Goal: Task Accomplishment & Management: Use online tool/utility

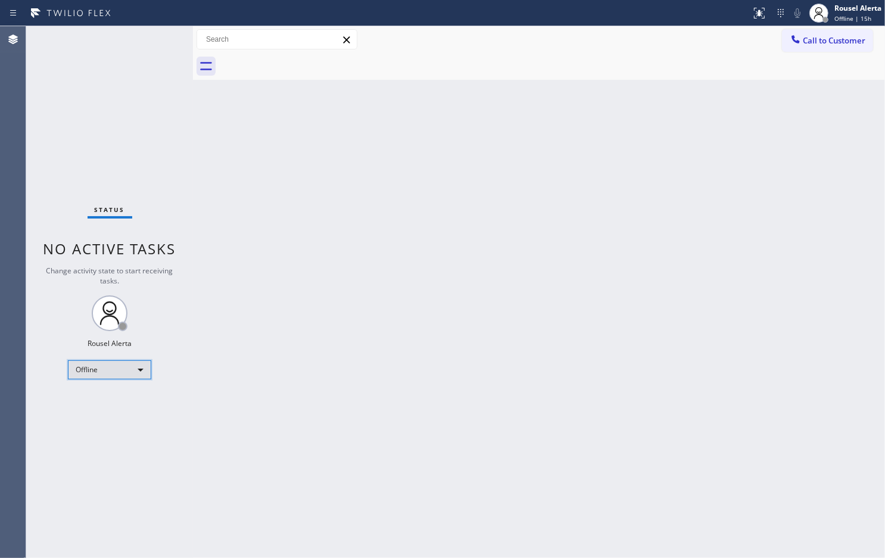
click at [135, 371] on div "Offline" at bounding box center [109, 369] width 83 height 19
click at [121, 395] on li "Available" at bounding box center [109, 401] width 81 height 14
drag, startPoint x: 282, startPoint y: 381, endPoint x: 292, endPoint y: 374, distance: 12.4
click at [283, 381] on div "Back to Dashboard Change Sender ID Customers Technicians Select a contact Outbo…" at bounding box center [539, 292] width 692 height 532
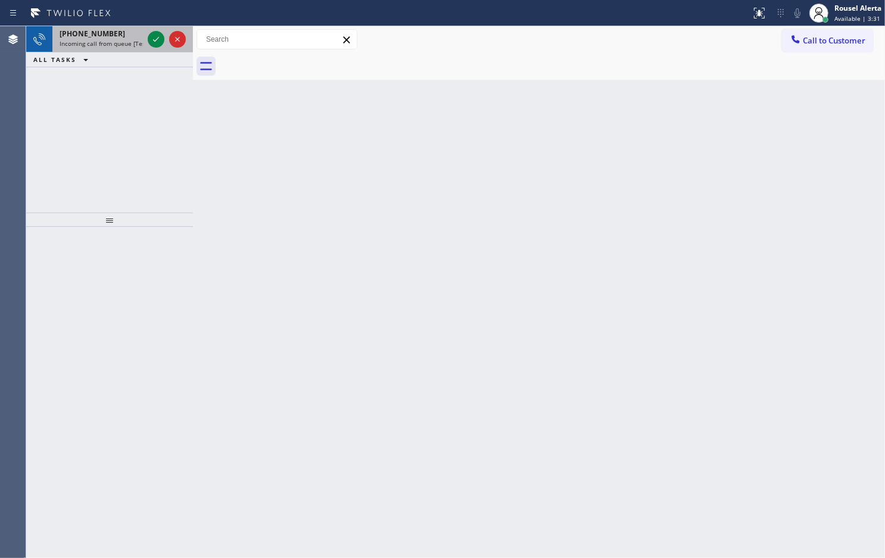
click at [113, 38] on div "+12149248812" at bounding box center [101, 34] width 83 height 10
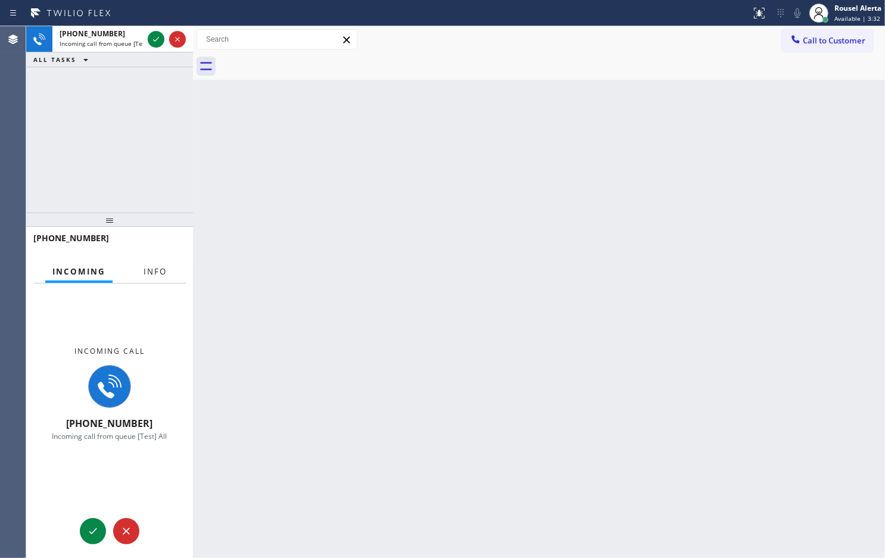
click at [158, 264] on button "Info" at bounding box center [155, 271] width 38 height 23
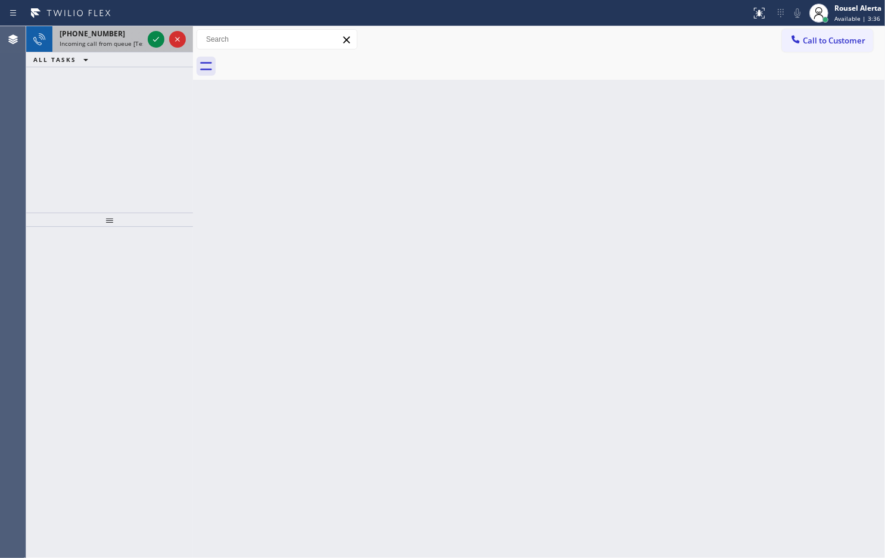
click at [132, 43] on span "Incoming call from queue [Test] All" at bounding box center [109, 43] width 99 height 8
click at [241, 350] on div "Back to Dashboard Change Sender ID Customers Technicians Select a contact Outbo…" at bounding box center [539, 292] width 692 height 532
click at [129, 39] on span "Incoming call from queue [Test] All" at bounding box center [109, 43] width 99 height 8
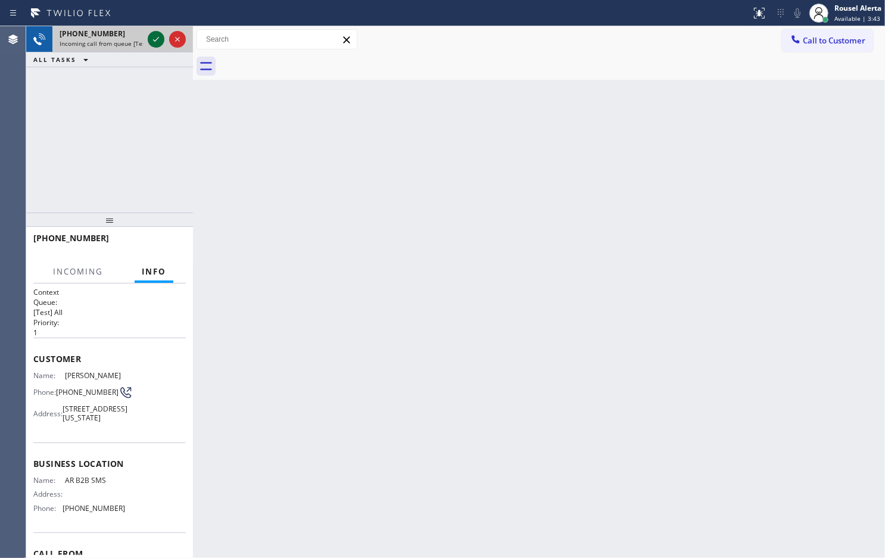
click at [152, 40] on icon at bounding box center [156, 39] width 14 height 14
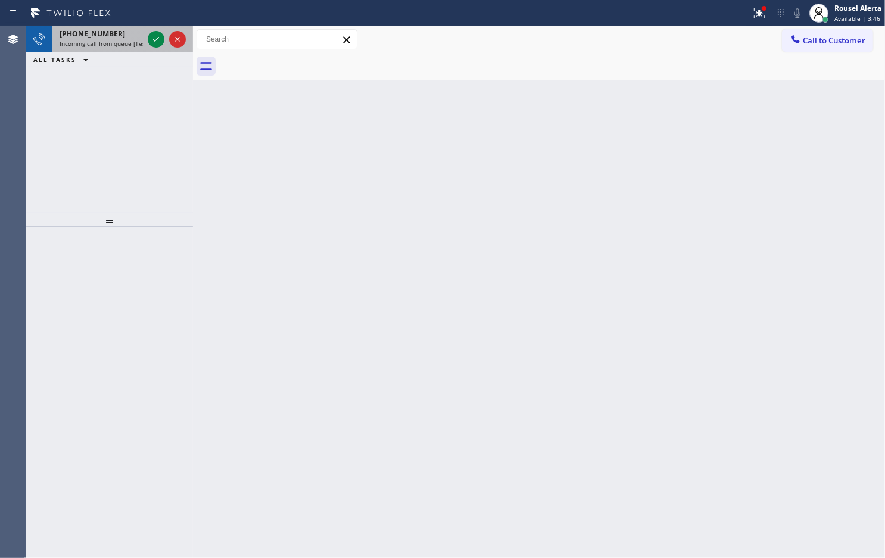
click at [126, 36] on div "+12149248812" at bounding box center [101, 34] width 83 height 10
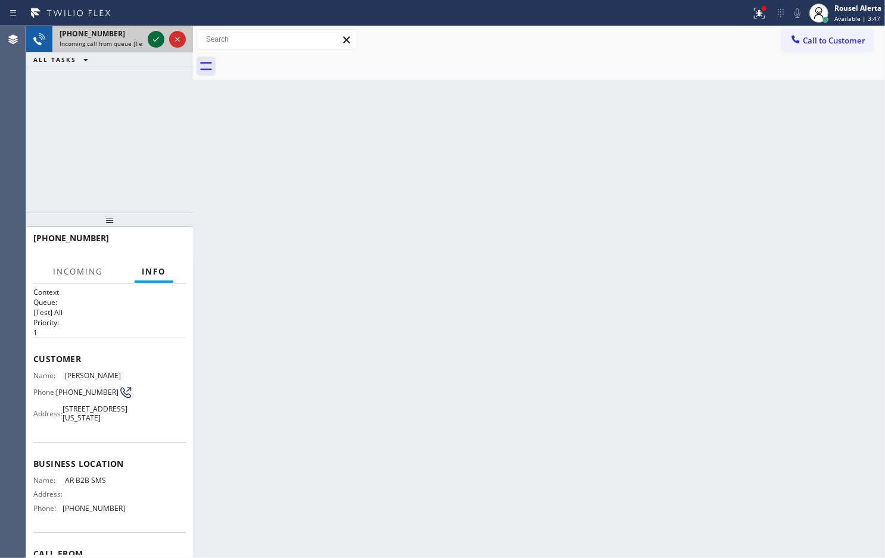
click at [150, 39] on icon at bounding box center [156, 39] width 14 height 14
drag, startPoint x: 754, startPoint y: 7, endPoint x: 754, endPoint y: 18, distance: 11.3
click at [708, 8] on icon at bounding box center [759, 13] width 14 height 14
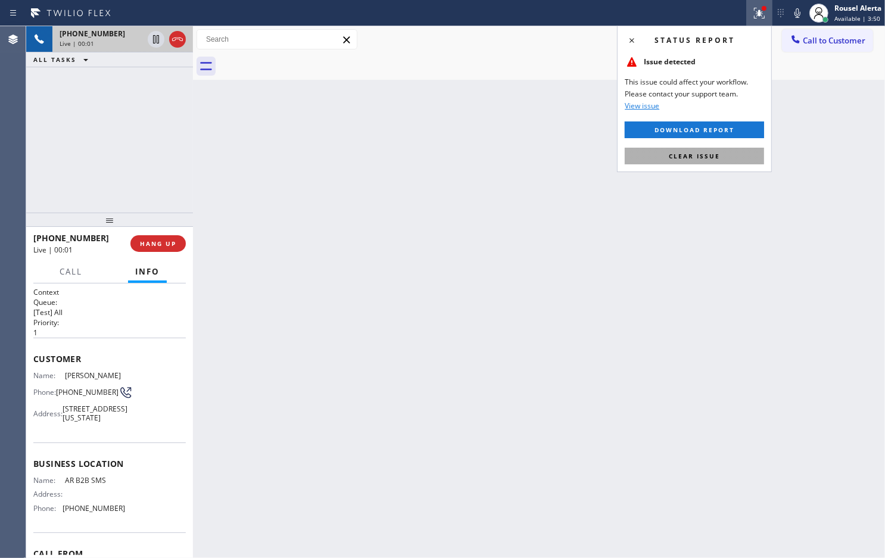
click at [708, 157] on button "Clear issue" at bounding box center [694, 156] width 139 height 17
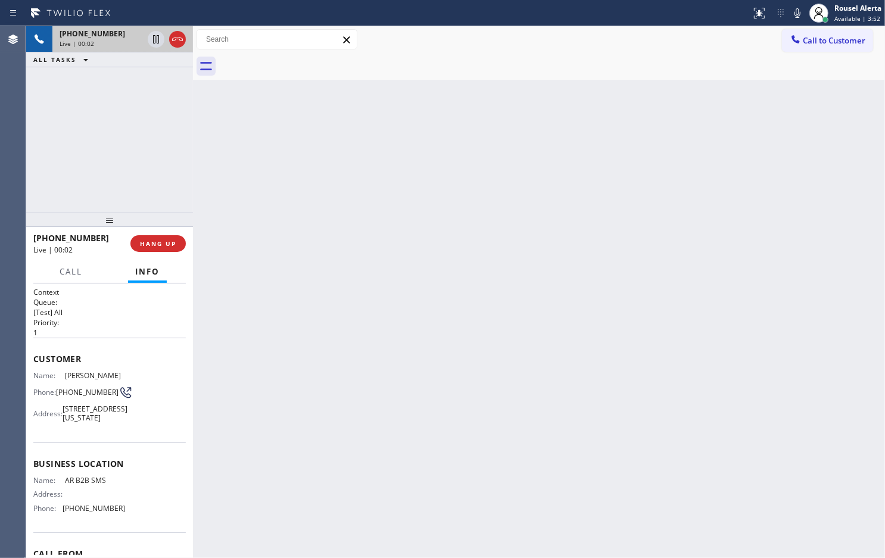
click at [92, 46] on div "Live | 00:02" at bounding box center [101, 43] width 83 height 8
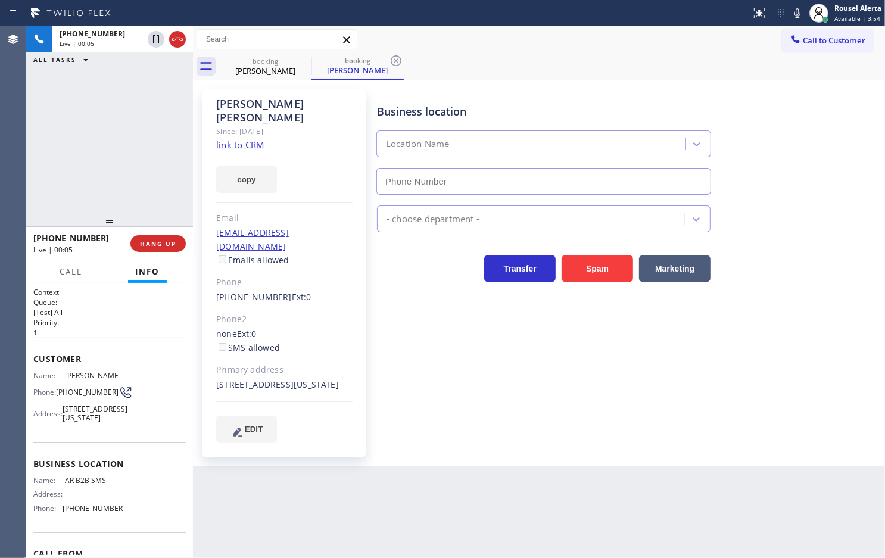
click at [242, 139] on link "link to CRM" at bounding box center [240, 145] width 48 height 12
type input "[PHONE_NUMBER]"
click at [103, 126] on div "+12149248812 Live | 04:35 ALL TASKS ALL TASKS ACTIVE TASKS TASKS IN WRAP UP" at bounding box center [109, 119] width 167 height 186
click at [151, 42] on icon at bounding box center [156, 39] width 14 height 14
click at [708, 10] on icon at bounding box center [797, 13] width 14 height 14
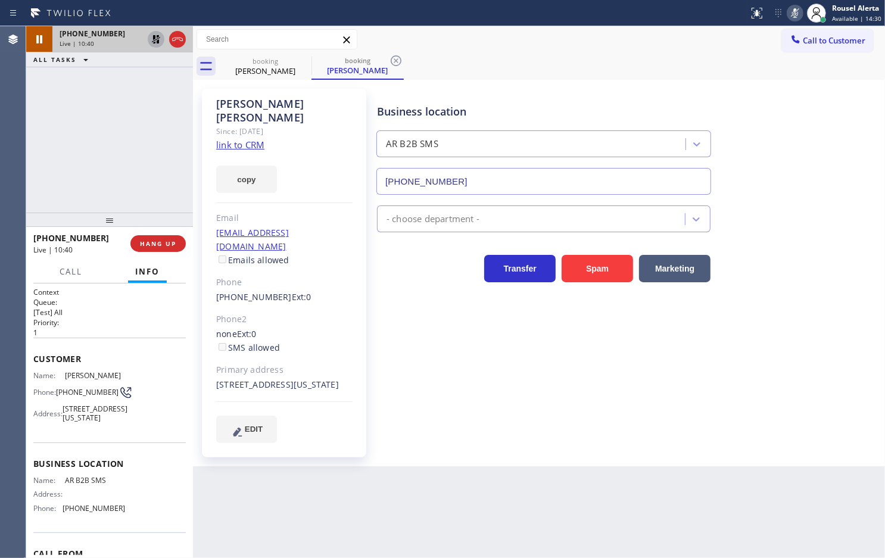
click at [155, 43] on icon at bounding box center [156, 39] width 8 height 8
click at [708, 15] on icon at bounding box center [795, 13] width 14 height 14
click at [136, 91] on div "+12149248812 Live | 11:11 ALL TASKS ALL TASKS ACTIVE TASKS TASKS IN WRAP UP" at bounding box center [109, 119] width 167 height 186
click at [149, 111] on div "+12149248812 Live | 11:25 ALL TASKS ALL TASKS ACTIVE TASKS TASKS IN WRAP UP" at bounding box center [109, 119] width 167 height 186
click at [319, 446] on div "Back to Dashboard Change Sender ID Customers Technicians Select a contact Outbo…" at bounding box center [539, 292] width 692 height 532
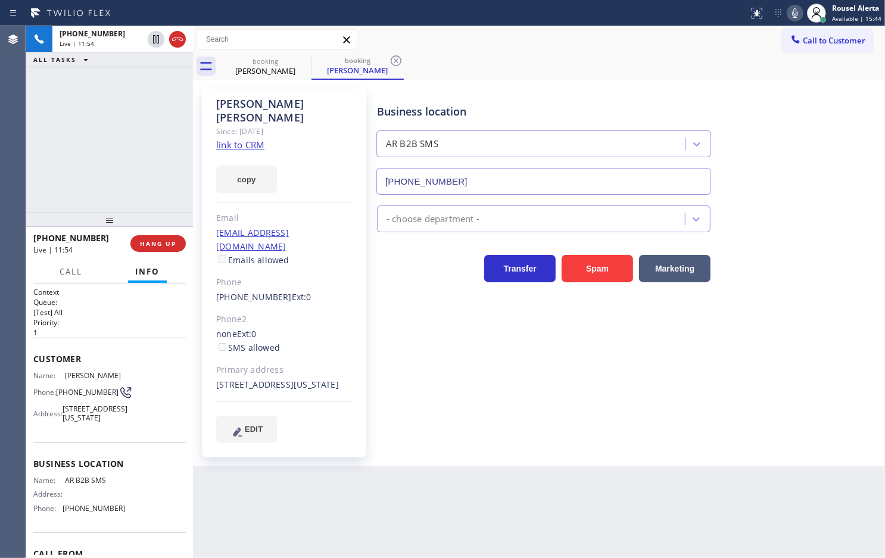
drag, startPoint x: 73, startPoint y: 73, endPoint x: 93, endPoint y: 111, distance: 43.2
click at [73, 73] on div "+12149248812 Live | 11:54 ALL TASKS ALL TASKS ACTIVE TASKS TASKS IN WRAP UP" at bounding box center [109, 119] width 167 height 186
click at [284, 446] on div "Back to Dashboard Change Sender ID Customers Technicians Select a contact Outbo…" at bounding box center [539, 292] width 692 height 532
click at [124, 177] on div "+12149248812 Live | 11:56 ALL TASKS ALL TASKS ACTIVE TASKS TASKS IN WRAP UP" at bounding box center [109, 119] width 167 height 186
click at [143, 241] on span "HANG UP" at bounding box center [158, 243] width 36 height 8
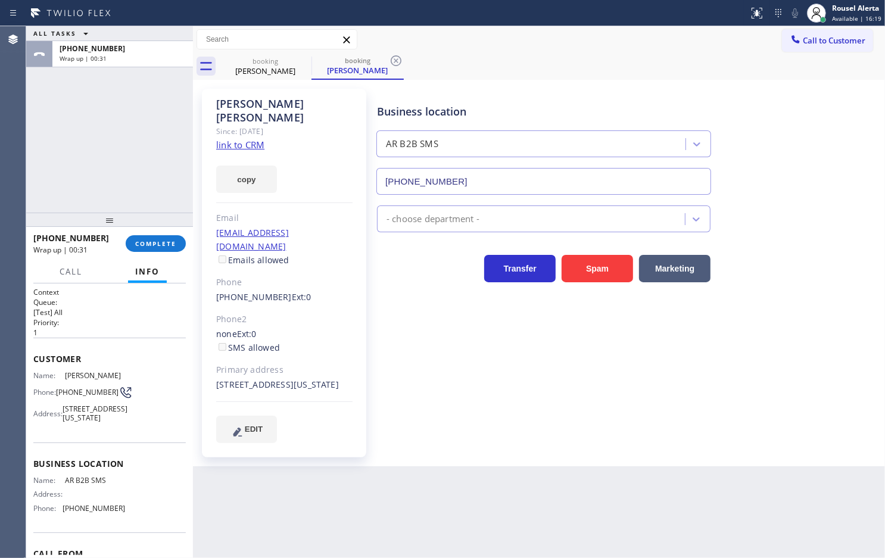
click at [111, 102] on div "ALL TASKS ALL TASKS ACTIVE TASKS TASKS IN WRAP UP +12149248812 Wrap up | 00:31" at bounding box center [109, 119] width 167 height 186
drag, startPoint x: 57, startPoint y: 396, endPoint x: 80, endPoint y: 409, distance: 26.9
click at [80, 400] on div "Phone: (214) 924-8812" at bounding box center [79, 392] width 92 height 14
copy div "(214) 924-8812"
click at [137, 109] on div "ALL TASKS ALL TASKS ACTIVE TASKS TASKS IN WRAP UP +12149248812 Wrap up | 00:44" at bounding box center [109, 119] width 167 height 186
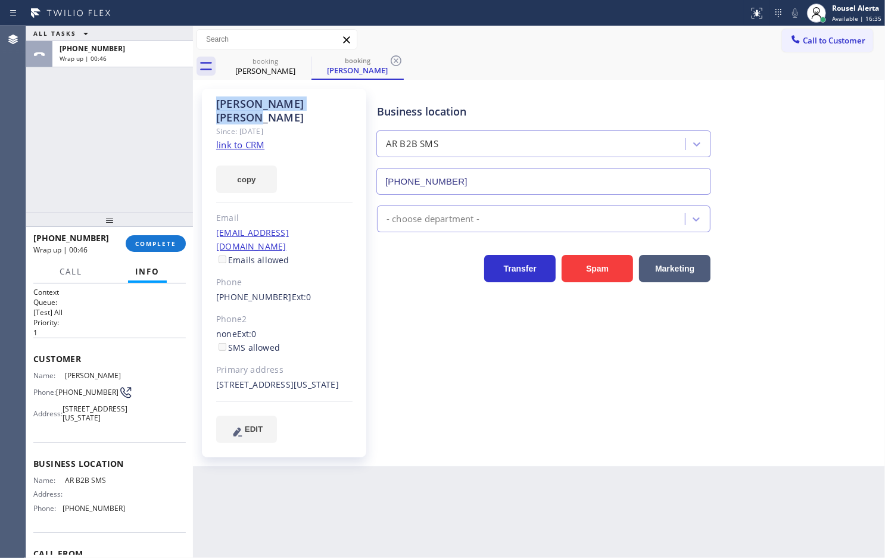
drag, startPoint x: 323, startPoint y: 94, endPoint x: 216, endPoint y: 97, distance: 107.2
click at [216, 97] on div "Stephen Andrews Since: 20 may 2020 link to CRM copy Email noblem400@gmail.com E…" at bounding box center [284, 273] width 164 height 369
copy div "Stephen Andrews"
click at [150, 236] on button "COMPLETE" at bounding box center [156, 243] width 60 height 17
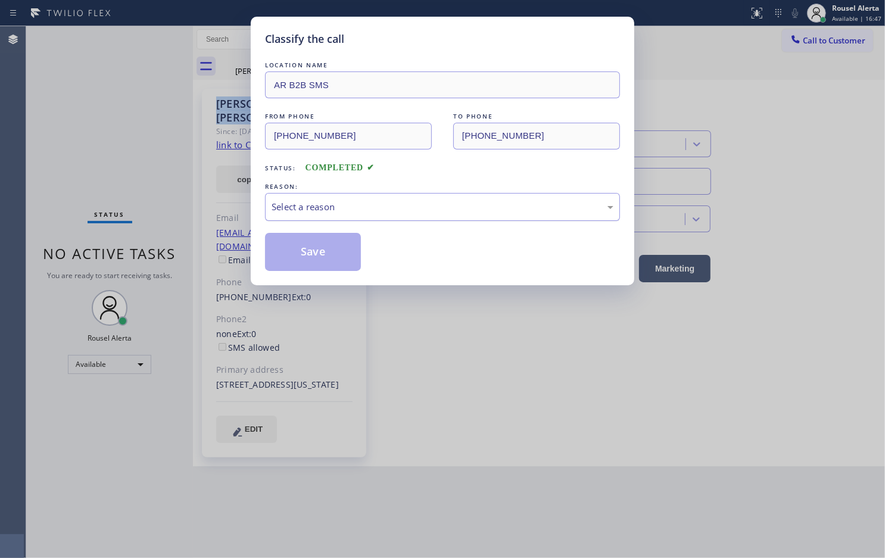
click at [356, 206] on div "Select a reason" at bounding box center [443, 207] width 342 height 14
click at [331, 263] on button "Save" at bounding box center [313, 252] width 96 height 38
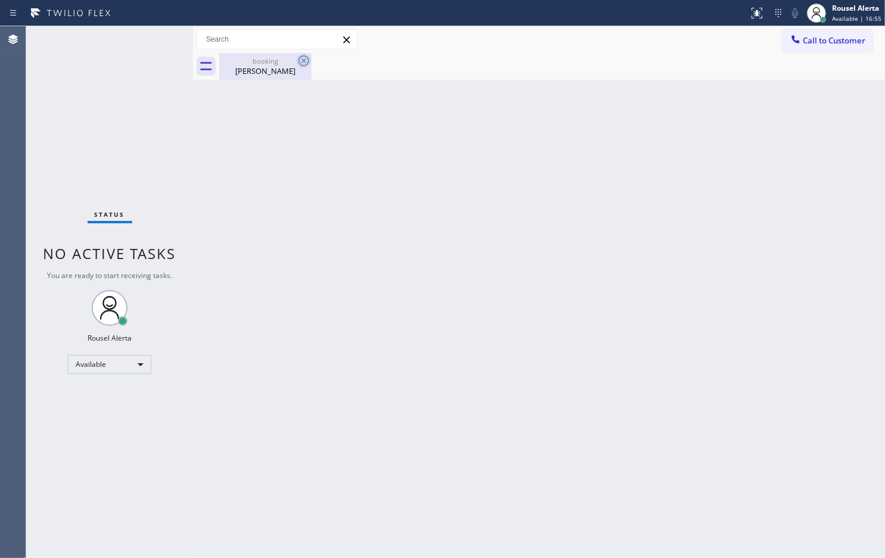
click at [304, 60] on icon at bounding box center [303, 60] width 11 height 11
click at [272, 63] on div "booking" at bounding box center [265, 61] width 90 height 9
click at [131, 39] on div "Status No active tasks You are ready to start receiving tasks. Rousel Alerta Av…" at bounding box center [109, 292] width 167 height 532
click at [153, 61] on div "Status No active tasks You are ready to start receiving tasks. Rousel Alerta Av…" at bounding box center [109, 292] width 167 height 532
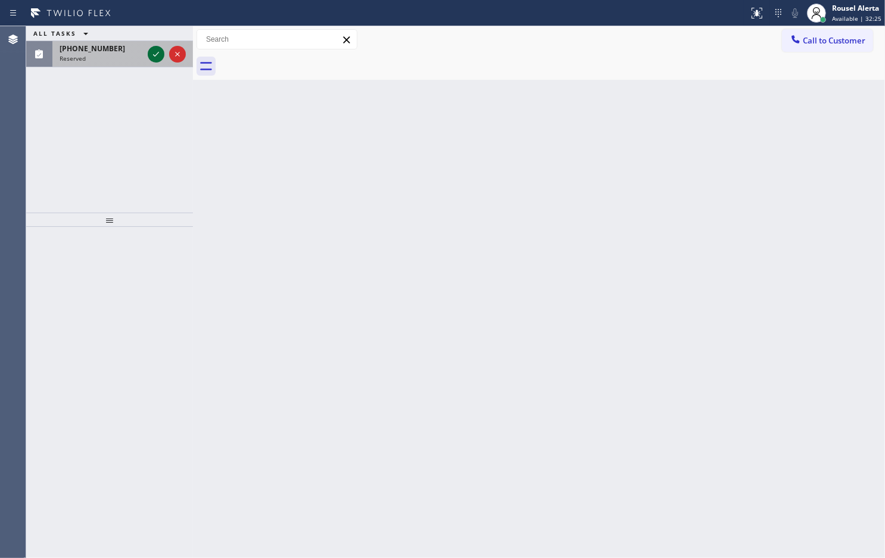
click at [148, 49] on div at bounding box center [156, 54] width 17 height 14
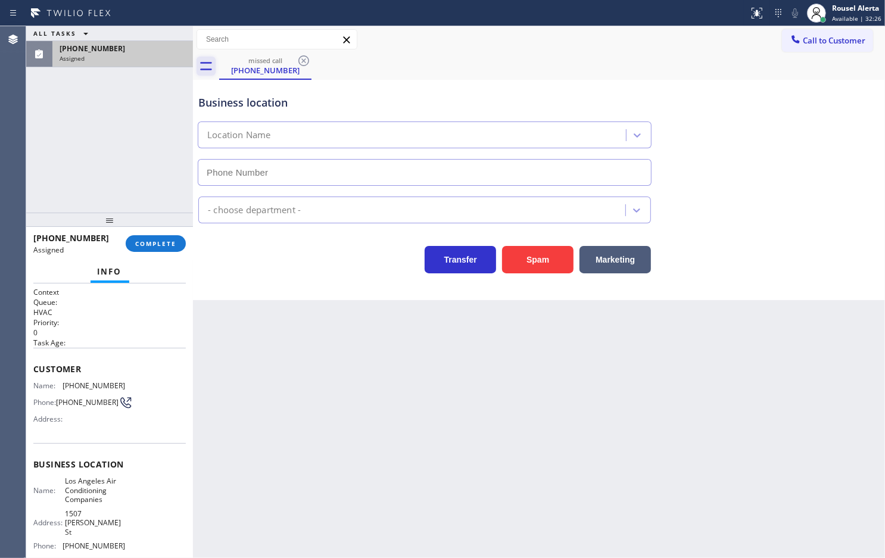
type input "(213) 725-2114"
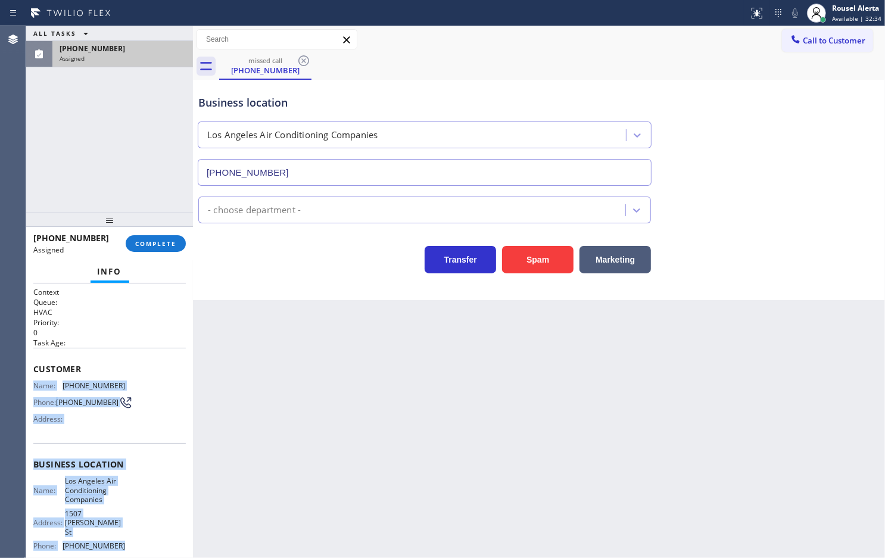
drag, startPoint x: 33, startPoint y: 382, endPoint x: 121, endPoint y: 503, distance: 149.6
click at [138, 446] on div "Context Queue: HVAC Priority: 0 Task Age: Customer Name: (415) 341-2582 Phone: …" at bounding box center [109, 473] width 152 height 373
copy div "Name: (415) 341-2582 Phone: (415) 341-2582 Address: Business location Name: Los…"
click at [140, 242] on span "COMPLETE" at bounding box center [155, 243] width 41 height 8
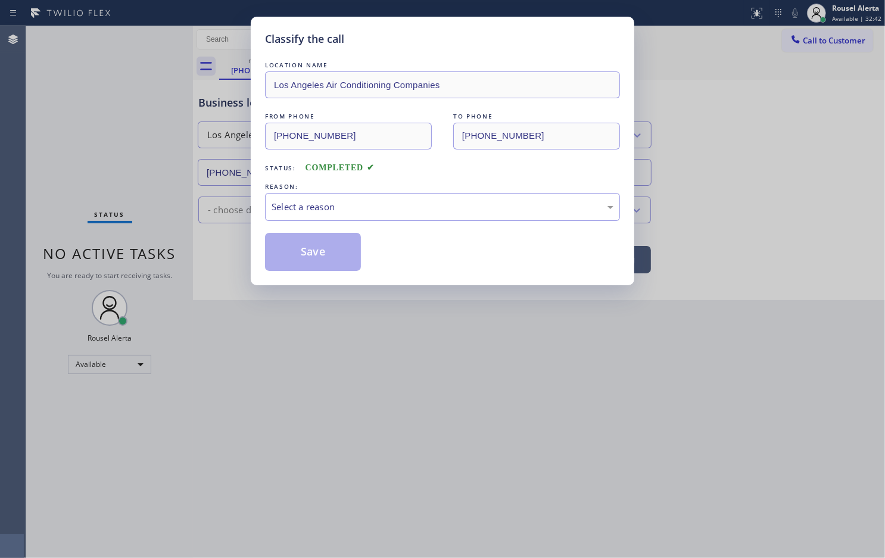
click at [291, 208] on div "Select a reason" at bounding box center [443, 207] width 342 height 14
click at [323, 255] on button "Save" at bounding box center [313, 252] width 96 height 38
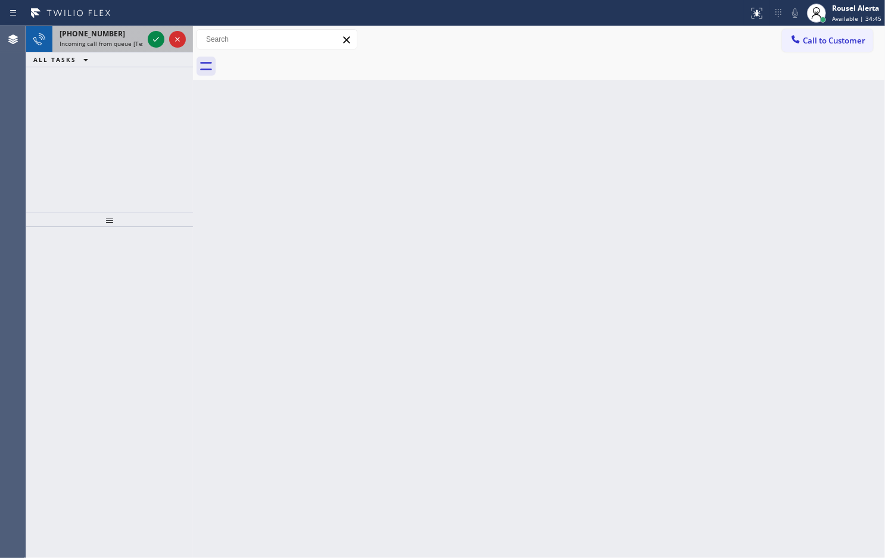
click at [117, 34] on div "+16312537120" at bounding box center [101, 34] width 83 height 10
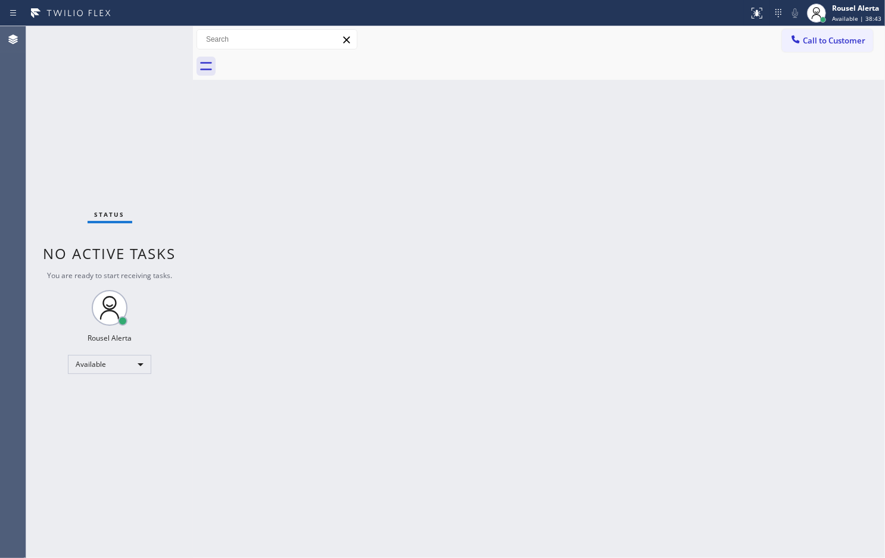
click at [413, 393] on div "Back to Dashboard Change Sender ID Customers Technicians Select a contact Outbo…" at bounding box center [539, 292] width 692 height 532
click at [332, 255] on div "Back to Dashboard Change Sender ID Customers Technicians Select a contact Outbo…" at bounding box center [539, 292] width 692 height 532
click at [627, 446] on div "Back to Dashboard Change Sender ID Customers Technicians Select a contact Outbo…" at bounding box center [539, 292] width 692 height 532
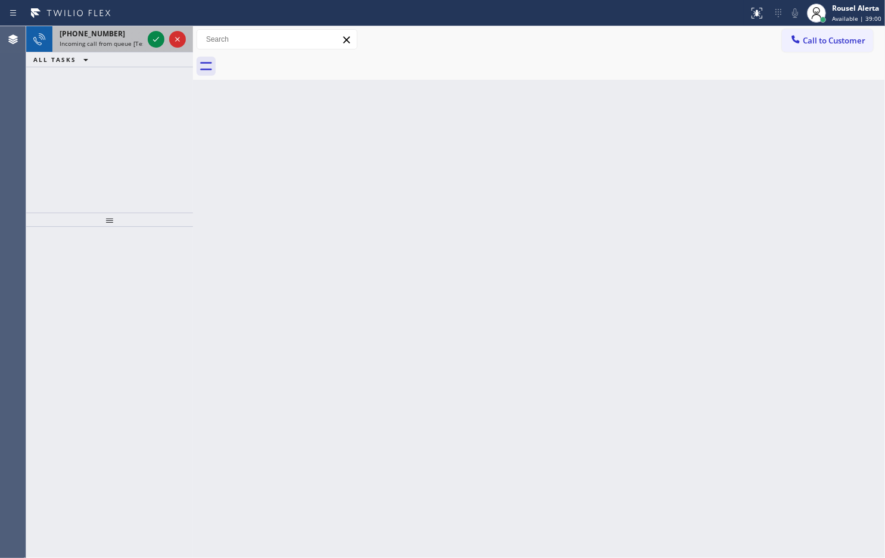
click at [101, 33] on span "+15166600347" at bounding box center [93, 34] width 66 height 10
click at [113, 29] on div "+17543315179" at bounding box center [101, 34] width 83 height 10
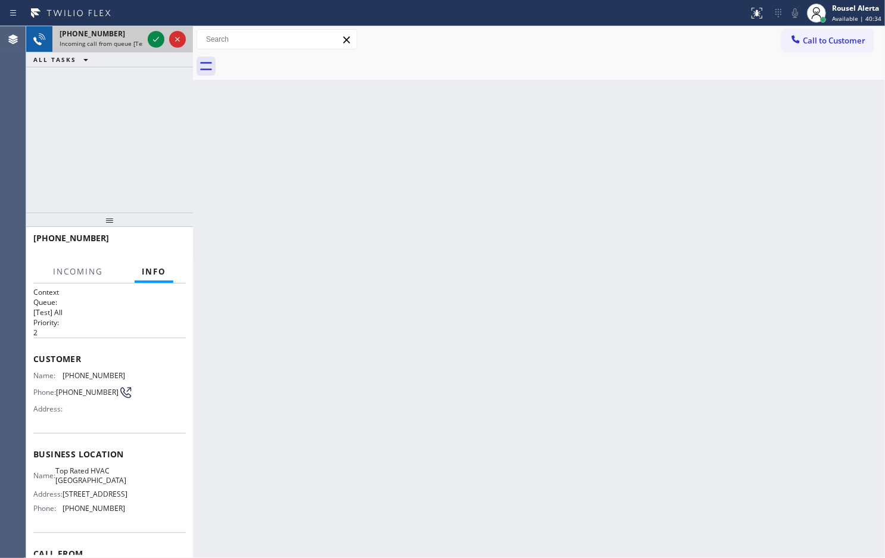
click at [120, 38] on div "+17543315179" at bounding box center [101, 34] width 83 height 10
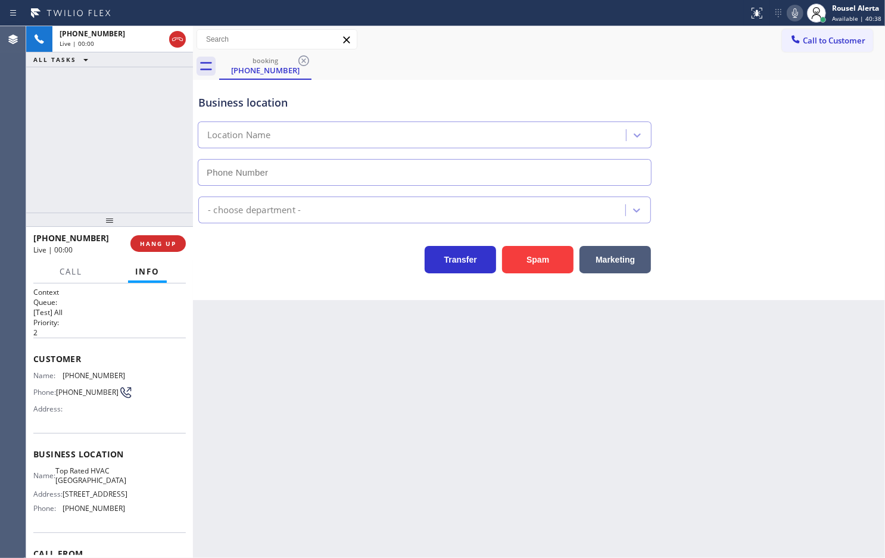
type input "(754) 212-9211"
click at [238, 329] on div "Back to Dashboard Change Sender ID Customers Technicians Select a contact Outbo…" at bounding box center [539, 292] width 692 height 532
click at [118, 159] on div "+17543315179 Live | 00:05 ALL TASKS ALL TASKS ACTIVE TASKS TASKS IN WRAP UP" at bounding box center [109, 119] width 167 height 186
click at [273, 372] on div "Back to Dashboard Change Sender ID Customers Technicians Select a contact Outbo…" at bounding box center [539, 292] width 692 height 532
click at [158, 241] on span "HANG UP" at bounding box center [158, 243] width 36 height 8
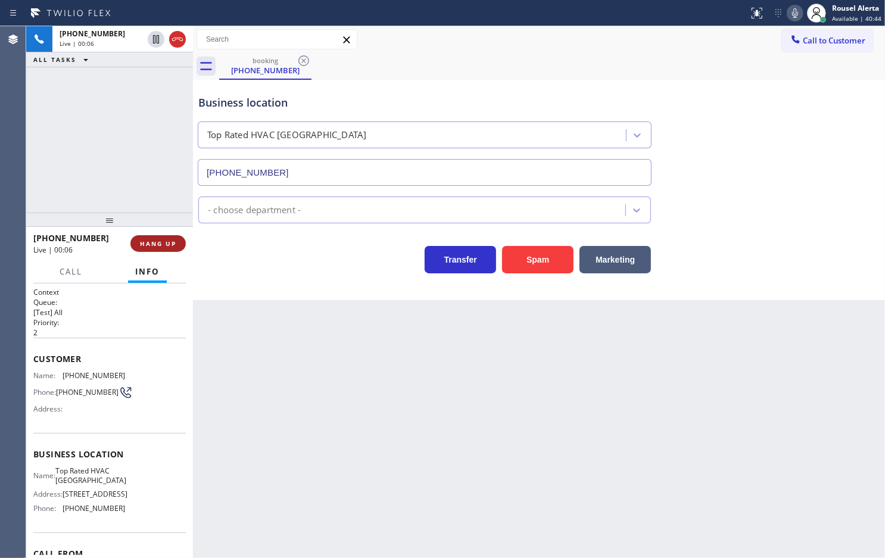
click at [158, 241] on span "HANG UP" at bounding box center [158, 243] width 36 height 8
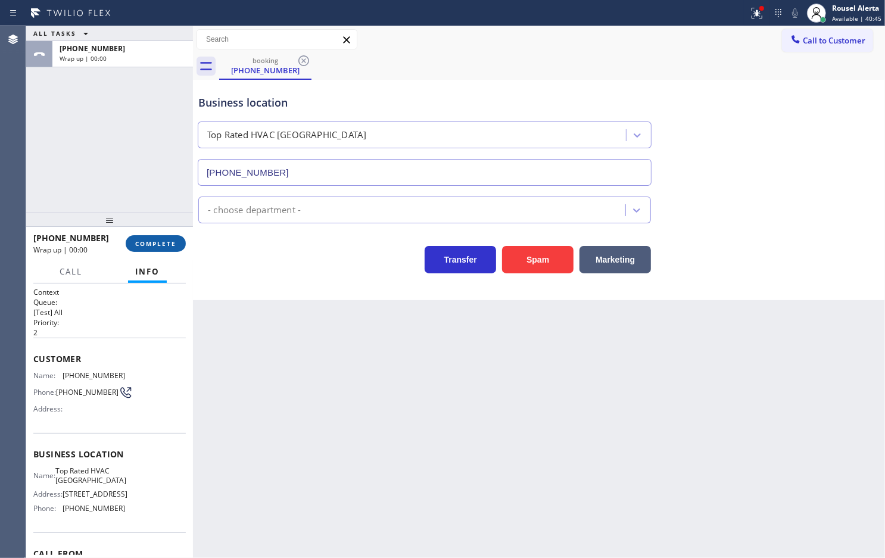
click at [158, 241] on span "COMPLETE" at bounding box center [155, 243] width 41 height 8
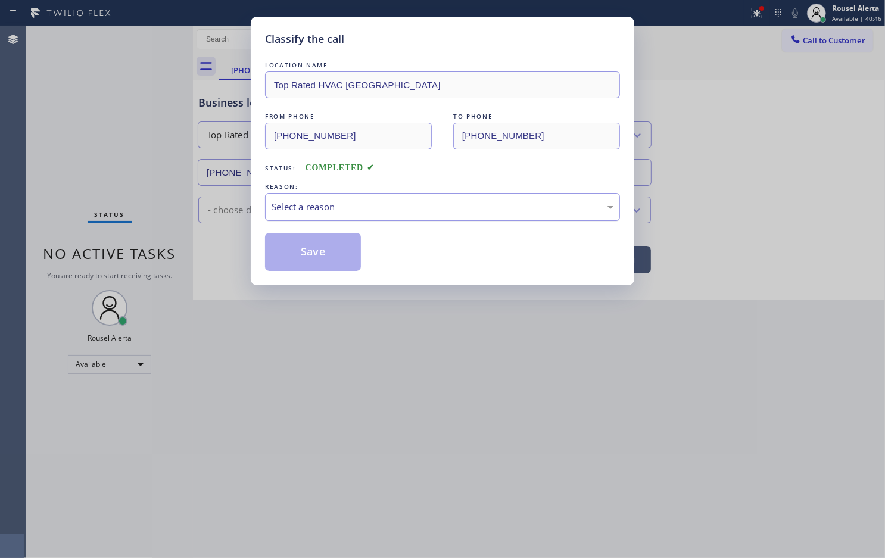
click at [343, 210] on div "Select a reason" at bounding box center [443, 207] width 342 height 14
click at [335, 268] on button "Save" at bounding box center [313, 252] width 96 height 38
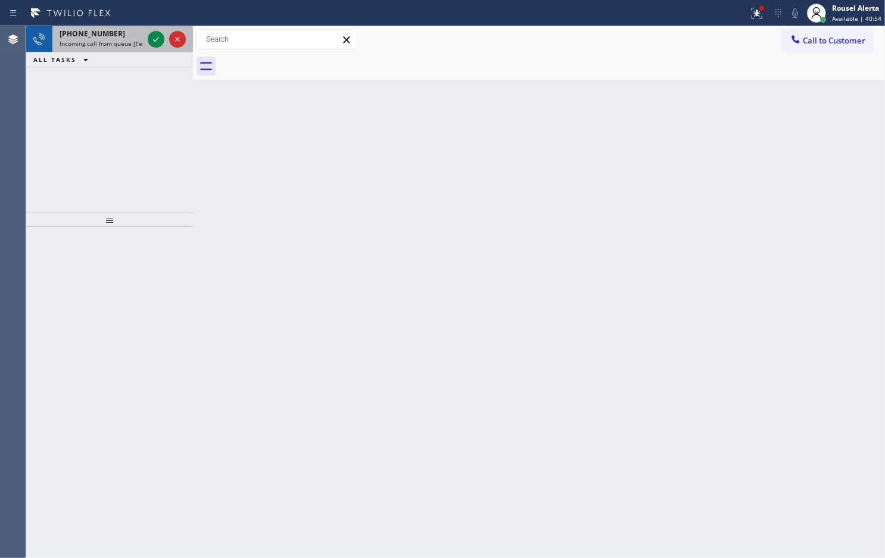
click at [114, 34] on div "+17189382222" at bounding box center [101, 34] width 83 height 10
click at [117, 27] on div "+17189382222 Incoming call from queue [Test] All" at bounding box center [98, 39] width 93 height 26
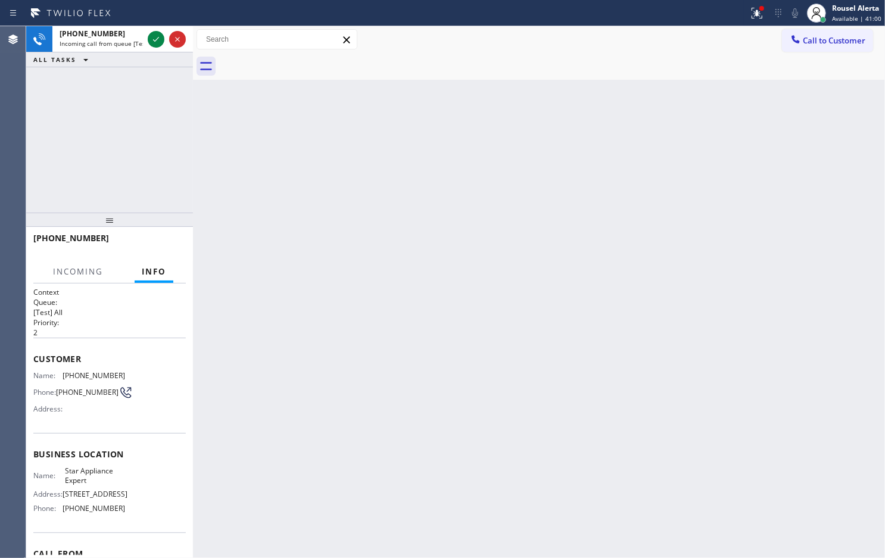
click at [107, 446] on span "(917) 924-6973" at bounding box center [94, 508] width 63 height 9
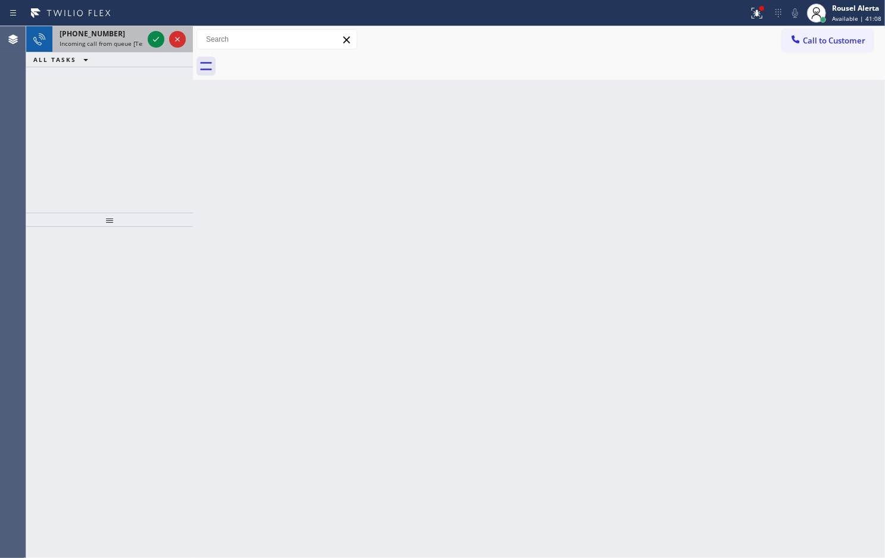
click at [118, 37] on div "+17189382222" at bounding box center [101, 34] width 83 height 10
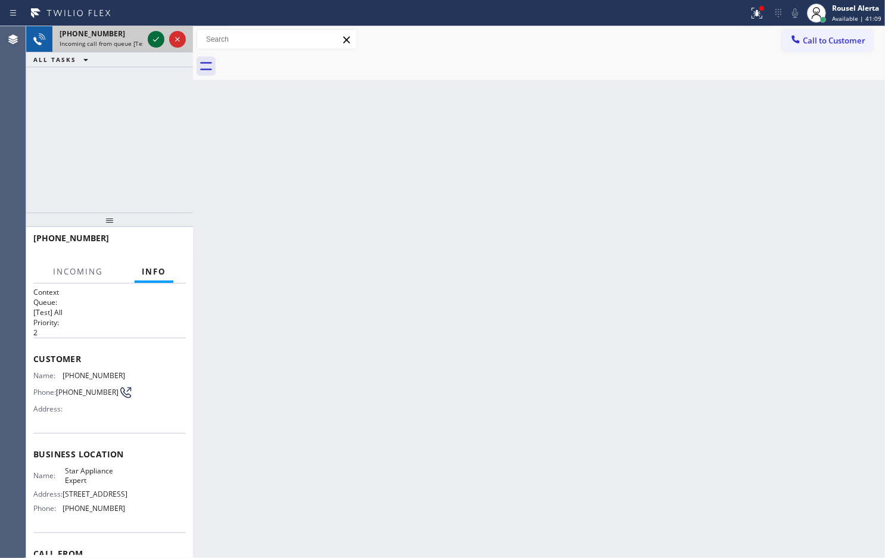
click at [154, 45] on icon at bounding box center [156, 39] width 14 height 14
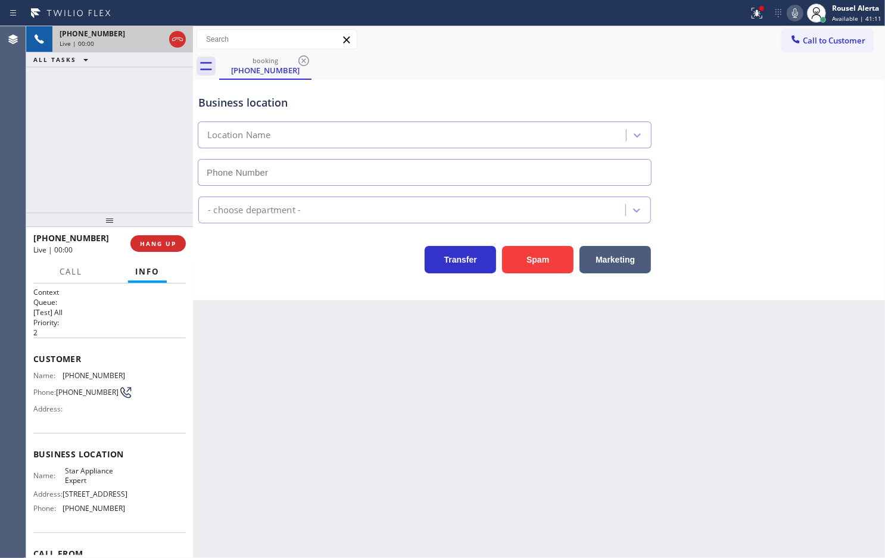
type input "(917) 924-6973"
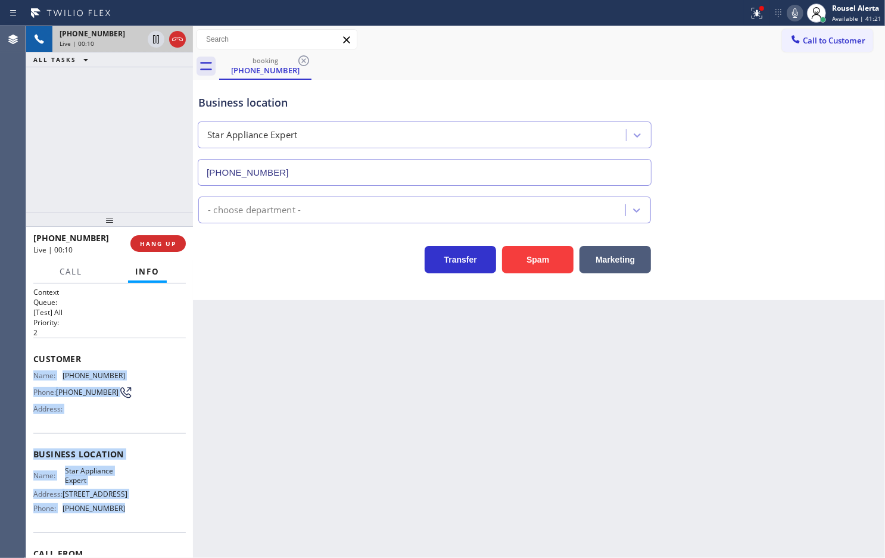
drag, startPoint x: 33, startPoint y: 374, endPoint x: 120, endPoint y: 505, distance: 156.8
click at [120, 446] on div "Context Queue: [Test] All Priority: 2 Customer Name: (718) 938-2222 Phone: (718…" at bounding box center [109, 421] width 167 height 275
copy div "Name: (718) 938-2222 Phone: (718) 938-2222 Address: Business location Name: Sta…"
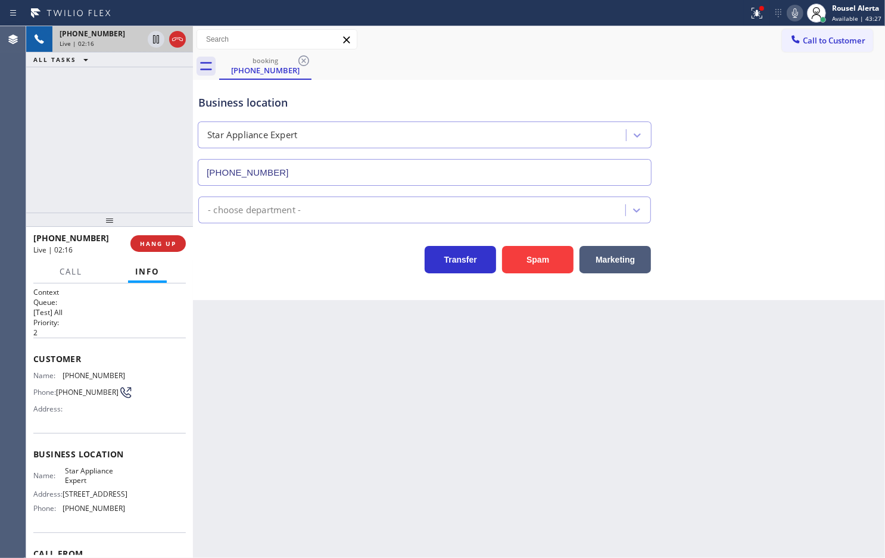
click at [154, 123] on div "+17189382222 Live | 02:16 ALL TASKS ALL TASKS ACTIVE TASKS TASKS IN WRAP UP" at bounding box center [109, 119] width 167 height 186
click at [155, 43] on icon at bounding box center [156, 39] width 14 height 14
click at [708, 9] on icon at bounding box center [795, 13] width 6 height 10
click at [154, 40] on icon at bounding box center [156, 39] width 14 height 14
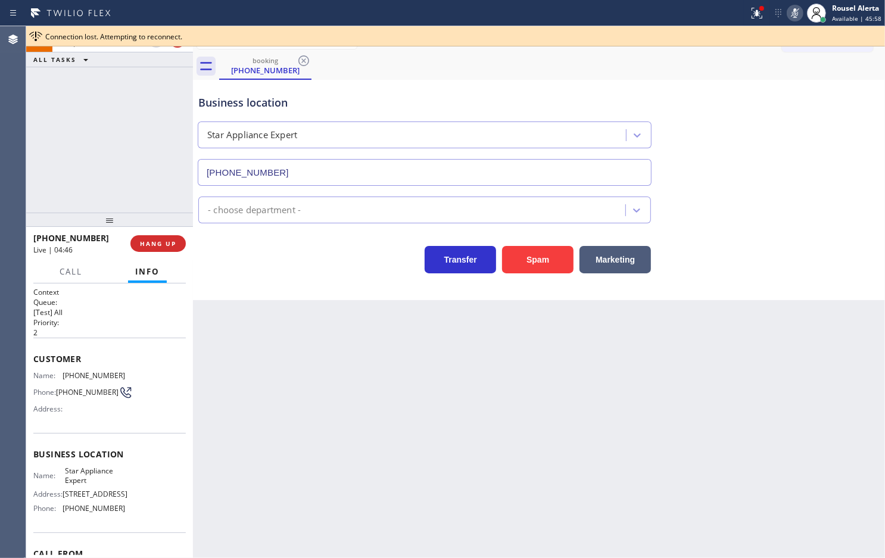
click at [708, 18] on icon at bounding box center [795, 13] width 14 height 14
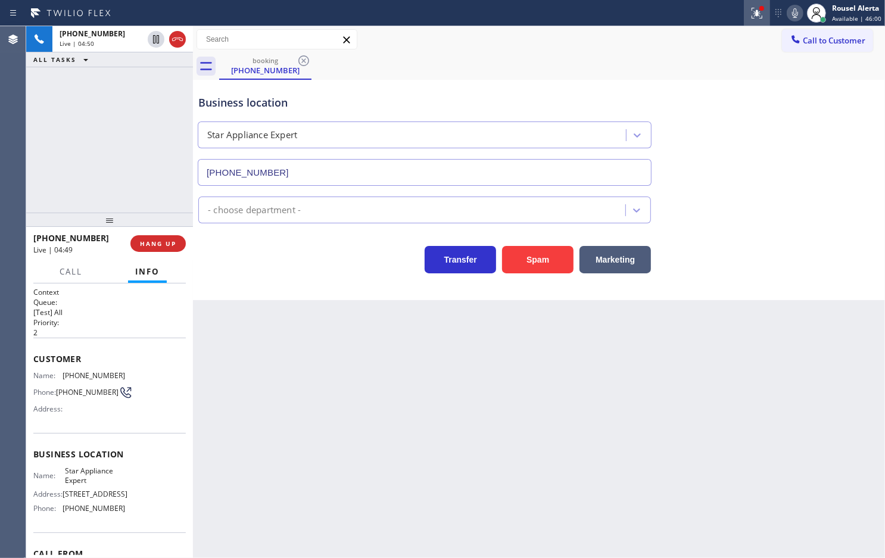
click at [708, 19] on icon at bounding box center [757, 13] width 14 height 14
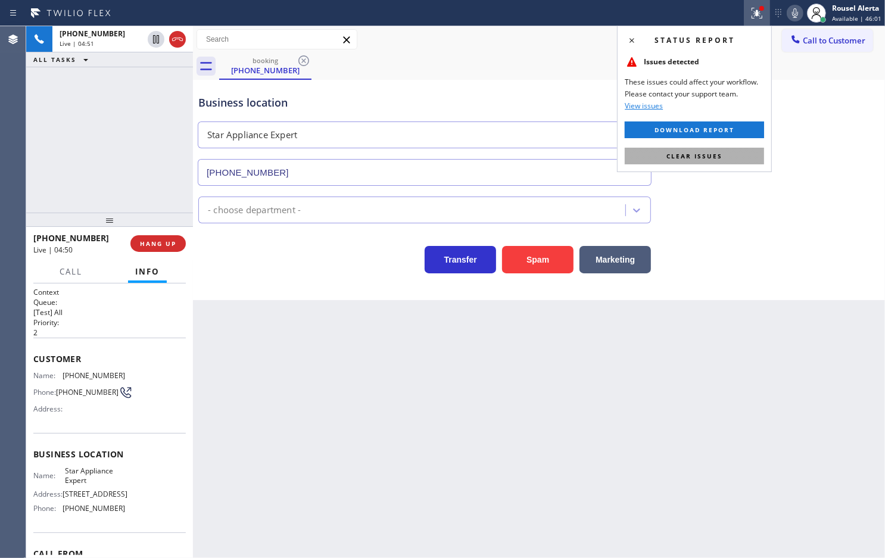
click at [708, 163] on button "Clear issues" at bounding box center [694, 156] width 139 height 17
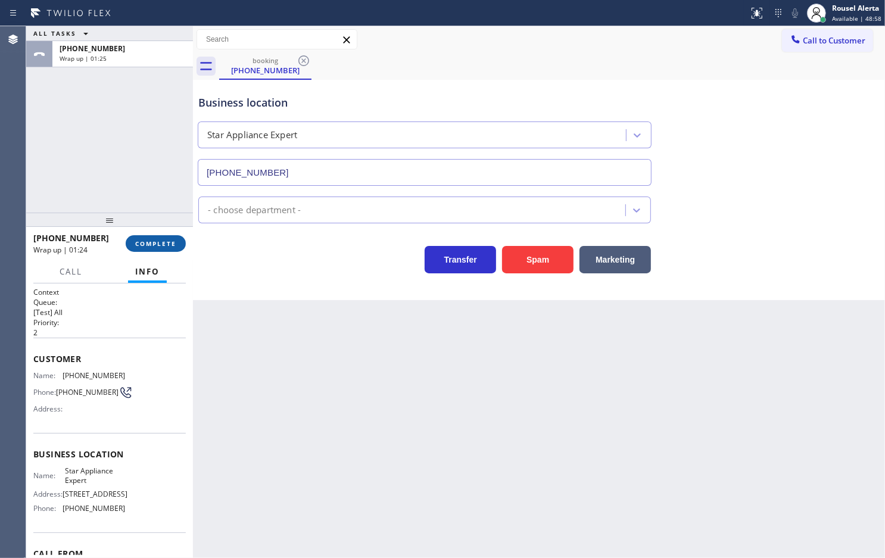
click at [155, 249] on button "COMPLETE" at bounding box center [156, 243] width 60 height 17
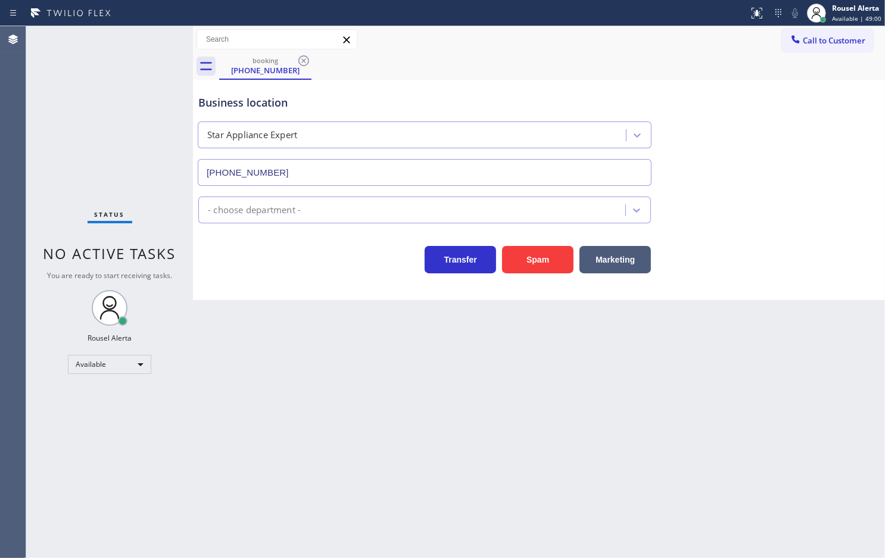
click at [329, 209] on div "- choose department -" at bounding box center [414, 210] width 424 height 21
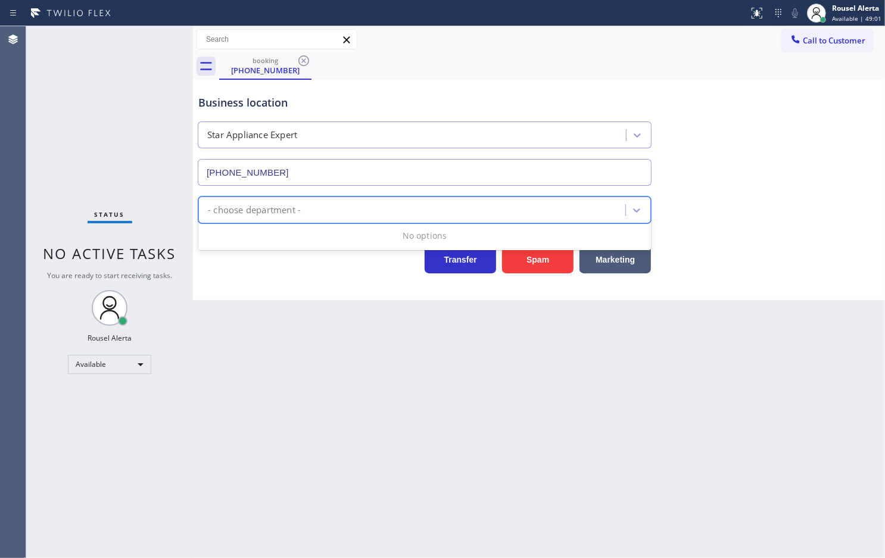
click at [319, 386] on div "Back to Dashboard Change Sender ID Customers Technicians Select a contact Outbo…" at bounding box center [539, 292] width 692 height 532
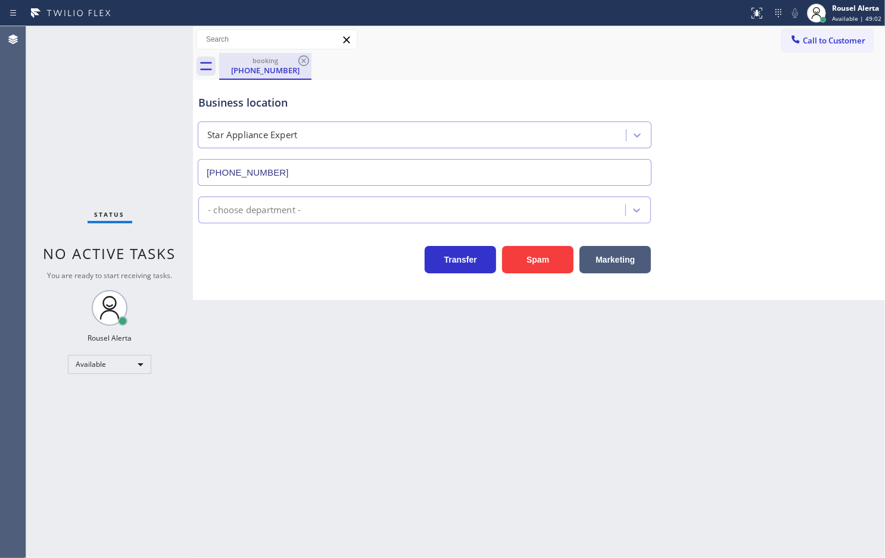
click at [281, 54] on div "booking (718) 938-2222" at bounding box center [265, 66] width 90 height 26
click at [308, 70] on div "(718) 938-2222" at bounding box center [265, 70] width 90 height 11
click at [302, 58] on icon at bounding box center [304, 61] width 14 height 14
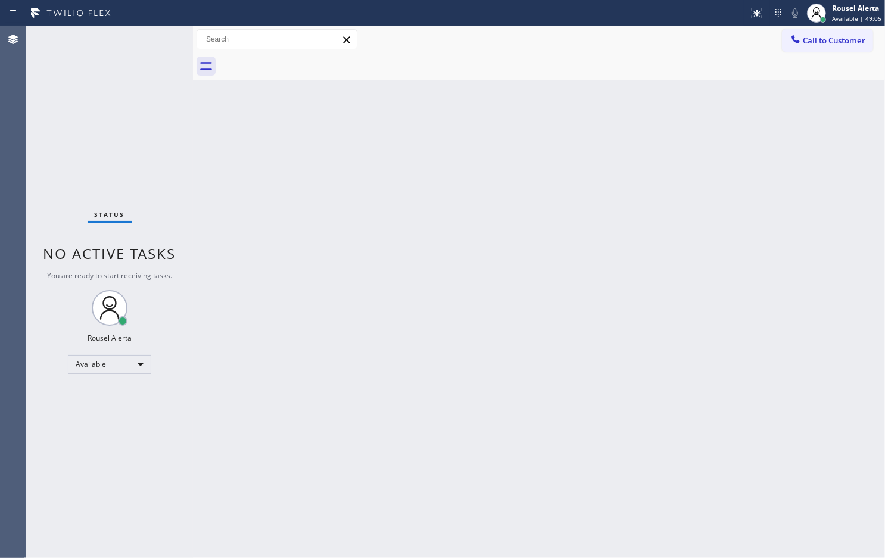
click at [385, 246] on div "Back to Dashboard Change Sender ID Customers Technicians Select a contact Outbo…" at bounding box center [539, 292] width 692 height 532
click at [450, 83] on div "Back to Dashboard Change Sender ID Customers Technicians Select a contact Outbo…" at bounding box center [539, 292] width 692 height 532
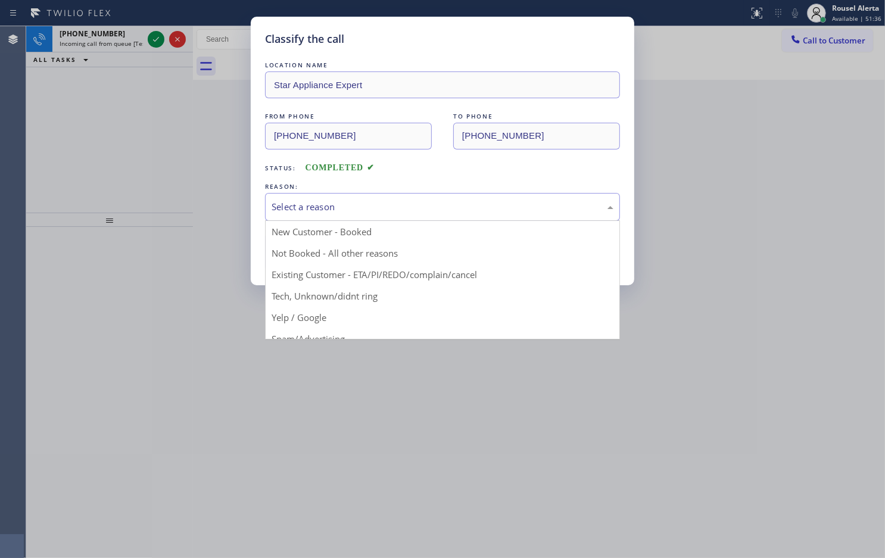
click at [504, 209] on div "Select a reason" at bounding box center [443, 207] width 342 height 14
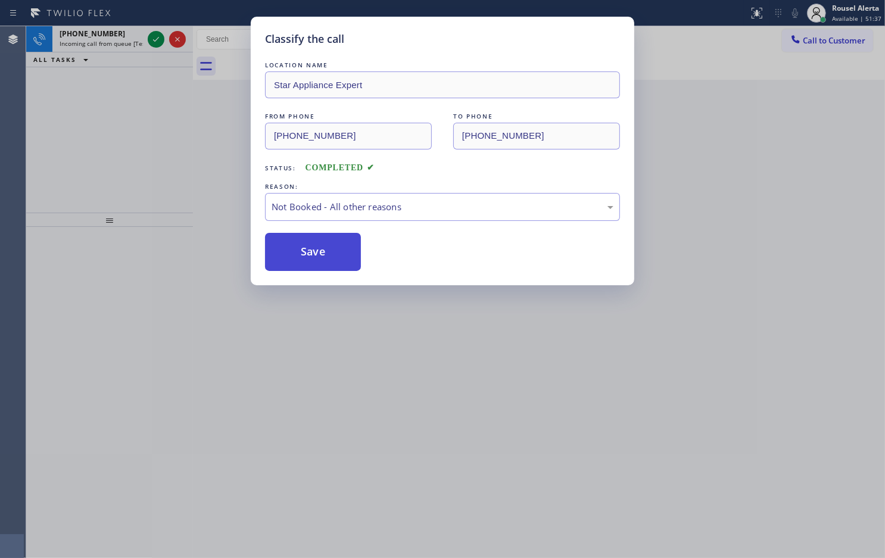
click at [331, 252] on button "Save" at bounding box center [313, 252] width 96 height 38
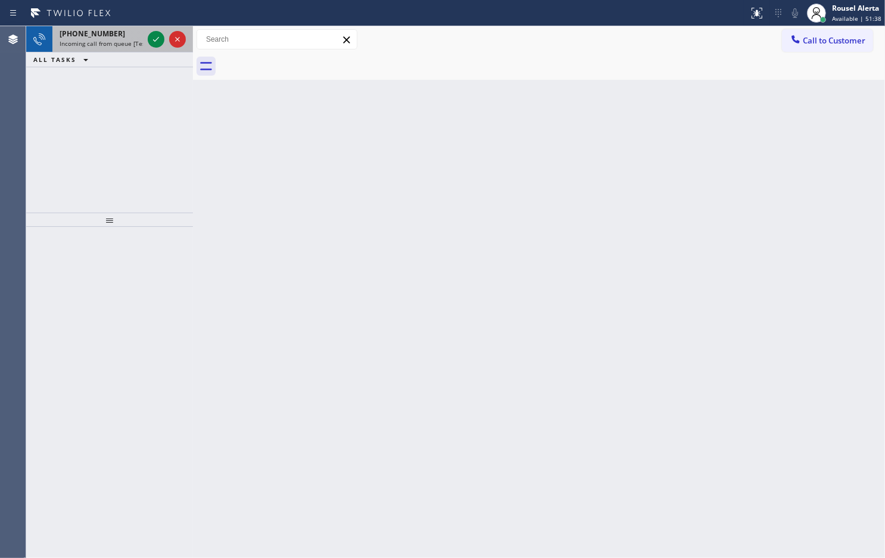
click at [118, 34] on div "+14054105709" at bounding box center [101, 34] width 83 height 10
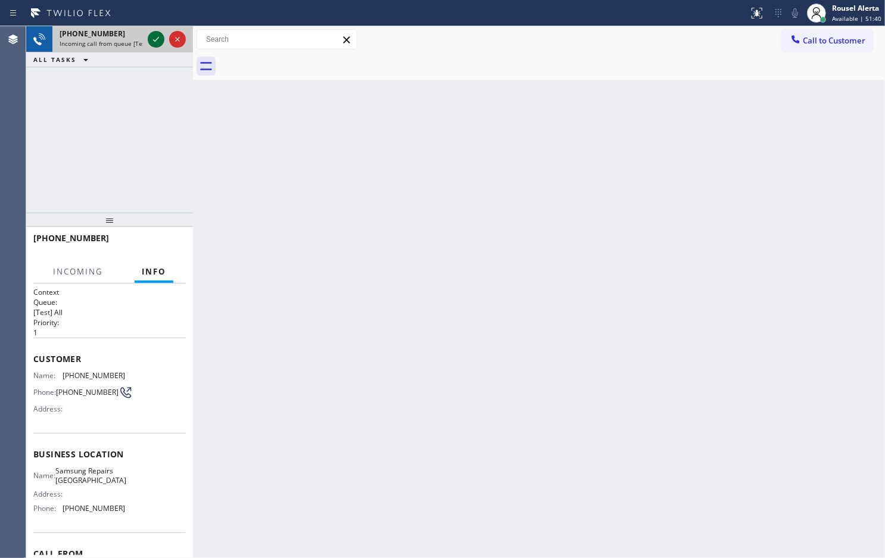
click at [161, 43] on icon at bounding box center [156, 39] width 14 height 14
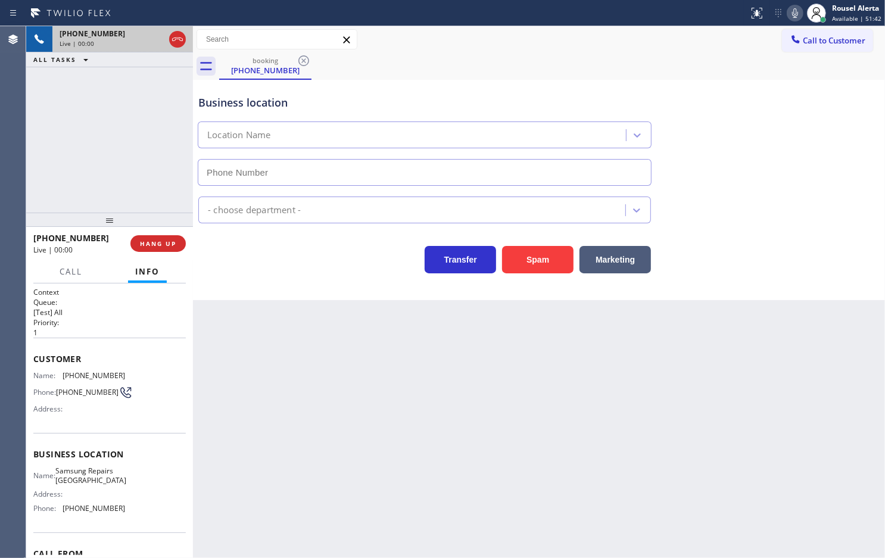
type input "(312) 779-6316"
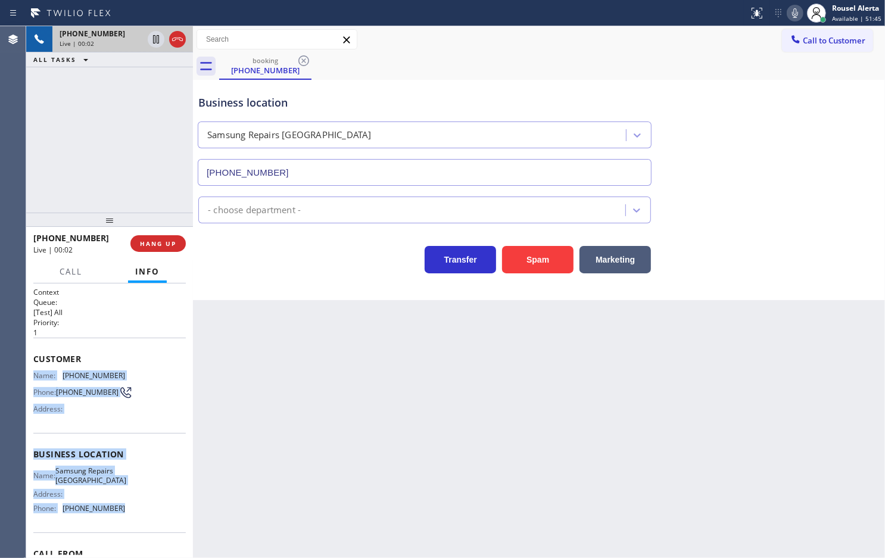
drag, startPoint x: 33, startPoint y: 371, endPoint x: 127, endPoint y: 511, distance: 168.4
click at [127, 446] on div "Context Queue: [Test] All Priority: 1 Customer Name: (405) 410-5709 Phone: (405…" at bounding box center [109, 459] width 152 height 345
copy div "Name: (405) 410-5709 Phone: (405) 410-5709 Address: Business location Name: Sam…"
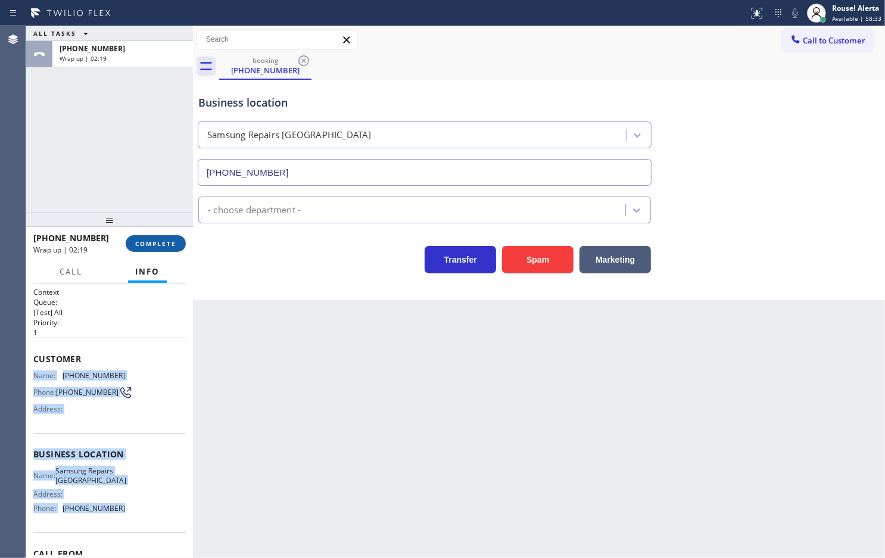
click at [165, 244] on span "COMPLETE" at bounding box center [155, 243] width 41 height 8
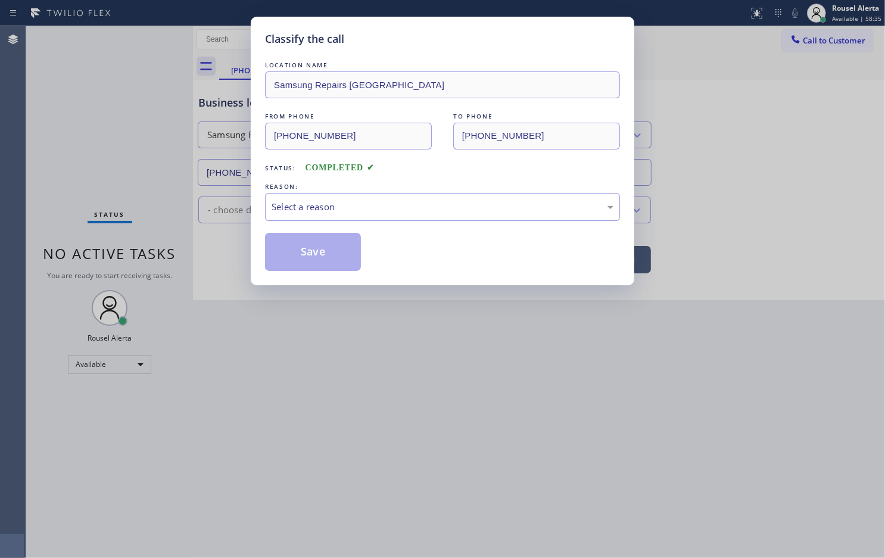
click at [360, 207] on div "Select a reason" at bounding box center [443, 207] width 342 height 14
click at [323, 257] on button "Save" at bounding box center [313, 252] width 96 height 38
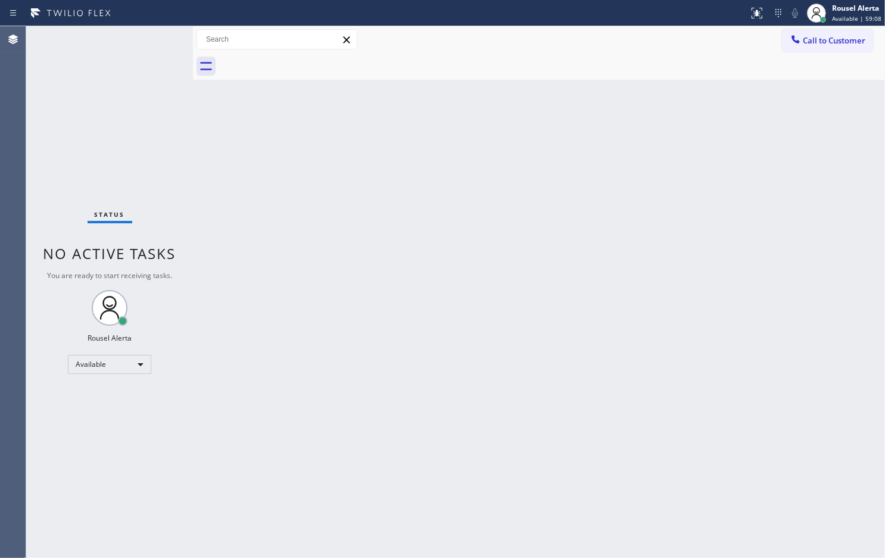
click at [379, 297] on div "Back to Dashboard Change Sender ID Customers Technicians Select a contact Outbo…" at bounding box center [539, 292] width 692 height 532
click at [590, 272] on div "Back to Dashboard Change Sender ID Customers Technicians Select a contact Outbo…" at bounding box center [539, 292] width 692 height 532
click at [560, 312] on div "Back to Dashboard Change Sender ID Customers Technicians Select a contact Outbo…" at bounding box center [539, 292] width 692 height 532
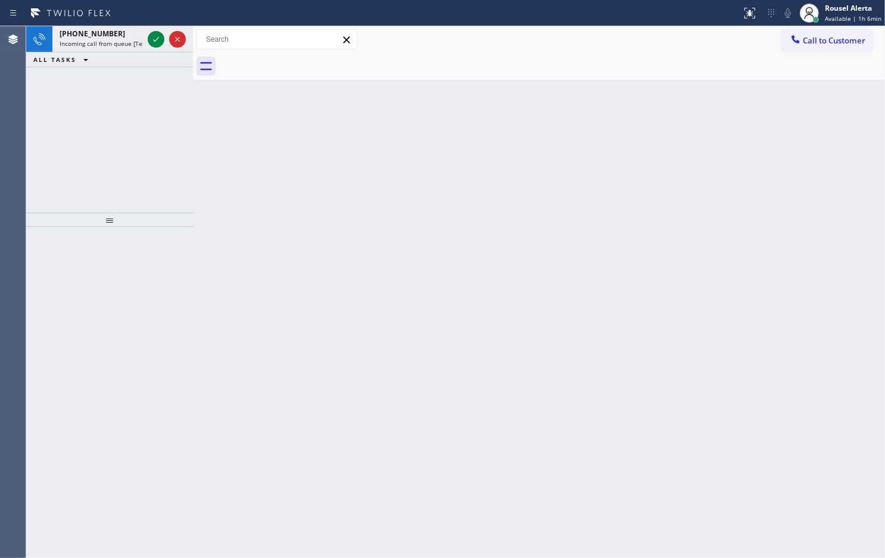
click at [112, 52] on div "ALL TASKS ALL TASKS ACTIVE TASKS TASKS IN WRAP UP" at bounding box center [109, 59] width 167 height 15
click at [114, 49] on div "+16027378287 Incoming call from queue [Test] All" at bounding box center [98, 39] width 93 height 26
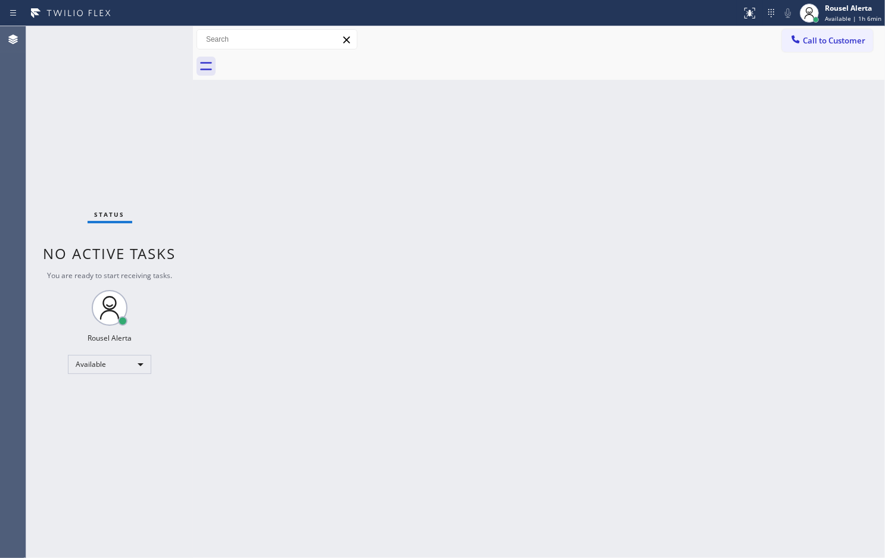
click at [126, 49] on div "Status No active tasks You are ready to start receiving tasks. Rousel Alerta Av…" at bounding box center [109, 292] width 167 height 532
click at [586, 209] on div "Back to Dashboard Change Sender ID Customers Technicians Select a contact Outbo…" at bounding box center [539, 292] width 692 height 532
click at [127, 41] on div "Status No active tasks You are ready to start receiving tasks. Rousel Alerta Av…" at bounding box center [109, 292] width 167 height 532
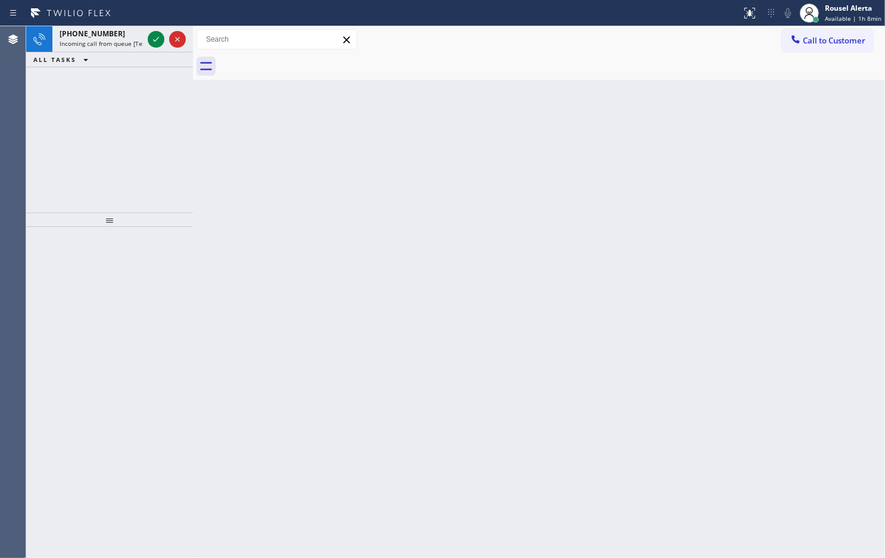
click at [127, 41] on span "Incoming call from queue [Test] All" at bounding box center [109, 43] width 99 height 8
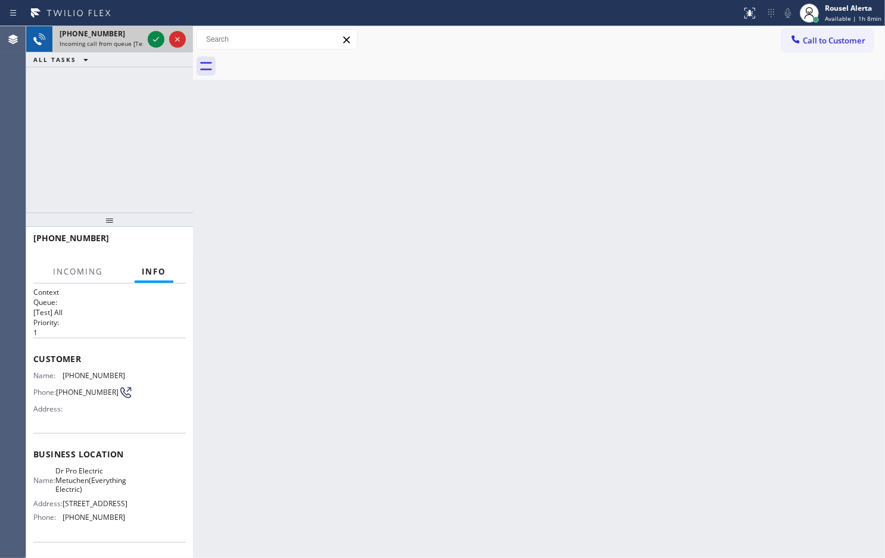
click at [123, 41] on span "Incoming call from queue [Test] All" at bounding box center [109, 43] width 99 height 8
click at [125, 41] on span "Incoming call from queue [Test] All" at bounding box center [109, 43] width 99 height 8
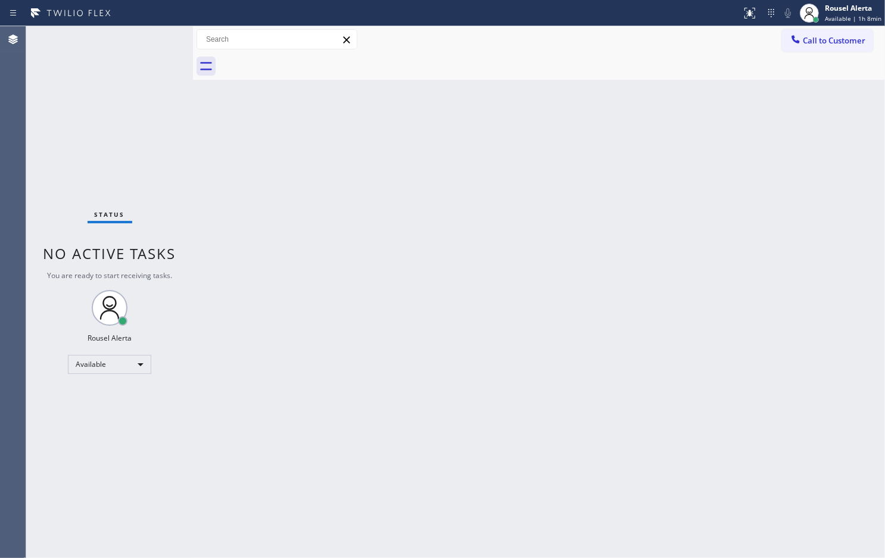
click at [286, 188] on div "Back to Dashboard Change Sender ID Customers Technicians Select a contact Outbo…" at bounding box center [539, 292] width 692 height 532
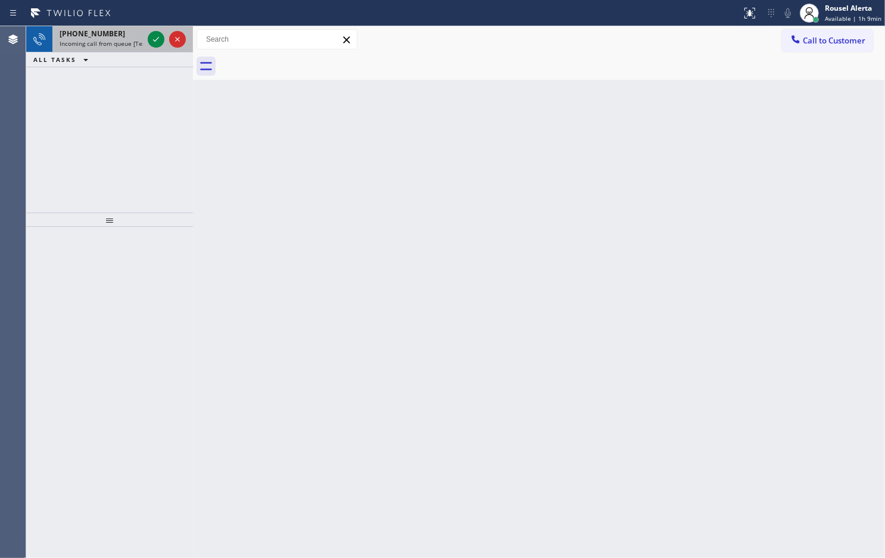
click at [125, 43] on span "Incoming call from queue [Test] All" at bounding box center [109, 43] width 99 height 8
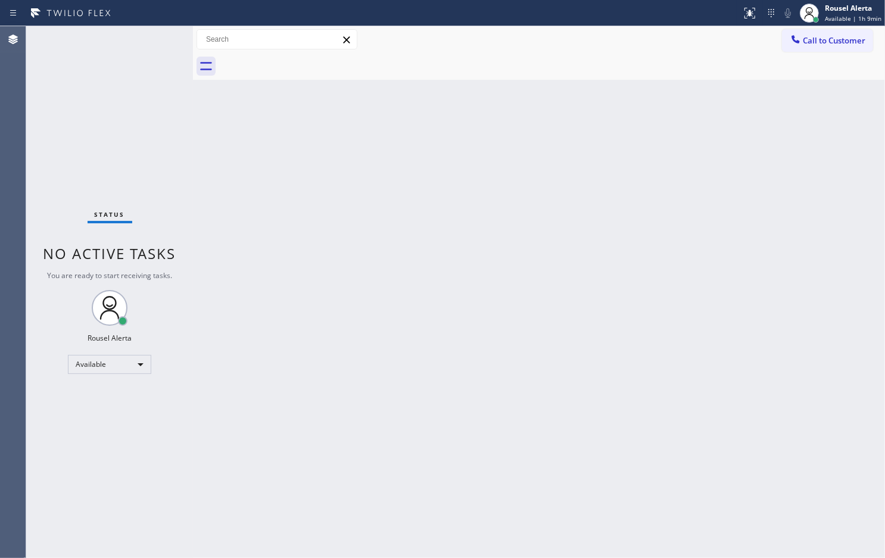
click at [130, 43] on div "Status No active tasks You are ready to start receiving tasks. Rousel Alerta Av…" at bounding box center [109, 292] width 167 height 532
click at [144, 28] on div "Status No active tasks You are ready to start receiving tasks. Rousel Alerta Av…" at bounding box center [109, 292] width 167 height 532
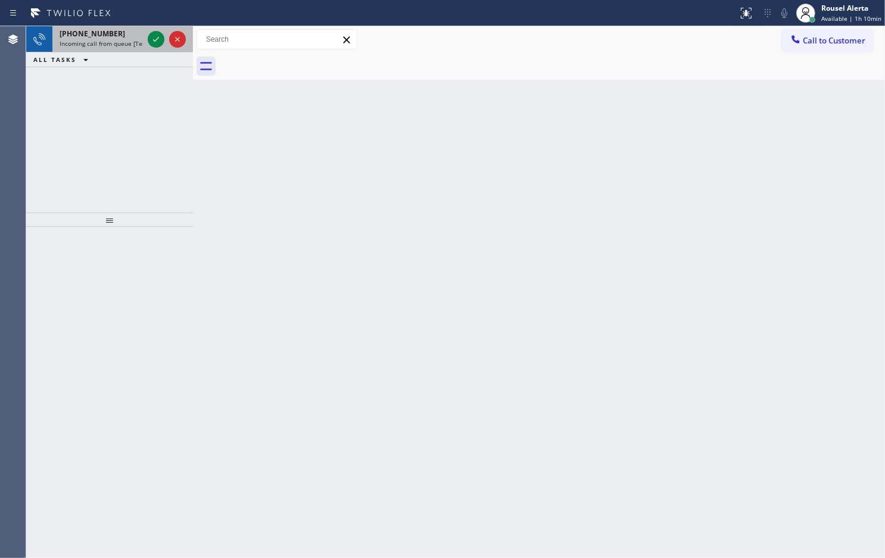
click at [133, 36] on div "+18483357497" at bounding box center [101, 34] width 83 height 10
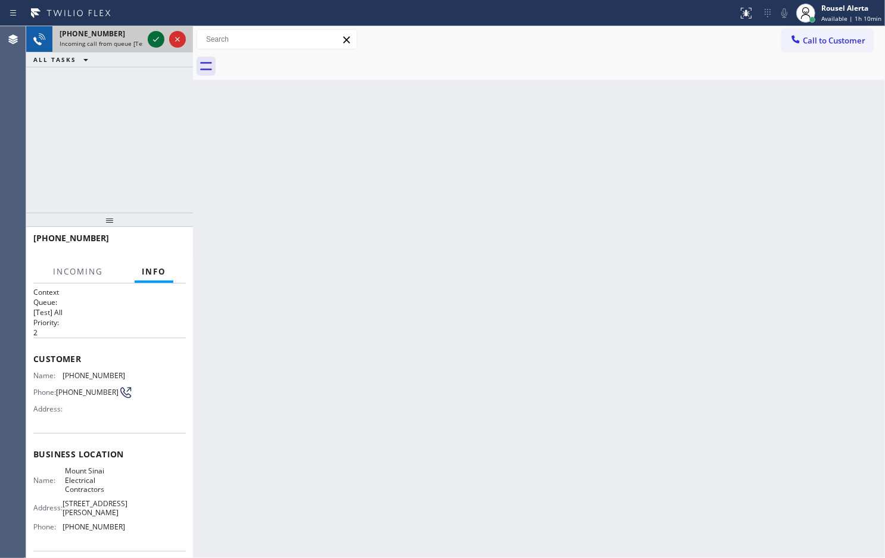
click at [152, 41] on icon at bounding box center [156, 39] width 14 height 14
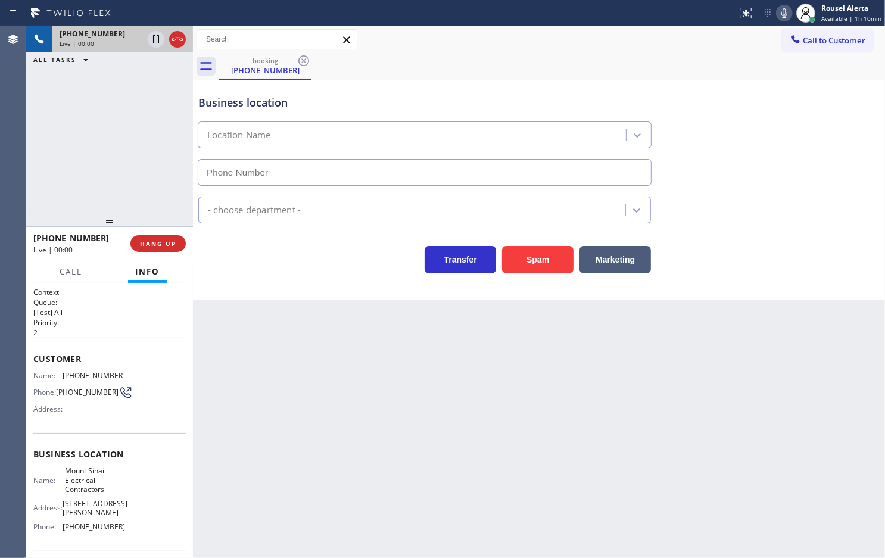
type input "(848) 208-7374"
click at [531, 259] on button "Spam" at bounding box center [537, 259] width 71 height 27
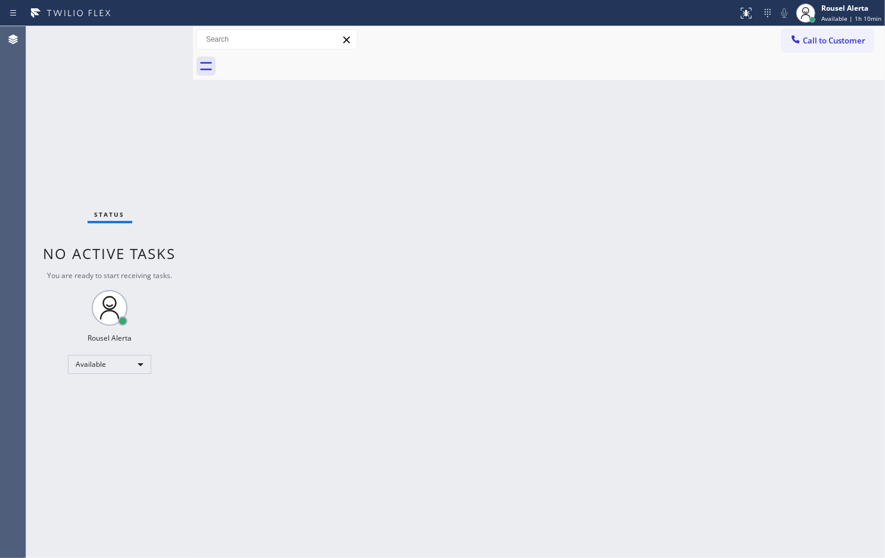
click at [309, 238] on div "Back to Dashboard Change Sender ID Customers Technicians Select a contact Outbo…" at bounding box center [539, 292] width 692 height 532
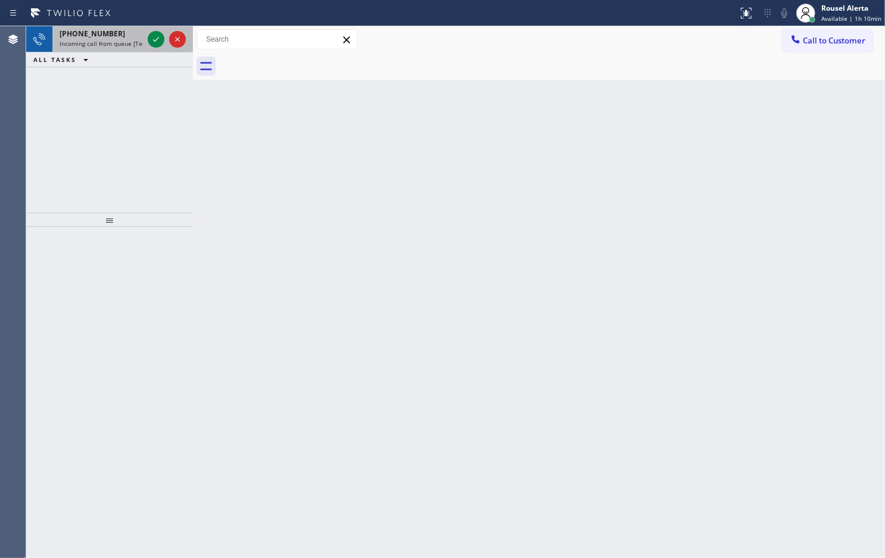
click at [129, 29] on div "+17328094176" at bounding box center [101, 34] width 83 height 10
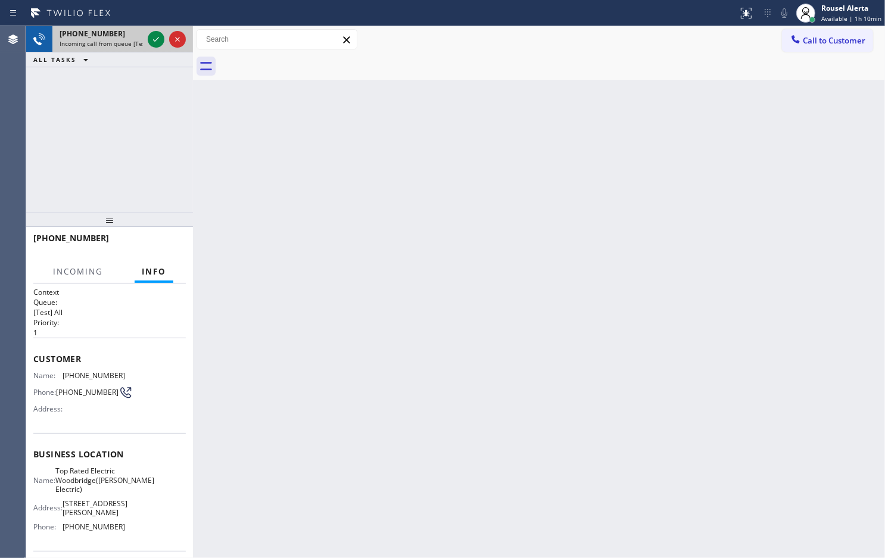
click at [146, 41] on div at bounding box center [166, 39] width 43 height 26
click at [126, 41] on span "Incoming call from queue [Test] All" at bounding box center [109, 43] width 99 height 8
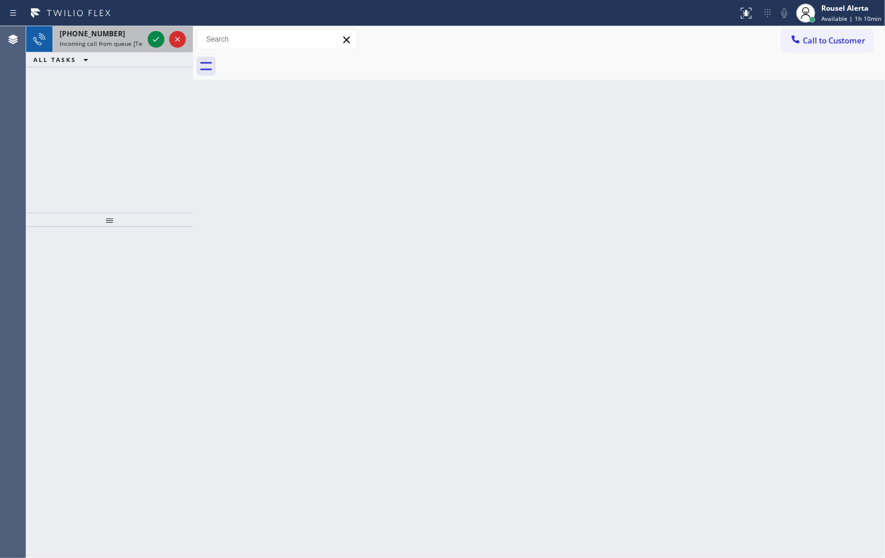
click at [143, 38] on div "+17328094176" at bounding box center [101, 34] width 83 height 10
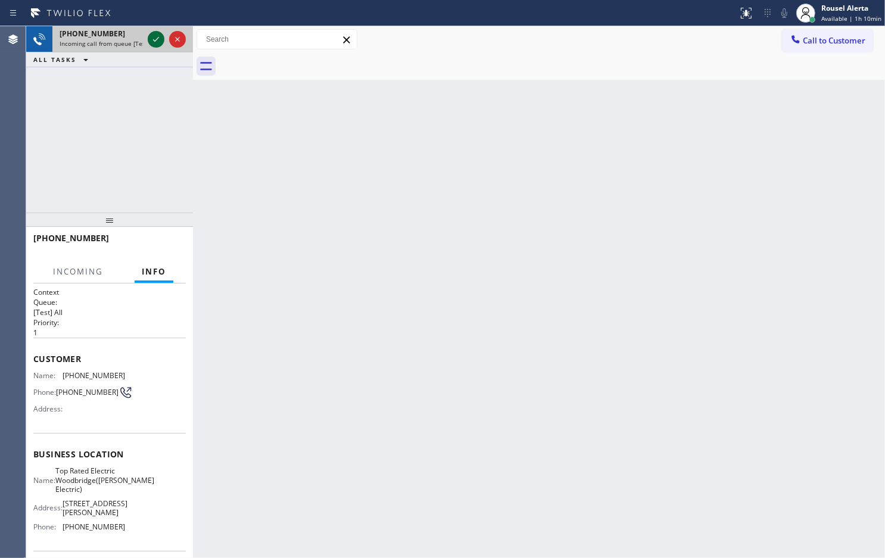
click at [160, 40] on icon at bounding box center [156, 39] width 14 height 14
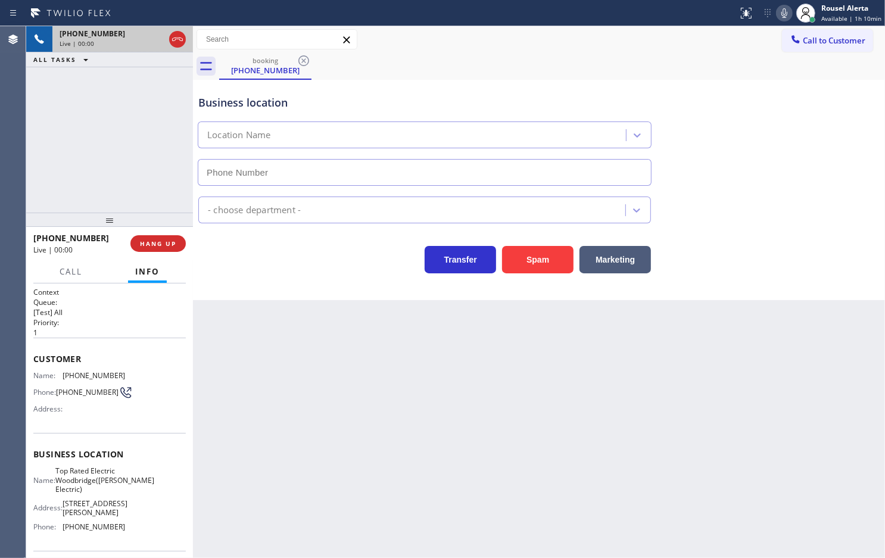
type input "(848) 354-0923"
click at [269, 357] on div "Back to Dashboard Change Sender ID Customers Technicians Select a contact Outbo…" at bounding box center [539, 292] width 692 height 532
drag, startPoint x: 33, startPoint y: 373, endPoint x: 152, endPoint y: 521, distance: 189.4
click at [152, 446] on div "Context Queue: [Test] All Priority: 1 Customer Name: (732) 809-4176 Phone: (732…" at bounding box center [109, 464] width 152 height 354
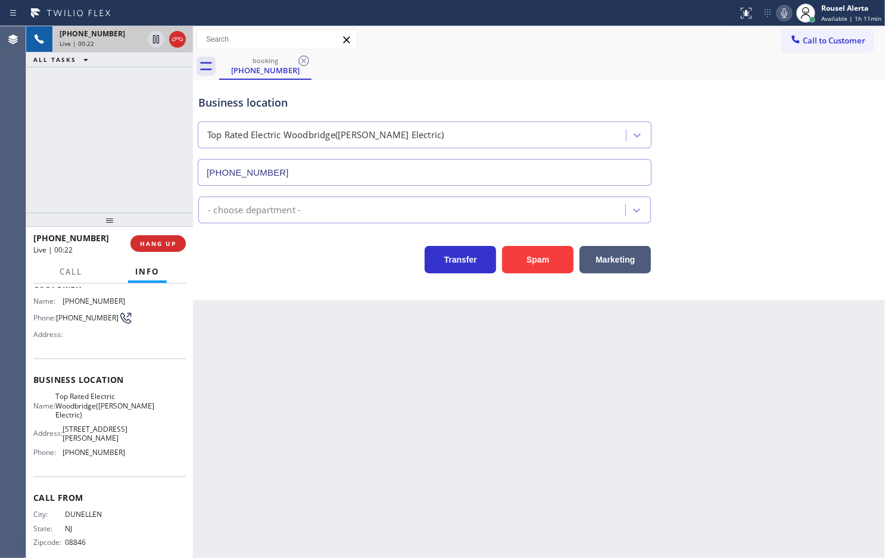
click at [147, 446] on div "Name: Top Rated Electric Woodbridge(Michael A Bilyak Electric) Address: 134 Ful…" at bounding box center [109, 427] width 152 height 70
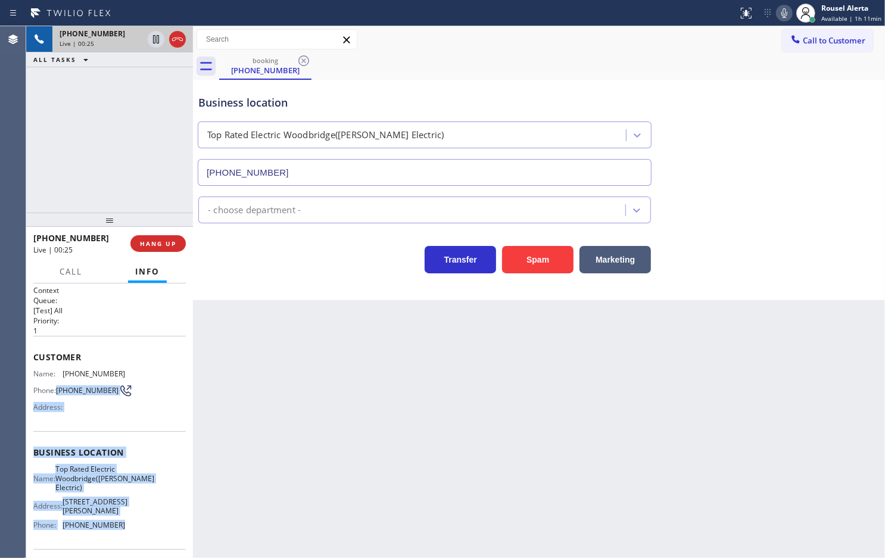
scroll to position [0, 0]
drag, startPoint x: 143, startPoint y: 478, endPoint x: 33, endPoint y: 374, distance: 150.9
click at [33, 374] on div "Context Queue: [Test] All Priority: 1 Customer Name: (732) 809-4176 Phone: (732…" at bounding box center [109, 464] width 152 height 354
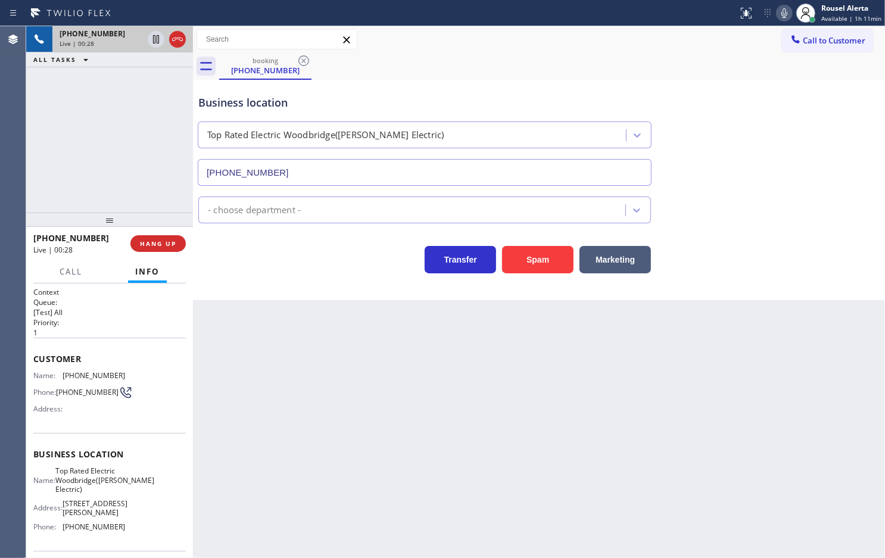
click at [263, 406] on div "Back to Dashboard Change Sender ID Customers Technicians Select a contact Outbo…" at bounding box center [539, 292] width 692 height 532
click at [144, 127] on div "+17328094176 Live | 00:32 ALL TASKS ALL TASKS ACTIVE TASKS TASKS IN WRAP UP" at bounding box center [109, 119] width 167 height 186
click at [292, 397] on div "Back to Dashboard Change Sender ID Customers Technicians Select a contact Outbo…" at bounding box center [539, 292] width 692 height 532
click at [147, 164] on div "+17328094176 Live | 00:38 ALL TASKS ALL TASKS ACTIVE TASKS TASKS IN WRAP UP" at bounding box center [109, 119] width 167 height 186
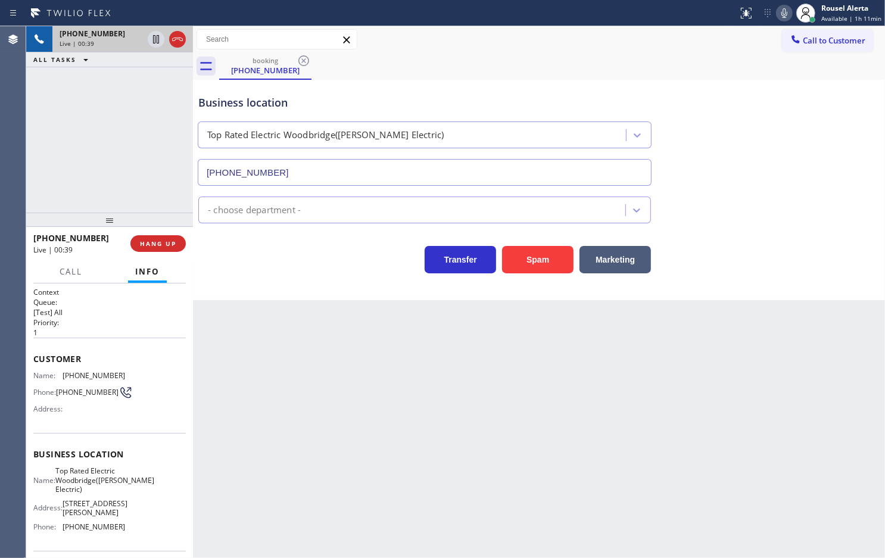
click at [281, 400] on div "Back to Dashboard Change Sender ID Customers Technicians Select a contact Outbo…" at bounding box center [539, 292] width 692 height 532
click at [134, 94] on div "+17328094176 Live | 00:44 ALL TASKS ALL TASKS ACTIVE TASKS TASKS IN WRAP UP" at bounding box center [109, 119] width 167 height 186
click at [263, 358] on div "Back to Dashboard Change Sender ID Customers Technicians Select a contact Outbo…" at bounding box center [539, 292] width 692 height 532
click at [170, 185] on div "+17328094176 Live | 00:45 ALL TASKS ALL TASKS ACTIVE TASKS TASKS IN WRAP UP" at bounding box center [109, 119] width 167 height 186
click at [263, 376] on div "Back to Dashboard Change Sender ID Customers Technicians Select a contact Outbo…" at bounding box center [539, 292] width 692 height 532
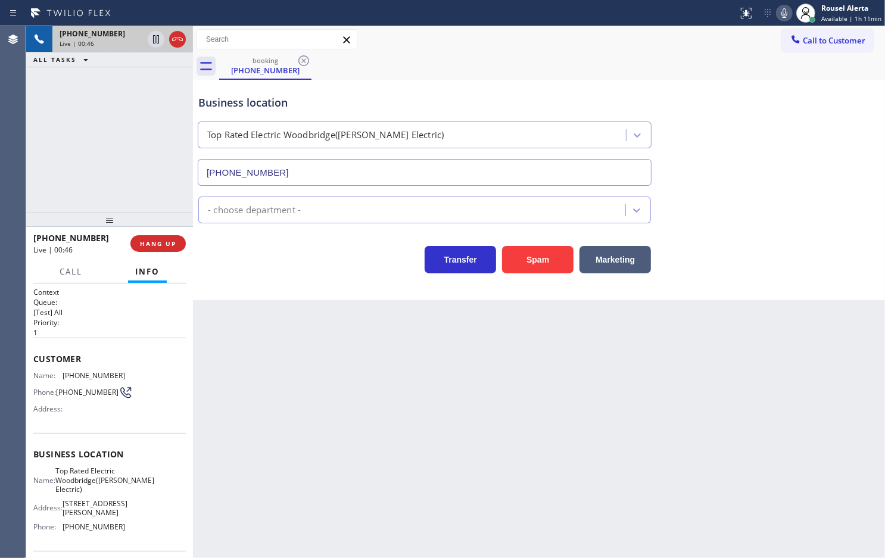
click at [141, 172] on div "+17328094176 Live | 00:46 ALL TASKS ALL TASKS ACTIVE TASKS TASKS IN WRAP UP" at bounding box center [109, 119] width 167 height 186
click at [235, 359] on div "Back to Dashboard Change Sender ID Customers Technicians Select a contact Outbo…" at bounding box center [539, 292] width 692 height 532
click at [144, 179] on div "+17328094176 Live | 00:47 ALL TASKS ALL TASKS ACTIVE TASKS TASKS IN WRAP UP" at bounding box center [109, 119] width 167 height 186
click at [222, 337] on div "Back to Dashboard Change Sender ID Customers Technicians Select a contact Outbo…" at bounding box center [539, 292] width 692 height 532
drag, startPoint x: 161, startPoint y: 194, endPoint x: 180, endPoint y: 281, distance: 89.0
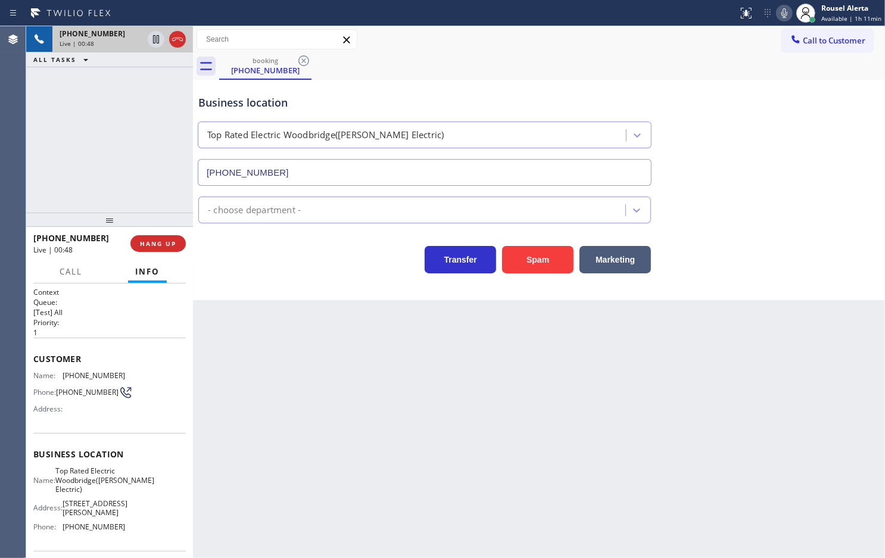
click at [161, 192] on div "+17328094176 Live | 00:48 ALL TASKS ALL TASKS ACTIVE TASKS TASKS IN WRAP UP" at bounding box center [109, 119] width 167 height 186
click at [224, 349] on div "Back to Dashboard Change Sender ID Customers Technicians Select a contact Outbo…" at bounding box center [539, 292] width 692 height 532
click at [232, 363] on div "Back to Dashboard Change Sender ID Customers Technicians Select a contact Outbo…" at bounding box center [539, 292] width 692 height 532
click at [158, 247] on span "HANG UP" at bounding box center [158, 243] width 36 height 8
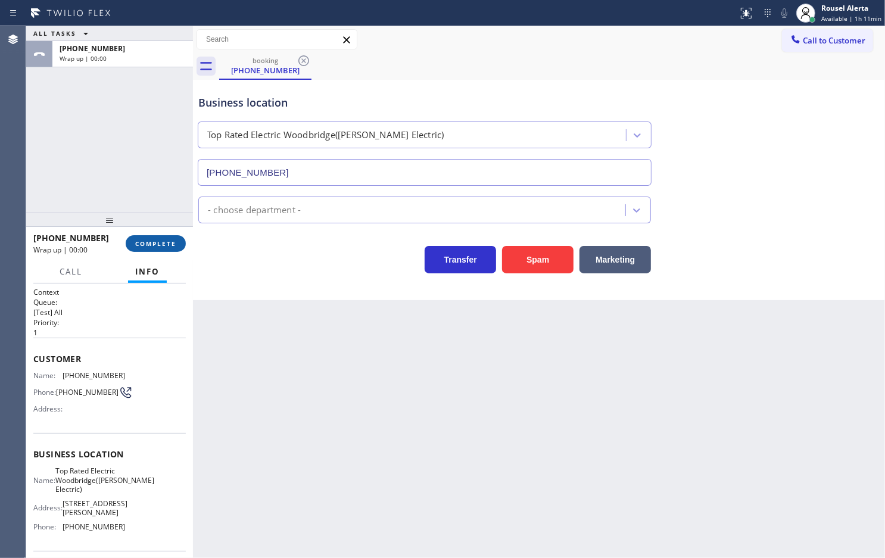
click at [158, 247] on span "COMPLETE" at bounding box center [155, 243] width 41 height 8
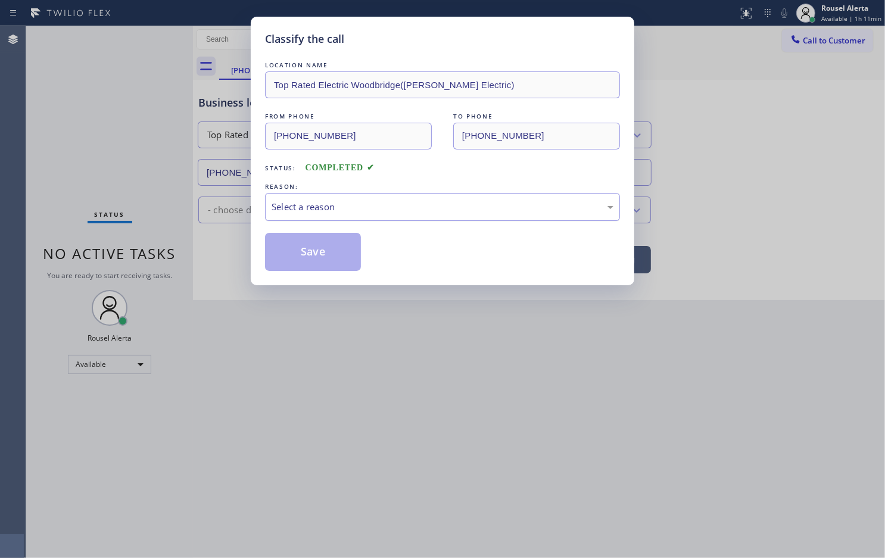
drag, startPoint x: 313, startPoint y: 214, endPoint x: 323, endPoint y: 212, distance: 9.8
click at [315, 213] on div "Select a reason" at bounding box center [443, 207] width 342 height 14
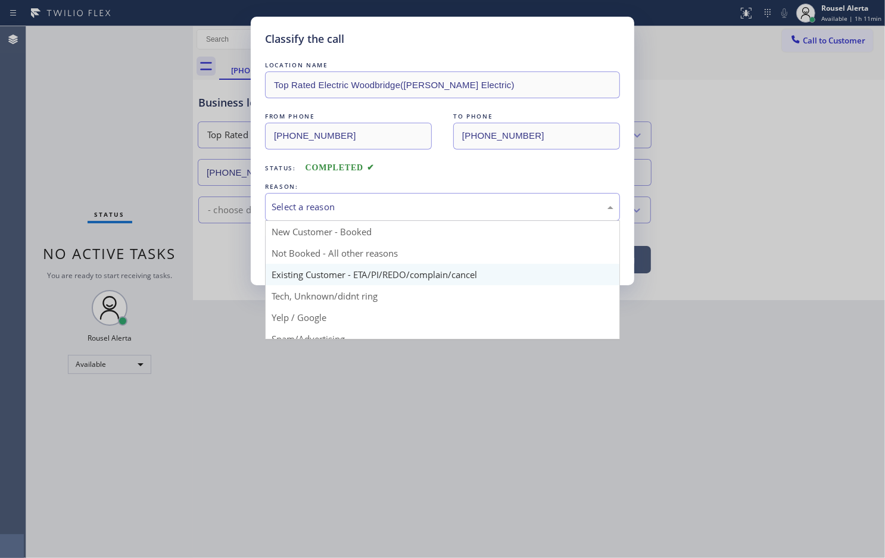
scroll to position [82, 0]
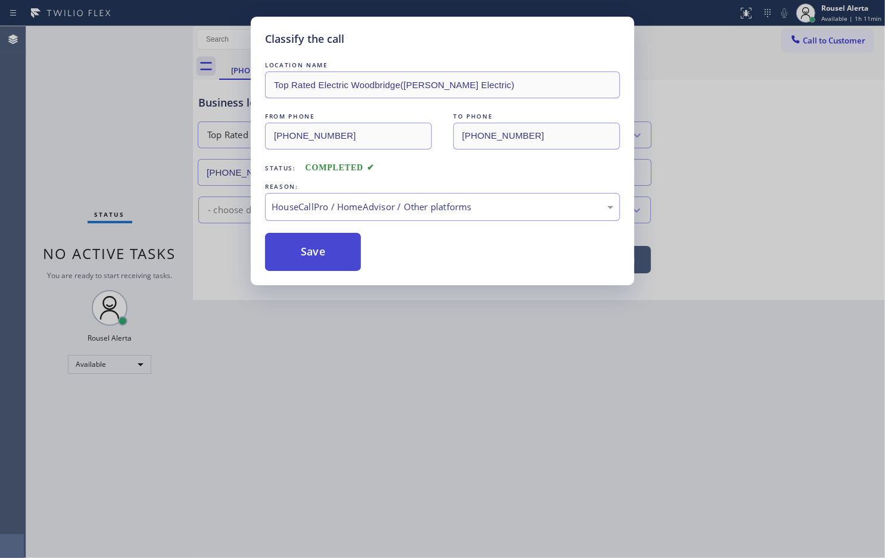
click at [341, 261] on button "Save" at bounding box center [313, 252] width 96 height 38
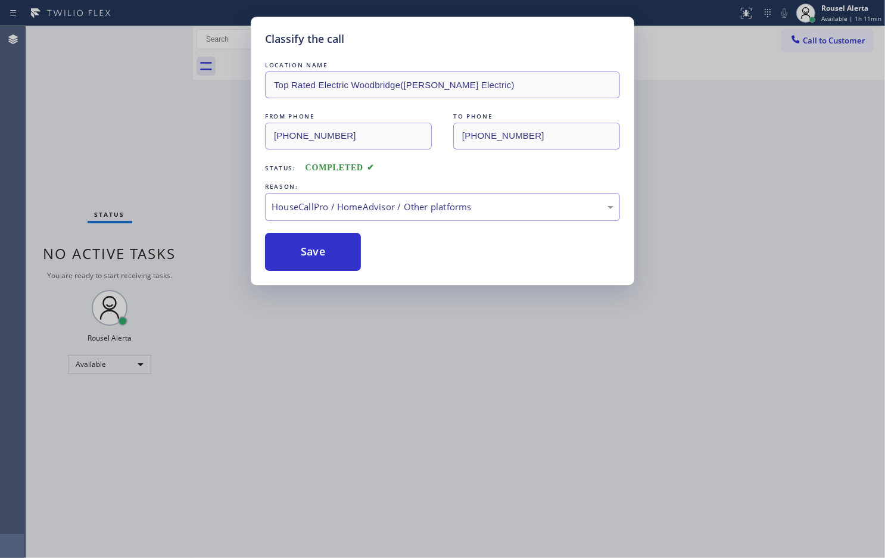
click at [469, 405] on div "Classify the call LOCATION NAME Top Rated Electric Woodbridge(Michael A Bilyak …" at bounding box center [442, 279] width 885 height 558
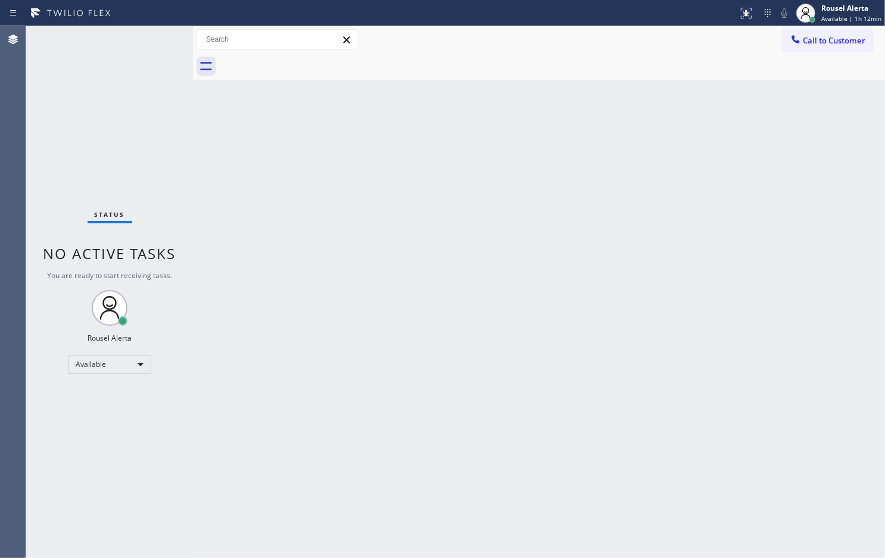
click at [129, 42] on div "Status No active tasks You are ready to start receiving tasks. Rousel Alerta Av…" at bounding box center [109, 292] width 167 height 532
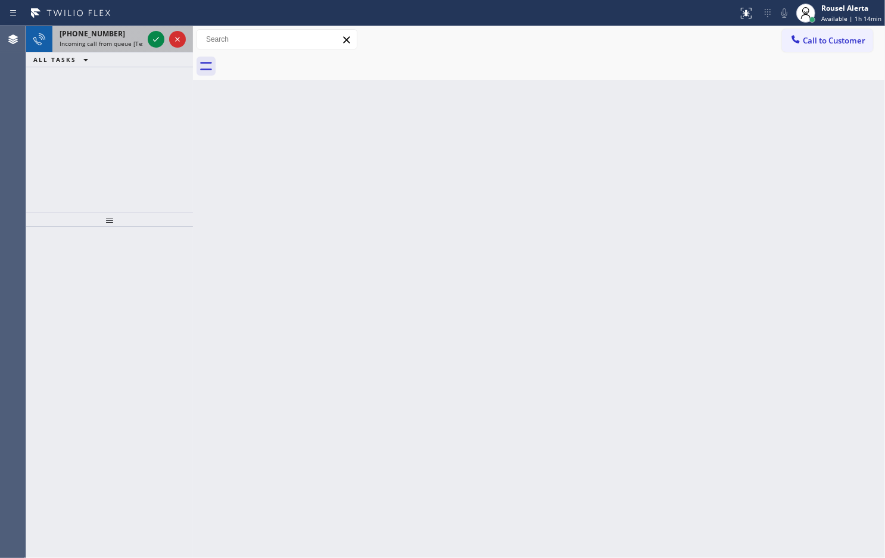
click at [112, 39] on div "+19175093751 Incoming call from queue [Test] All" at bounding box center [98, 39] width 93 height 26
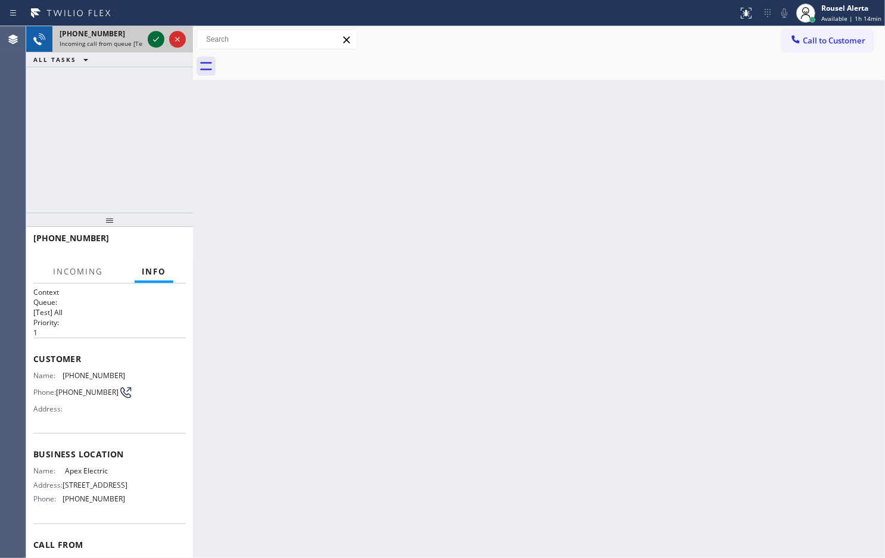
click at [154, 41] on icon at bounding box center [156, 39] width 6 height 5
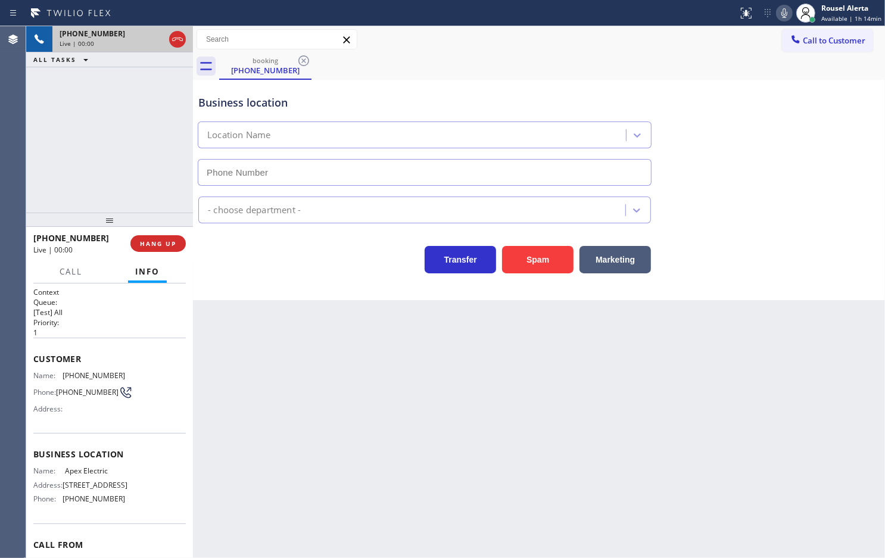
type input "(862) 640-1176"
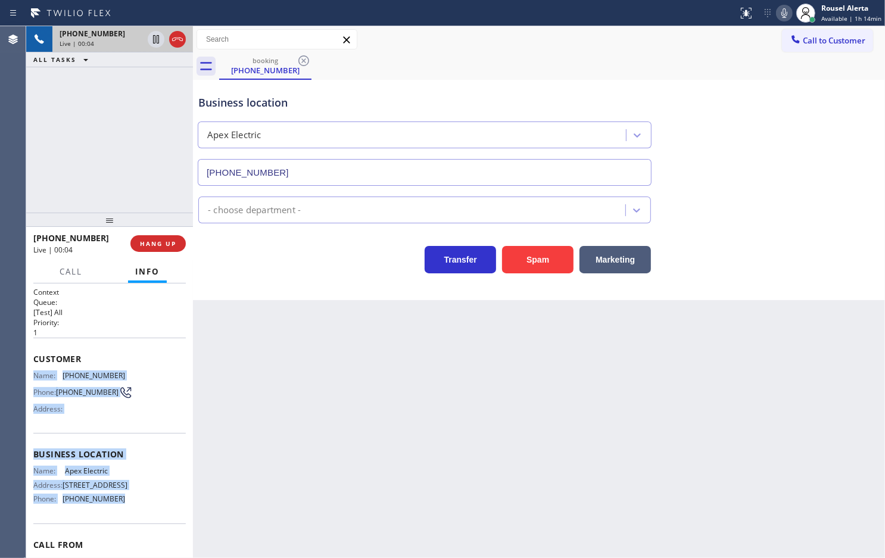
drag, startPoint x: 31, startPoint y: 368, endPoint x: 137, endPoint y: 528, distance: 191.6
click at [137, 446] on div "Context Queue: [Test] All Priority: 1 Customer Name: (917) 509-3751 Phone: (917…" at bounding box center [109, 421] width 167 height 275
copy div "Name: (917) 509-3751 Phone: (917) 509-3751 Address: Business location Name: Ape…"
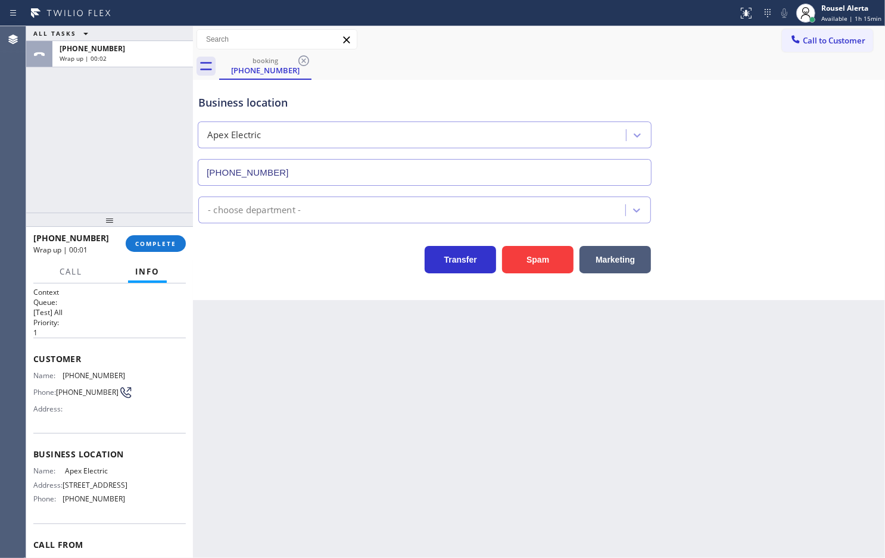
click at [569, 446] on div "Back to Dashboard Change Sender ID Customers Technicians Select a contact Outbo…" at bounding box center [539, 292] width 692 height 532
click at [141, 170] on div "ALL TASKS ALL TASKS ACTIVE TASKS TASKS IN WRAP UP +19175093751 Wrap up | 00:03" at bounding box center [109, 119] width 167 height 186
click at [310, 368] on div "Back to Dashboard Change Sender ID Customers Technicians Select a contact Outbo…" at bounding box center [539, 292] width 692 height 532
click at [665, 446] on div "Back to Dashboard Change Sender ID Customers Technicians Select a contact Outbo…" at bounding box center [539, 292] width 692 height 532
click at [708, 40] on span "Call to Customer" at bounding box center [834, 40] width 63 height 11
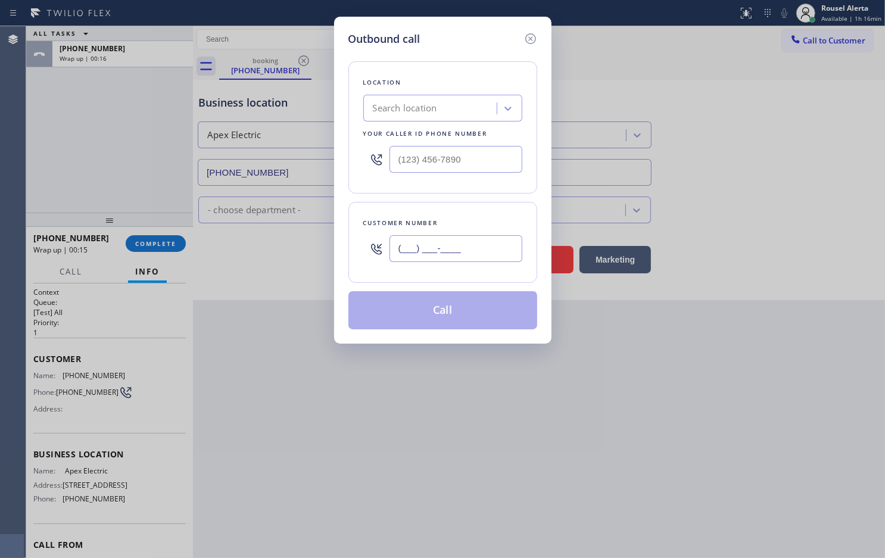
click at [456, 247] on input "(___) ___-____" at bounding box center [456, 248] width 133 height 27
paste input "917) 509-3751"
type input "(917) 509-3751"
click at [481, 161] on input "(___) ___-____" at bounding box center [456, 159] width 133 height 27
paste input "862) 640-1176"
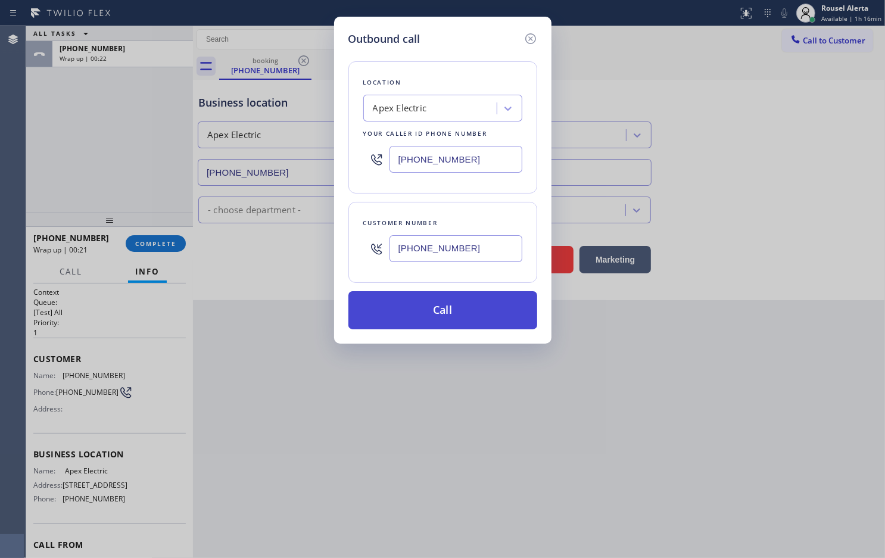
type input "(862) 640-1176"
click at [431, 308] on button "Call" at bounding box center [442, 310] width 189 height 38
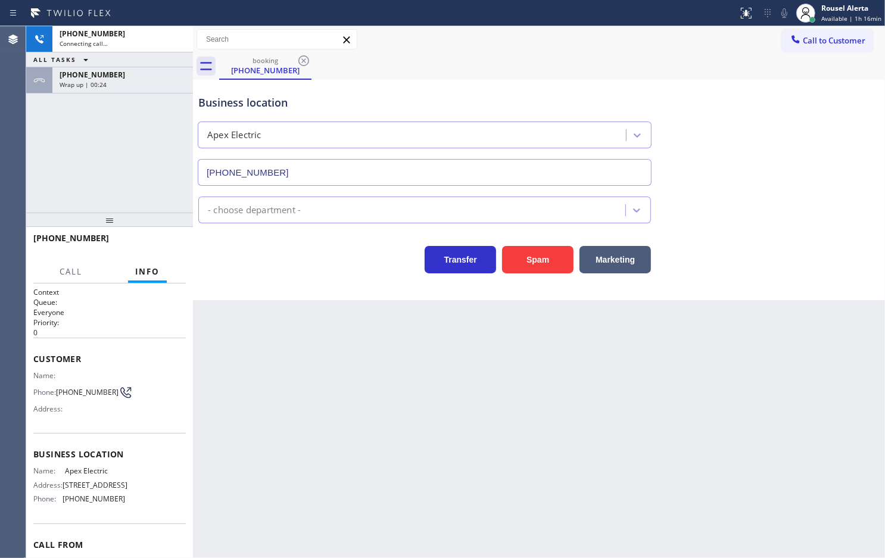
click at [104, 55] on div "ALL TASKS ALL TASKS ACTIVE TASKS TASKS IN WRAP UP" at bounding box center [109, 59] width 167 height 15
click at [120, 106] on div "+19175093751 Connecting call… ALL TASKS ALL TASKS ACTIVE TASKS TASKS IN WRAP UP…" at bounding box center [109, 119] width 167 height 186
click at [123, 97] on div "+19175093751 Connecting call… ALL TASKS ALL TASKS ACTIVE TASKS TASKS IN WRAP UP…" at bounding box center [109, 119] width 167 height 186
click at [126, 82] on div "Wrap up | 00:25" at bounding box center [123, 84] width 126 height 8
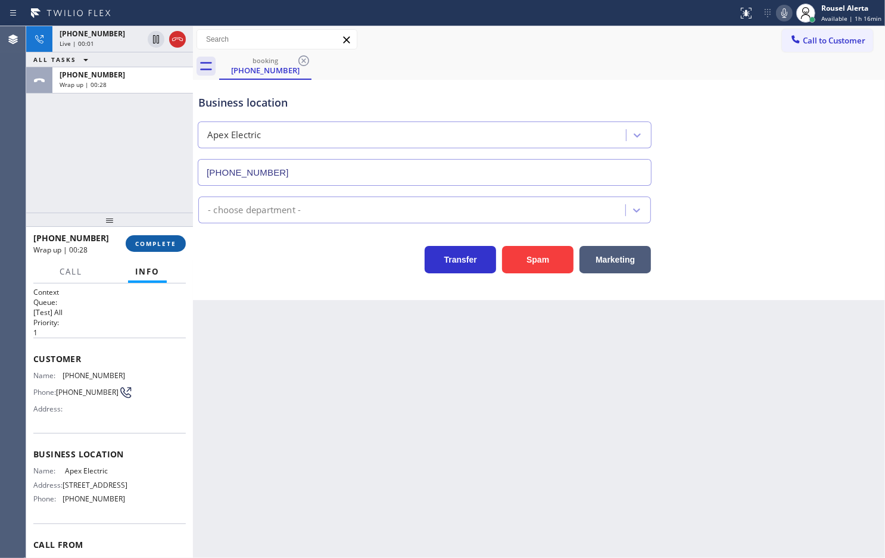
click at [154, 245] on span "COMPLETE" at bounding box center [155, 243] width 41 height 8
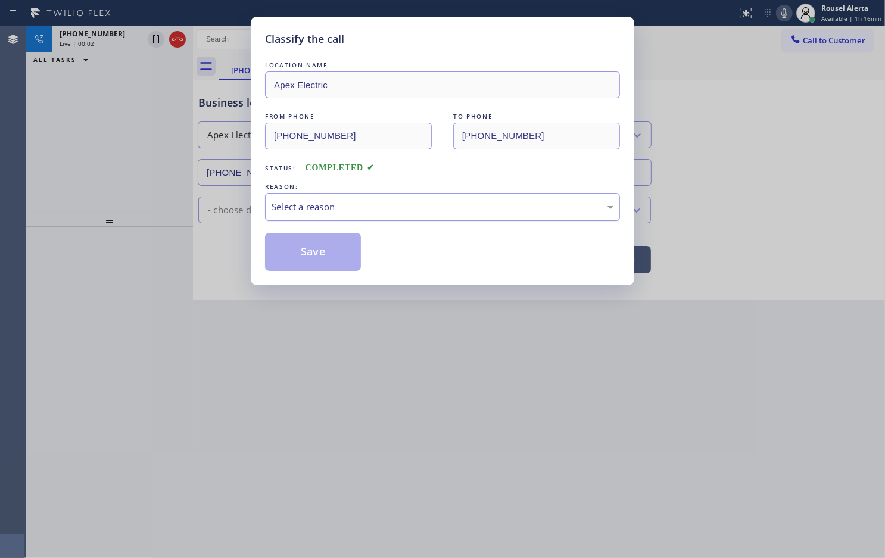
click at [323, 208] on div "Select a reason" at bounding box center [443, 207] width 342 height 14
click at [313, 250] on button "Save" at bounding box center [313, 252] width 96 height 38
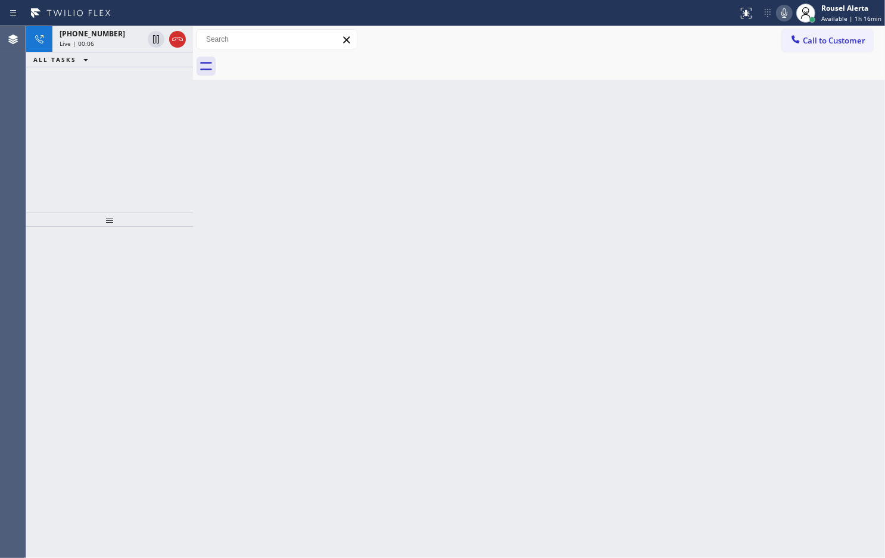
drag, startPoint x: 97, startPoint y: 36, endPoint x: 97, endPoint y: 55, distance: 18.5
click at [97, 36] on span "+19175093751" at bounding box center [93, 34] width 66 height 10
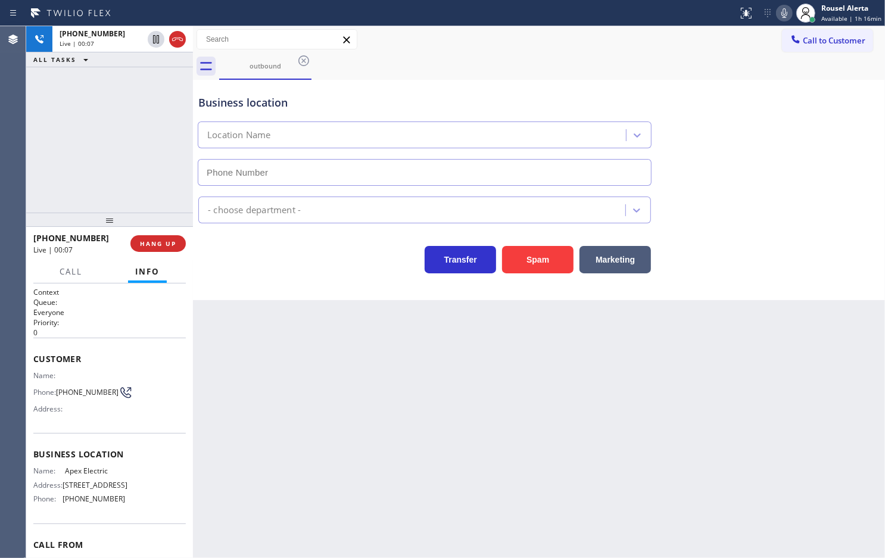
type input "(862) 640-1176"
click at [585, 334] on div "Back to Dashboard Change Sender ID Customers Technicians Select a contact Outbo…" at bounding box center [539, 292] width 692 height 532
drag, startPoint x: 100, startPoint y: 171, endPoint x: 124, endPoint y: 204, distance: 40.5
click at [99, 170] on div "+19175093751 Live | 00:27 ALL TASKS ALL TASKS ACTIVE TASKS TASKS IN WRAP UP" at bounding box center [109, 119] width 167 height 186
click at [278, 406] on div "Back to Dashboard Change Sender ID Customers Technicians Select a contact Outbo…" at bounding box center [539, 292] width 692 height 532
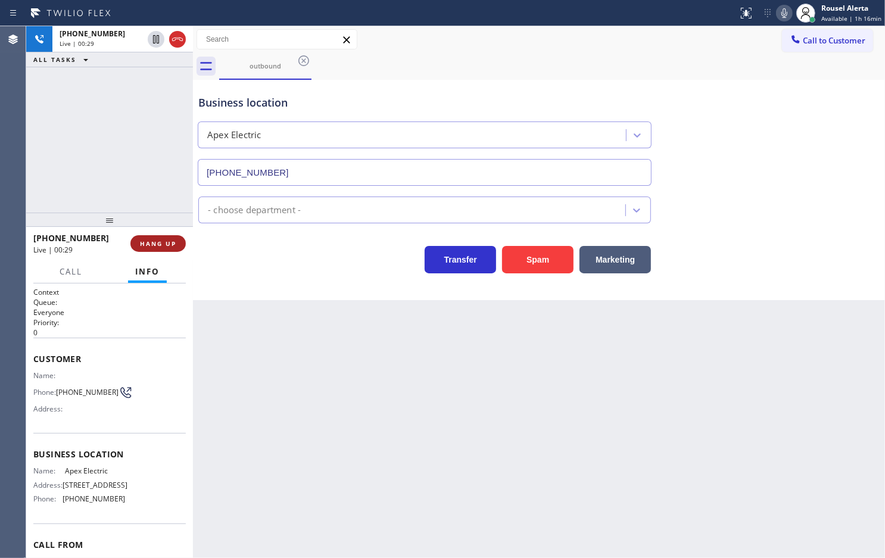
click at [162, 247] on button "HANG UP" at bounding box center [157, 243] width 55 height 17
click at [269, 382] on div "Back to Dashboard Change Sender ID Customers Technicians Select a contact Outbo…" at bounding box center [539, 292] width 692 height 532
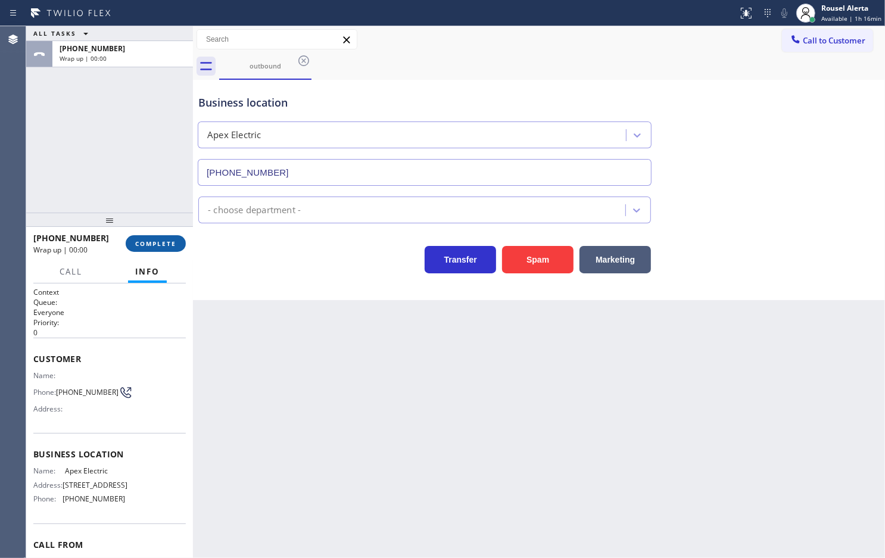
click at [167, 242] on span "COMPLETE" at bounding box center [155, 243] width 41 height 8
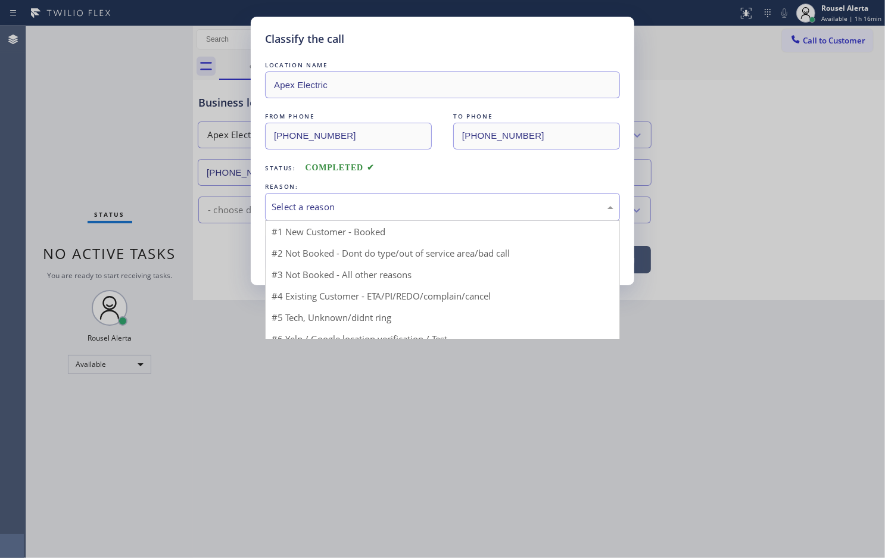
click at [415, 209] on div "Select a reason" at bounding box center [443, 207] width 342 height 14
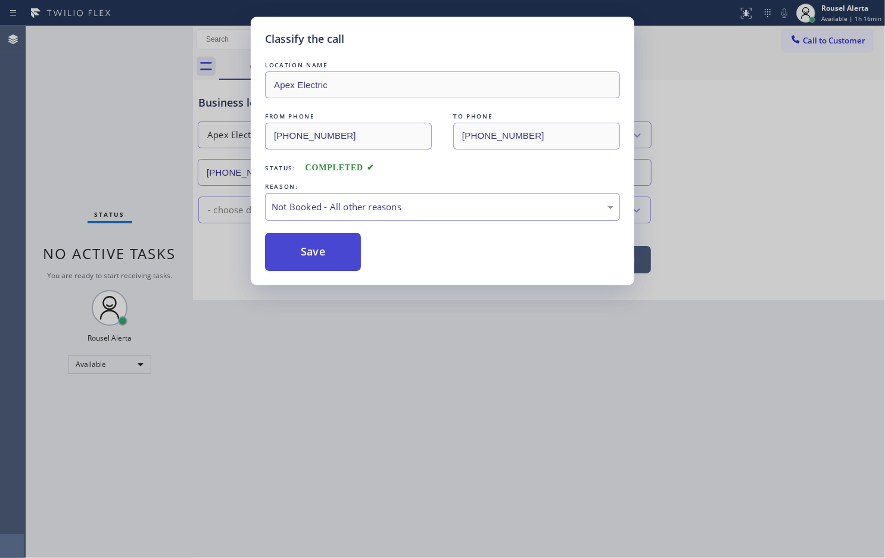
click at [285, 251] on button "Save" at bounding box center [313, 252] width 96 height 38
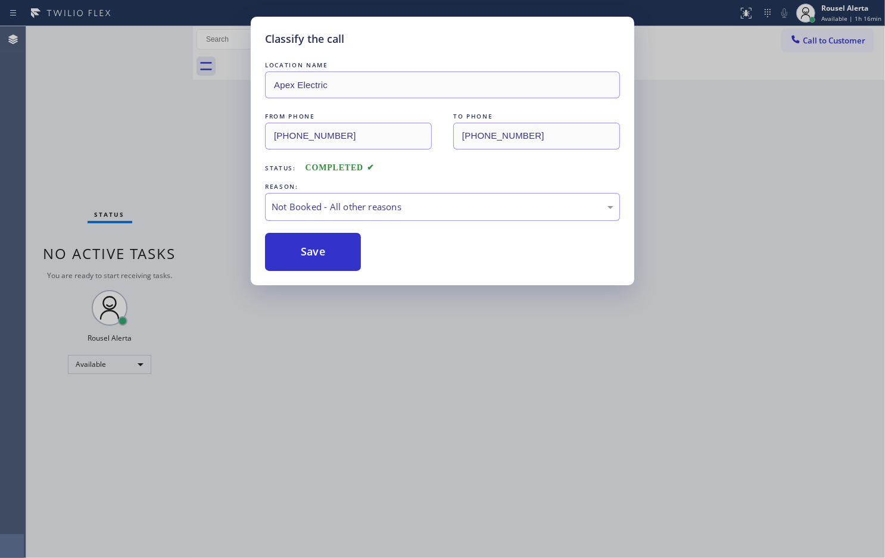
click at [539, 382] on div "Classify the call LOCATION NAME Apex Electric FROM PHONE (862) 640-1176 TO PHON…" at bounding box center [442, 279] width 885 height 558
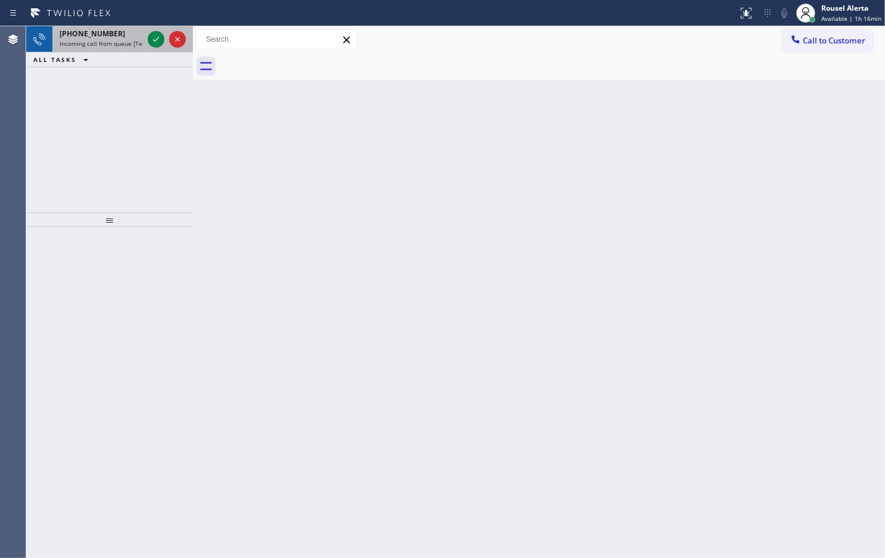
click at [131, 39] on span "Incoming call from queue [Test] All" at bounding box center [109, 43] width 99 height 8
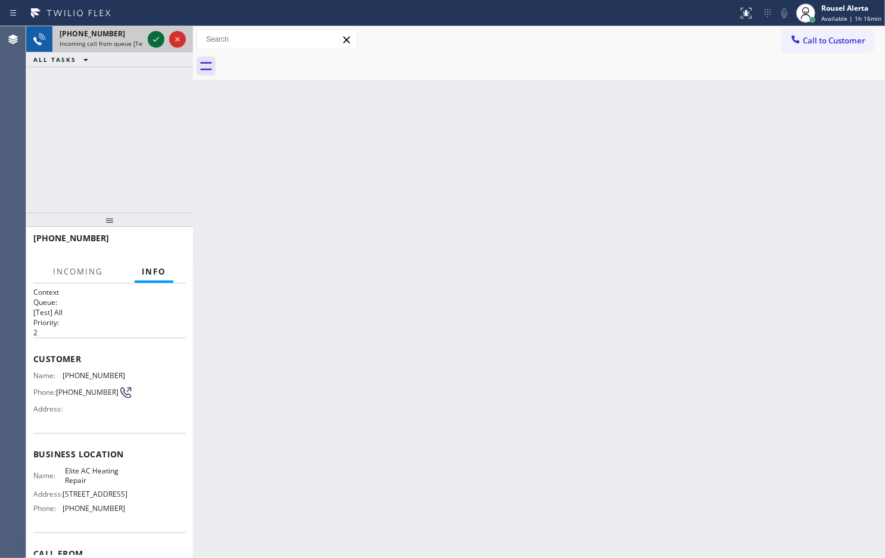
click at [155, 38] on icon at bounding box center [156, 39] width 14 height 14
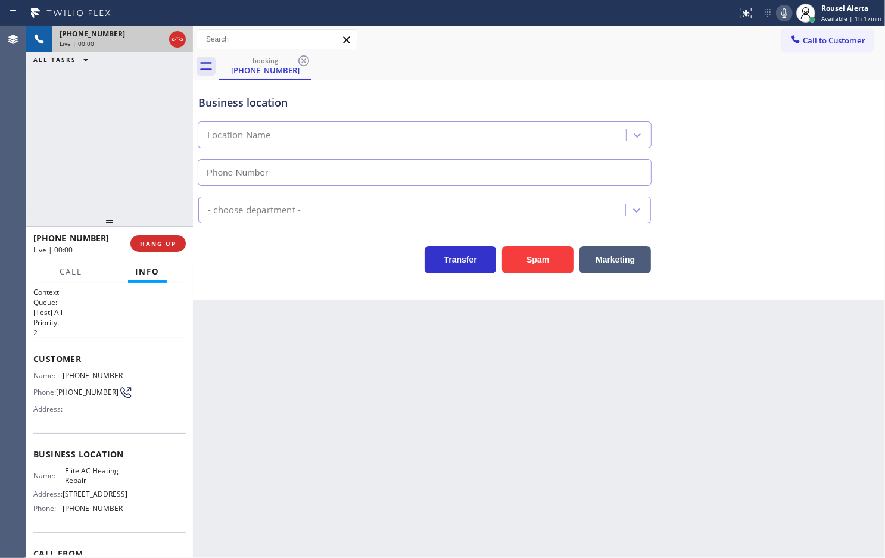
type input "[PHONE_NUMBER]"
click at [331, 365] on div "Back to Dashboard Change Sender ID Customers Technicians Select a contact Outbo…" at bounding box center [539, 292] width 692 height 532
click at [667, 297] on div "Business location Elite AC Heating Repair (305) 239-8487 - choose department - …" at bounding box center [539, 190] width 692 height 220
click at [174, 245] on span "HANG UP" at bounding box center [158, 243] width 36 height 8
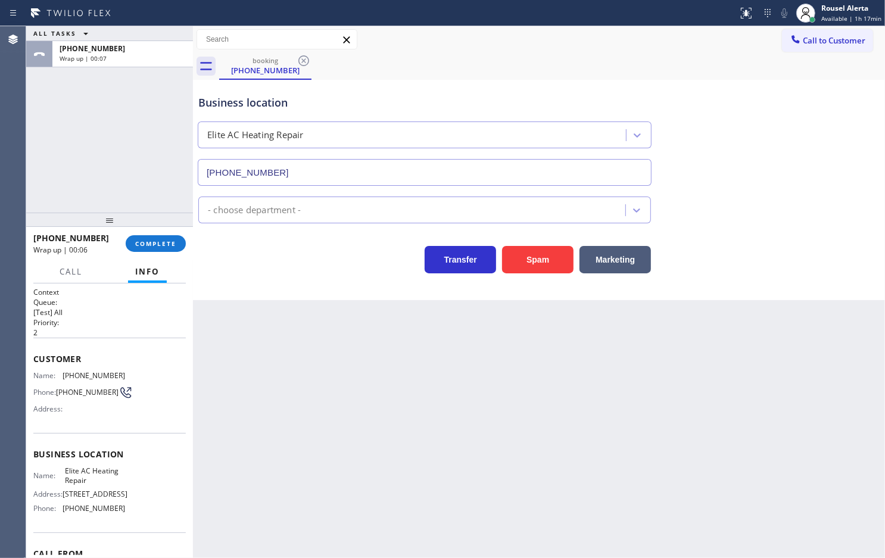
click at [391, 325] on div "Back to Dashboard Change Sender ID Customers Technicians Select a contact Outbo…" at bounding box center [539, 292] width 692 height 532
click at [170, 239] on span "COMPLETE" at bounding box center [155, 243] width 41 height 8
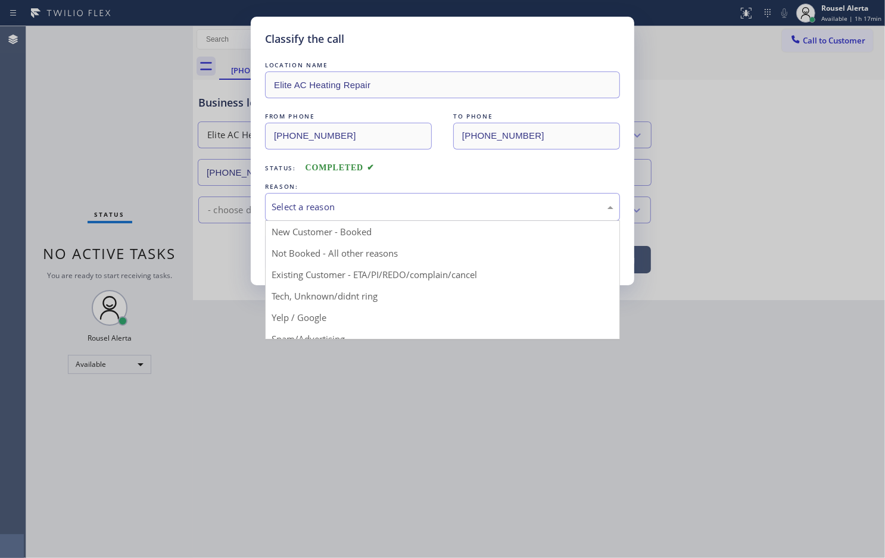
click at [351, 212] on div "Select a reason" at bounding box center [443, 207] width 342 height 14
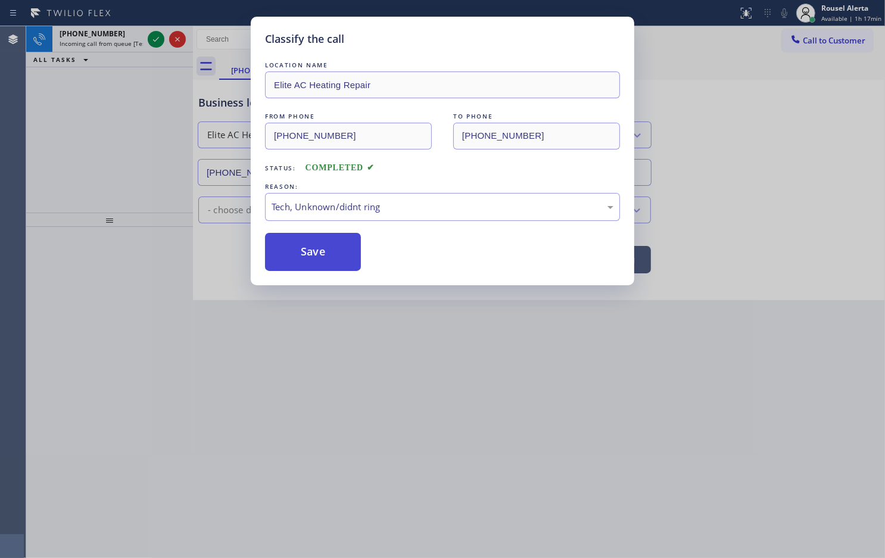
click at [322, 256] on button "Save" at bounding box center [313, 252] width 96 height 38
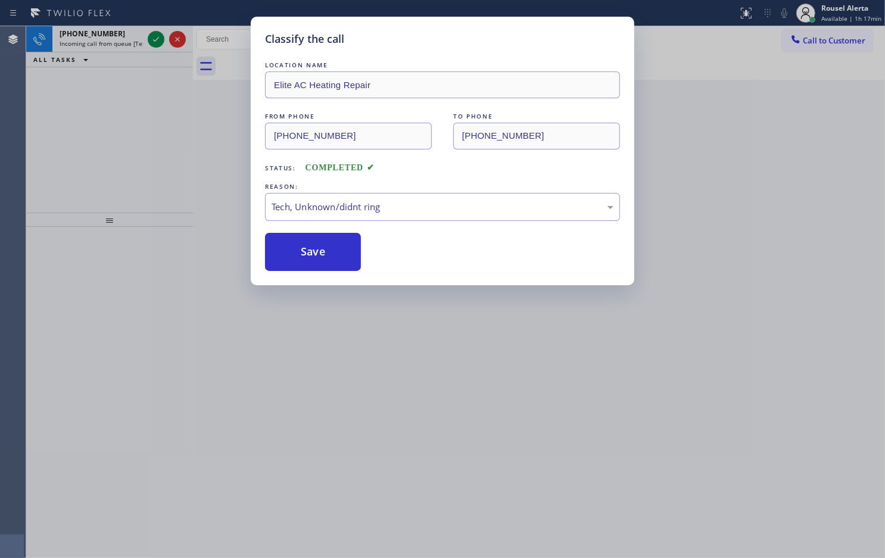
click at [369, 371] on div "Classify the call LOCATION NAME Elite AC Heating Repair FROM PHONE (305) 924-89…" at bounding box center [442, 279] width 885 height 558
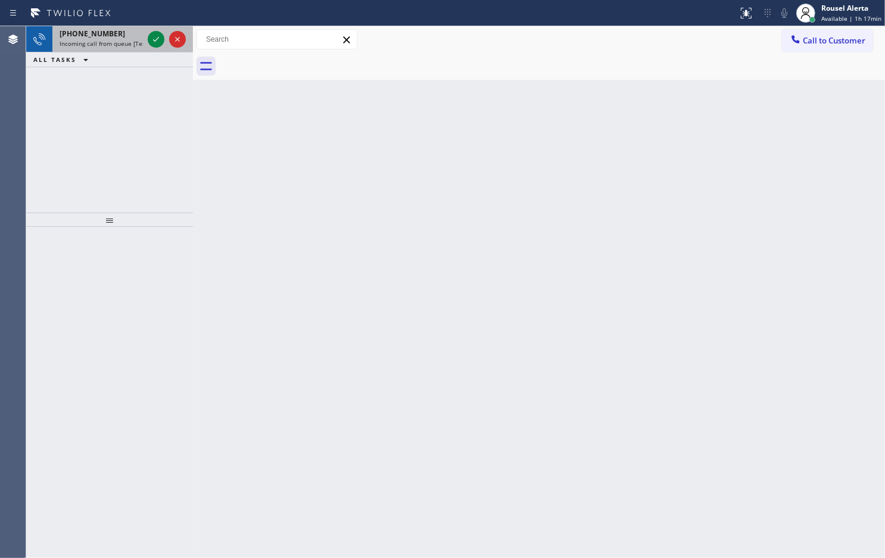
click at [105, 38] on span "+17322021912" at bounding box center [93, 34] width 66 height 10
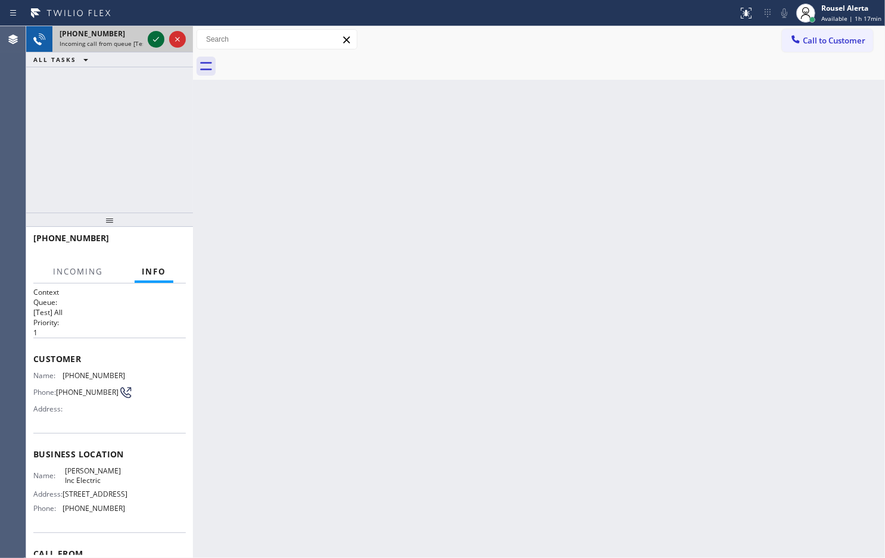
click at [158, 39] on icon at bounding box center [156, 39] width 6 height 5
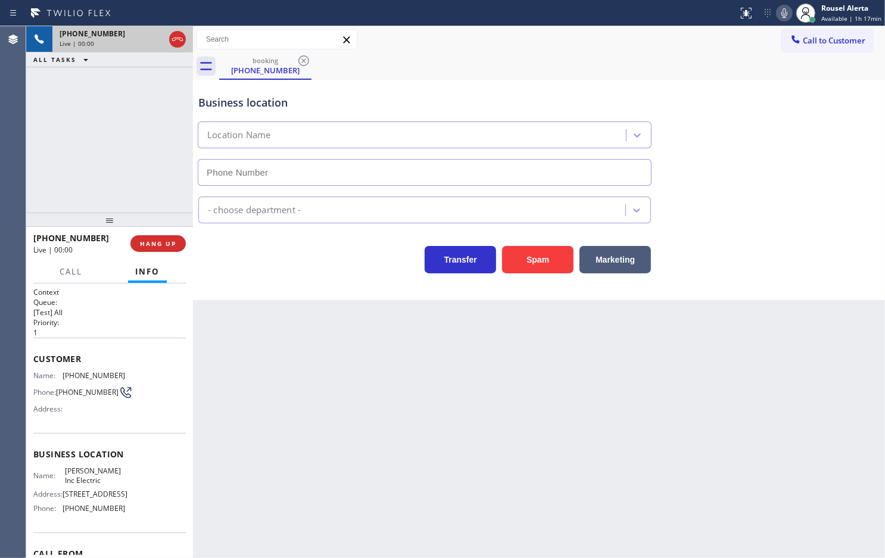
type input "(908) 913-8985"
click at [551, 271] on button "Spam" at bounding box center [537, 259] width 71 height 27
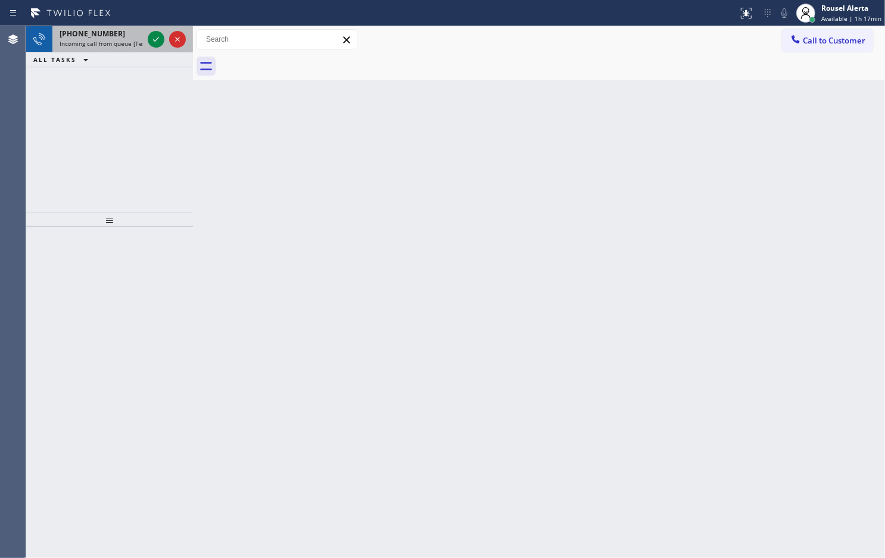
click at [123, 29] on div "[PHONE_NUMBER]" at bounding box center [101, 34] width 83 height 10
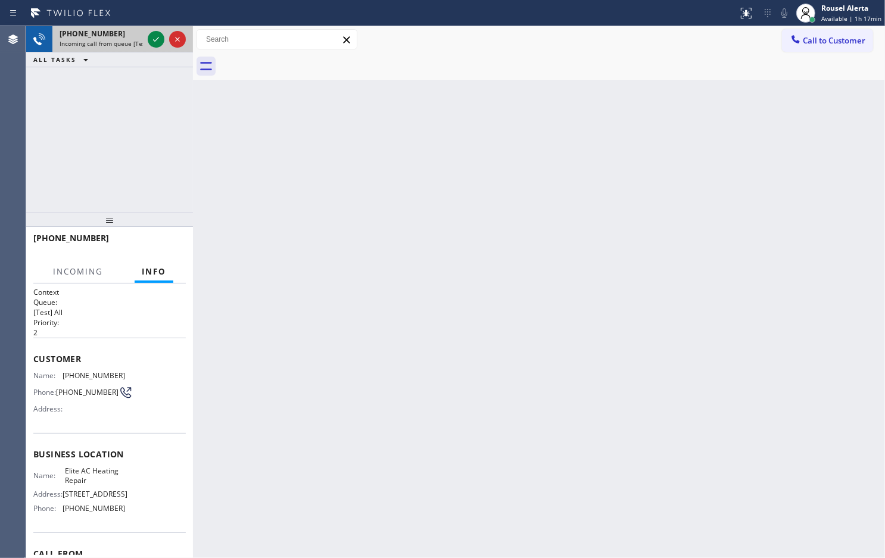
click at [147, 43] on div at bounding box center [166, 39] width 43 height 26
click at [150, 42] on icon at bounding box center [156, 39] width 14 height 14
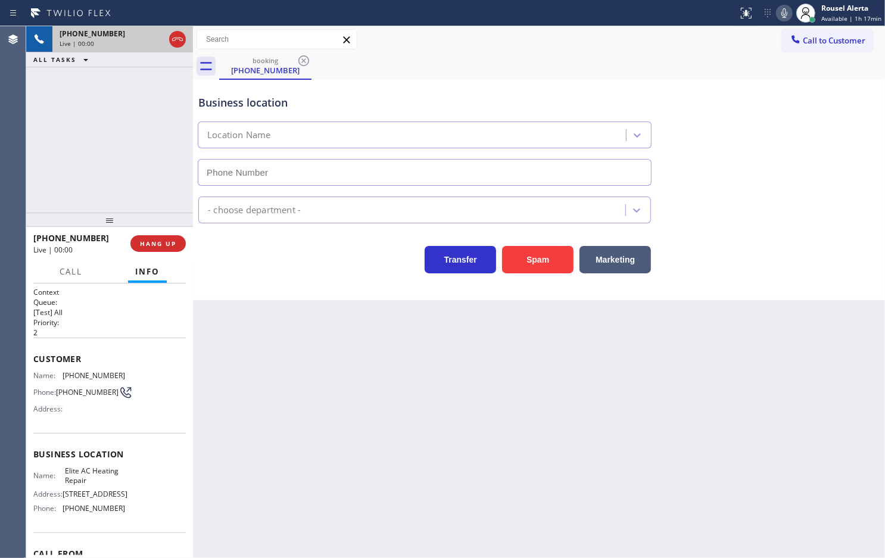
type input "[PHONE_NUMBER]"
click at [282, 400] on div "Back to Dashboard Change Sender ID Customers Technicians Select a contact Outbo…" at bounding box center [539, 292] width 692 height 532
click at [149, 166] on div "+13059248998 Live | 00:08 ALL TASKS ALL TASKS ACTIVE TASKS TASKS IN WRAP UP" at bounding box center [109, 119] width 167 height 186
click at [275, 409] on div "Back to Dashboard Change Sender ID Customers Technicians Select a contact Outbo…" at bounding box center [539, 292] width 692 height 532
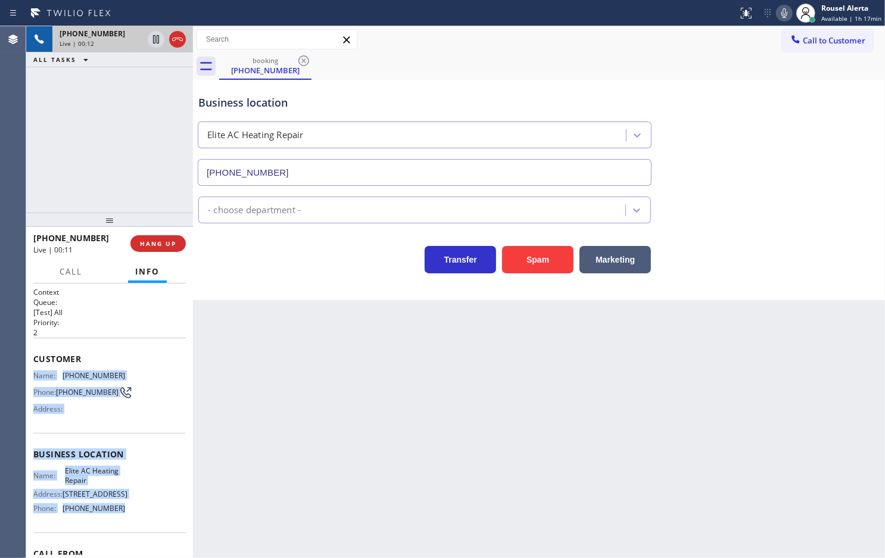
drag, startPoint x: 32, startPoint y: 373, endPoint x: 119, endPoint y: 511, distance: 163.1
click at [119, 446] on div "Context Queue: [Test] All Priority: 2 Customer Name: (305) 924-8998 Phone: (305…" at bounding box center [109, 421] width 167 height 275
copy div "Name: (305) 924-8998 Phone: (305) 924-8998 Address: Business location Name: Eli…"
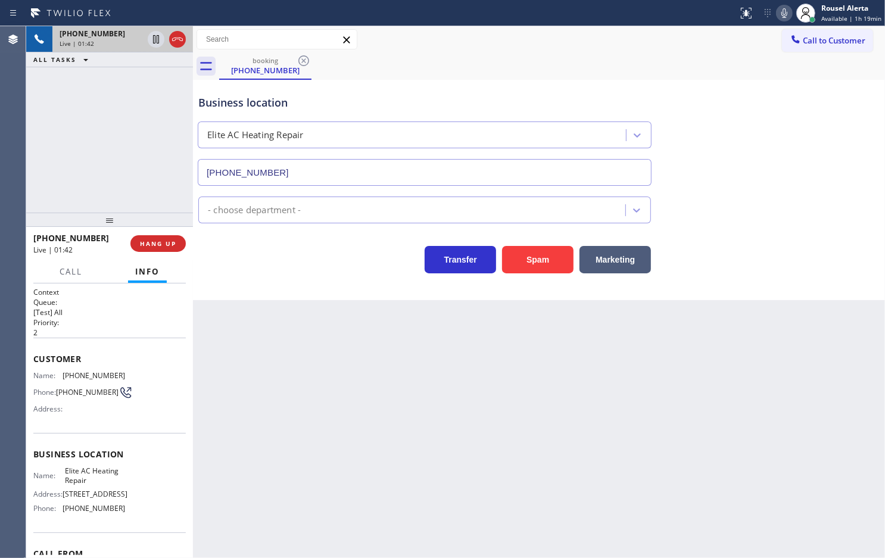
click at [120, 69] on div "+13059248998 Live | 01:42 ALL TASKS ALL TASKS ACTIVE TASKS TASKS IN WRAP UP" at bounding box center [109, 119] width 167 height 186
drag, startPoint x: 155, startPoint y: 40, endPoint x: 163, endPoint y: 40, distance: 7.1
click at [155, 40] on icon at bounding box center [156, 39] width 14 height 14
click at [708, 9] on icon at bounding box center [784, 13] width 14 height 14
click at [385, 350] on div "Back to Dashboard Change Sender ID Customers Technicians Select a contact Outbo…" at bounding box center [539, 292] width 692 height 532
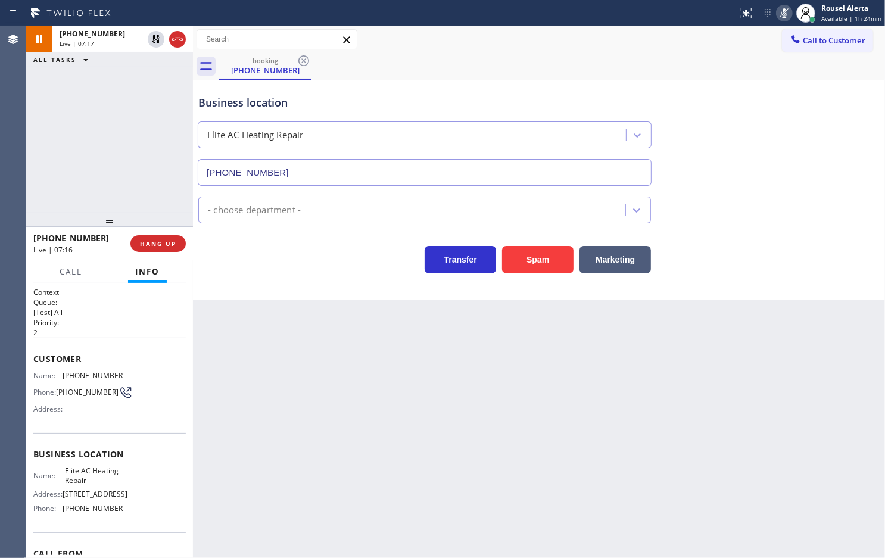
click at [152, 117] on div "+13059248998 Live | 07:17 ALL TASKS ALL TASKS ACTIVE TASKS TASKS IN WRAP UP" at bounding box center [109, 119] width 167 height 186
click at [155, 45] on icon at bounding box center [156, 39] width 14 height 14
click at [708, 15] on icon at bounding box center [784, 13] width 14 height 14
drag, startPoint x: 159, startPoint y: 123, endPoint x: 158, endPoint y: 105, distance: 18.5
click at [159, 124] on div "+13059248998 Live | 08:53 ALL TASKS ALL TASKS ACTIVE TASKS TASKS IN WRAP UP" at bounding box center [109, 119] width 167 height 186
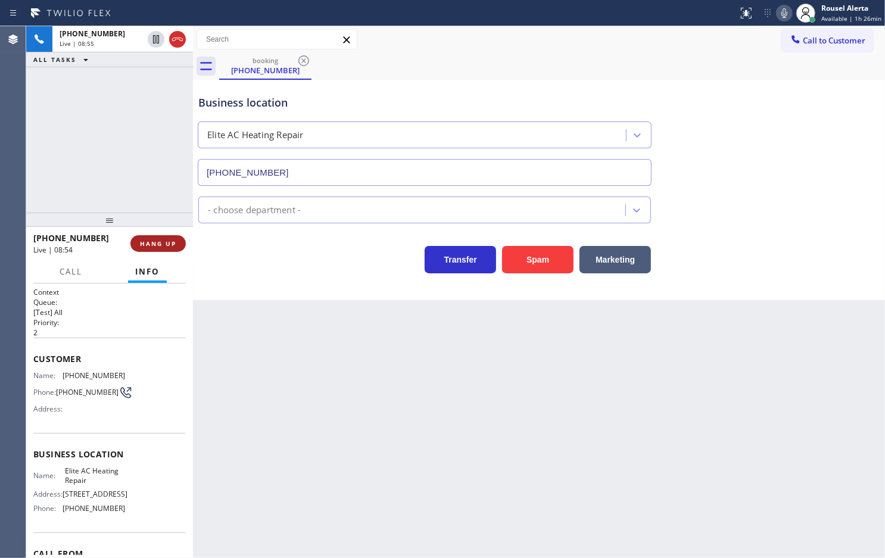
click at [158, 236] on button "HANG UP" at bounding box center [157, 243] width 55 height 17
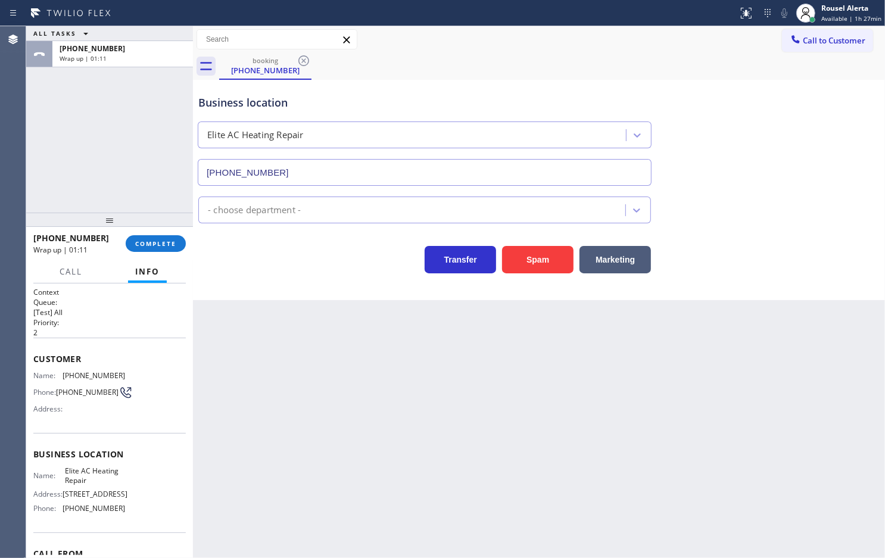
click at [555, 83] on div "Business location Elite AC Heating Repair (305) 239-8487" at bounding box center [424, 134] width 457 height 103
click at [708, 36] on span "Call to Customer" at bounding box center [834, 40] width 63 height 11
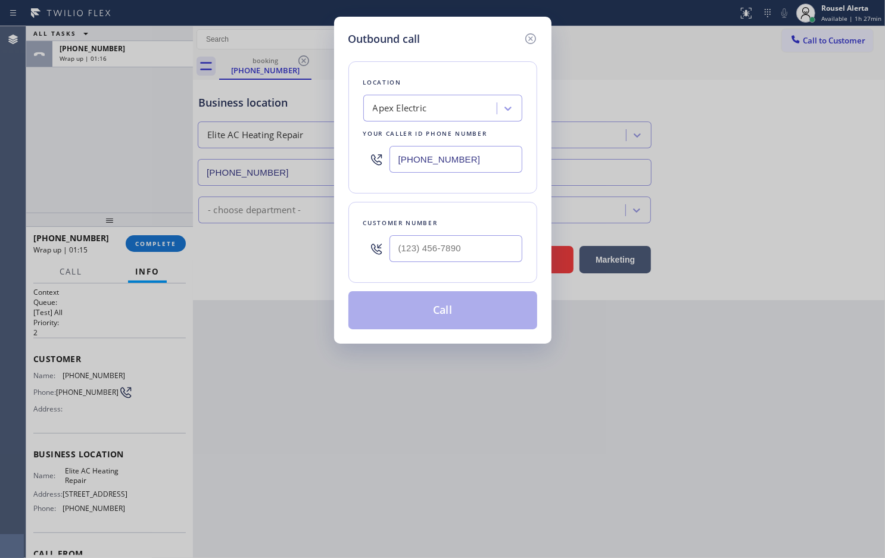
drag, startPoint x: 486, startPoint y: 159, endPoint x: 272, endPoint y: 138, distance: 214.9
click at [272, 138] on div "Outbound call Location Apex Electric Your caller id phone number (862) 640-1176…" at bounding box center [442, 279] width 885 height 558
paste input "305) 924-8998"
type input "(862) 640-1176"
click at [487, 254] on input "(___) ___-____" at bounding box center [456, 248] width 133 height 27
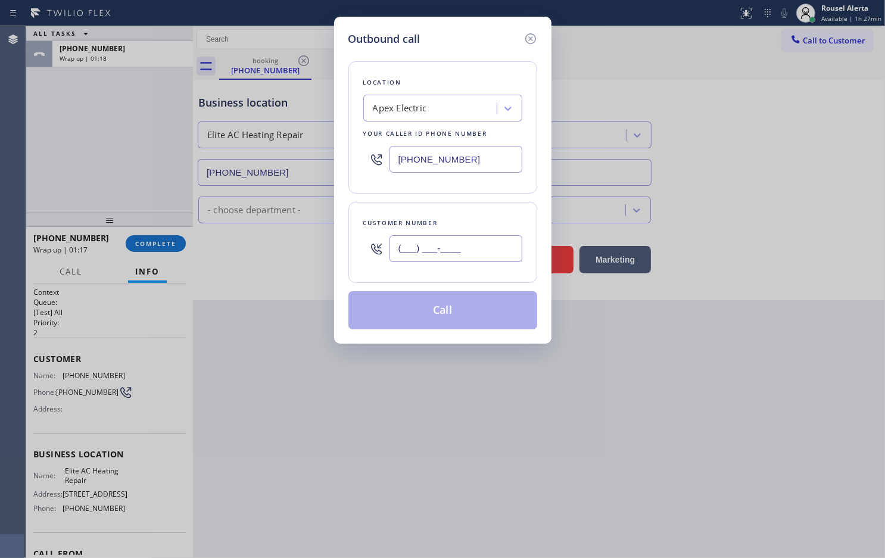
paste input "305) 924-8998"
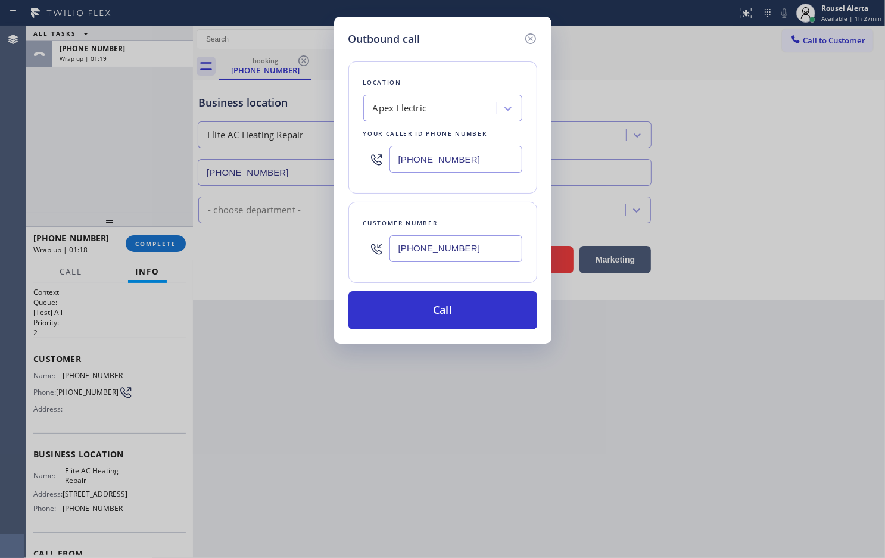
type input "[PHONE_NUMBER]"
paste input "305) 239-8487"
drag, startPoint x: 493, startPoint y: 152, endPoint x: 374, endPoint y: 151, distance: 119.1
click at [374, 151] on div "[PHONE_NUMBER]" at bounding box center [442, 159] width 159 height 39
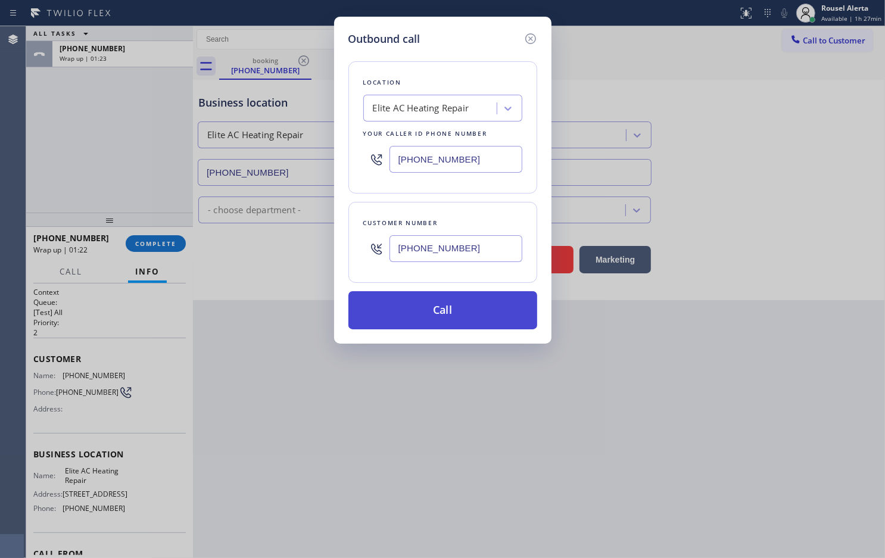
type input "[PHONE_NUMBER]"
click at [441, 320] on button "Call" at bounding box center [442, 310] width 189 height 38
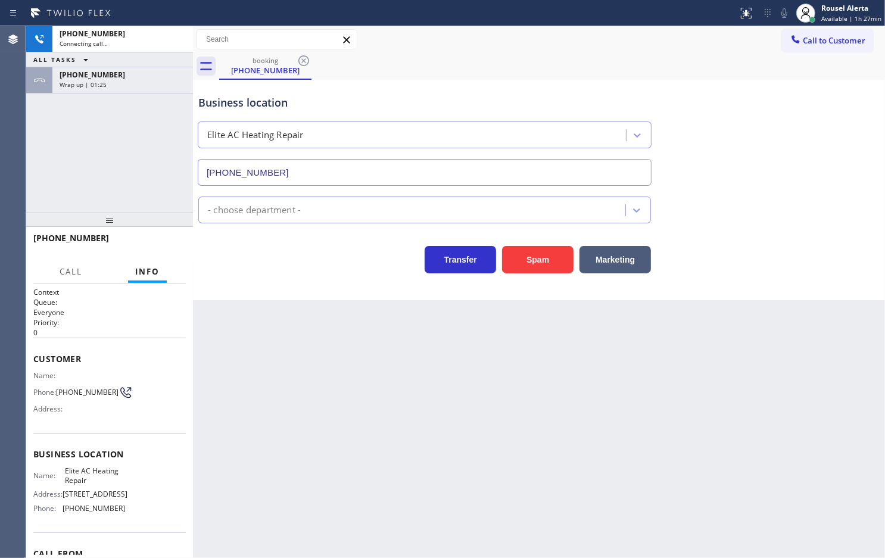
click at [117, 140] on div "+13059248998 Connecting call… ALL TASKS ALL TASKS ACTIVE TASKS TASKS IN WRAP UP…" at bounding box center [109, 119] width 167 height 186
drag, startPoint x: 120, startPoint y: 84, endPoint x: 128, endPoint y: 169, distance: 84.9
click at [120, 84] on div "Wrap up | 01:25" at bounding box center [123, 84] width 126 height 8
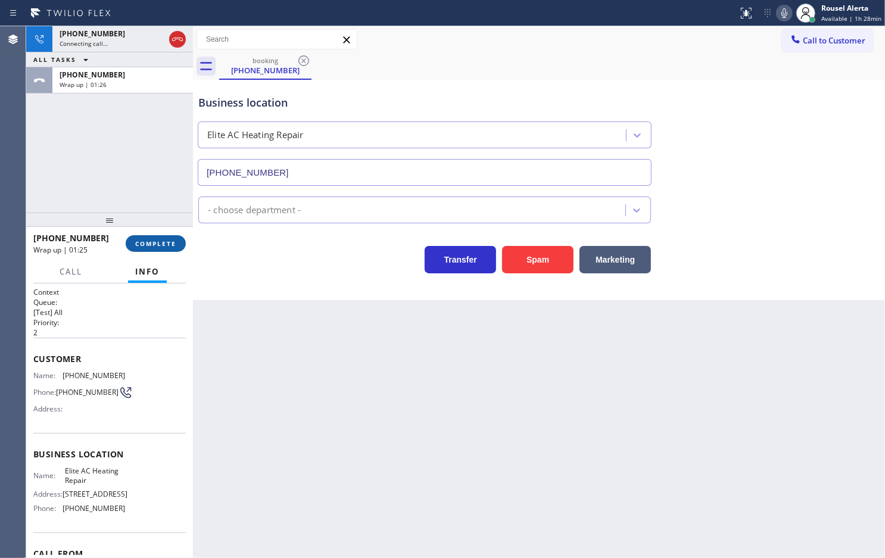
click at [140, 239] on span "COMPLETE" at bounding box center [155, 243] width 41 height 8
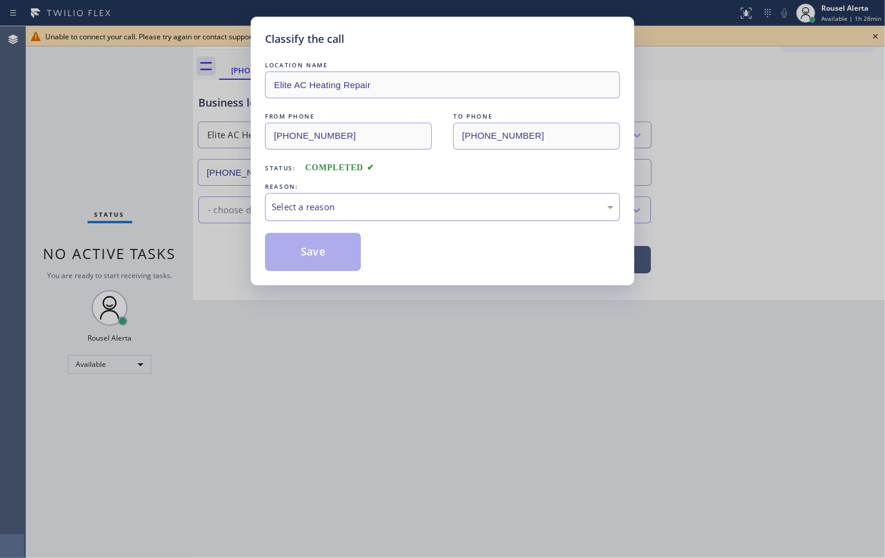
click at [368, 211] on div "Select a reason" at bounding box center [443, 207] width 342 height 14
drag, startPoint x: 341, startPoint y: 245, endPoint x: 401, endPoint y: 216, distance: 66.1
click at [340, 245] on button "Save" at bounding box center [313, 252] width 96 height 38
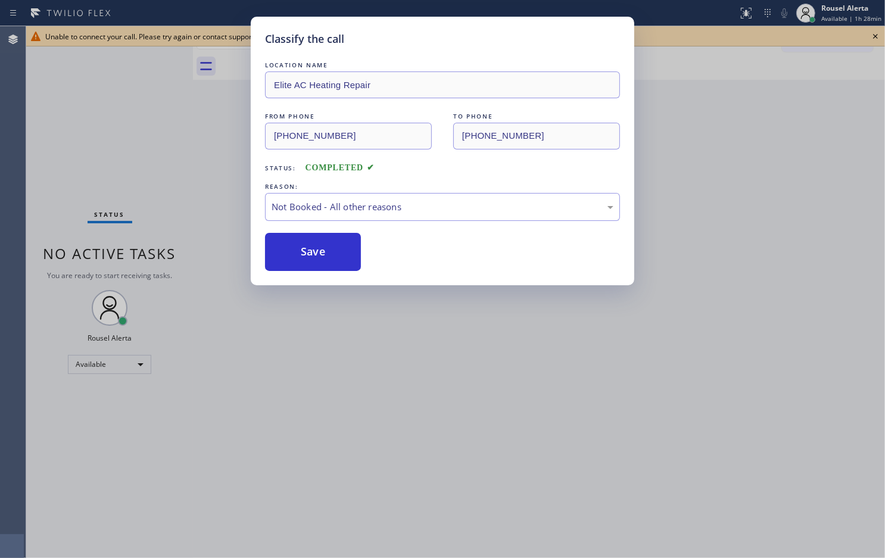
click at [708, 36] on div "Classify the call LOCATION NAME Elite AC Heating Repair FROM PHONE (305) 924-89…" at bounding box center [442, 279] width 885 height 558
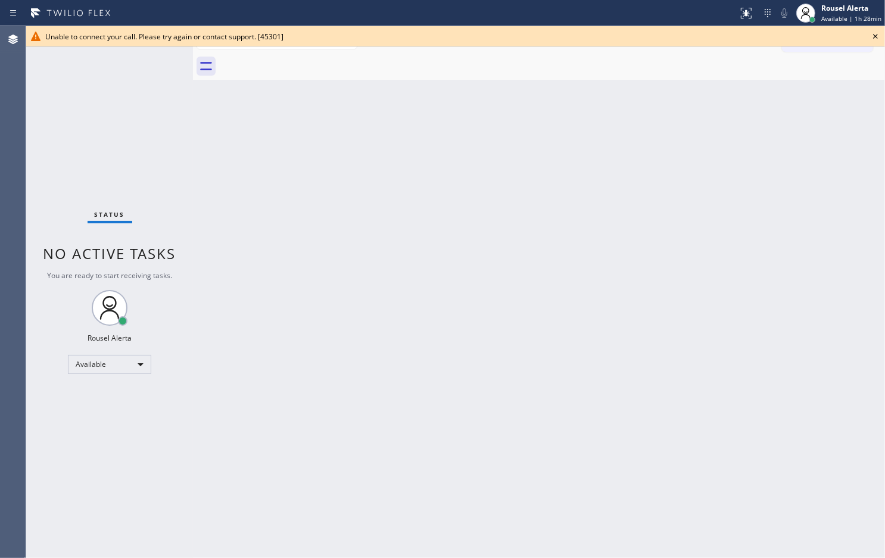
click at [708, 36] on icon at bounding box center [876, 36] width 14 height 14
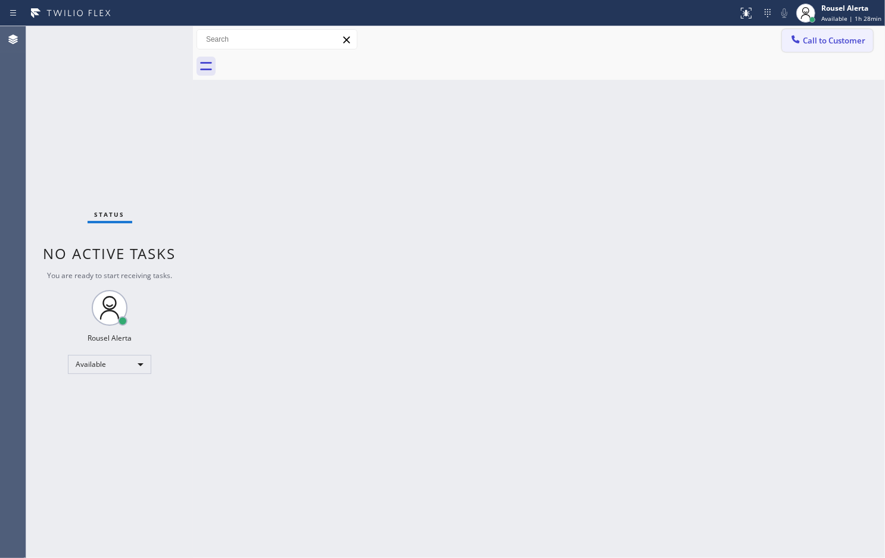
click at [708, 48] on button "Call to Customer" at bounding box center [827, 40] width 91 height 23
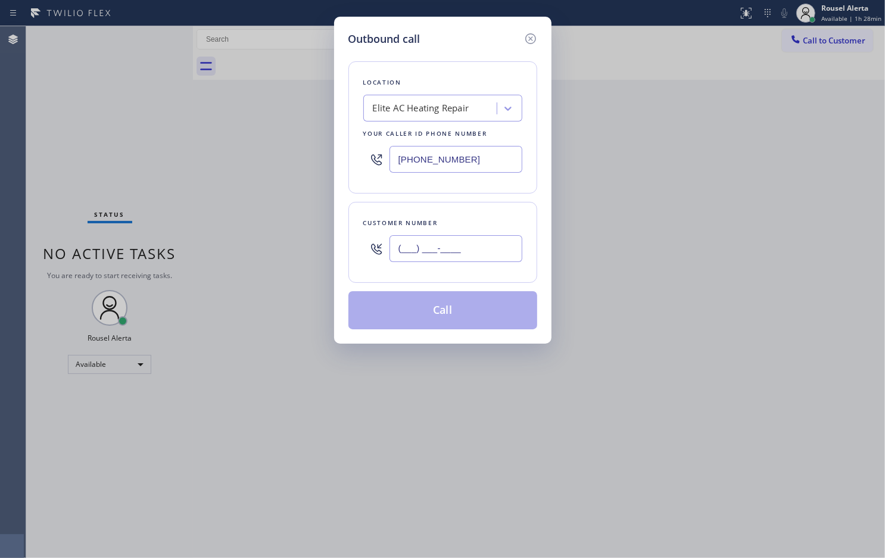
click at [435, 248] on input "(___) ___-____" at bounding box center [456, 248] width 133 height 27
paste input "305) 924-8998"
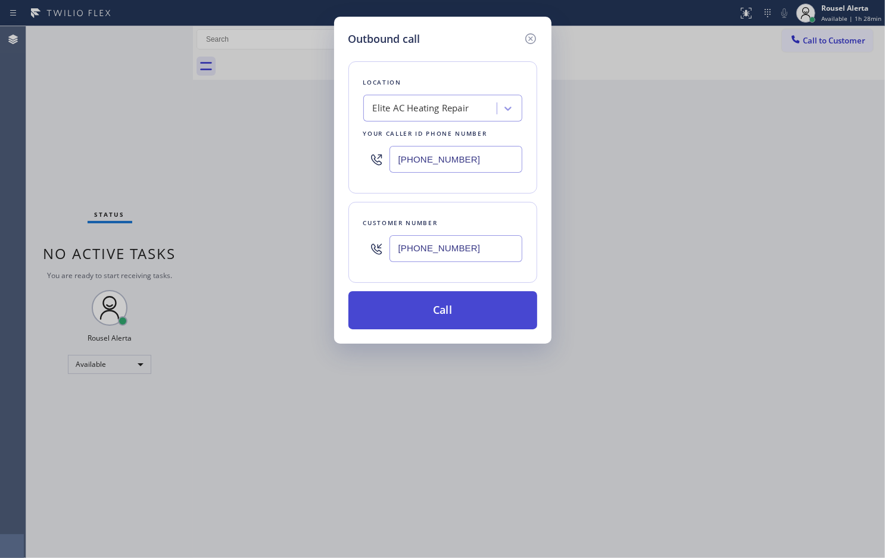
type input "[PHONE_NUMBER]"
click at [426, 314] on button "Call" at bounding box center [442, 310] width 189 height 38
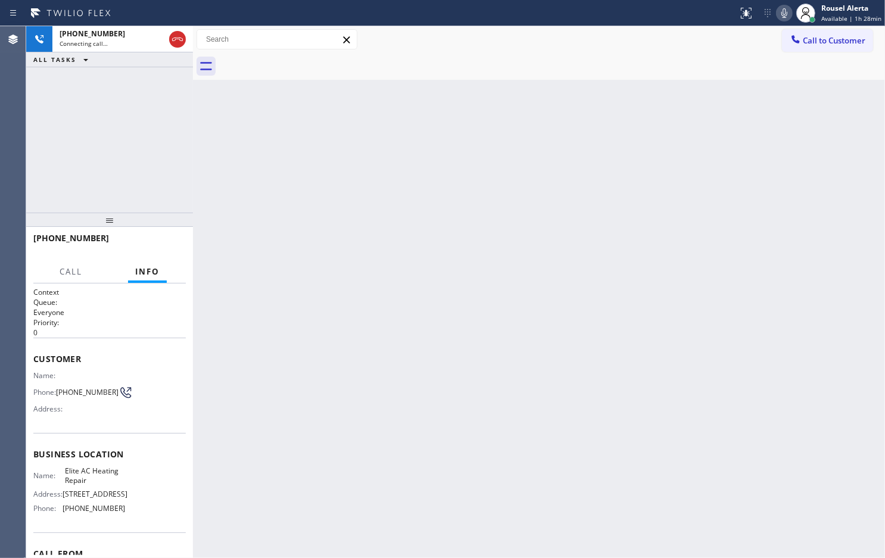
click at [352, 295] on div "Back to Dashboard Change Sender ID Customers Technicians Select a contact Outbo…" at bounding box center [539, 292] width 692 height 532
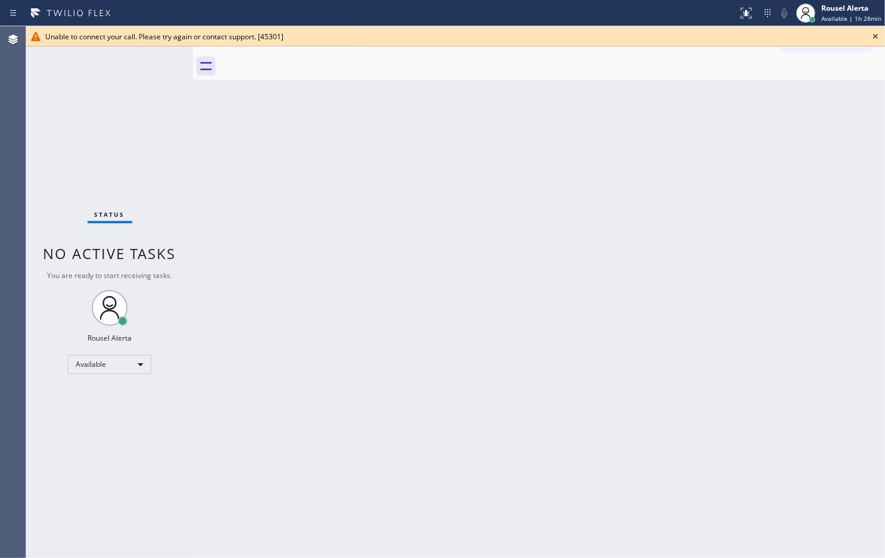
click at [708, 36] on icon at bounding box center [876, 36] width 14 height 14
click at [449, 91] on div "Back to Dashboard Change Sender ID Customers Technicians Select a contact Outbo…" at bounding box center [539, 292] width 692 height 532
click at [739, 35] on span "refresh" at bounding box center [752, 37] width 32 height 10
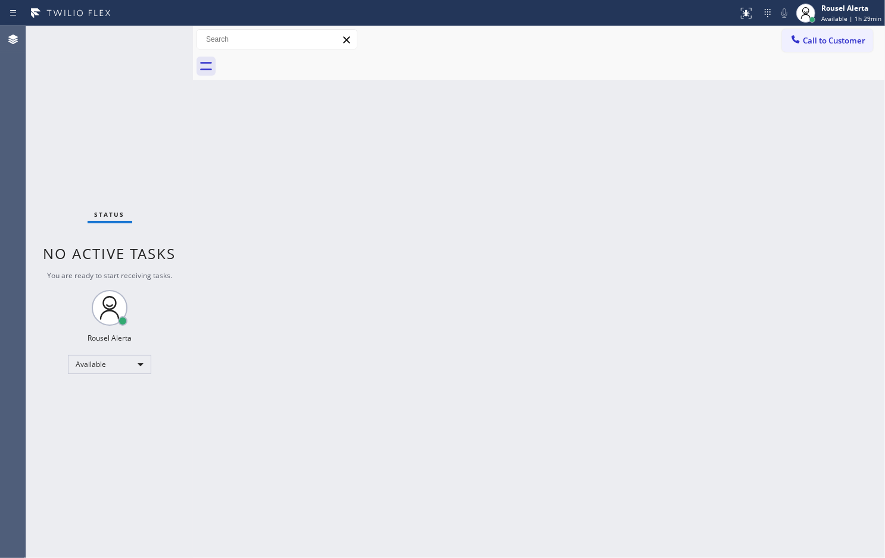
click at [808, 41] on span "Call to Customer" at bounding box center [834, 40] width 63 height 11
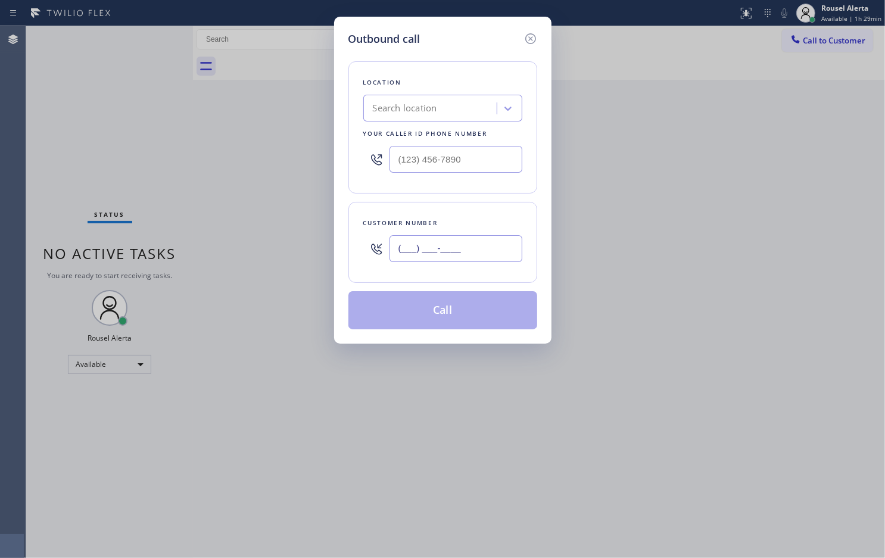
click at [478, 256] on input "(___) ___-____" at bounding box center [456, 248] width 133 height 27
paste input "305) 924-8998"
type input "[PHONE_NUMBER]"
click at [463, 152] on input "(___) ___-____" at bounding box center [456, 159] width 133 height 27
paste input "305) 239-8487"
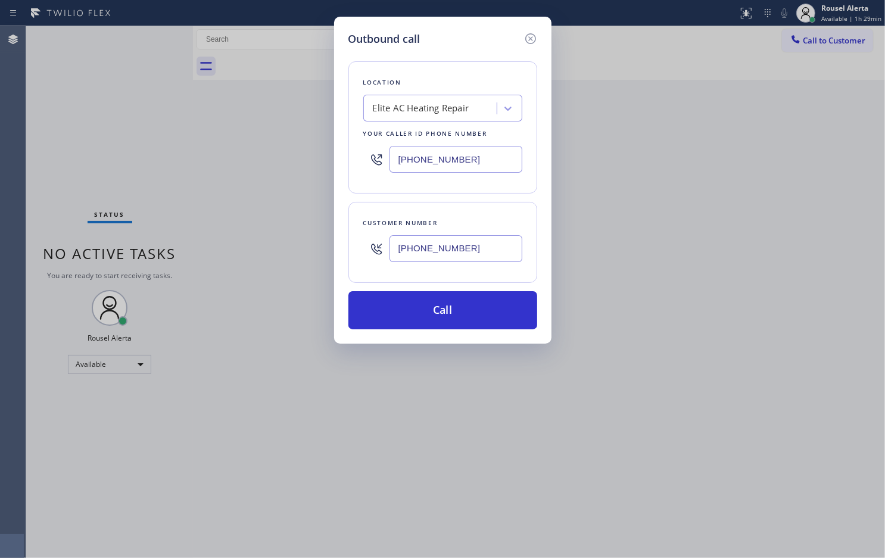
type input "[PHONE_NUMBER]"
click at [715, 277] on div "Outbound call Location Elite AC Heating Repair Your caller id phone number [PHO…" at bounding box center [442, 279] width 885 height 558
click at [478, 312] on button "Call" at bounding box center [442, 310] width 189 height 38
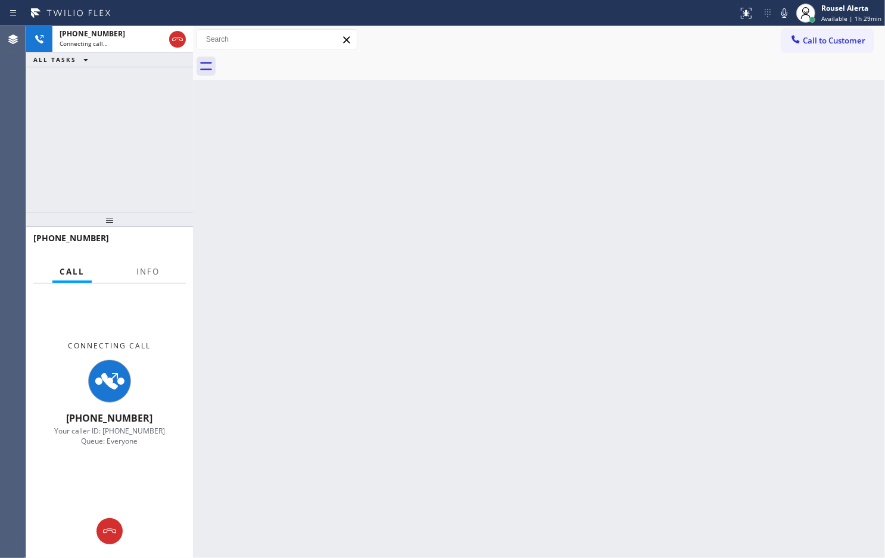
click at [365, 310] on div "Back to Dashboard Change Sender ID Customers Technicians Select a contact Outbo…" at bounding box center [539, 292] width 692 height 532
click at [152, 272] on span "Info" at bounding box center [147, 271] width 23 height 11
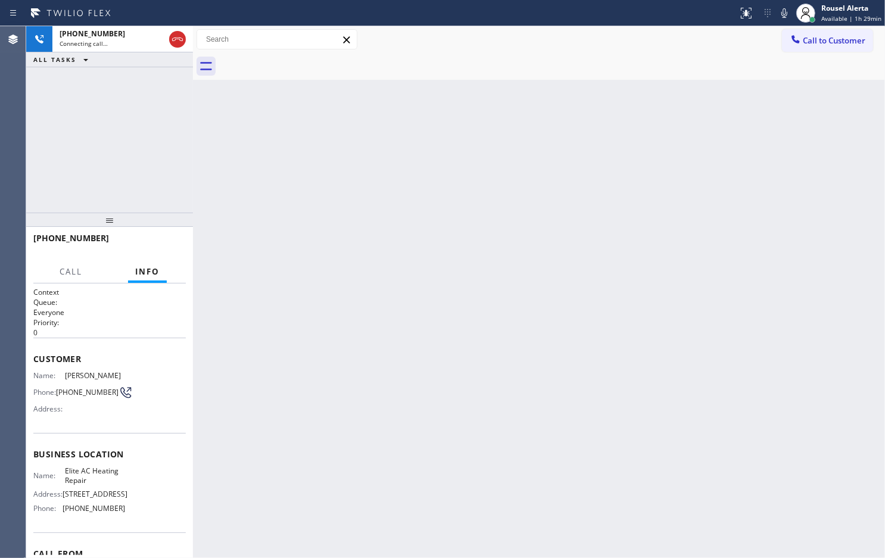
click at [309, 298] on div "Back to Dashboard Change Sender ID Customers Technicians Select a contact Outbo…" at bounding box center [539, 292] width 692 height 532
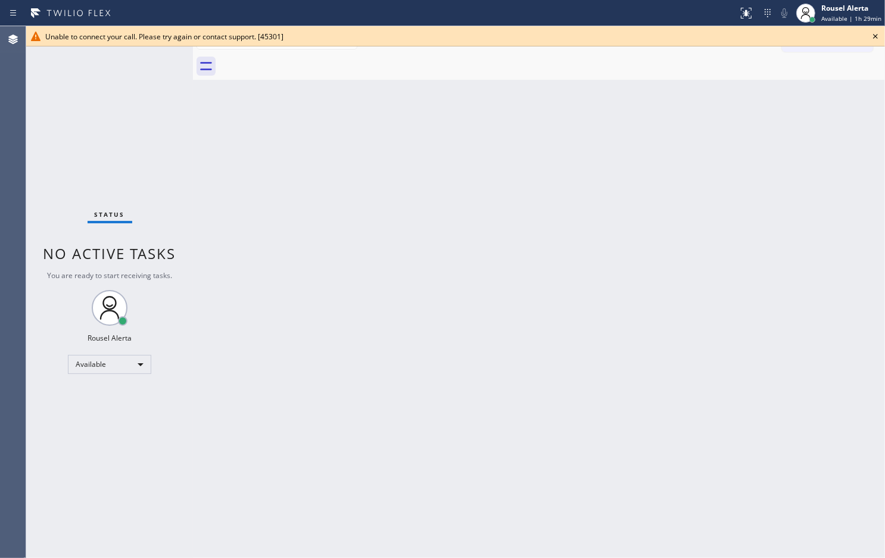
click at [420, 90] on div "Back to Dashboard Change Sender ID Customers Technicians Select a contact Outbo…" at bounding box center [539, 292] width 692 height 532
click at [873, 39] on icon at bounding box center [876, 36] width 14 height 14
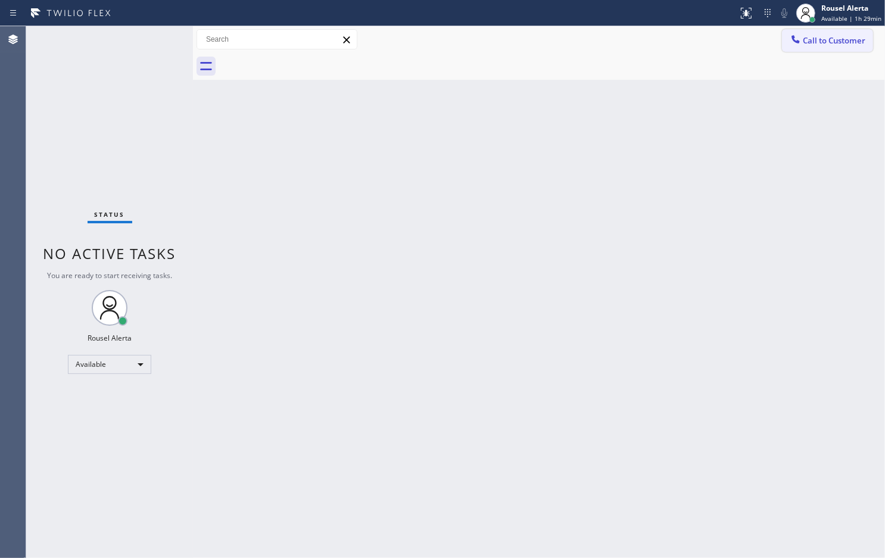
click at [864, 48] on button "Call to Customer" at bounding box center [827, 40] width 91 height 23
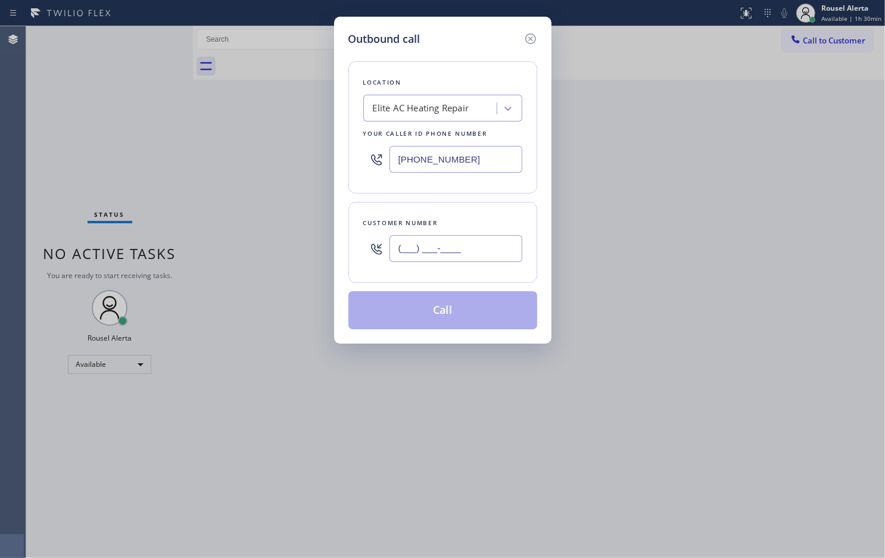
click at [472, 251] on input "(___) ___-____" at bounding box center [456, 248] width 133 height 27
paste input "305) 924-8998"
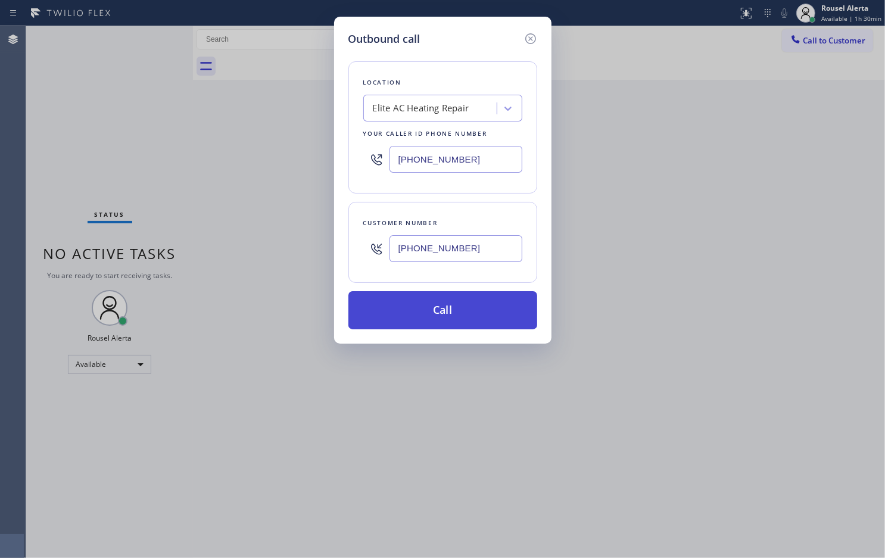
click at [462, 320] on button "Call" at bounding box center [442, 310] width 189 height 38
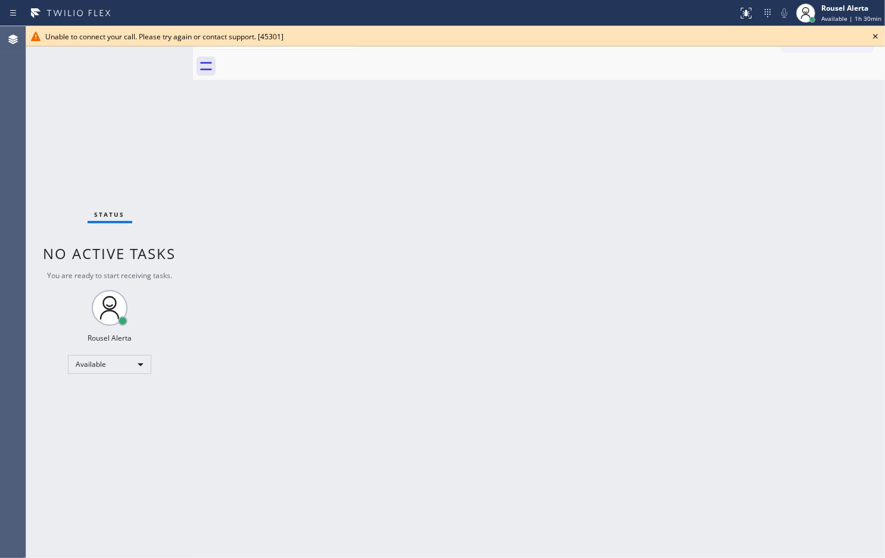
click at [874, 36] on icon at bounding box center [876, 36] width 14 height 14
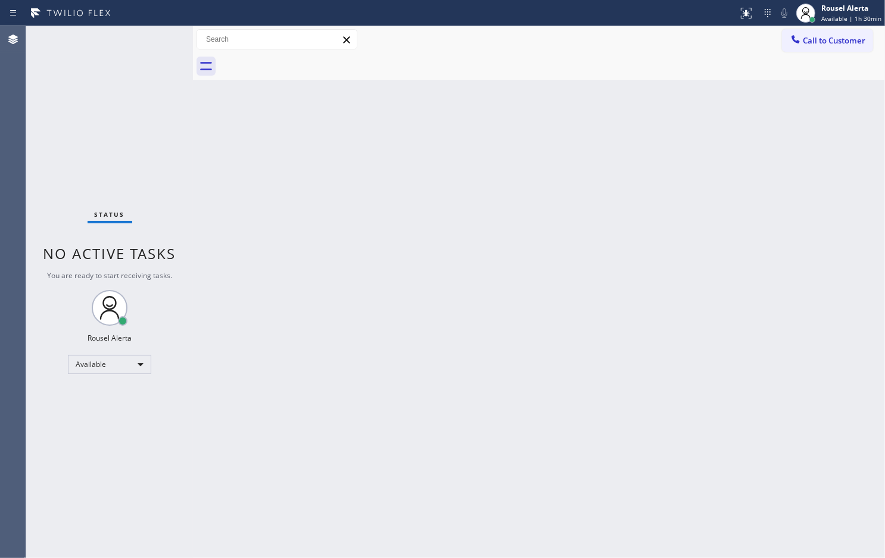
click at [403, 245] on div "Back to Dashboard Change Sender ID Customers Technicians Select a contact Outbo…" at bounding box center [539, 292] width 692 height 532
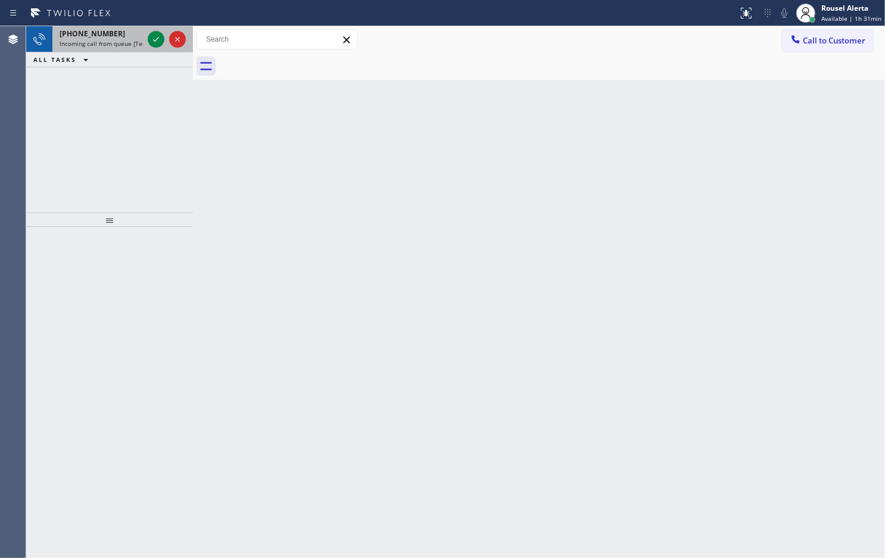
click at [120, 32] on div "[PHONE_NUMBER]" at bounding box center [101, 34] width 83 height 10
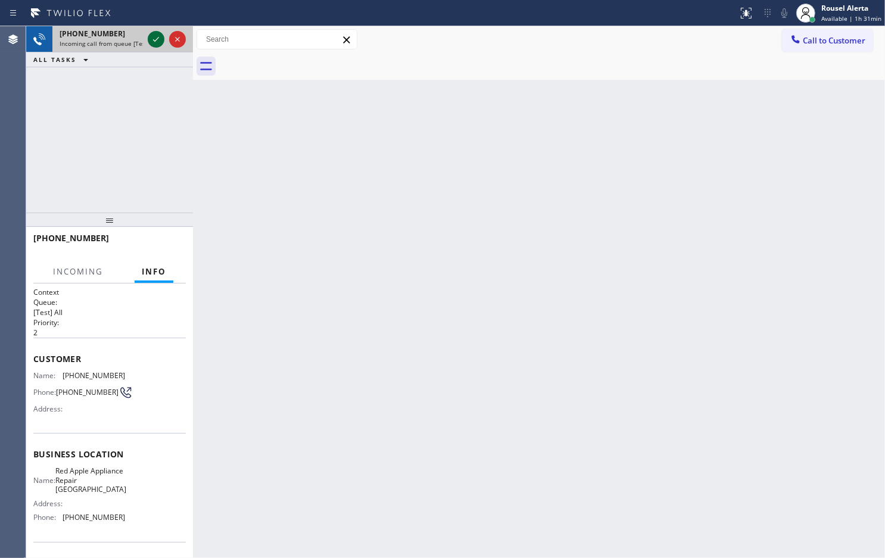
click at [152, 36] on icon at bounding box center [156, 39] width 14 height 14
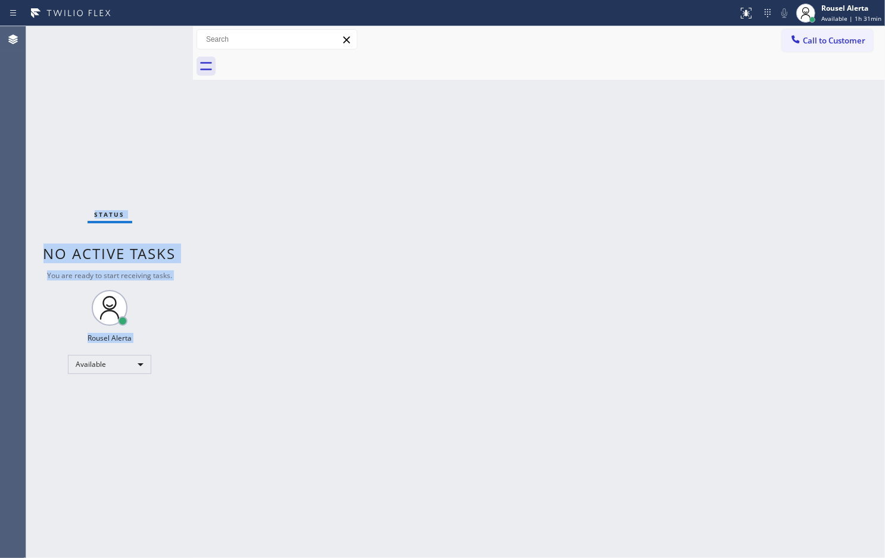
click at [152, 36] on div "Status No active tasks You are ready to start receiving tasks. Rousel Alerta Av…" at bounding box center [109, 292] width 167 height 532
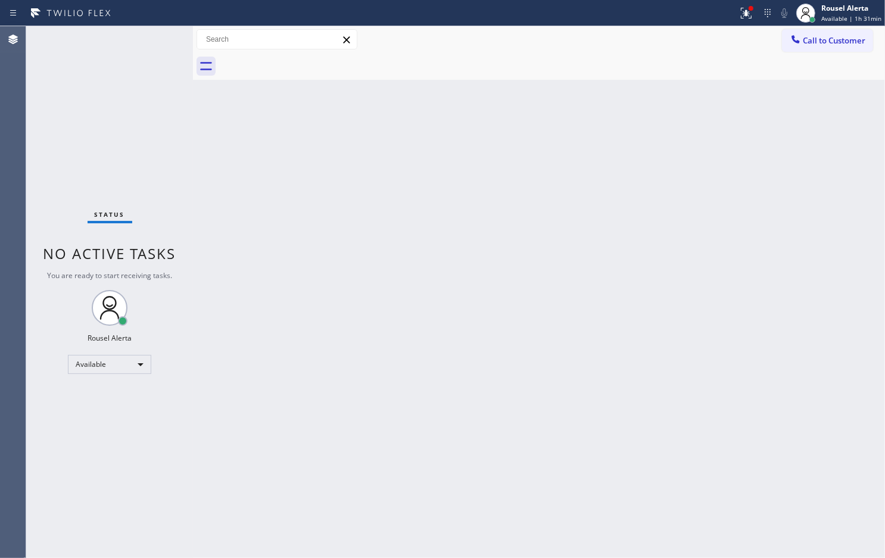
click at [214, 166] on div "Back to Dashboard Change Sender ID Customers Technicians Select a contact Outbo…" at bounding box center [539, 292] width 692 height 532
click at [826, 23] on div "Rousel Alerta Available | 1h 31min" at bounding box center [839, 13] width 92 height 26
drag, startPoint x: 695, startPoint y: 60, endPoint x: 883, endPoint y: 57, distance: 187.7
click at [697, 60] on div at bounding box center [552, 66] width 666 height 27
click at [870, 49] on button "Call to Customer" at bounding box center [827, 40] width 91 height 23
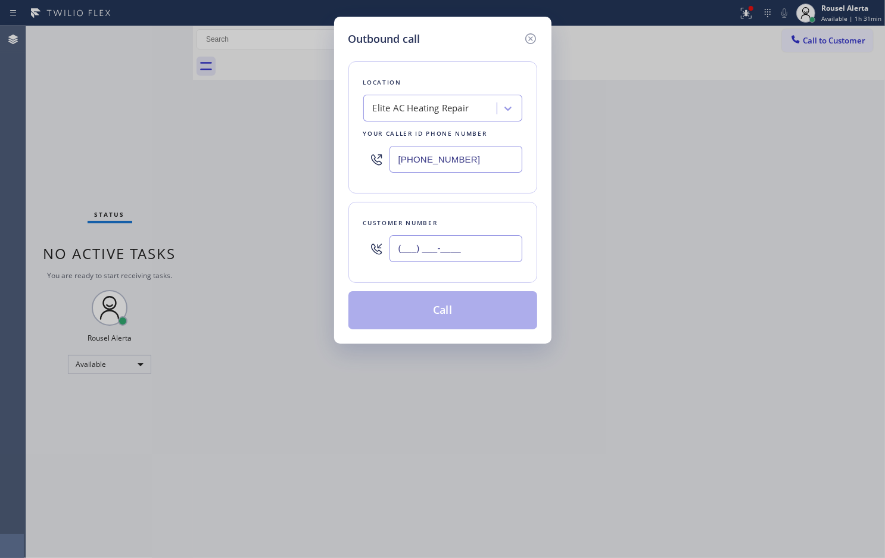
click at [501, 250] on input "(___) ___-____" at bounding box center [456, 248] width 133 height 27
paste input "305) 924-8998"
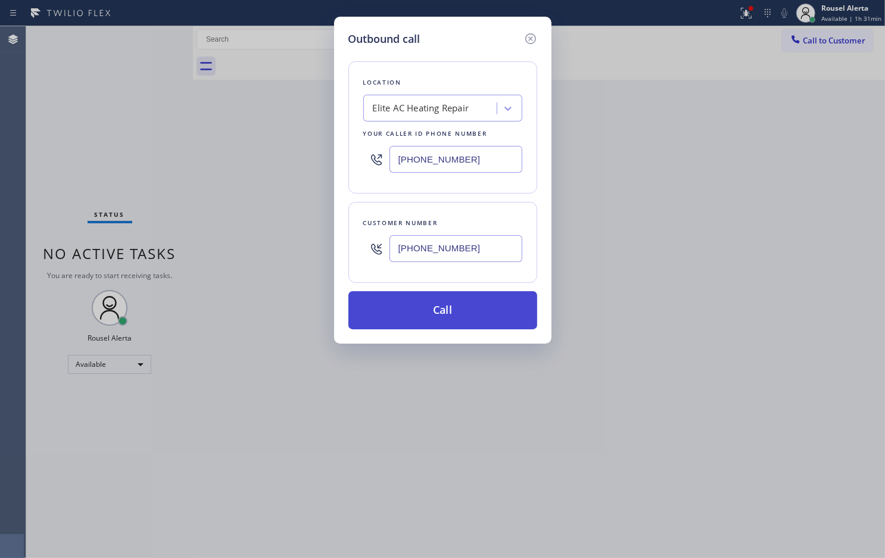
type input "[PHONE_NUMBER]"
click at [472, 317] on button "Call" at bounding box center [442, 310] width 189 height 38
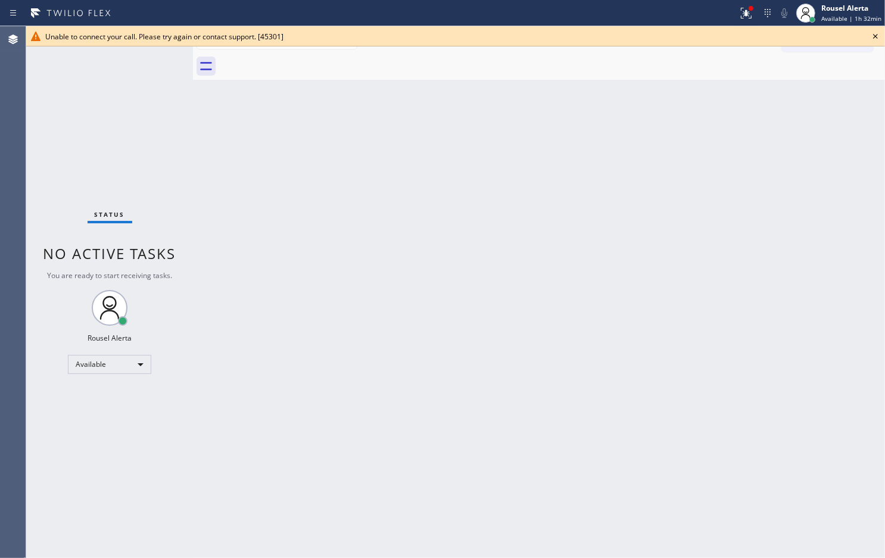
click at [879, 37] on icon at bounding box center [876, 36] width 14 height 14
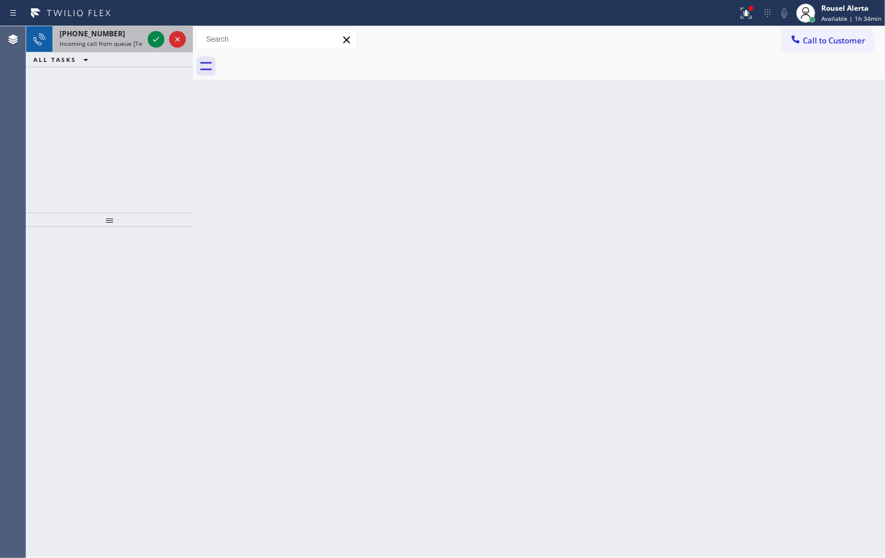
click at [120, 41] on span "Incoming call from queue [Test] All" at bounding box center [109, 43] width 99 height 8
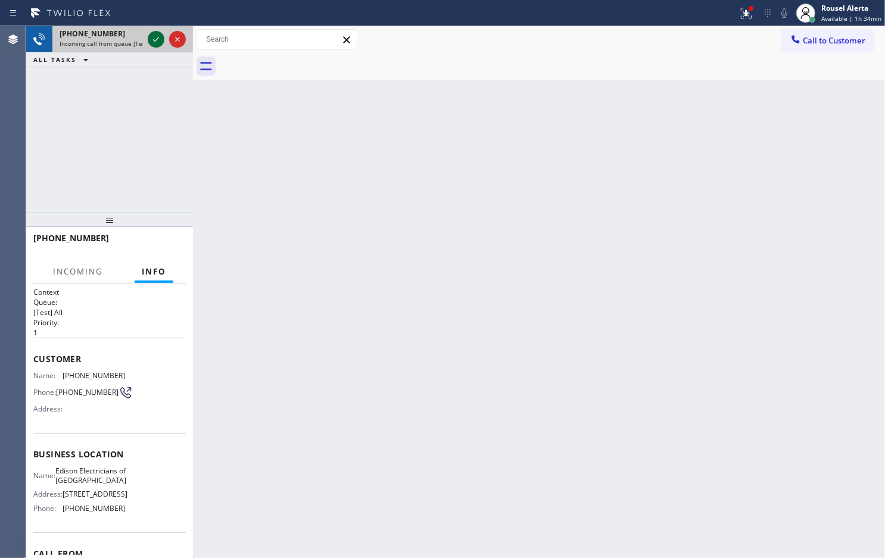
click at [153, 36] on icon at bounding box center [156, 39] width 14 height 14
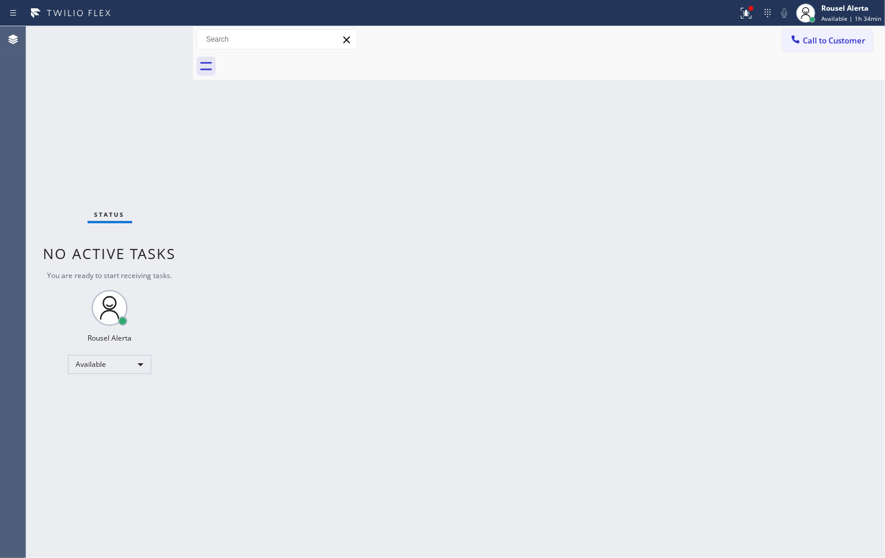
drag, startPoint x: 150, startPoint y: 43, endPoint x: 212, endPoint y: 43, distance: 62.0
click at [150, 43] on div "Status No active tasks You are ready to start receiving tasks. Rousel Alerta Av…" at bounding box center [109, 292] width 167 height 532
click at [745, 15] on icon at bounding box center [746, 13] width 14 height 14
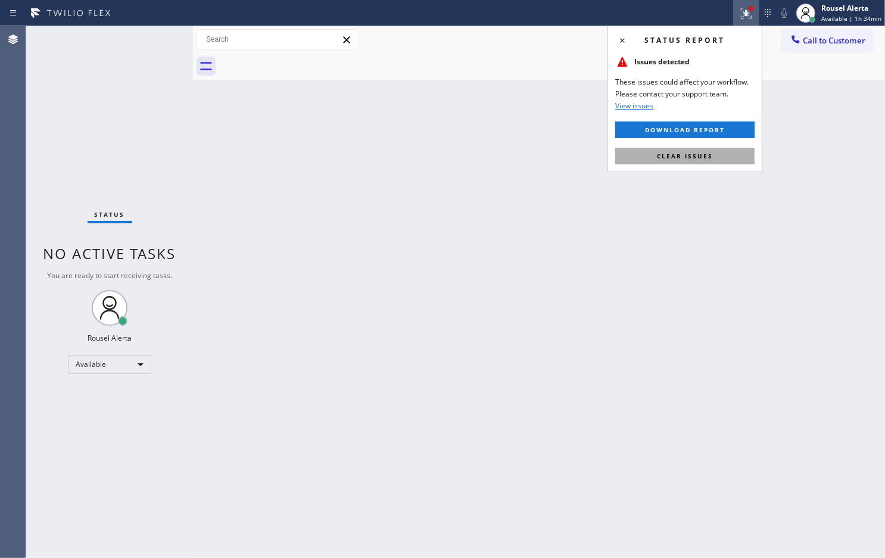
click at [707, 158] on span "Clear issues" at bounding box center [685, 156] width 56 height 8
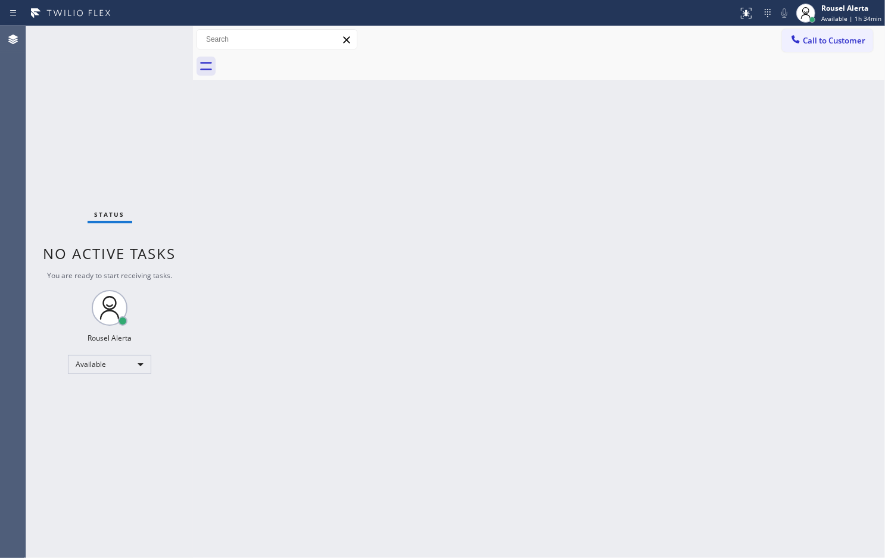
click at [704, 292] on div "Back to Dashboard Change Sender ID Customers Technicians Select a contact Outbo…" at bounding box center [539, 292] width 692 height 532
click at [139, 49] on div "Status No active tasks You are ready to start receiving tasks. Rousel Alerta Av…" at bounding box center [109, 292] width 167 height 532
click at [147, 54] on div "Status No active tasks You are ready to start receiving tasks. Rousel Alerta Av…" at bounding box center [109, 292] width 167 height 532
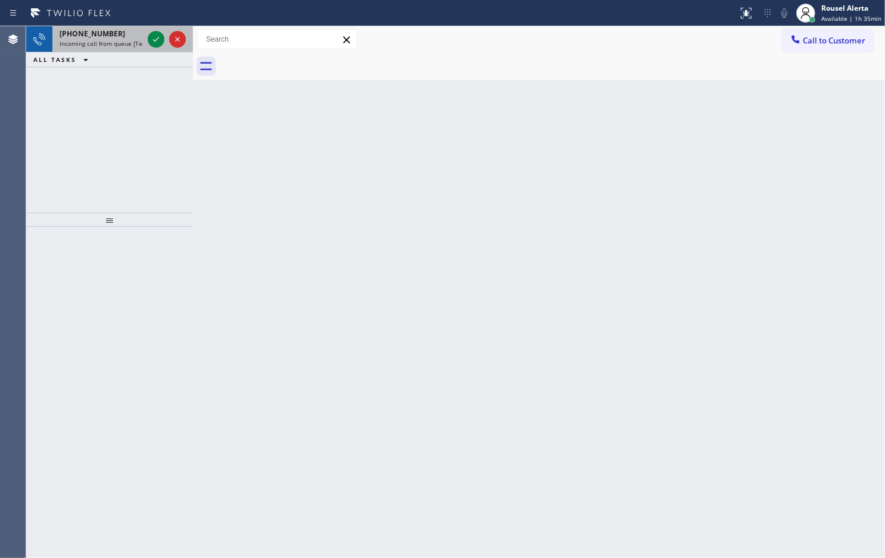
click at [115, 42] on span "Incoming call from queue [Test] All" at bounding box center [109, 43] width 99 height 8
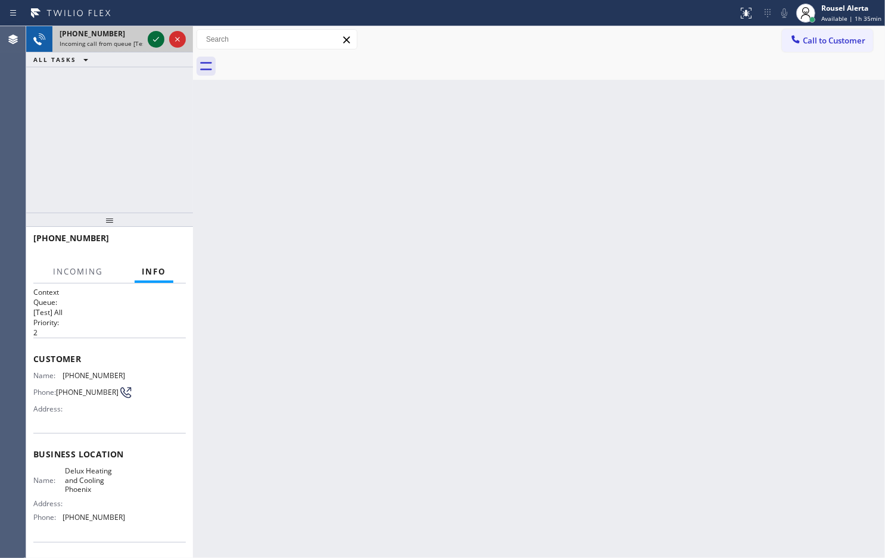
click at [151, 39] on icon at bounding box center [156, 39] width 14 height 14
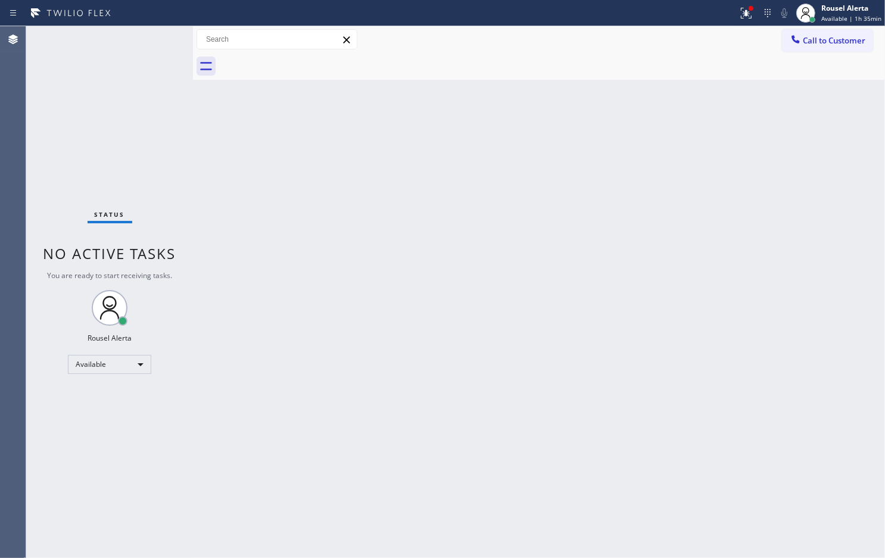
drag, startPoint x: 444, startPoint y: 208, endPoint x: 450, endPoint y: 192, distance: 17.5
click at [445, 208] on div "Back to Dashboard Change Sender ID Customers Technicians Select a contact Outbo…" at bounding box center [539, 292] width 692 height 532
click at [746, 15] on icon at bounding box center [746, 13] width 14 height 14
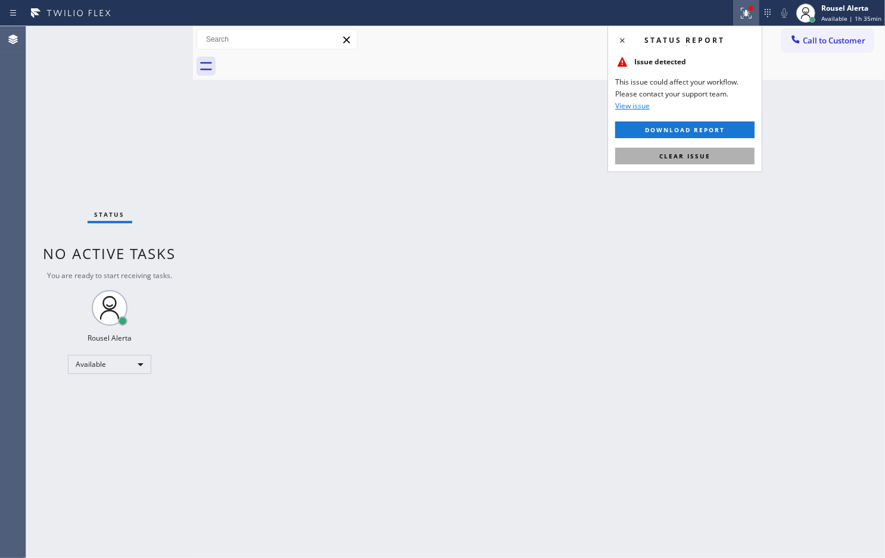
click at [717, 164] on button "Clear issue" at bounding box center [684, 156] width 139 height 17
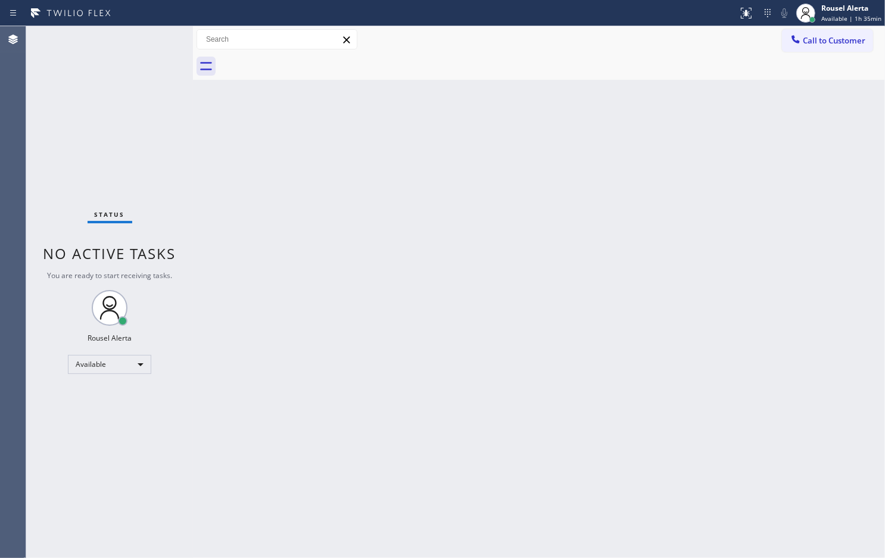
click at [115, 49] on div "Status No active tasks You are ready to start receiving tasks. Rousel Alerta Av…" at bounding box center [109, 292] width 167 height 532
click at [307, 225] on div "Back to Dashboard Change Sender ID Customers Technicians Select a contact Outbo…" at bounding box center [539, 292] width 692 height 532
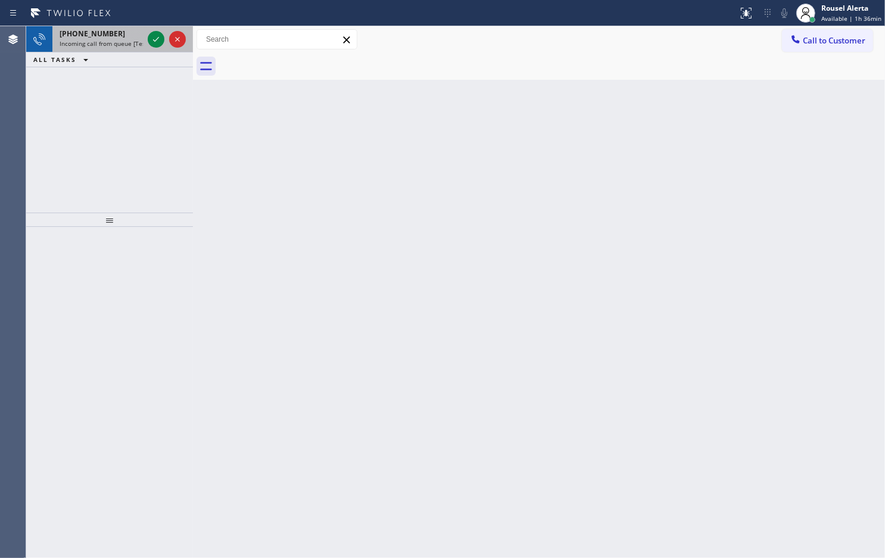
click at [116, 35] on div "[PHONE_NUMBER]" at bounding box center [101, 34] width 83 height 10
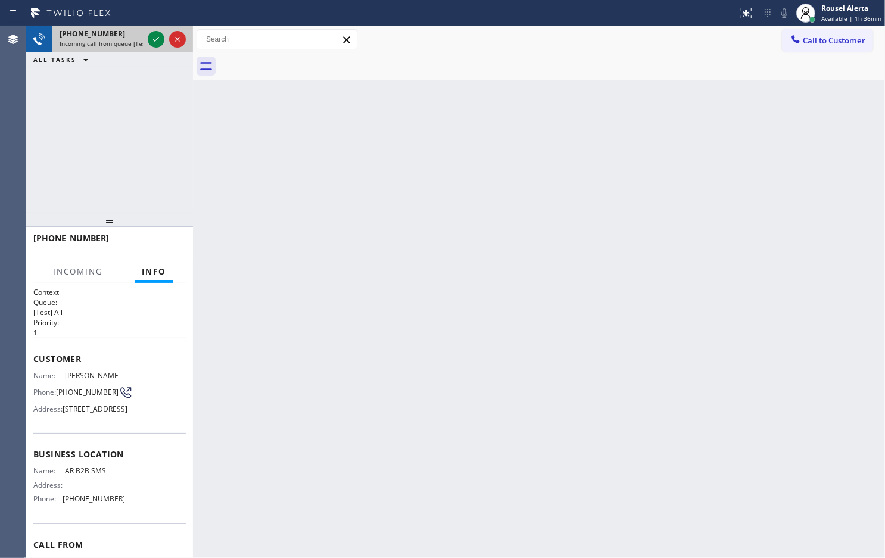
click at [125, 46] on span "Incoming call from queue [Test] All" at bounding box center [109, 43] width 99 height 8
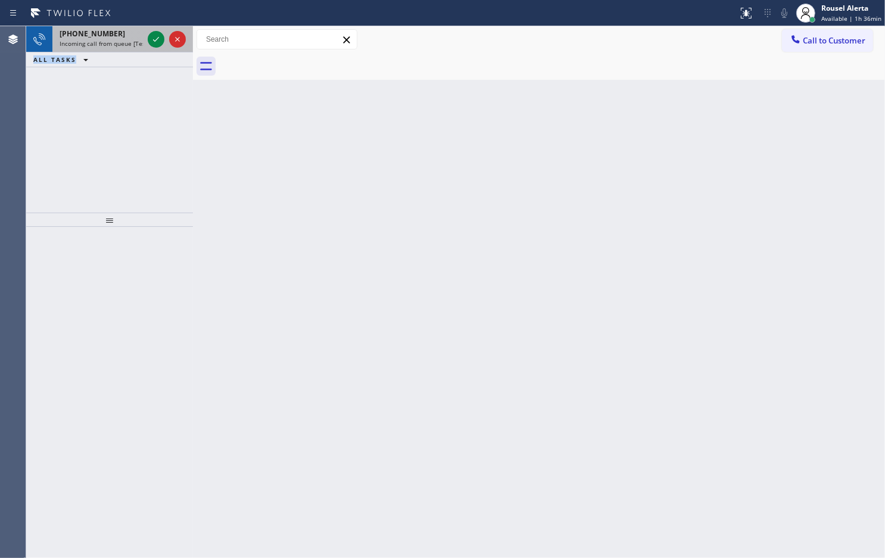
click at [128, 45] on span "Incoming call from queue [Test] All" at bounding box center [109, 43] width 99 height 8
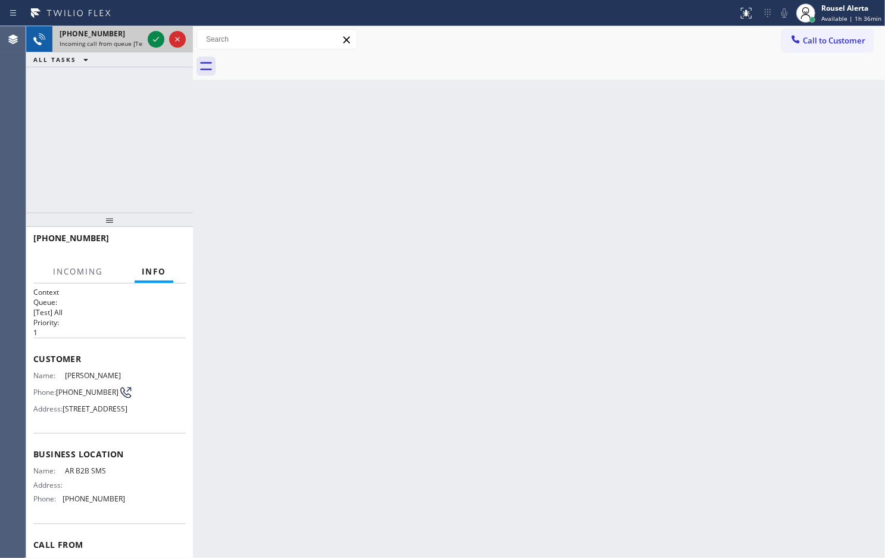
click at [128, 45] on span "Incoming call from queue [Test] All" at bounding box center [109, 43] width 99 height 8
click at [129, 45] on span "Incoming call from queue [Test] All" at bounding box center [109, 43] width 99 height 8
click at [141, 41] on span "Incoming call from queue [Test] All" at bounding box center [109, 43] width 99 height 8
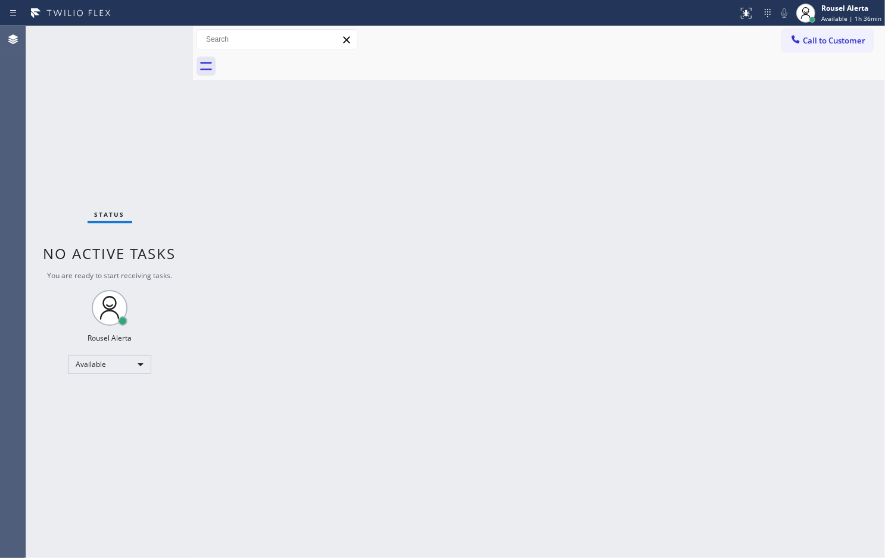
click at [141, 41] on div "Status No active tasks You are ready to start receiving tasks. Rousel Alerta Av…" at bounding box center [109, 292] width 167 height 532
drag, startPoint x: 141, startPoint y: 41, endPoint x: 170, endPoint y: 24, distance: 33.6
click at [143, 39] on div "Status No active tasks You are ready to start receiving tasks. Rousel Alerta Av…" at bounding box center [109, 292] width 167 height 532
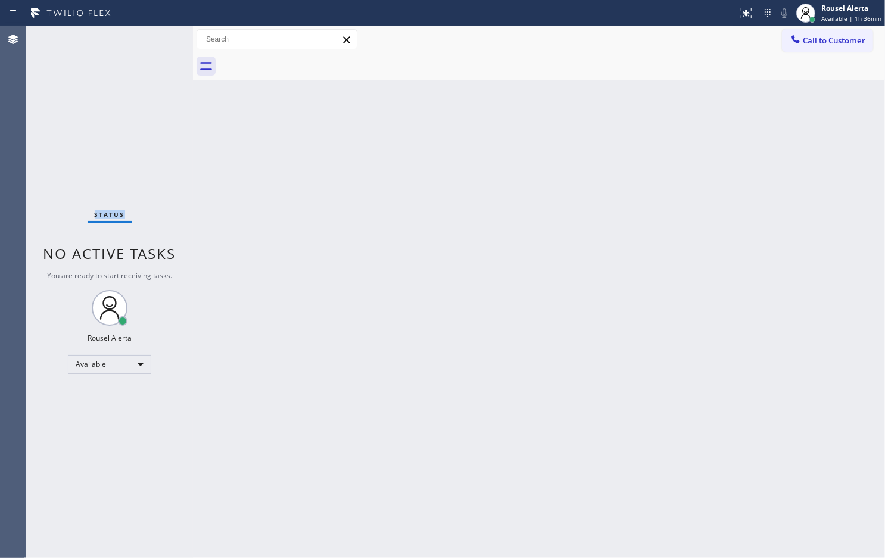
click at [141, 36] on div "Status No active tasks You are ready to start receiving tasks. Rousel Alerta Av…" at bounding box center [109, 292] width 167 height 532
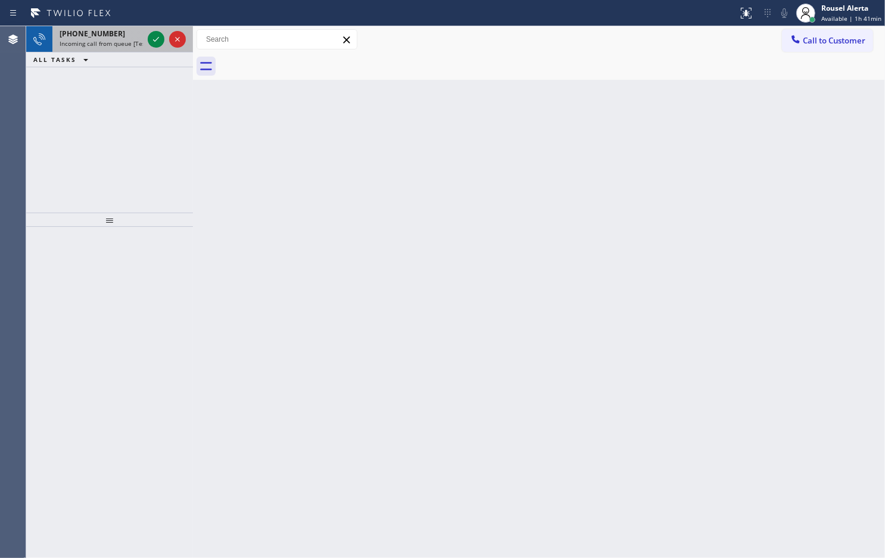
click at [105, 42] on span "Incoming call from queue [Test] All" at bounding box center [109, 43] width 99 height 8
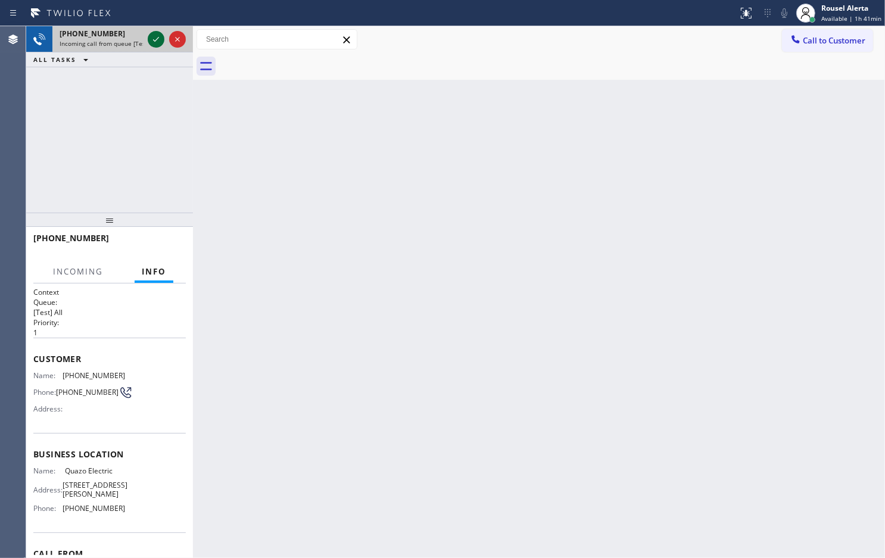
click at [153, 43] on icon at bounding box center [156, 39] width 14 height 14
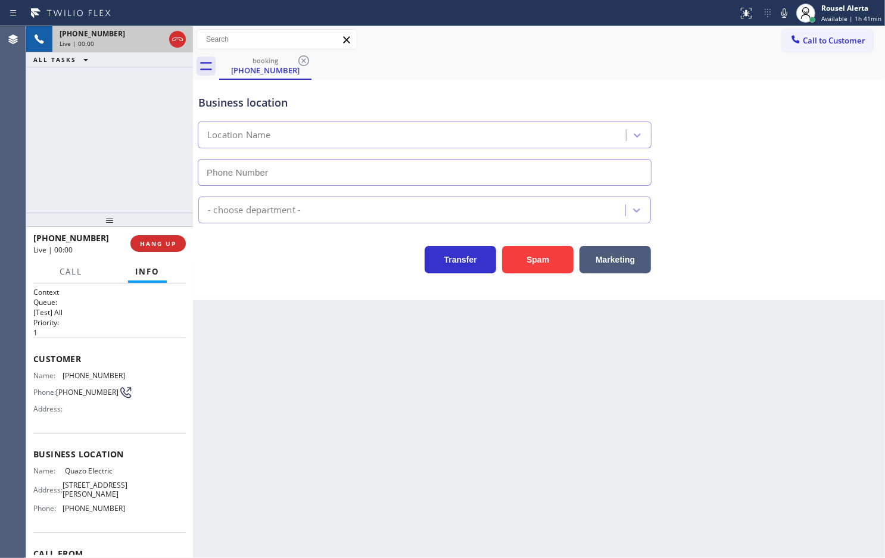
type input "[PHONE_NUMBER]"
click at [525, 252] on button "Spam" at bounding box center [537, 259] width 71 height 27
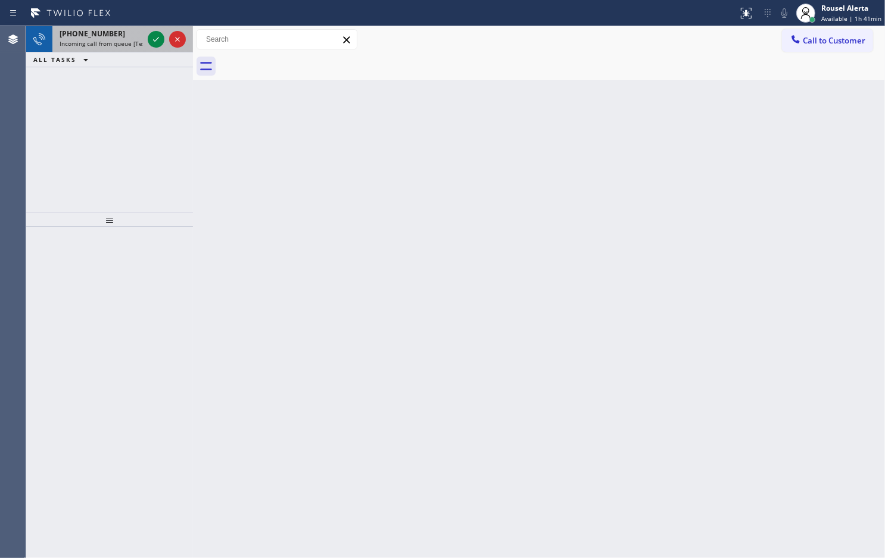
click at [128, 33] on div "[PHONE_NUMBER]" at bounding box center [101, 34] width 83 height 10
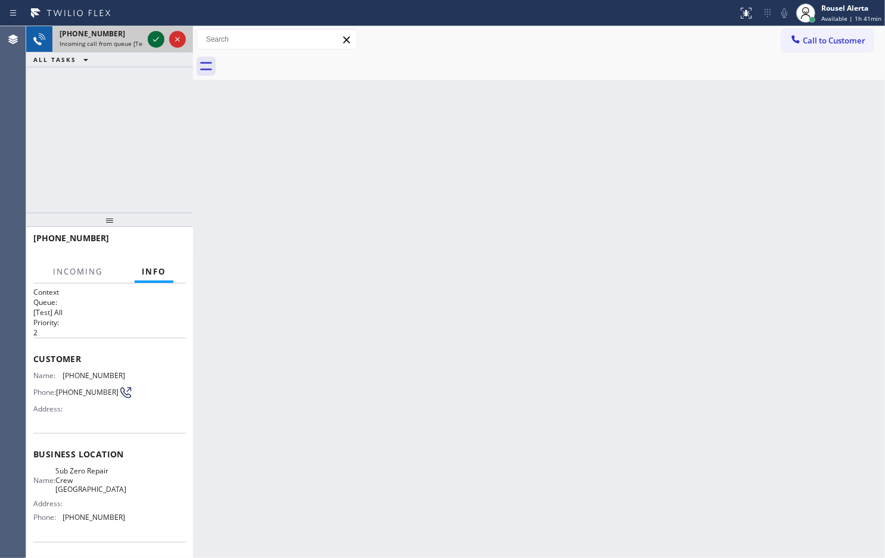
click at [149, 36] on icon at bounding box center [156, 39] width 14 height 14
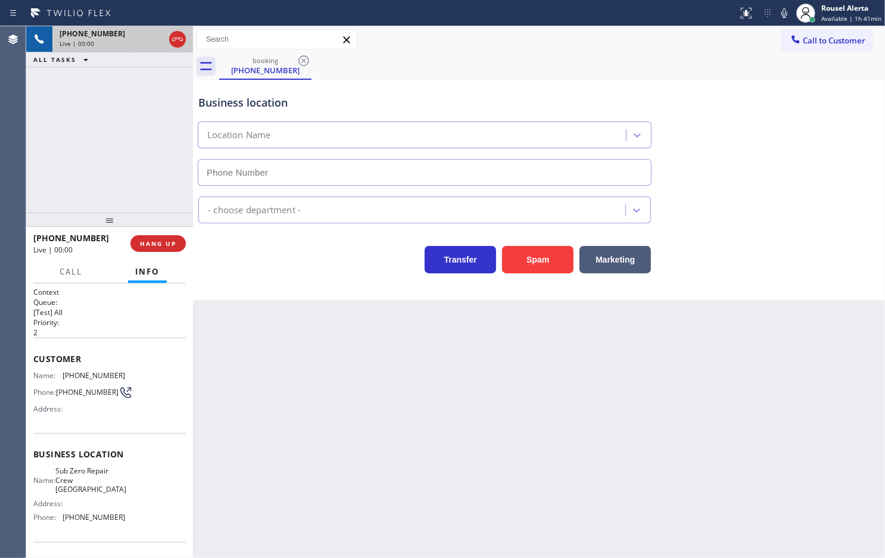
type input "[PHONE_NUMBER]"
click at [519, 257] on button "Spam" at bounding box center [537, 259] width 71 height 27
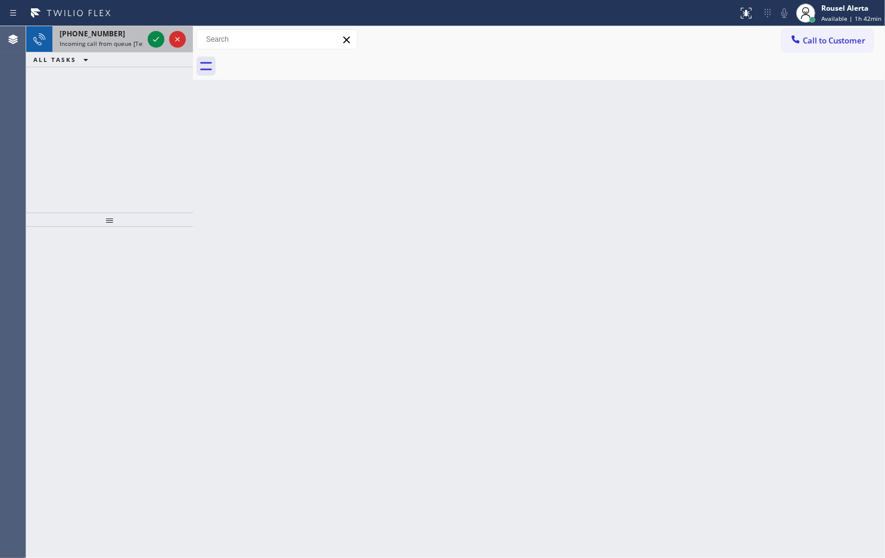
click at [117, 30] on div "[PHONE_NUMBER]" at bounding box center [101, 34] width 83 height 10
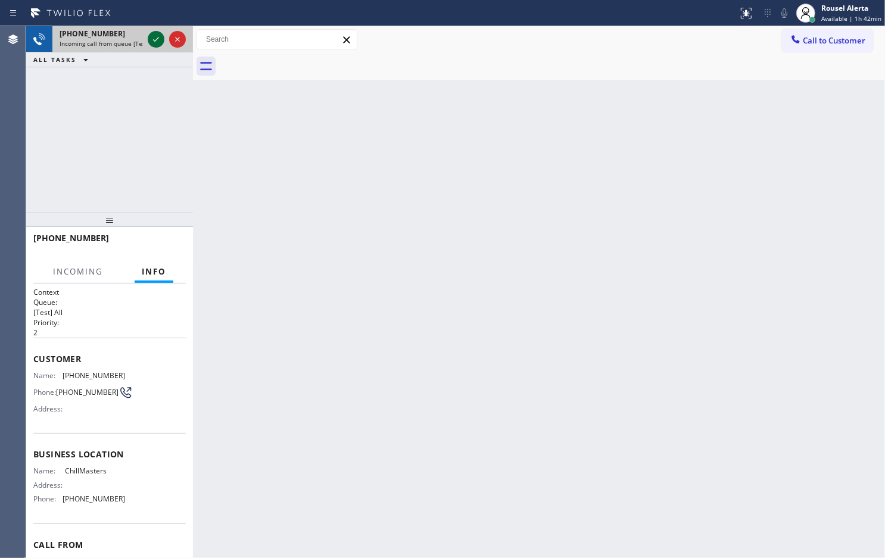
click at [148, 39] on div at bounding box center [156, 39] width 17 height 14
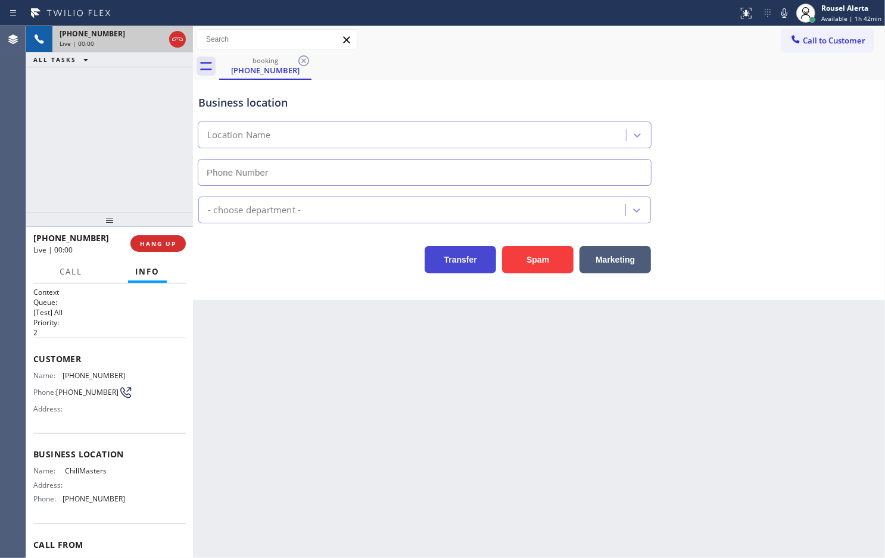
type input "[PHONE_NUMBER]"
click at [532, 262] on button "Spam" at bounding box center [537, 259] width 71 height 27
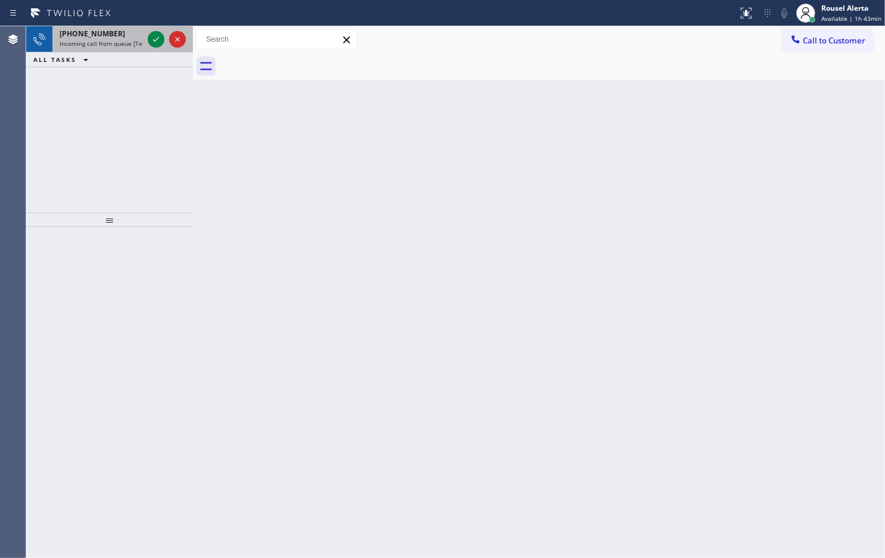
drag, startPoint x: 123, startPoint y: 30, endPoint x: 137, endPoint y: 43, distance: 19.0
click at [123, 32] on div "[PHONE_NUMBER]" at bounding box center [101, 34] width 83 height 10
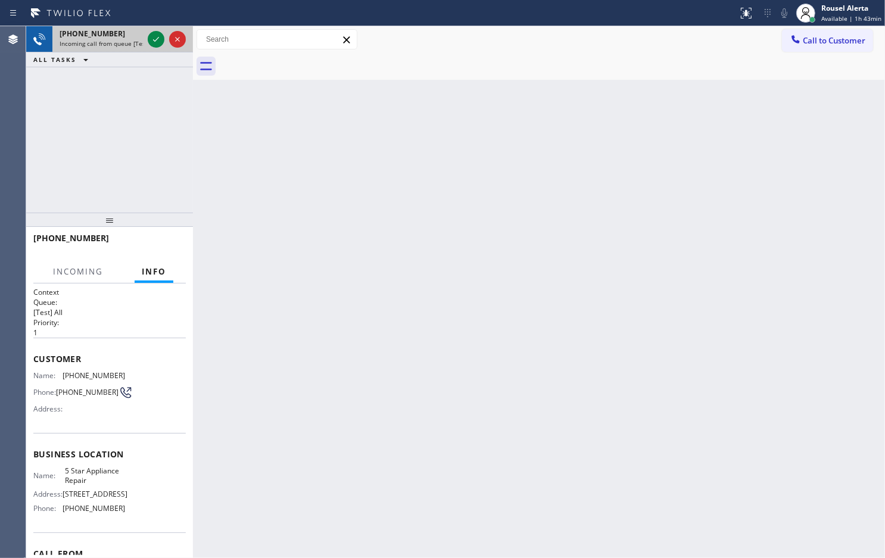
click at [146, 45] on div at bounding box center [166, 39] width 43 height 26
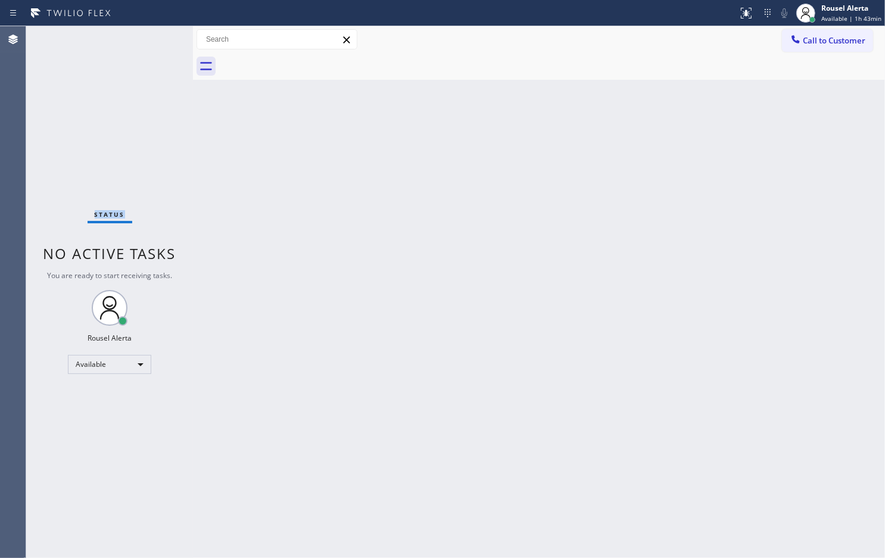
click at [147, 45] on div "Status No active tasks You are ready to start receiving tasks. Rousel Alerta Av…" at bounding box center [109, 292] width 167 height 532
drag, startPoint x: 674, startPoint y: 174, endPoint x: 835, endPoint y: 221, distance: 168.1
click at [676, 174] on div "Back to Dashboard Change Sender ID Customers Technicians Select a contact Outbo…" at bounding box center [539, 292] width 692 height 532
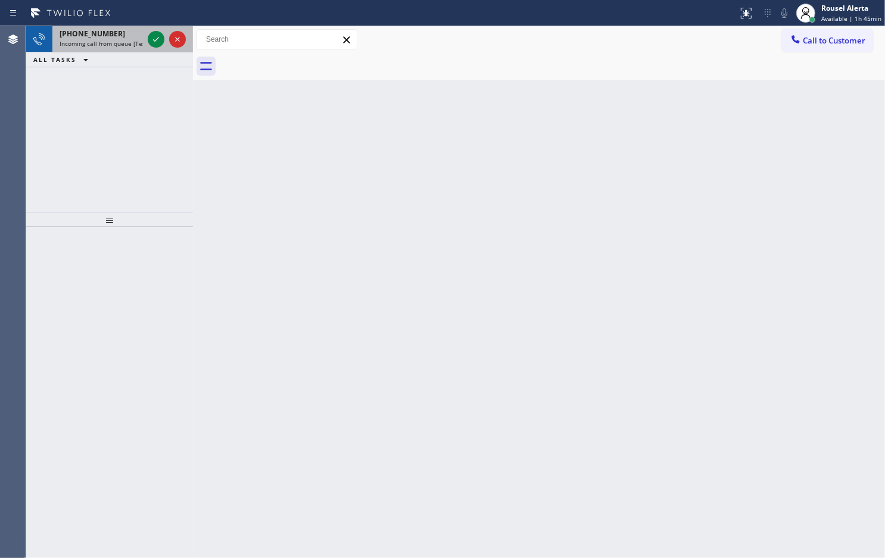
click at [132, 39] on span "Incoming call from queue [Test] All" at bounding box center [109, 43] width 99 height 8
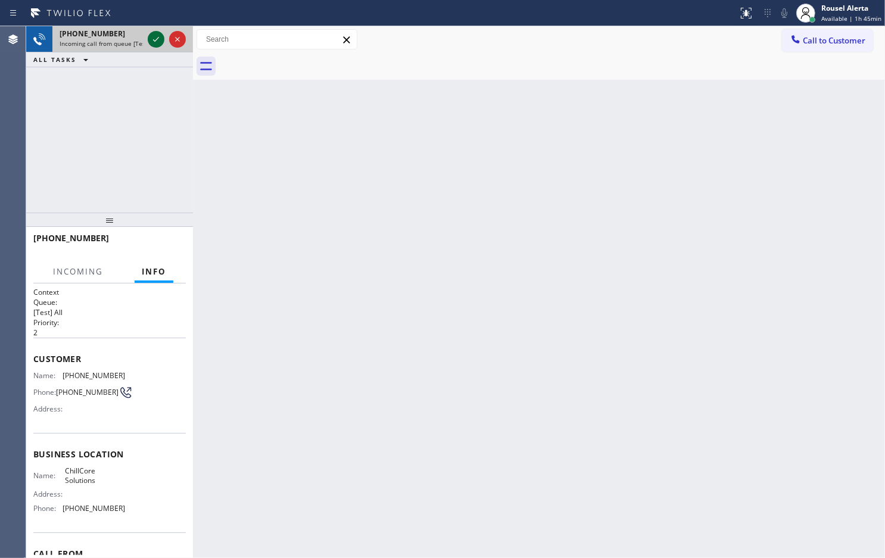
click at [156, 38] on icon at bounding box center [156, 39] width 14 height 14
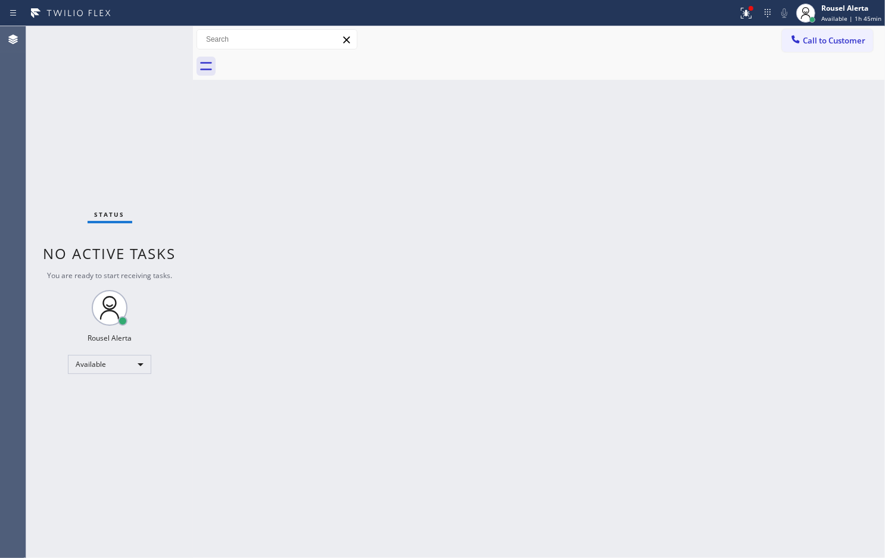
click at [158, 43] on div "Status No active tasks You are ready to start receiving tasks. Rousel Alerta Av…" at bounding box center [109, 292] width 167 height 532
click at [746, 11] on icon at bounding box center [746, 13] width 11 height 11
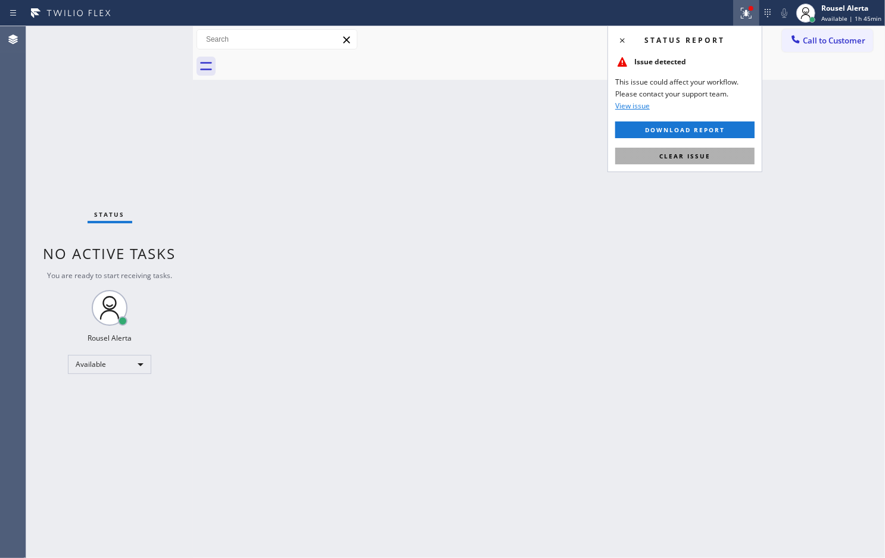
click at [712, 158] on button "Clear issue" at bounding box center [684, 156] width 139 height 17
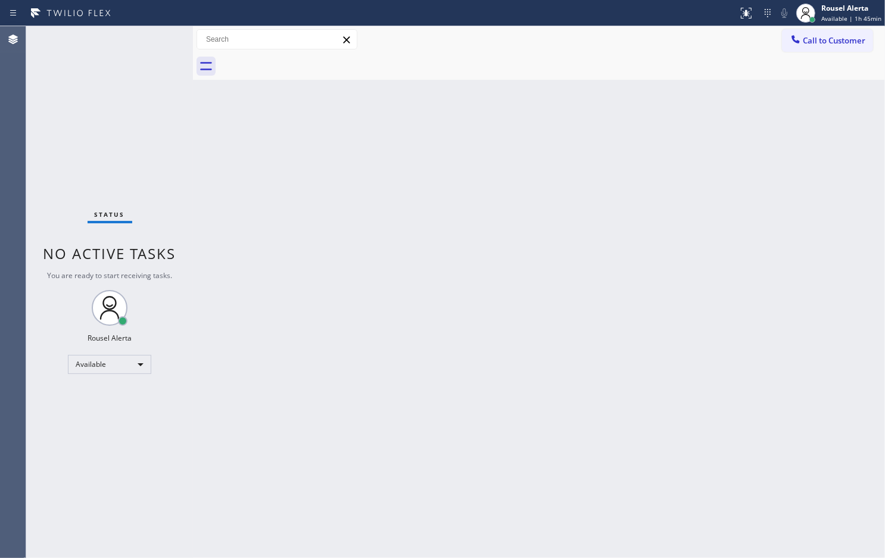
click at [329, 152] on div "Back to Dashboard Change Sender ID Customers Technicians Select a contact Outbo…" at bounding box center [539, 292] width 692 height 532
click at [102, 39] on div "Status No active tasks You are ready to start receiving tasks. Rousel Alerta Av…" at bounding box center [109, 292] width 167 height 532
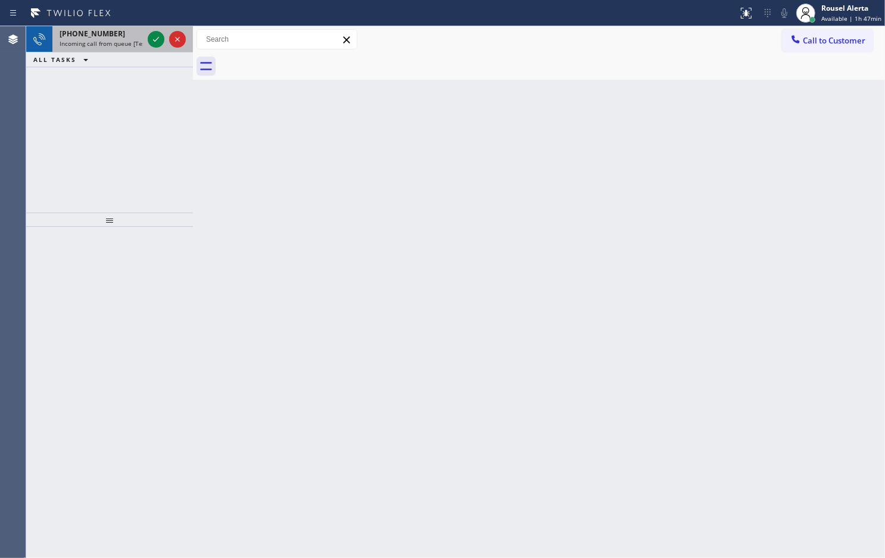
click at [99, 36] on span "[PHONE_NUMBER]" at bounding box center [93, 34] width 66 height 10
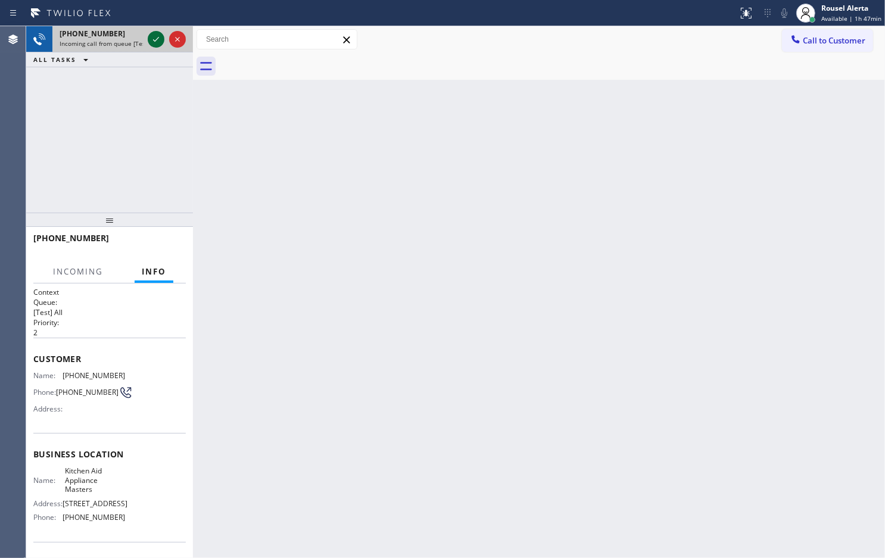
click at [153, 40] on icon at bounding box center [156, 39] width 14 height 14
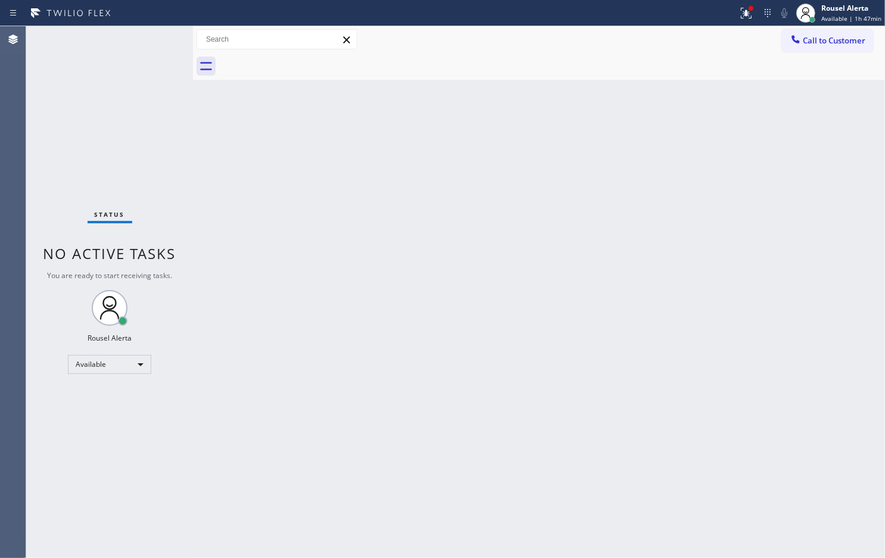
click at [153, 40] on div "Status No active tasks You are ready to start receiving tasks. Rousel Alerta Av…" at bounding box center [109, 292] width 167 height 532
drag, startPoint x: 170, startPoint y: 35, endPoint x: 188, endPoint y: 36, distance: 17.3
click at [176, 33] on div "Status No active tasks You are ready to start receiving tasks. Rousel Alerta Av…" at bounding box center [109, 292] width 167 height 532
click at [745, 14] on icon at bounding box center [746, 13] width 14 height 14
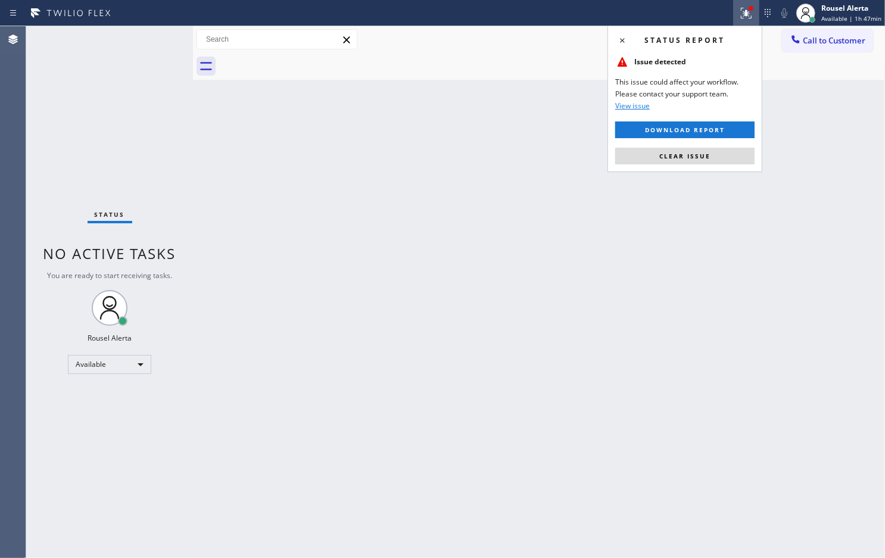
drag, startPoint x: 709, startPoint y: 152, endPoint x: 680, endPoint y: 164, distance: 31.0
click at [709, 153] on span "Clear issue" at bounding box center [684, 156] width 51 height 8
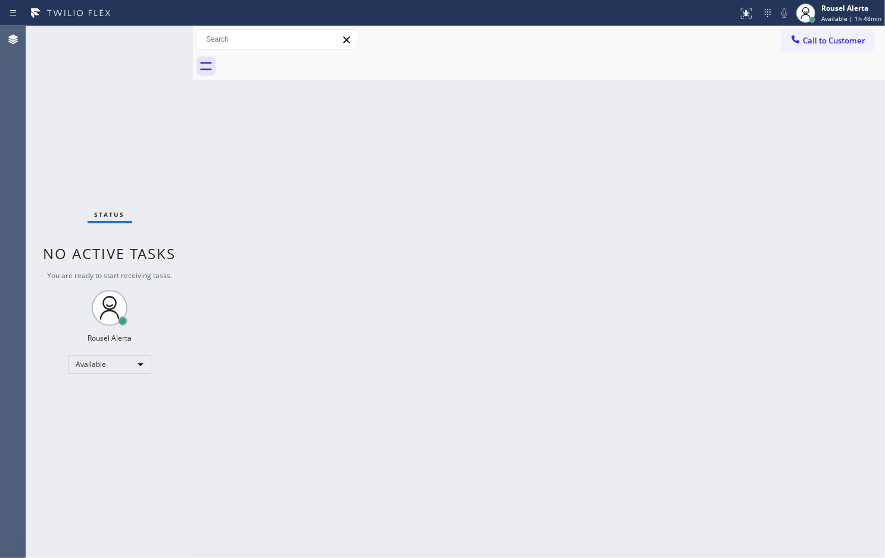
click at [565, 133] on div "Back to Dashboard Change Sender ID Customers Technicians Select a contact Outbo…" at bounding box center [539, 292] width 692 height 532
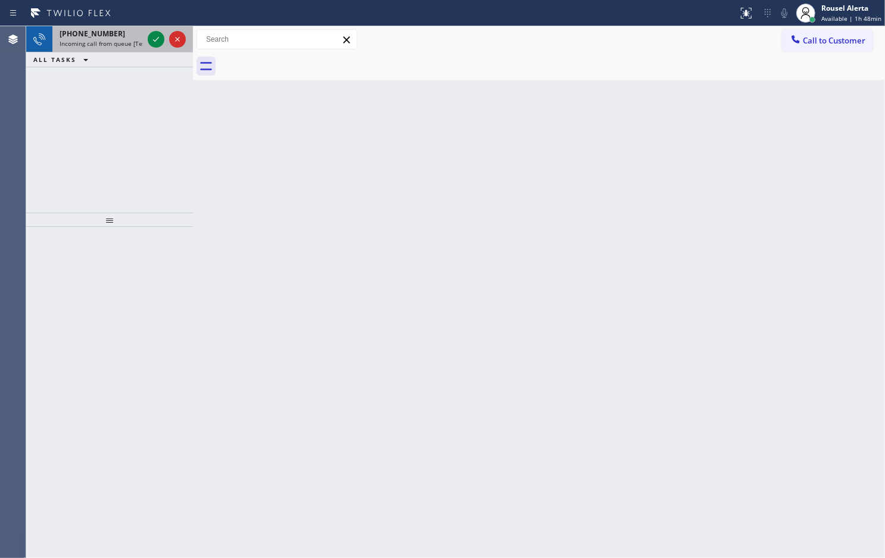
drag, startPoint x: 124, startPoint y: 43, endPoint x: 131, endPoint y: 43, distance: 7.2
click at [124, 43] on span "Incoming call from queue [Test] All" at bounding box center [109, 43] width 99 height 8
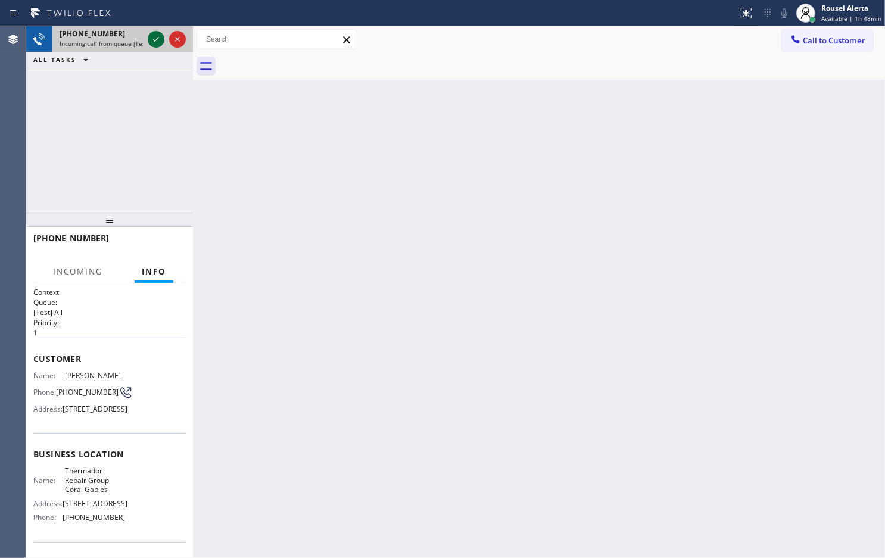
click at [152, 40] on icon at bounding box center [156, 39] width 14 height 14
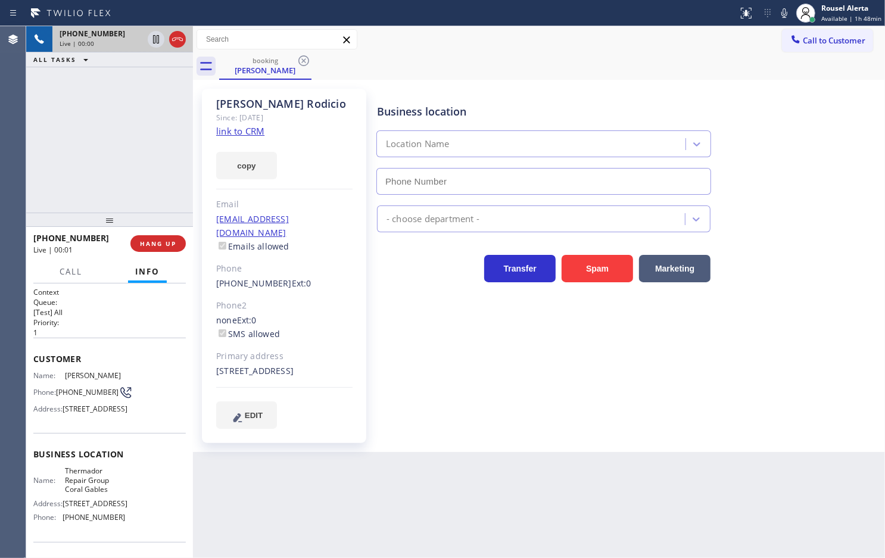
type input "[PHONE_NUMBER]"
click at [247, 134] on link "link to CRM" at bounding box center [240, 131] width 48 height 12
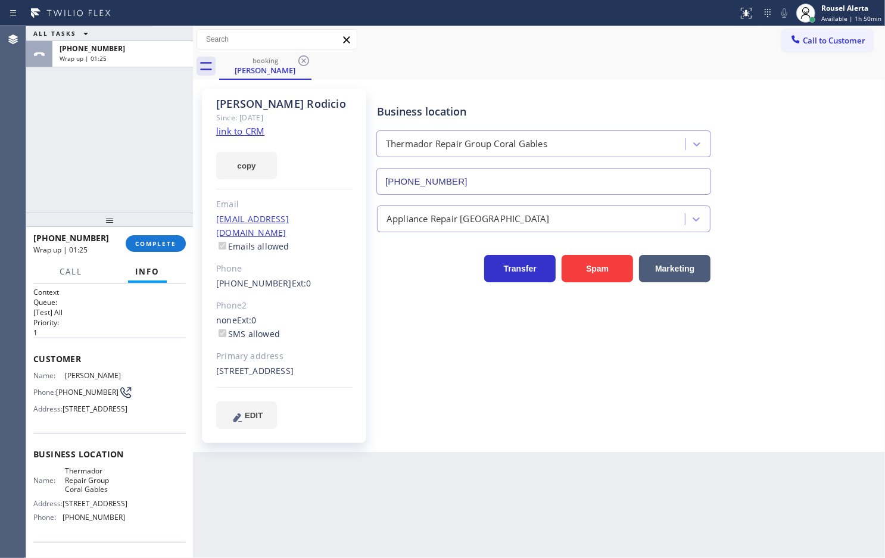
click at [202, 169] on div "[PERSON_NAME] Since: [DATE] link to CRM copy Email [EMAIL_ADDRESS][DOMAIN_NAME]…" at bounding box center [284, 266] width 164 height 354
click at [155, 146] on div "ALL TASKS ALL TASKS ACTIVE TASKS TASKS IN WRAP UP [PHONE_NUMBER] Wrap up | 01:25" at bounding box center [109, 119] width 167 height 186
click at [155, 243] on span "COMPLETE" at bounding box center [155, 243] width 41 height 8
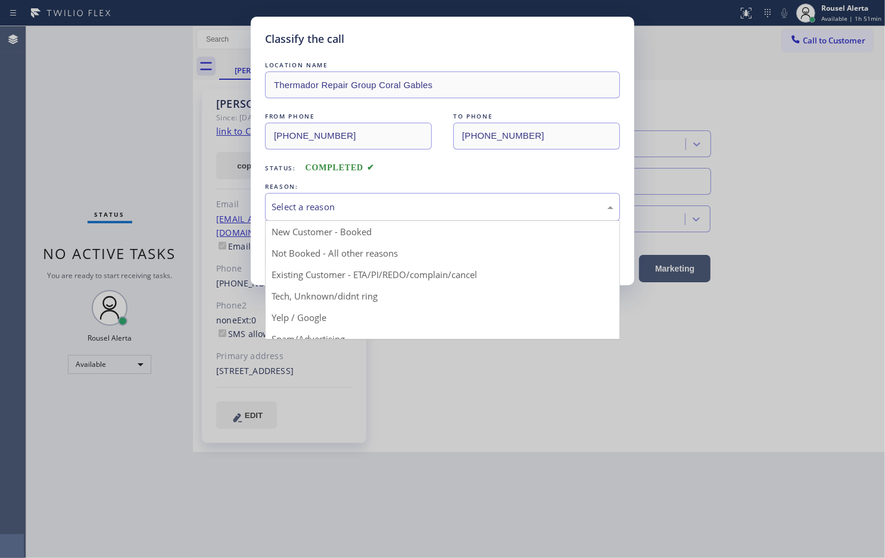
click at [295, 214] on div "Select a reason" at bounding box center [443, 207] width 342 height 14
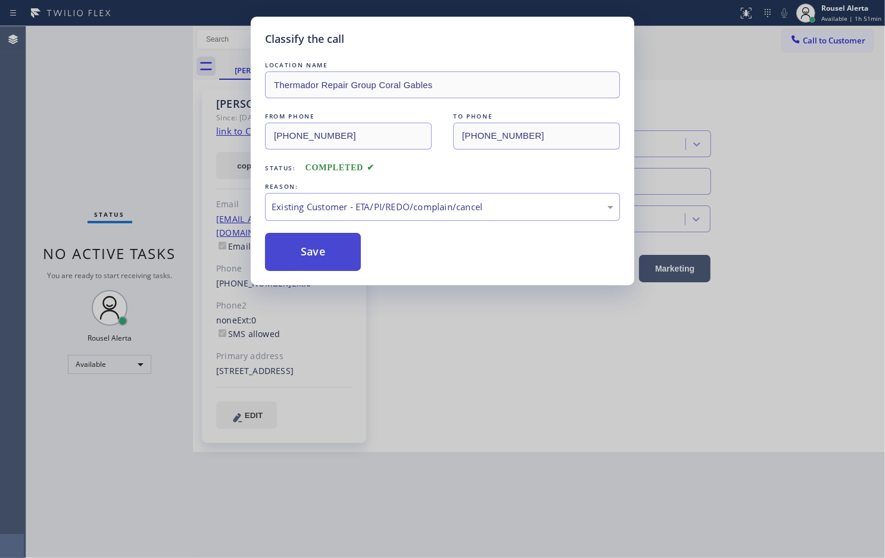
click at [320, 243] on button "Save" at bounding box center [313, 252] width 96 height 38
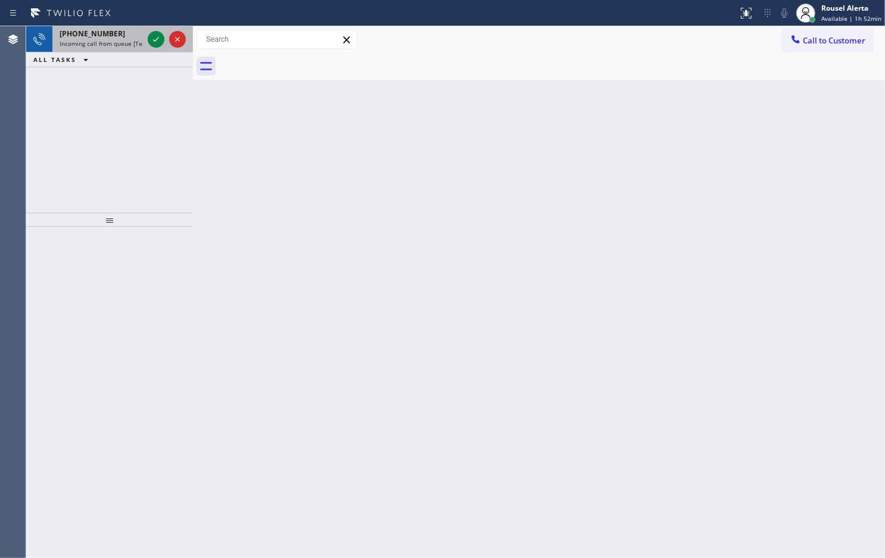
click at [123, 38] on div "[PHONE_NUMBER]" at bounding box center [101, 34] width 83 height 10
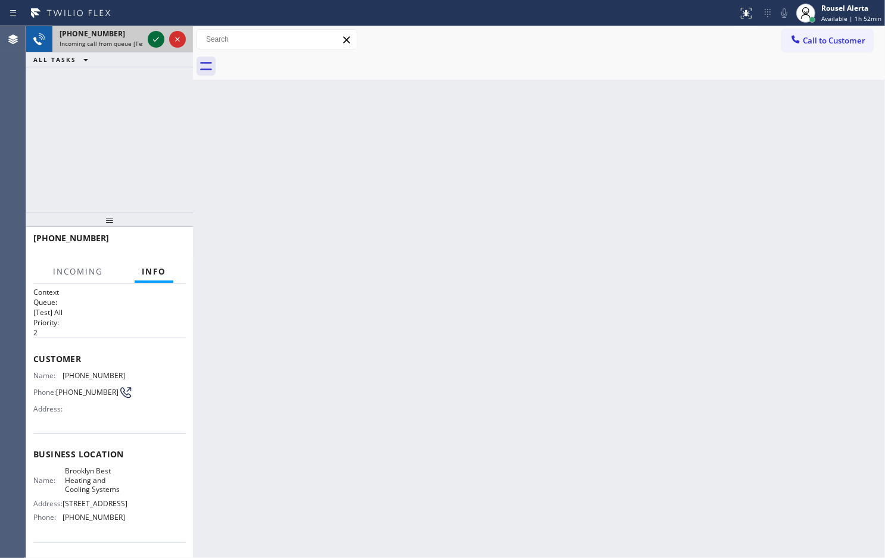
click at [151, 42] on icon at bounding box center [156, 39] width 14 height 14
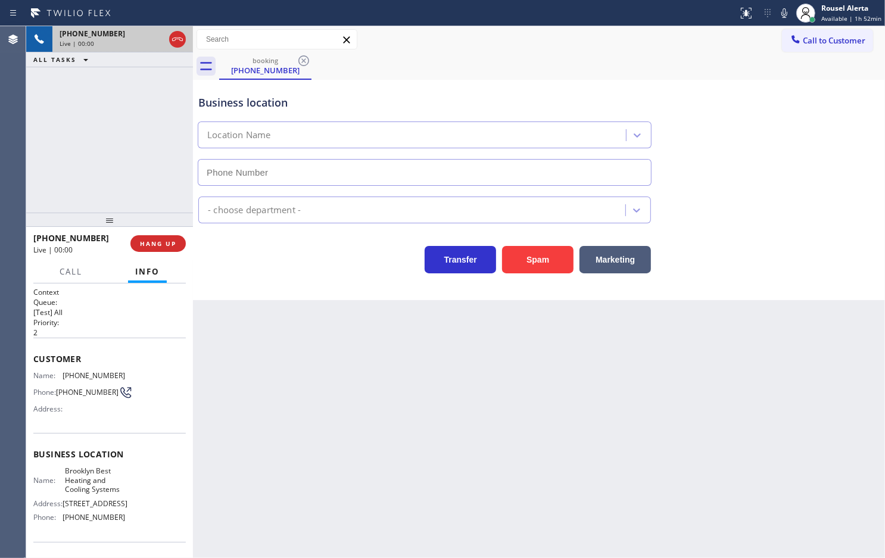
type input "[PHONE_NUMBER]"
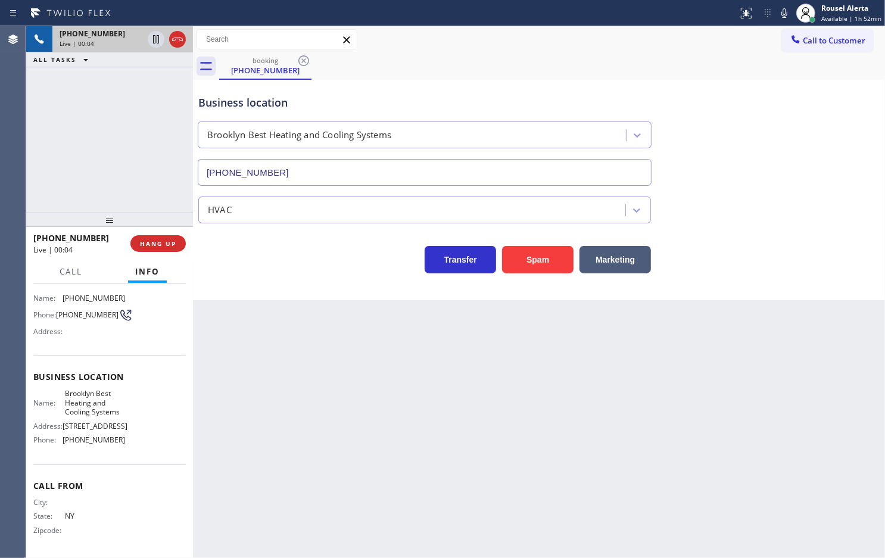
scroll to position [7, 0]
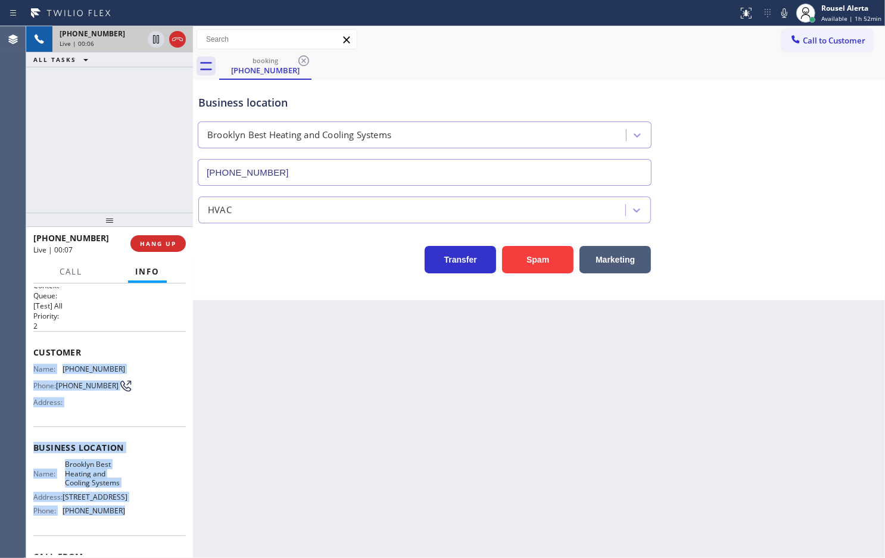
drag, startPoint x: 32, startPoint y: 365, endPoint x: 131, endPoint y: 519, distance: 184.1
click at [131, 519] on div "Context Queue: [Test] All Priority: 2 Customer Name: [PHONE_NUMBER] Phone: [PHO…" at bounding box center [109, 421] width 167 height 275
copy div "Name: [PHONE_NUMBER] Phone: [PHONE_NUMBER] Address: Business location Name: [GE…"
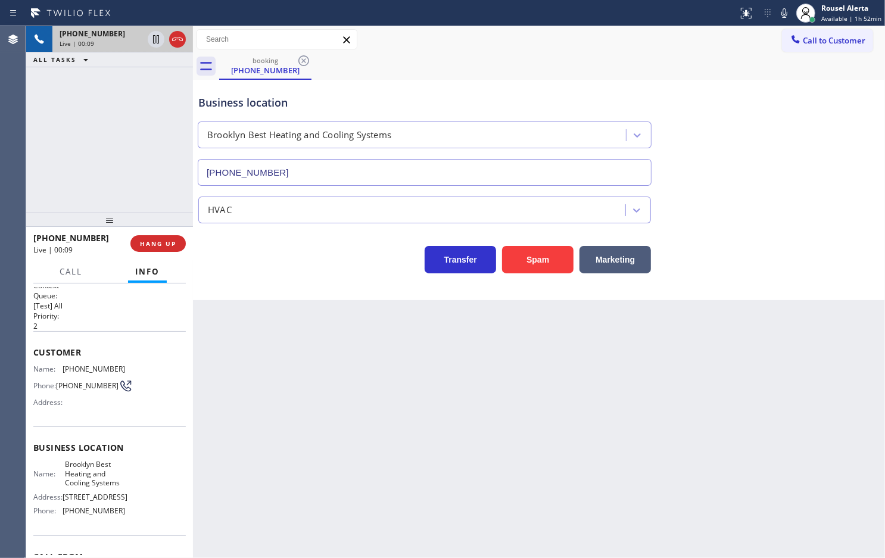
click at [627, 447] on div "Back to Dashboard Change Sender ID Customers Technicians Select a contact Outbo…" at bounding box center [539, 292] width 692 height 532
click at [175, 252] on div "[PHONE_NUMBER] Live | 00:11 HANG UP" at bounding box center [109, 243] width 152 height 31
click at [170, 242] on span "HANG UP" at bounding box center [158, 243] width 36 height 8
click at [174, 242] on span "HANG UP" at bounding box center [158, 243] width 36 height 8
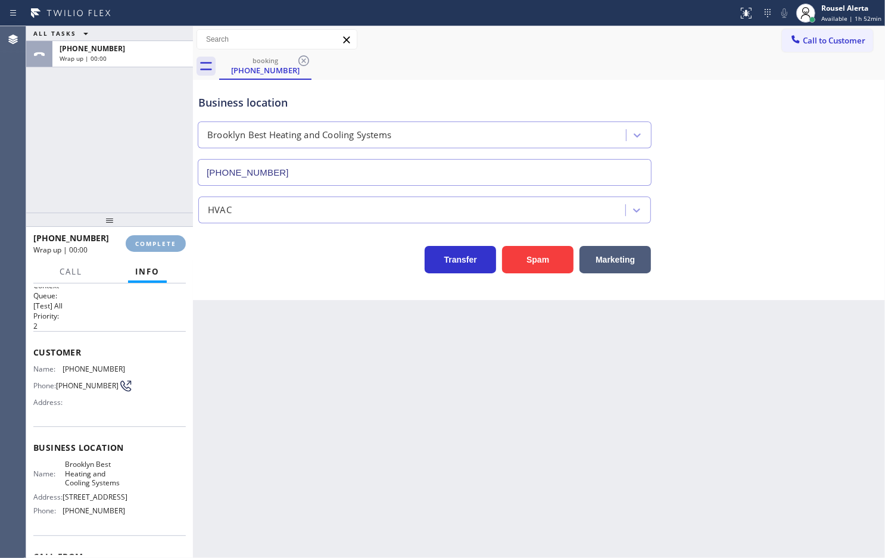
click at [174, 242] on span "COMPLETE" at bounding box center [155, 243] width 41 height 8
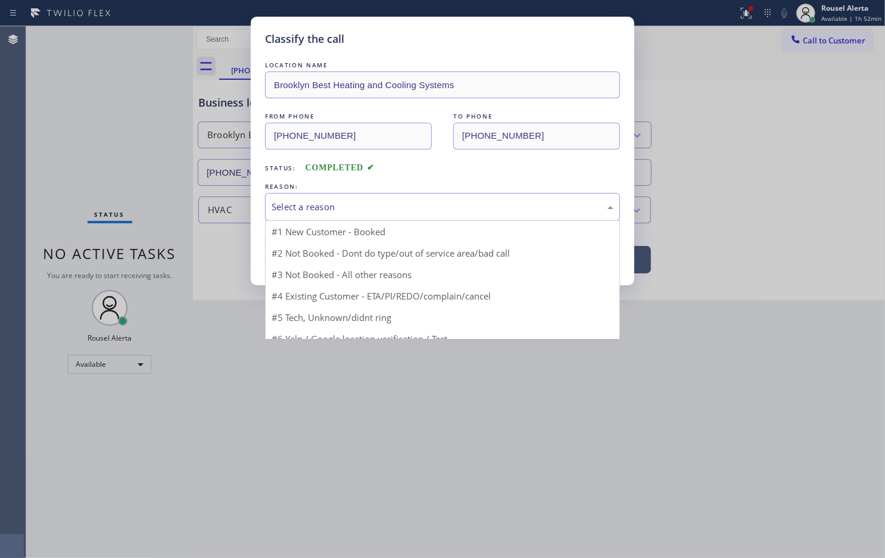
click at [267, 206] on div "Select a reason" at bounding box center [442, 207] width 355 height 28
drag, startPoint x: 344, startPoint y: 299, endPoint x: 307, endPoint y: 287, distance: 39.0
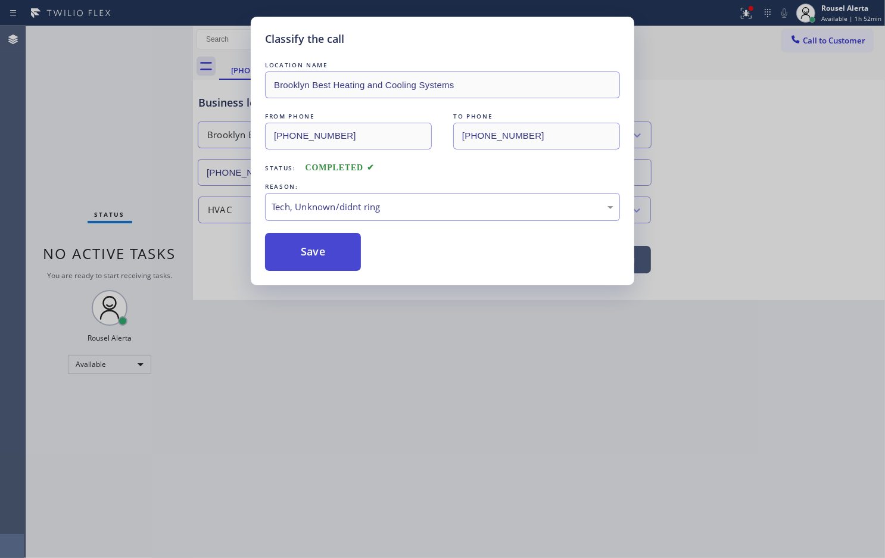
click at [301, 266] on button "Save" at bounding box center [313, 252] width 96 height 38
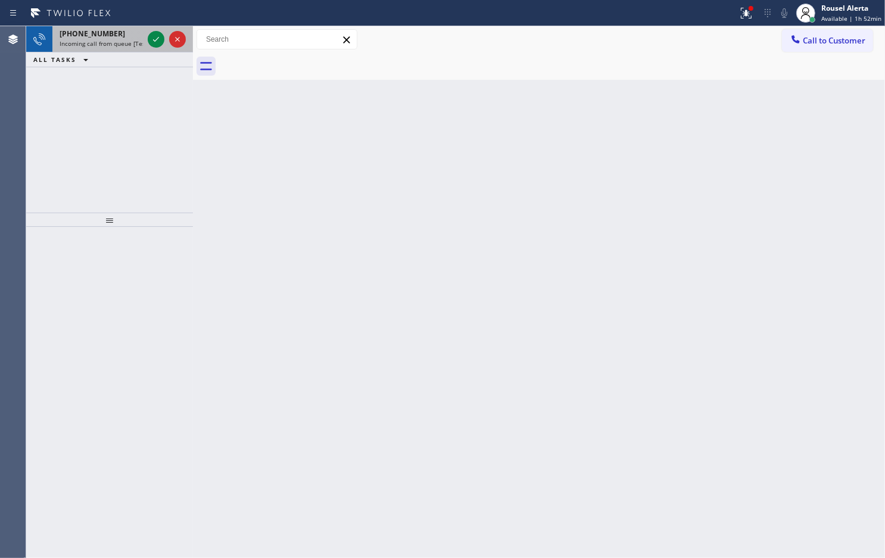
click at [129, 40] on div "[PHONE_NUMBER] Incoming call from queue [Test] All" at bounding box center [98, 39] width 93 height 26
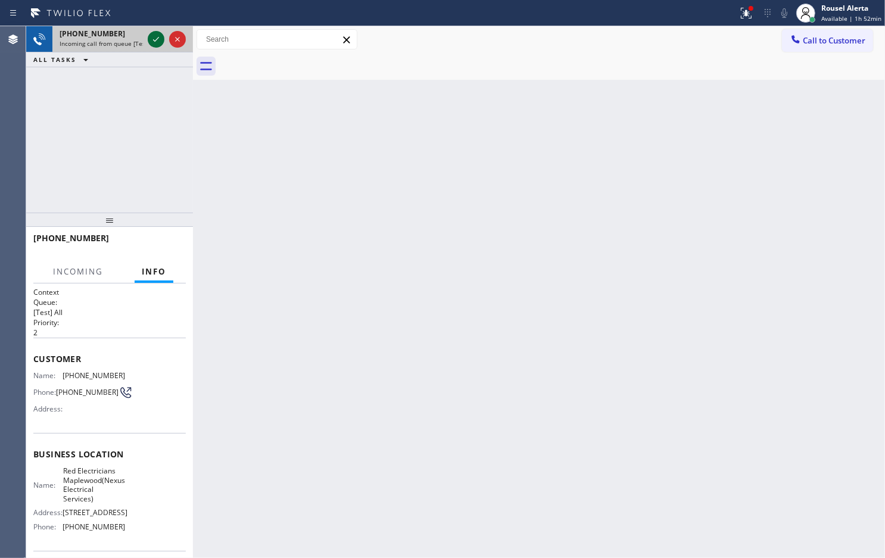
click at [150, 41] on icon at bounding box center [156, 39] width 14 height 14
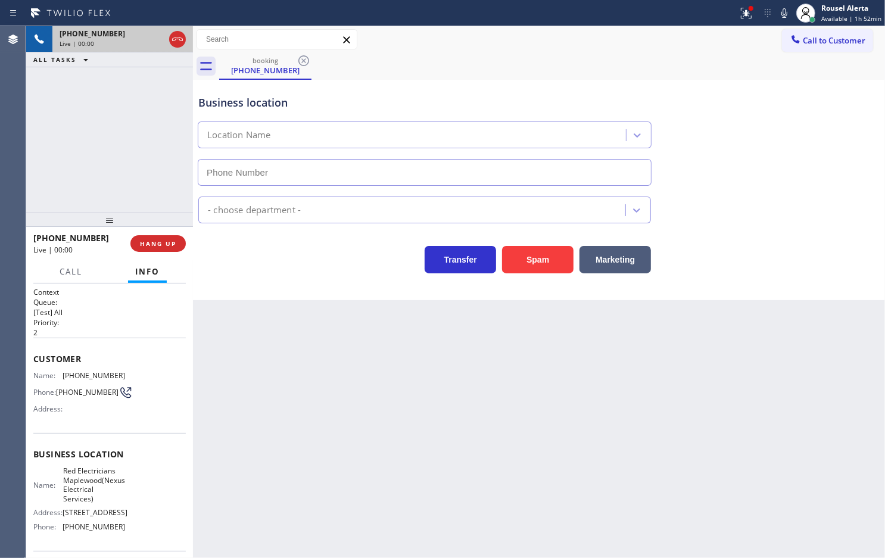
type input "[PHONE_NUMBER]"
click at [378, 418] on div "Back to Dashboard Change Sender ID Customers Technicians Select a contact Outbo…" at bounding box center [539, 292] width 692 height 532
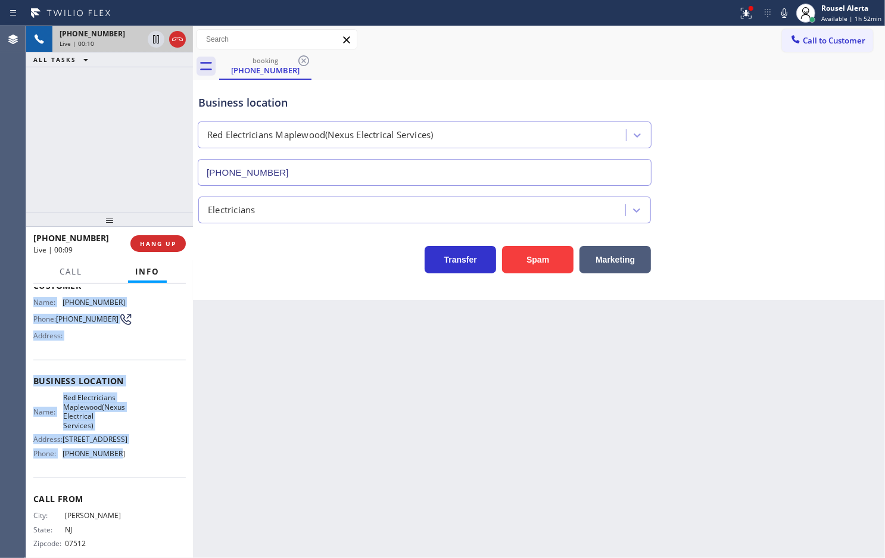
scroll to position [74, 0]
drag, startPoint x: 41, startPoint y: 387, endPoint x: 127, endPoint y: 489, distance: 133.6
click at [127, 489] on div "Context Queue: [Test] All Priority: 2 Customer Name: [PHONE_NUMBER] Phone: [PHO…" at bounding box center [109, 421] width 167 height 275
copy div "Name: [PHONE_NUMBER] Phone: [PHONE_NUMBER] Address: Business location Name: Red…"
click at [152, 42] on icon at bounding box center [156, 39] width 14 height 14
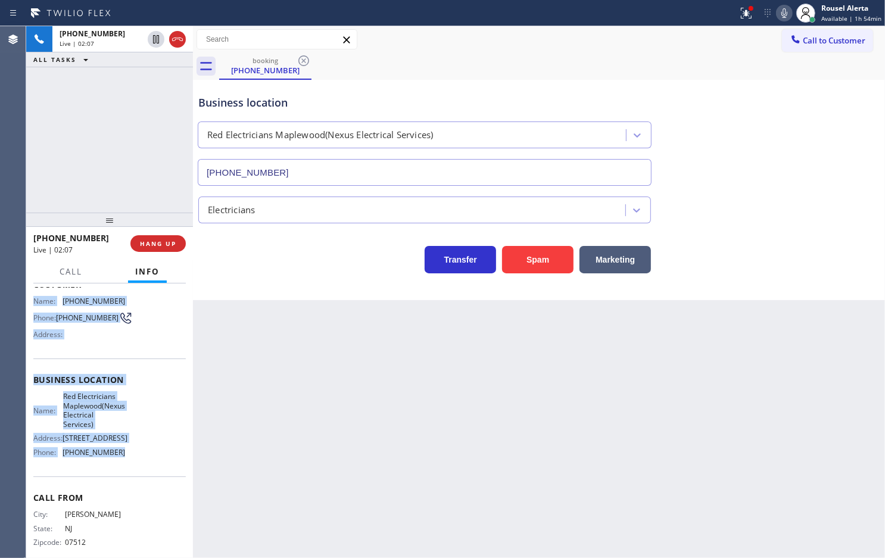
click at [791, 10] on icon at bounding box center [784, 13] width 14 height 14
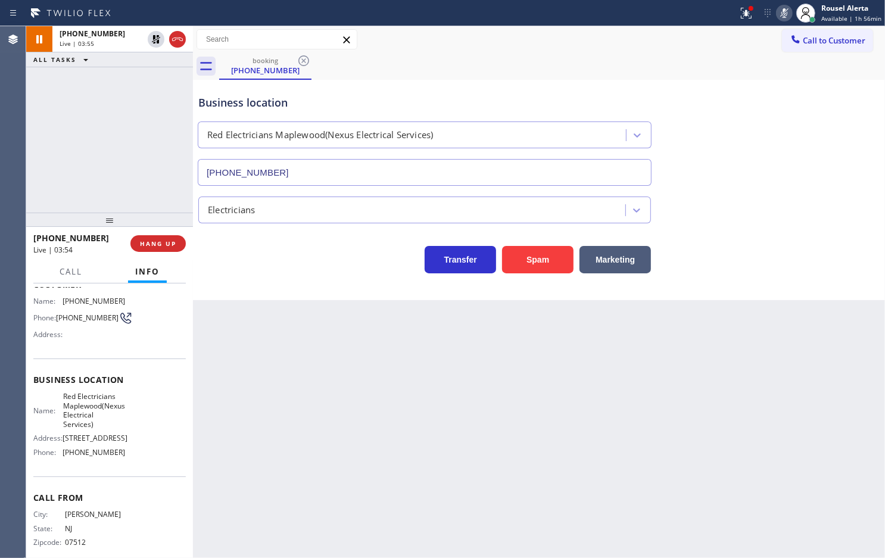
click at [110, 102] on div "[PHONE_NUMBER] Live | 03:55 ALL TASKS ALL TASKS ACTIVE TASKS TASKS IN WRAP UP" at bounding box center [109, 119] width 167 height 186
click at [152, 46] on icon at bounding box center [156, 39] width 14 height 14
click at [781, 13] on icon at bounding box center [784, 13] width 14 height 14
click at [149, 113] on div "[PHONE_NUMBER] Live | 07:54 ALL TASKS ALL TASKS ACTIVE TASKS TASKS IN WRAP UP" at bounding box center [109, 119] width 167 height 186
click at [155, 245] on span "HANG UP" at bounding box center [158, 243] width 36 height 8
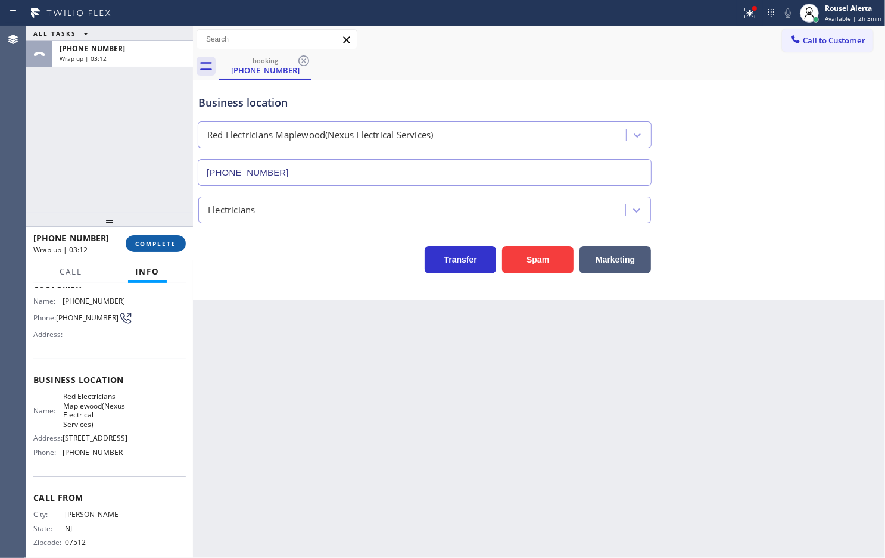
click at [139, 242] on span "COMPLETE" at bounding box center [155, 243] width 41 height 8
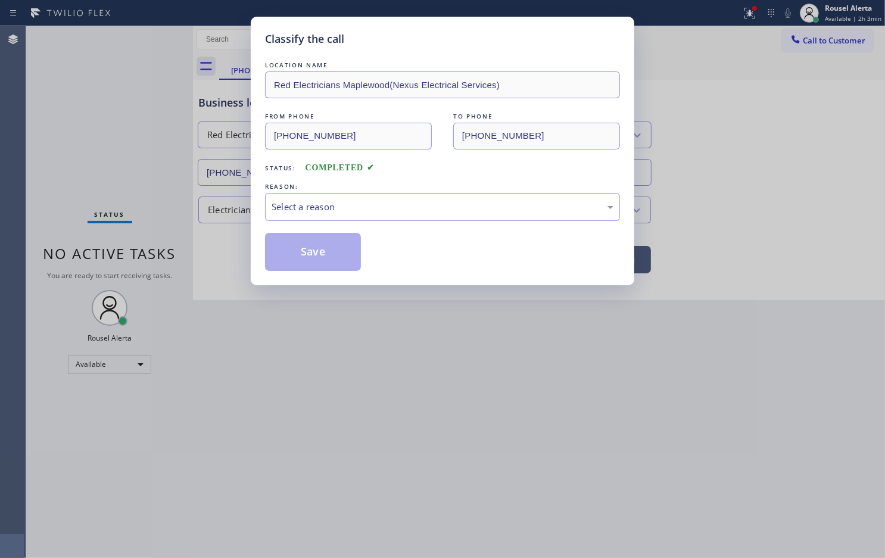
click at [391, 210] on div "Select a reason" at bounding box center [443, 207] width 342 height 14
click at [312, 251] on button "Save" at bounding box center [313, 252] width 96 height 38
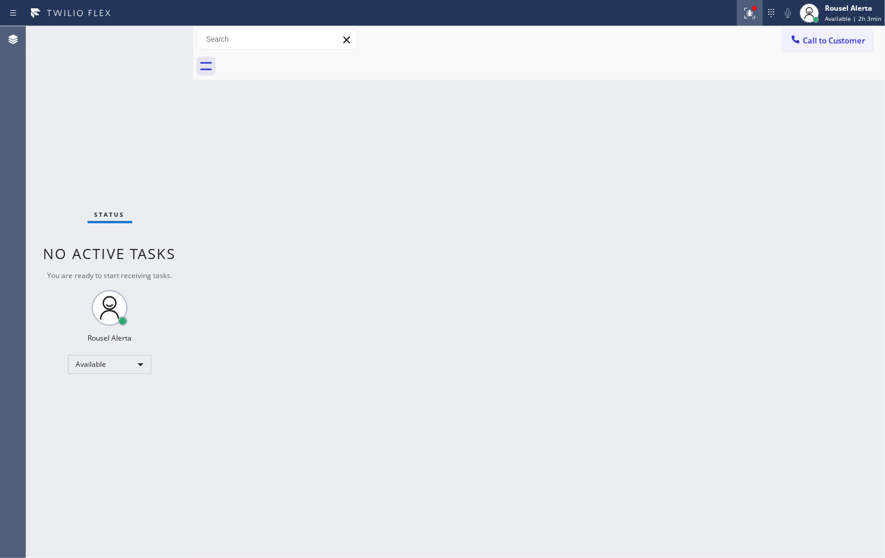
click at [746, 13] on icon at bounding box center [750, 13] width 14 height 14
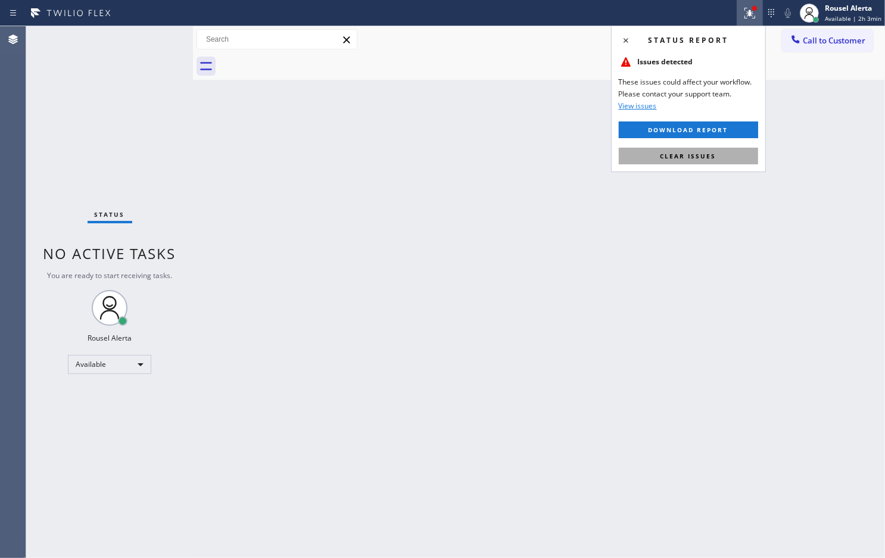
click at [721, 155] on button "Clear issues" at bounding box center [688, 156] width 139 height 17
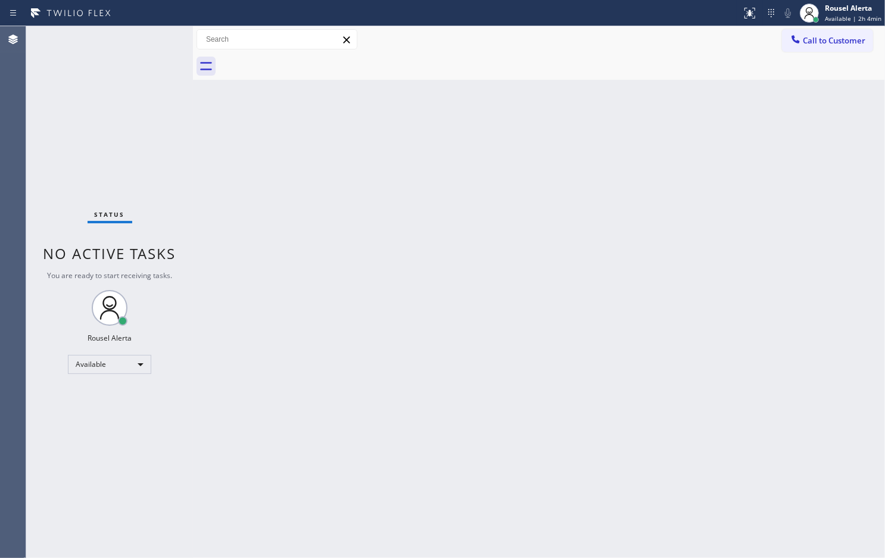
click at [248, 167] on div "Back to Dashboard Change Sender ID Customers Technicians Select a contact Outbo…" at bounding box center [539, 292] width 692 height 532
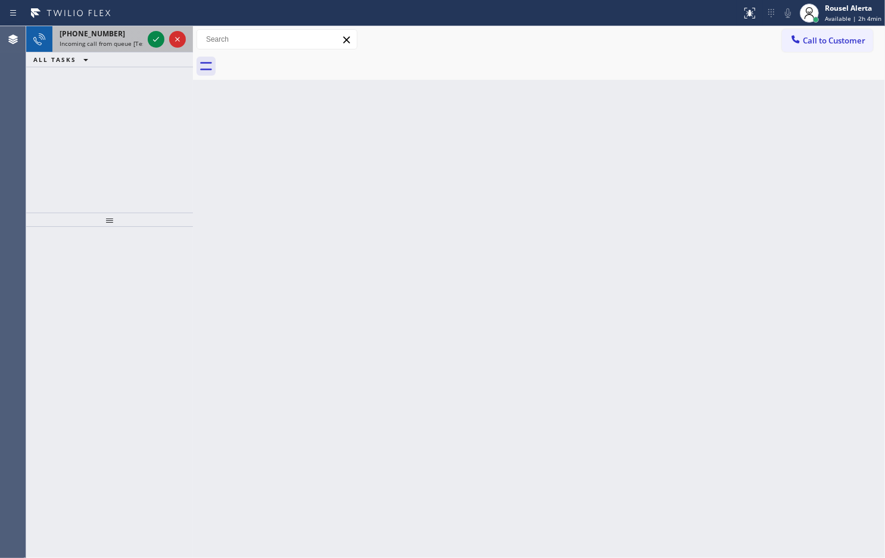
click at [103, 46] on span "Incoming call from queue [Test] All" at bounding box center [109, 43] width 99 height 8
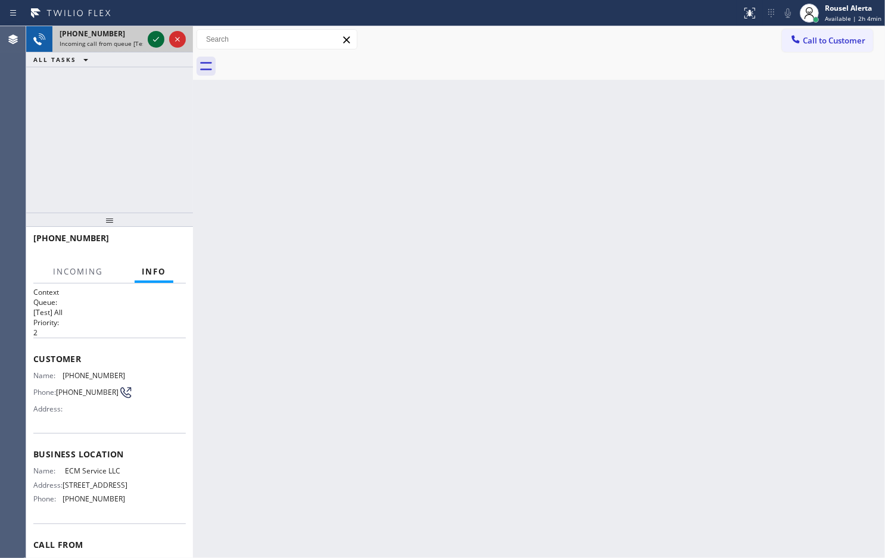
click at [150, 38] on icon at bounding box center [156, 39] width 14 height 14
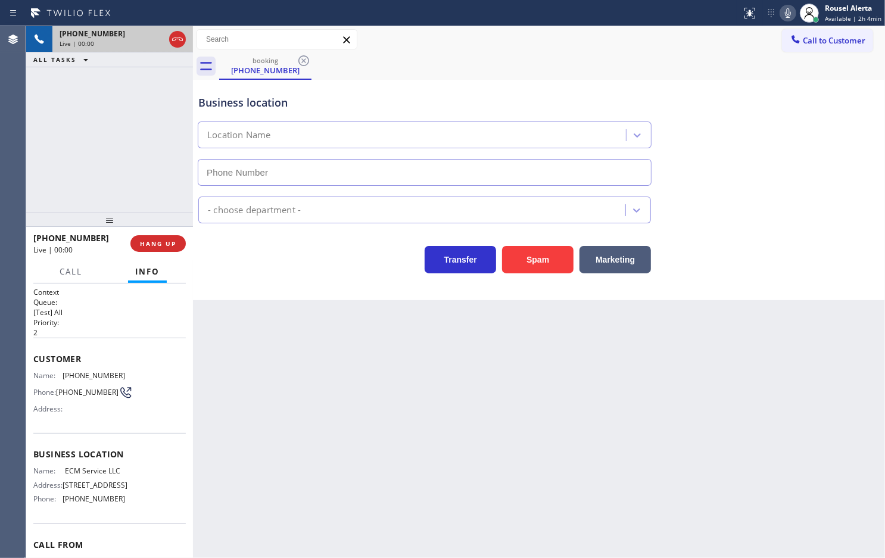
type input "[PHONE_NUMBER]"
click at [533, 270] on button "Spam" at bounding box center [537, 259] width 71 height 27
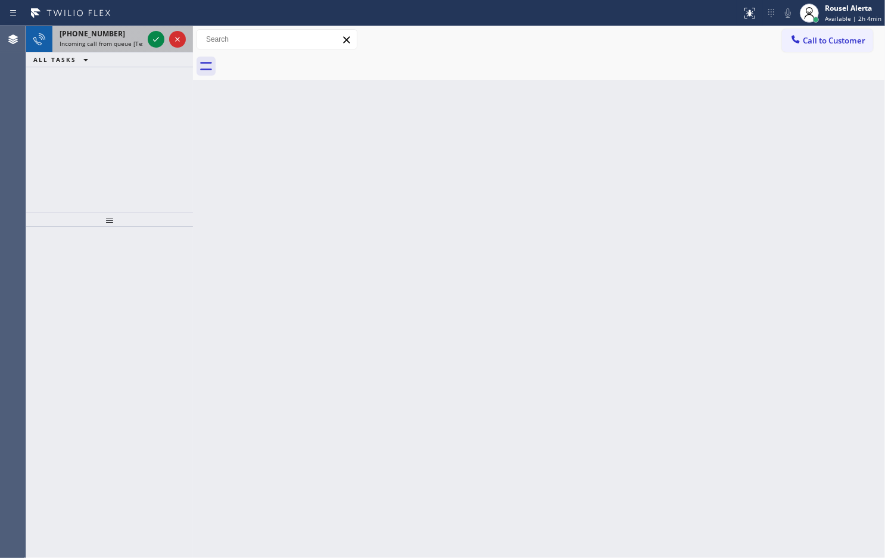
drag, startPoint x: 125, startPoint y: 39, endPoint x: 145, endPoint y: 38, distance: 19.7
click at [125, 39] on span "Incoming call from queue [Test] All" at bounding box center [109, 43] width 99 height 8
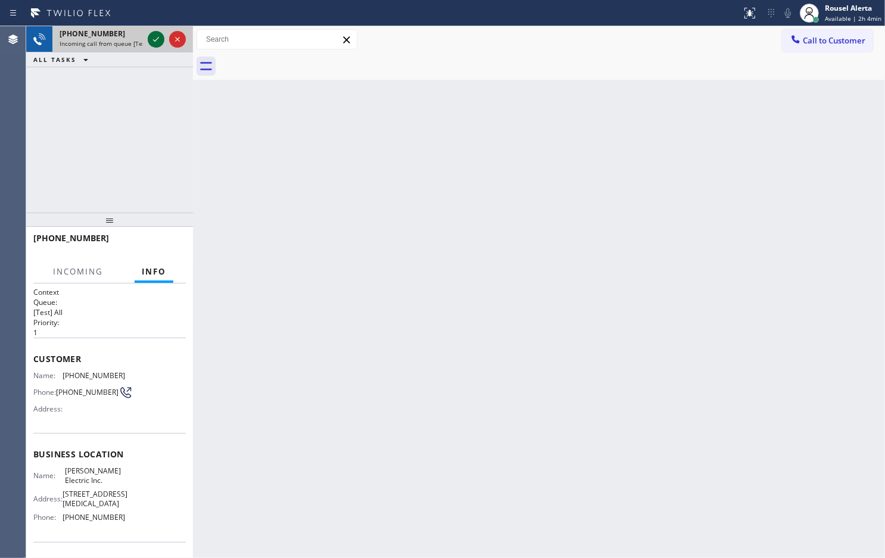
click at [150, 38] on icon at bounding box center [156, 39] width 14 height 14
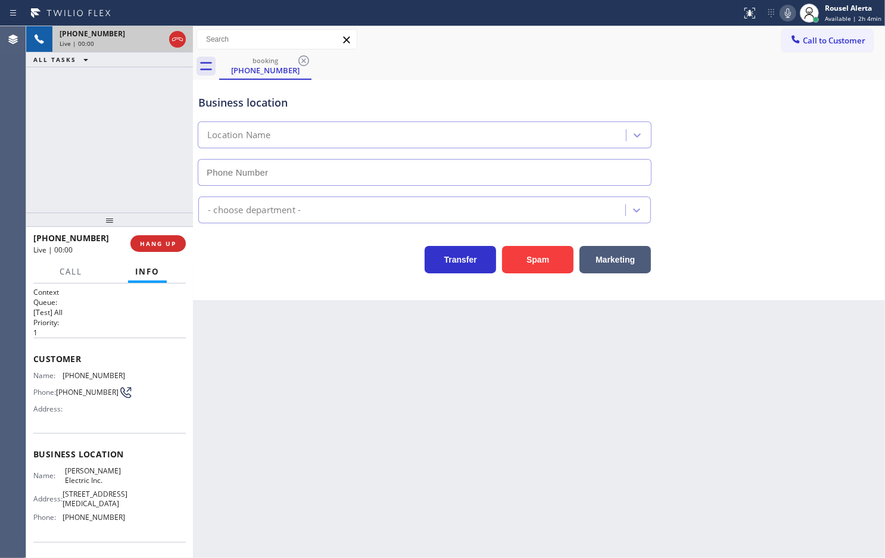
type input "[PHONE_NUMBER]"
click at [540, 250] on button "Spam" at bounding box center [537, 259] width 71 height 27
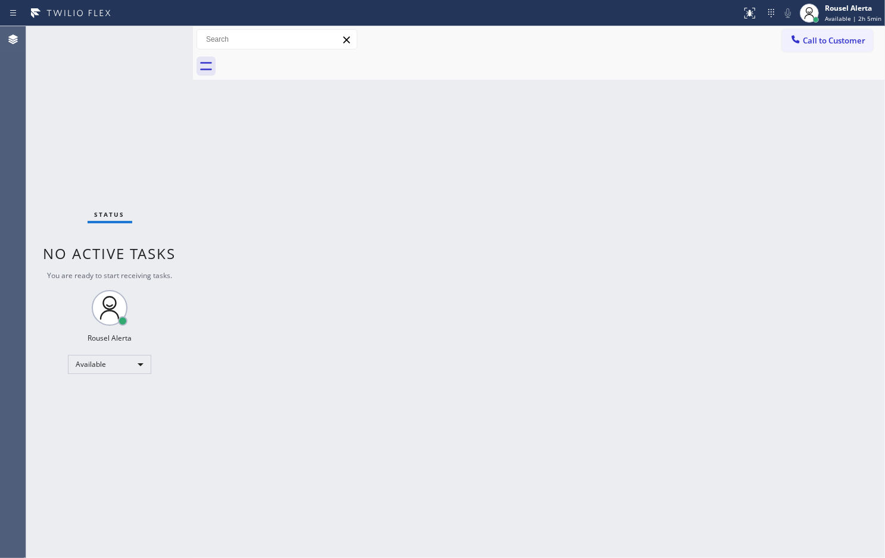
click at [87, 72] on div "Status No active tasks You are ready to start receiving tasks. Rousel Alerta Av…" at bounding box center [109, 292] width 167 height 532
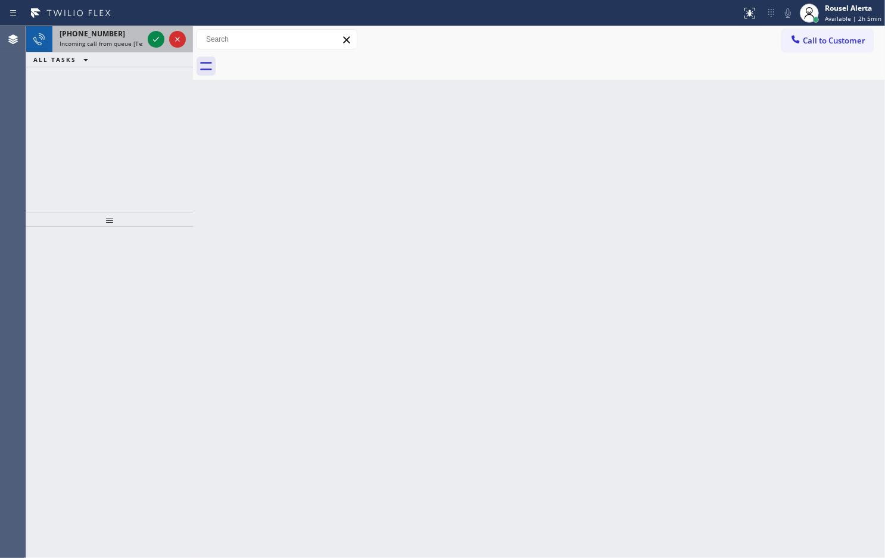
click at [123, 38] on div "[PHONE_NUMBER]" at bounding box center [101, 34] width 83 height 10
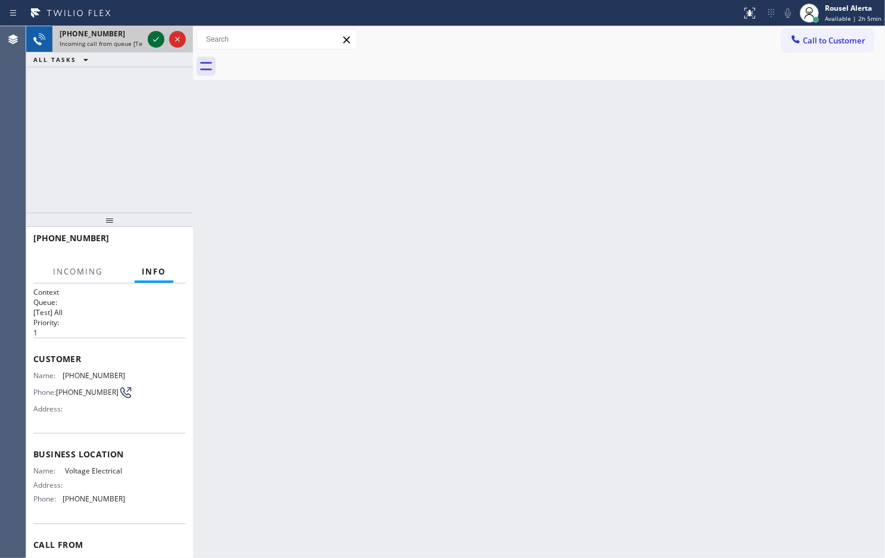
click at [152, 40] on icon at bounding box center [156, 39] width 14 height 14
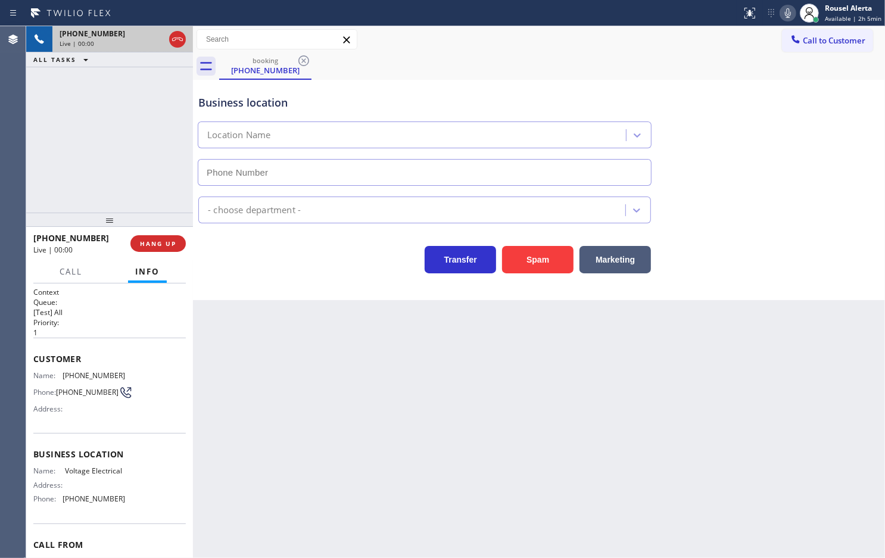
type input "[PHONE_NUMBER]"
click at [290, 373] on div "Back to Dashboard Change Sender ID Customers Technicians Select a contact Outbo…" at bounding box center [539, 292] width 692 height 532
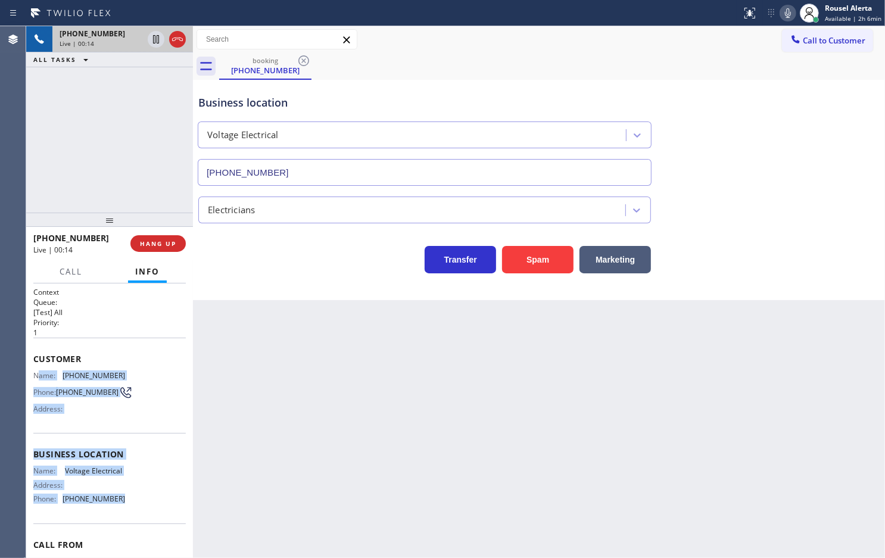
drag, startPoint x: 36, startPoint y: 374, endPoint x: 118, endPoint y: 534, distance: 179.3
click at [118, 534] on div "Context Queue: [Test] All Priority: 1 Customer Name: [PHONE_NUMBER] Phone: [PHO…" at bounding box center [109, 450] width 152 height 326
copy div "ame: [PHONE_NUMBER] Phone: [PHONE_NUMBER] Address: Business location Name: Volt…"
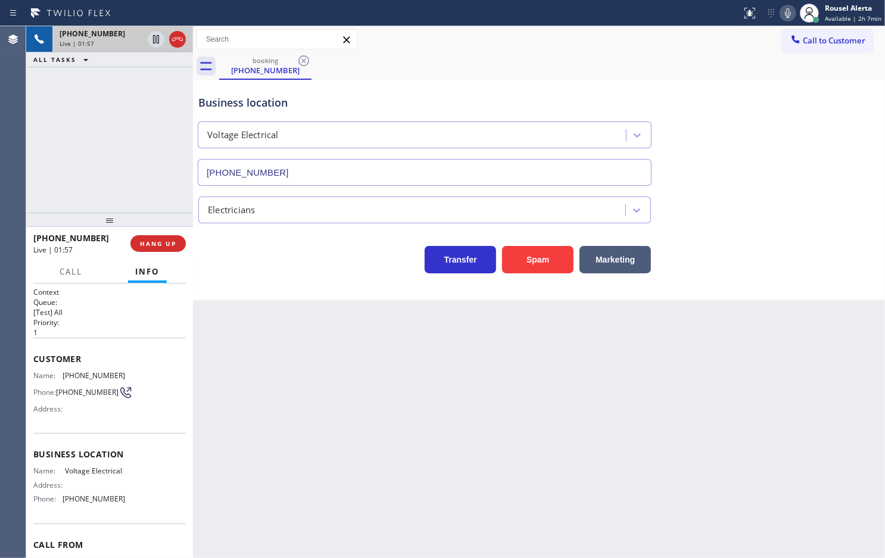
click at [301, 426] on div "Back to Dashboard Change Sender ID Customers Technicians Select a contact Outbo…" at bounding box center [539, 292] width 692 height 532
click at [134, 198] on div "[PHONE_NUMBER] Live | 03:34 ALL TASKS ALL TASKS ACTIVE TASKS TASKS IN WRAP UP" at bounding box center [109, 119] width 167 height 186
click at [136, 155] on div "[PHONE_NUMBER] Live | 03:34 ALL TASKS ALL TASKS ACTIVE TASKS TASKS IN WRAP UP" at bounding box center [109, 119] width 167 height 186
click at [149, 45] on icon at bounding box center [156, 39] width 14 height 14
drag, startPoint x: 785, startPoint y: 15, endPoint x: 810, endPoint y: 41, distance: 35.8
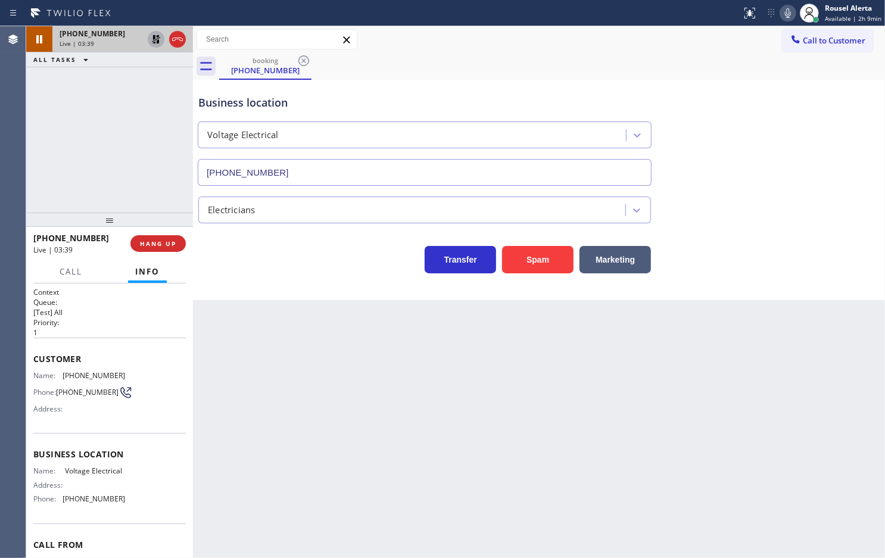
click at [785, 15] on icon at bounding box center [788, 13] width 14 height 14
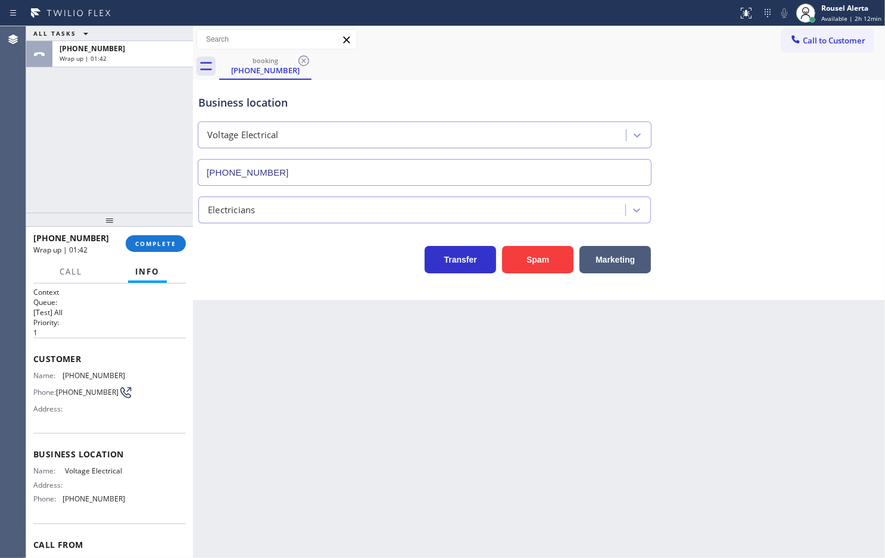
click at [398, 450] on div "Back to Dashboard Change Sender ID Customers Technicians Select a contact Outbo…" at bounding box center [539, 292] width 692 height 532
click at [126, 128] on div "ALL TASKS ALL TASKS ACTIVE TASKS TASKS IN WRAP UP [PHONE_NUMBER] Wrap up | 03:29" at bounding box center [109, 119] width 167 height 186
click at [158, 244] on span "COMPLETE" at bounding box center [155, 243] width 41 height 8
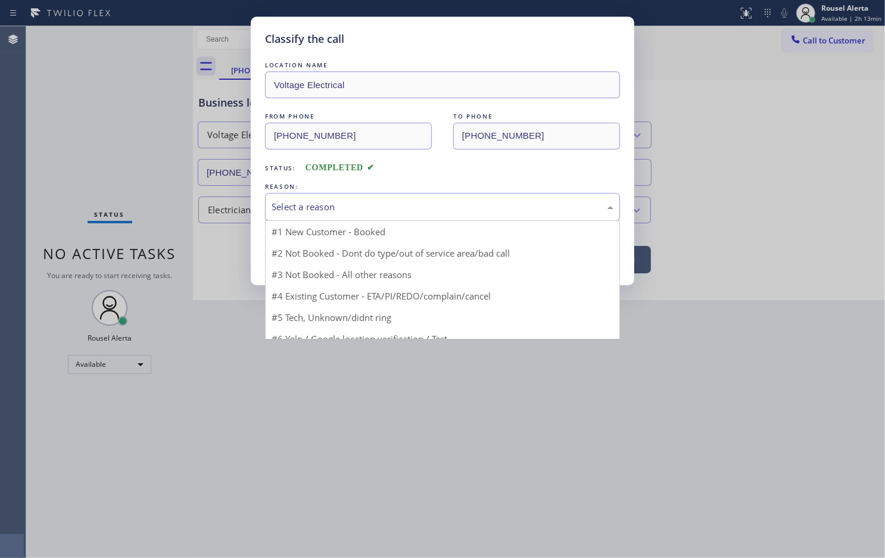
click at [308, 206] on div "Select a reason" at bounding box center [443, 207] width 342 height 14
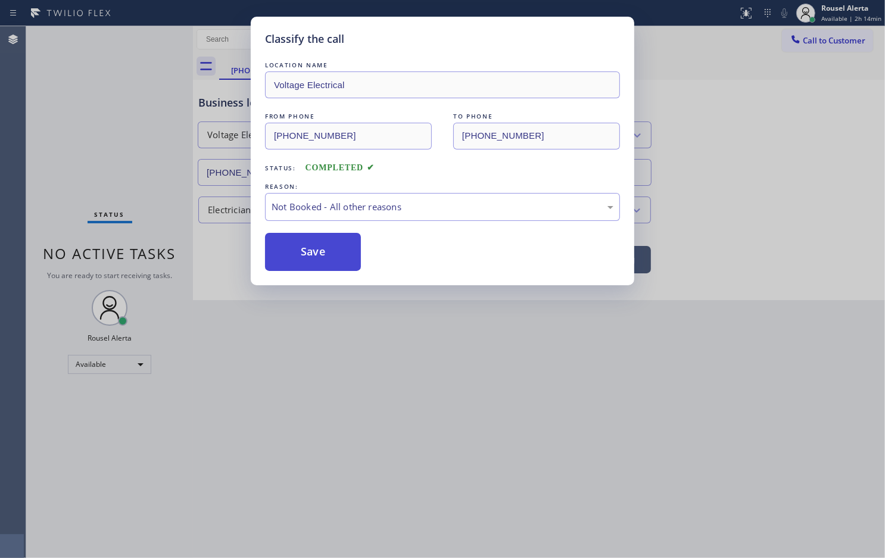
click at [323, 258] on button "Save" at bounding box center [313, 252] width 96 height 38
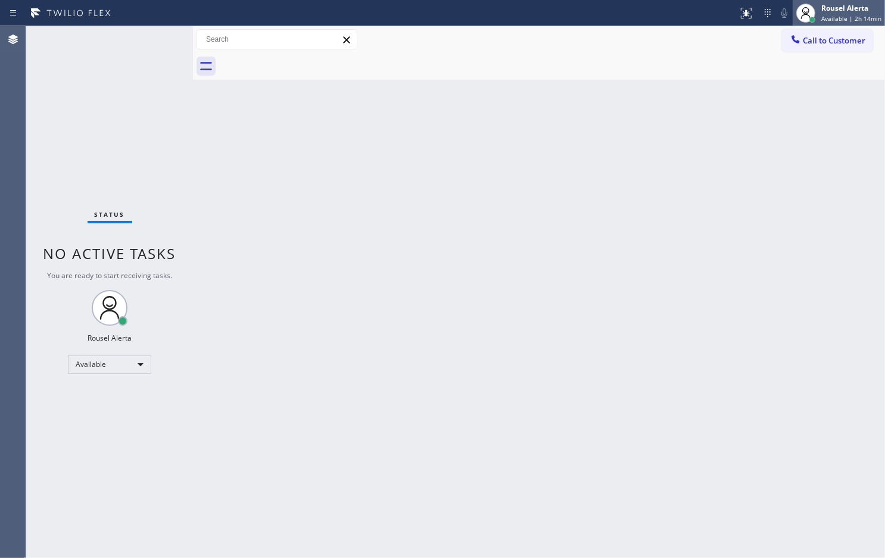
click at [858, 4] on div "Rousel Alerta" at bounding box center [851, 8] width 60 height 10
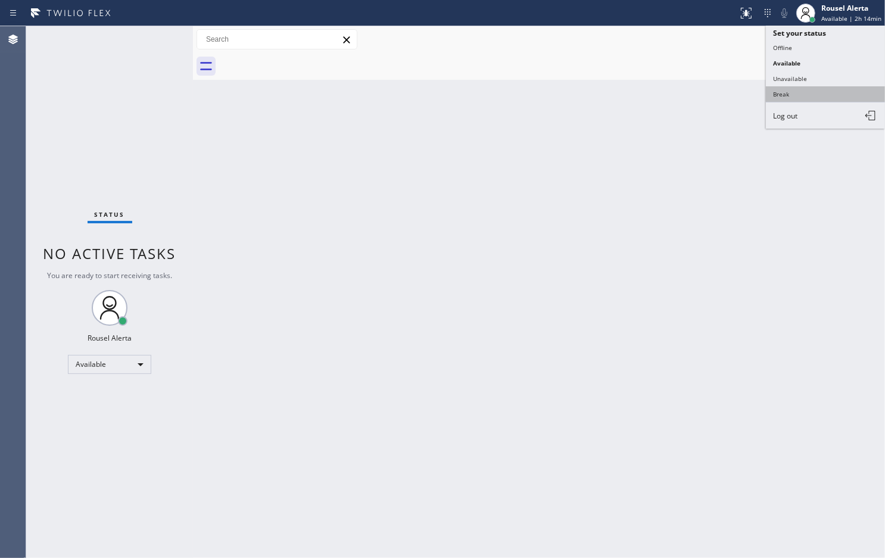
click at [816, 88] on button "Break" at bounding box center [825, 93] width 119 height 15
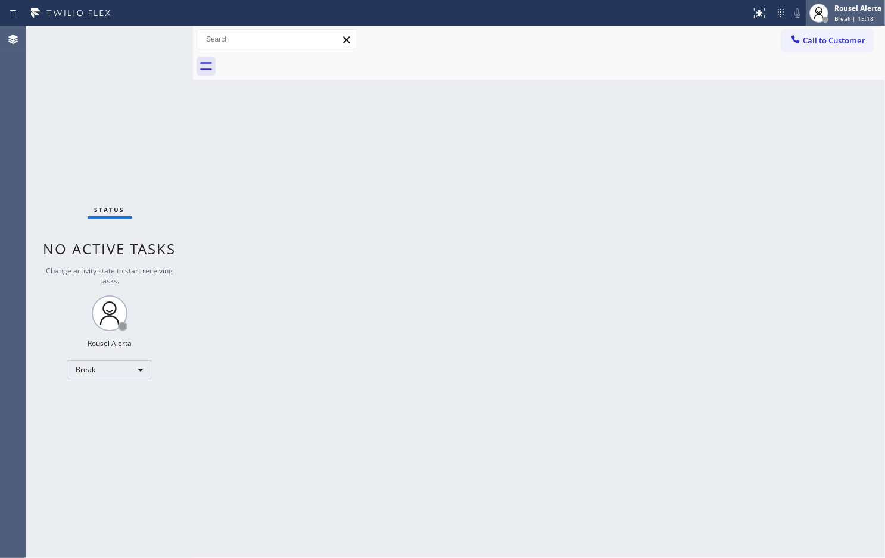
click at [833, 18] on div "Rousel Alerta Break | 15:18" at bounding box center [858, 12] width 53 height 21
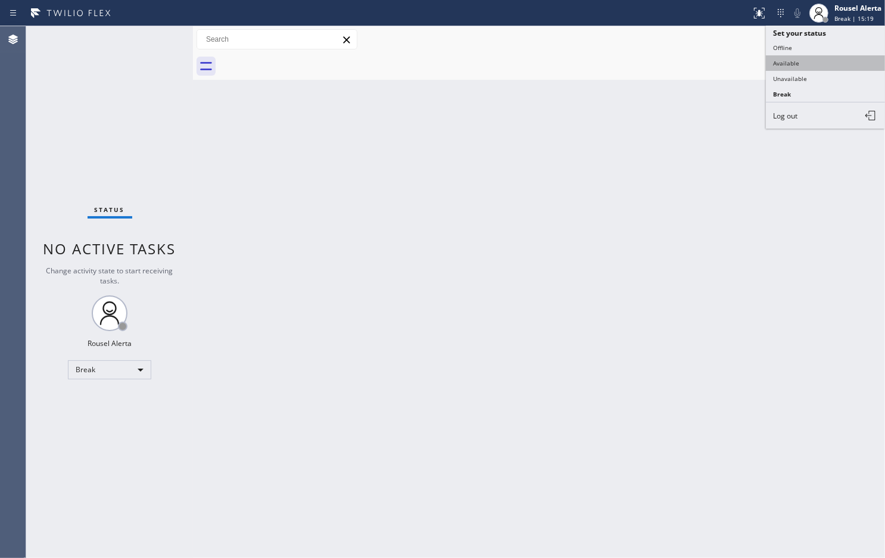
click at [824, 63] on button "Available" at bounding box center [825, 62] width 119 height 15
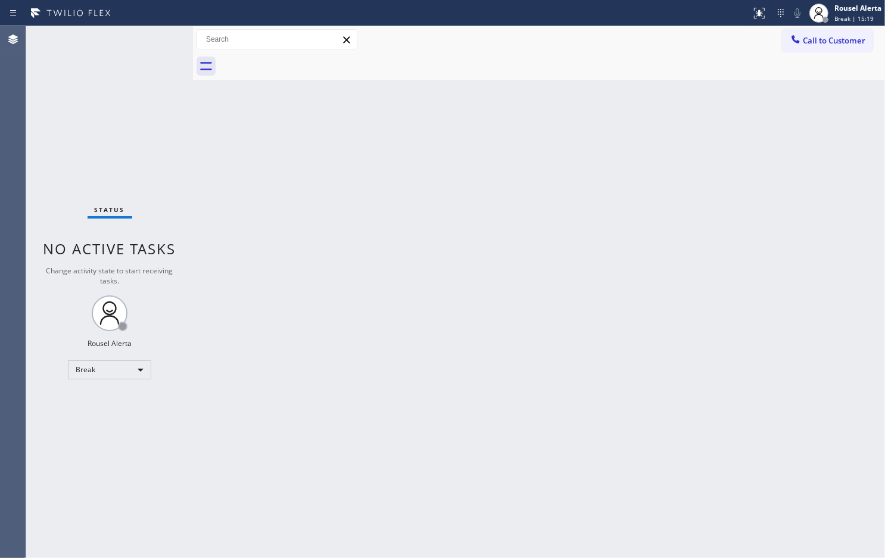
click at [733, 232] on div "Back to Dashboard Change Sender ID Customers Technicians Select a contact Outbo…" at bounding box center [539, 292] width 692 height 532
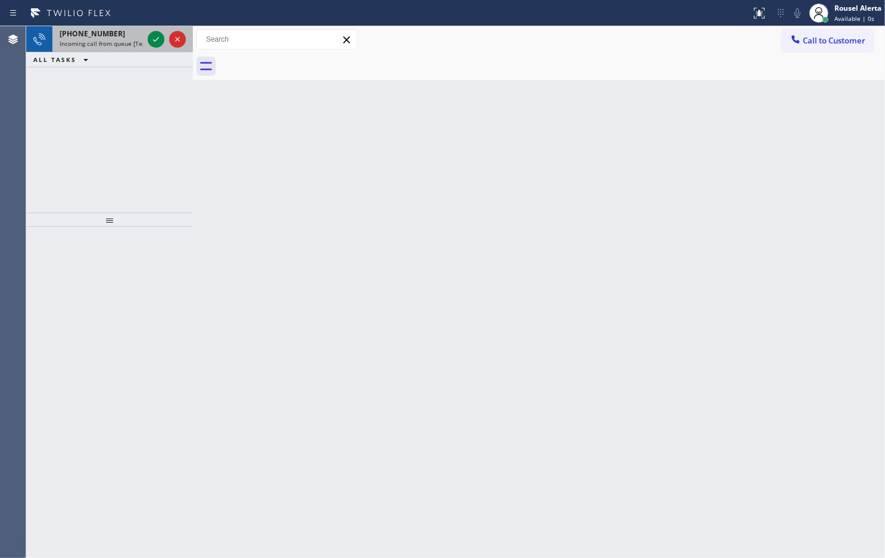
click at [111, 41] on span "Incoming call from queue [Test] All" at bounding box center [109, 43] width 99 height 8
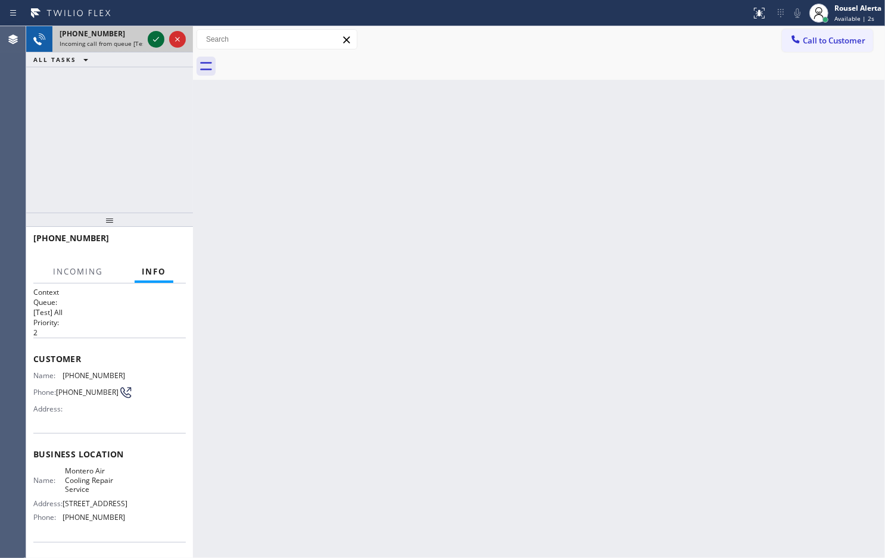
click at [151, 42] on icon at bounding box center [156, 39] width 14 height 14
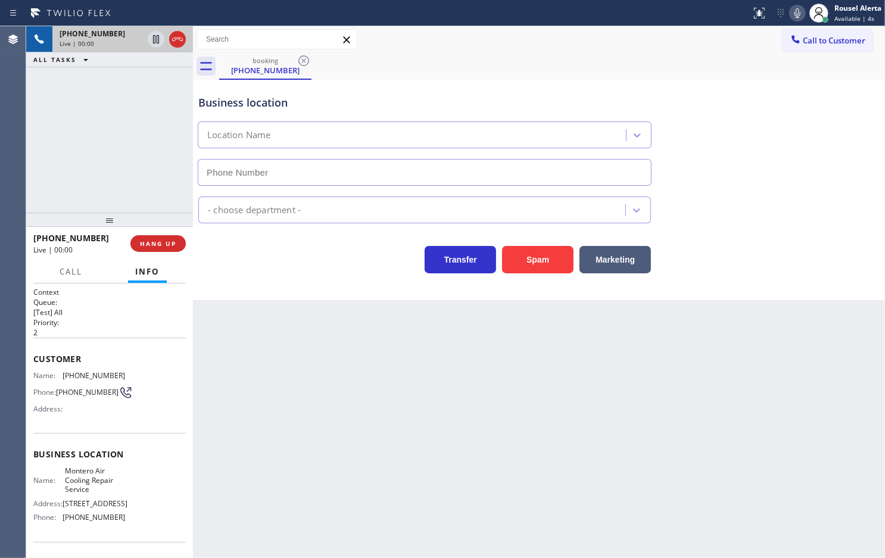
type input "[PHONE_NUMBER]"
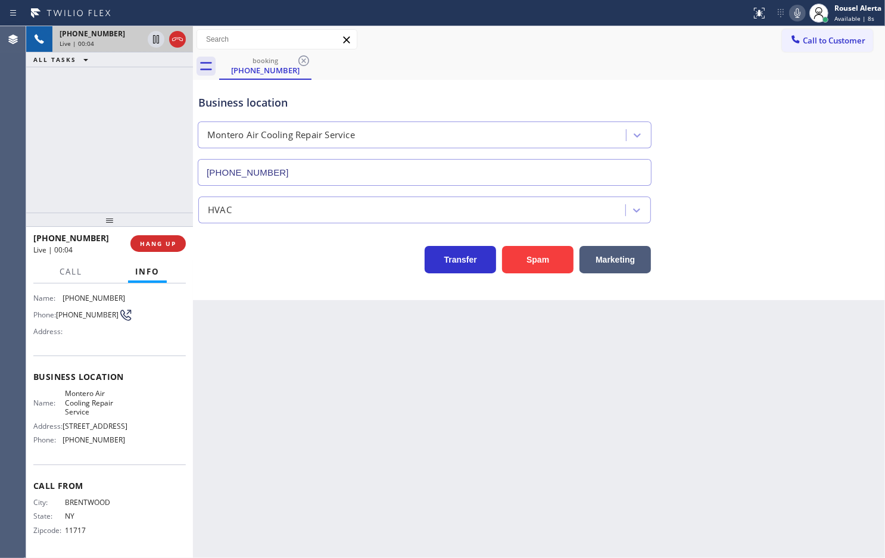
scroll to position [7, 0]
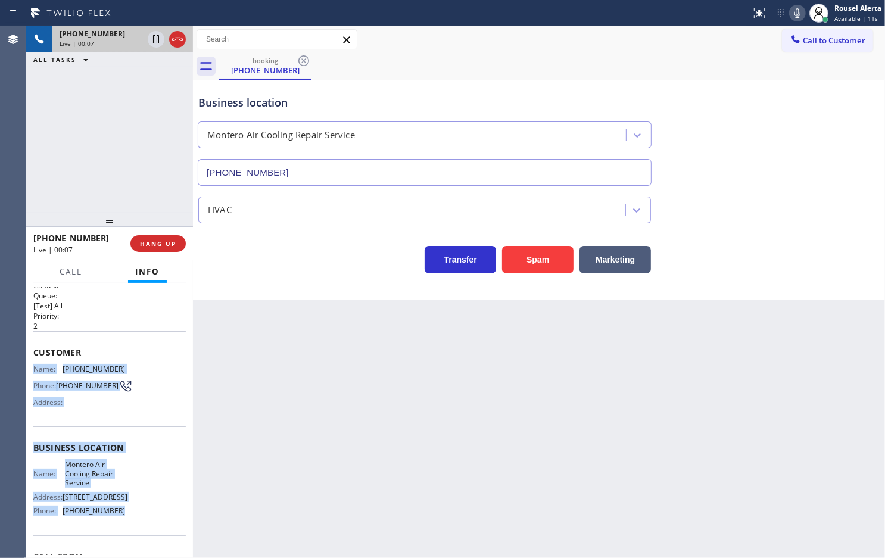
drag, startPoint x: 32, startPoint y: 368, endPoint x: 117, endPoint y: 514, distance: 169.8
click at [117, 514] on div "Context Queue: [Test] All Priority: 2 Customer Name: [PHONE_NUMBER] Phone: [PHO…" at bounding box center [109, 421] width 167 height 275
copy div "Name: [PHONE_NUMBER] Phone: [PHONE_NUMBER] Address: Business location Name: Mon…"
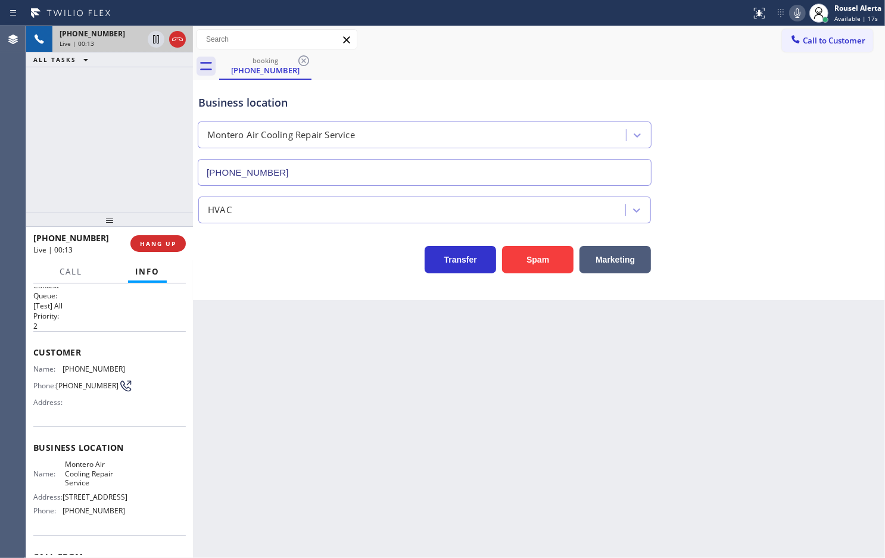
drag, startPoint x: 596, startPoint y: 398, endPoint x: 599, endPoint y: 384, distance: 14.0
click at [596, 398] on div "Back to Dashboard Change Sender ID Customers Technicians Select a contact Outbo…" at bounding box center [539, 292] width 692 height 532
click at [373, 384] on div "Back to Dashboard Change Sender ID Customers Technicians Select a contact Outbo…" at bounding box center [539, 292] width 692 height 532
click at [164, 246] on span "HANG UP" at bounding box center [158, 243] width 36 height 8
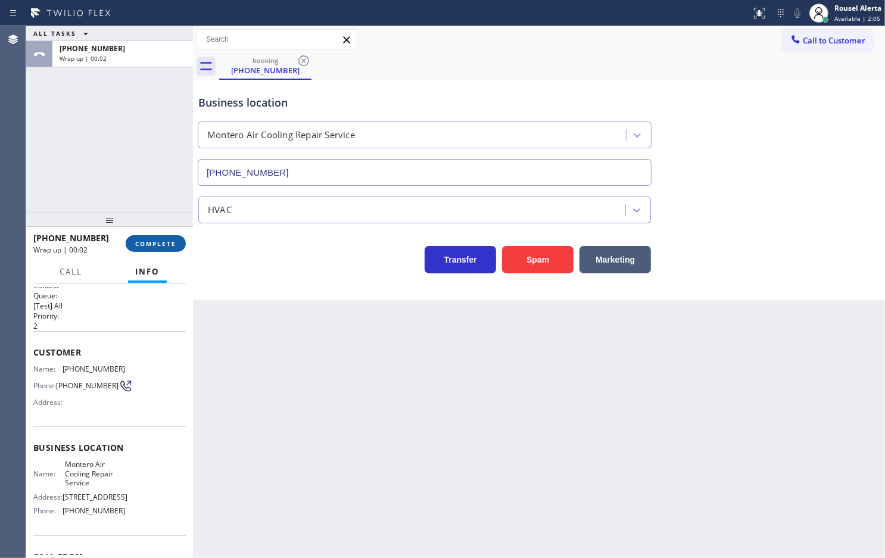
click at [134, 242] on button "COMPLETE" at bounding box center [156, 243] width 60 height 17
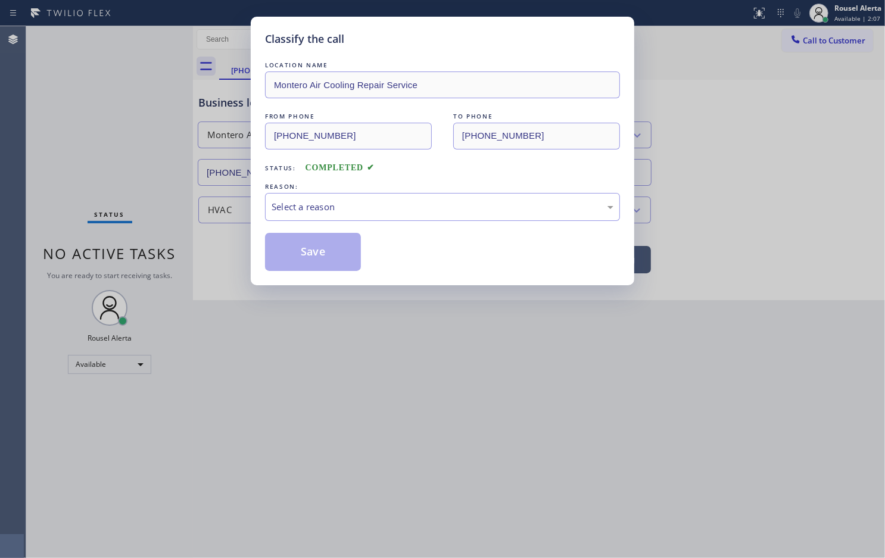
click at [325, 211] on div "Select a reason" at bounding box center [443, 207] width 342 height 14
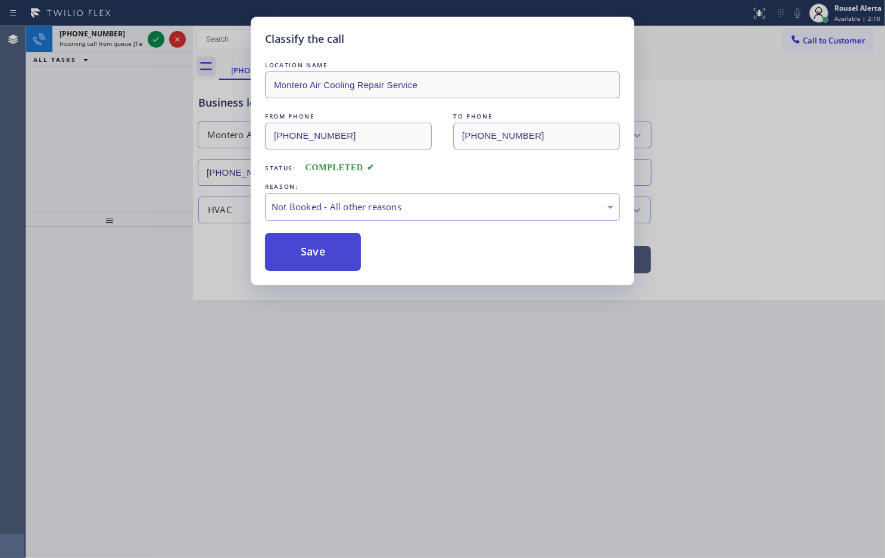
click at [322, 248] on button "Save" at bounding box center [313, 252] width 96 height 38
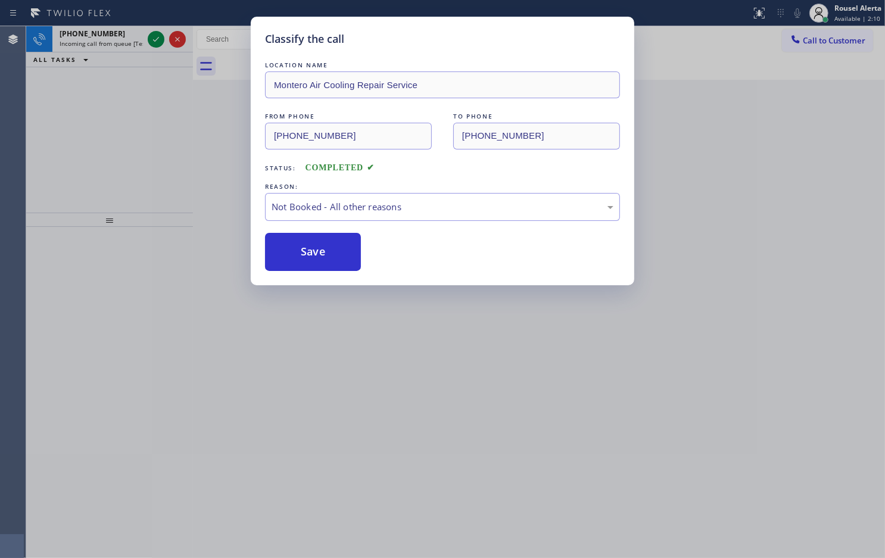
drag, startPoint x: 105, startPoint y: 42, endPoint x: 126, endPoint y: 39, distance: 20.5
click at [108, 42] on div "Classify the call LOCATION NAME Montero Air Cooling Repair Service FROM PHONE […" at bounding box center [442, 279] width 885 height 558
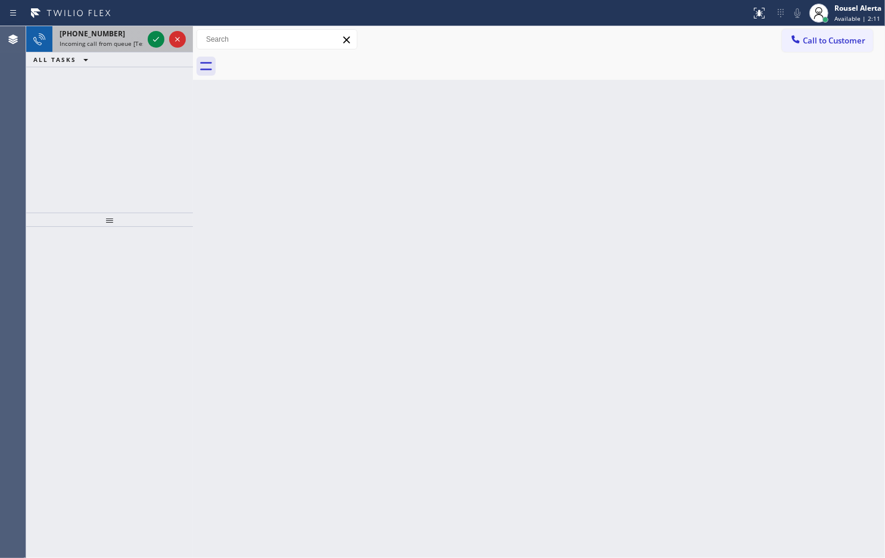
click at [131, 39] on span "Incoming call from queue [Test] All" at bounding box center [109, 43] width 99 height 8
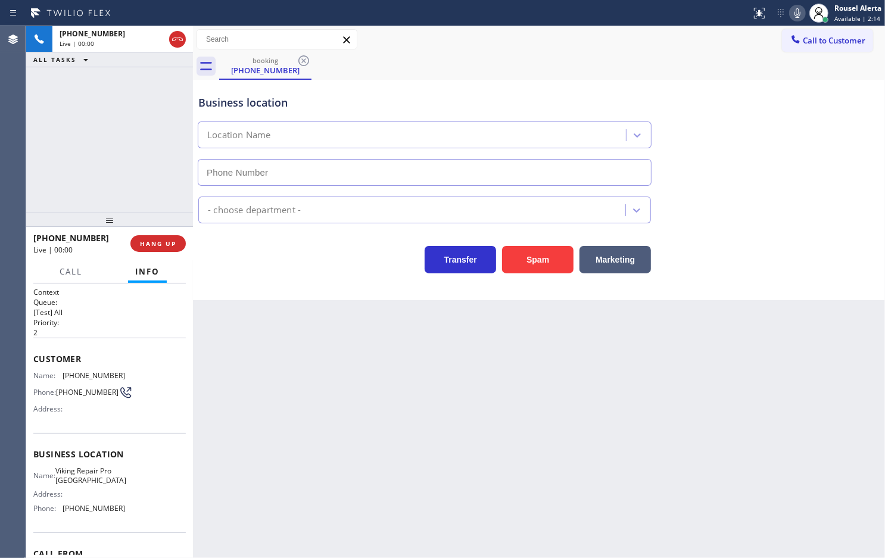
type input "[PHONE_NUMBER]"
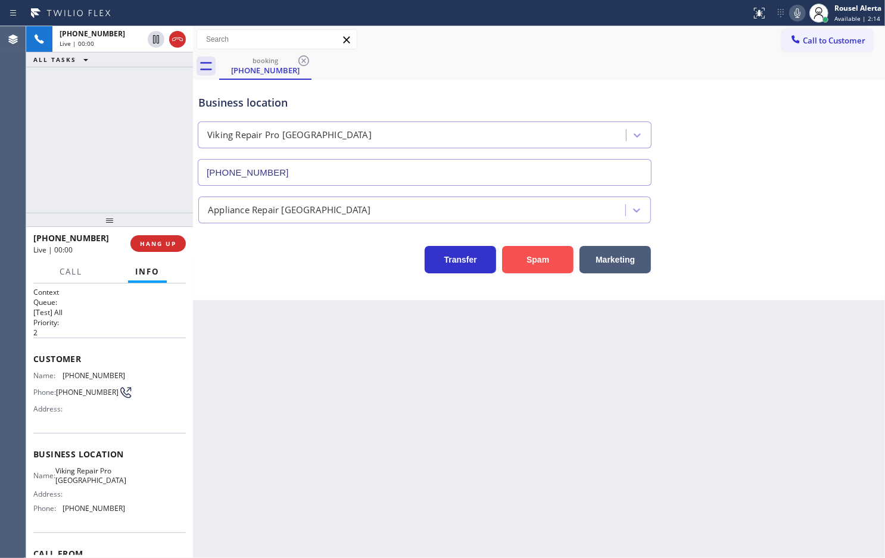
click at [540, 259] on button "Spam" at bounding box center [537, 259] width 71 height 27
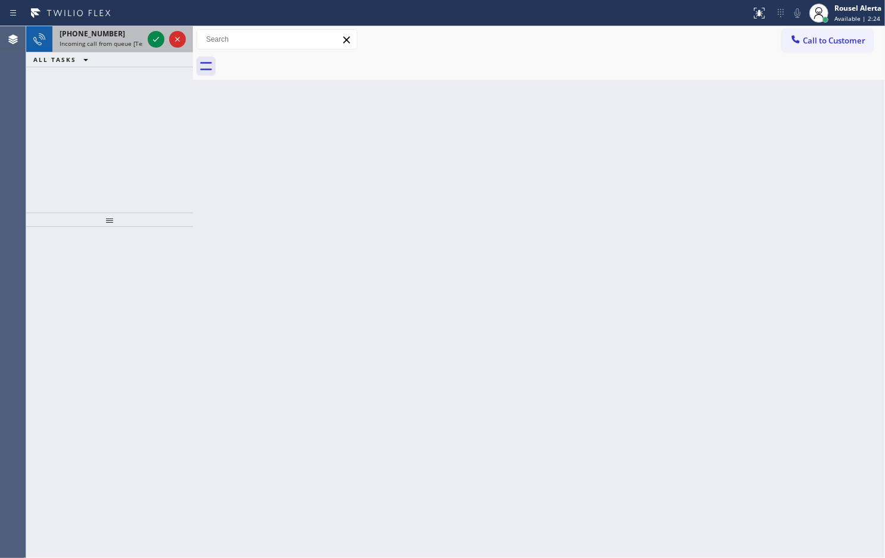
drag, startPoint x: 111, startPoint y: 37, endPoint x: 140, endPoint y: 36, distance: 28.6
click at [114, 37] on div "[PHONE_NUMBER]" at bounding box center [101, 34] width 83 height 10
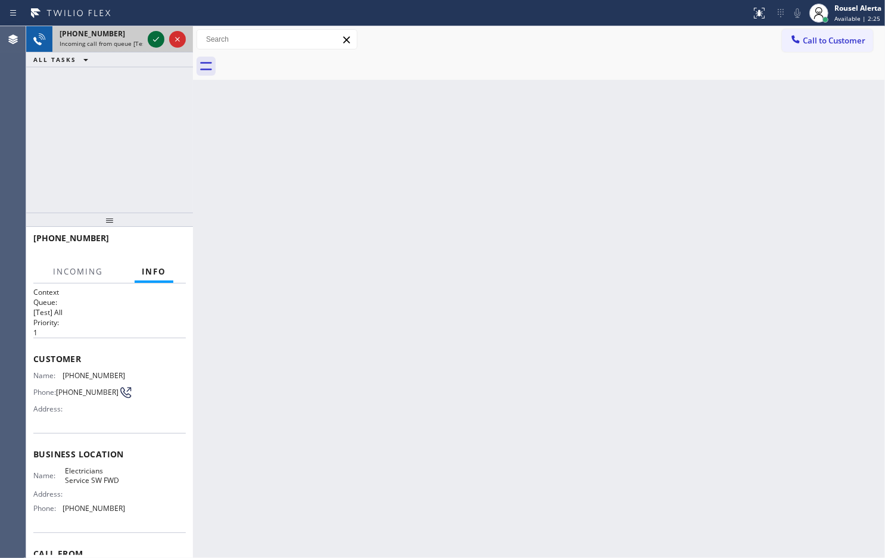
click at [152, 41] on icon at bounding box center [156, 39] width 14 height 14
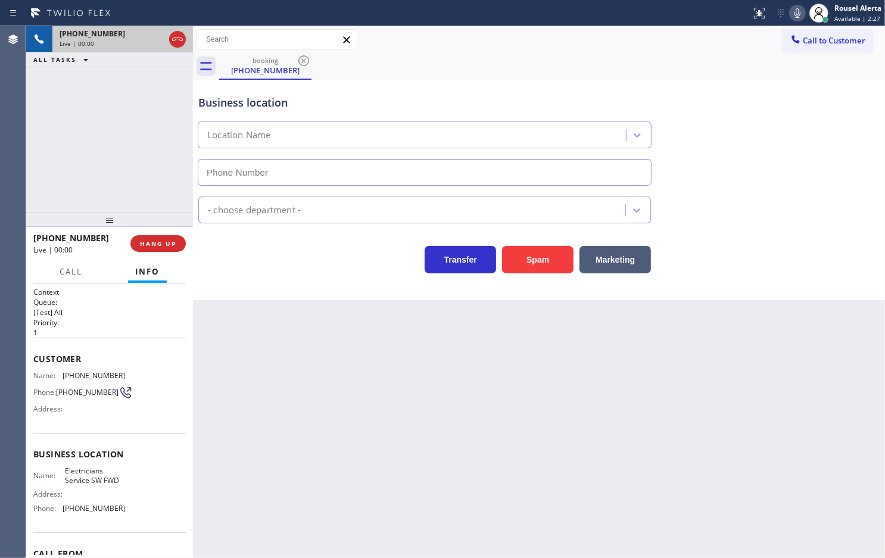
type input "[PHONE_NUMBER]"
click at [108, 95] on div "[PHONE_NUMBER] Live | 00:07 ALL TASKS ALL TASKS ACTIVE TASKS TASKS IN WRAP UP" at bounding box center [109, 119] width 167 height 186
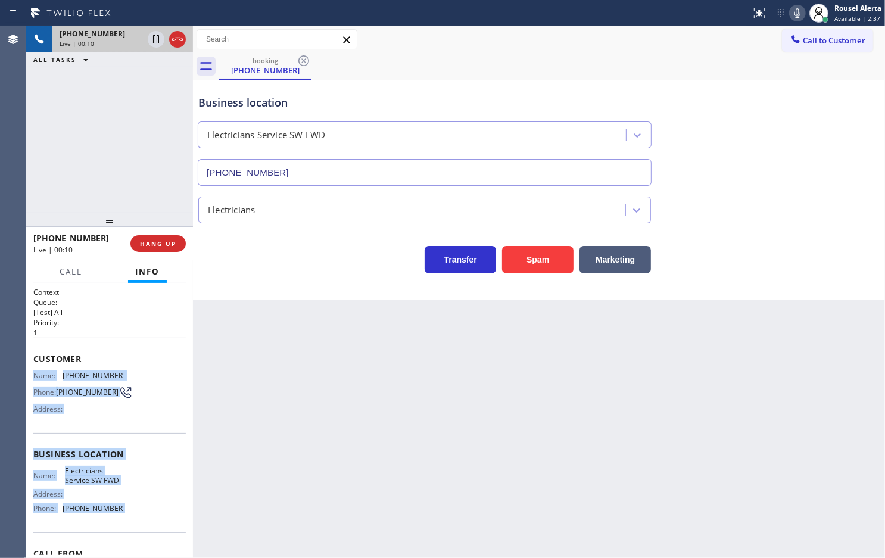
drag, startPoint x: 31, startPoint y: 371, endPoint x: 133, endPoint y: 521, distance: 181.9
click at [133, 521] on div "Context Queue: [Test] All Priority: 1 Customer Name: [PHONE_NUMBER] Phone: [PHO…" at bounding box center [109, 421] width 167 height 275
copy div "Name: [PHONE_NUMBER] Phone: [PHONE_NUMBER] Address: Business location Name: Ele…"
click at [158, 454] on span "Business location" at bounding box center [109, 454] width 152 height 11
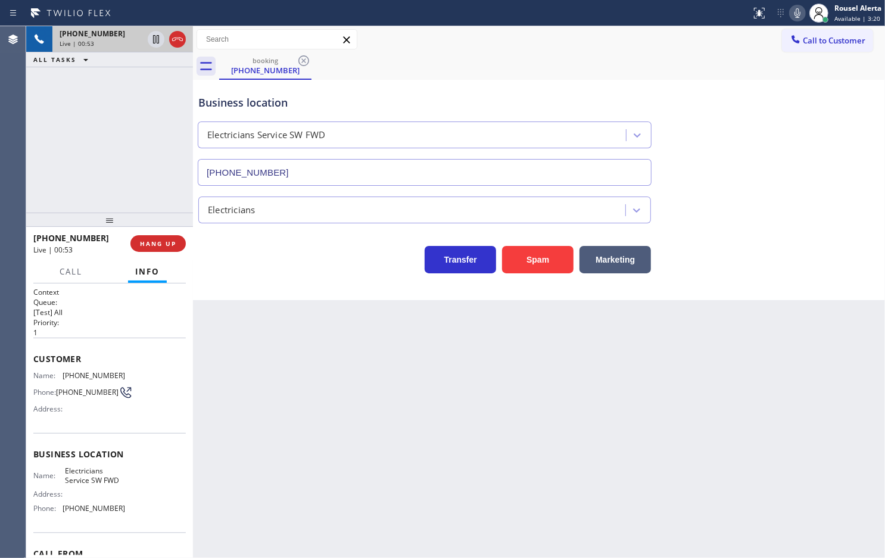
click at [266, 424] on div "Back to Dashboard Change Sender ID Customers Technicians Select a contact Outbo…" at bounding box center [539, 292] width 692 height 532
click at [167, 198] on div "[PHONE_NUMBER] Live | 00:55 ALL TASKS ALL TASKS ACTIVE TASKS TASKS IN WRAP UP" at bounding box center [109, 119] width 167 height 186
click at [251, 316] on div "Back to Dashboard Change Sender ID Customers Technicians Select a contact Outbo…" at bounding box center [539, 292] width 692 height 532
drag, startPoint x: 123, startPoint y: 176, endPoint x: 142, endPoint y: 197, distance: 27.9
click at [125, 176] on div "[PHONE_NUMBER] Live | 00:58 ALL TASKS ALL TASKS ACTIVE TASKS TASKS IN WRAP UP" at bounding box center [109, 119] width 167 height 186
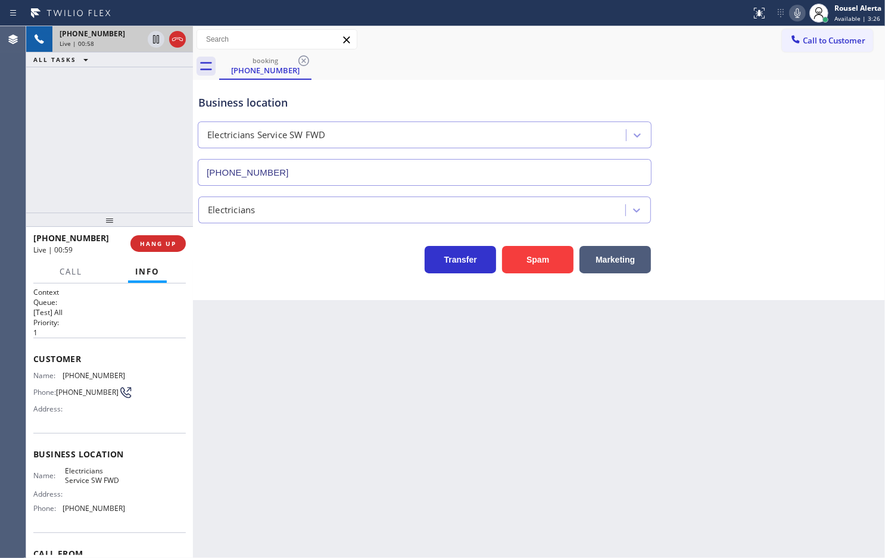
click at [262, 343] on div "Back to Dashboard Change Sender ID Customers Technicians Select a contact Outbo…" at bounding box center [539, 292] width 692 height 532
click at [166, 243] on span "HANG UP" at bounding box center [158, 243] width 36 height 8
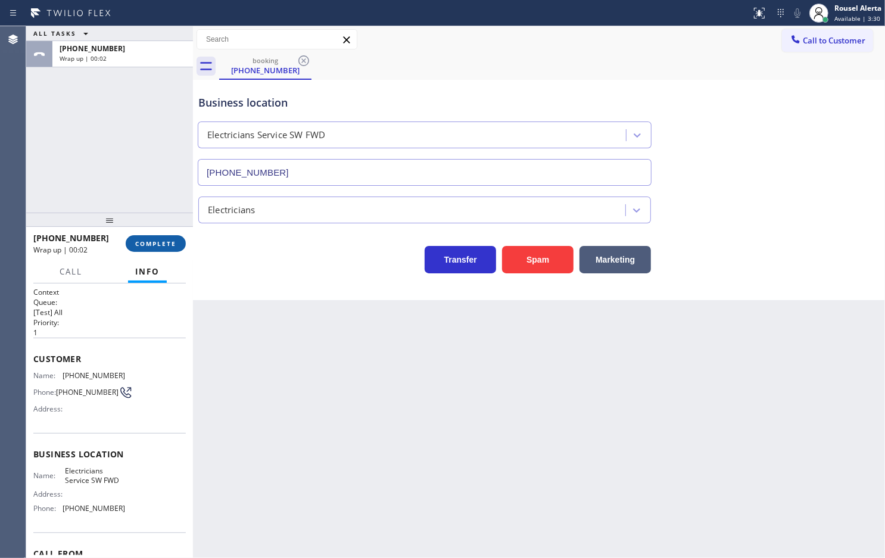
click at [163, 248] on button "COMPLETE" at bounding box center [156, 243] width 60 height 17
click at [348, 197] on div "Electricians" at bounding box center [424, 210] width 453 height 27
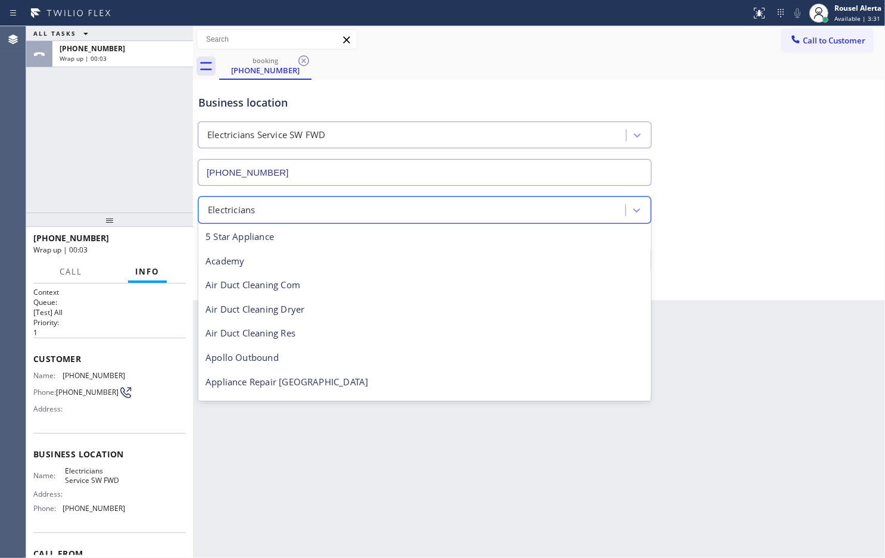
scroll to position [122, 0]
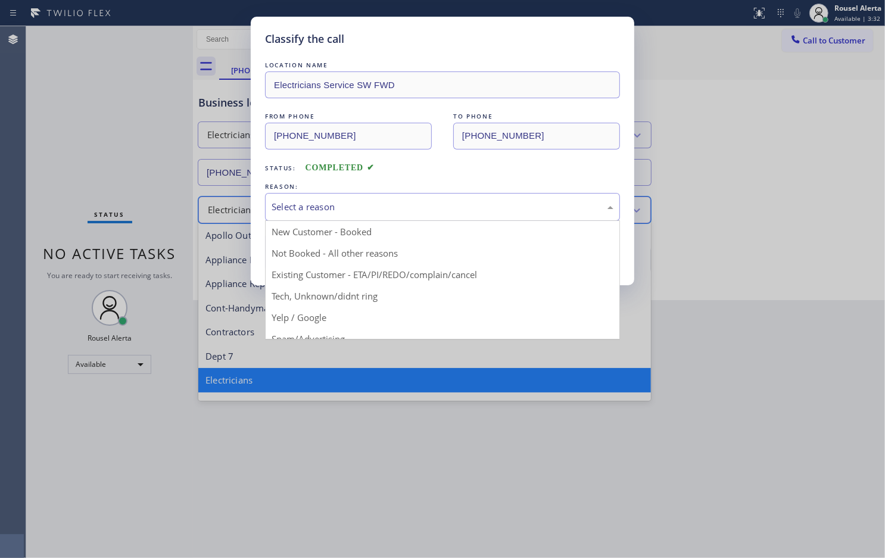
click at [354, 207] on div "Select a reason" at bounding box center [443, 207] width 342 height 14
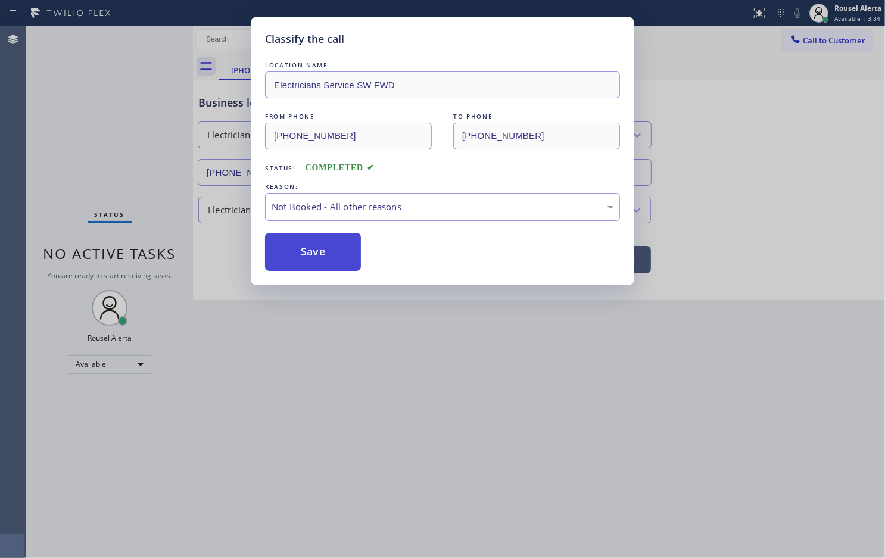
click at [328, 248] on button "Save" at bounding box center [313, 252] width 96 height 38
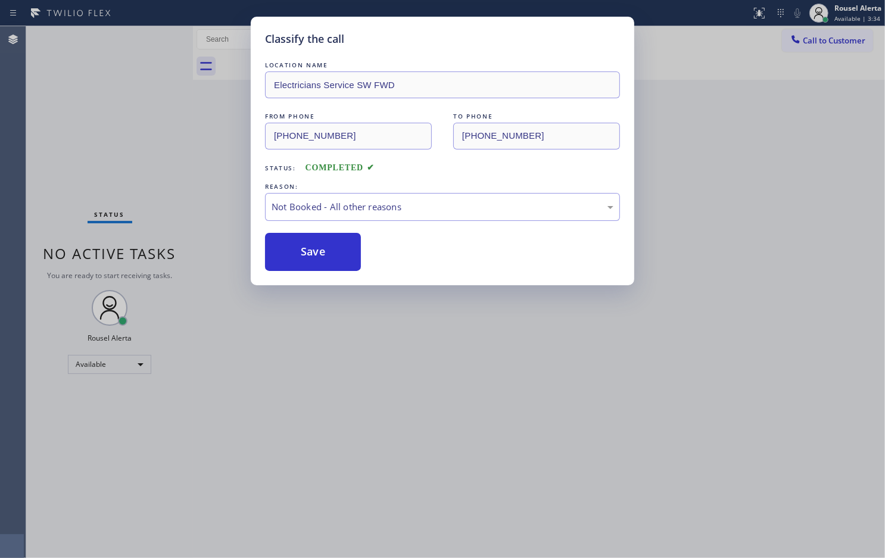
click at [341, 415] on div "Classify the call LOCATION NAME Electricians Service SW FWD FROM PHONE [PHONE_N…" at bounding box center [442, 279] width 885 height 558
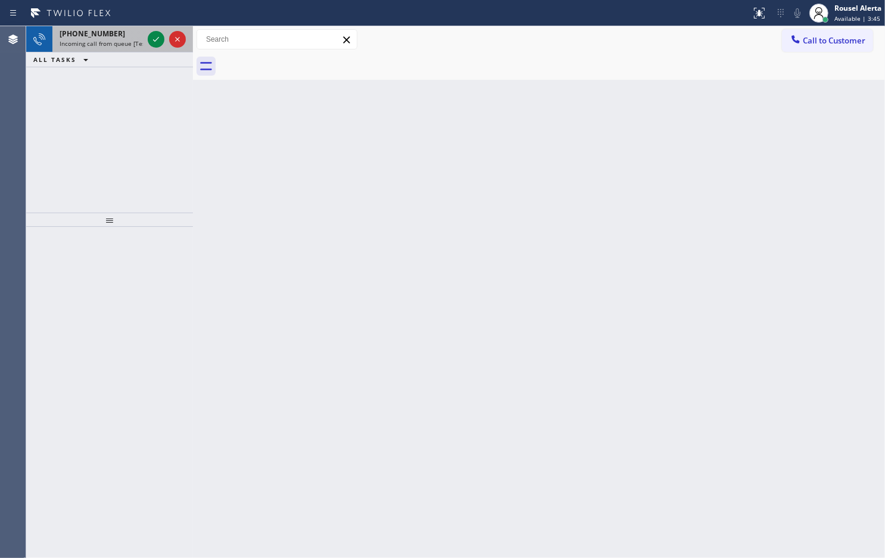
drag, startPoint x: 126, startPoint y: 43, endPoint x: 138, endPoint y: 42, distance: 12.0
click at [126, 43] on span "Incoming call from queue [Test] All" at bounding box center [109, 43] width 99 height 8
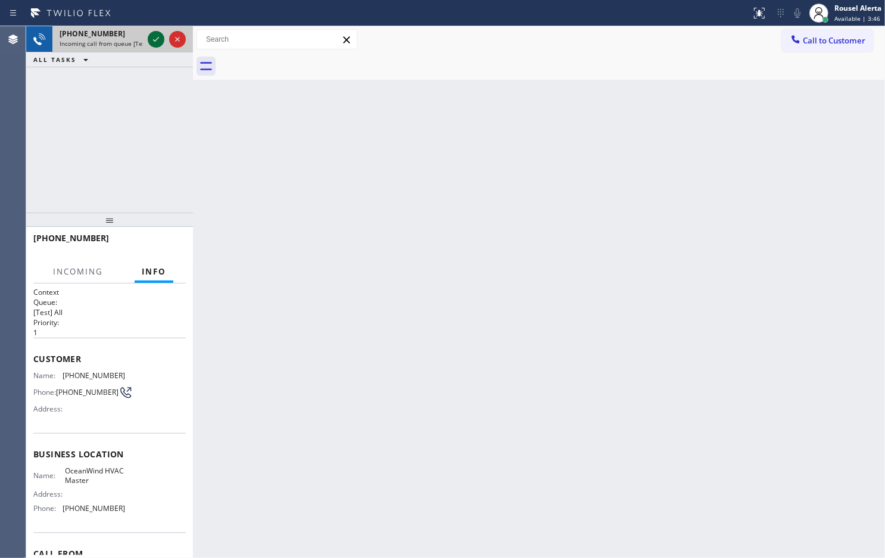
click at [152, 39] on icon at bounding box center [156, 39] width 14 height 14
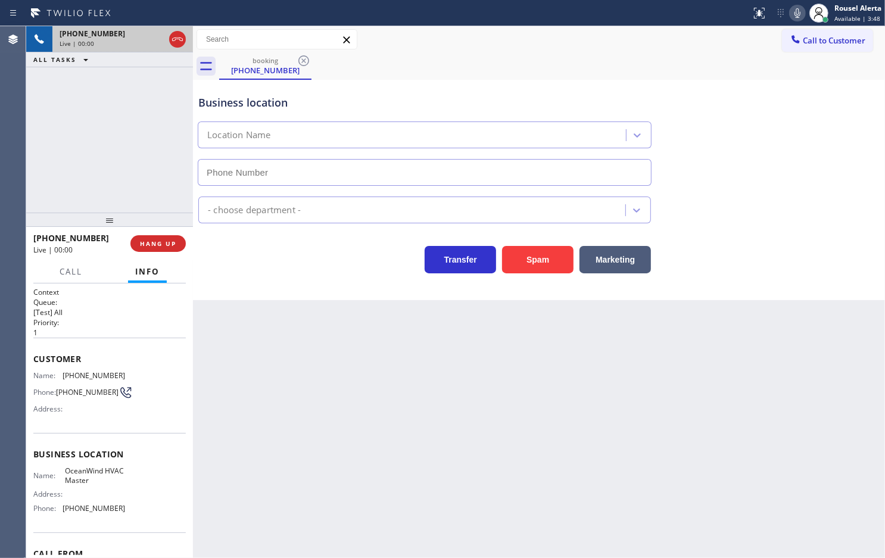
type input "[PHONE_NUMBER]"
click at [277, 362] on div "Back to Dashboard Change Sender ID Customers Technicians Select a contact Outbo…" at bounding box center [539, 292] width 692 height 532
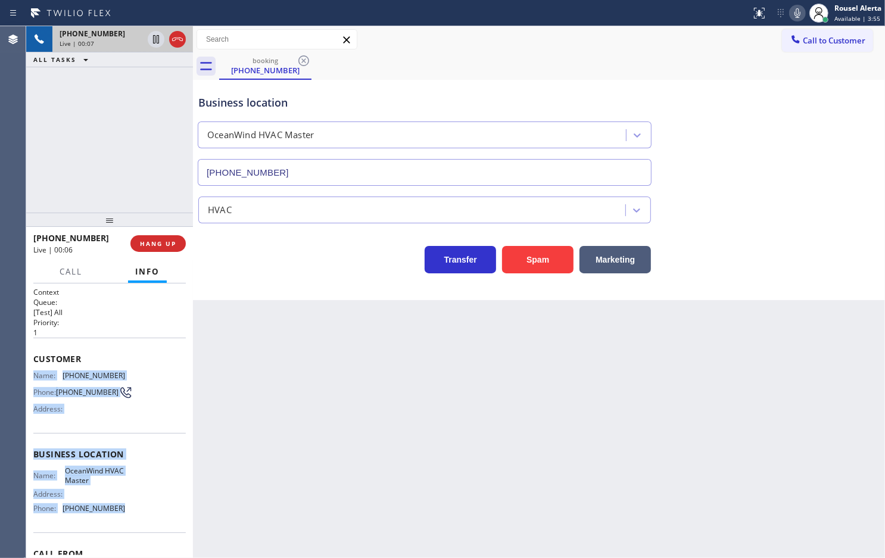
drag, startPoint x: 30, startPoint y: 371, endPoint x: 139, endPoint y: 517, distance: 182.3
click at [139, 517] on div "Context Queue: [Test] All Priority: 1 Customer Name: [PHONE_NUMBER] Phone: [PHO…" at bounding box center [109, 421] width 167 height 275
copy div "Name: [PHONE_NUMBER] Phone: [PHONE_NUMBER] Address: Business location Name: Oce…"
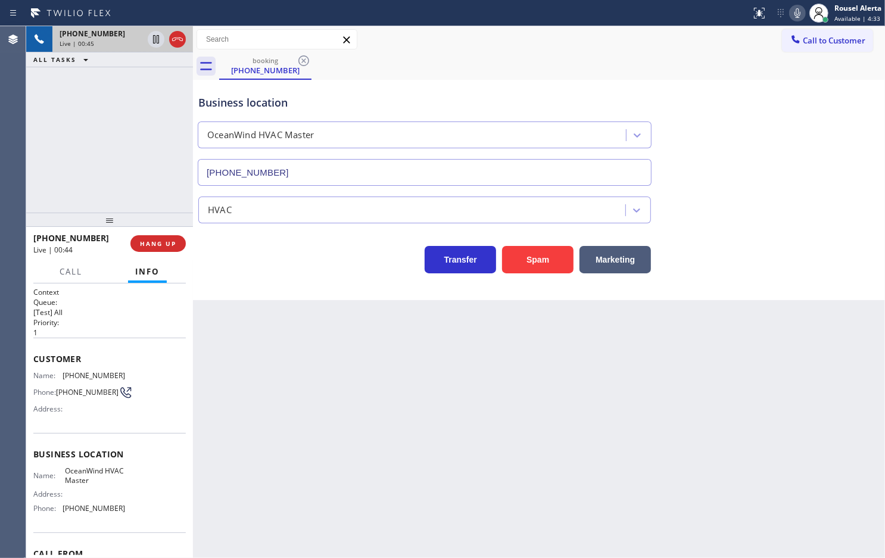
click at [353, 323] on div "Back to Dashboard Change Sender ID Customers Technicians Select a contact Outbo…" at bounding box center [539, 292] width 692 height 532
click at [152, 247] on span "HANG UP" at bounding box center [158, 243] width 36 height 8
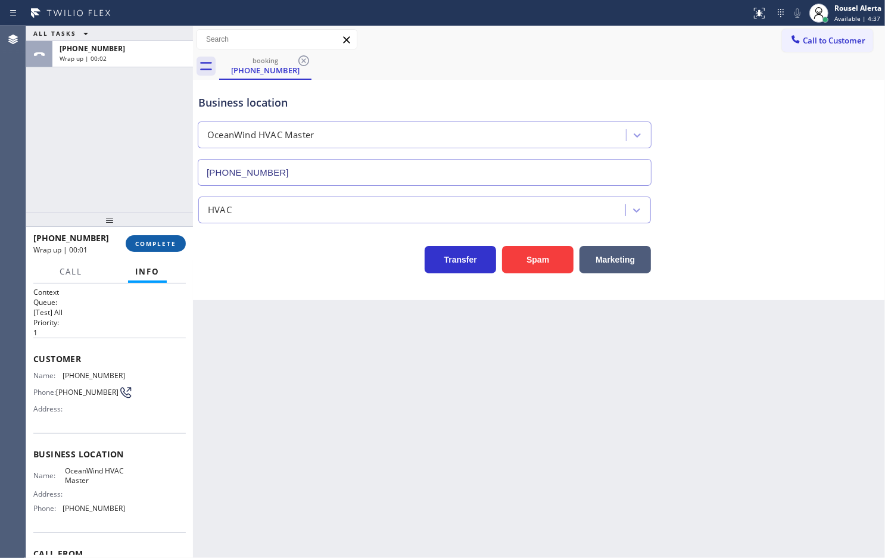
click at [151, 248] on button "COMPLETE" at bounding box center [156, 243] width 60 height 17
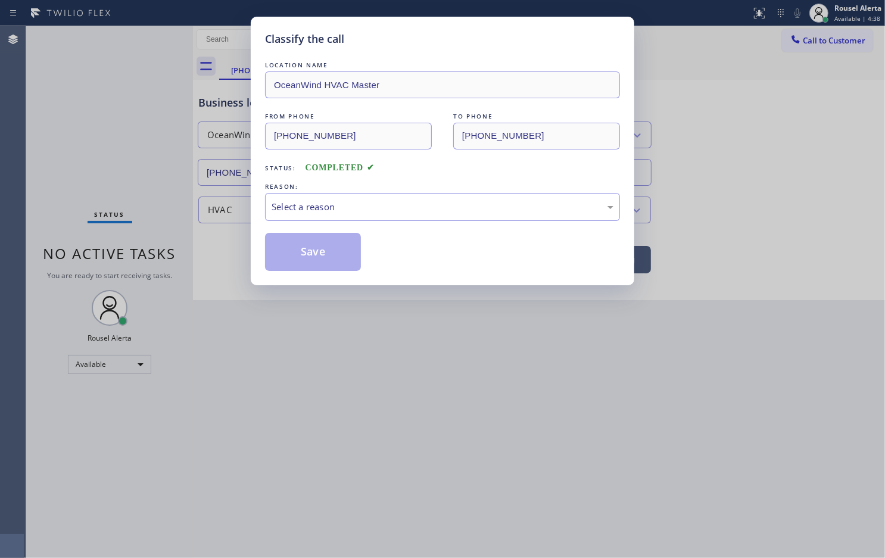
click at [304, 213] on div "Select a reason" at bounding box center [443, 207] width 342 height 14
drag, startPoint x: 319, startPoint y: 245, endPoint x: 328, endPoint y: 269, distance: 24.7
click at [319, 245] on button "Save" at bounding box center [313, 252] width 96 height 38
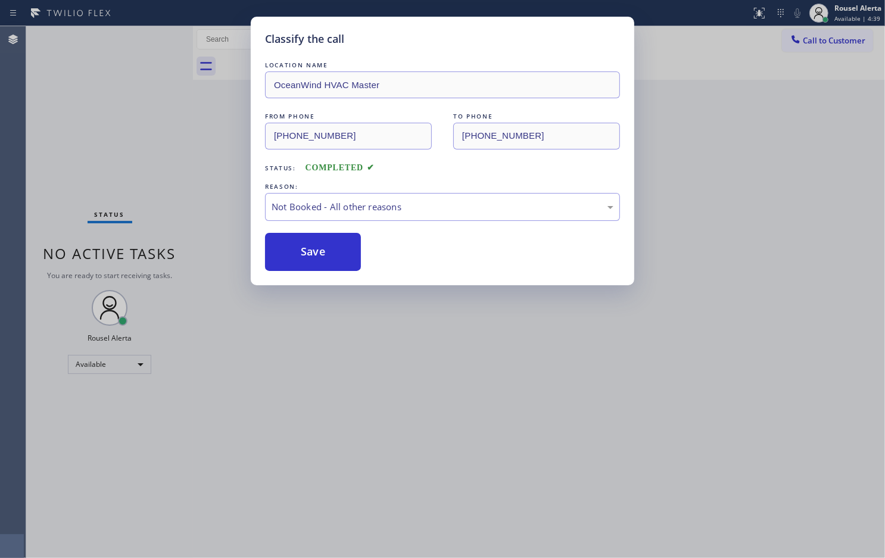
click at [382, 346] on div "Classify the call LOCATION NAME OceanWind HVAC Master FROM PHONE [PHONE_NUMBER]…" at bounding box center [442, 279] width 885 height 558
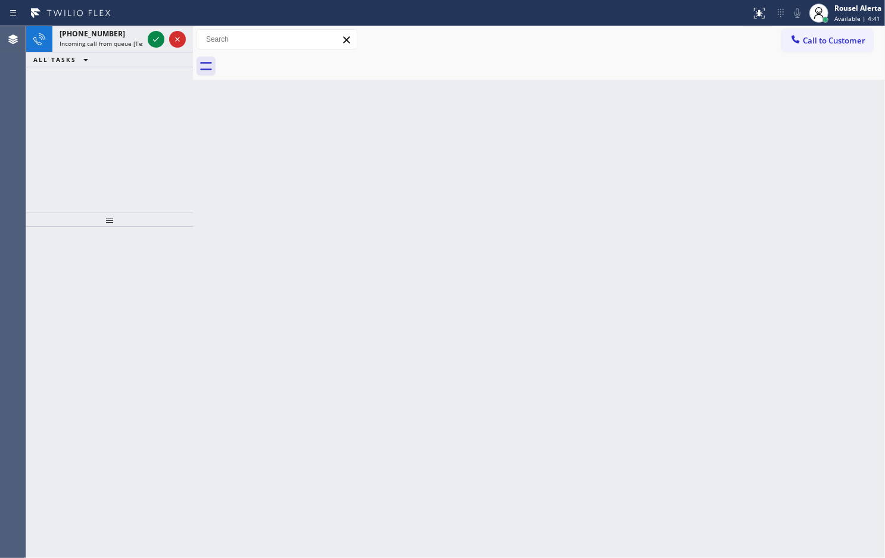
click at [124, 52] on div "ALL TASKS ALL TASKS ACTIVE TASKS TASKS IN WRAP UP" at bounding box center [109, 59] width 167 height 15
click at [124, 46] on span "Incoming call from queue [Test] All" at bounding box center [109, 43] width 99 height 8
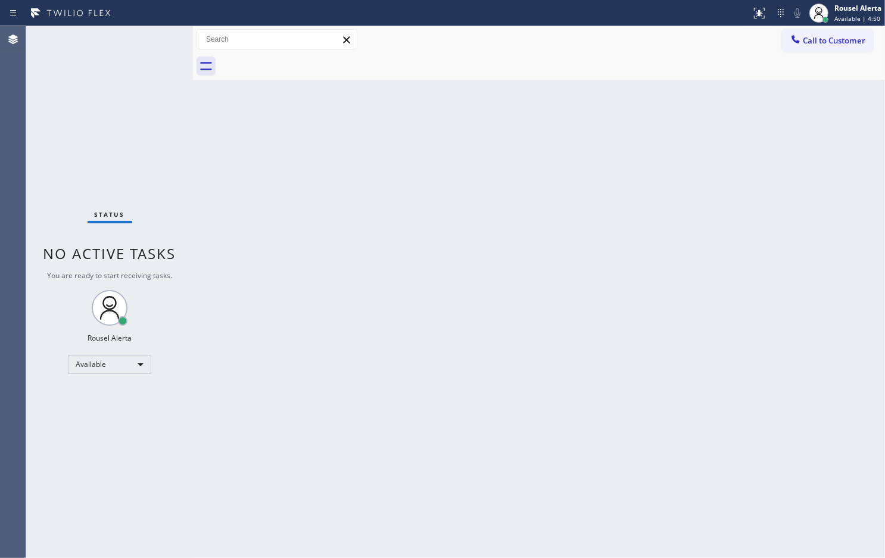
drag, startPoint x: 575, startPoint y: 269, endPoint x: 592, endPoint y: 170, distance: 100.2
click at [575, 260] on div "Back to Dashboard Change Sender ID Customers Technicians Select a contact Outbo…" at bounding box center [539, 292] width 692 height 532
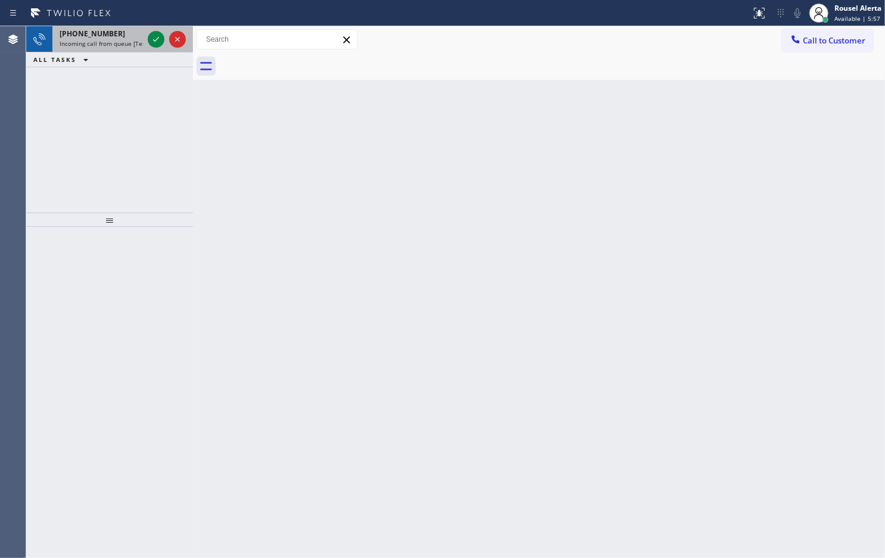
click at [129, 39] on span "Incoming call from queue [Test] All" at bounding box center [109, 43] width 99 height 8
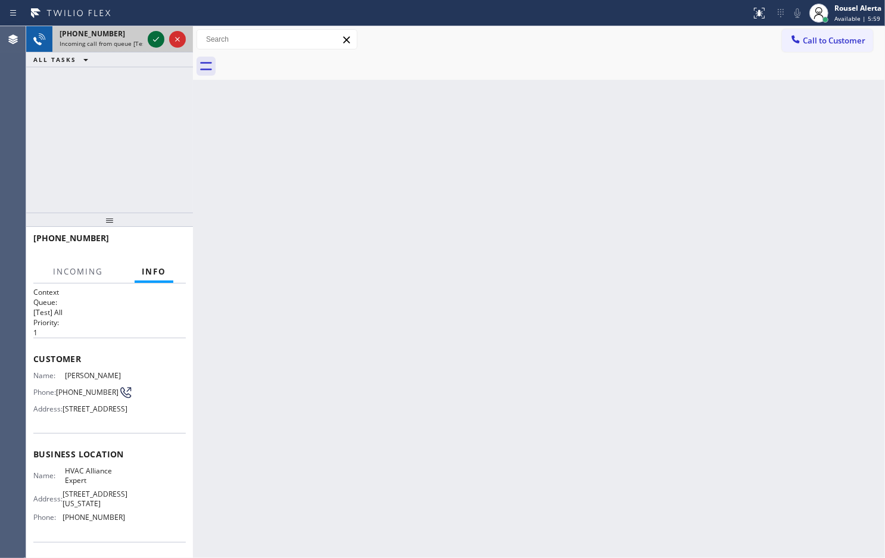
click at [148, 42] on div at bounding box center [156, 39] width 17 height 14
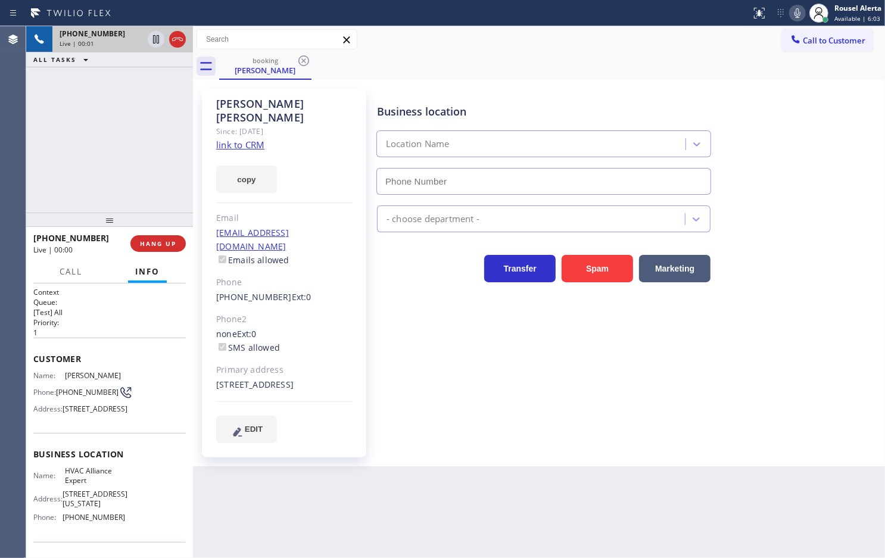
type input "[PHONE_NUMBER]"
click at [258, 139] on link "link to CRM" at bounding box center [240, 145] width 48 height 12
drag, startPoint x: 115, startPoint y: 108, endPoint x: 146, endPoint y: 76, distance: 45.1
click at [116, 108] on div "[PHONE_NUMBER] Live | 01:19 ALL TASKS ALL TASKS ACTIVE TASKS TASKS IN WRAP UP" at bounding box center [109, 119] width 167 height 186
click at [151, 39] on icon at bounding box center [156, 39] width 14 height 14
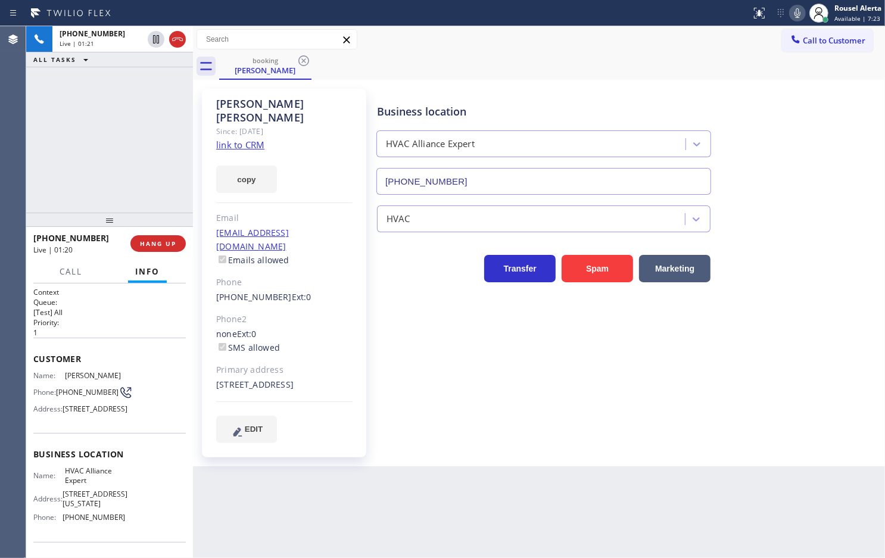
click at [798, 15] on icon at bounding box center [798, 13] width 6 height 10
drag, startPoint x: 154, startPoint y: 43, endPoint x: 191, endPoint y: 39, distance: 37.2
click at [154, 43] on icon at bounding box center [156, 39] width 14 height 14
click at [794, 12] on icon at bounding box center [795, 13] width 6 height 10
click at [133, 99] on div "[PHONE_NUMBER] Live | 06:12 ALL TASKS ALL TASKS ACTIVE TASKS TASKS IN WRAP UP" at bounding box center [109, 119] width 167 height 186
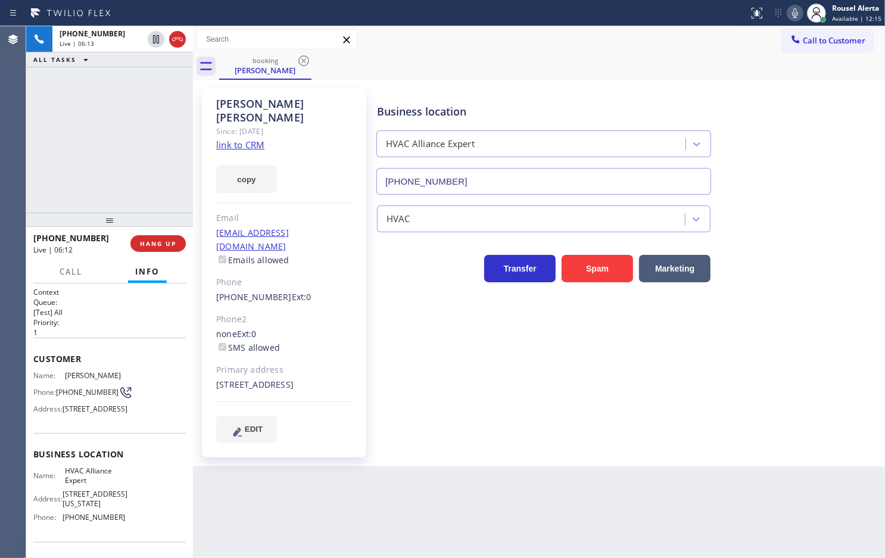
click at [359, 444] on div "[PERSON_NAME] Since: [DATE] link to CRM copy Email [EMAIL_ADDRESS][DOMAIN_NAME]…" at bounding box center [285, 273] width 179 height 381
click at [115, 125] on div "[PHONE_NUMBER] Live | 06:15 ALL TASKS ALL TASKS ACTIVE TASKS TASKS IN WRAP UP" at bounding box center [109, 119] width 167 height 186
click at [147, 240] on span "HANG UP" at bounding box center [158, 243] width 36 height 8
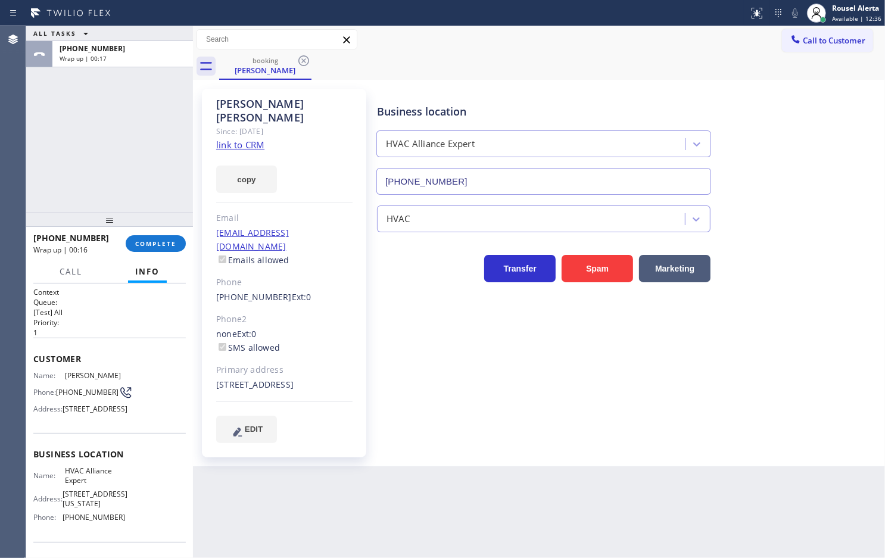
click at [167, 69] on div "ALL TASKS ALL TASKS ACTIVE TASKS TASKS IN WRAP UP [PHONE_NUMBER] Wrap up | 00:17" at bounding box center [109, 119] width 167 height 186
click at [172, 257] on div "[PHONE_NUMBER] Wrap up | 00:16 COMPLETE" at bounding box center [109, 243] width 152 height 31
click at [164, 246] on span "COMPLETE" at bounding box center [155, 243] width 41 height 8
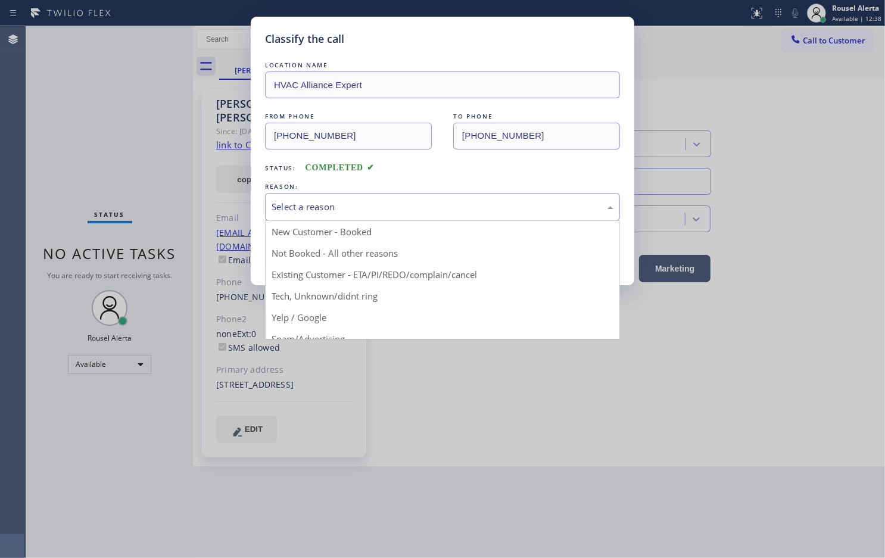
click at [354, 210] on div "Select a reason" at bounding box center [443, 207] width 342 height 14
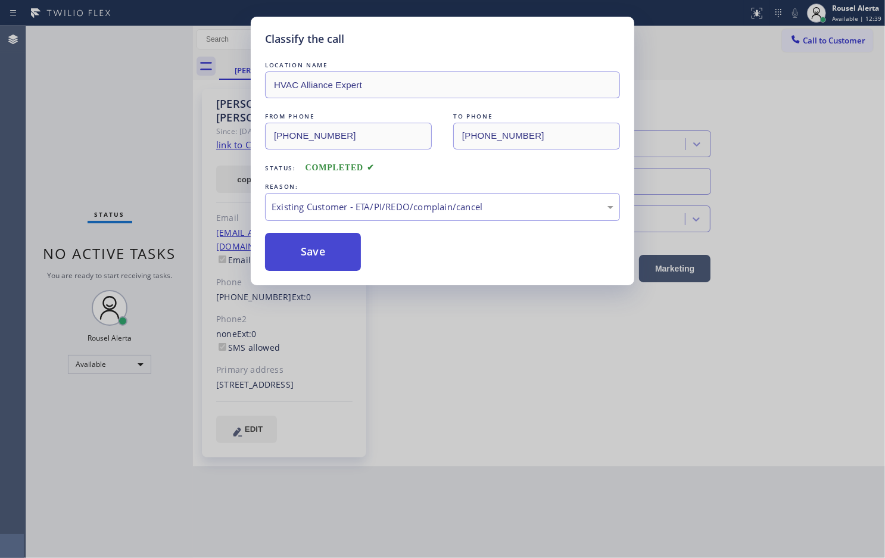
click at [353, 258] on button "Save" at bounding box center [313, 252] width 96 height 38
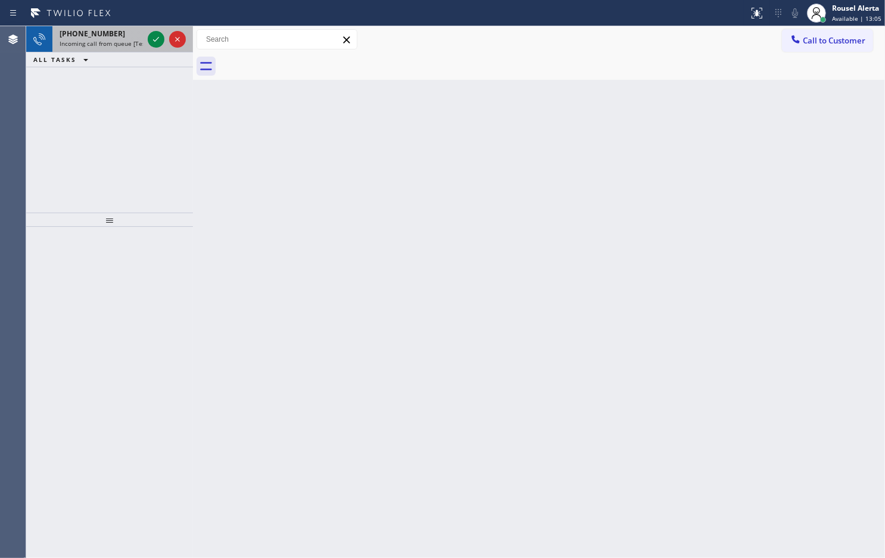
drag, startPoint x: 121, startPoint y: 43, endPoint x: 143, endPoint y: 41, distance: 22.2
click at [121, 43] on span "Incoming call from queue [Test] All" at bounding box center [109, 43] width 99 height 8
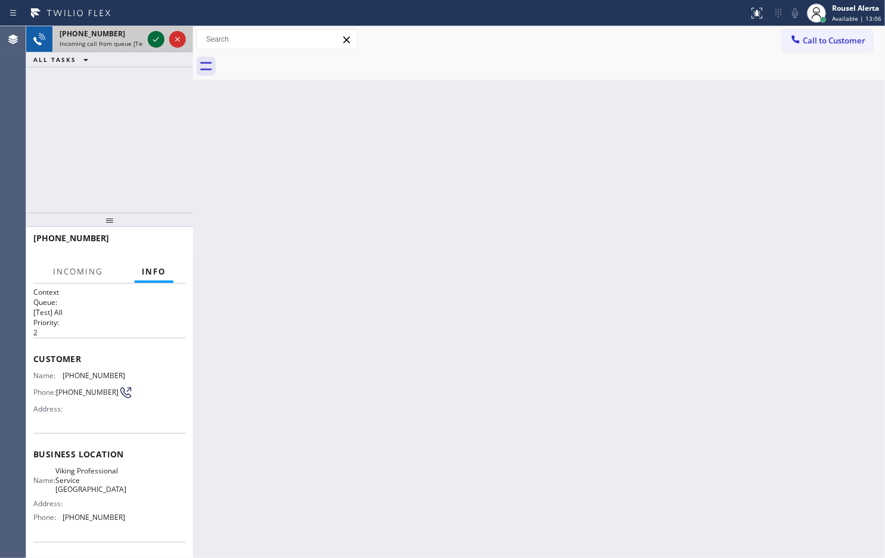
click at [154, 42] on icon at bounding box center [156, 39] width 14 height 14
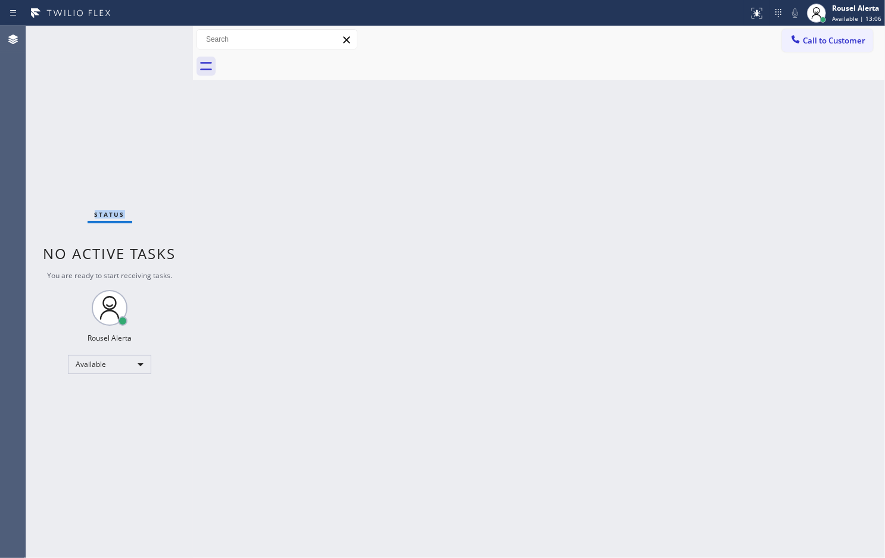
click at [154, 42] on div "Status No active tasks You are ready to start receiving tasks. Rousel Alerta Av…" at bounding box center [109, 292] width 167 height 532
drag, startPoint x: 154, startPoint y: 42, endPoint x: 170, endPoint y: 37, distance: 17.5
click at [155, 40] on div "Status No active tasks You are ready to start receiving tasks. Rousel Alerta Av…" at bounding box center [109, 292] width 167 height 532
click at [749, 13] on div at bounding box center [757, 13] width 26 height 14
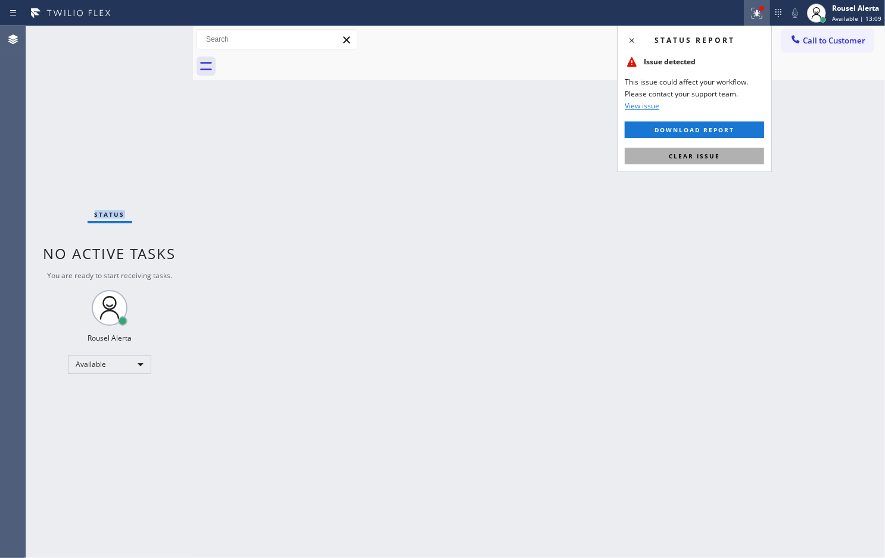
click at [733, 164] on button "Clear issue" at bounding box center [694, 156] width 139 height 17
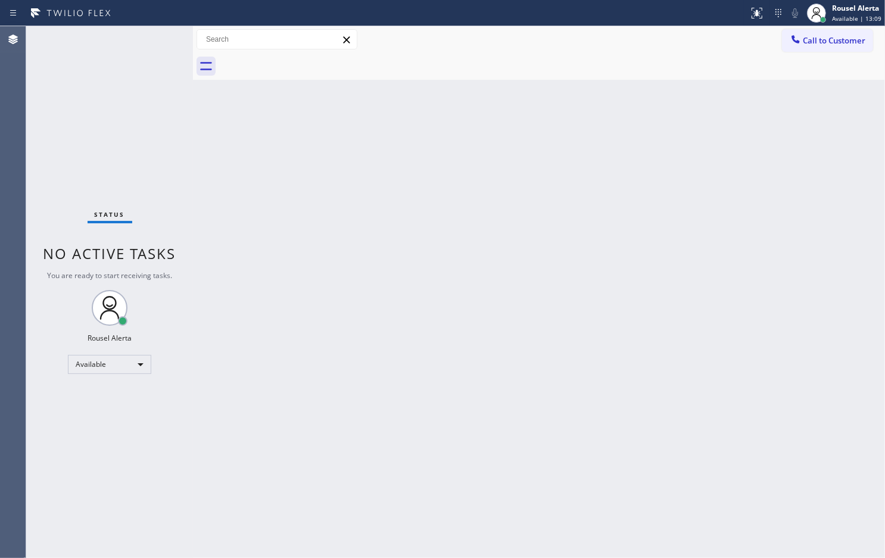
click at [731, 177] on div "Back to Dashboard Change Sender ID Customers Technicians Select a contact Outbo…" at bounding box center [539, 292] width 692 height 532
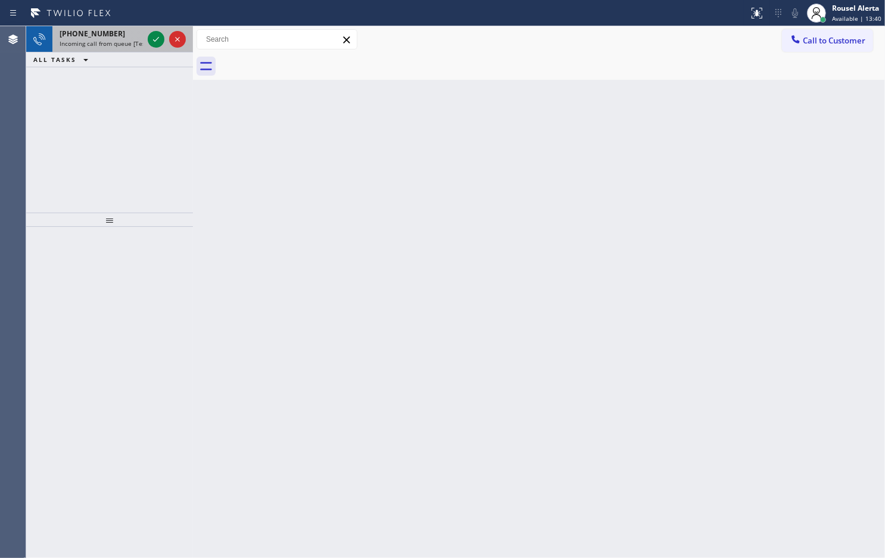
click at [132, 40] on span "Incoming call from queue [Test] All" at bounding box center [109, 43] width 99 height 8
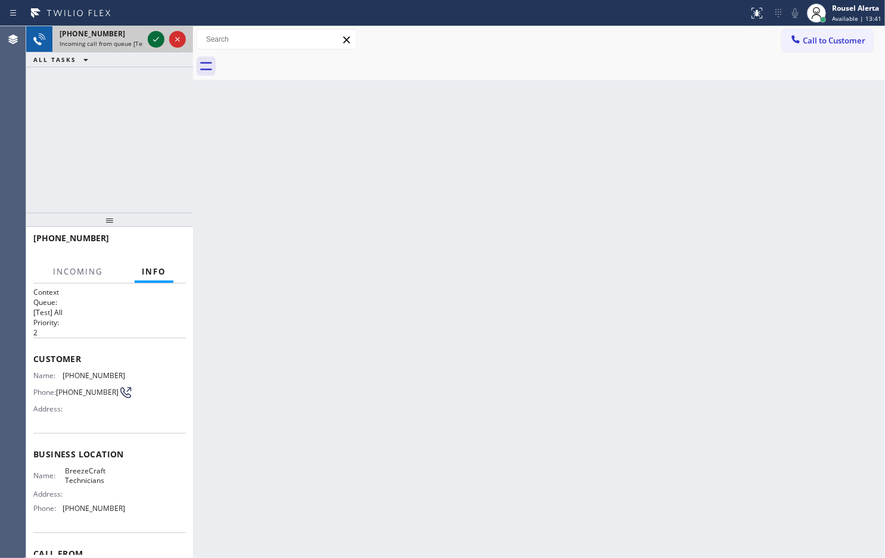
click at [150, 40] on icon at bounding box center [156, 39] width 14 height 14
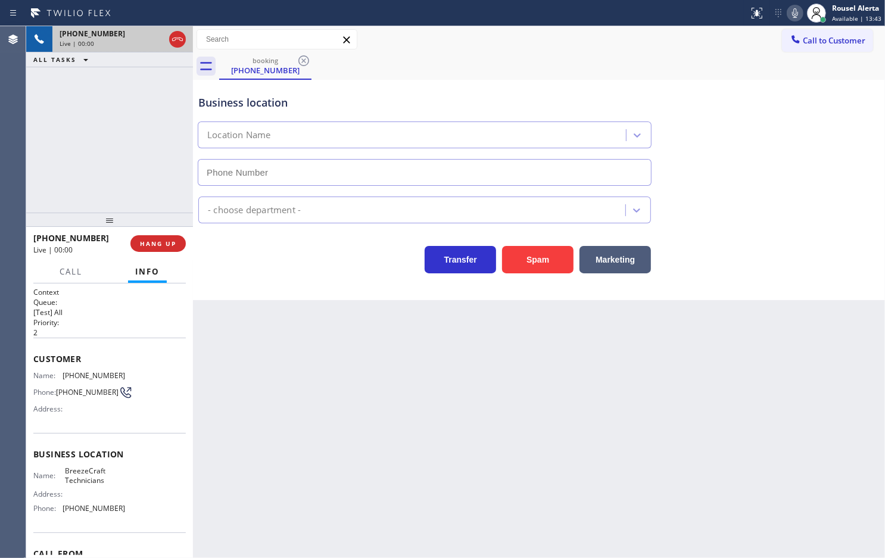
type input "[PHONE_NUMBER]"
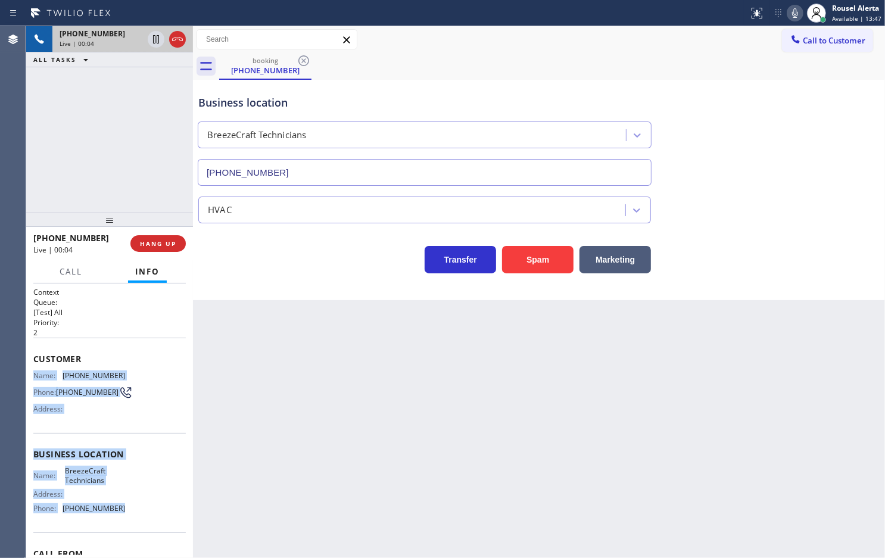
drag, startPoint x: 29, startPoint y: 371, endPoint x: 129, endPoint y: 513, distance: 174.9
click at [129, 513] on div "Context Queue: [Test] All Priority: 2 Customer Name: [PHONE_NUMBER] Phone: [PHO…" at bounding box center [109, 421] width 167 height 275
copy div "Name: [PHONE_NUMBER] Phone: [PHONE_NUMBER] Address: Business location Name: Bre…"
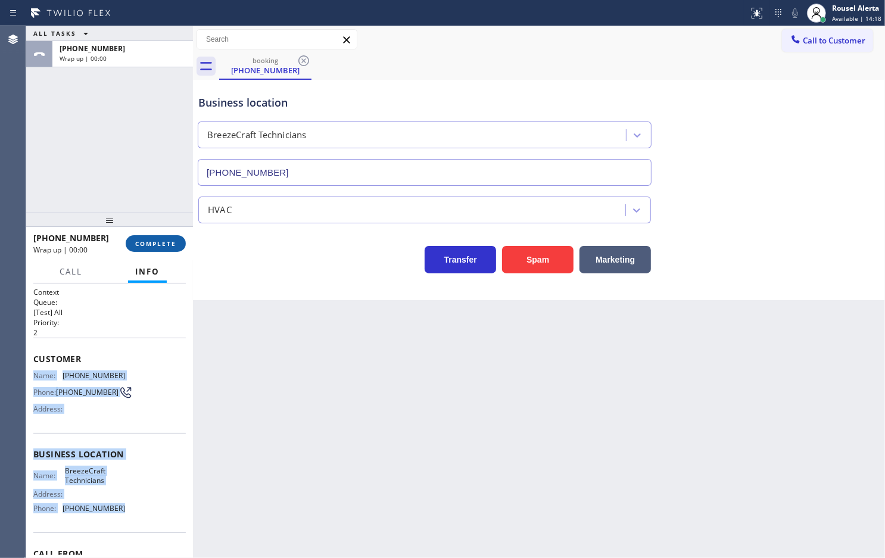
click at [155, 250] on button "COMPLETE" at bounding box center [156, 243] width 60 height 17
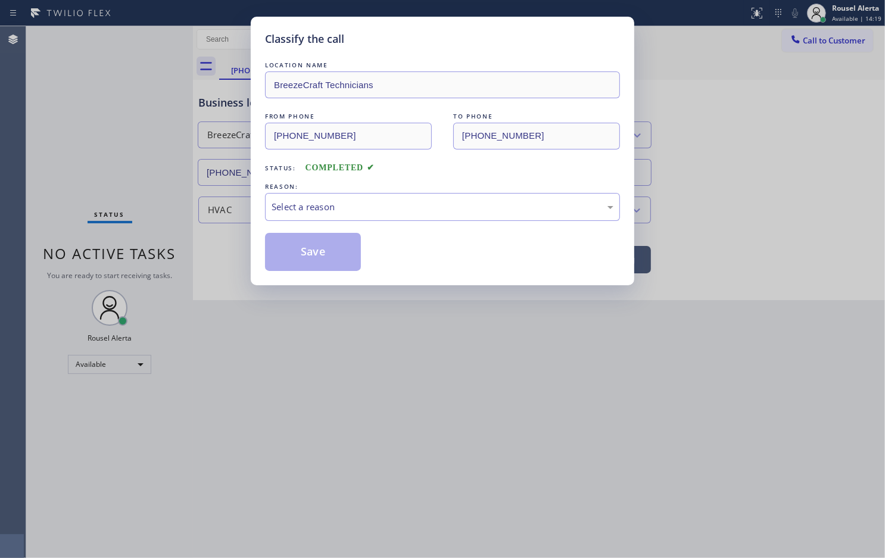
click at [415, 204] on div "Select a reason" at bounding box center [443, 207] width 342 height 14
click at [300, 247] on button "Save" at bounding box center [313, 252] width 96 height 38
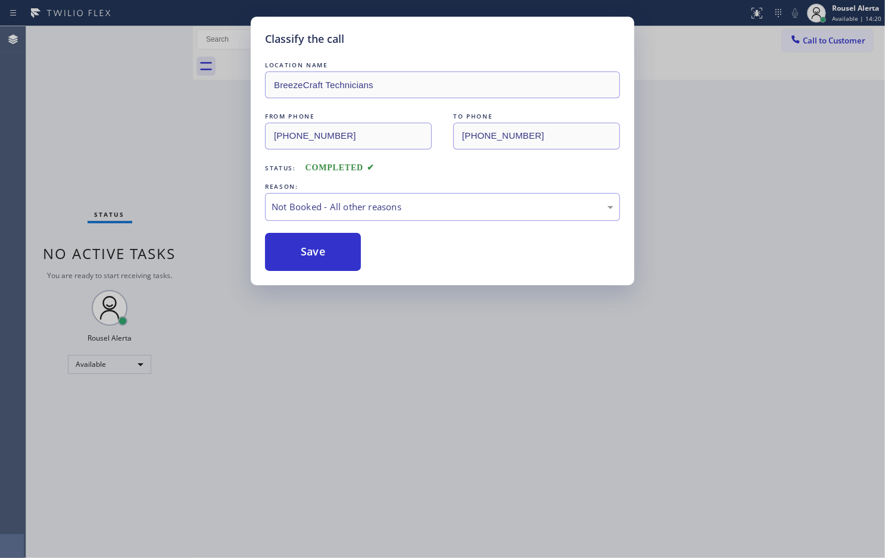
drag, startPoint x: 397, startPoint y: 377, endPoint x: 450, endPoint y: 453, distance: 92.5
click at [400, 379] on div "Classify the call LOCATION NAME BreezeCraft Technicians FROM PHONE [PHONE_NUMBE…" at bounding box center [442, 279] width 885 height 558
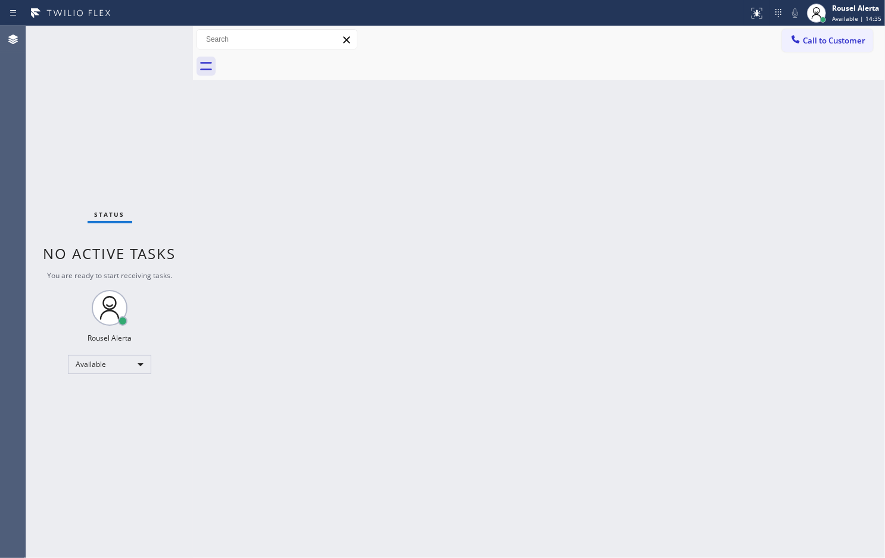
click at [145, 40] on div "Status No active tasks You are ready to start receiving tasks. Rousel Alerta Av…" at bounding box center [109, 292] width 167 height 532
click at [150, 37] on div "Status No active tasks You are ready to start receiving tasks. Rousel Alerta Av…" at bounding box center [109, 292] width 167 height 532
click at [295, 278] on div "Back to Dashboard Change Sender ID Customers Technicians Select a contact Outbo…" at bounding box center [539, 292] width 692 height 532
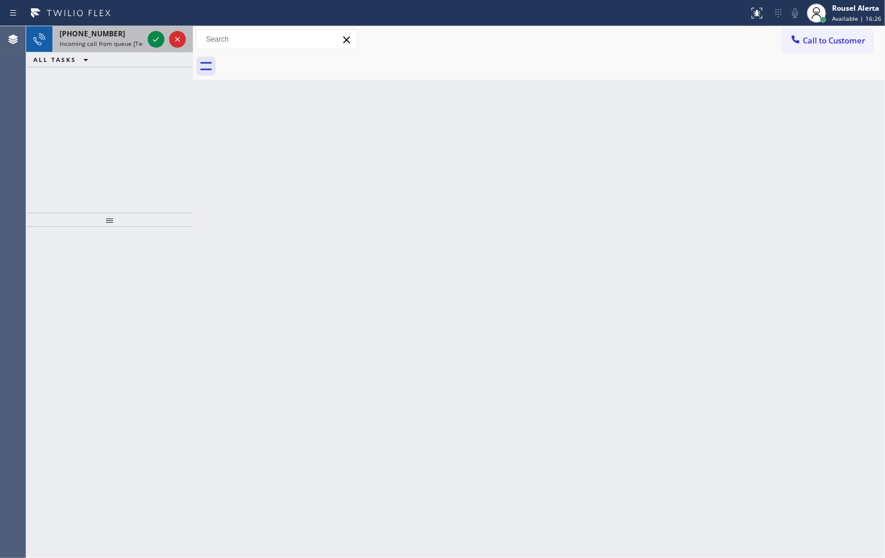
click at [120, 42] on span "Incoming call from queue [Test] All" at bounding box center [109, 43] width 99 height 8
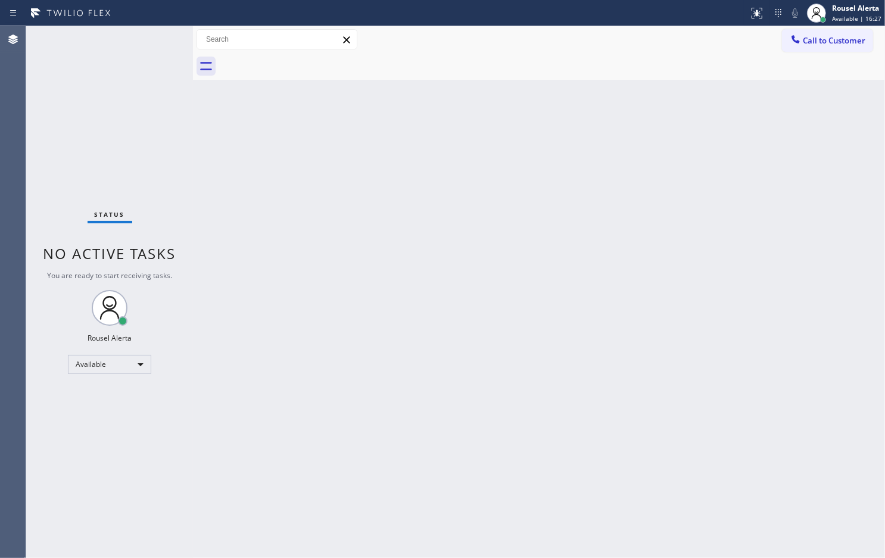
click at [293, 168] on div "Back to Dashboard Change Sender ID Customers Technicians Select a contact Outbo…" at bounding box center [539, 292] width 692 height 532
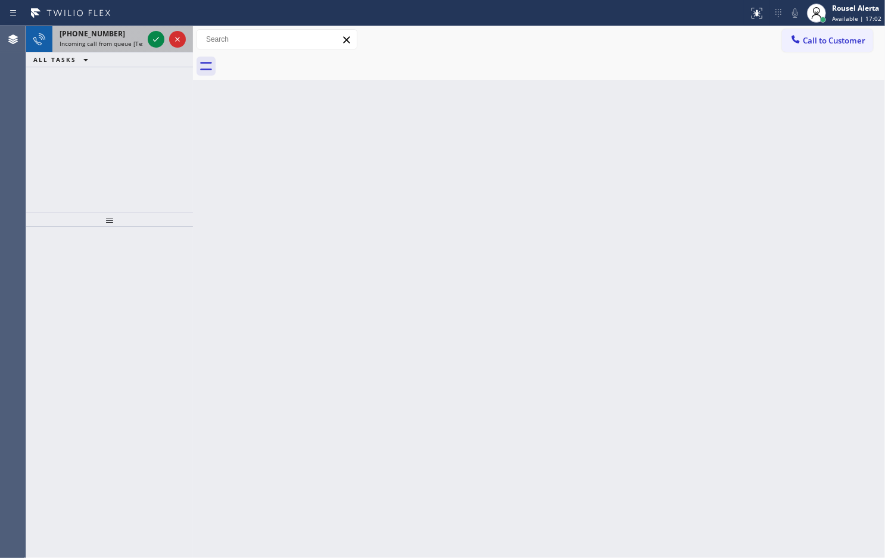
click at [127, 40] on span "Incoming call from queue [Test] All" at bounding box center [109, 43] width 99 height 8
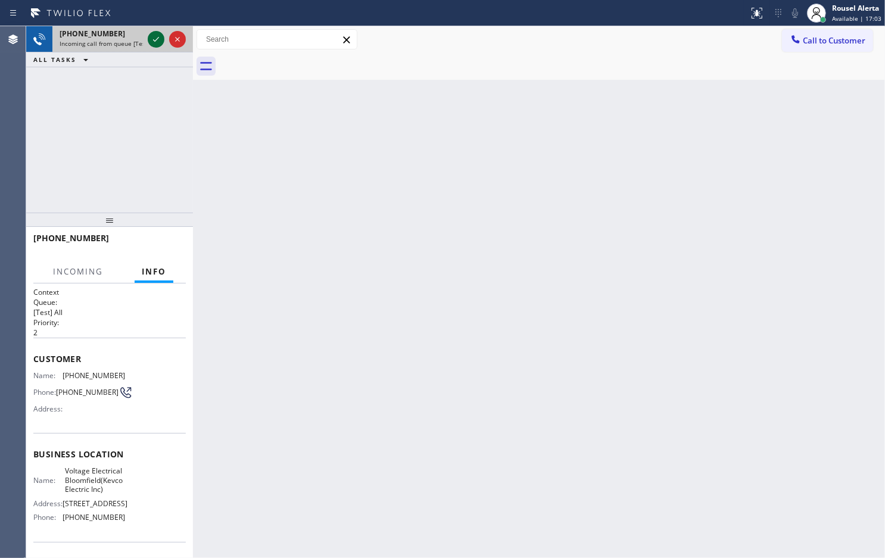
click at [149, 42] on icon at bounding box center [156, 39] width 14 height 14
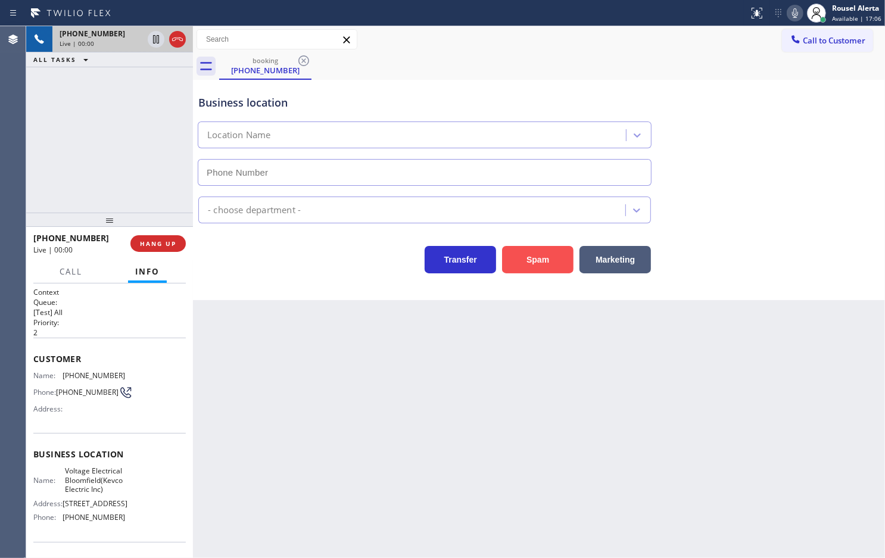
type input "[PHONE_NUMBER]"
click at [505, 260] on button "Spam" at bounding box center [537, 259] width 71 height 27
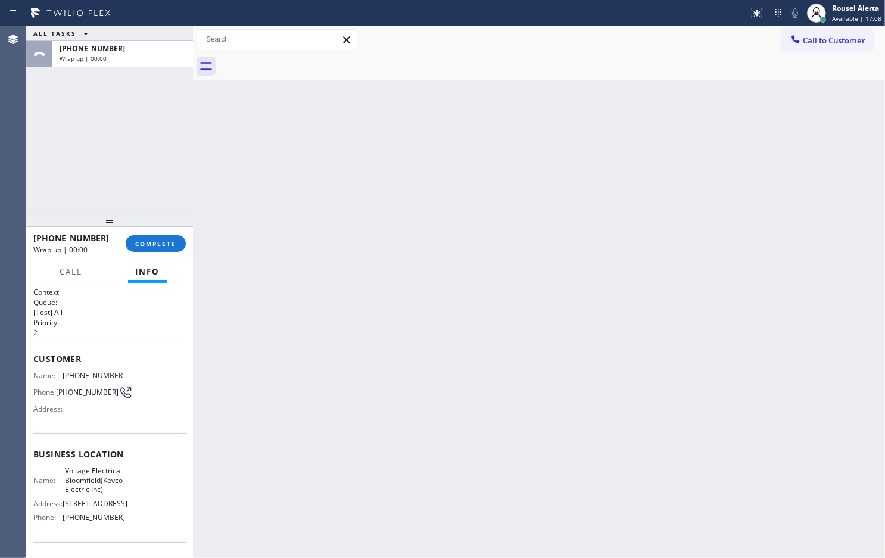
click at [508, 400] on div "Back to Dashboard Change Sender ID Customers Technicians Select a contact Outbo…" at bounding box center [539, 292] width 692 height 532
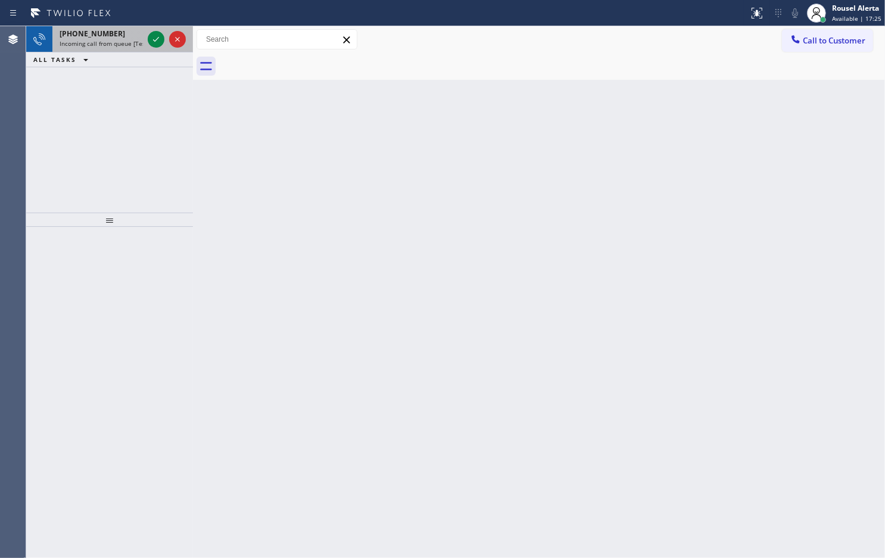
click at [106, 38] on span "[PHONE_NUMBER]" at bounding box center [93, 34] width 66 height 10
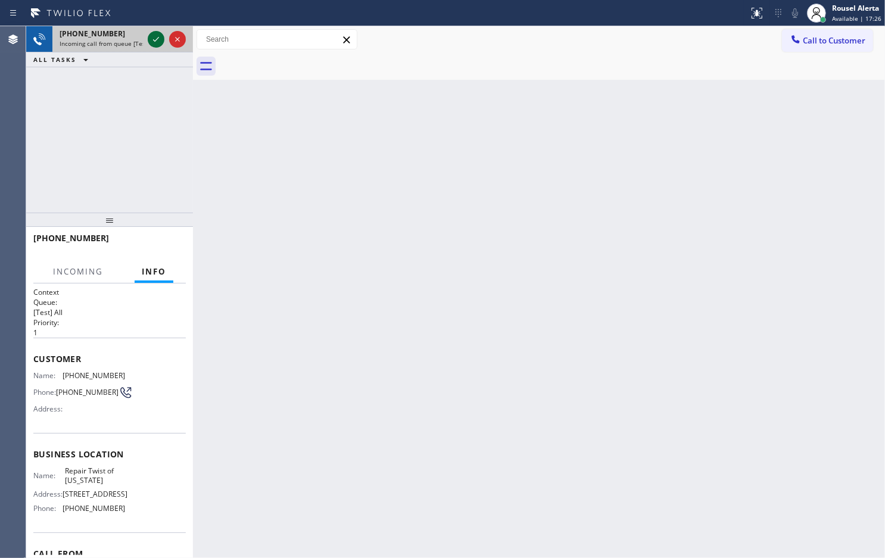
click at [152, 36] on icon at bounding box center [156, 39] width 14 height 14
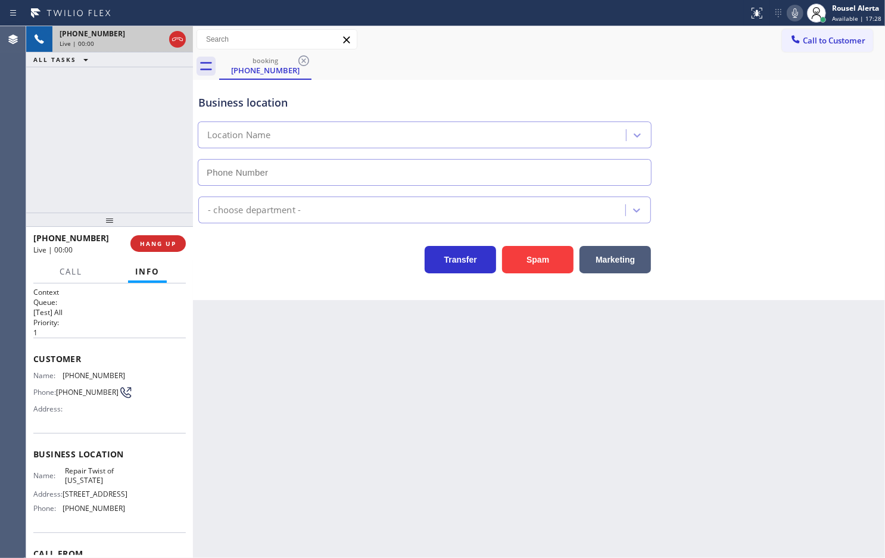
type input "[PHONE_NUMBER]"
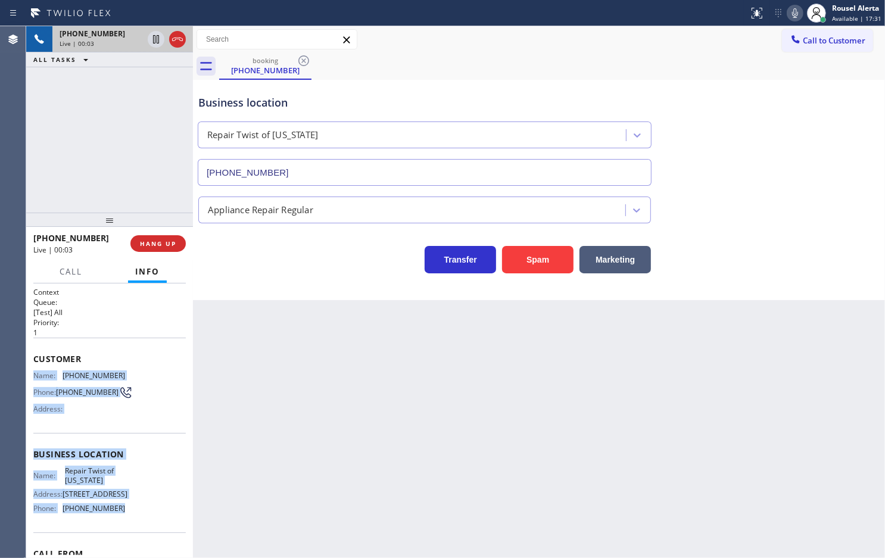
drag, startPoint x: 32, startPoint y: 367, endPoint x: 152, endPoint y: 528, distance: 201.2
click at [152, 528] on div "Context Queue: [Test] All Priority: 1 Customer Name: [PHONE_NUMBER] Phone: [PHO…" at bounding box center [109, 421] width 167 height 275
copy div "Name: [PHONE_NUMBER] Phone: [PHONE_NUMBER] Address: Business location Name: Rep…"
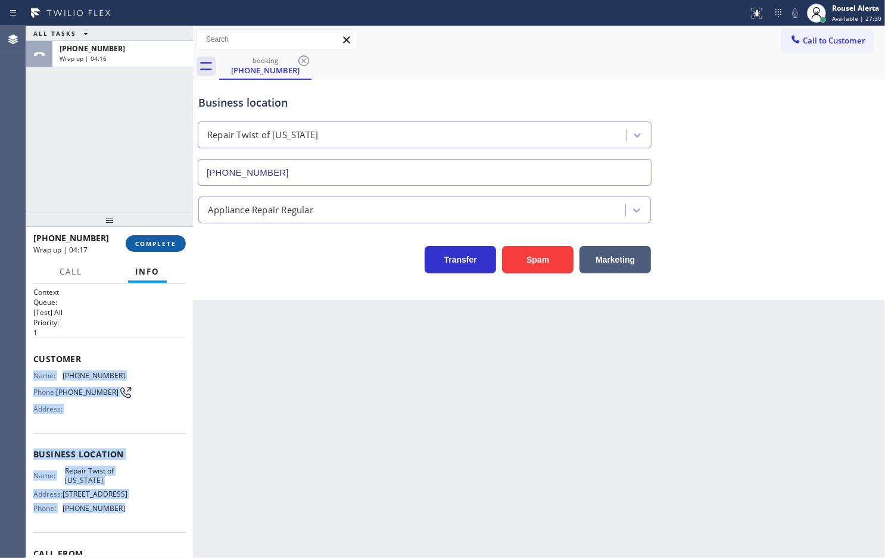
click at [143, 239] on span "COMPLETE" at bounding box center [155, 243] width 41 height 8
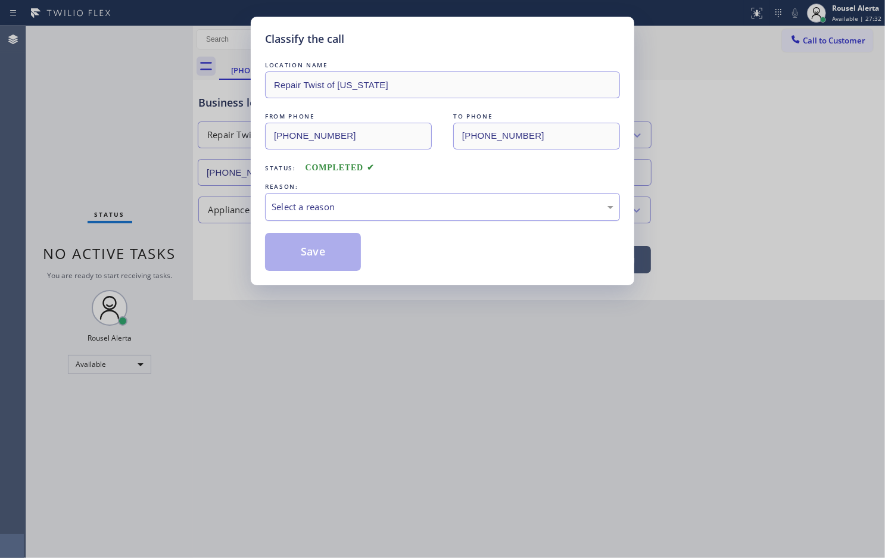
click at [322, 203] on div "Select a reason" at bounding box center [443, 207] width 342 height 14
click at [328, 257] on button "Save" at bounding box center [313, 252] width 96 height 38
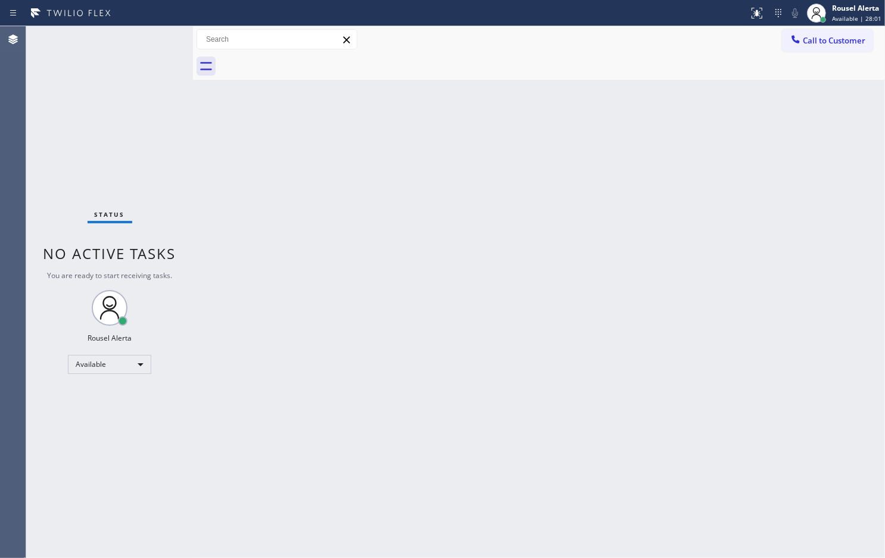
drag, startPoint x: 394, startPoint y: 404, endPoint x: 477, endPoint y: 509, distance: 134.1
click at [399, 406] on div "Back to Dashboard Change Sender ID Customers Technicians Select a contact Outbo…" at bounding box center [539, 292] width 692 height 532
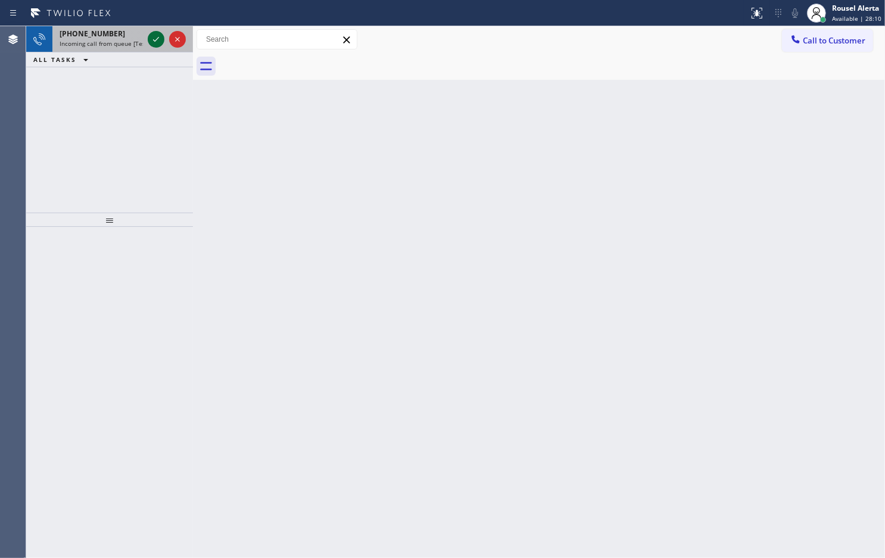
click at [150, 37] on icon at bounding box center [156, 39] width 14 height 14
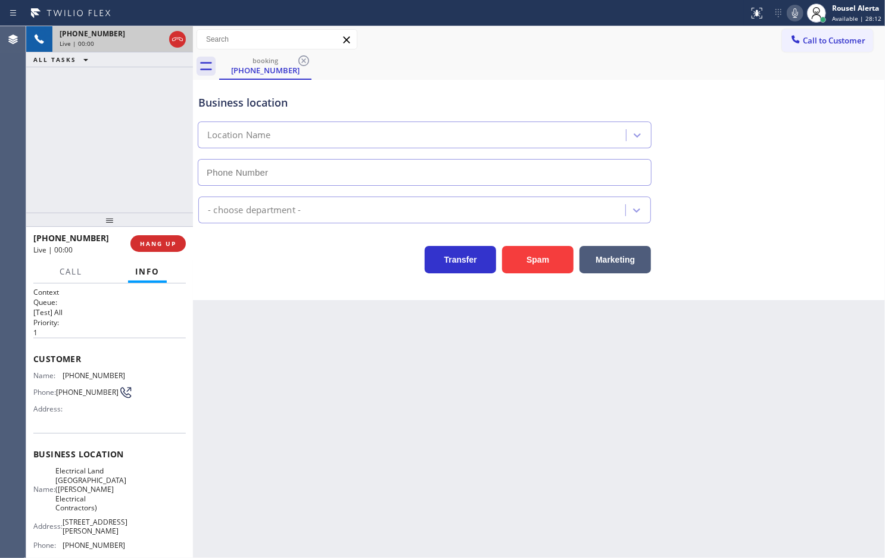
type input "[PHONE_NUMBER]"
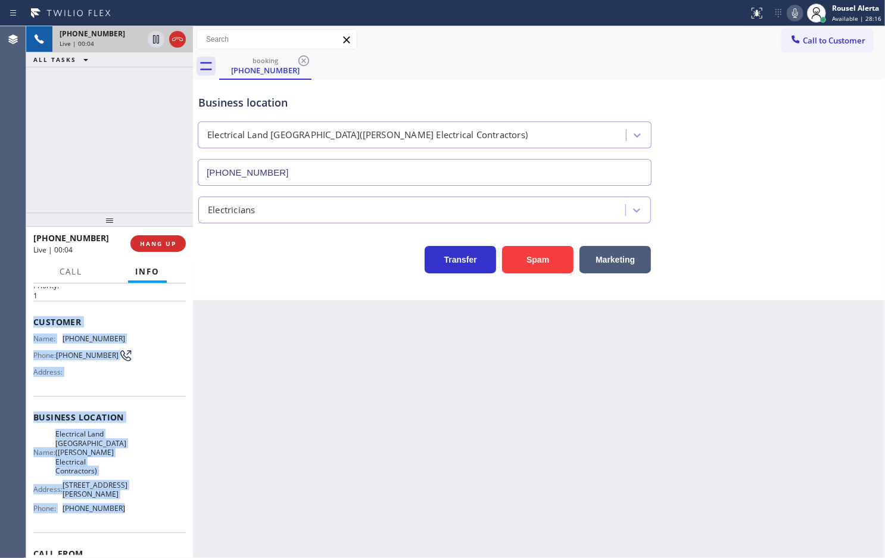
scroll to position [74, 0]
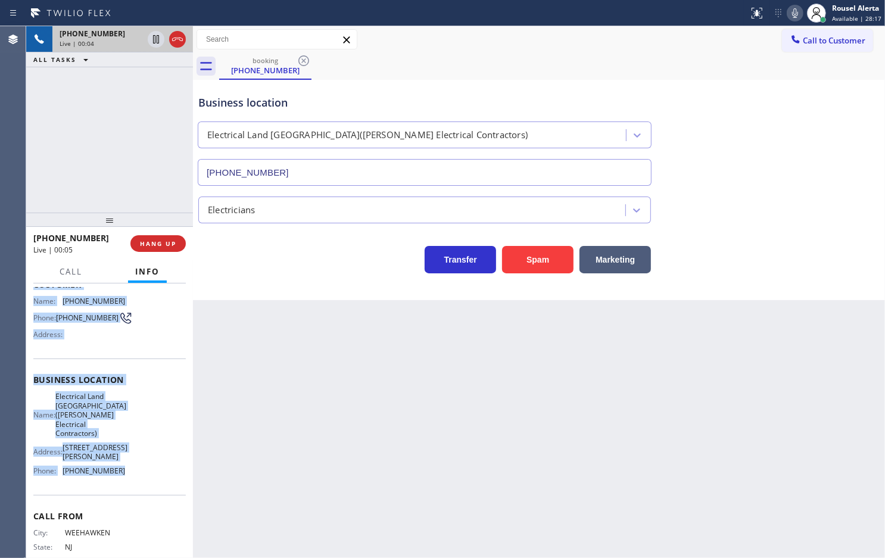
drag, startPoint x: 33, startPoint y: 357, endPoint x: 150, endPoint y: 496, distance: 181.8
click at [150, 496] on div "Context Queue: [Test] All Priority: 1 Customer Name: [PHONE_NUMBER] Phone: [PHO…" at bounding box center [109, 399] width 152 height 372
copy div "Customer Name: [PHONE_NUMBER] Phone: [PHONE_NUMBER] Address: Business location …"
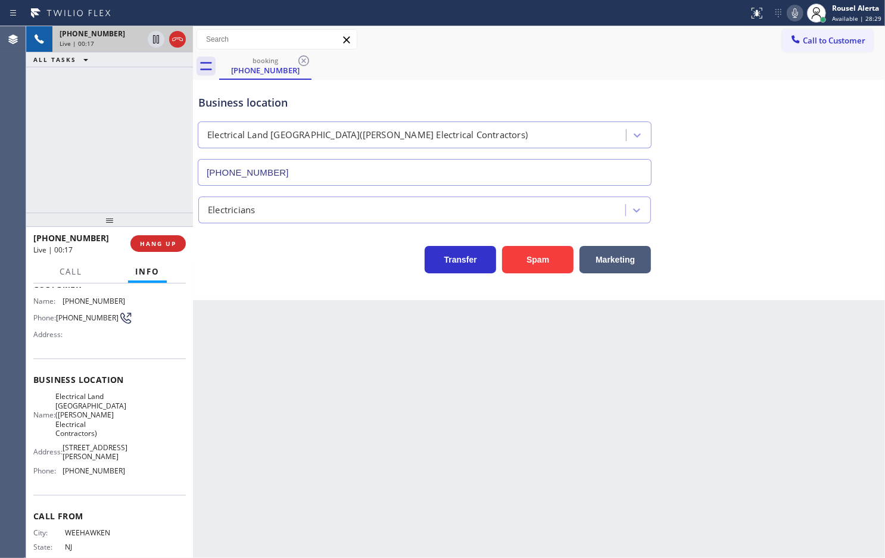
click at [138, 102] on div "[PHONE_NUMBER] Live | 00:17 ALL TASKS ALL TASKS ACTIVE TASKS TASKS IN WRAP UP" at bounding box center [109, 119] width 167 height 186
click at [328, 408] on div "Back to Dashboard Change Sender ID Customers Technicians Select a contact Outbo…" at bounding box center [539, 292] width 692 height 532
click at [96, 115] on div "[PHONE_NUMBER] Live | 00:21 ALL TASKS ALL TASKS ACTIVE TASKS TASKS IN WRAP UP" at bounding box center [109, 119] width 167 height 186
drag, startPoint x: 315, startPoint y: 391, endPoint x: 597, endPoint y: 242, distance: 319.2
click at [316, 391] on div "Back to Dashboard Change Sender ID Customers Technicians Select a contact Outbo…" at bounding box center [539, 292] width 692 height 532
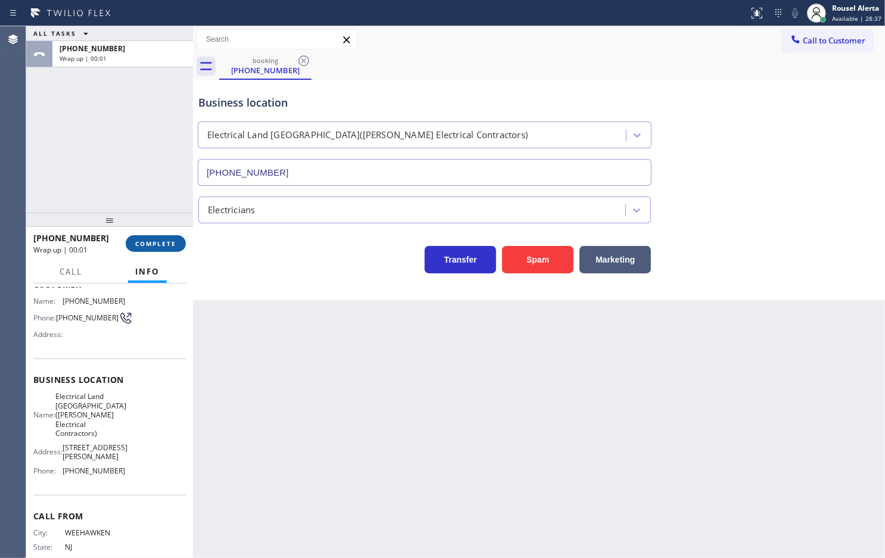
click at [157, 245] on span "COMPLETE" at bounding box center [155, 243] width 41 height 8
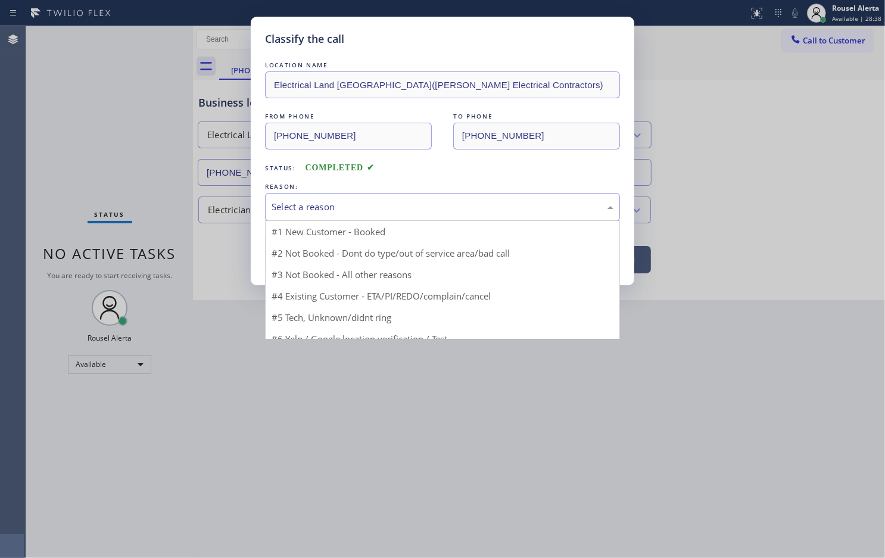
click at [307, 207] on div "Select a reason" at bounding box center [443, 207] width 342 height 14
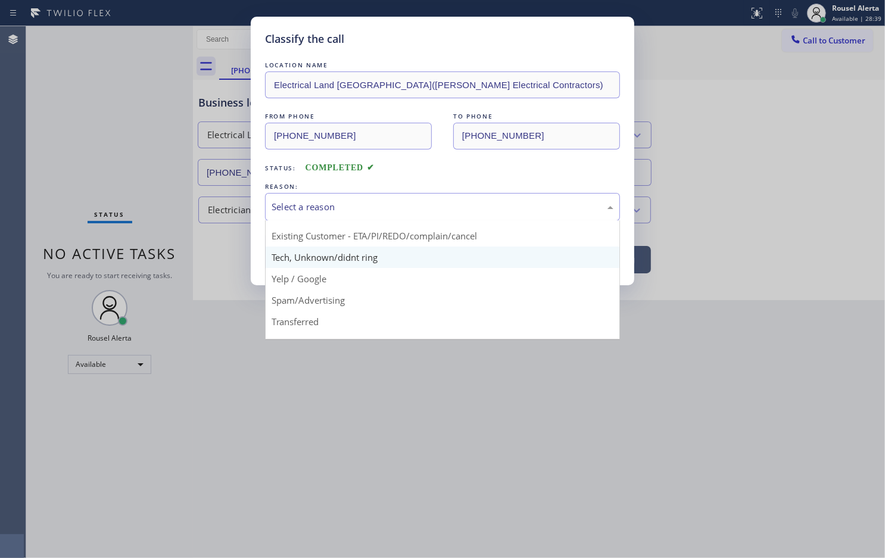
scroll to position [74, 0]
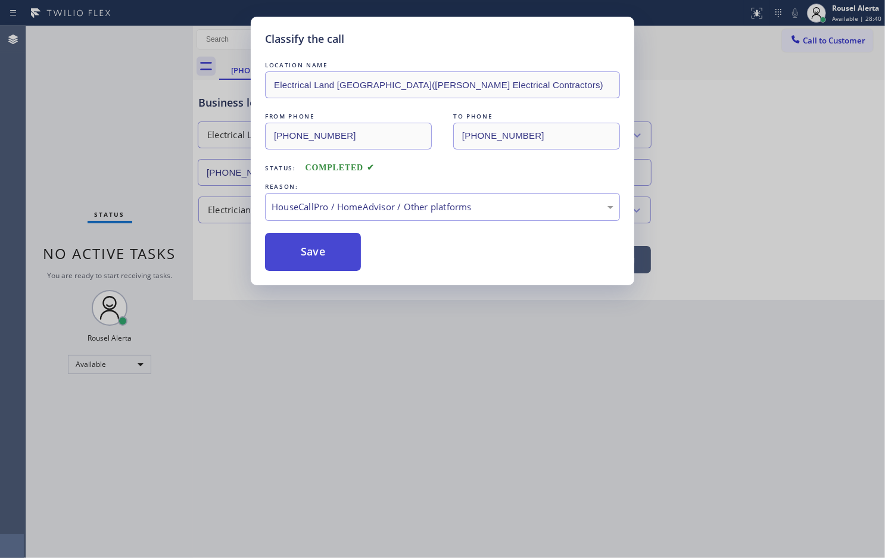
click at [301, 251] on button "Save" at bounding box center [313, 252] width 96 height 38
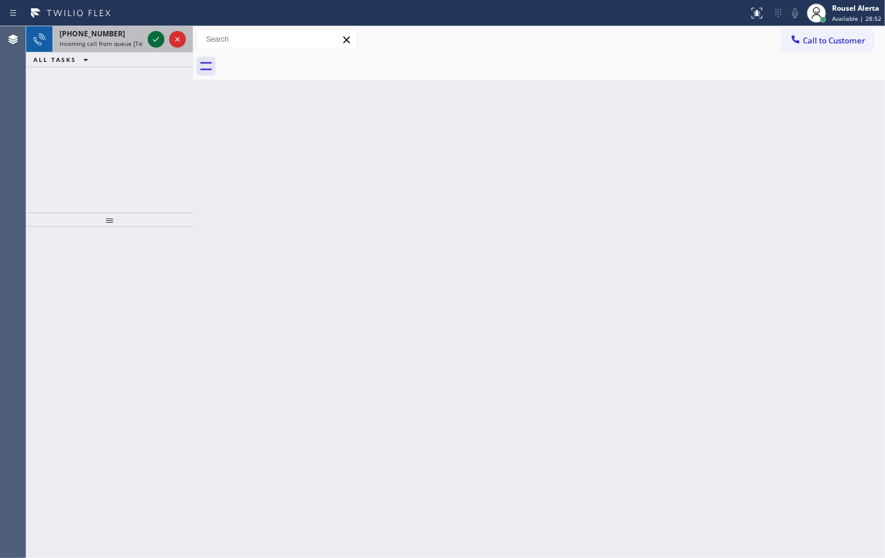
drag, startPoint x: 116, startPoint y: 37, endPoint x: 151, endPoint y: 43, distance: 35.2
click at [128, 41] on div "[PHONE_NUMBER] Incoming call from queue [Test] All" at bounding box center [98, 39] width 93 height 26
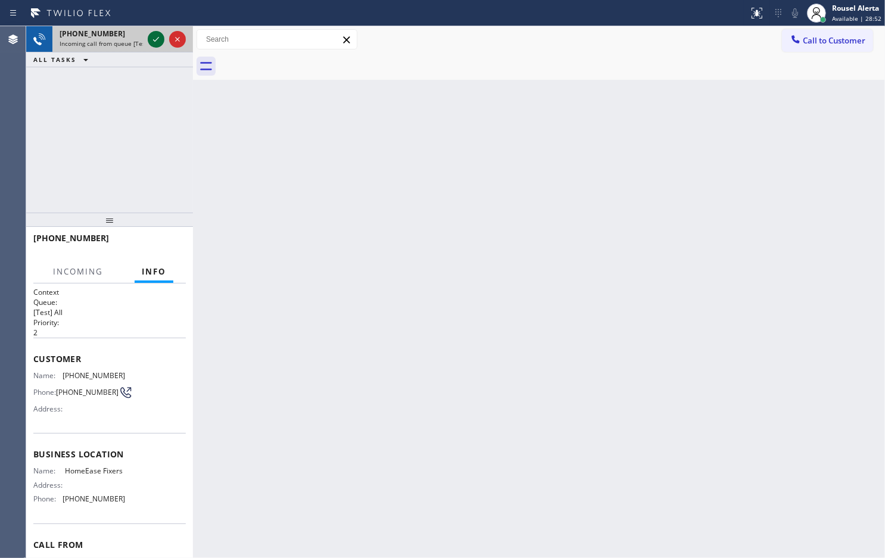
click at [152, 43] on icon at bounding box center [156, 39] width 14 height 14
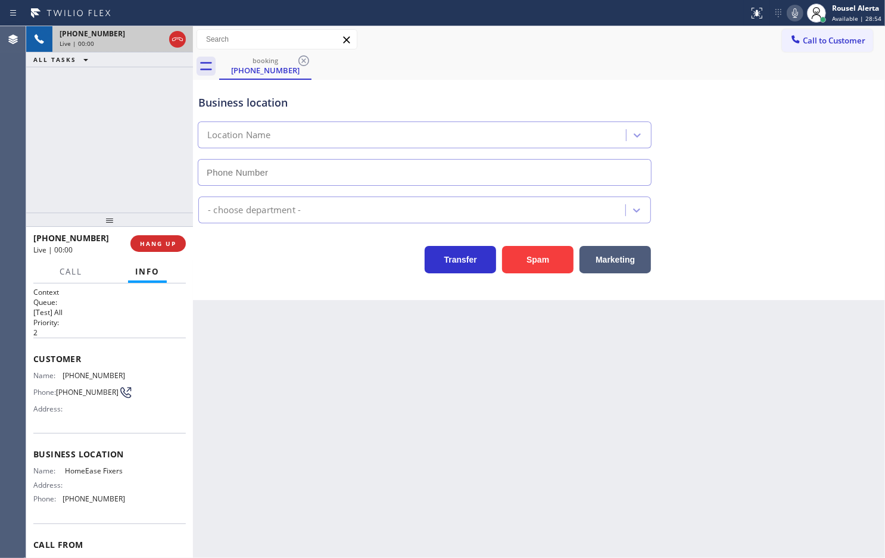
type input "[PHONE_NUMBER]"
click at [528, 266] on button "Spam" at bounding box center [537, 259] width 71 height 27
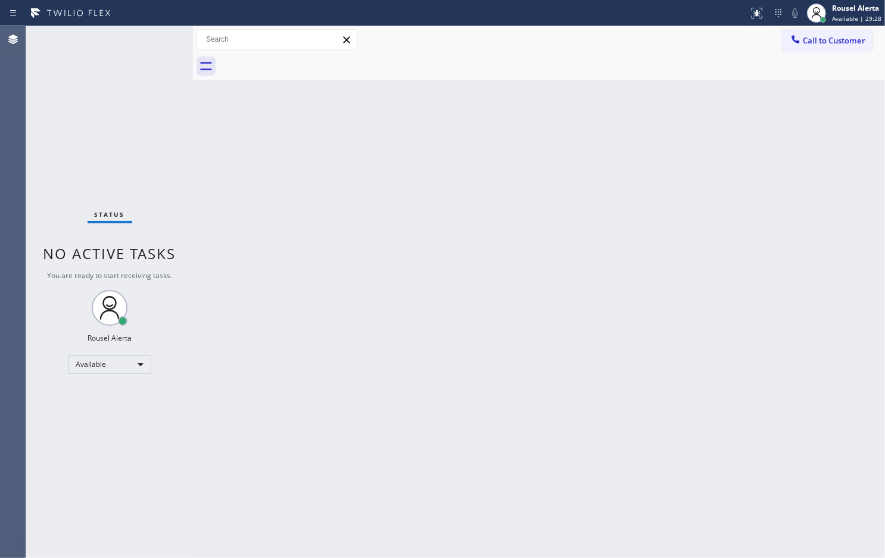
click at [123, 63] on div "Status No active tasks You are ready to start receiving tasks. Rousel Alerta Av…" at bounding box center [109, 292] width 167 height 532
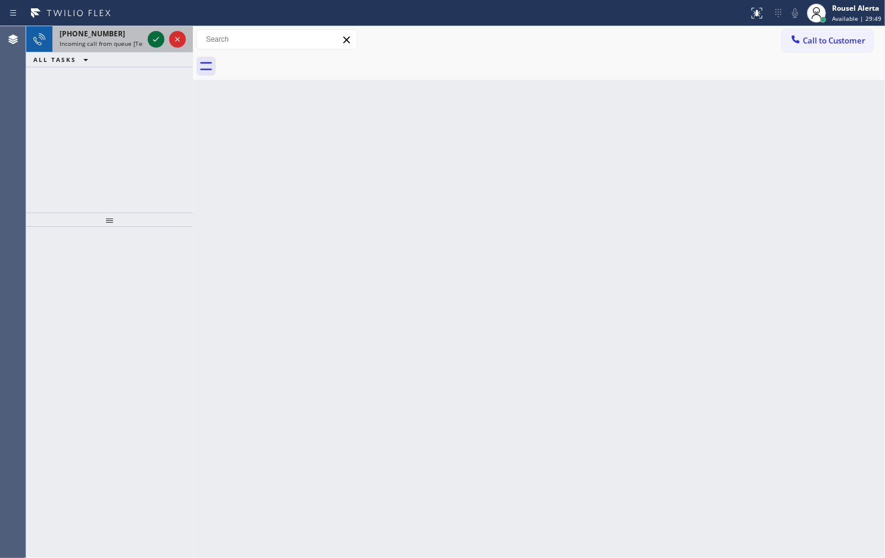
click at [152, 42] on icon at bounding box center [156, 39] width 14 height 14
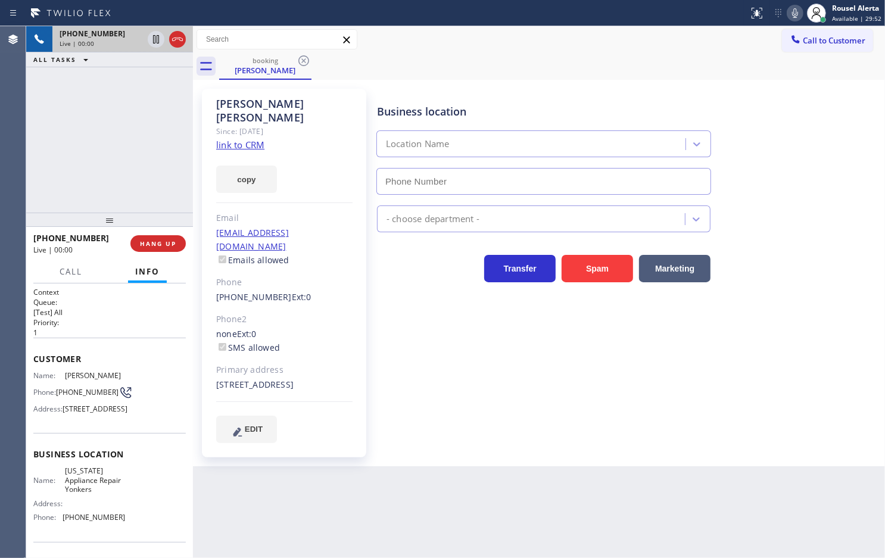
type input "[PHONE_NUMBER]"
click at [237, 139] on link "link to CRM" at bounding box center [240, 145] width 48 height 12
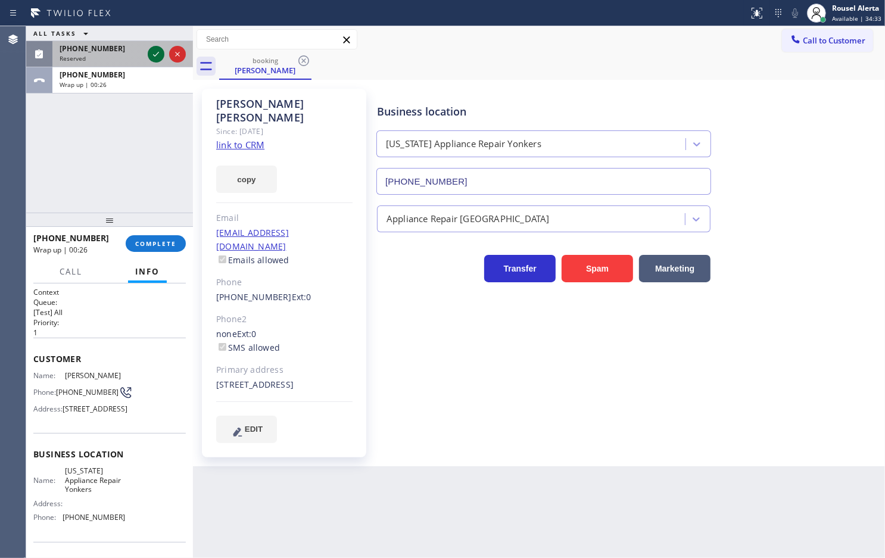
click at [154, 52] on icon at bounding box center [156, 54] width 14 height 14
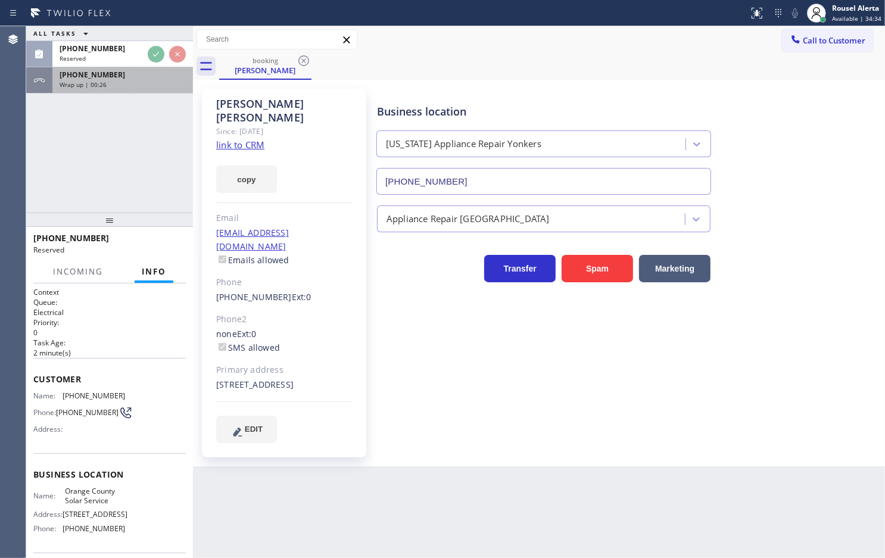
click at [152, 91] on div "[PHONE_NUMBER] Wrap up | 00:26" at bounding box center [120, 80] width 136 height 26
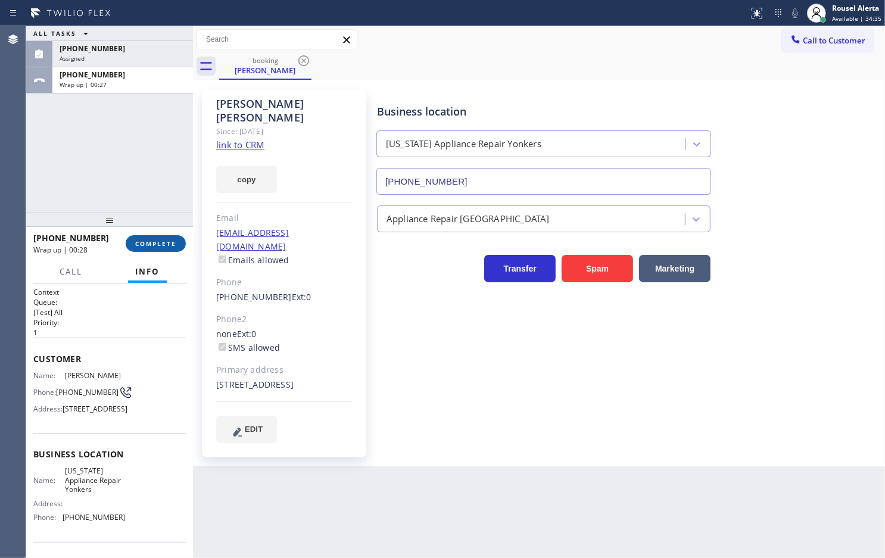
click at [160, 237] on button "COMPLETE" at bounding box center [156, 243] width 60 height 17
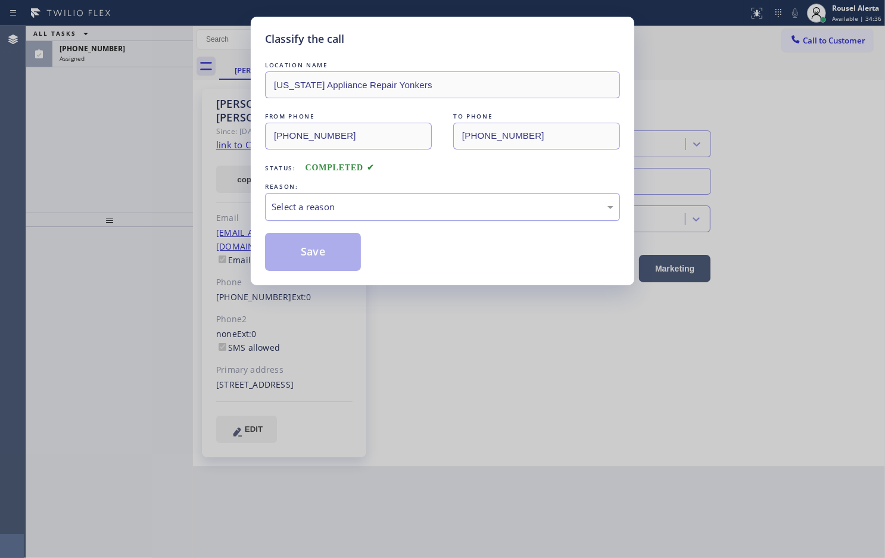
click at [314, 210] on div "Select a reason" at bounding box center [443, 207] width 342 height 14
click at [307, 264] on button "Save" at bounding box center [313, 252] width 96 height 38
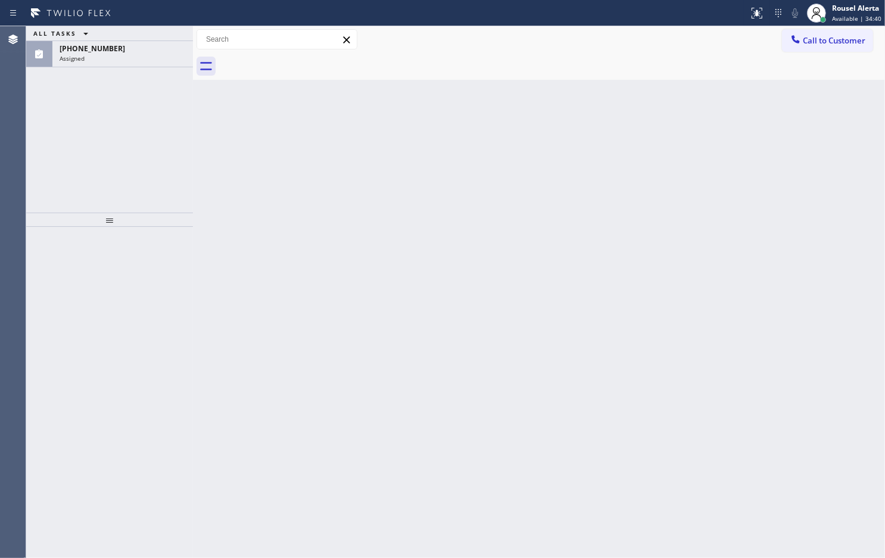
click at [114, 67] on div "ALL TASKS ALL TASKS ACTIVE TASKS TASKS IN WRAP UP [PHONE_NUMBER] Assigned" at bounding box center [109, 119] width 167 height 186
click at [113, 66] on div "[PHONE_NUMBER] Assigned" at bounding box center [120, 54] width 136 height 26
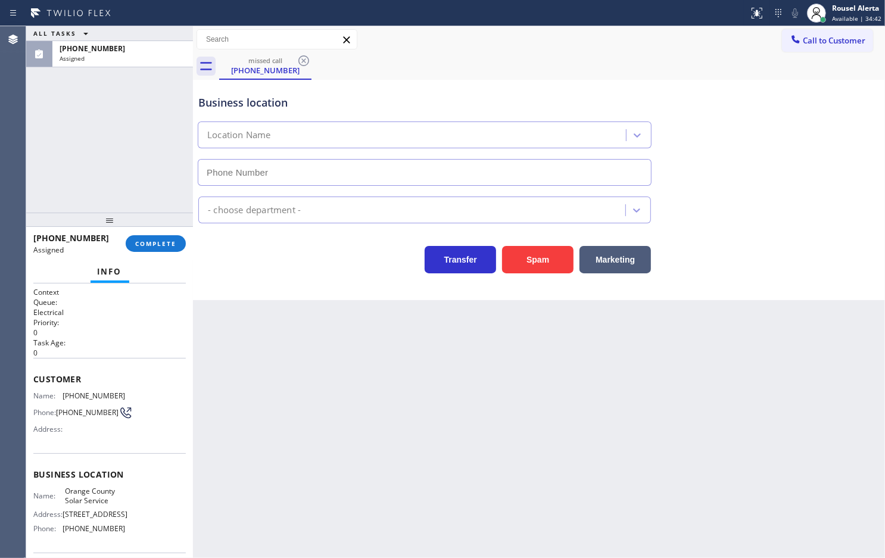
type input "[PHONE_NUMBER]"
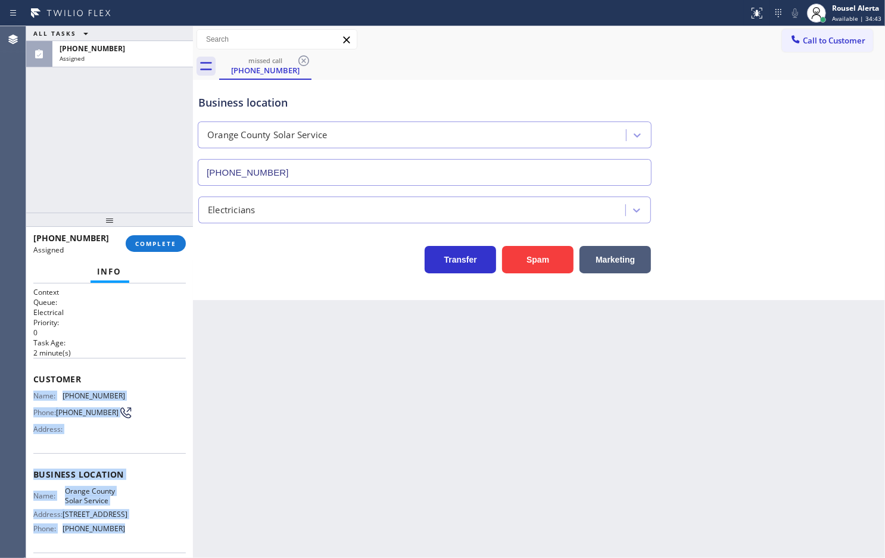
drag, startPoint x: 35, startPoint y: 391, endPoint x: 123, endPoint y: 534, distance: 168.5
click at [123, 534] on div "Context Queue: Electrical Priority: 0 Task Age: [DEMOGRAPHIC_DATA] minute(s) Cu…" at bounding box center [109, 465] width 152 height 356
copy div "Name: [PHONE_NUMBER] Phone: [PHONE_NUMBER] Address: Business location Name: Ora…"
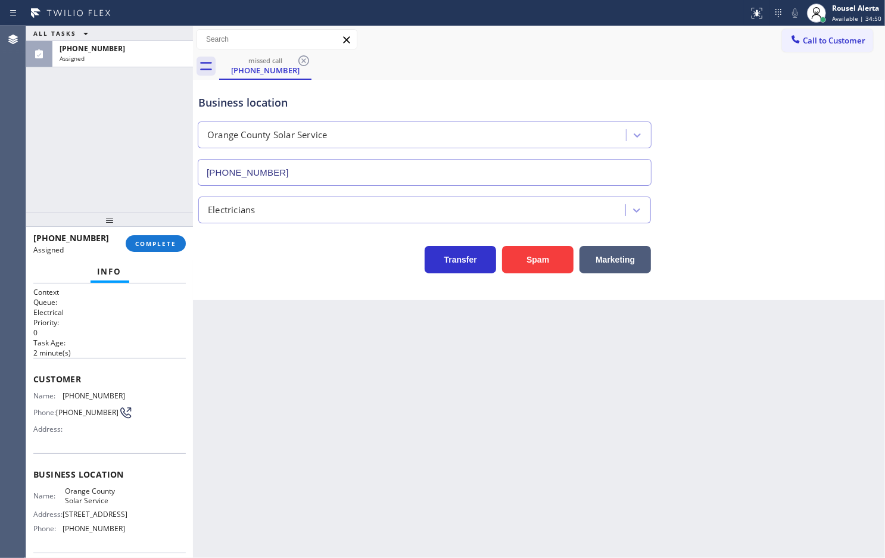
drag, startPoint x: 105, startPoint y: 121, endPoint x: 110, endPoint y: 126, distance: 6.7
click at [105, 121] on div "ALL TASKS ALL TASKS ACTIVE TASKS TASKS IN WRAP UP [PHONE_NUMBER] Assigned" at bounding box center [109, 119] width 167 height 186
click at [141, 238] on button "COMPLETE" at bounding box center [156, 243] width 60 height 17
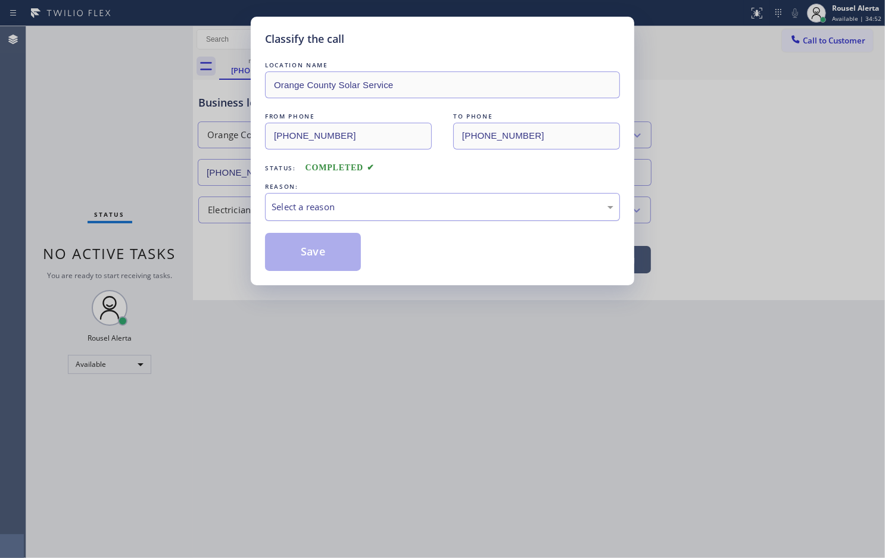
click at [301, 213] on div "Select a reason" at bounding box center [443, 207] width 342 height 14
click at [331, 253] on button "Save" at bounding box center [313, 252] width 96 height 38
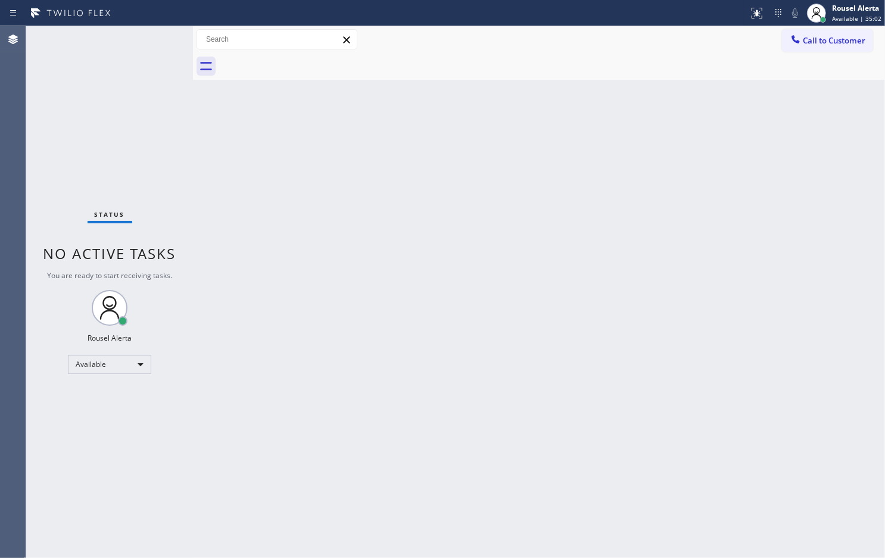
click at [150, 76] on div "Status No active tasks You are ready to start receiving tasks. Rousel Alerta Av…" at bounding box center [109, 292] width 167 height 532
click at [301, 247] on div "Back to Dashboard Change Sender ID Customers Technicians Select a contact Outbo…" at bounding box center [539, 292] width 692 height 532
click at [264, 216] on div "Back to Dashboard Change Sender ID Customers Technicians Select a contact Outbo…" at bounding box center [539, 292] width 692 height 532
click at [127, 33] on div "Status No active tasks You are ready to start receiving tasks. Rousel Alerta Av…" at bounding box center [109, 292] width 167 height 532
click at [288, 209] on div "Back to Dashboard Change Sender ID Customers Technicians Select a contact Outbo…" at bounding box center [539, 292] width 692 height 532
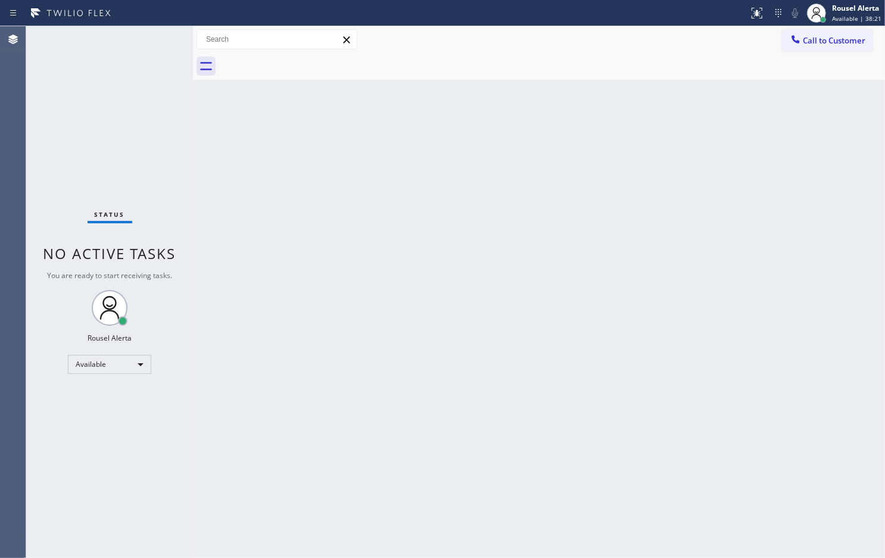
click at [138, 31] on div "Status No active tasks You are ready to start receiving tasks. Rousel Alerta Av…" at bounding box center [109, 292] width 167 height 532
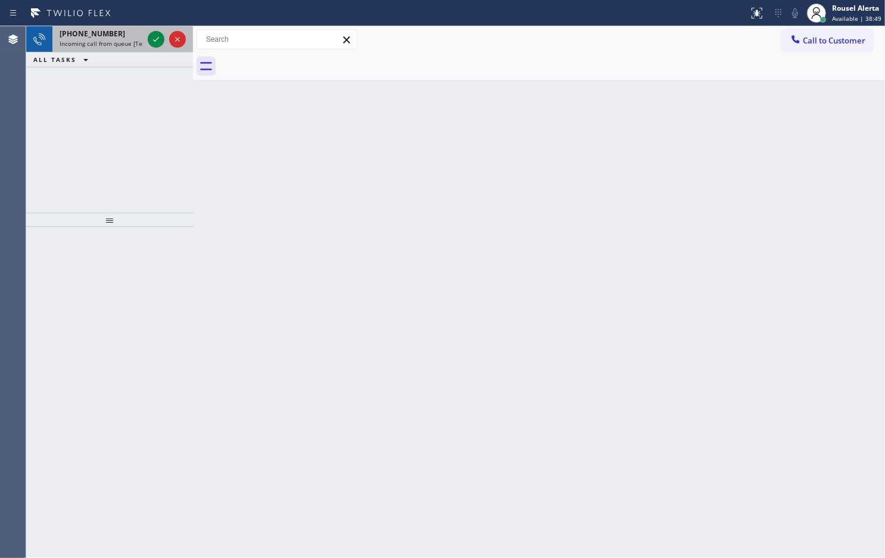
click at [140, 40] on span "Incoming call from queue [Test] All" at bounding box center [109, 43] width 99 height 8
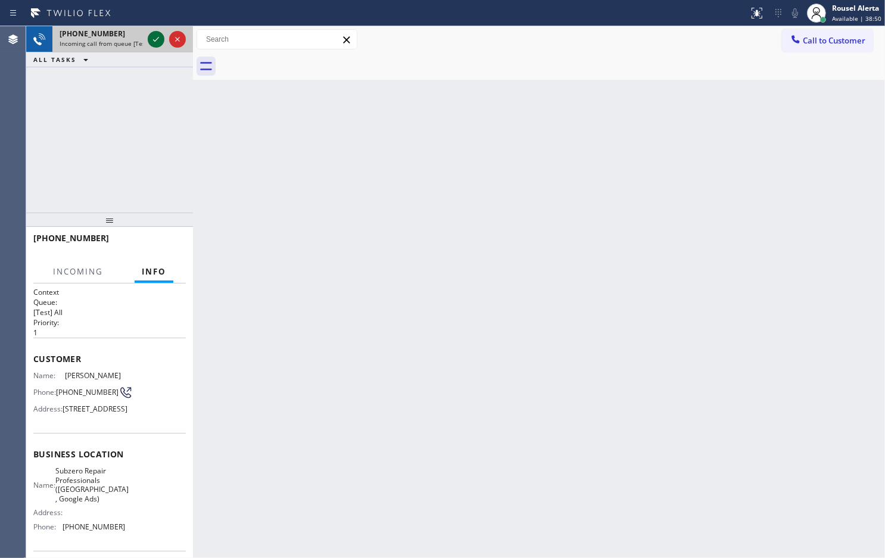
click at [148, 40] on div at bounding box center [156, 39] width 17 height 14
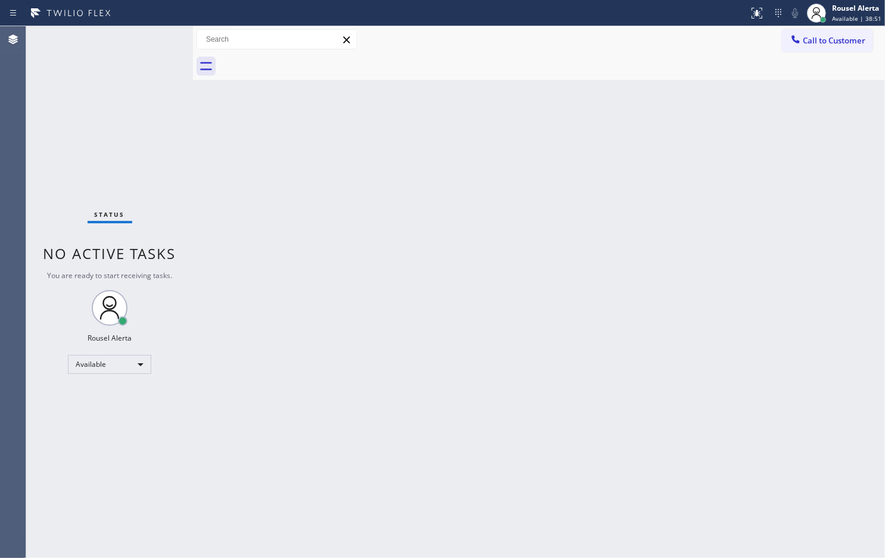
drag, startPoint x: 126, startPoint y: 34, endPoint x: 213, endPoint y: 23, distance: 88.3
click at [126, 34] on div "Status No active tasks You are ready to start receiving tasks. Rousel Alerta Av…" at bounding box center [109, 292] width 167 height 532
click at [757, 9] on icon at bounding box center [757, 13] width 14 height 14
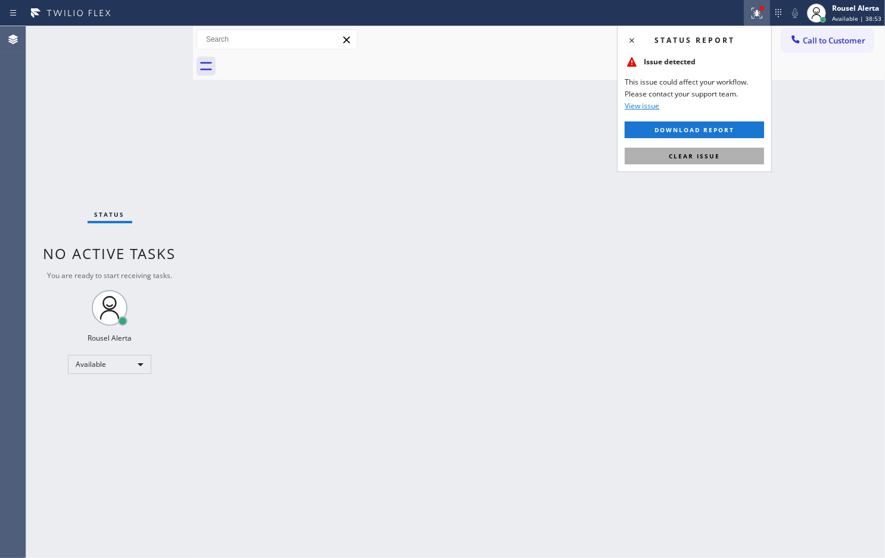
click at [730, 157] on button "Clear issue" at bounding box center [694, 156] width 139 height 17
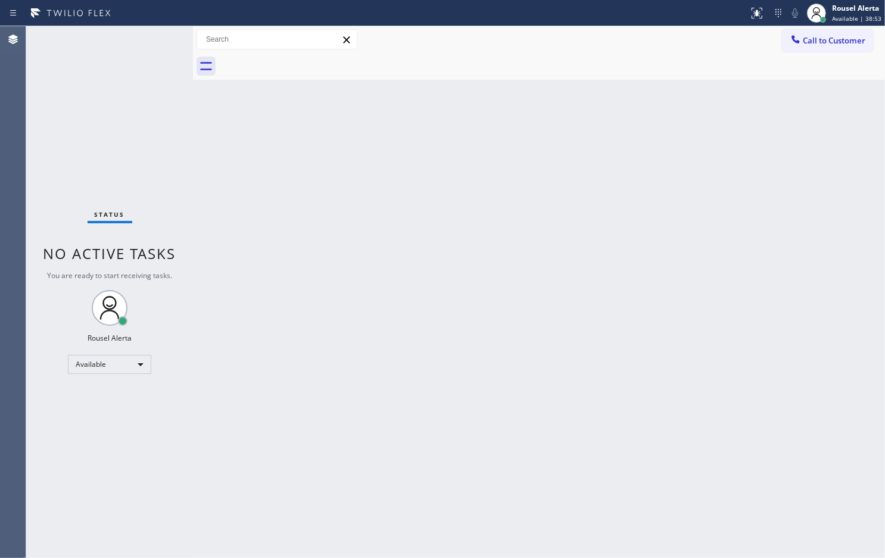
click at [725, 180] on div "Back to Dashboard Change Sender ID Customers Technicians Select a contact Outbo…" at bounding box center [539, 292] width 692 height 532
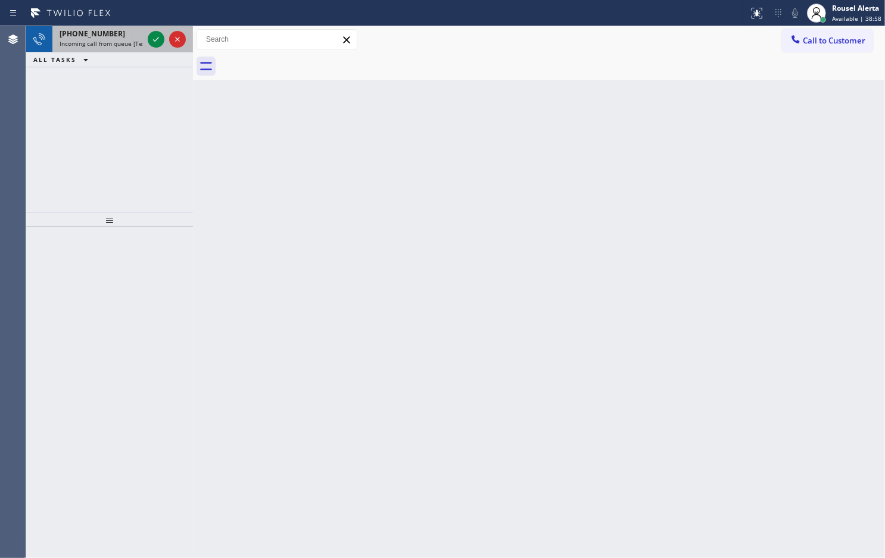
click at [140, 39] on span "Incoming call from queue [Test] All" at bounding box center [109, 43] width 99 height 8
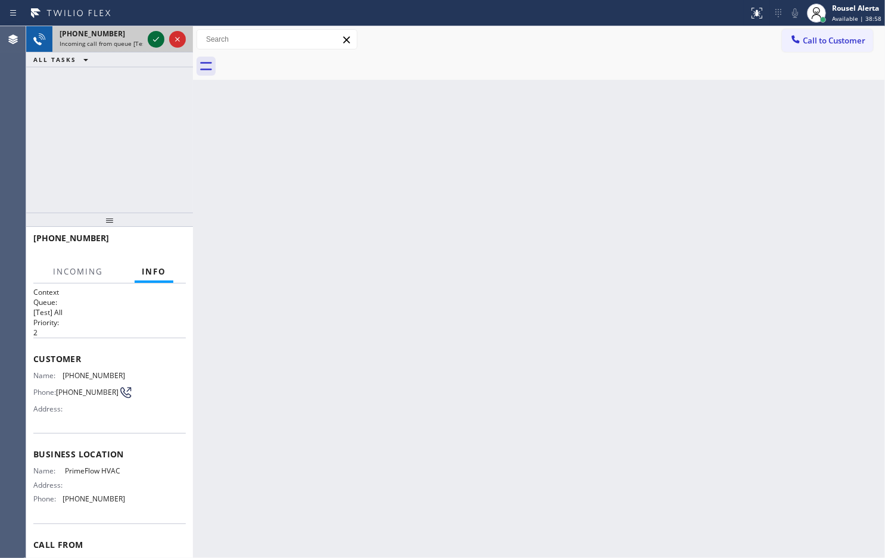
click at [152, 37] on icon at bounding box center [156, 39] width 14 height 14
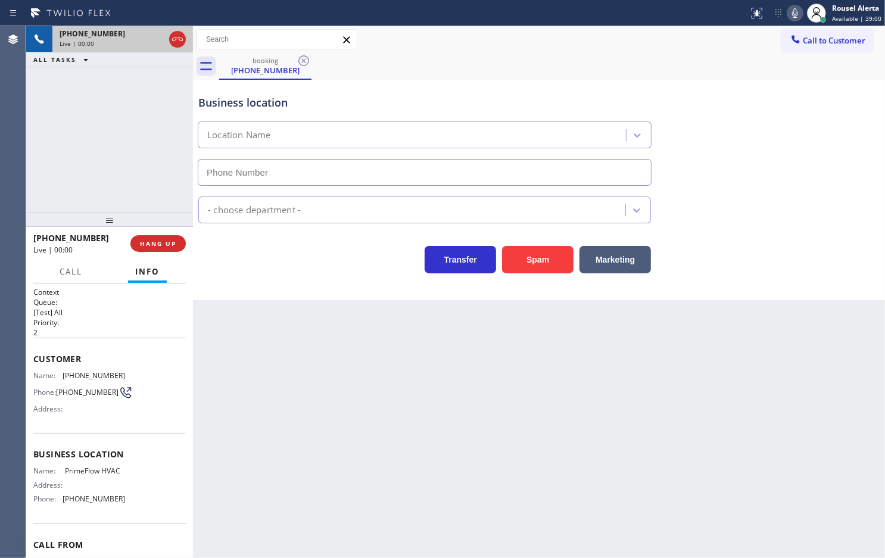
type input "[PHONE_NUMBER]"
click at [527, 257] on button "Spam" at bounding box center [537, 259] width 71 height 27
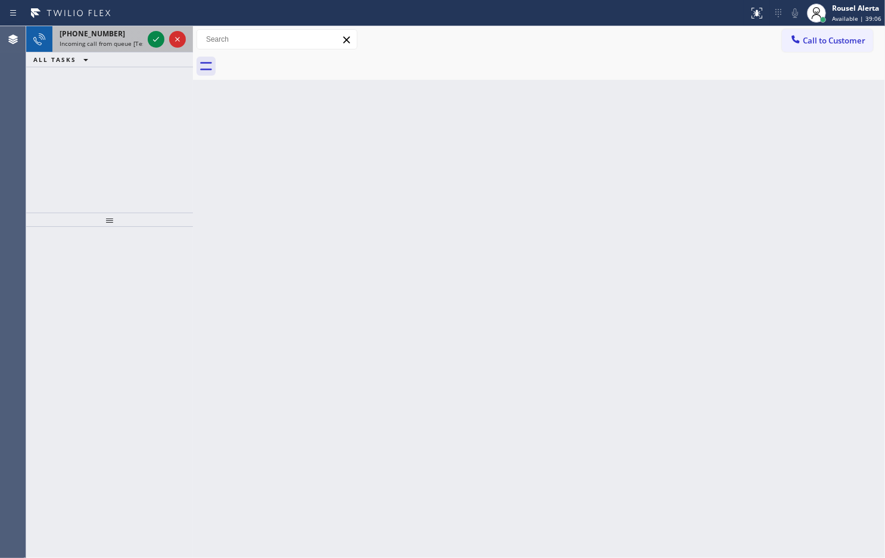
drag, startPoint x: 113, startPoint y: 39, endPoint x: 138, endPoint y: 43, distance: 25.5
click at [112, 39] on span "Incoming call from queue [Test] All" at bounding box center [109, 43] width 99 height 8
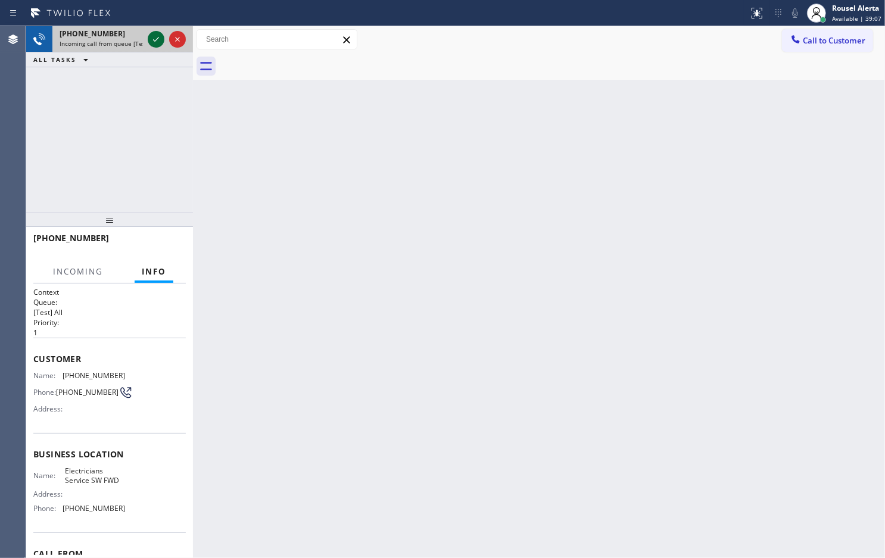
click at [148, 43] on div at bounding box center [156, 39] width 17 height 14
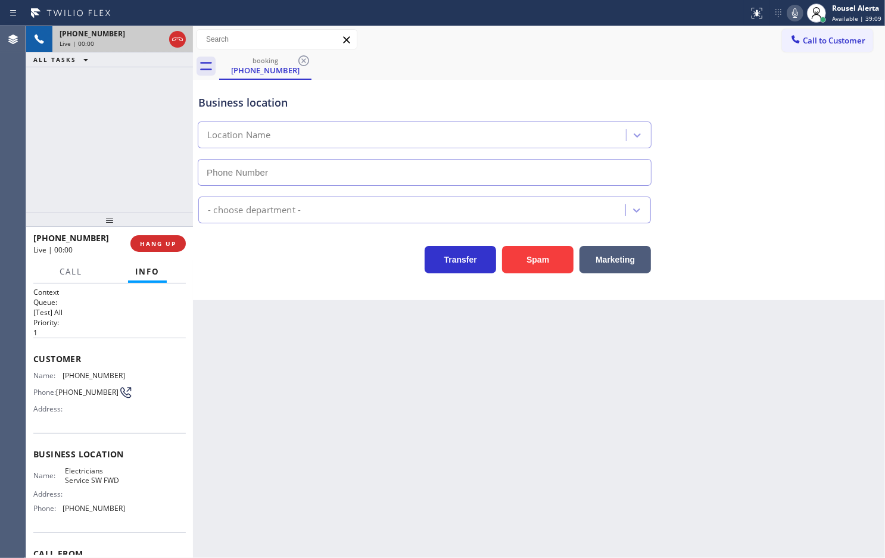
type input "[PHONE_NUMBER]"
click at [543, 260] on button "Spam" at bounding box center [537, 259] width 71 height 27
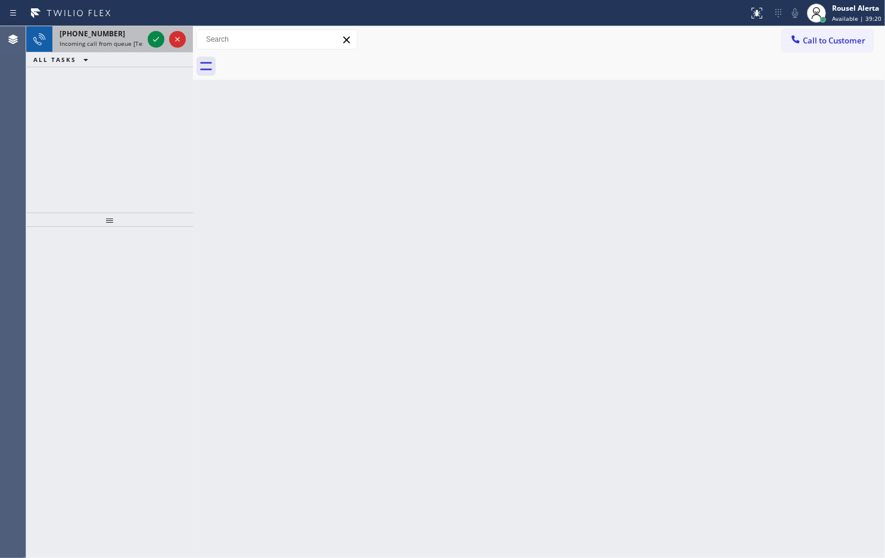
click at [122, 39] on span "Incoming call from queue [Test] All" at bounding box center [109, 43] width 99 height 8
click at [129, 38] on div "[PHONE_NUMBER]" at bounding box center [101, 34] width 83 height 10
click at [144, 45] on div "[PHONE_NUMBER] Incoming call from queue [Test] All" at bounding box center [98, 39] width 93 height 26
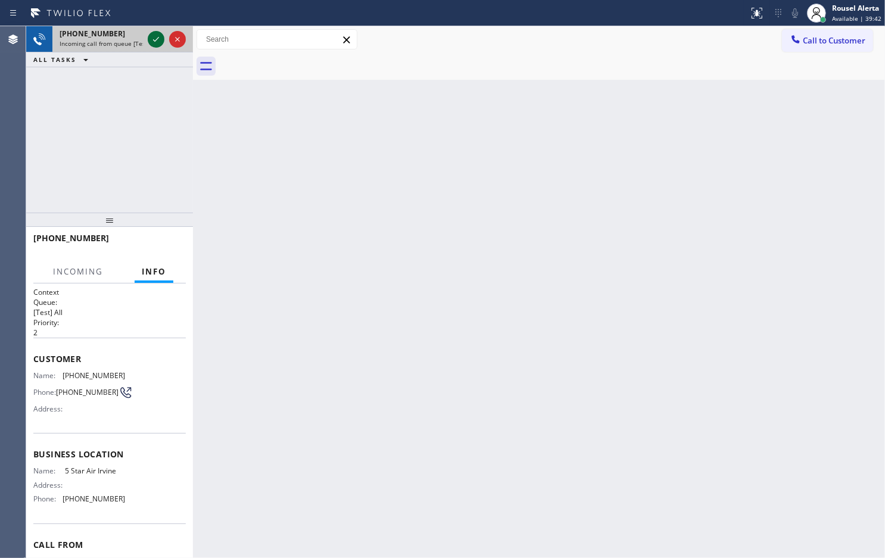
click at [149, 43] on icon at bounding box center [156, 39] width 14 height 14
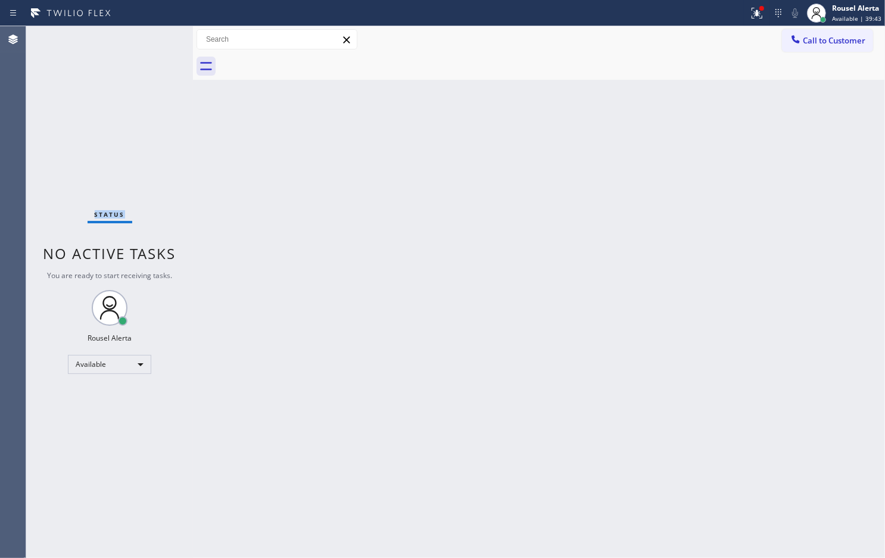
click at [149, 43] on div "Status No active tasks You are ready to start receiving tasks. Rousel Alerta Av…" at bounding box center [109, 292] width 167 height 532
drag, startPoint x: 149, startPoint y: 43, endPoint x: 284, endPoint y: 93, distance: 143.4
click at [151, 43] on div "Status No active tasks You are ready to start receiving tasks. Rousel Alerta Av…" at bounding box center [109, 292] width 167 height 532
click at [763, 14] on icon at bounding box center [757, 13] width 14 height 14
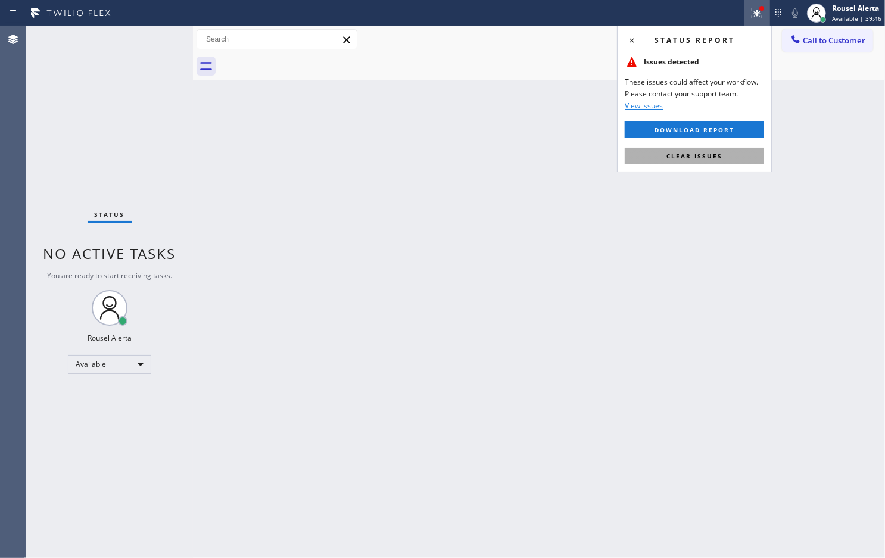
click at [733, 161] on button "Clear issues" at bounding box center [694, 156] width 139 height 17
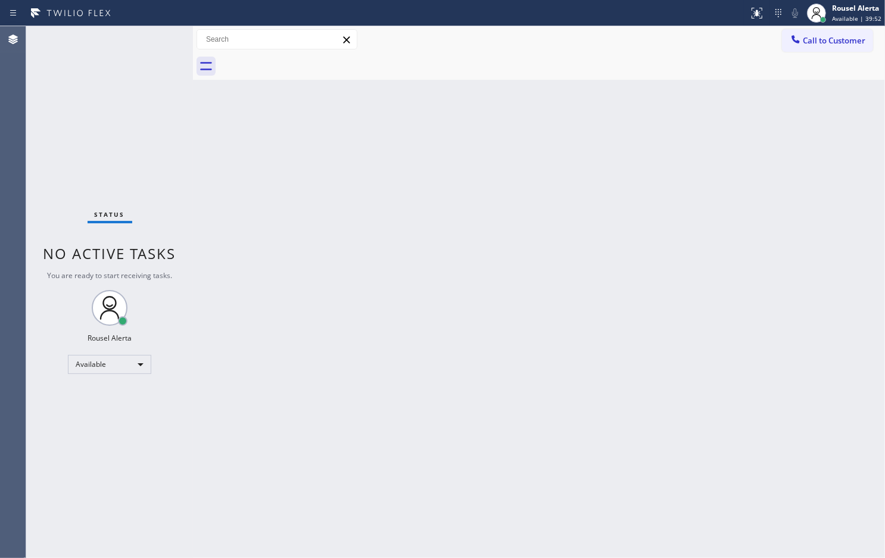
click at [135, 70] on div "Status No active tasks You are ready to start receiving tasks. Rousel Alerta Av…" at bounding box center [109, 292] width 167 height 532
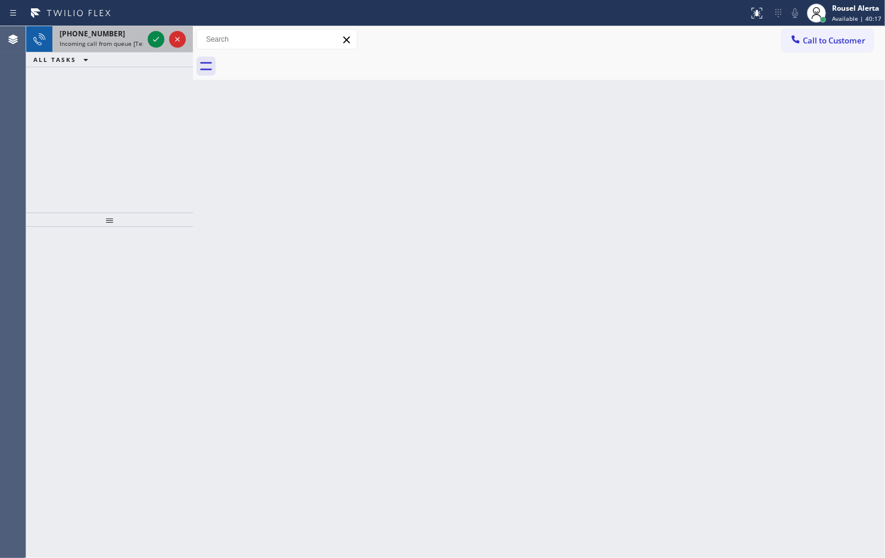
drag, startPoint x: 120, startPoint y: 45, endPoint x: 140, endPoint y: 43, distance: 20.3
click at [120, 45] on span "Incoming call from queue [Test] All" at bounding box center [109, 43] width 99 height 8
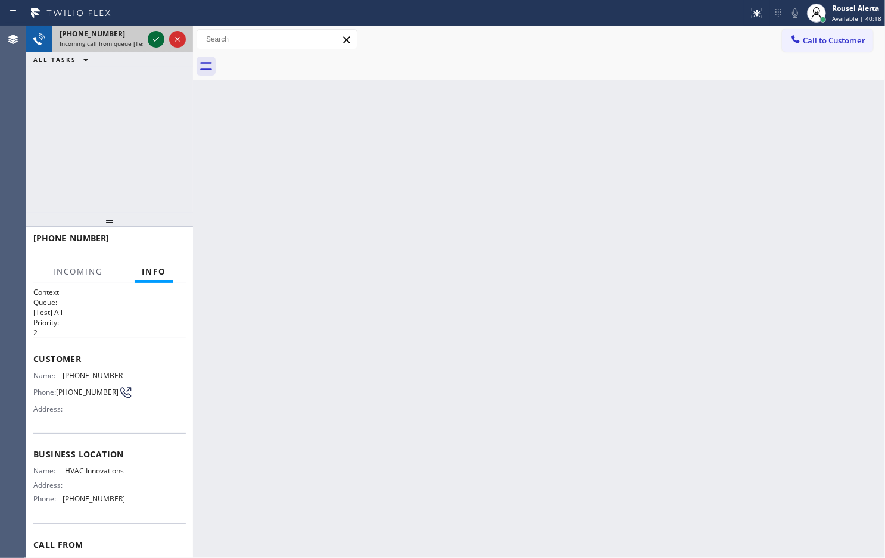
click at [148, 43] on div at bounding box center [156, 39] width 17 height 14
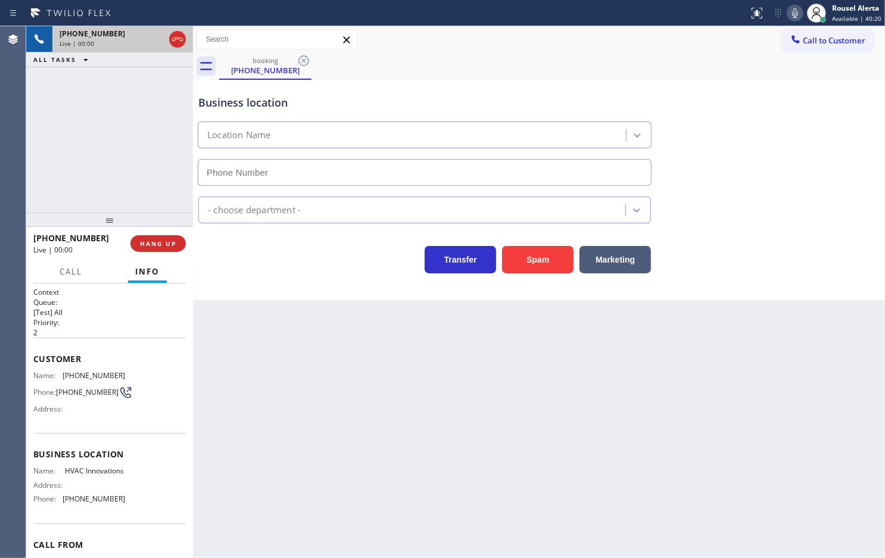
type input "[PHONE_NUMBER]"
click at [542, 257] on button "Spam" at bounding box center [537, 259] width 71 height 27
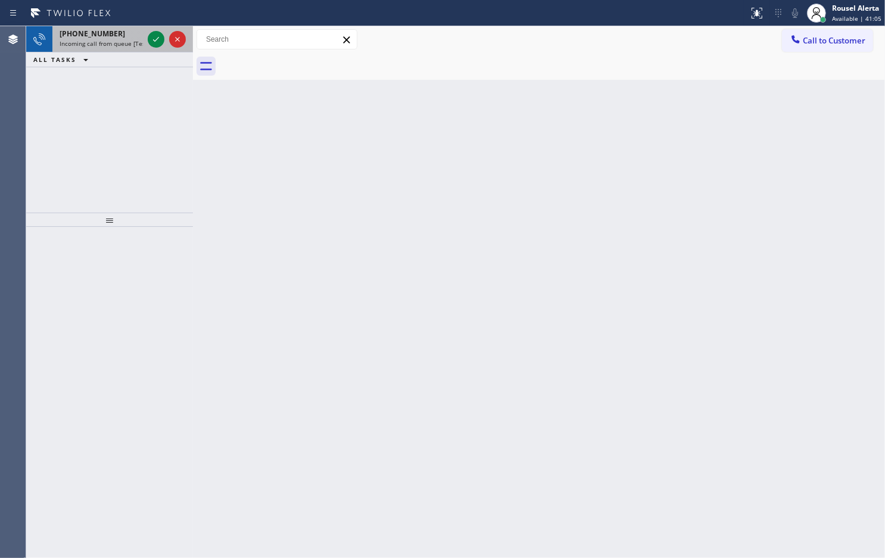
click at [138, 49] on div "[PHONE_NUMBER] Incoming call from queue [Test] All" at bounding box center [98, 39] width 93 height 26
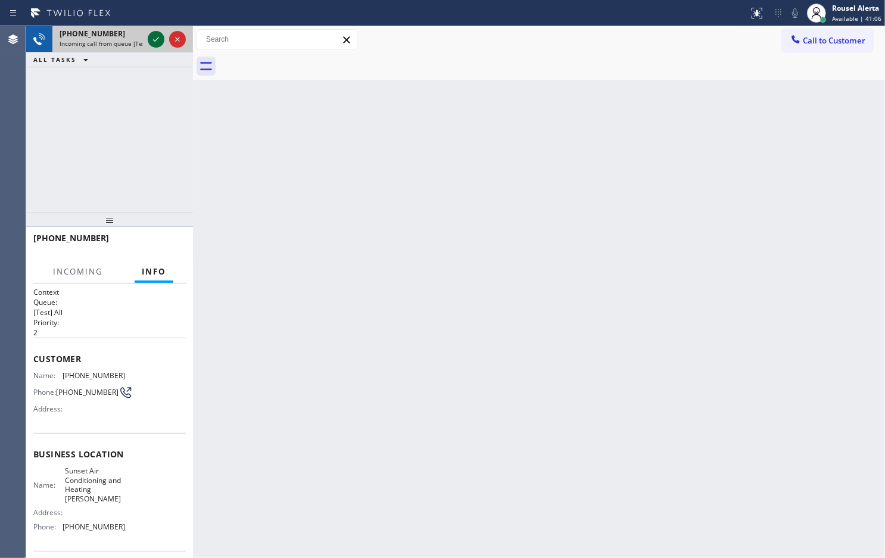
click at [148, 41] on div at bounding box center [156, 39] width 17 height 14
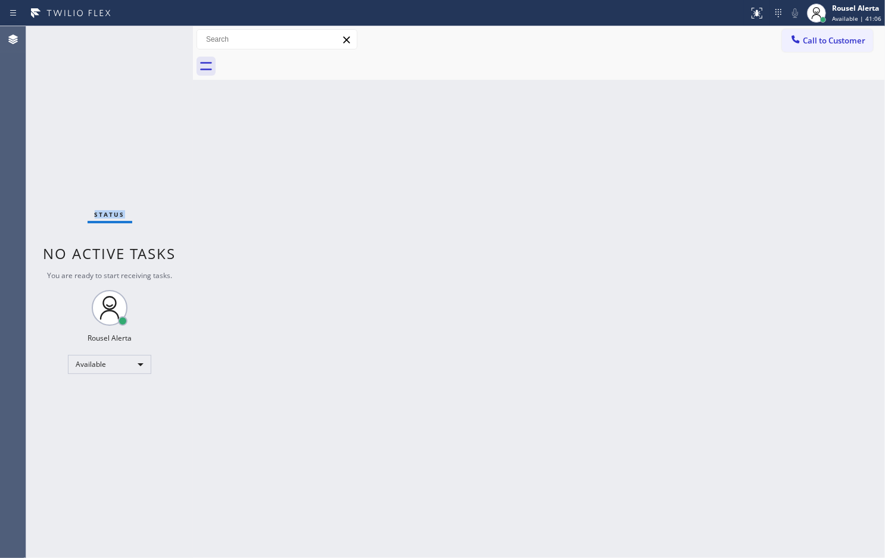
click at [148, 41] on div "Status No active tasks You are ready to start receiving tasks. Rousel Alerta Av…" at bounding box center [109, 292] width 167 height 532
drag, startPoint x: 148, startPoint y: 41, endPoint x: 159, endPoint y: 15, distance: 27.5
click at [154, 30] on div "Status No active tasks You are ready to start receiving tasks. Rousel Alerta Av…" at bounding box center [109, 292] width 167 height 532
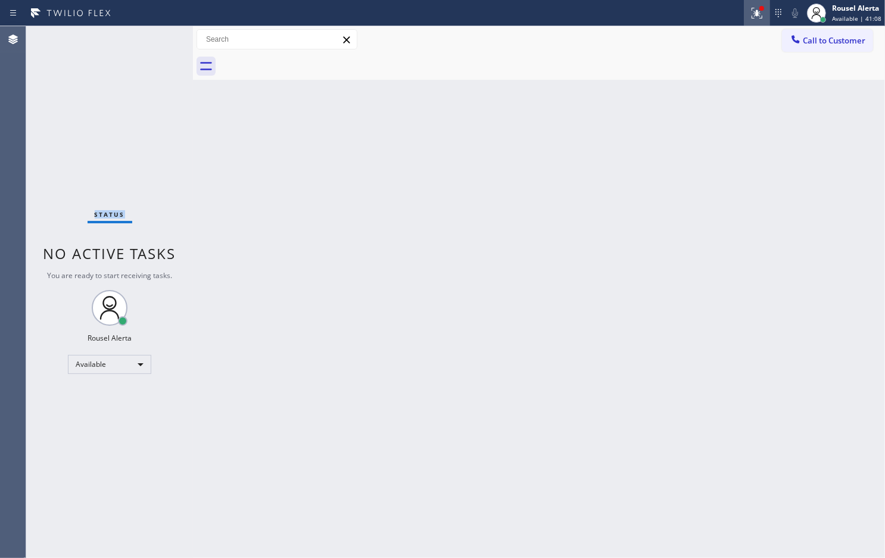
click at [752, 15] on icon at bounding box center [757, 13] width 14 height 14
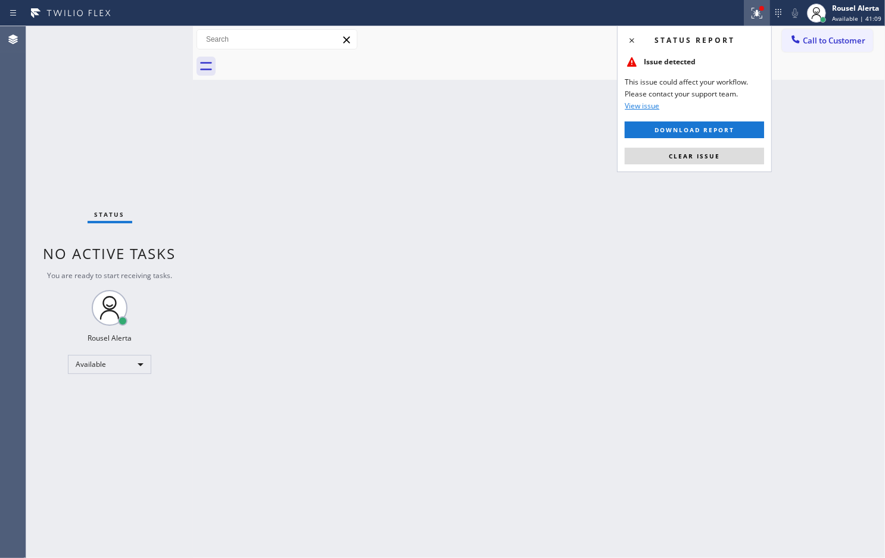
click at [716, 166] on div "Status report Issue detected This issue could affect your workflow. Please cont…" at bounding box center [694, 99] width 155 height 147
click at [715, 156] on span "Clear issue" at bounding box center [694, 156] width 51 height 8
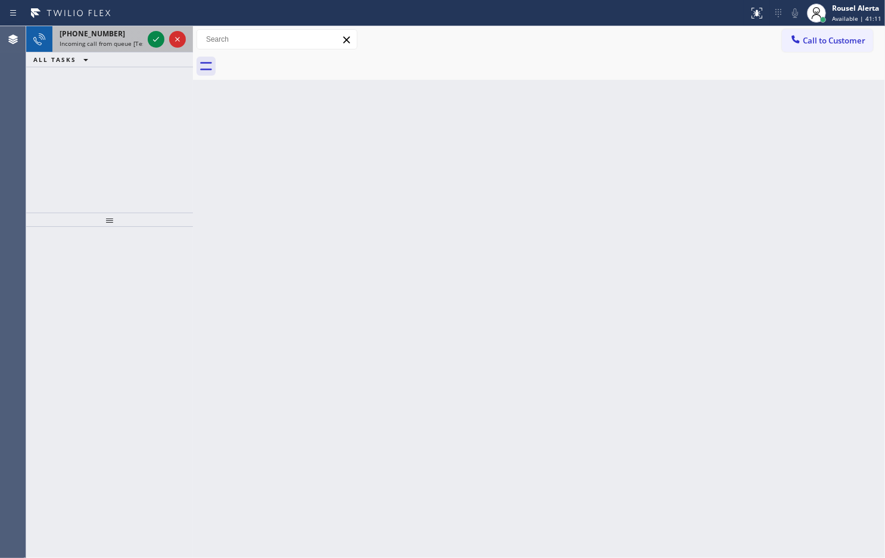
click at [129, 39] on span "Incoming call from queue [Test] All" at bounding box center [109, 43] width 99 height 8
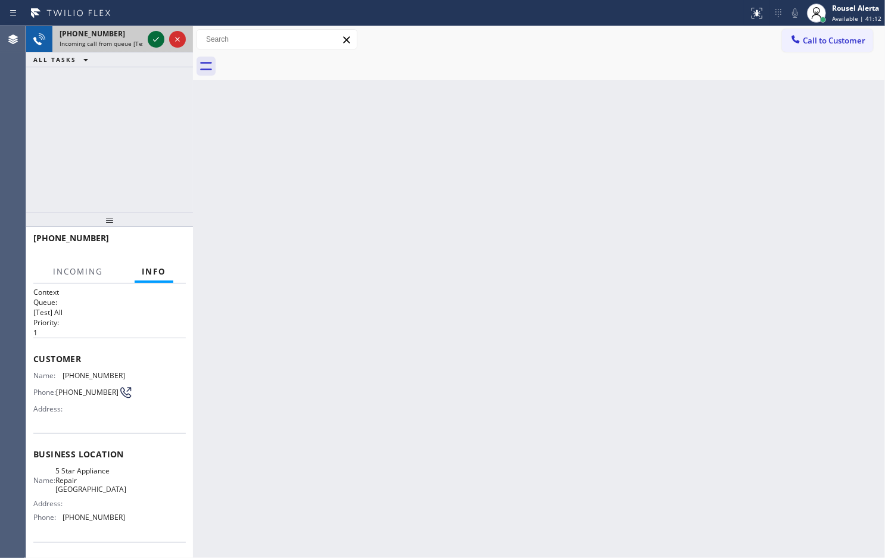
click at [152, 39] on icon at bounding box center [156, 39] width 14 height 14
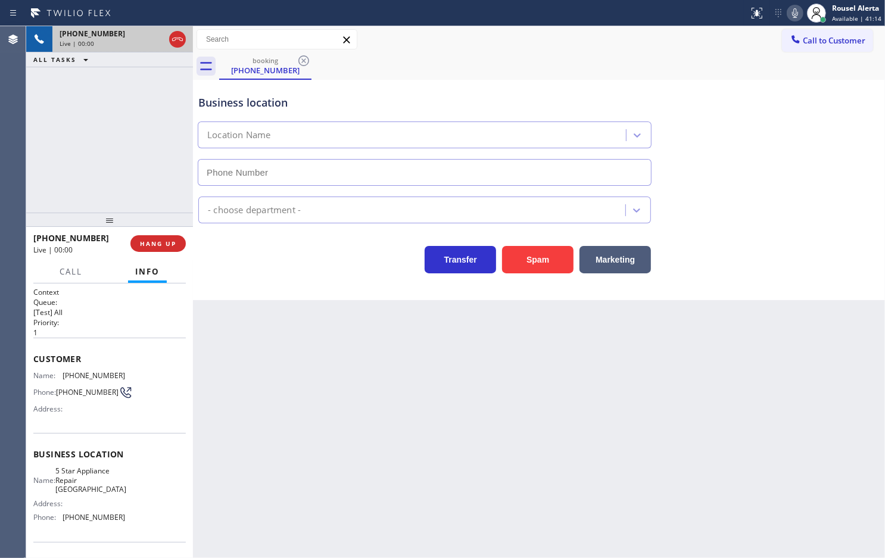
type input "[PHONE_NUMBER]"
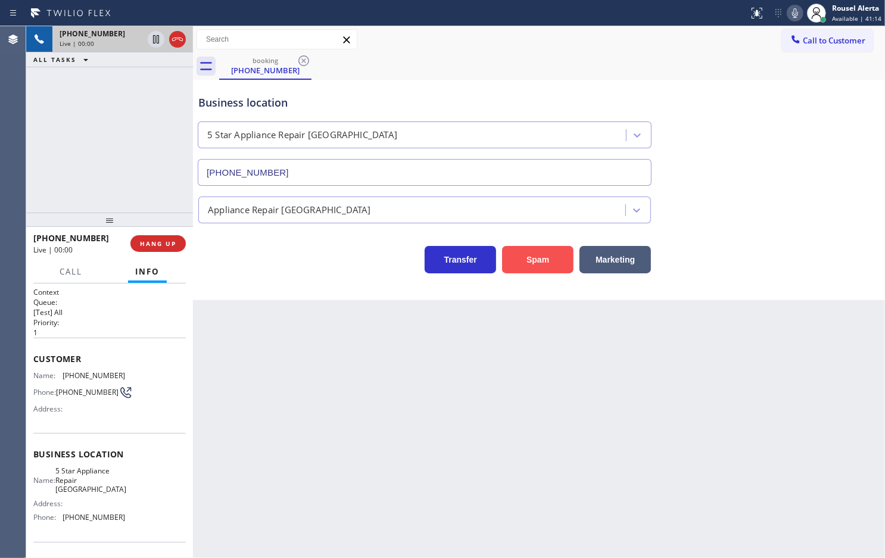
click at [553, 265] on button "Spam" at bounding box center [537, 259] width 71 height 27
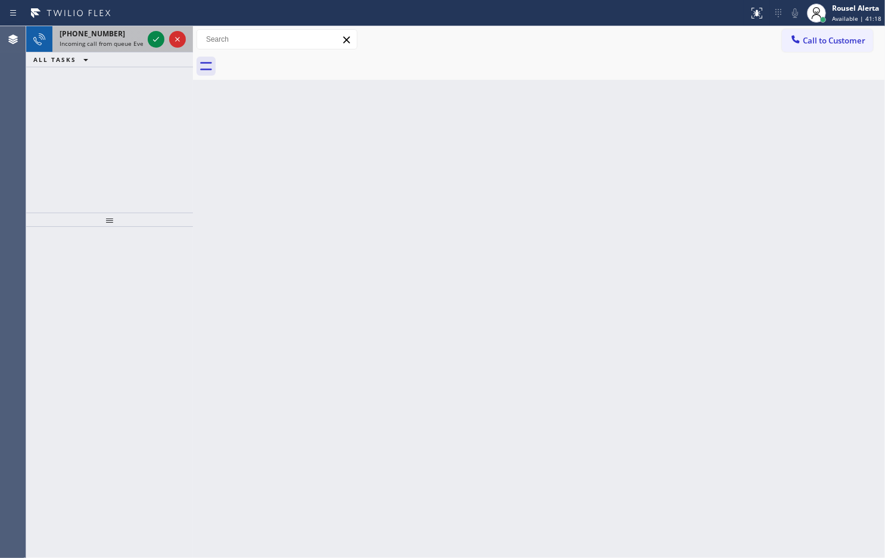
click at [121, 35] on div "[PHONE_NUMBER]" at bounding box center [101, 34] width 83 height 10
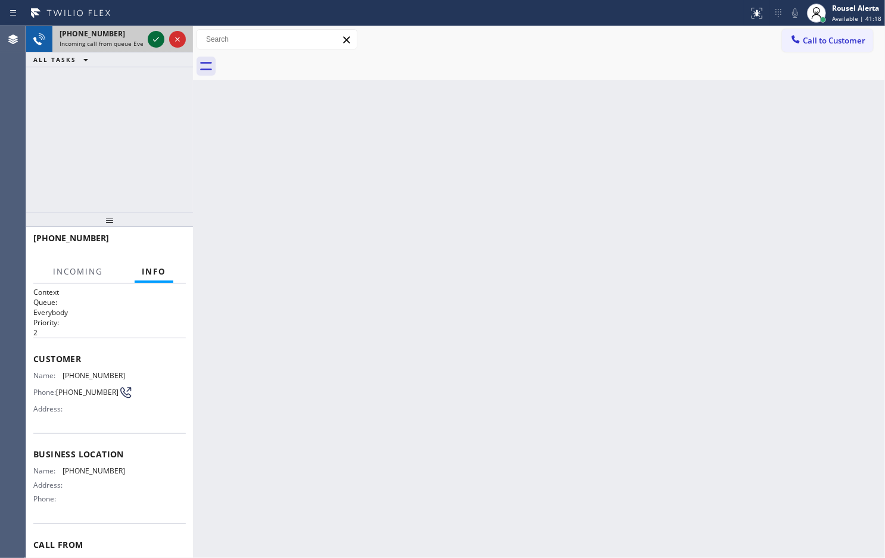
click at [148, 41] on div at bounding box center [156, 39] width 17 height 14
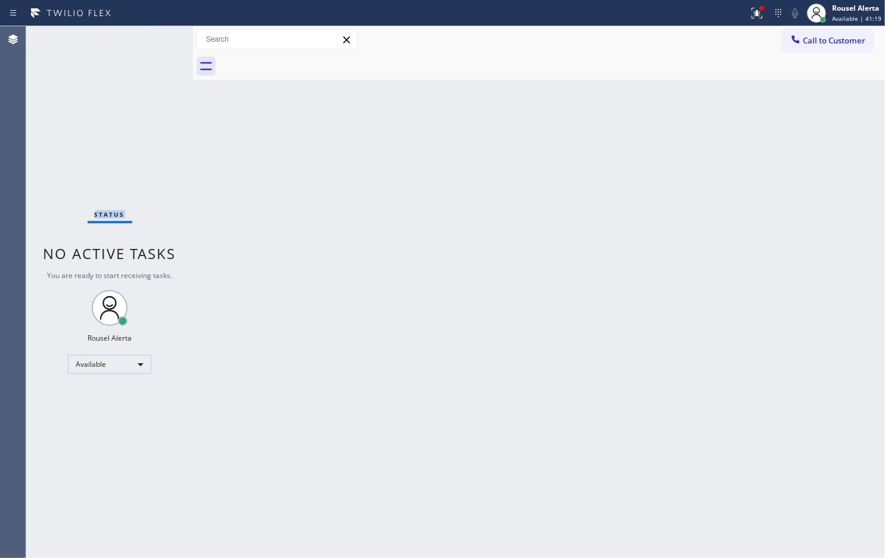
click at [148, 42] on div "Status No active tasks You are ready to start receiving tasks. Rousel Alerta Av…" at bounding box center [109, 292] width 167 height 532
click at [243, 157] on div "Back to Dashboard Change Sender ID Customers Technicians Select a contact Outbo…" at bounding box center [539, 292] width 692 height 532
click at [758, 13] on icon at bounding box center [757, 12] width 7 height 4
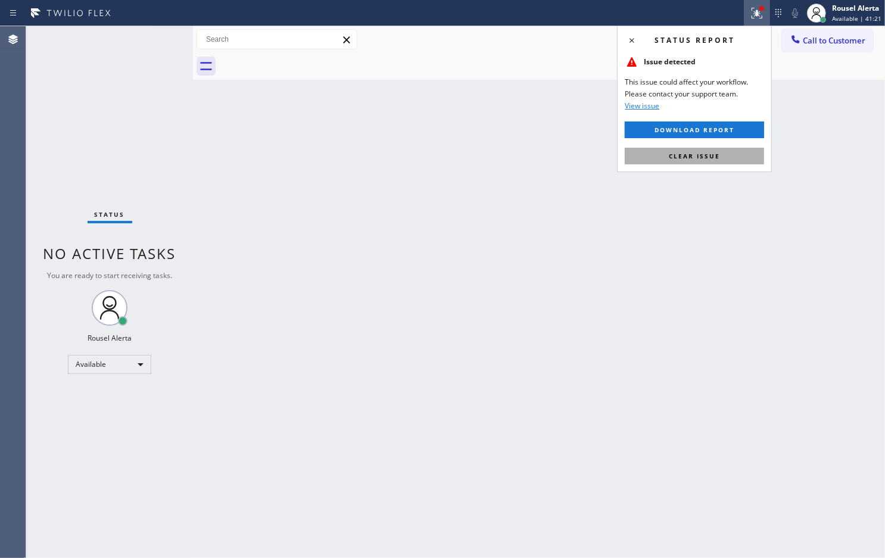
click at [733, 152] on button "Clear issue" at bounding box center [694, 156] width 139 height 17
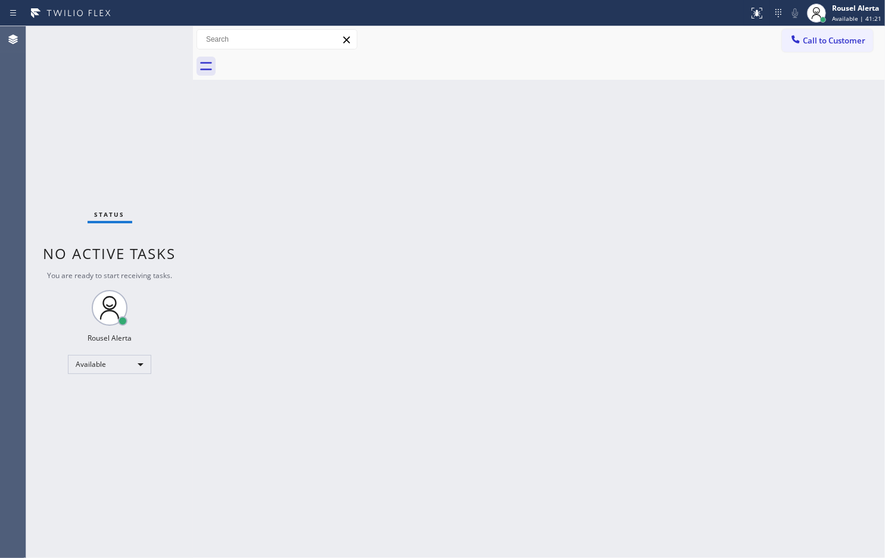
click at [736, 213] on div "Back to Dashboard Change Sender ID Customers Technicians Select a contact Outbo…" at bounding box center [539, 292] width 692 height 532
click at [146, 33] on div "Status No active tasks You are ready to start receiving tasks. Rousel Alerta Av…" at bounding box center [109, 292] width 167 height 532
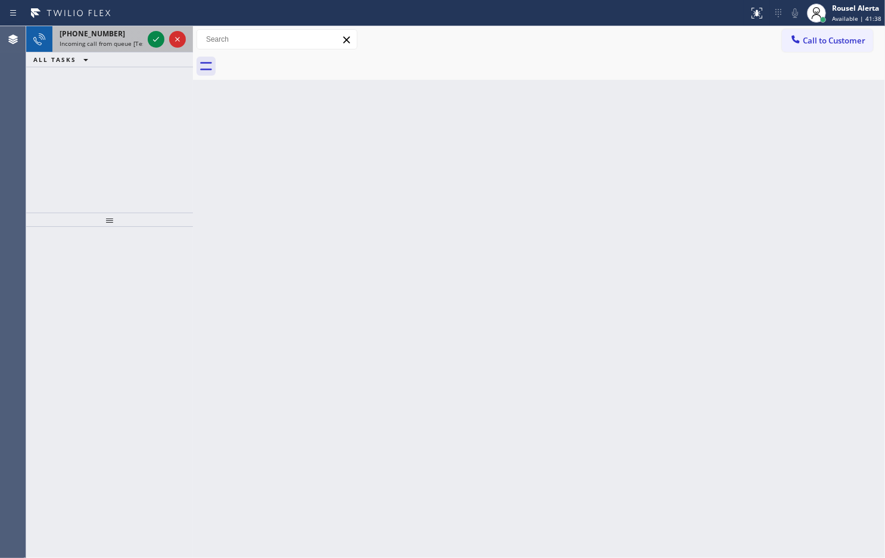
click at [138, 33] on div "[PHONE_NUMBER]" at bounding box center [101, 34] width 83 height 10
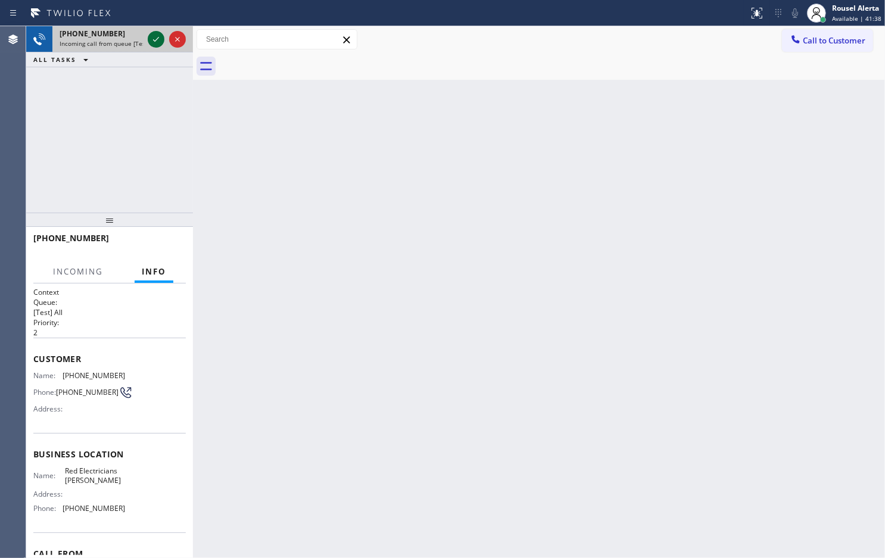
click at [148, 36] on div at bounding box center [156, 39] width 17 height 14
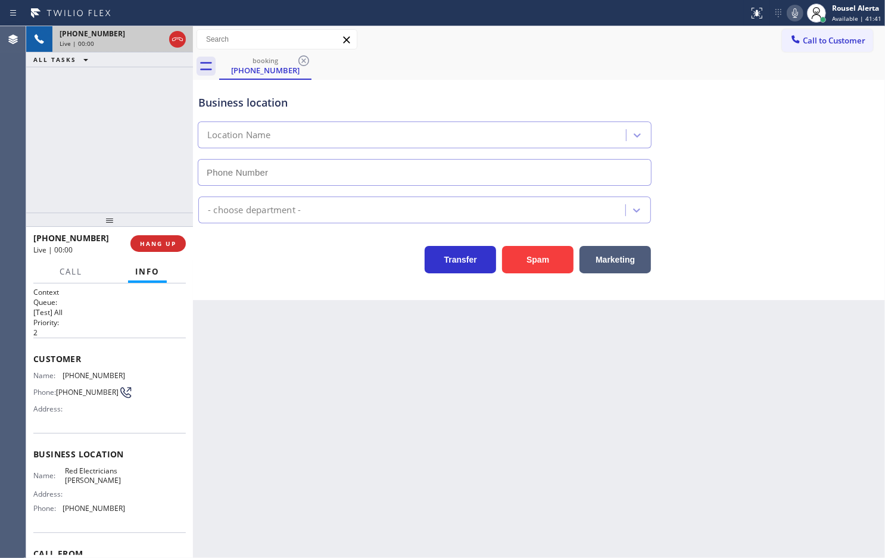
type input "[PHONE_NUMBER]"
click at [520, 267] on button "Spam" at bounding box center [537, 259] width 71 height 27
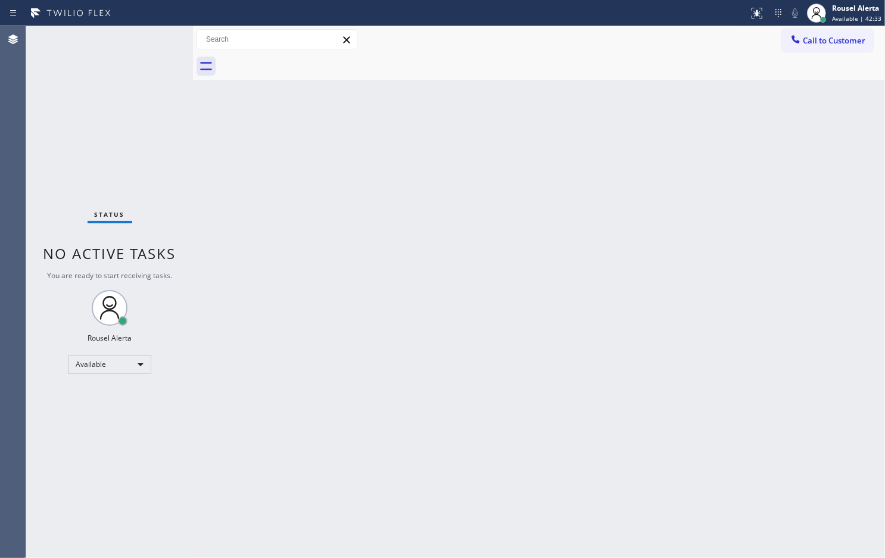
click at [148, 40] on div "Status No active tasks You are ready to start receiving tasks. Rousel Alerta Av…" at bounding box center [109, 292] width 167 height 532
click at [357, 380] on div "Back to Dashboard Change Sender ID Customers Technicians Select a contact Outbo…" at bounding box center [539, 292] width 692 height 532
click at [133, 27] on div "Status No active tasks You are ready to start receiving tasks. Rousel Alerta Av…" at bounding box center [109, 292] width 167 height 532
click at [146, 33] on div "Status No active tasks You are ready to start receiving tasks. Rousel Alerta Av…" at bounding box center [109, 292] width 167 height 532
click at [147, 30] on div "Status No active tasks You are ready to start receiving tasks. Rousel Alerta Av…" at bounding box center [109, 292] width 167 height 532
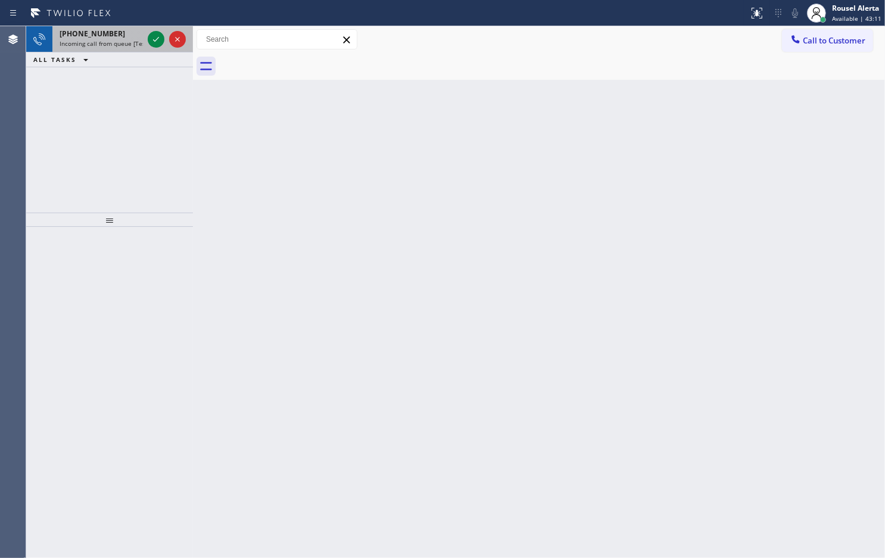
click at [117, 30] on div "[PHONE_NUMBER]" at bounding box center [101, 34] width 83 height 10
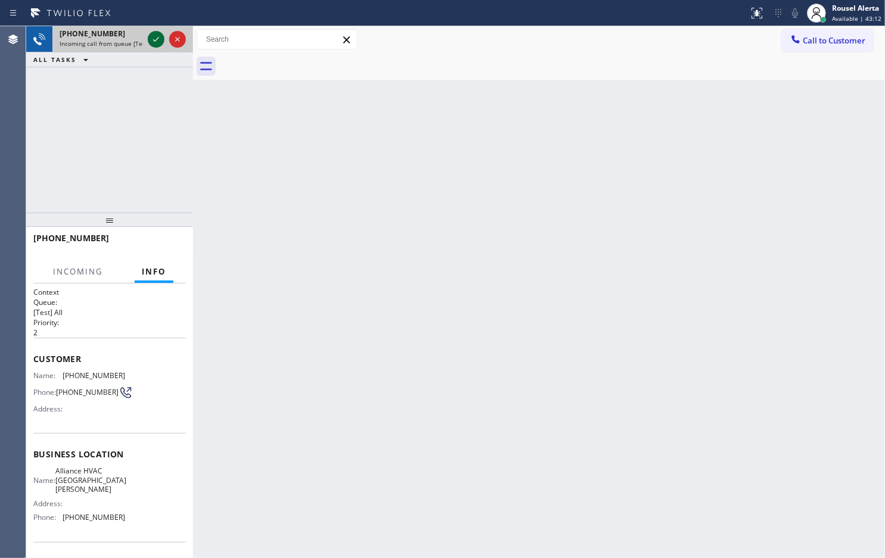
click at [152, 35] on icon at bounding box center [156, 39] width 14 height 14
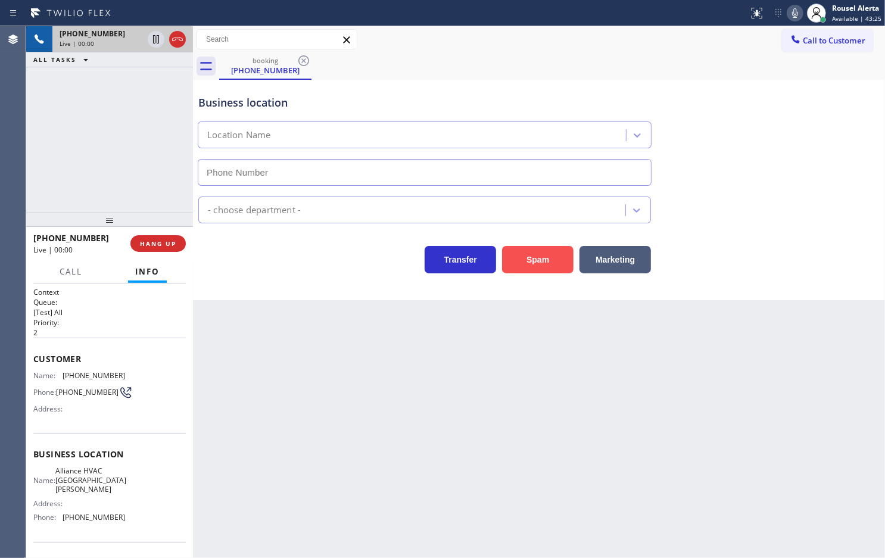
type input "[PHONE_NUMBER]"
click at [528, 261] on button "Spam" at bounding box center [537, 259] width 71 height 27
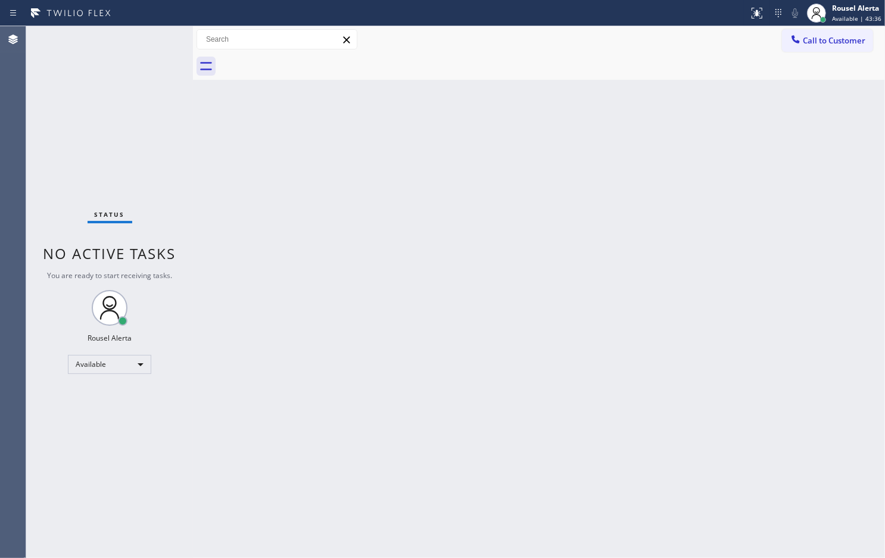
click at [151, 61] on div "Status No active tasks You are ready to start receiving tasks. Rousel Alerta Av…" at bounding box center [109, 292] width 167 height 532
click at [150, 37] on div "Status No active tasks You are ready to start receiving tasks. Rousel Alerta Av…" at bounding box center [109, 292] width 167 height 532
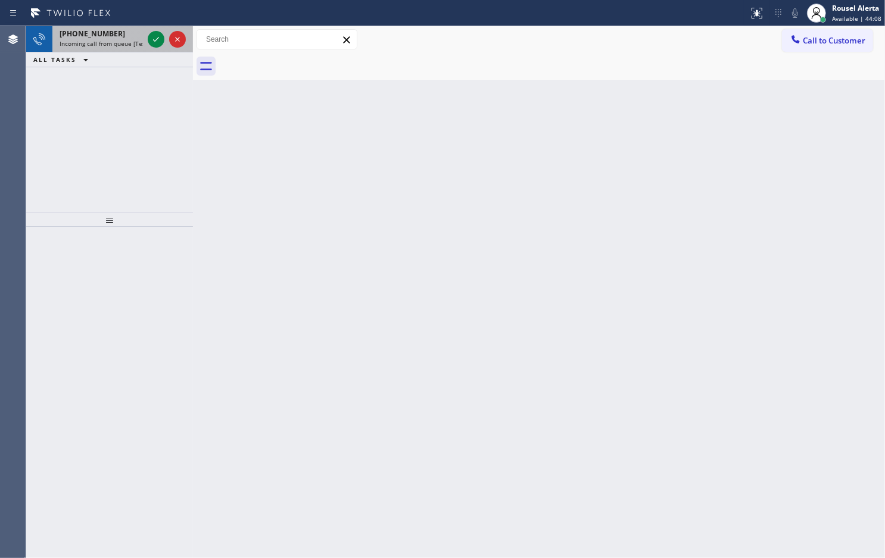
drag, startPoint x: 129, startPoint y: 33, endPoint x: 140, endPoint y: 33, distance: 11.3
click at [128, 33] on div "[PHONE_NUMBER]" at bounding box center [101, 34] width 83 height 10
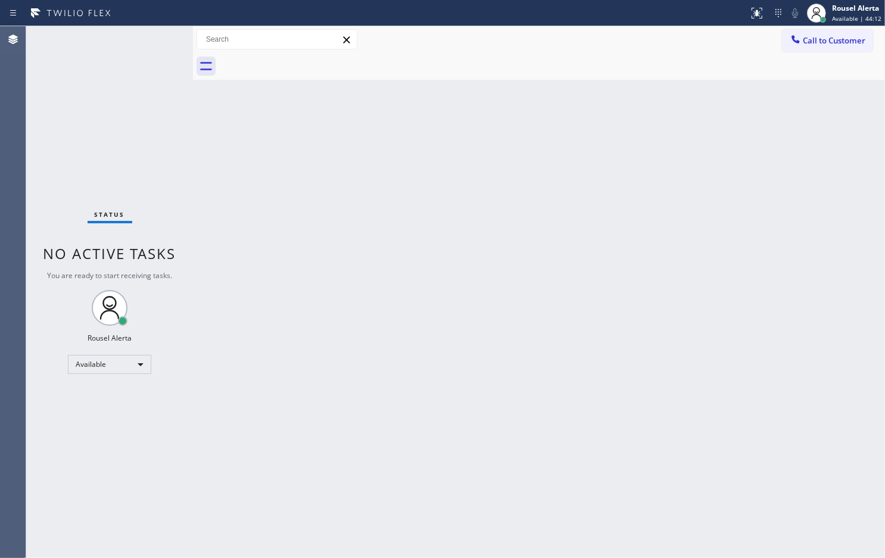
click at [141, 34] on div "Status No active tasks You are ready to start receiving tasks. Rousel Alerta Av…" at bounding box center [109, 292] width 167 height 532
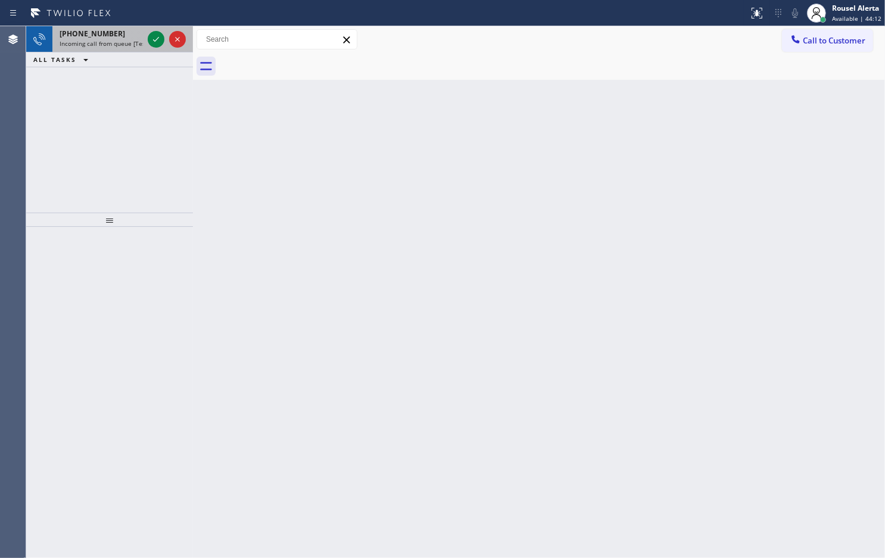
click at [140, 34] on div "[PHONE_NUMBER]" at bounding box center [101, 34] width 83 height 10
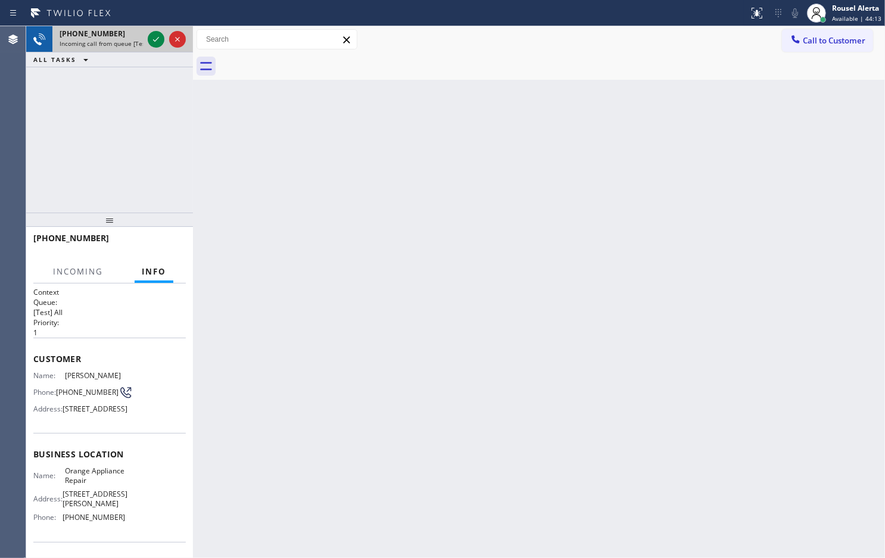
click at [140, 34] on div "[PHONE_NUMBER]" at bounding box center [101, 34] width 83 height 10
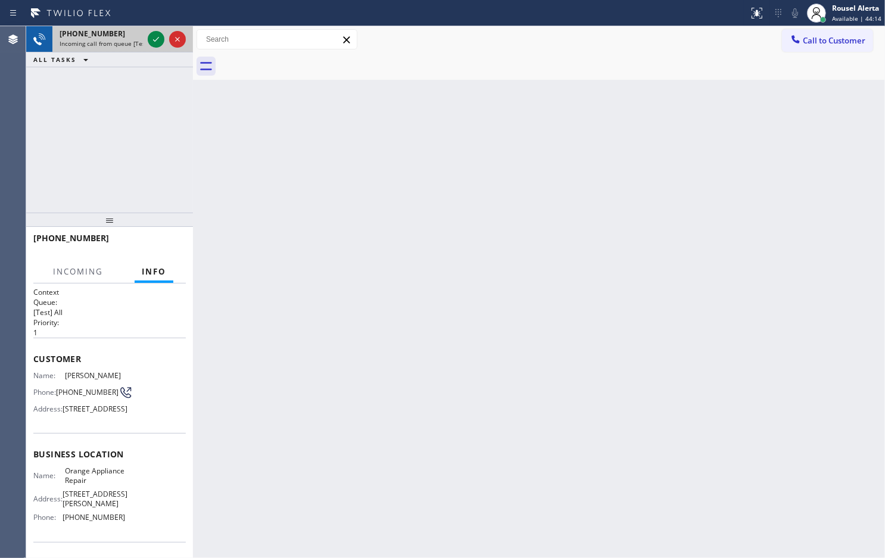
click at [140, 34] on div "[PHONE_NUMBER]" at bounding box center [101, 34] width 83 height 10
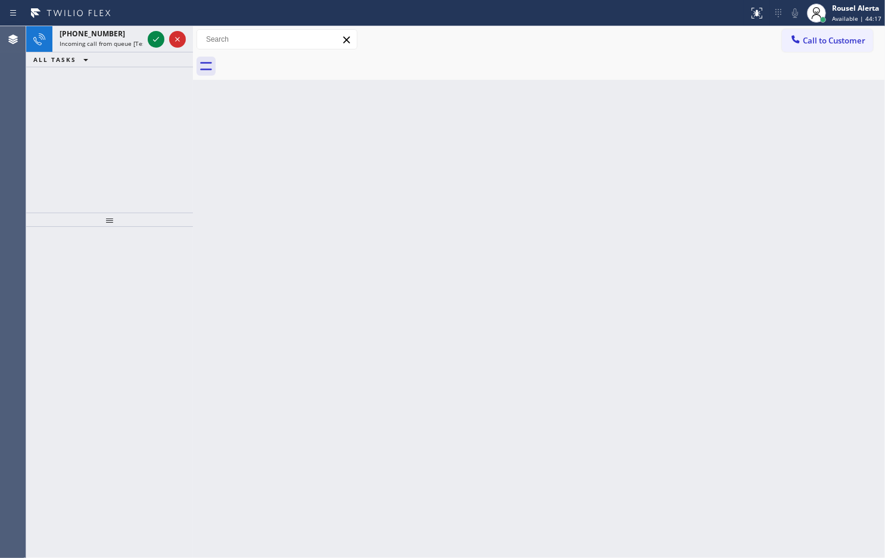
click at [140, 34] on div "[PHONE_NUMBER]" at bounding box center [101, 34] width 83 height 10
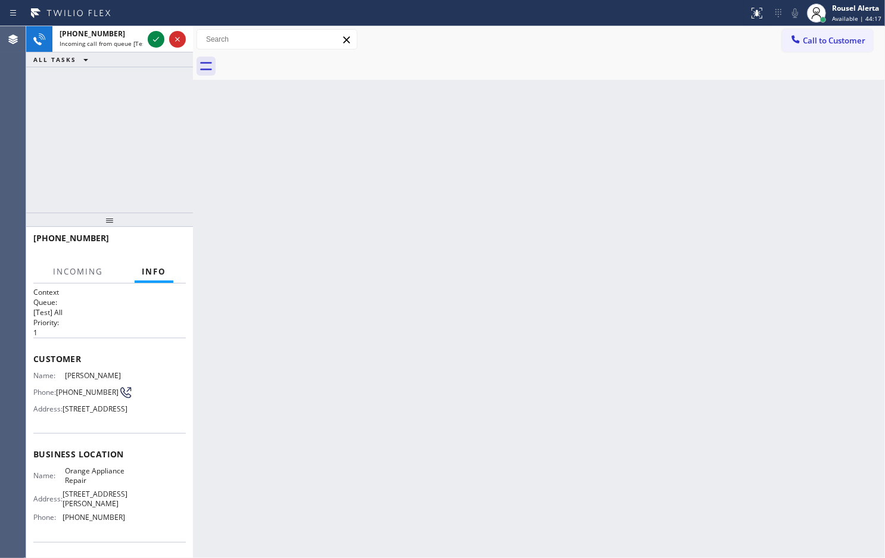
click at [140, 34] on div "[PHONE_NUMBER]" at bounding box center [101, 34] width 83 height 10
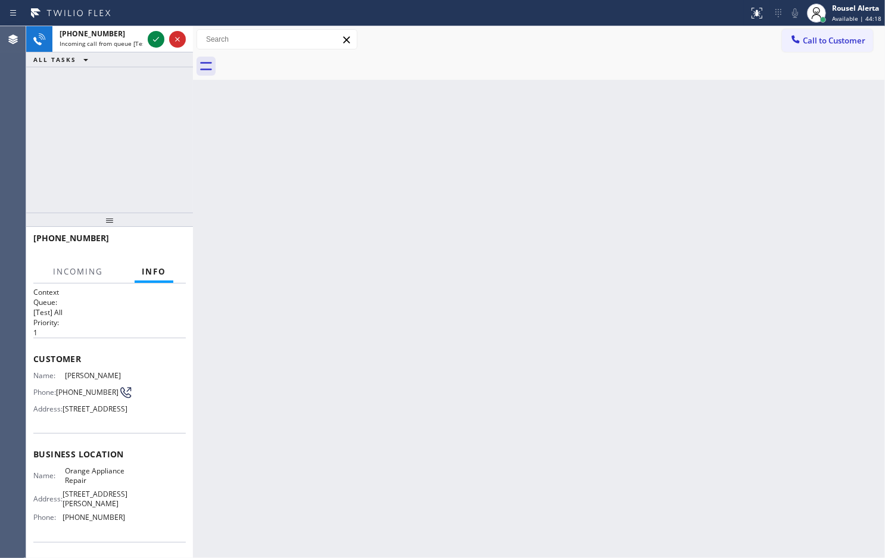
click at [140, 34] on div "[PHONE_NUMBER]" at bounding box center [101, 34] width 83 height 10
click at [156, 34] on icon at bounding box center [156, 39] width 14 height 14
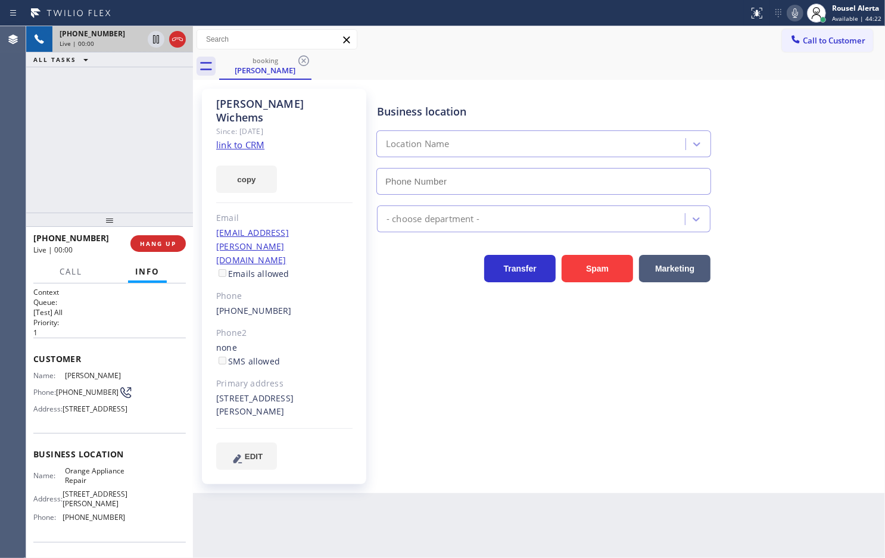
type input "[PHONE_NUMBER]"
click at [244, 139] on link "link to CRM" at bounding box center [240, 145] width 48 height 12
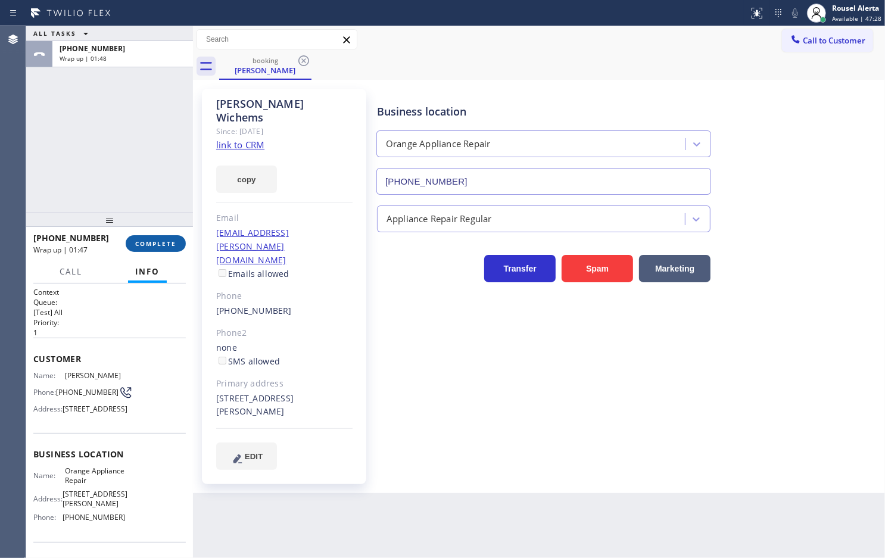
click at [148, 247] on span "COMPLETE" at bounding box center [155, 243] width 41 height 8
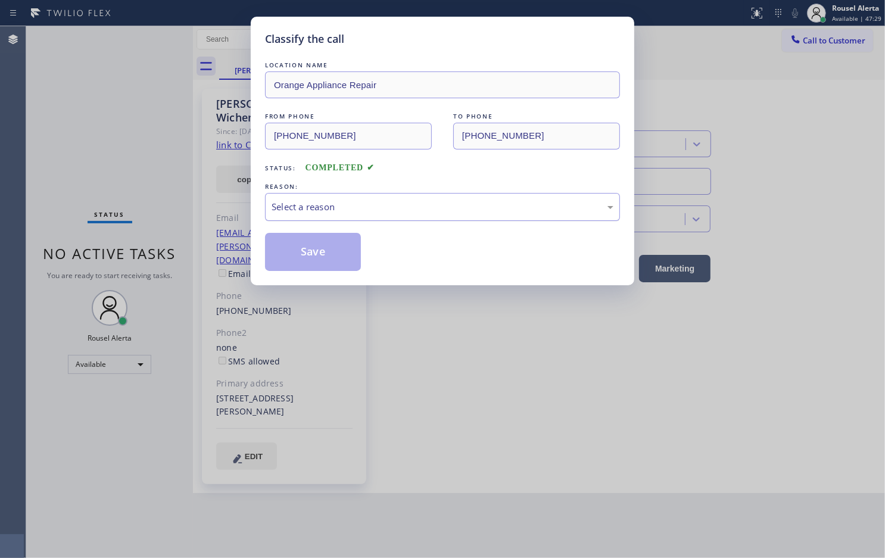
click at [352, 218] on div "Select a reason" at bounding box center [442, 207] width 355 height 28
click at [325, 263] on button "Save" at bounding box center [313, 252] width 96 height 38
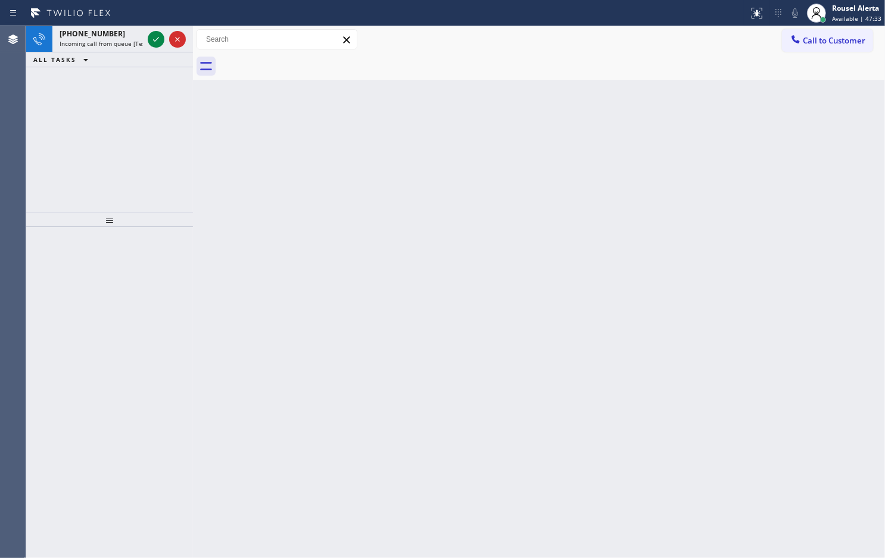
click at [358, 387] on div "Back to Dashboard Change Sender ID Customers Technicians Select a contact Outbo…" at bounding box center [539, 292] width 692 height 532
click at [128, 42] on span "Incoming call from queue [Test] All" at bounding box center [109, 43] width 99 height 8
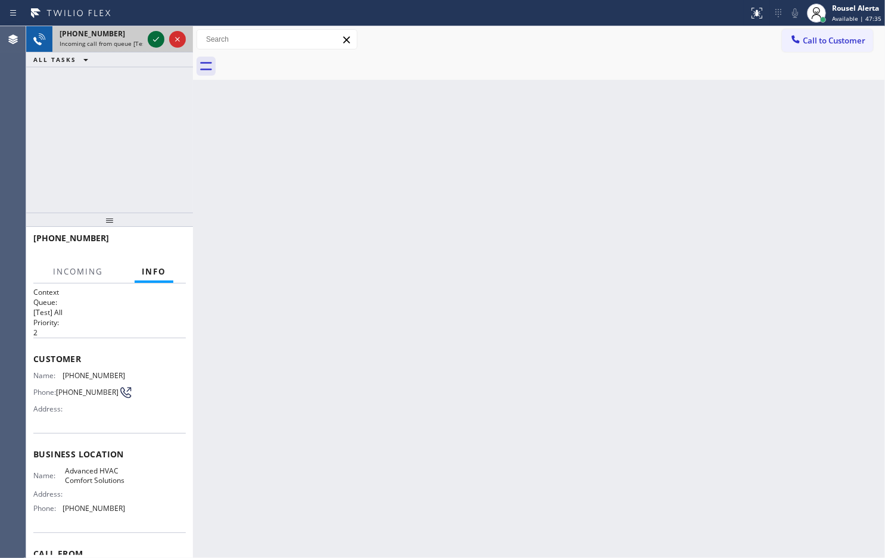
click at [151, 43] on icon at bounding box center [156, 39] width 14 height 14
click at [427, 369] on div "Back to Dashboard Change Sender ID Customers Technicians Select a contact Outbo…" at bounding box center [539, 292] width 692 height 532
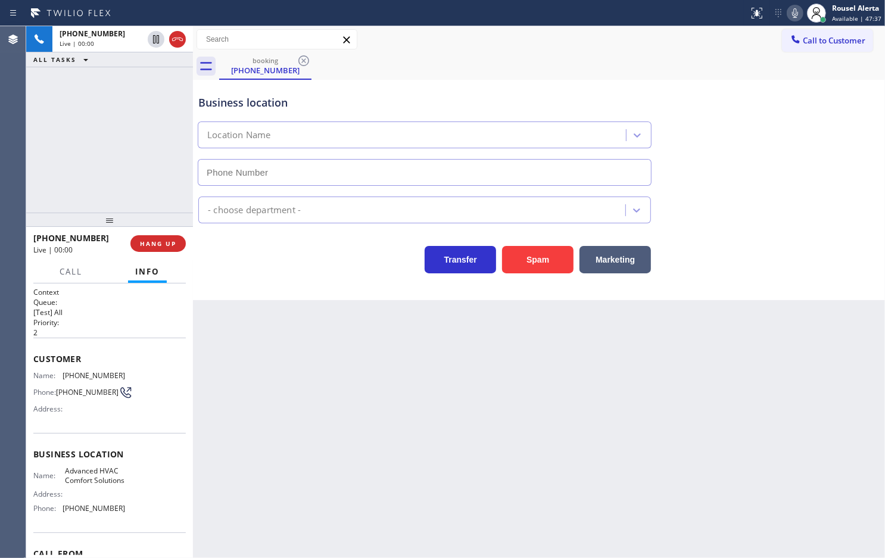
type input "[PHONE_NUMBER]"
click at [558, 265] on button "Spam" at bounding box center [537, 259] width 71 height 27
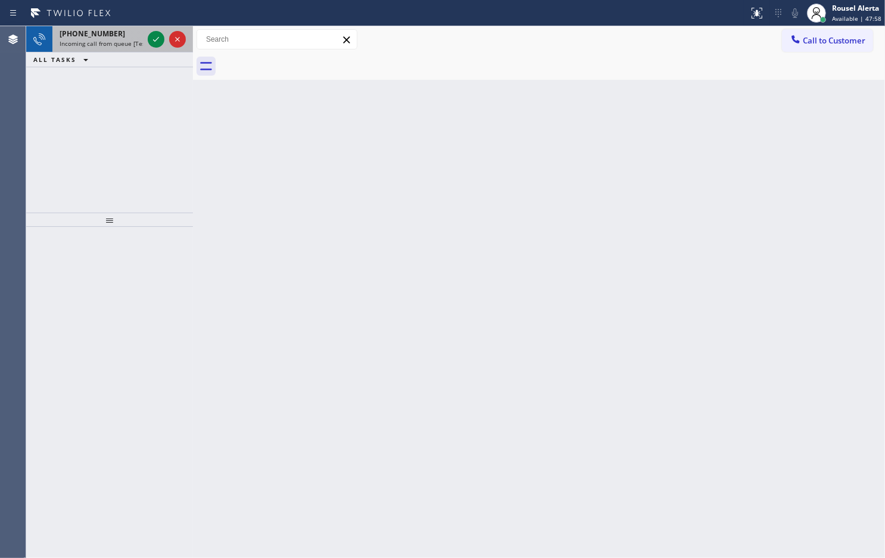
drag, startPoint x: 101, startPoint y: 35, endPoint x: 135, endPoint y: 41, distance: 33.9
click at [102, 35] on span "[PHONE_NUMBER]" at bounding box center [93, 34] width 66 height 10
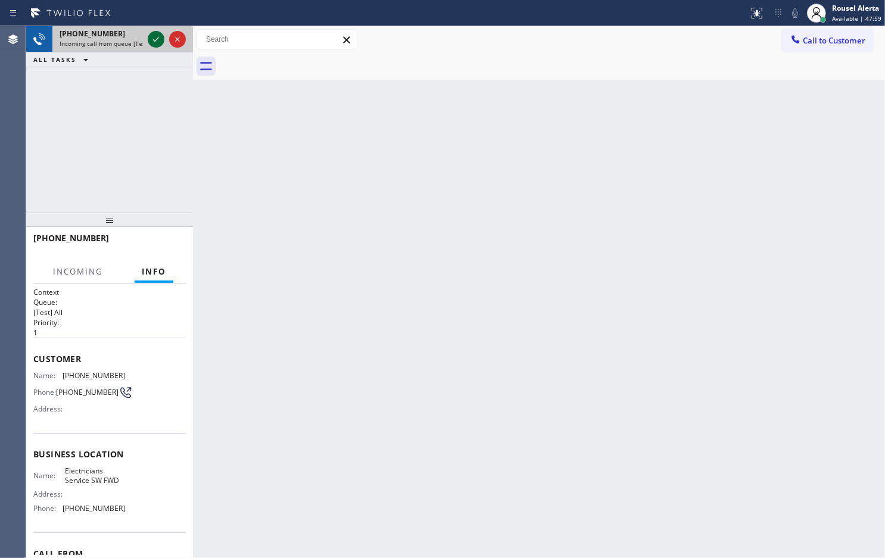
click at [151, 40] on icon at bounding box center [156, 39] width 14 height 14
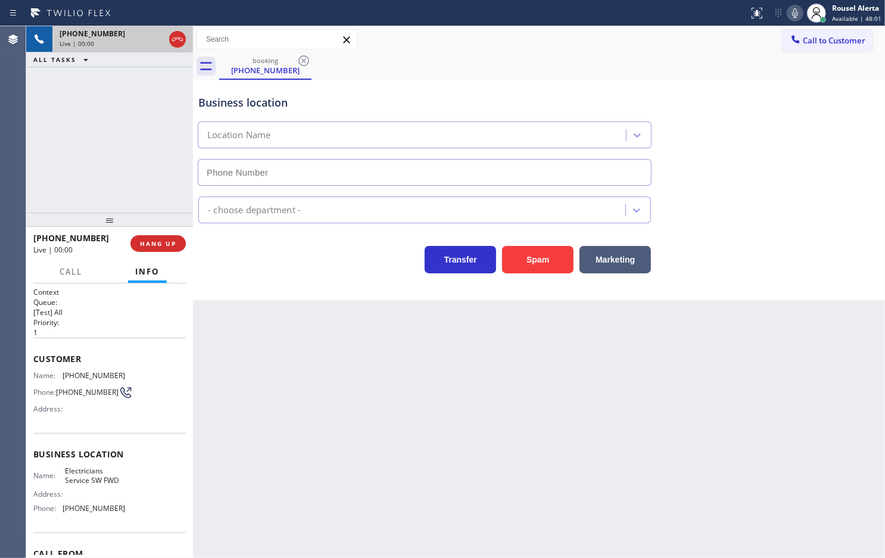
type input "[PHONE_NUMBER]"
click at [520, 264] on button "Spam" at bounding box center [537, 259] width 71 height 27
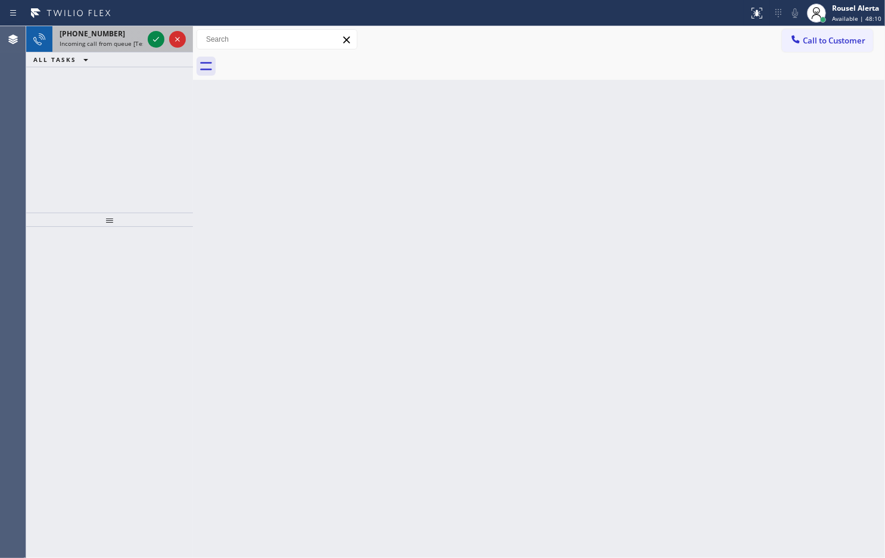
click at [118, 31] on div "[PHONE_NUMBER]" at bounding box center [101, 34] width 83 height 10
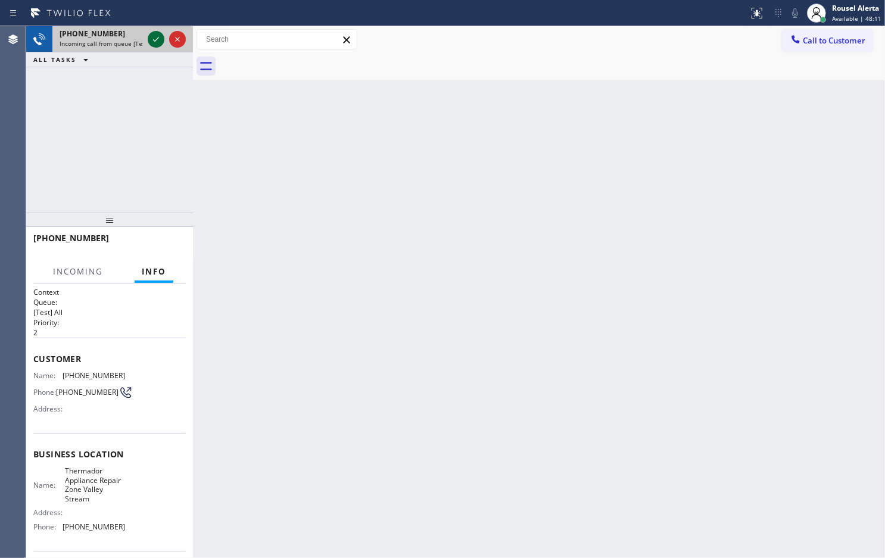
click at [159, 42] on icon at bounding box center [156, 39] width 14 height 14
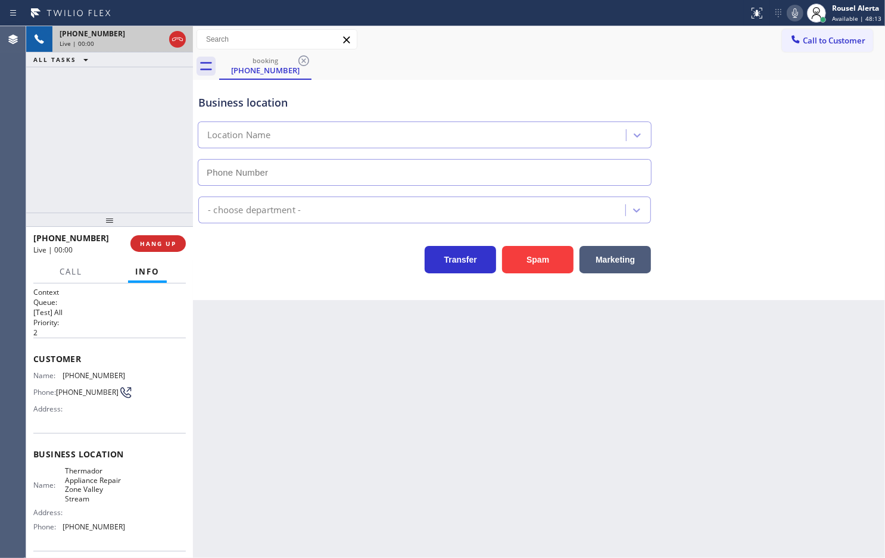
type input "[PHONE_NUMBER]"
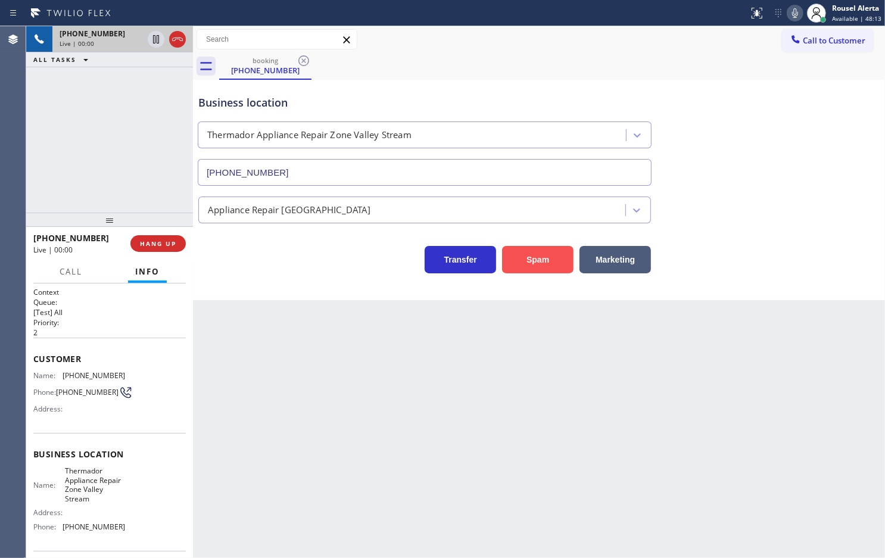
click at [538, 269] on button "Spam" at bounding box center [537, 259] width 71 height 27
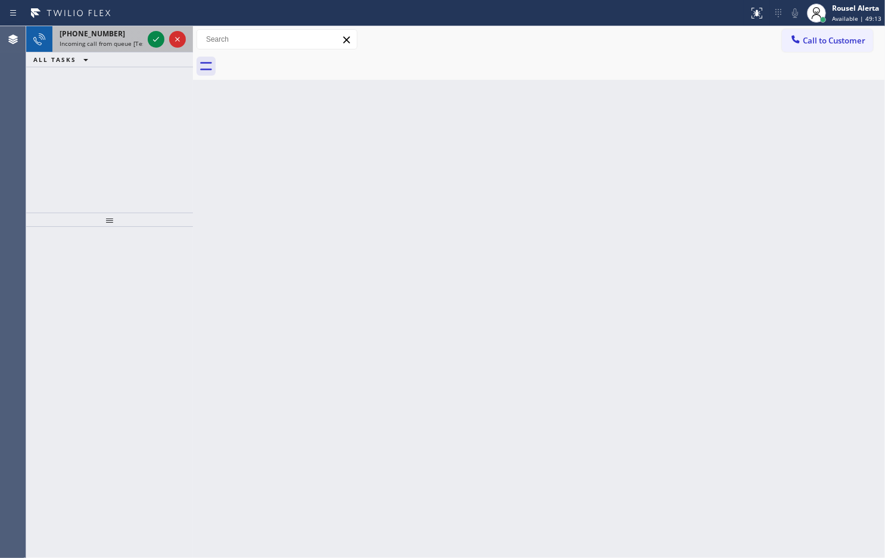
click at [127, 38] on div "[PHONE_NUMBER]" at bounding box center [101, 34] width 83 height 10
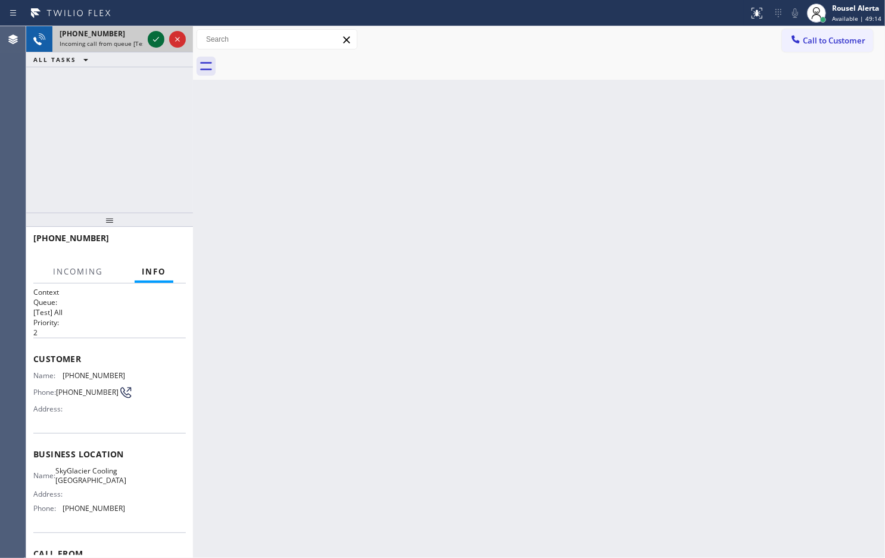
click at [152, 37] on icon at bounding box center [156, 39] width 14 height 14
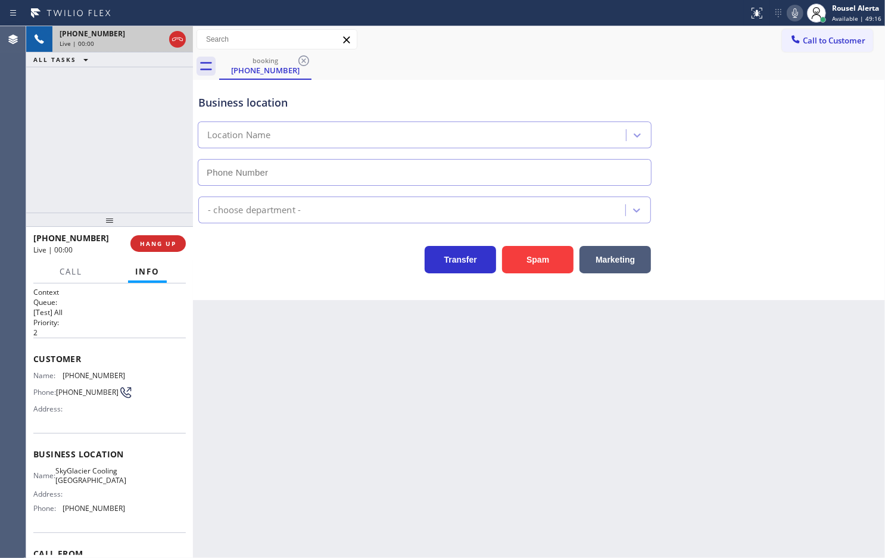
type input "[PHONE_NUMBER]"
click at [526, 257] on button "Spam" at bounding box center [537, 259] width 71 height 27
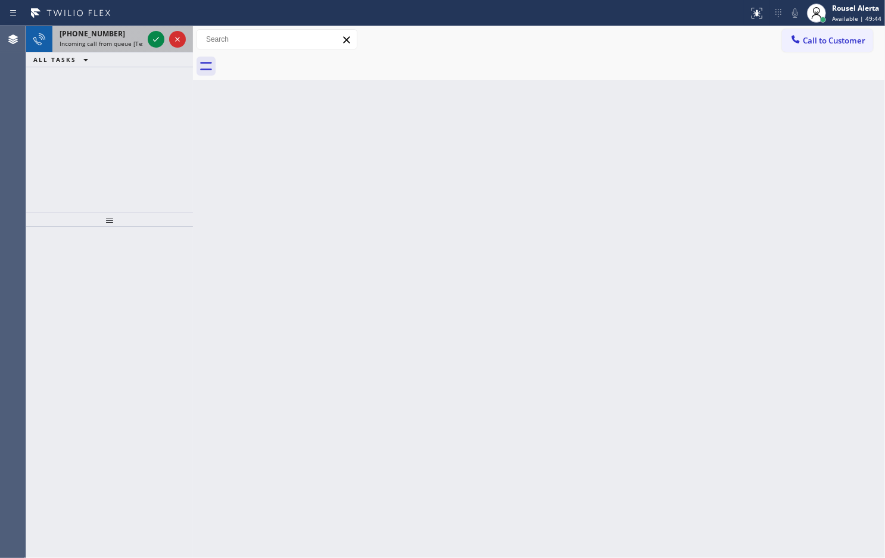
click at [125, 40] on span "Incoming call from queue [Test] All" at bounding box center [109, 43] width 99 height 8
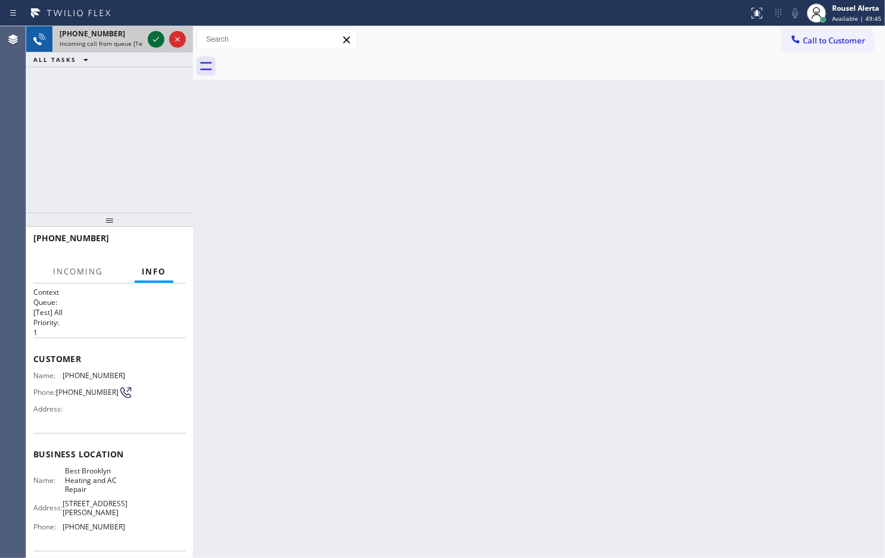
click at [153, 33] on icon at bounding box center [156, 39] width 14 height 14
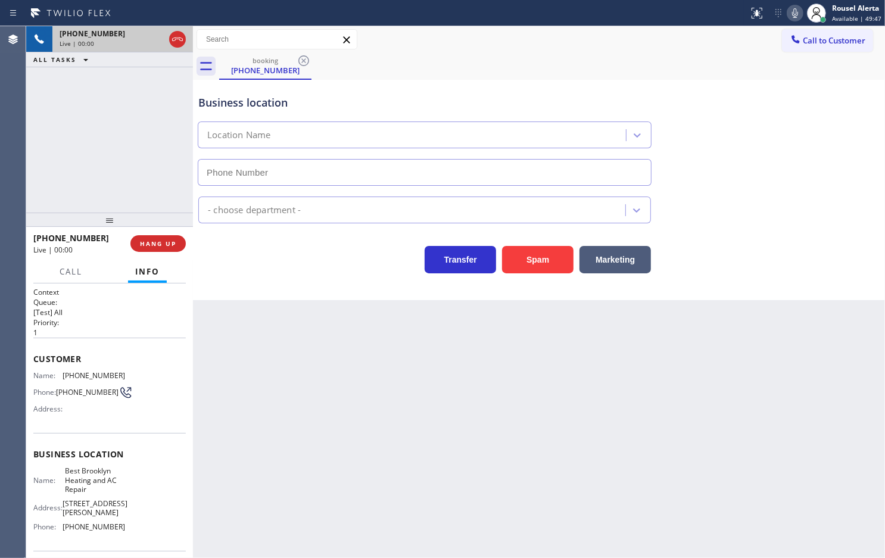
type input "[PHONE_NUMBER]"
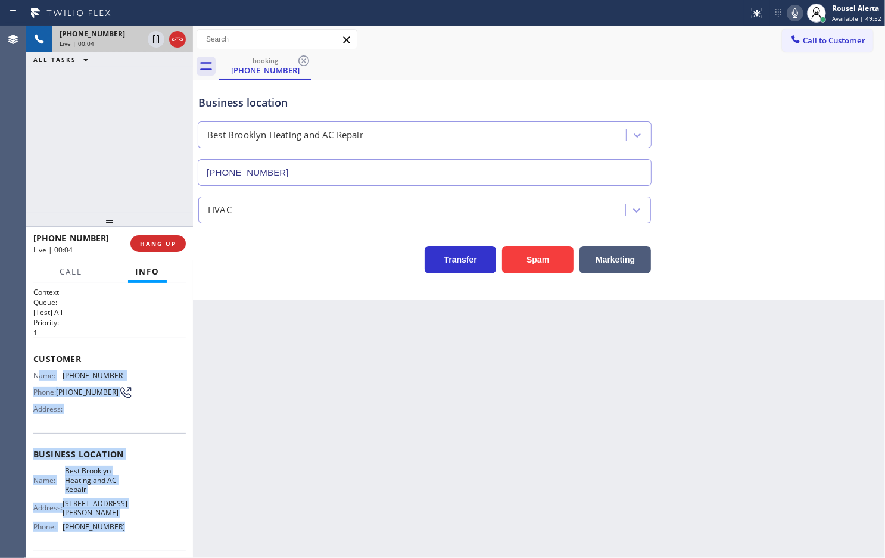
drag, startPoint x: 36, startPoint y: 374, endPoint x: 124, endPoint y: 532, distance: 180.5
click at [124, 532] on div "Context Queue: [Test] All Priority: 1 Customer Name: [PHONE_NUMBER] Phone: [PHO…" at bounding box center [109, 464] width 152 height 354
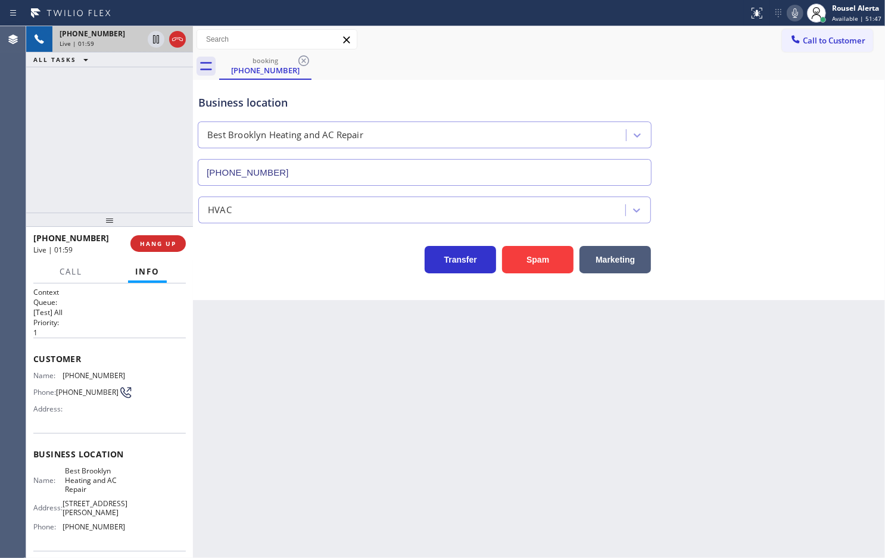
click at [124, 88] on div "[PHONE_NUMBER] Live | 01:59 ALL TASKS ALL TASKS ACTIVE TASKS TASKS IN WRAP UP" at bounding box center [109, 119] width 167 height 186
click at [152, 39] on icon at bounding box center [156, 39] width 14 height 14
click at [792, 12] on icon at bounding box center [795, 13] width 14 height 14
click at [155, 39] on icon at bounding box center [156, 39] width 14 height 14
click at [796, 7] on icon at bounding box center [795, 13] width 14 height 14
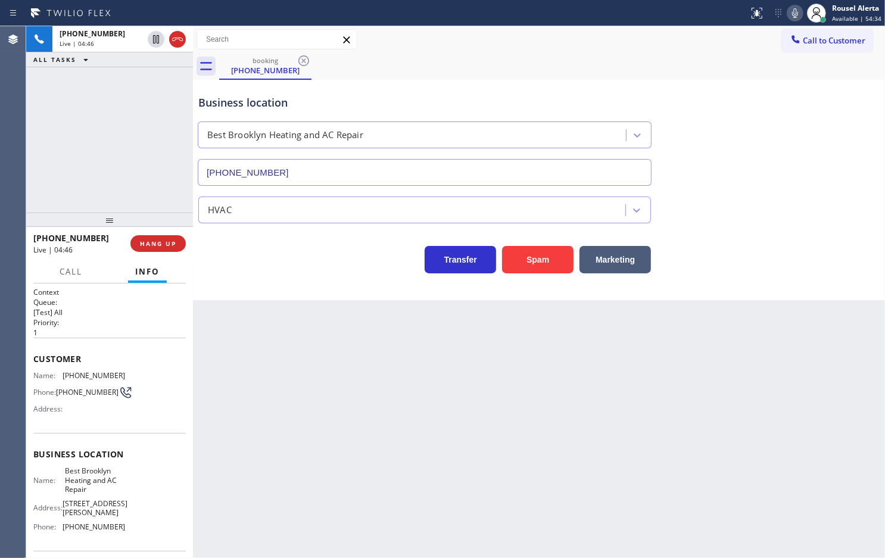
drag, startPoint x: 45, startPoint y: 75, endPoint x: 69, endPoint y: 98, distance: 33.3
click at [45, 75] on div "[PHONE_NUMBER] Live | 04:46 ALL TASKS ALL TASKS ACTIVE TASKS TASKS IN WRAP UP" at bounding box center [109, 119] width 167 height 186
click at [289, 375] on div "Back to Dashboard Change Sender ID Customers Technicians Select a contact Outbo…" at bounding box center [539, 292] width 692 height 532
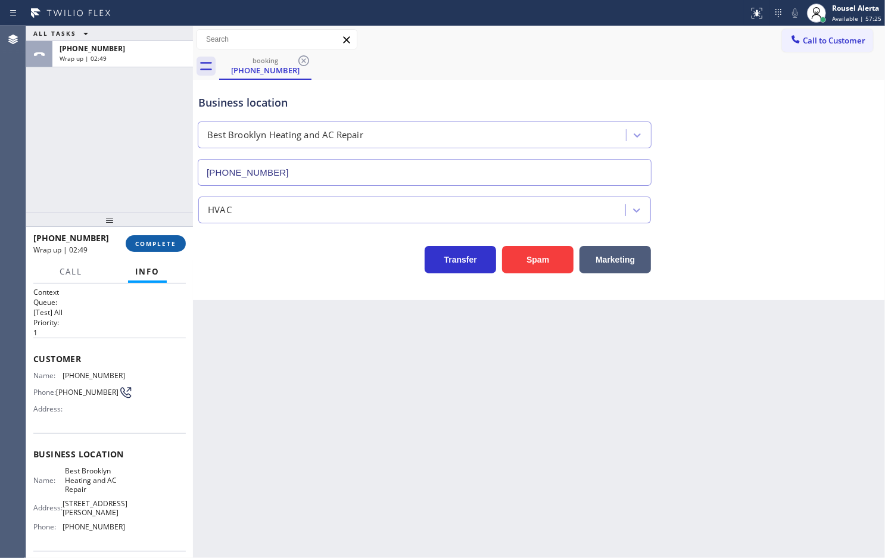
drag, startPoint x: 138, startPoint y: 230, endPoint x: 143, endPoint y: 236, distance: 8.1
click at [139, 233] on div "[PHONE_NUMBER] Wrap up | 02:49 COMPLETE" at bounding box center [109, 243] width 152 height 31
click at [143, 236] on button "COMPLETE" at bounding box center [156, 243] width 60 height 17
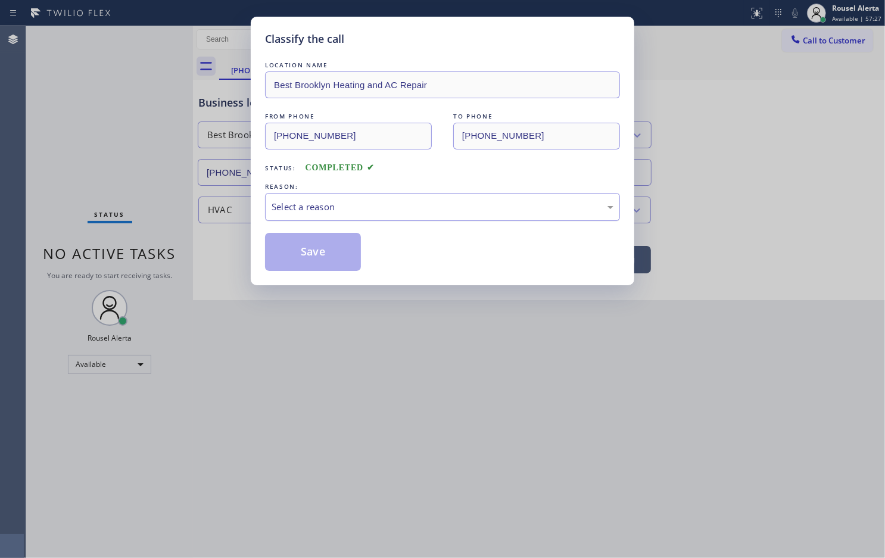
click at [313, 216] on div "Select a reason" at bounding box center [442, 207] width 355 height 28
click at [320, 249] on button "Save" at bounding box center [313, 252] width 96 height 38
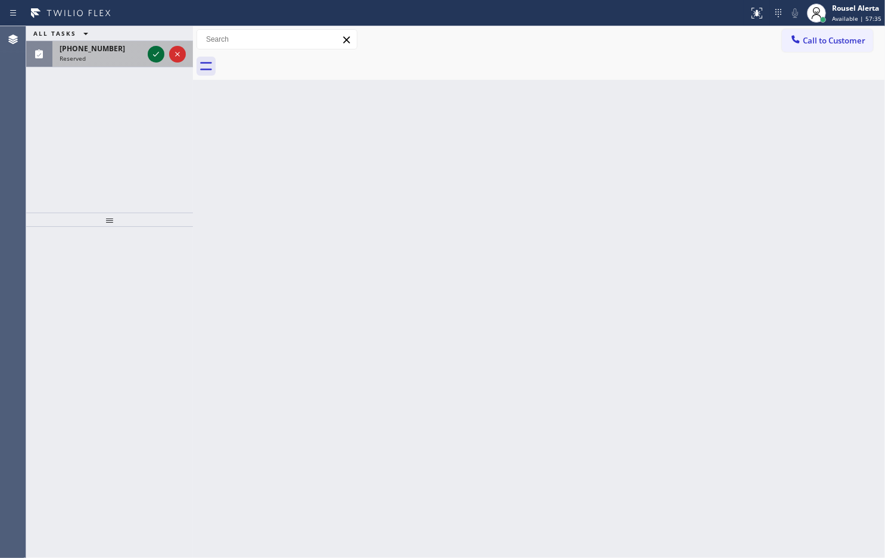
click at [158, 58] on icon at bounding box center [156, 54] width 14 height 14
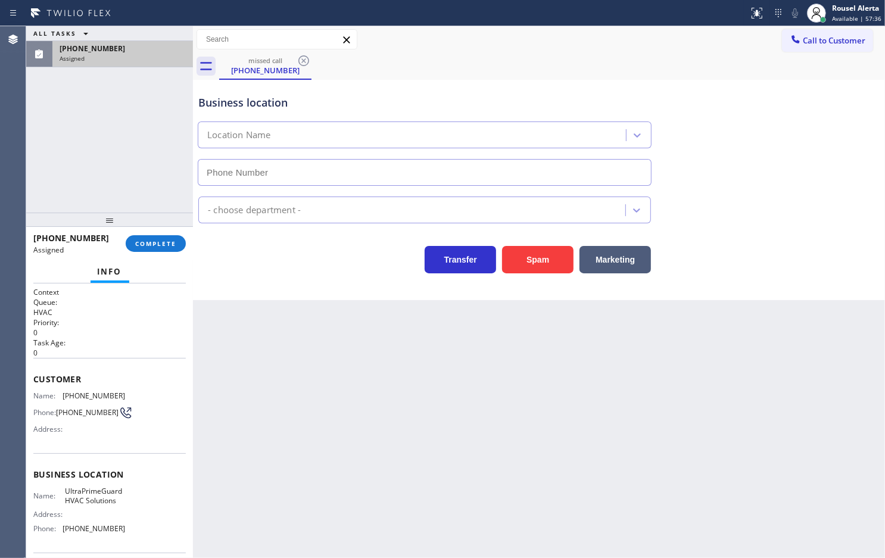
type input "[PHONE_NUMBER]"
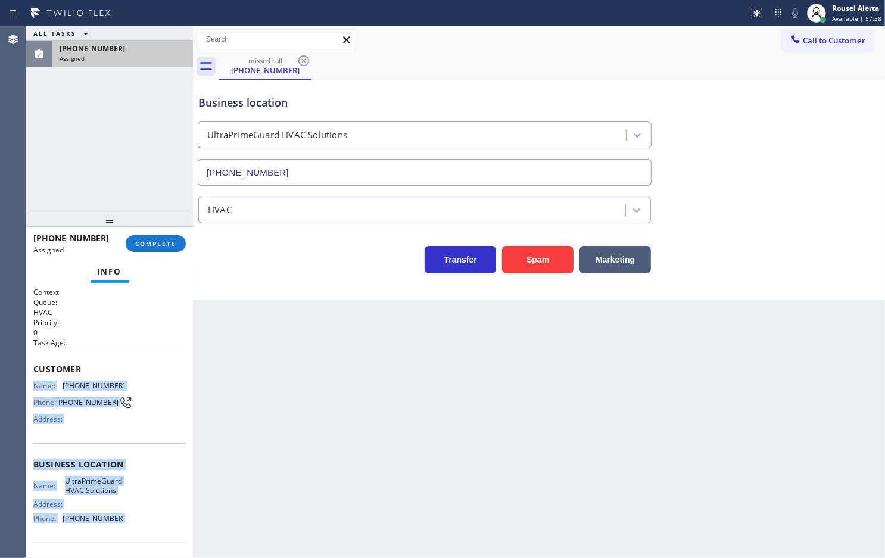
drag, startPoint x: 31, startPoint y: 387, endPoint x: 114, endPoint y: 514, distance: 151.8
click at [114, 514] on div "Context Queue: HVAC Priority: 0 Task Age: Customer Name: [PHONE_NUMBER] Phone: …" at bounding box center [109, 421] width 167 height 275
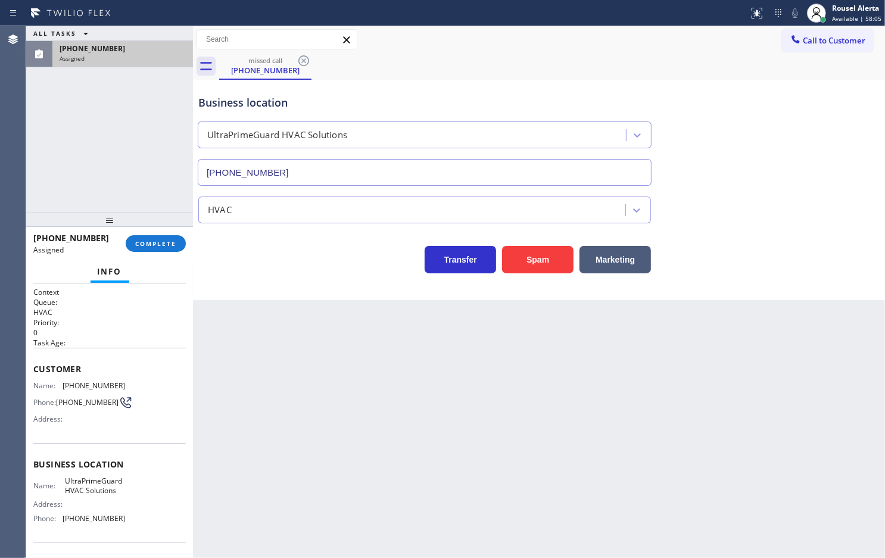
drag, startPoint x: 106, startPoint y: 119, endPoint x: 167, endPoint y: 185, distance: 89.8
click at [108, 121] on div "ALL TASKS ALL TASKS ACTIVE TASKS TASKS IN WRAP UP [PHONE_NUMBER] Assigned" at bounding box center [109, 119] width 167 height 186
click at [163, 240] on span "COMPLETE" at bounding box center [155, 243] width 41 height 8
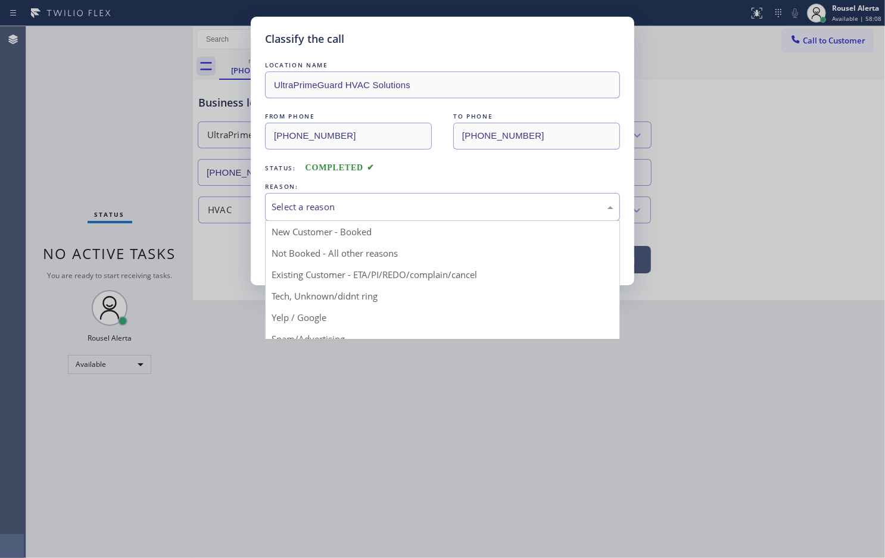
click at [328, 210] on div "Select a reason" at bounding box center [443, 207] width 342 height 14
drag, startPoint x: 357, startPoint y: 251, endPoint x: 345, endPoint y: 252, distance: 11.9
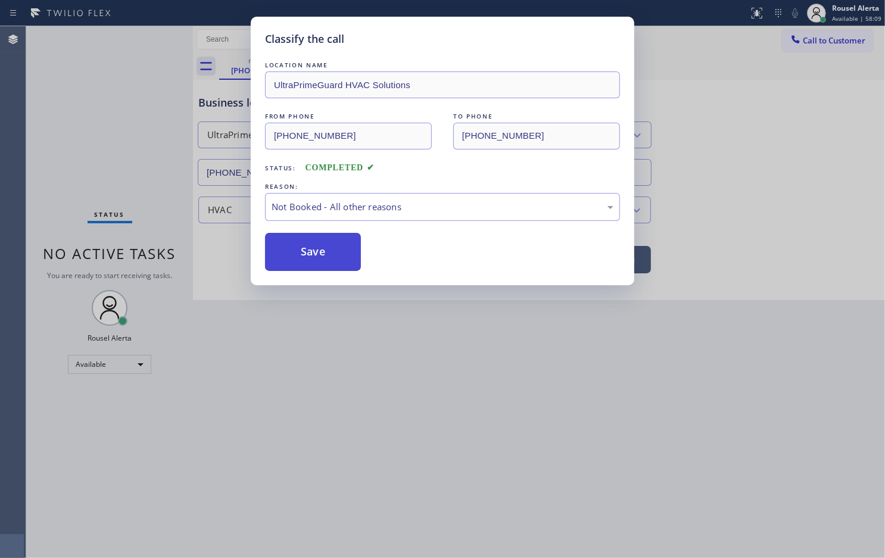
click at [301, 257] on button "Save" at bounding box center [313, 252] width 96 height 38
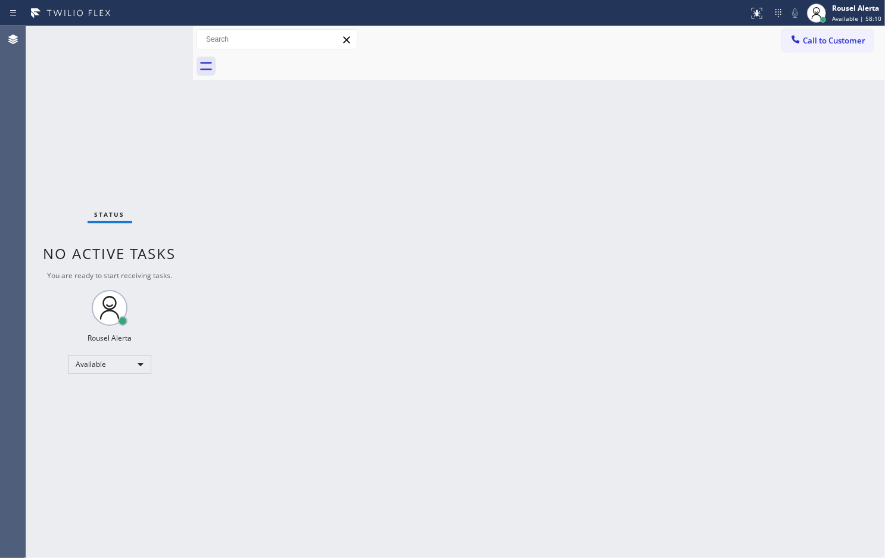
drag, startPoint x: 141, startPoint y: 144, endPoint x: 136, endPoint y: 112, distance: 31.9
click at [141, 144] on div "Status No active tasks You are ready to start receiving tasks. Rousel Alerta Av…" at bounding box center [109, 292] width 167 height 532
click at [240, 145] on div "Back to Dashboard Change Sender ID Customers Technicians Select a contact Outbo…" at bounding box center [539, 292] width 692 height 532
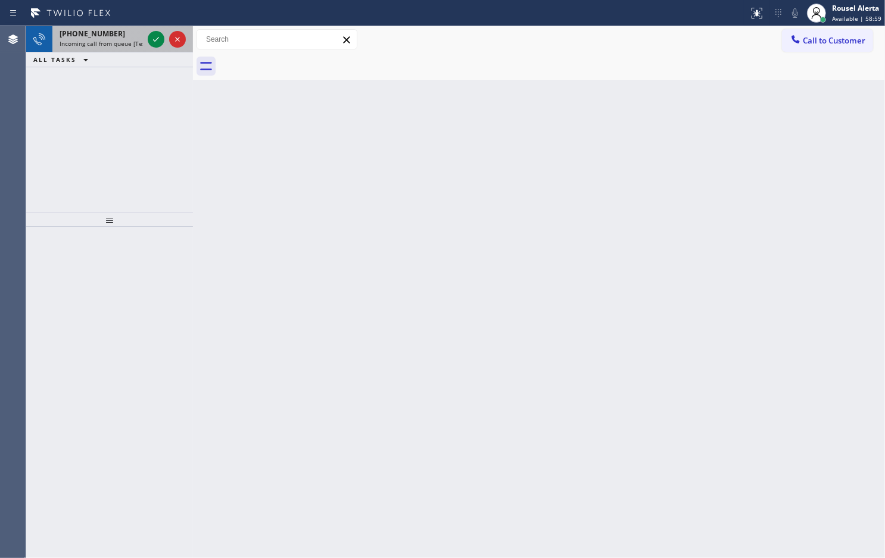
click at [131, 42] on span "Incoming call from queue [Test] All" at bounding box center [109, 43] width 99 height 8
click at [141, 38] on div "[PHONE_NUMBER]" at bounding box center [101, 34] width 83 height 10
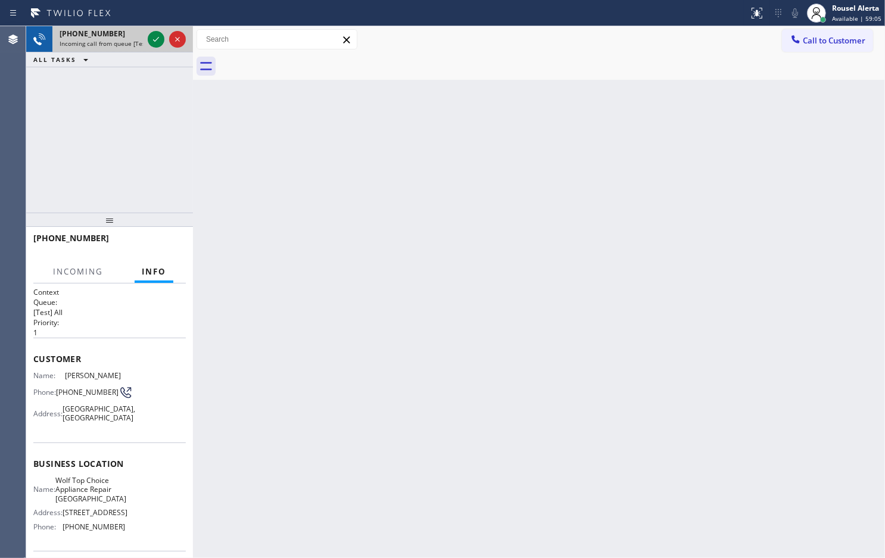
click at [127, 34] on div "[PHONE_NUMBER]" at bounding box center [101, 34] width 83 height 10
click at [129, 35] on div "[PHONE_NUMBER]" at bounding box center [101, 34] width 83 height 10
click at [135, 37] on div "[PHONE_NUMBER]" at bounding box center [101, 34] width 83 height 10
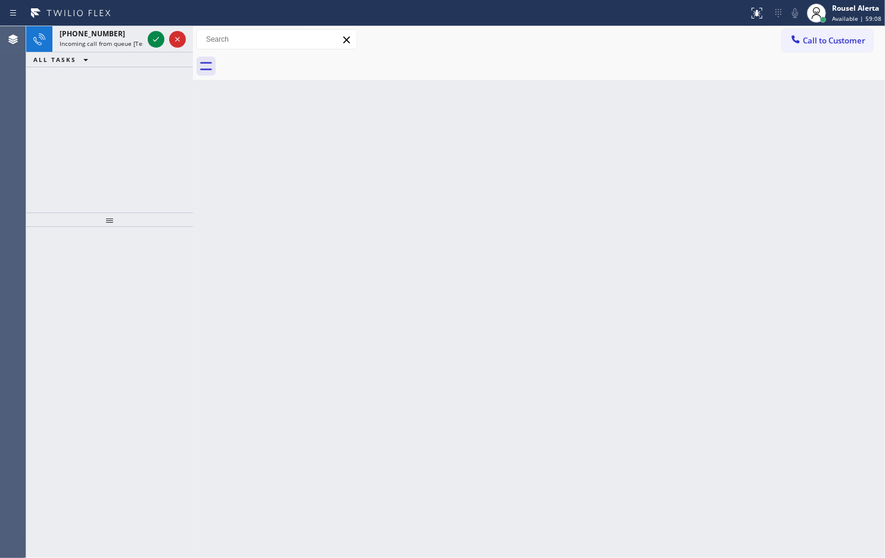
click at [135, 37] on div "[PHONE_NUMBER]" at bounding box center [101, 34] width 83 height 10
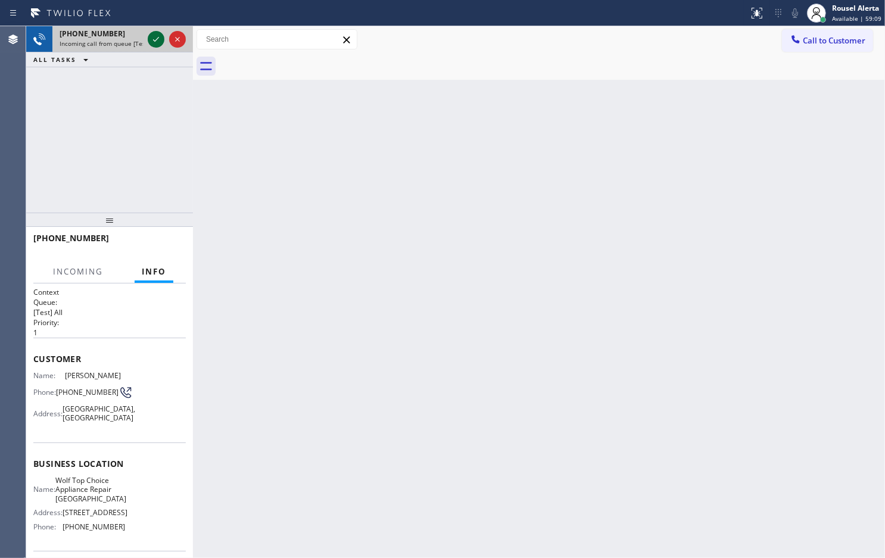
click at [149, 37] on icon at bounding box center [156, 39] width 14 height 14
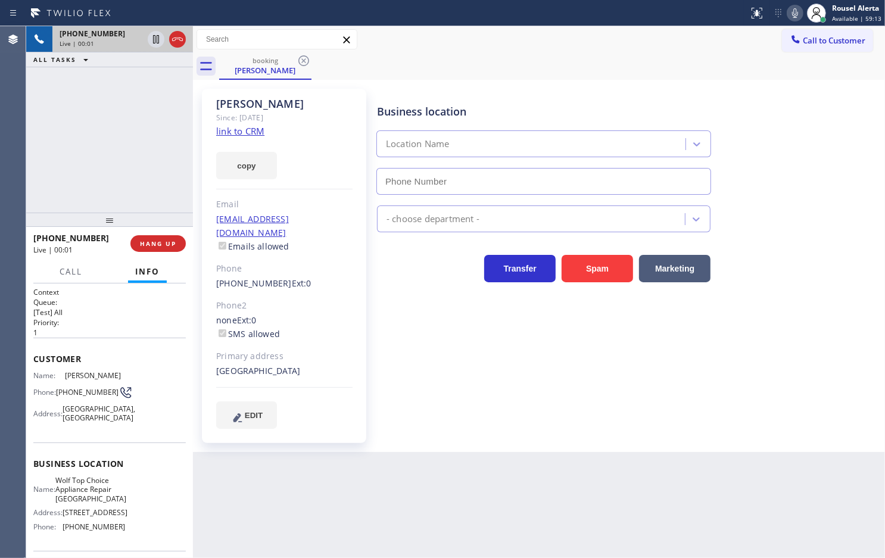
type input "[PHONE_NUMBER]"
click at [233, 134] on link "link to CRM" at bounding box center [240, 131] width 48 height 12
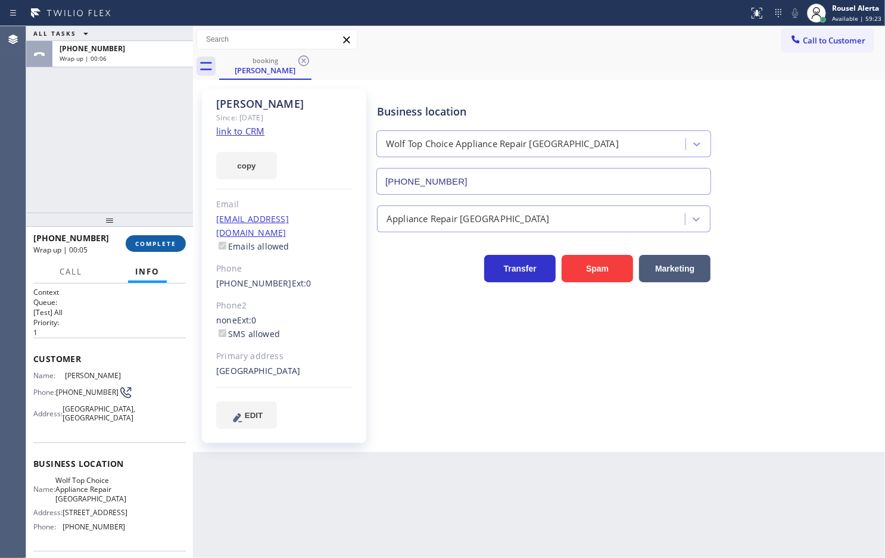
click at [150, 242] on span "COMPLETE" at bounding box center [155, 243] width 41 height 8
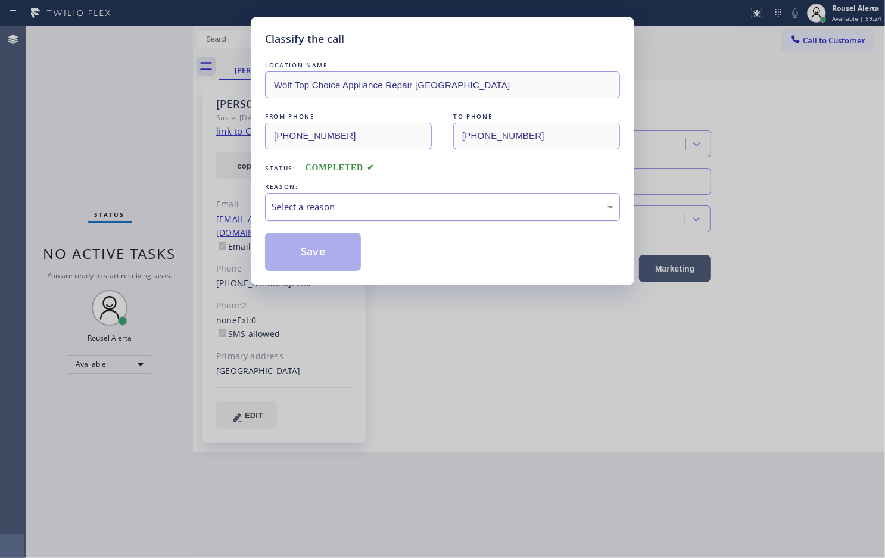
click at [382, 212] on div "Select a reason" at bounding box center [443, 207] width 342 height 14
click at [325, 252] on button "Save" at bounding box center [313, 252] width 96 height 38
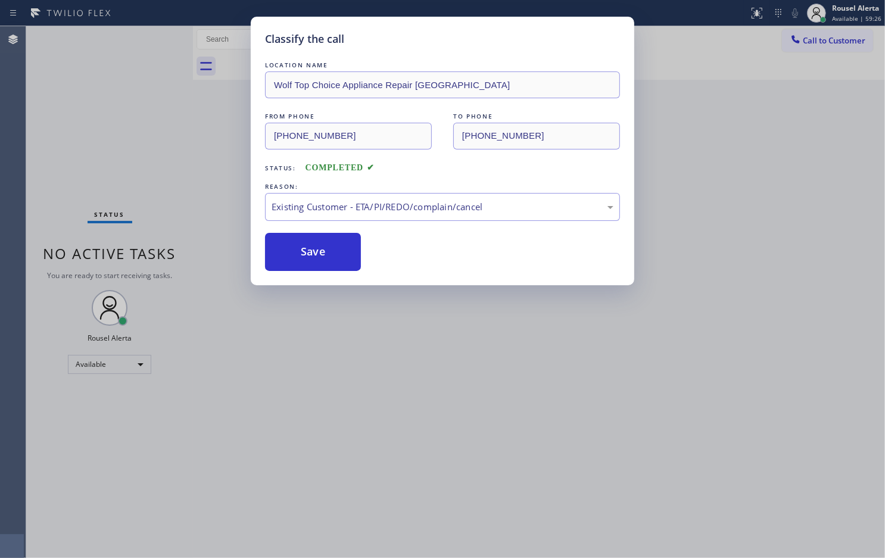
click at [538, 437] on div "Classify the call LOCATION NAME Wolf Top Choice Appliance Repair Alameda FROM P…" at bounding box center [442, 279] width 885 height 558
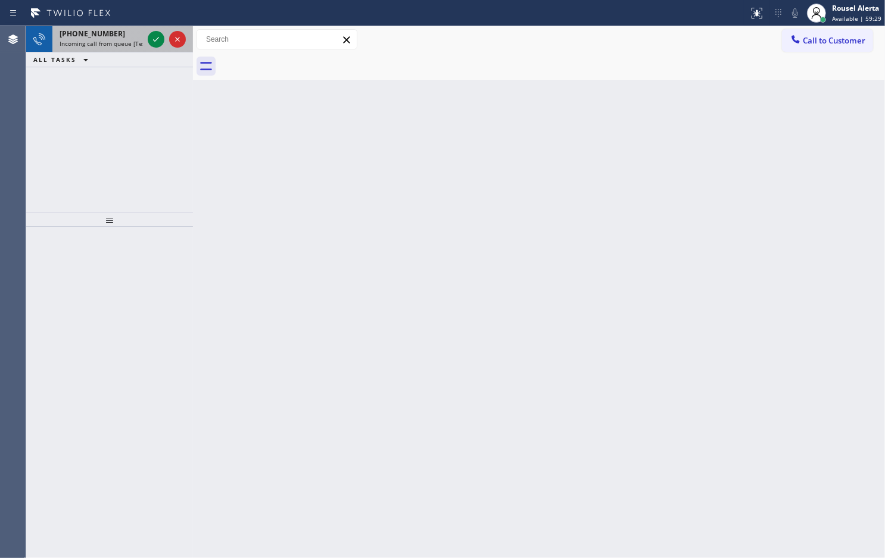
click at [129, 45] on span "Incoming call from queue [Test] All" at bounding box center [109, 43] width 99 height 8
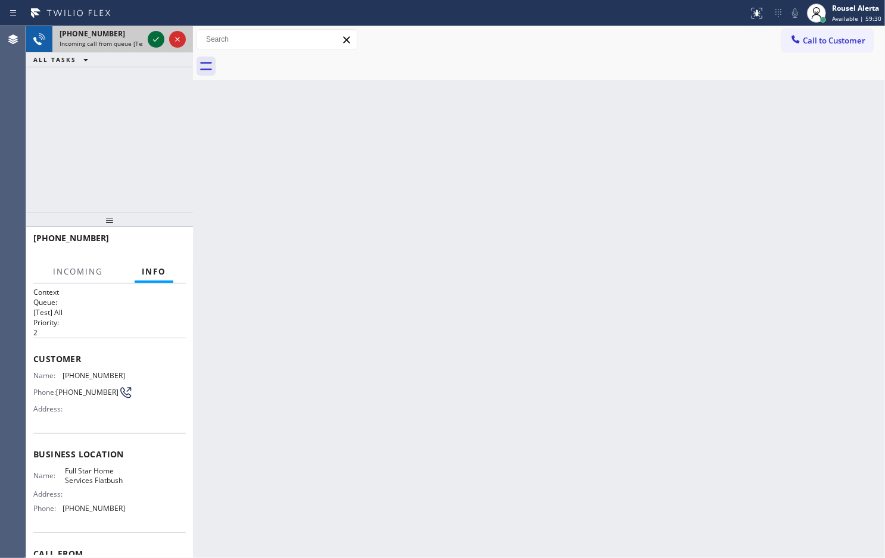
click at [152, 37] on icon at bounding box center [156, 39] width 14 height 14
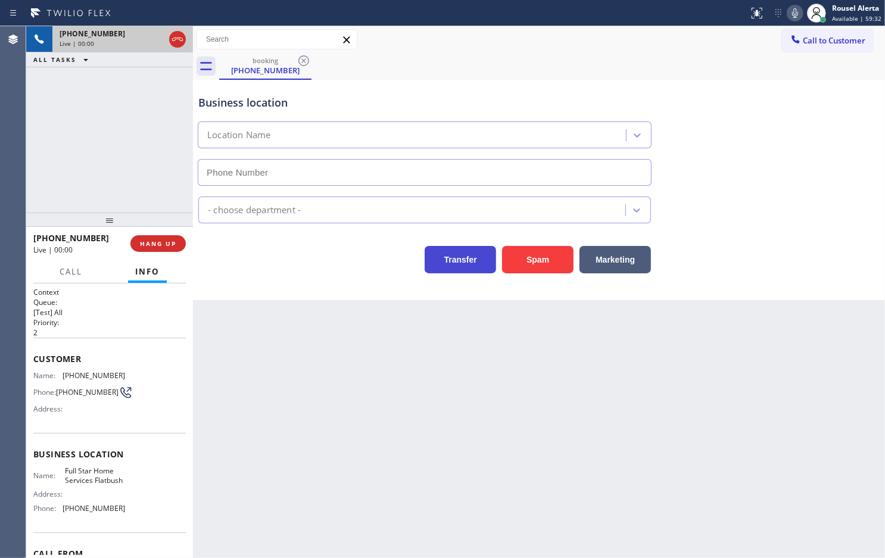
type input "[PHONE_NUMBER]"
click at [497, 260] on div "Spam" at bounding box center [534, 256] width 77 height 33
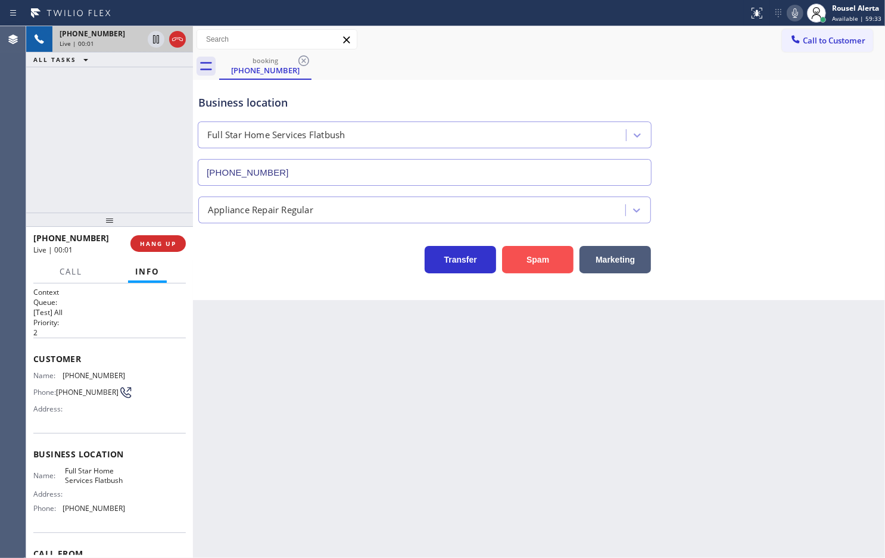
click at [510, 261] on button "Spam" at bounding box center [537, 259] width 71 height 27
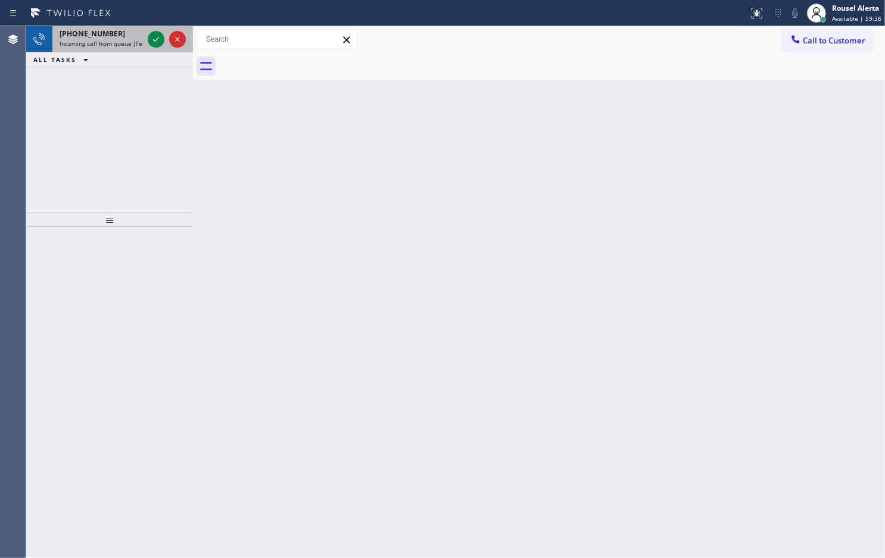
click at [132, 49] on div "[PHONE_NUMBER] Incoming call from queue [Test] All" at bounding box center [98, 39] width 93 height 26
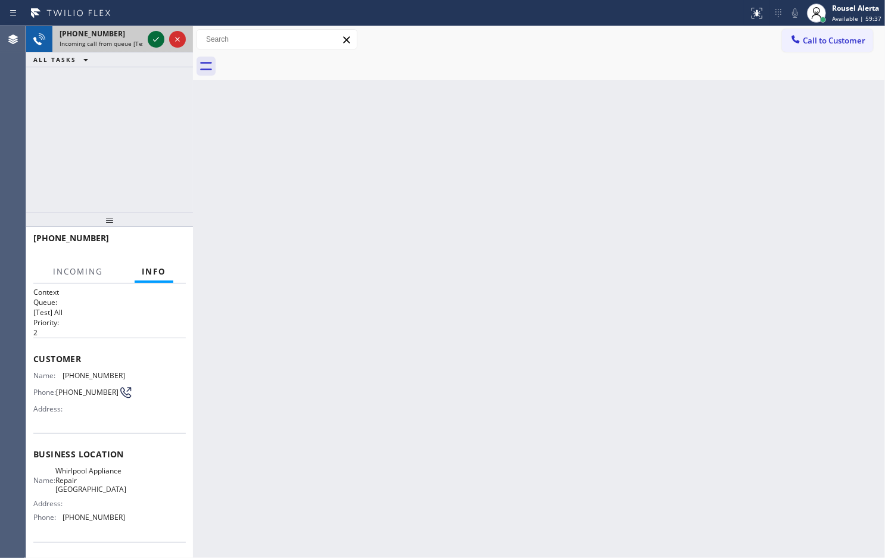
click at [154, 43] on icon at bounding box center [156, 39] width 14 height 14
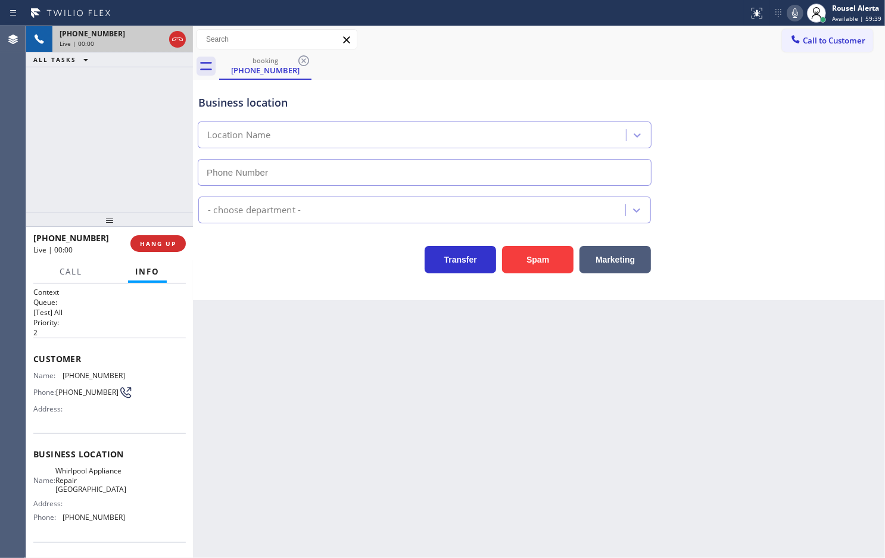
type input "[PHONE_NUMBER]"
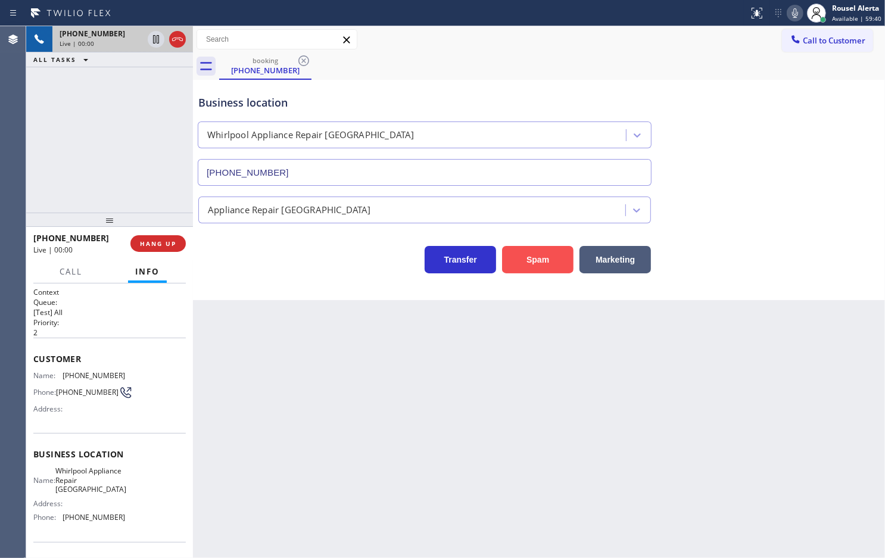
click at [533, 257] on button "Spam" at bounding box center [537, 259] width 71 height 27
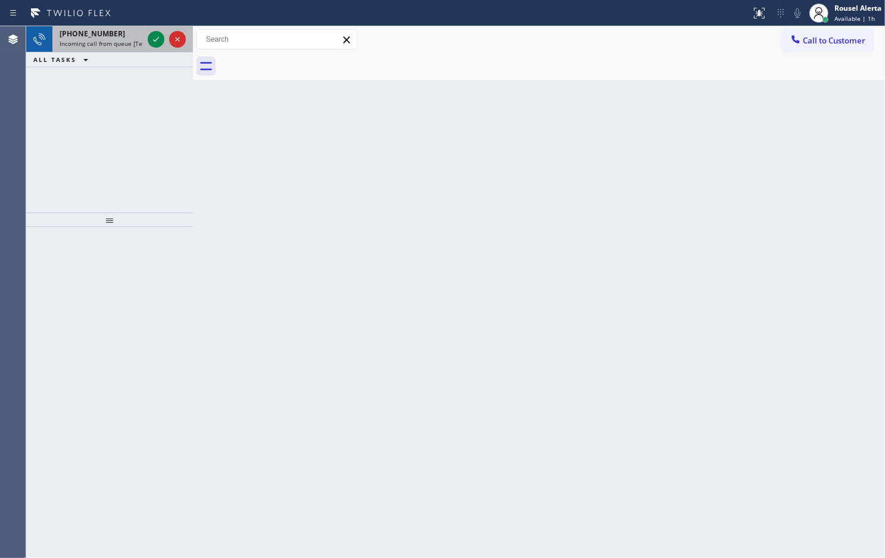
drag, startPoint x: 124, startPoint y: 43, endPoint x: 142, endPoint y: 39, distance: 18.4
click at [126, 43] on span "Incoming call from queue [Test] All" at bounding box center [109, 43] width 99 height 8
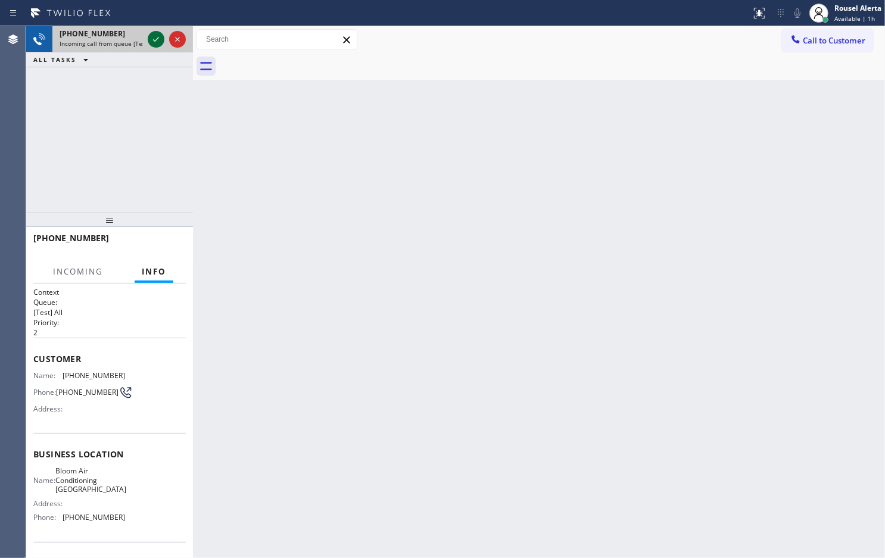
click at [148, 39] on div at bounding box center [156, 39] width 17 height 14
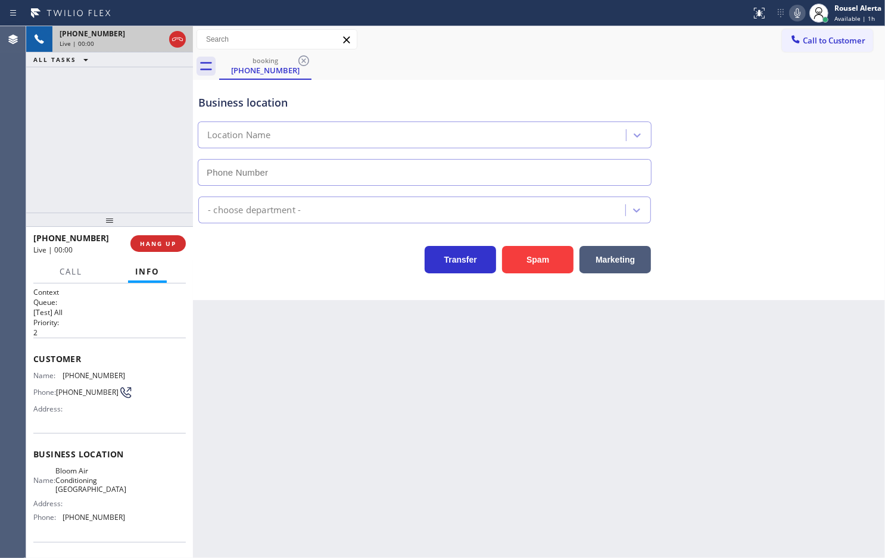
type input "[PHONE_NUMBER]"
click at [537, 261] on button "Spam" at bounding box center [537, 259] width 71 height 27
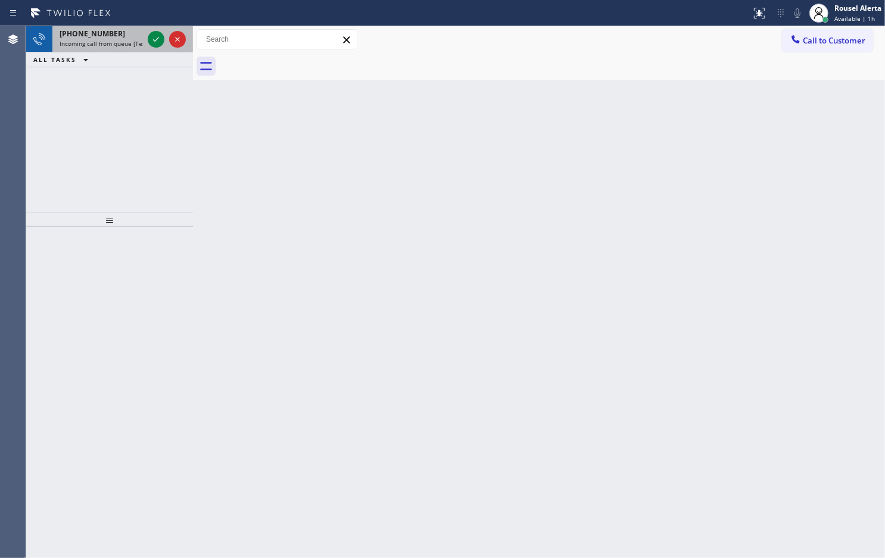
click at [125, 43] on span "Incoming call from queue [Test] All" at bounding box center [109, 43] width 99 height 8
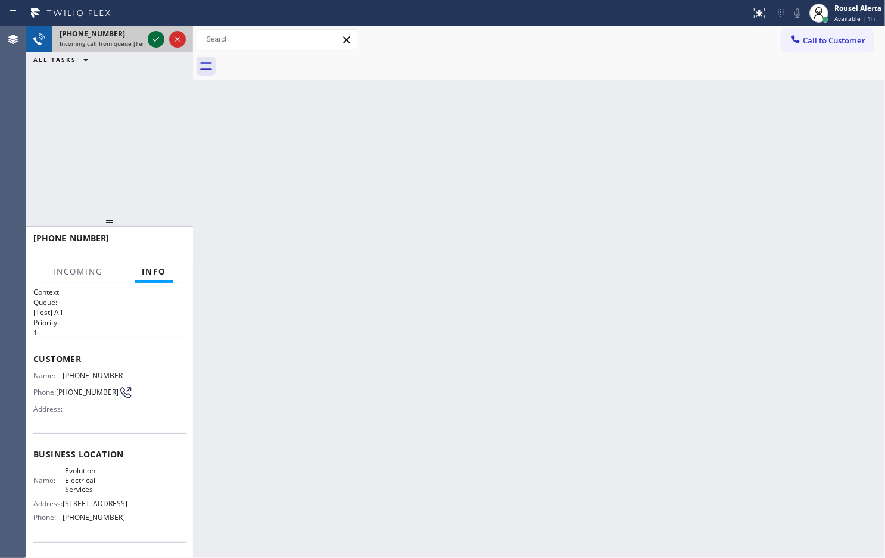
click at [152, 38] on icon at bounding box center [156, 39] width 14 height 14
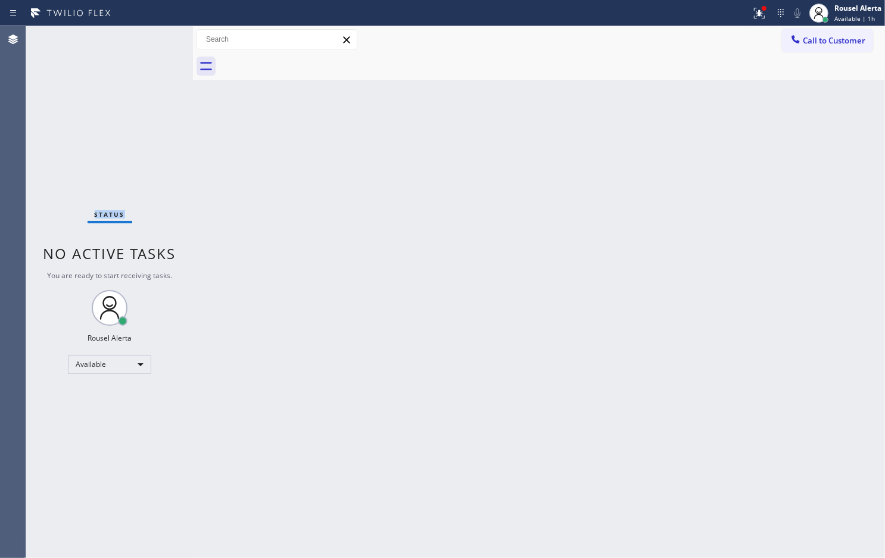
click at [152, 38] on div "Status No active tasks You are ready to start receiving tasks. Rousel Alerta Av…" at bounding box center [109, 292] width 167 height 532
click at [129, 38] on div "Status No active tasks You are ready to start receiving tasks. Rousel Alerta Av…" at bounding box center [109, 292] width 167 height 532
click at [177, 209] on div "Status No active tasks You are ready to start receiving tasks. Rousel Alerta Av…" at bounding box center [109, 292] width 167 height 532
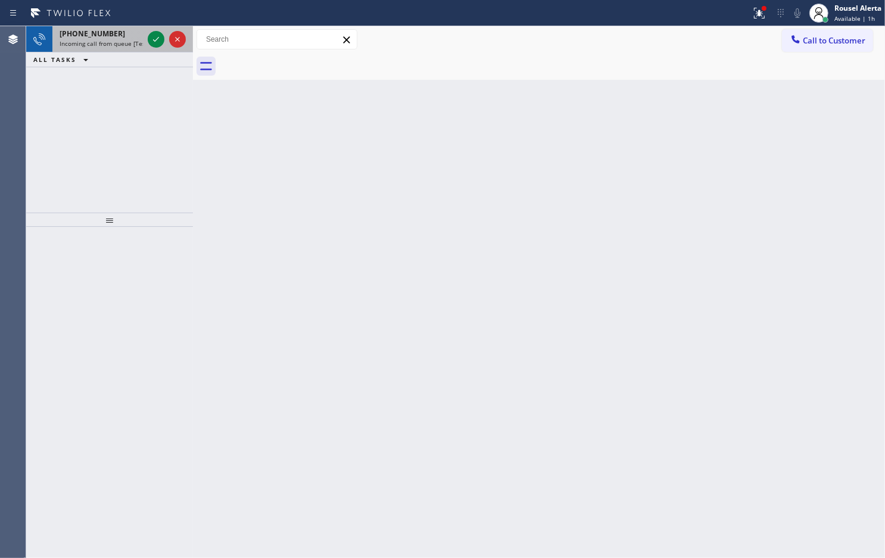
click at [126, 43] on span "Incoming call from queue [Test] All" at bounding box center [109, 43] width 99 height 8
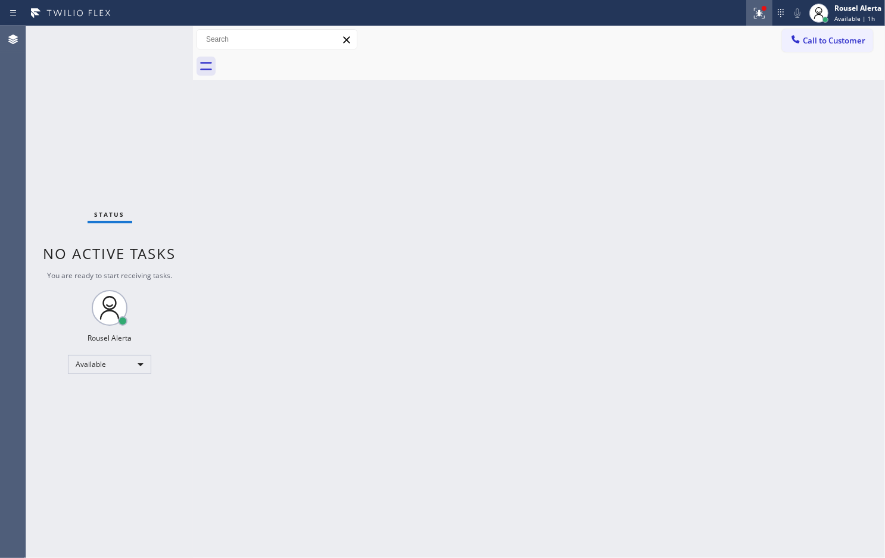
click at [751, 4] on button at bounding box center [759, 13] width 26 height 26
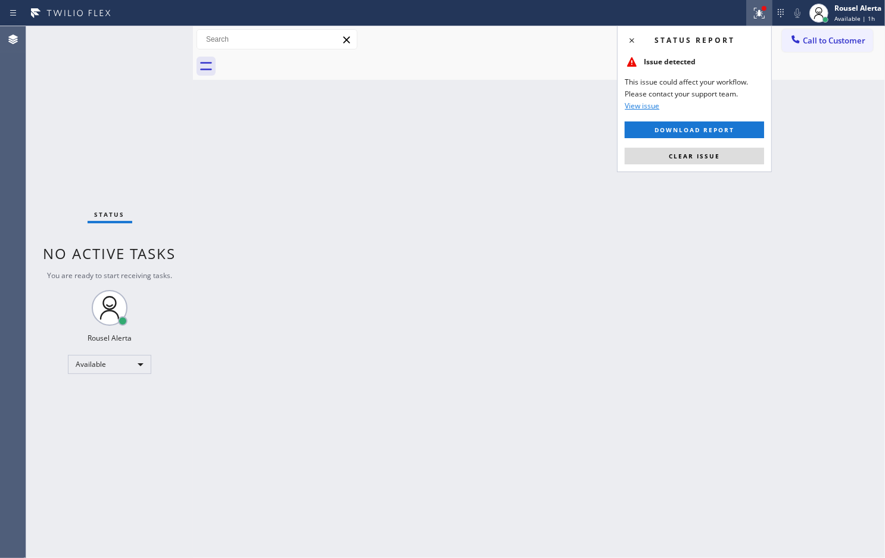
click at [740, 147] on div "Status report Issue detected This issue could affect your workflow. Please cont…" at bounding box center [694, 99] width 155 height 147
click at [739, 147] on div "Status report Issue detected This issue could affect your workflow. Please cont…" at bounding box center [694, 99] width 155 height 147
click at [739, 148] on button "Clear issue" at bounding box center [694, 156] width 139 height 17
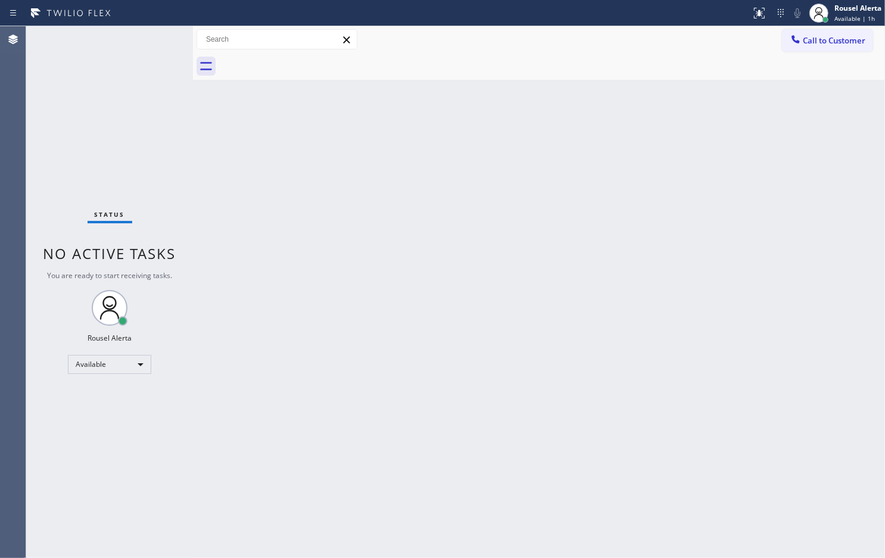
click at [743, 172] on div "Back to Dashboard Change Sender ID Customers Technicians Select a contact Outbo…" at bounding box center [539, 292] width 692 height 532
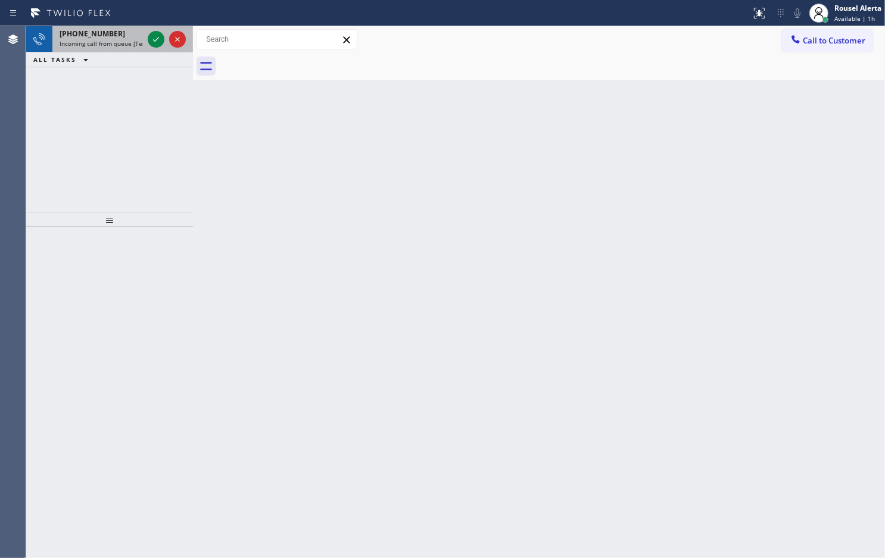
click at [111, 42] on span "Incoming call from queue [Test] All" at bounding box center [109, 43] width 99 height 8
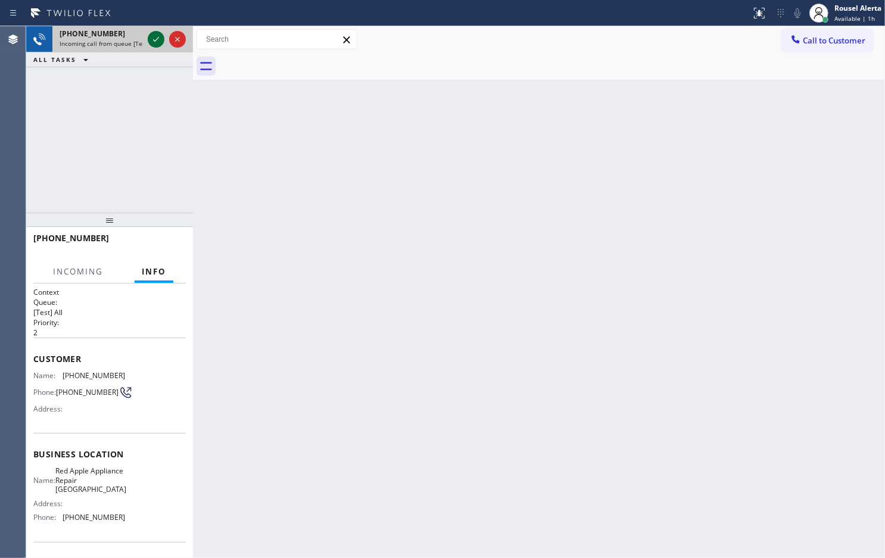
click at [148, 37] on div at bounding box center [156, 39] width 17 height 14
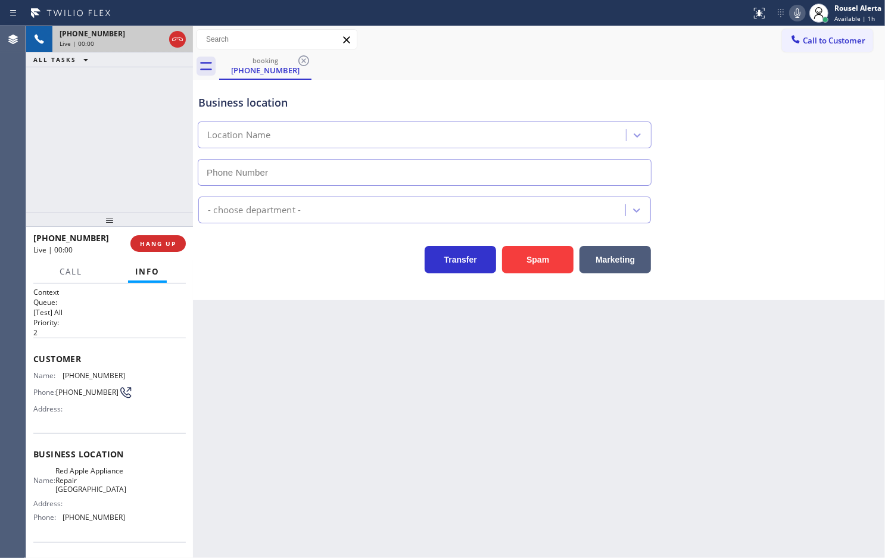
type input "[PHONE_NUMBER]"
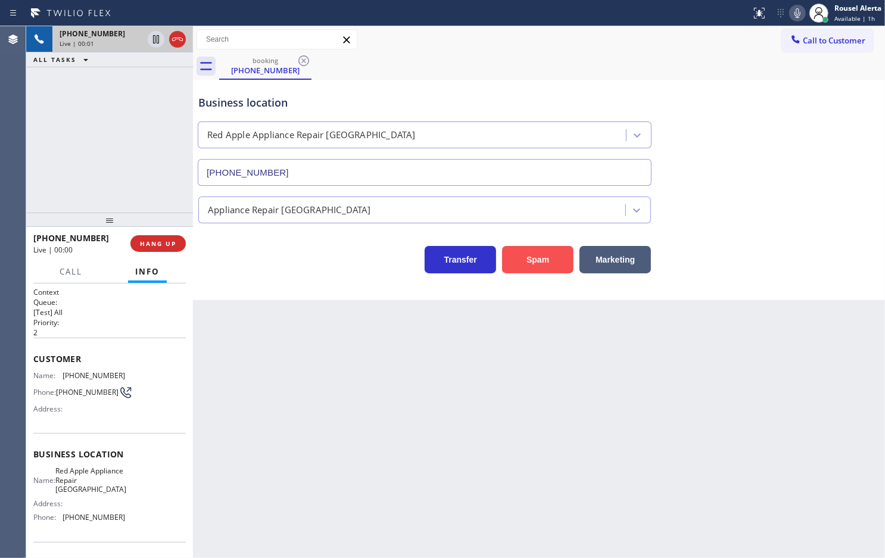
click at [527, 260] on button "Spam" at bounding box center [537, 259] width 71 height 27
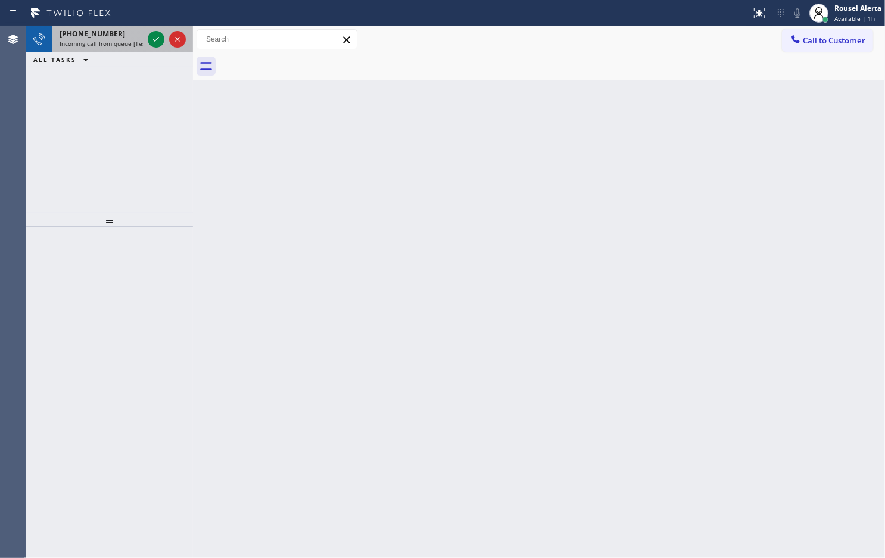
click at [111, 39] on span "Incoming call from queue [Test] All" at bounding box center [109, 43] width 99 height 8
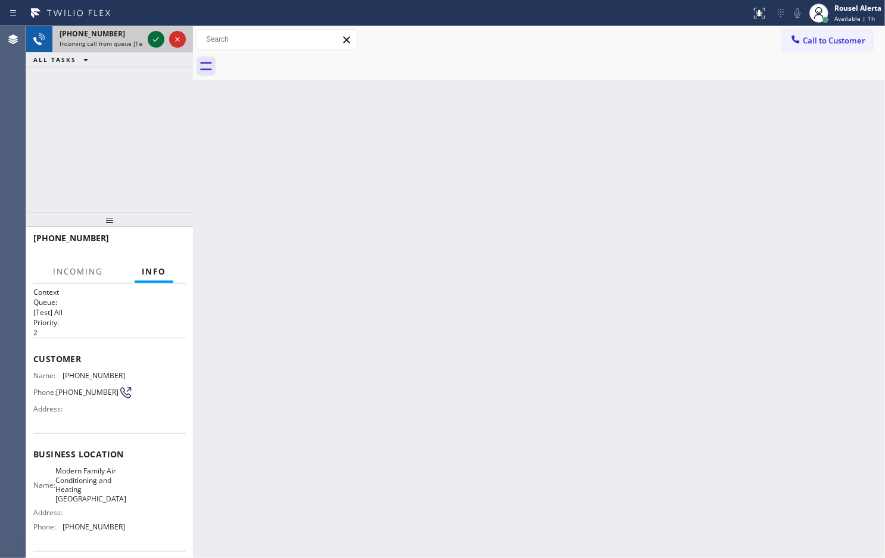
click at [148, 42] on div at bounding box center [156, 39] width 17 height 14
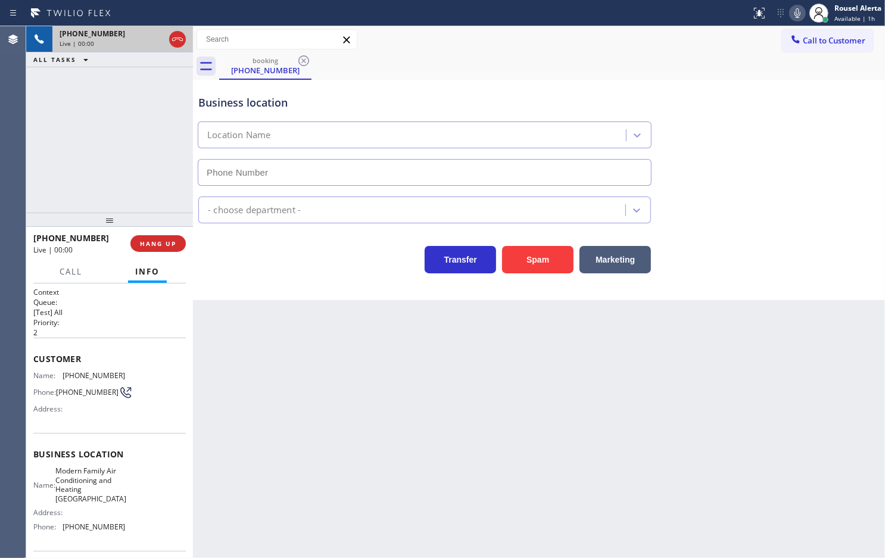
type input "[PHONE_NUMBER]"
click at [537, 275] on div "Business location Modern Family Air Conditioning & Heating [GEOGRAPHIC_DATA] [P…" at bounding box center [539, 190] width 692 height 220
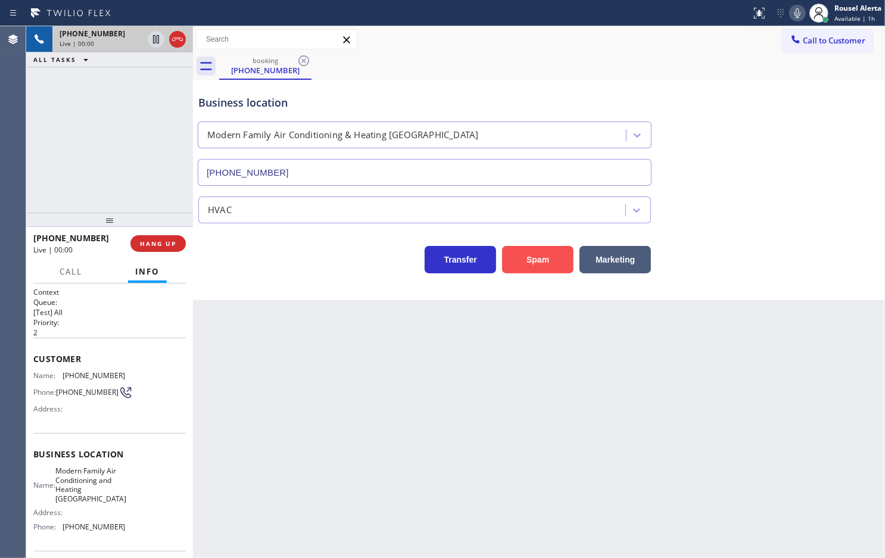
click at [538, 267] on button "Spam" at bounding box center [537, 259] width 71 height 27
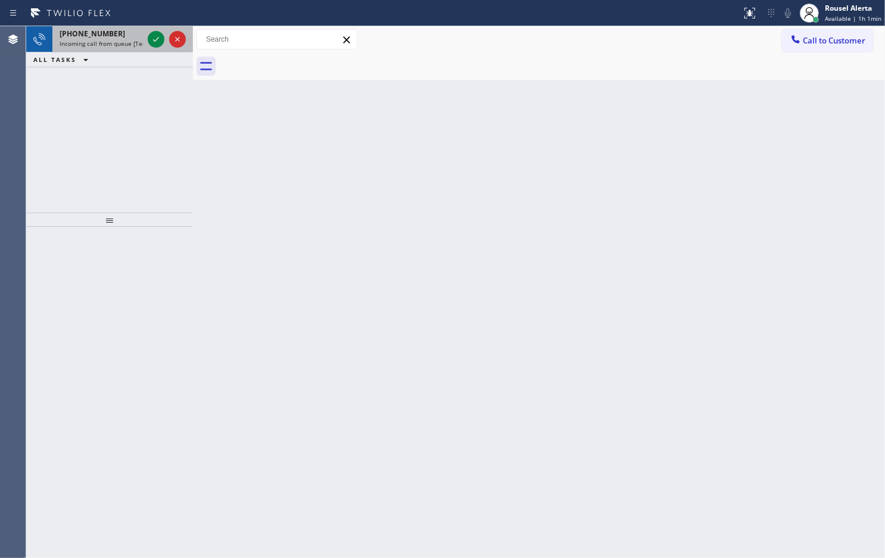
click at [138, 39] on span "Incoming call from queue [Test] All" at bounding box center [109, 43] width 99 height 8
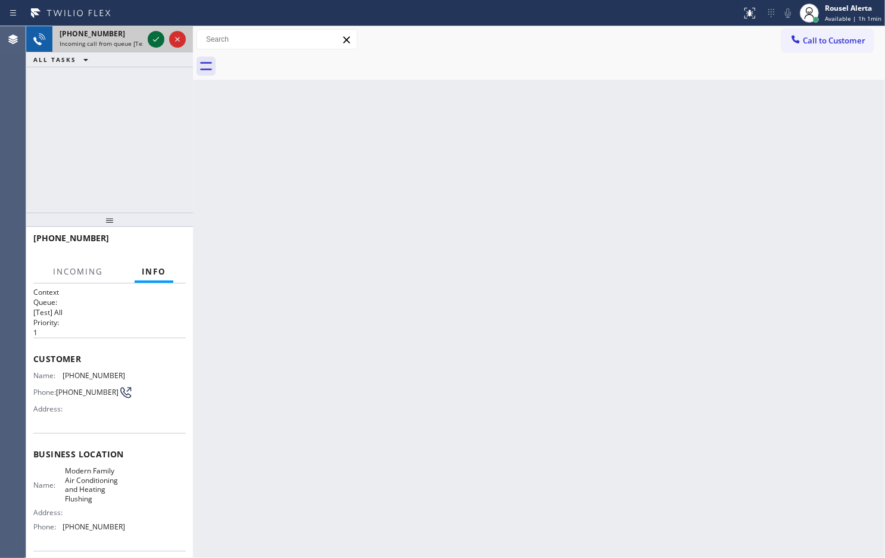
click at [148, 39] on div at bounding box center [156, 39] width 17 height 14
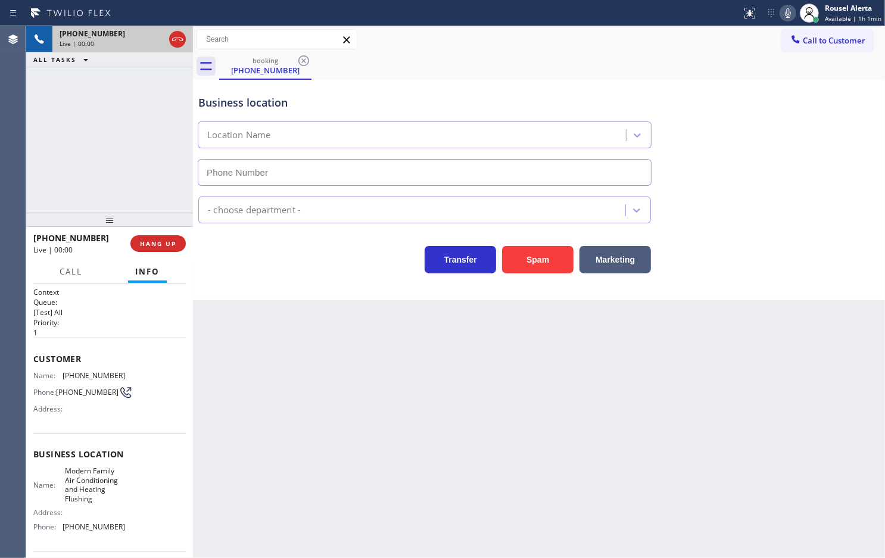
type input "[PHONE_NUMBER]"
click at [269, 363] on div "Back to Dashboard Change Sender ID Customers Technicians Select a contact Outbo…" at bounding box center [539, 292] width 692 height 532
click at [155, 244] on span "HANG UP" at bounding box center [158, 243] width 36 height 8
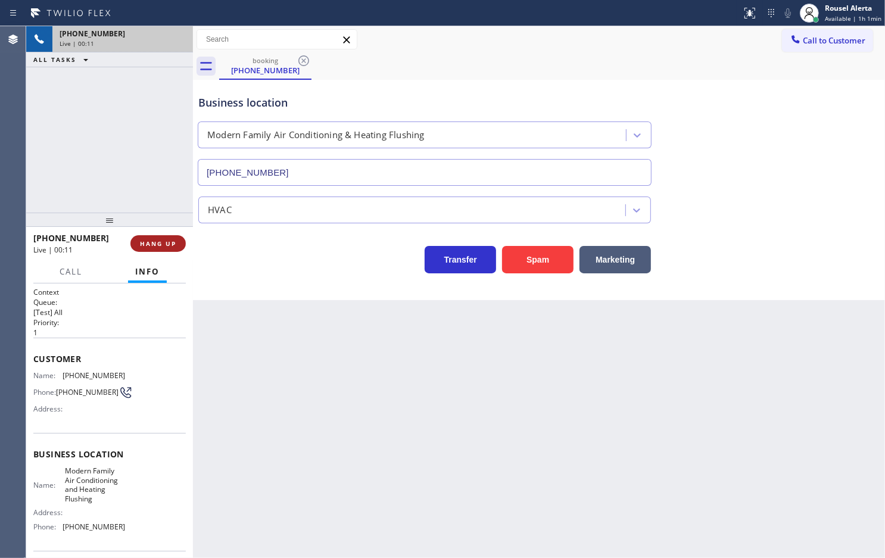
click at [155, 244] on span "HANG UP" at bounding box center [158, 243] width 36 height 8
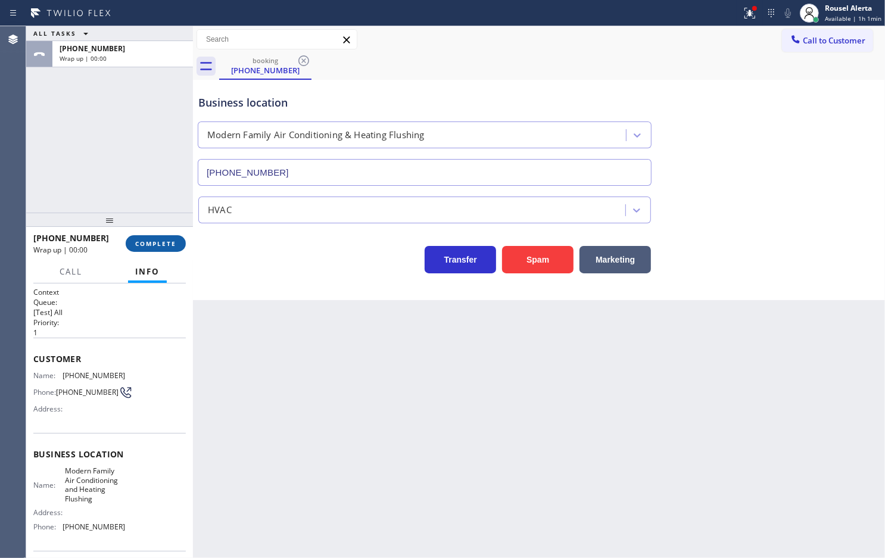
click at [153, 242] on span "COMPLETE" at bounding box center [155, 243] width 41 height 8
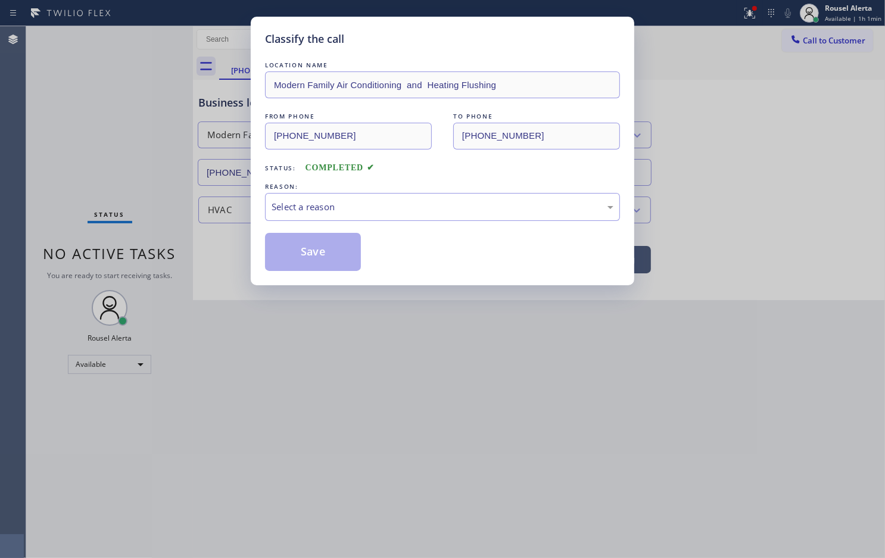
click at [284, 206] on div "Select a reason" at bounding box center [443, 207] width 342 height 14
click at [328, 252] on button "Save" at bounding box center [313, 252] width 96 height 38
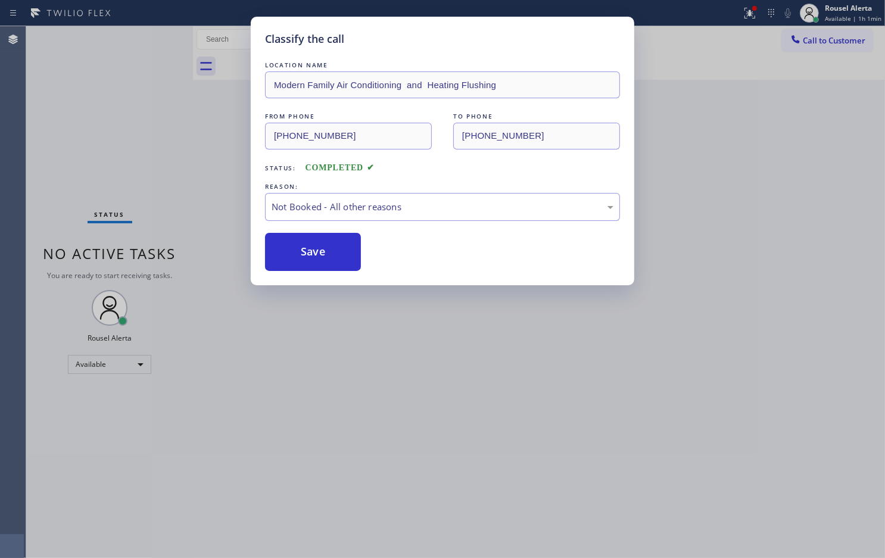
click at [353, 325] on div "Classify the call LOCATION NAME Modern Family Air Conditioning and Heating Flus…" at bounding box center [442, 279] width 885 height 558
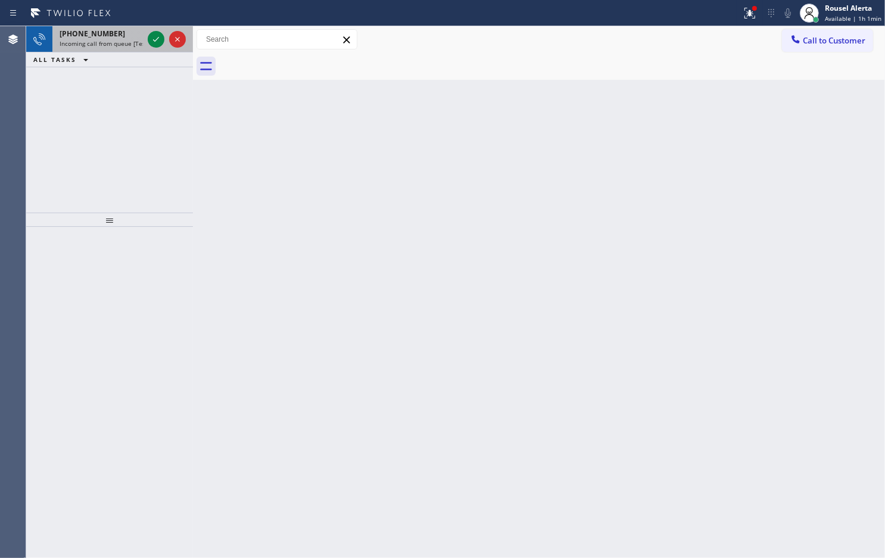
click at [125, 30] on div "[PHONE_NUMBER]" at bounding box center [101, 34] width 83 height 10
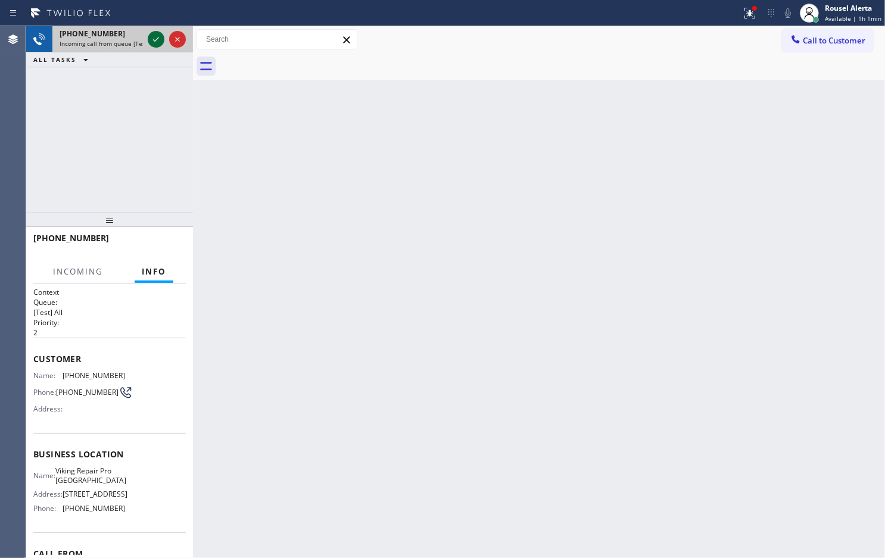
click at [148, 36] on div at bounding box center [156, 39] width 17 height 14
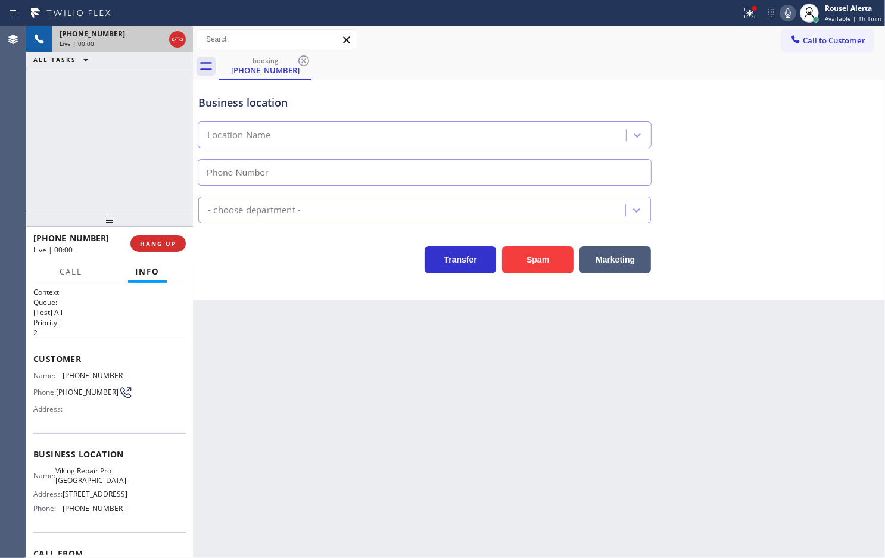
type input "[PHONE_NUMBER]"
click at [530, 264] on button "Spam" at bounding box center [537, 259] width 71 height 27
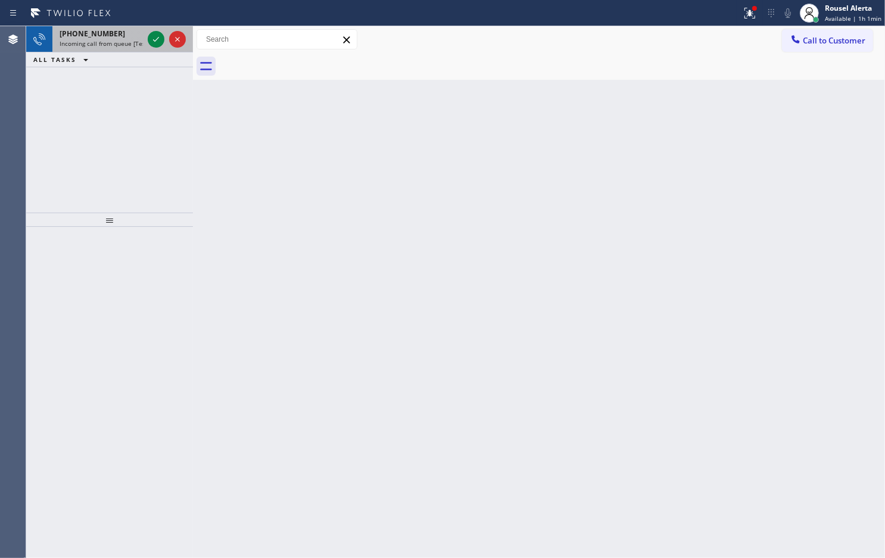
click at [124, 33] on div "[PHONE_NUMBER]" at bounding box center [101, 34] width 83 height 10
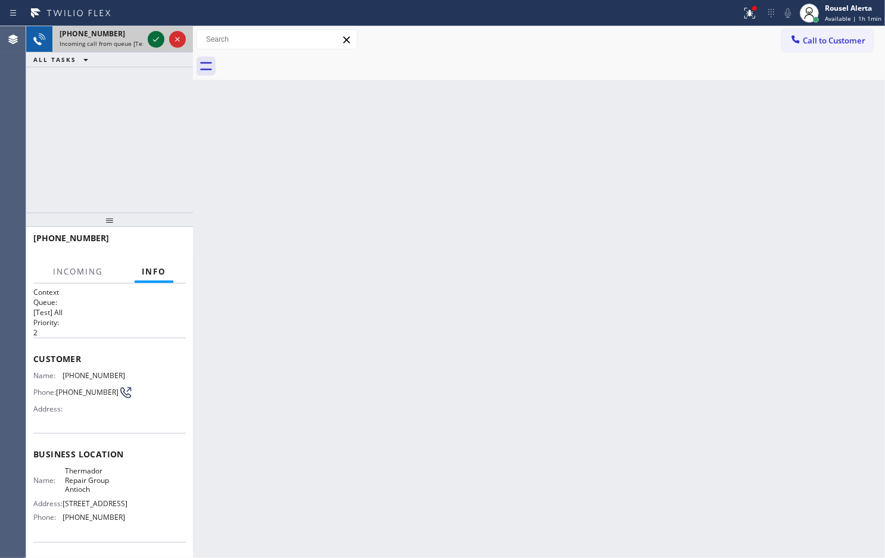
click at [148, 36] on div at bounding box center [156, 39] width 17 height 14
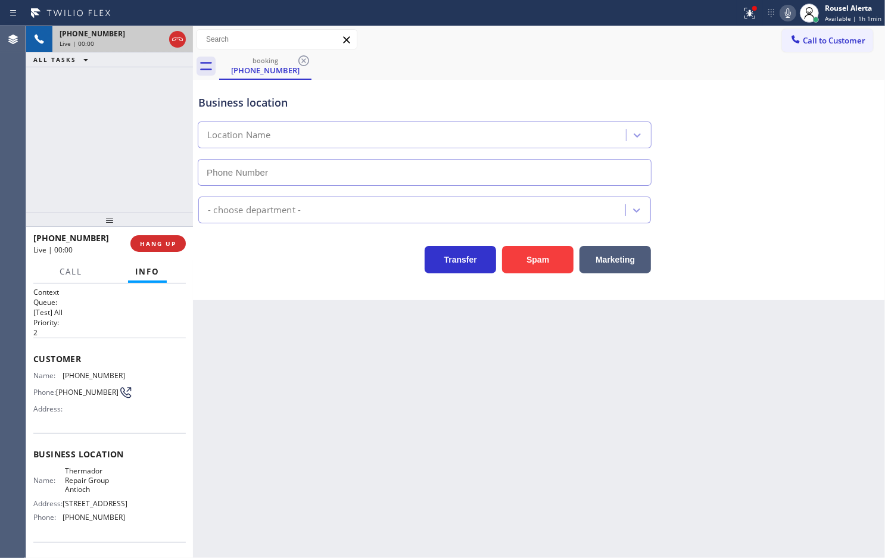
type input "[PHONE_NUMBER]"
click at [543, 253] on button "Spam" at bounding box center [537, 259] width 71 height 27
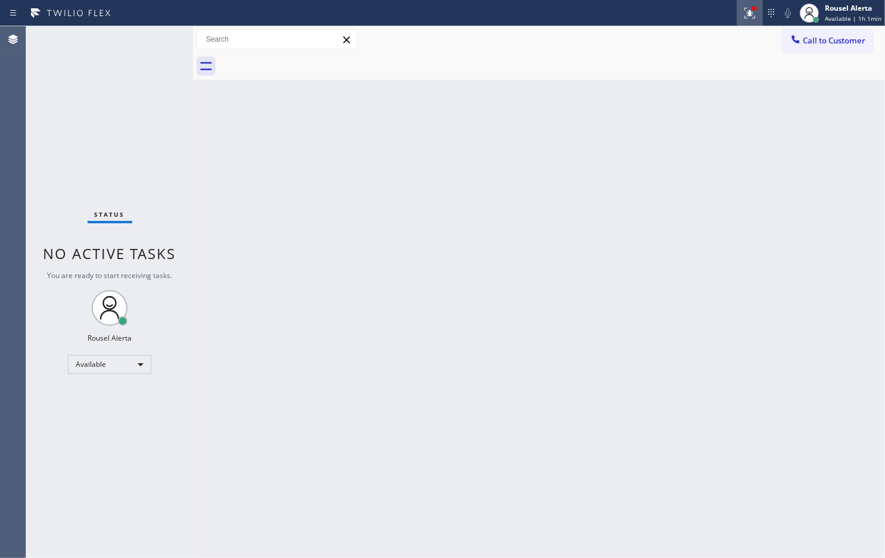
click at [757, 10] on div at bounding box center [754, 8] width 7 height 7
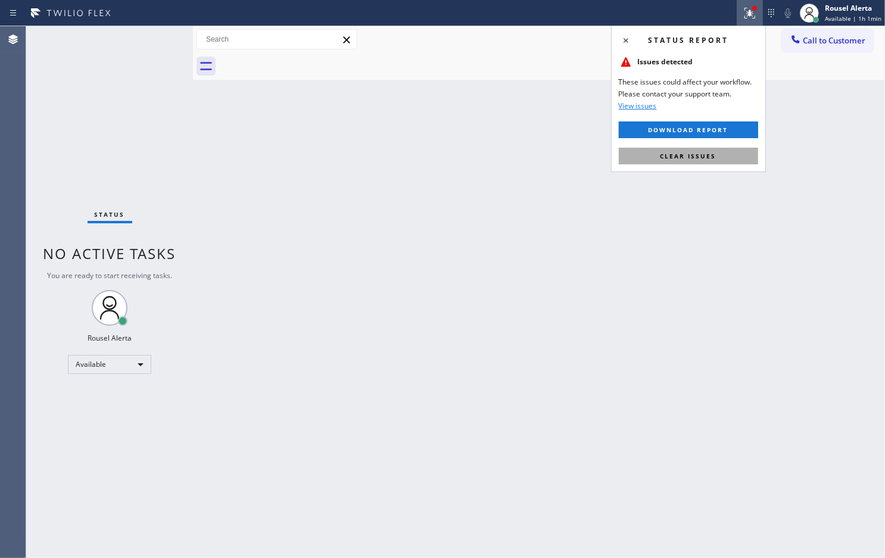
click at [734, 156] on button "Clear issues" at bounding box center [688, 156] width 139 height 17
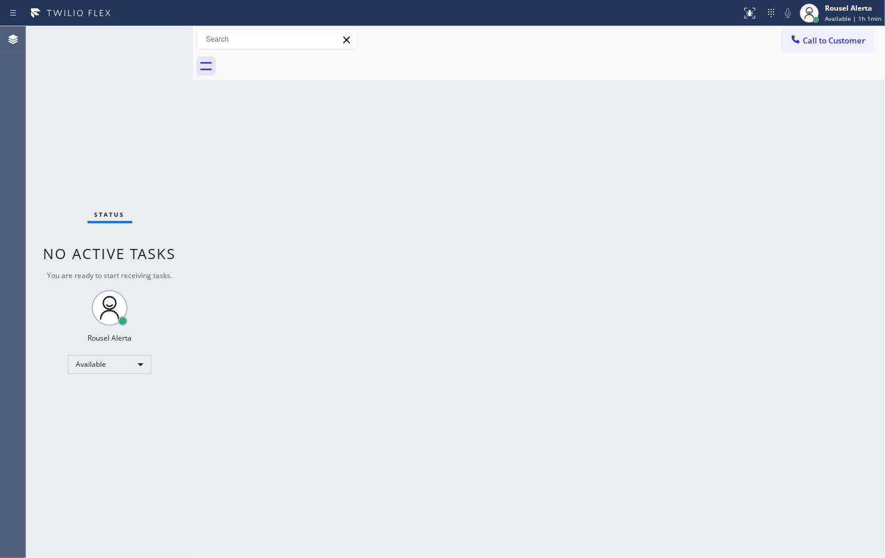
click at [683, 269] on div "Back to Dashboard Change Sender ID Customers Technicians Select a contact Outbo…" at bounding box center [539, 292] width 692 height 532
click at [149, 33] on div "Status No active tasks You are ready to start receiving tasks. Rousel Alerta Av…" at bounding box center [109, 292] width 167 height 532
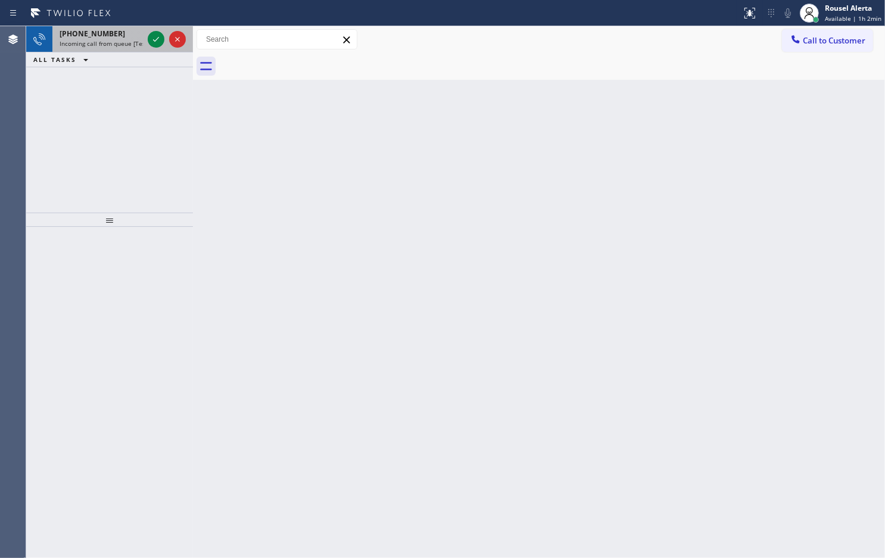
drag, startPoint x: 116, startPoint y: 26, endPoint x: 132, endPoint y: 35, distance: 18.4
click at [115, 26] on div "[PHONE_NUMBER] Incoming call from queue [Test] All" at bounding box center [98, 39] width 93 height 26
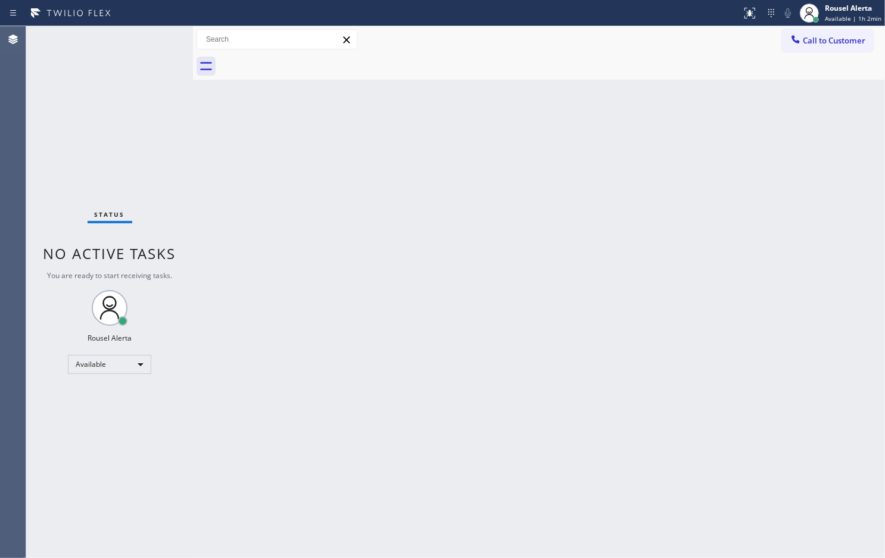
click at [147, 39] on div "Status No active tasks You are ready to start receiving tasks. Rousel Alerta Av…" at bounding box center [109, 292] width 167 height 532
click at [150, 40] on div "Status No active tasks You are ready to start receiving tasks. Rousel Alerta Av…" at bounding box center [109, 292] width 167 height 532
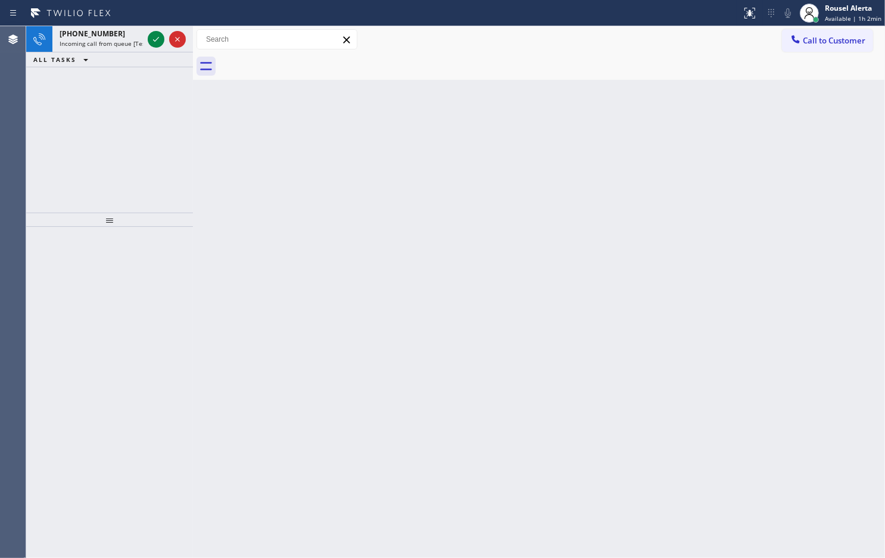
click at [119, 29] on div "[PHONE_NUMBER]" at bounding box center [101, 34] width 83 height 10
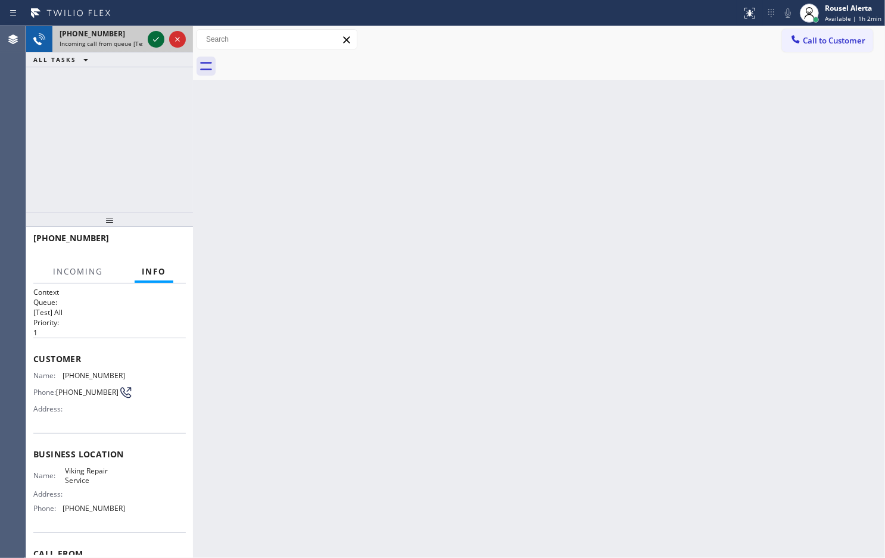
click at [149, 38] on icon at bounding box center [156, 39] width 14 height 14
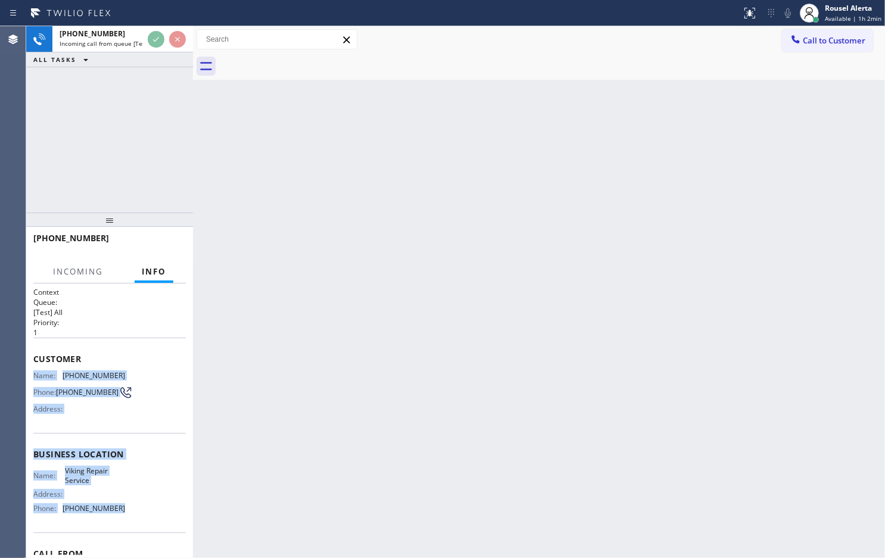
drag, startPoint x: 33, startPoint y: 381, endPoint x: 138, endPoint y: 519, distance: 173.1
click at [138, 519] on div "Context Queue: [Test] All Priority: 1 Customer Name: [PHONE_NUMBER] Phone: [PHO…" at bounding box center [109, 421] width 167 height 275
click at [149, 46] on div at bounding box center [166, 39] width 43 height 26
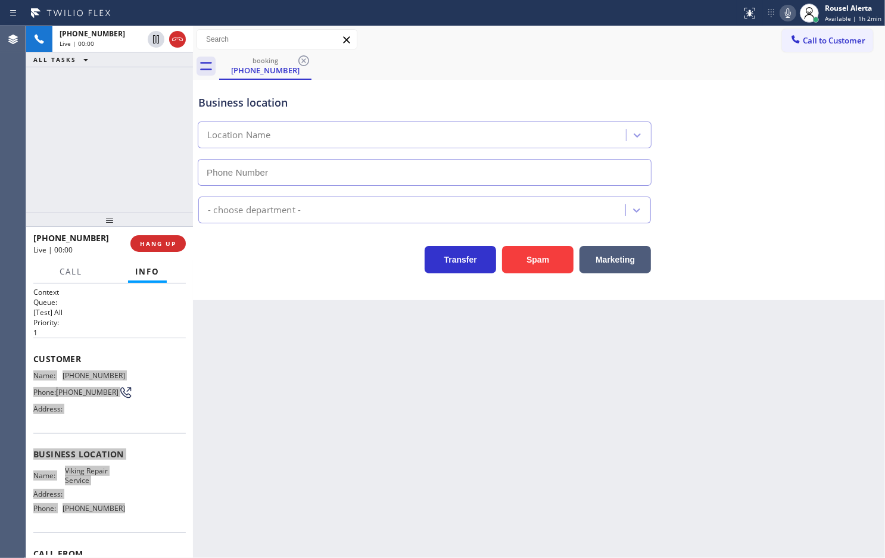
type input "[PHONE_NUMBER]"
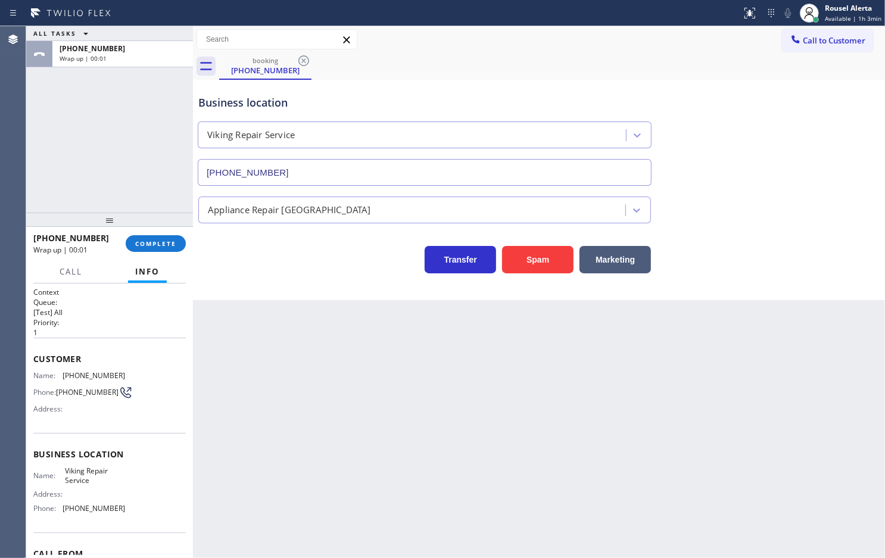
click at [120, 107] on div "ALL TASKS ALL TASKS ACTIVE TASKS TASKS IN WRAP UP [PHONE_NUMBER] Wrap up | 00:01" at bounding box center [109, 119] width 167 height 186
click at [156, 244] on span "COMPLETE" at bounding box center [155, 243] width 41 height 8
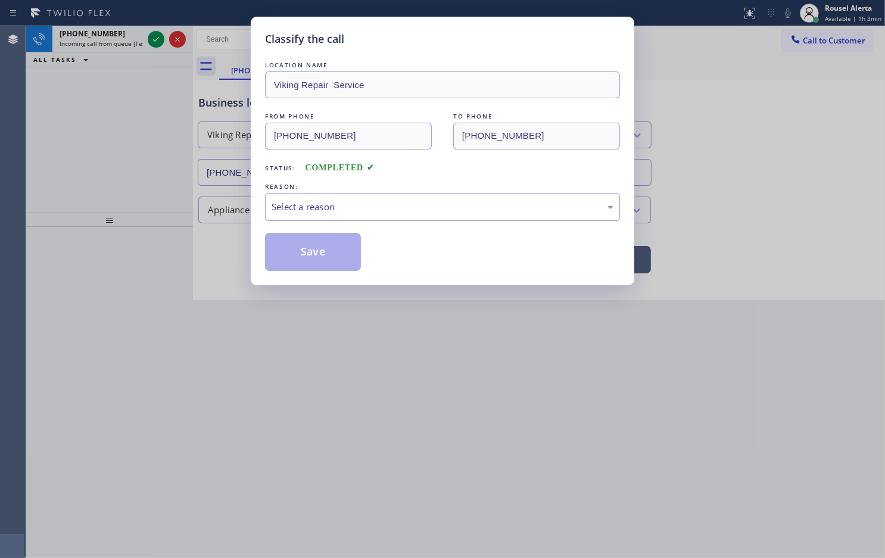
click at [343, 207] on div "Select a reason" at bounding box center [443, 207] width 342 height 14
click at [332, 245] on button "Save" at bounding box center [313, 252] width 96 height 38
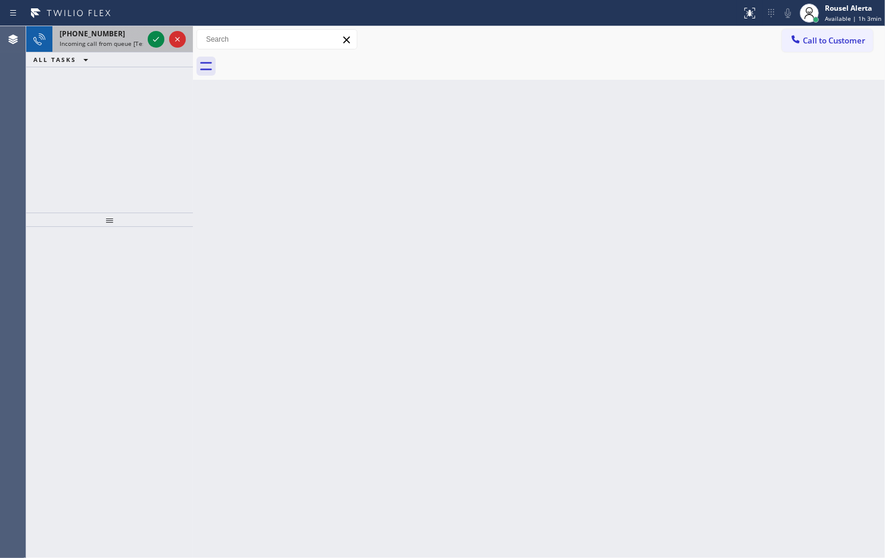
click at [132, 45] on span "Incoming call from queue [Test] All" at bounding box center [109, 43] width 99 height 8
click at [150, 37] on icon at bounding box center [156, 39] width 14 height 14
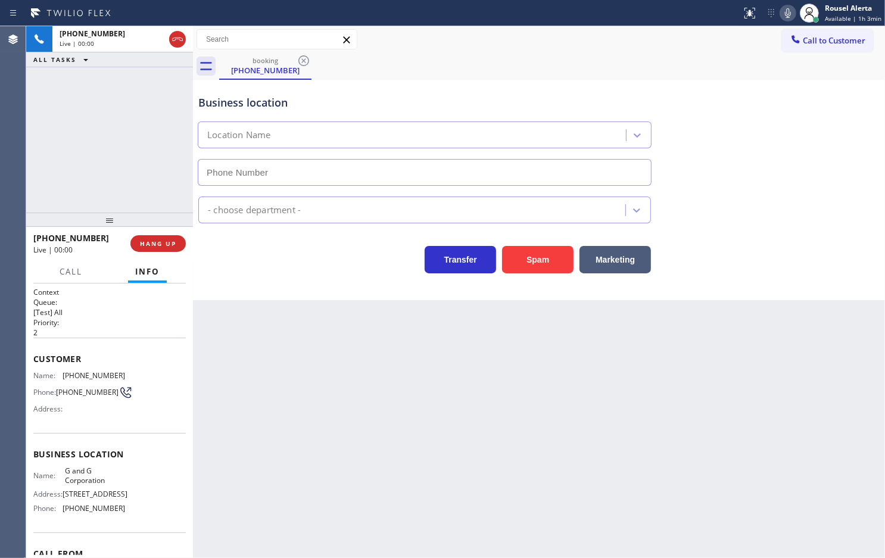
type input "[PHONE_NUMBER]"
click at [513, 257] on button "Spam" at bounding box center [537, 259] width 71 height 27
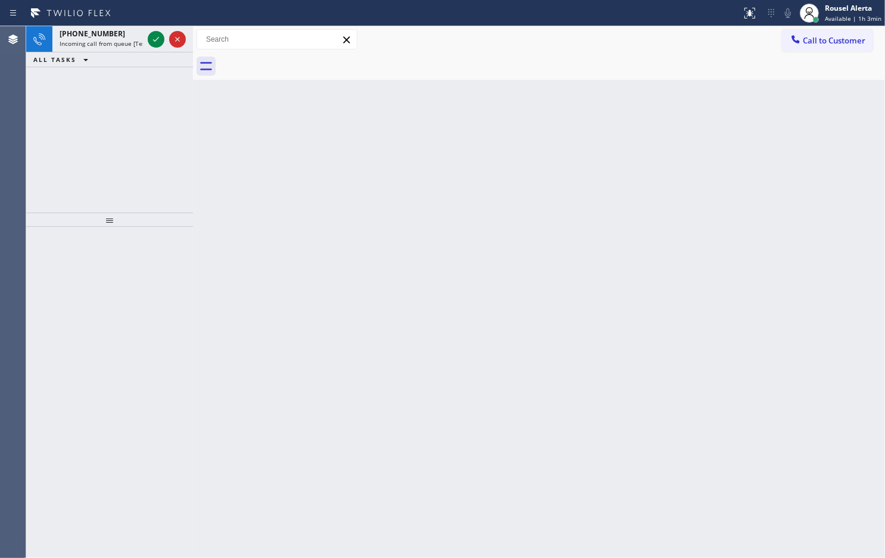
click at [119, 31] on div "[PHONE_NUMBER]" at bounding box center [101, 34] width 83 height 10
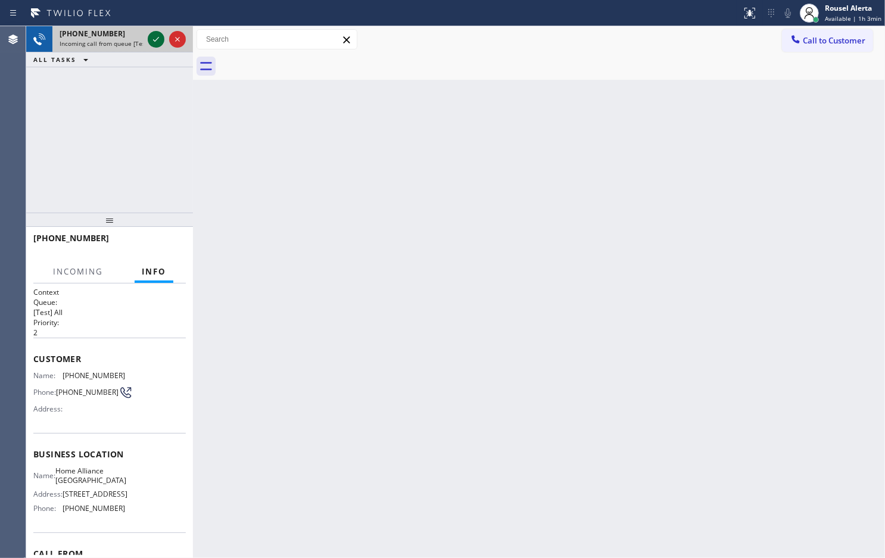
click at [155, 43] on icon at bounding box center [156, 39] width 14 height 14
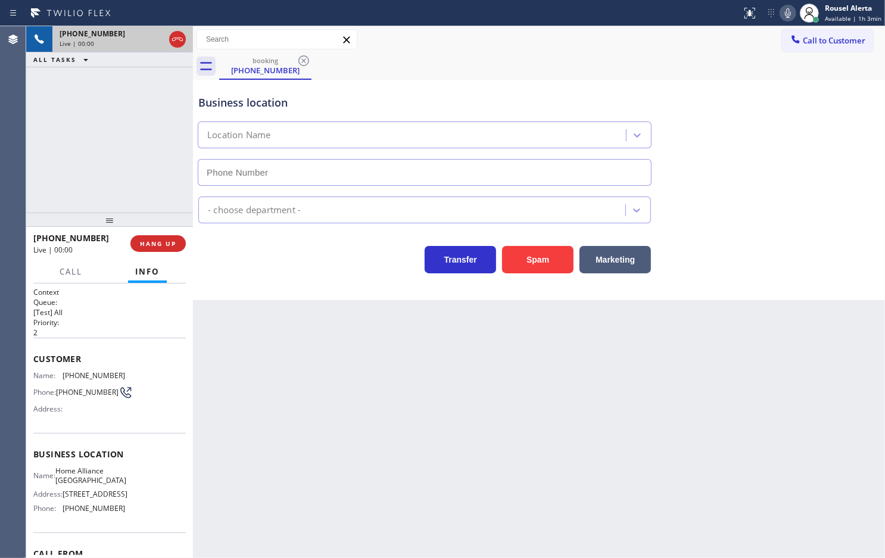
type input "[PHONE_NUMBER]"
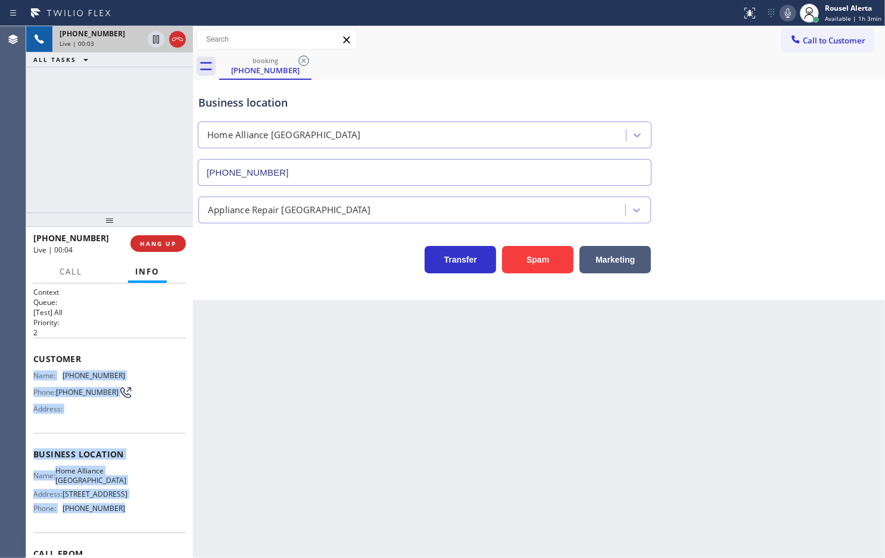
drag, startPoint x: 34, startPoint y: 376, endPoint x: 132, endPoint y: 524, distance: 177.9
click at [132, 524] on div "Context Queue: [Test] All Priority: 2 Customer Name: [PHONE_NUMBER] Phone: [PHO…" at bounding box center [109, 454] width 152 height 335
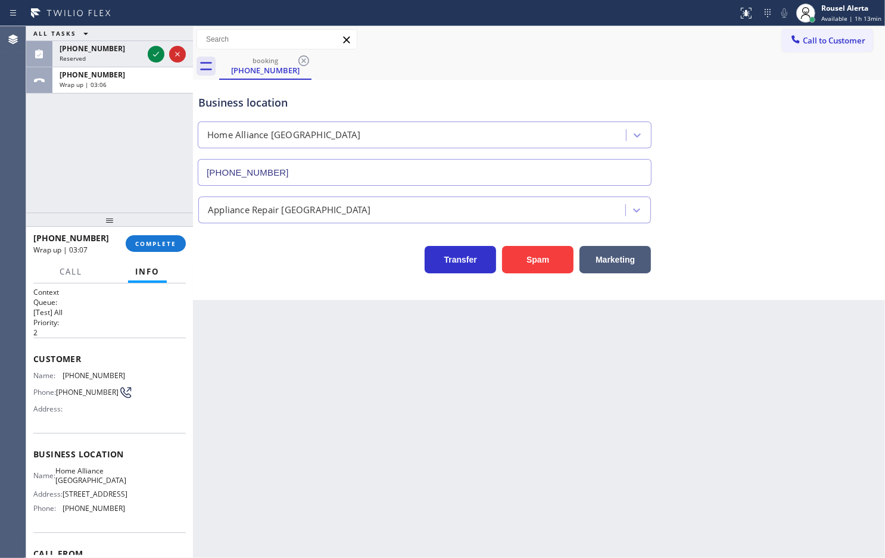
click at [152, 41] on div "ALL TASKS ALL TASKS ACTIVE TASKS TASKS IN WRAP UP" at bounding box center [109, 33] width 167 height 15
click at [150, 81] on div "ALL TASKS ALL TASKS ACTIVE TASKS TASKS IN WRAP UP [PHONE_NUMBER] Reserved [PHON…" at bounding box center [109, 59] width 167 height 67
click at [150, 76] on div "ALL TASKS ALL TASKS ACTIVE TASKS TASKS IN WRAP UP [PHONE_NUMBER] Reserved [PHON…" at bounding box center [109, 59] width 167 height 67
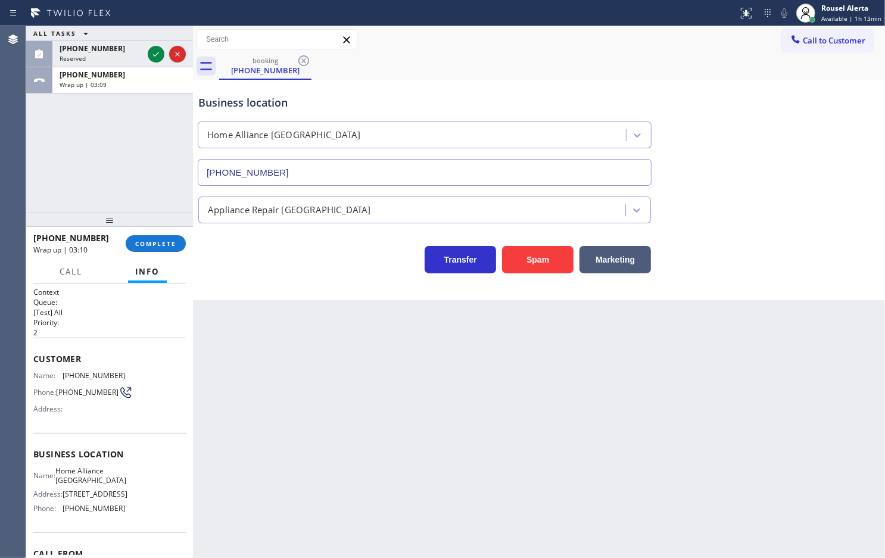
click at [150, 41] on div "ALL TASKS ALL TASKS ACTIVE TASKS TASKS IN WRAP UP" at bounding box center [109, 33] width 167 height 15
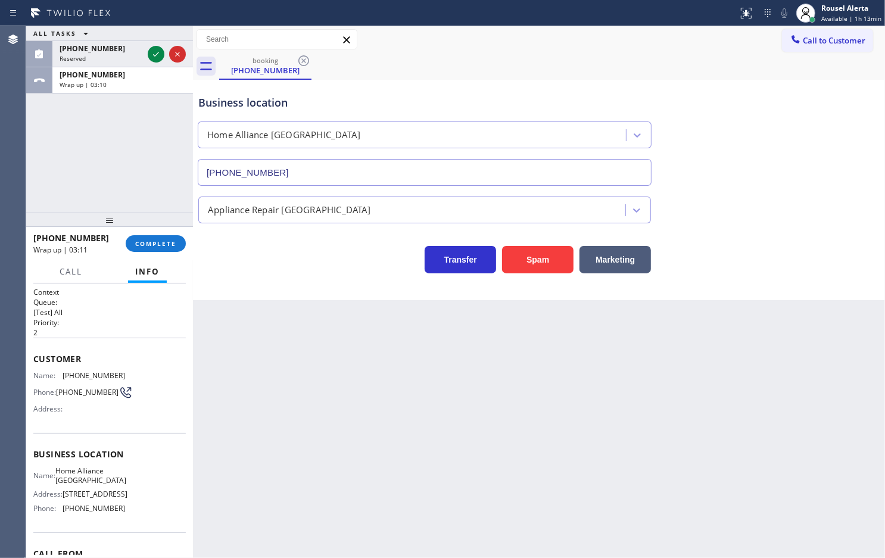
click at [150, 41] on div "ALL TASKS ALL TASKS ACTIVE TASKS TASKS IN WRAP UP" at bounding box center [109, 33] width 167 height 15
click at [419, 524] on div "Back to Dashboard Change Sender ID Customers Technicians Select a contact Outbo…" at bounding box center [539, 292] width 692 height 532
click at [344, 418] on div "Back to Dashboard Change Sender ID Customers Technicians Select a contact Outbo…" at bounding box center [539, 292] width 692 height 532
click at [156, 246] on span "COMPLETE" at bounding box center [155, 243] width 41 height 8
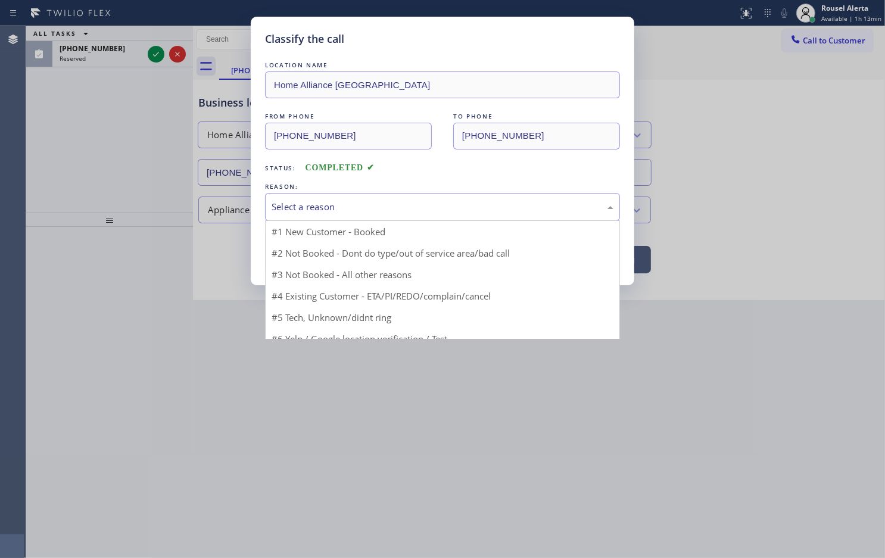
click at [331, 207] on div "Select a reason" at bounding box center [443, 207] width 342 height 14
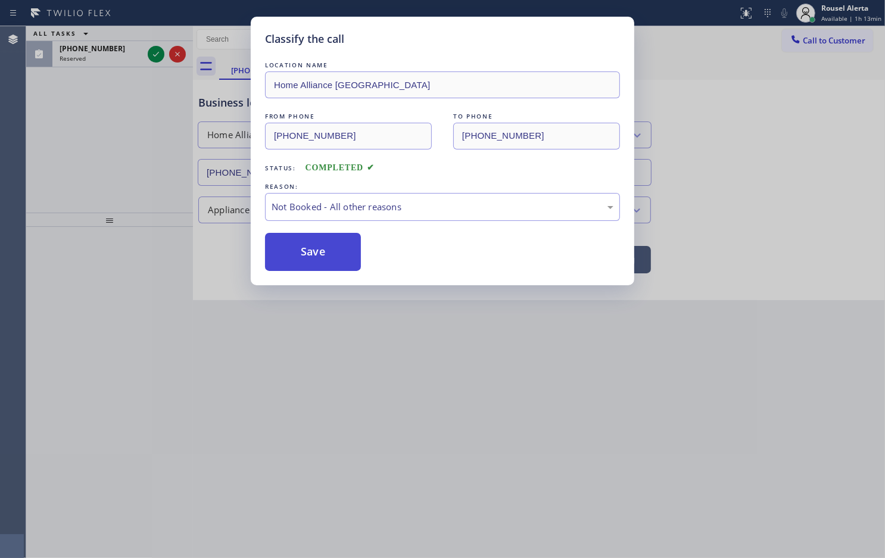
click at [297, 247] on button "Save" at bounding box center [313, 252] width 96 height 38
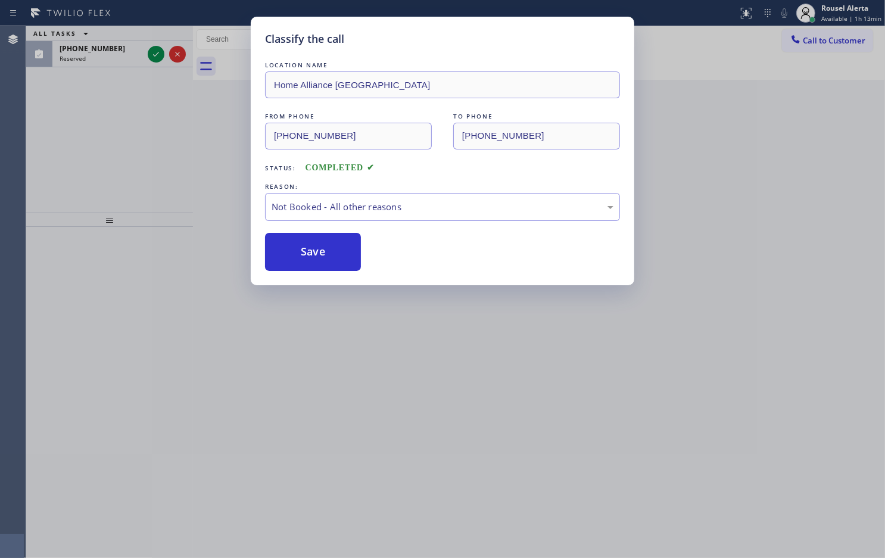
click at [153, 55] on div "Classify the call LOCATION NAME Home Alliance Chicago FROM PHONE [PHONE_NUMBER]…" at bounding box center [442, 279] width 885 height 558
click at [153, 41] on div "ALL TASKS ALL TASKS ACTIVE TASKS TASKS IN WRAP UP" at bounding box center [109, 33] width 167 height 15
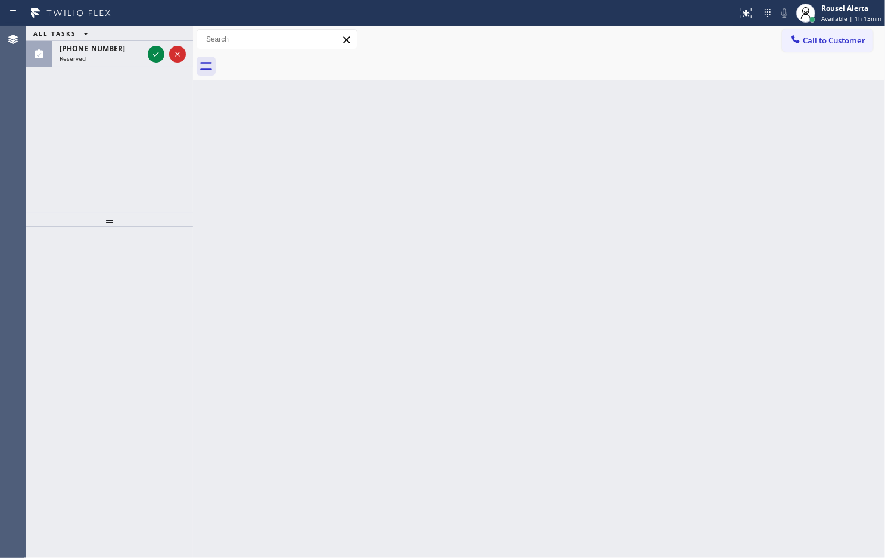
click at [153, 41] on div "ALL TASKS ALL TASKS ACTIVE TASKS TASKS IN WRAP UP" at bounding box center [109, 33] width 167 height 15
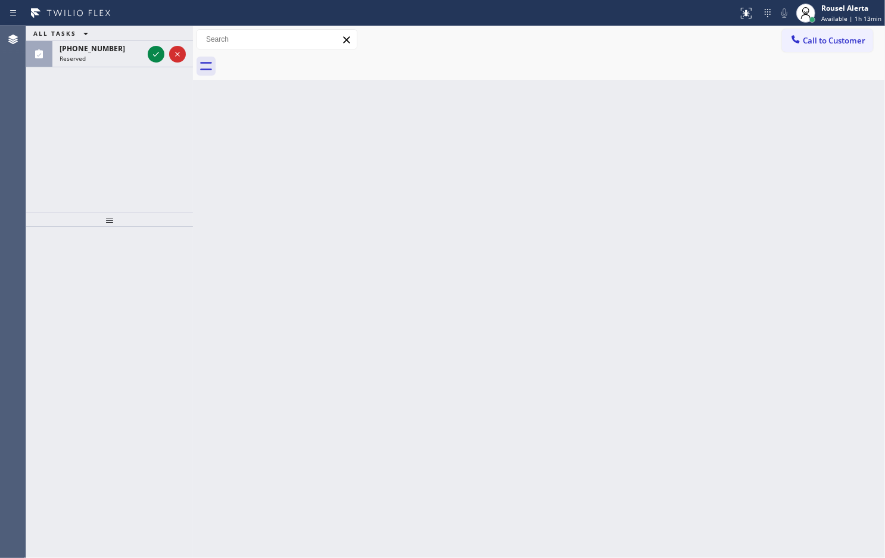
click at [153, 41] on div "ALL TASKS ALL TASKS ACTIVE TASKS TASKS IN WRAP UP" at bounding box center [109, 33] width 167 height 15
click at [152, 41] on div "ALL TASKS ALL TASKS ACTIVE TASKS TASKS IN WRAP UP" at bounding box center [109, 33] width 167 height 15
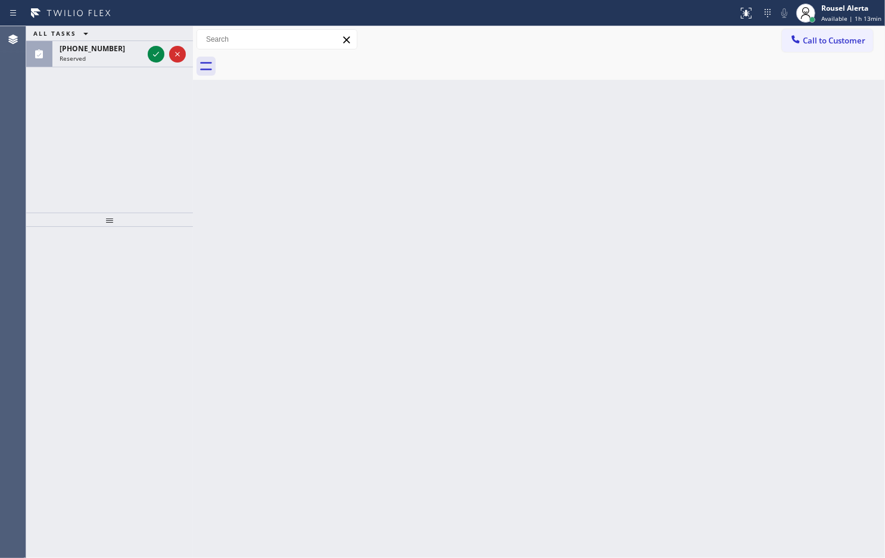
click at [243, 191] on div "Back to Dashboard Change Sender ID Customers Technicians Select a contact Outbo…" at bounding box center [539, 292] width 692 height 532
click at [155, 41] on div "ALL TASKS ALL TASKS ACTIVE TASKS TASKS IN WRAP UP" at bounding box center [109, 33] width 167 height 15
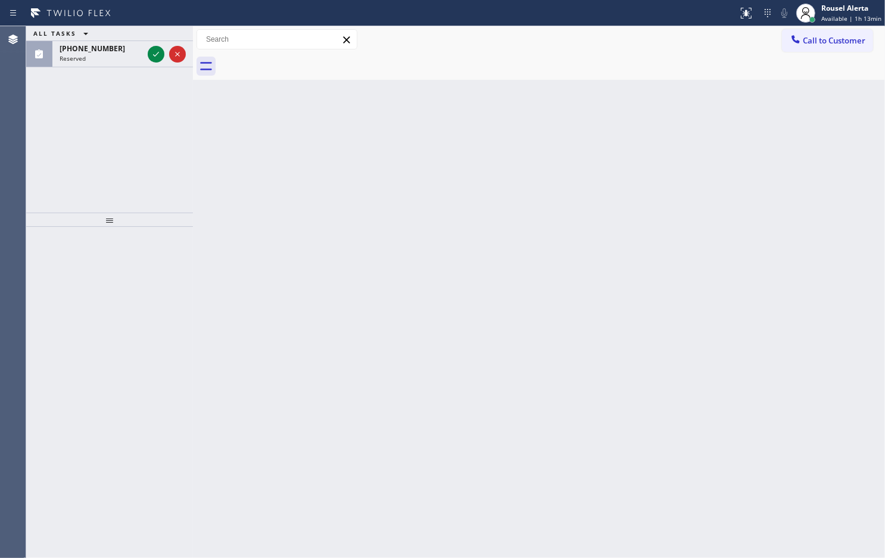
click at [155, 41] on div "ALL TASKS ALL TASKS ACTIVE TASKS TASKS IN WRAP UP" at bounding box center [109, 33] width 167 height 15
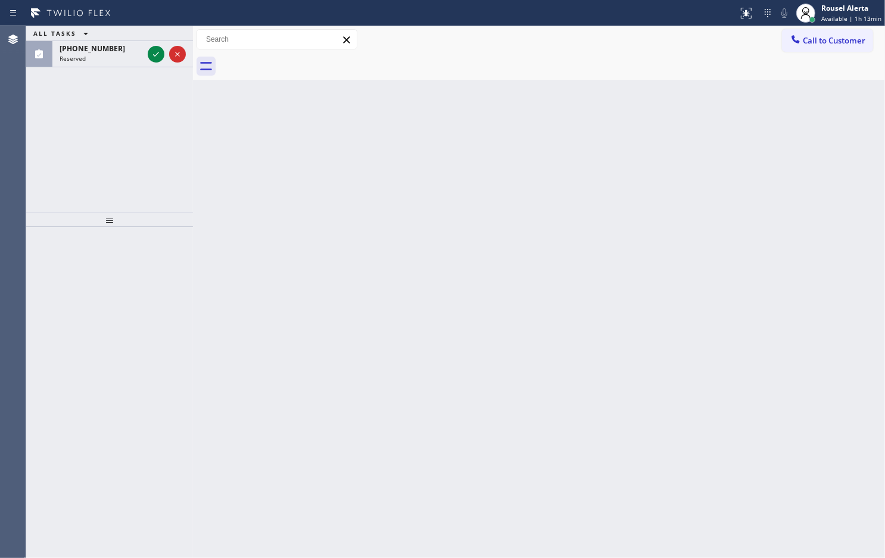
click at [154, 41] on div "ALL TASKS ALL TASKS ACTIVE TASKS TASKS IN WRAP UP" at bounding box center [109, 33] width 167 height 15
click at [151, 41] on div "ALL TASKS ALL TASKS ACTIVE TASKS TASKS IN WRAP UP" at bounding box center [109, 33] width 167 height 15
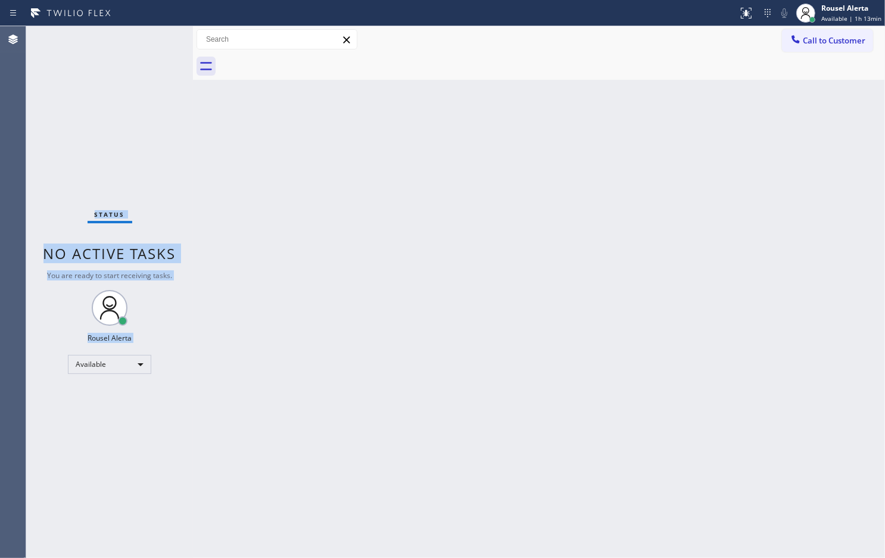
click at [150, 55] on div "Status No active tasks You are ready to start receiving tasks. Rousel Alerta Av…" at bounding box center [109, 292] width 167 height 532
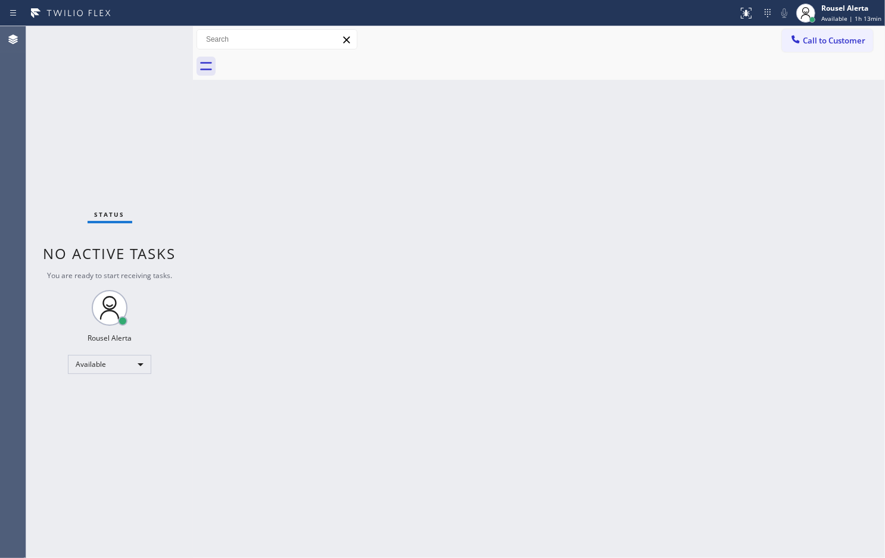
click at [150, 58] on div "Status No active tasks You are ready to start receiving tasks. Rousel Alerta Av…" at bounding box center [109, 292] width 167 height 532
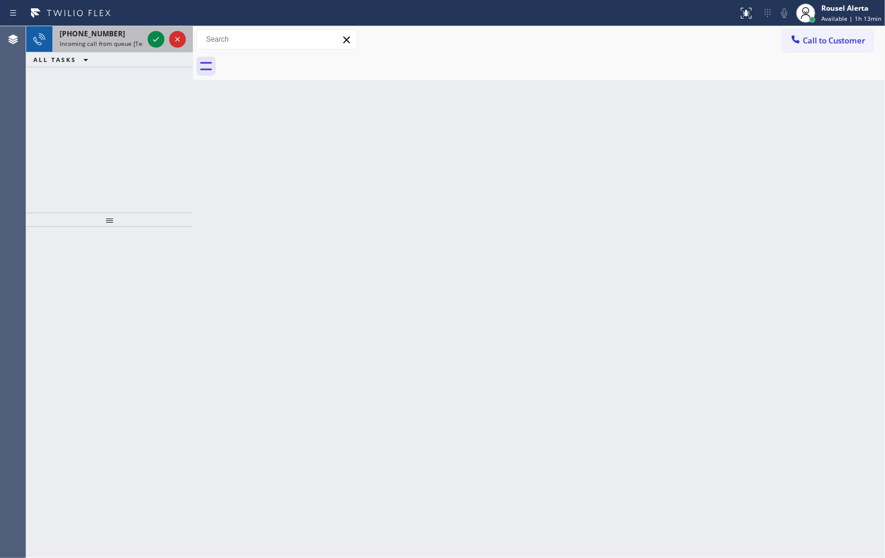
click at [123, 29] on div "[PHONE_NUMBER]" at bounding box center [101, 34] width 83 height 10
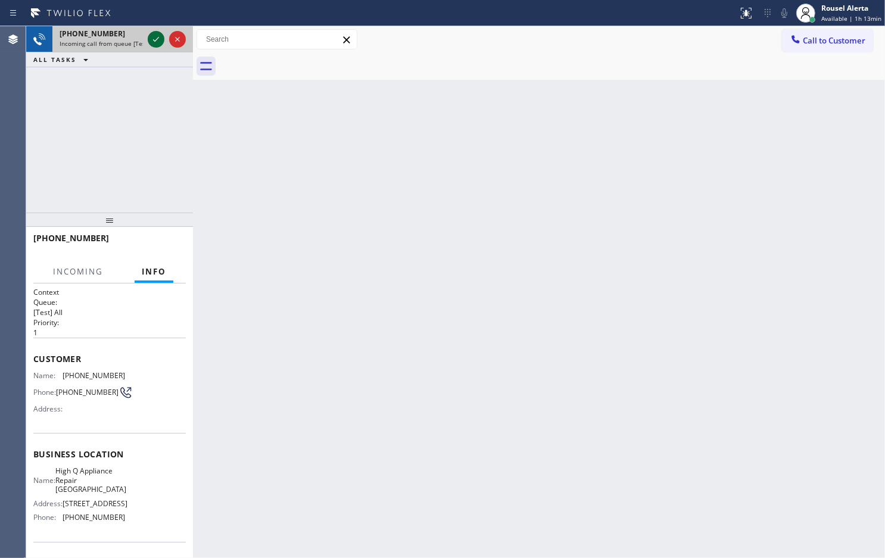
click at [149, 33] on icon at bounding box center [156, 39] width 14 height 14
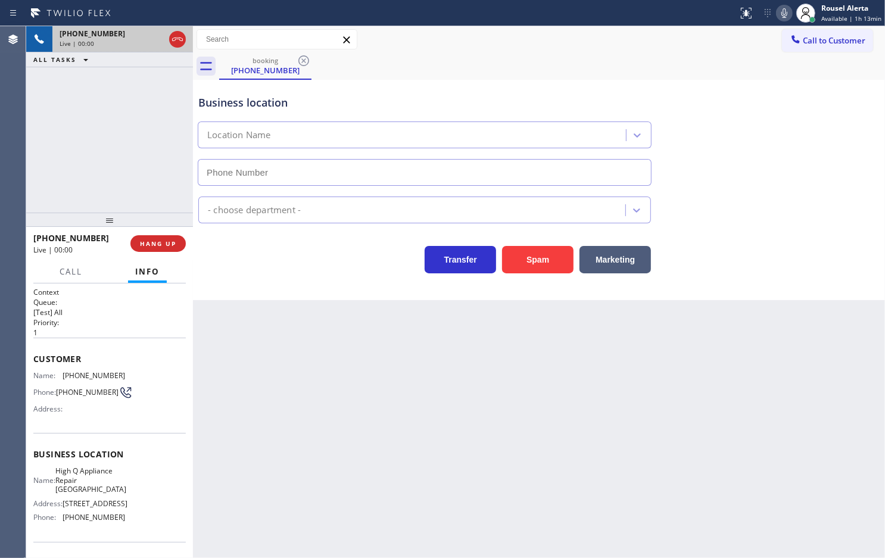
type input "[PHONE_NUMBER]"
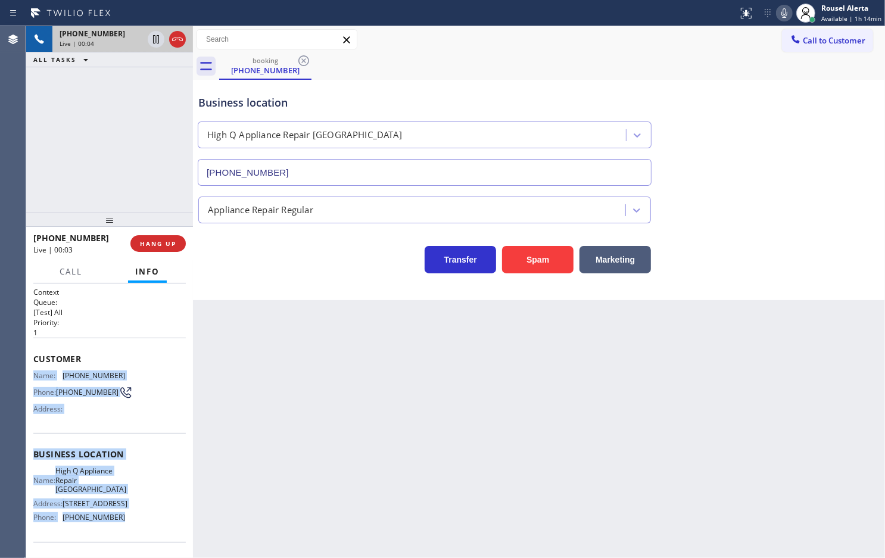
drag, startPoint x: 34, startPoint y: 371, endPoint x: 147, endPoint y: 530, distance: 195.3
click at [147, 530] on div "Context Queue: [Test] All Priority: 1 Customer Name: [PHONE_NUMBER] Phone: [PHO…" at bounding box center [109, 459] width 152 height 345
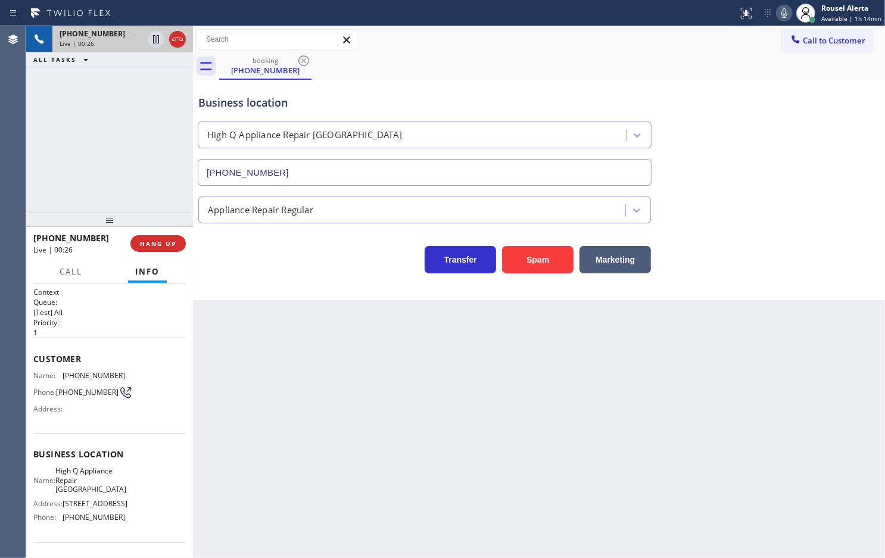
click at [798, 416] on div "Back to Dashboard Change Sender ID Customers Technicians Select a contact Outbo…" at bounding box center [539, 292] width 692 height 532
drag, startPoint x: 151, startPoint y: 164, endPoint x: 150, endPoint y: 179, distance: 14.9
click at [150, 164] on div "[PHONE_NUMBER] Live | 00:27 ALL TASKS ALL TASKS ACTIVE TASKS TASKS IN WRAP UP" at bounding box center [109, 119] width 167 height 186
click at [280, 356] on div "Back to Dashboard Change Sender ID Customers Technicians Select a contact Outbo…" at bounding box center [539, 292] width 692 height 532
click at [167, 197] on div "[PHONE_NUMBER] Live | 00:28 ALL TASKS ALL TASKS ACTIVE TASKS TASKS IN WRAP UP" at bounding box center [109, 119] width 167 height 186
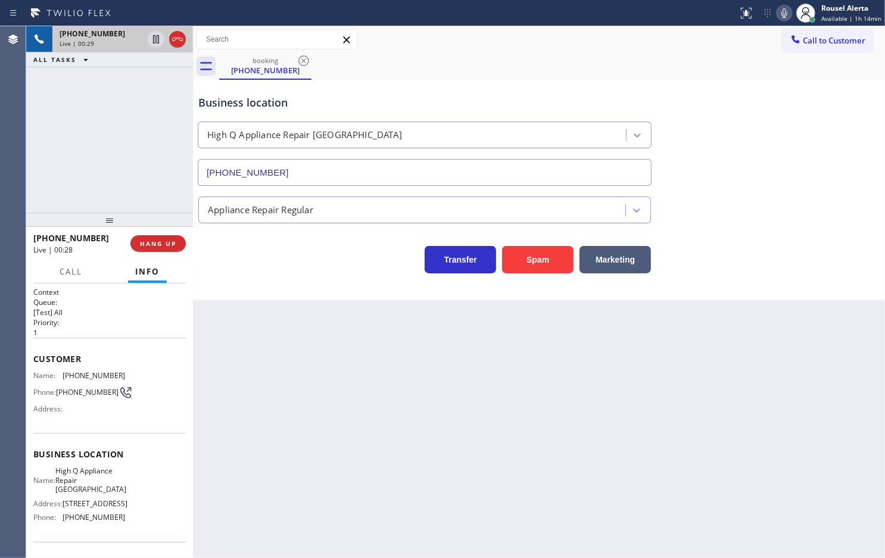
click at [268, 377] on div "Back to Dashboard Change Sender ID Customers Technicians Select a contact Outbo…" at bounding box center [539, 292] width 692 height 532
drag, startPoint x: 151, startPoint y: 173, endPoint x: 179, endPoint y: 245, distance: 77.0
click at [151, 173] on div "[PHONE_NUMBER] Live | 00:29 ALL TASKS ALL TASKS ACTIVE TASKS TASKS IN WRAP UP" at bounding box center [109, 119] width 167 height 186
click at [263, 400] on div "Back to Dashboard Change Sender ID Customers Technicians Select a contact Outbo…" at bounding box center [539, 292] width 692 height 532
click at [177, 146] on div "[PHONE_NUMBER] Live | 00:30 ALL TASKS ALL TASKS ACTIVE TASKS TASKS IN WRAP UP" at bounding box center [109, 119] width 167 height 186
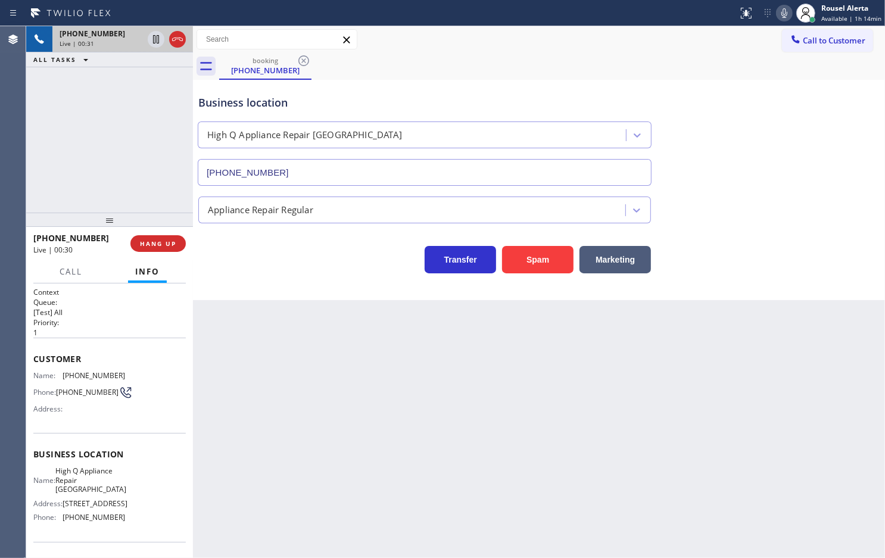
click at [293, 373] on div "Back to Dashboard Change Sender ID Customers Technicians Select a contact Outbo…" at bounding box center [539, 292] width 692 height 532
drag, startPoint x: 155, startPoint y: 160, endPoint x: 287, endPoint y: 374, distance: 251.6
click at [162, 188] on div "[PHONE_NUMBER] Live | 00:32 ALL TASKS ALL TASKS ACTIVE TASKS TASKS IN WRAP UP" at bounding box center [109, 119] width 167 height 186
click at [301, 386] on div "Back to Dashboard Change Sender ID Customers Technicians Select a contact Outbo…" at bounding box center [539, 292] width 692 height 532
click at [197, 200] on div "Appliance Repair Regular" at bounding box center [424, 210] width 457 height 27
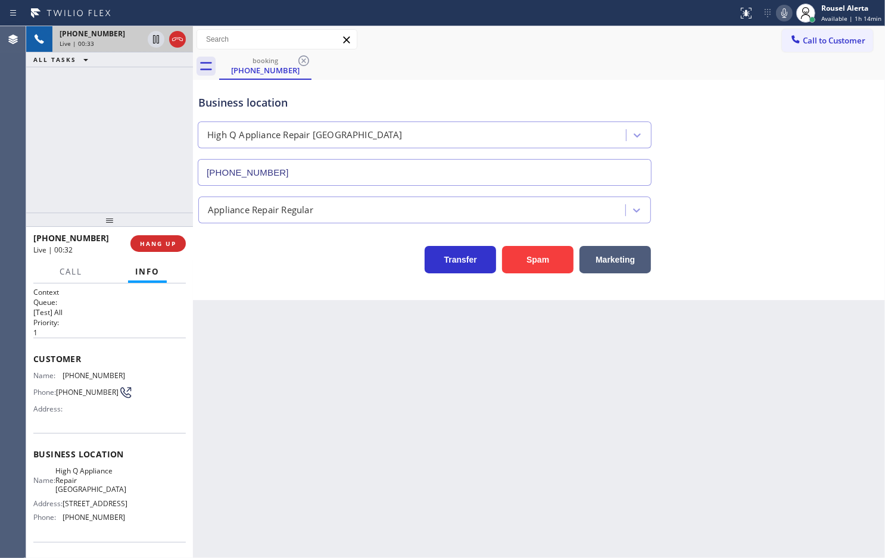
click at [277, 383] on div "Back to Dashboard Change Sender ID Customers Technicians Select a contact Outbo…" at bounding box center [539, 292] width 692 height 532
click at [162, 170] on div "[PHONE_NUMBER] Live | 00:34 ALL TASKS ALL TASKS ACTIVE TASKS TASKS IN WRAP UP" at bounding box center [109, 119] width 167 height 186
click at [239, 382] on div "Back to Dashboard Change Sender ID Customers Technicians Select a contact Outbo…" at bounding box center [539, 292] width 692 height 532
click at [166, 185] on div "[PHONE_NUMBER] Live | 00:35 ALL TASKS ALL TASKS ACTIVE TASKS TASKS IN WRAP UP" at bounding box center [109, 119] width 167 height 186
click at [160, 243] on span "HANG UP" at bounding box center [158, 243] width 36 height 8
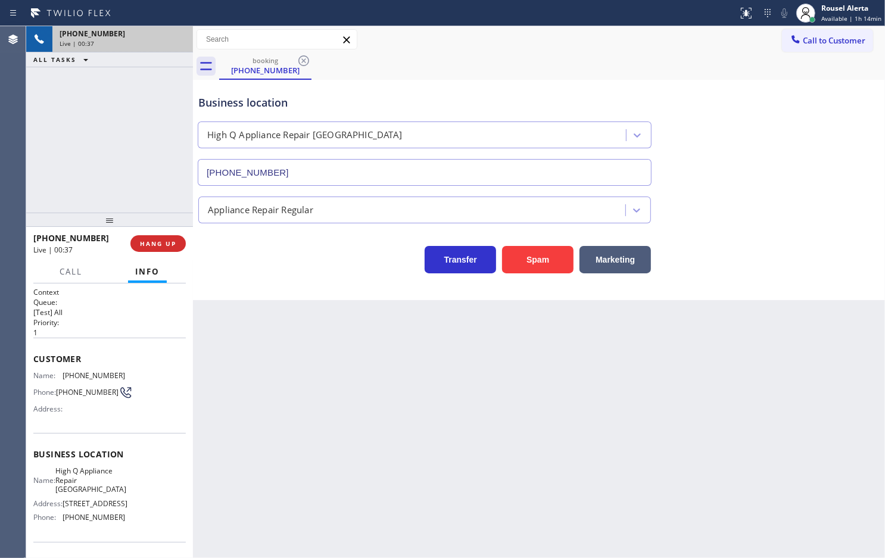
click at [297, 369] on div "Back to Dashboard Change Sender ID Customers Technicians Select a contact Outbo…" at bounding box center [539, 292] width 692 height 532
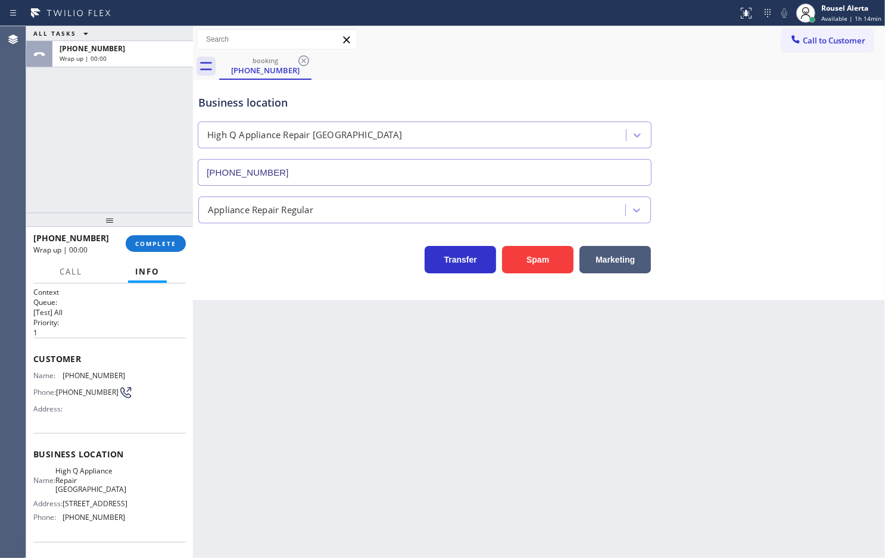
drag, startPoint x: 166, startPoint y: 246, endPoint x: 166, endPoint y: 253, distance: 7.1
click at [164, 245] on span "COMPLETE" at bounding box center [155, 243] width 41 height 8
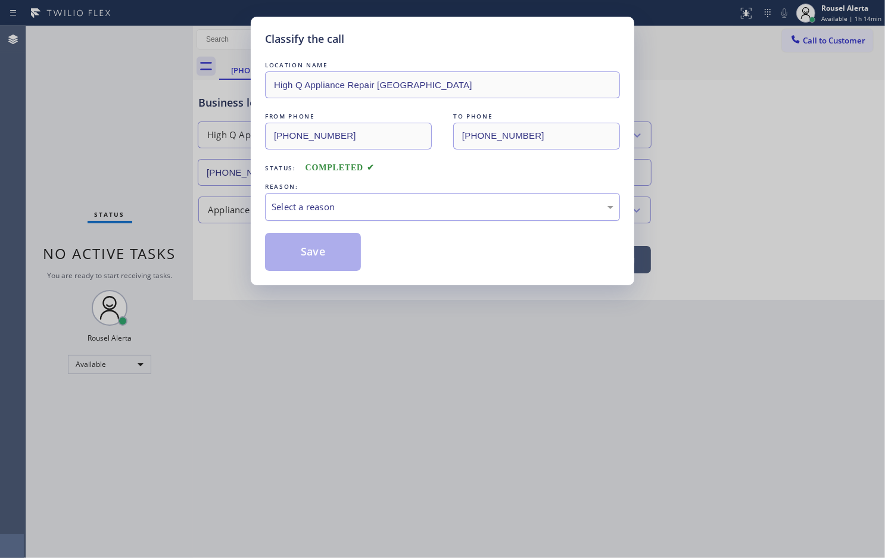
click at [419, 210] on div "Select a reason" at bounding box center [443, 207] width 342 height 14
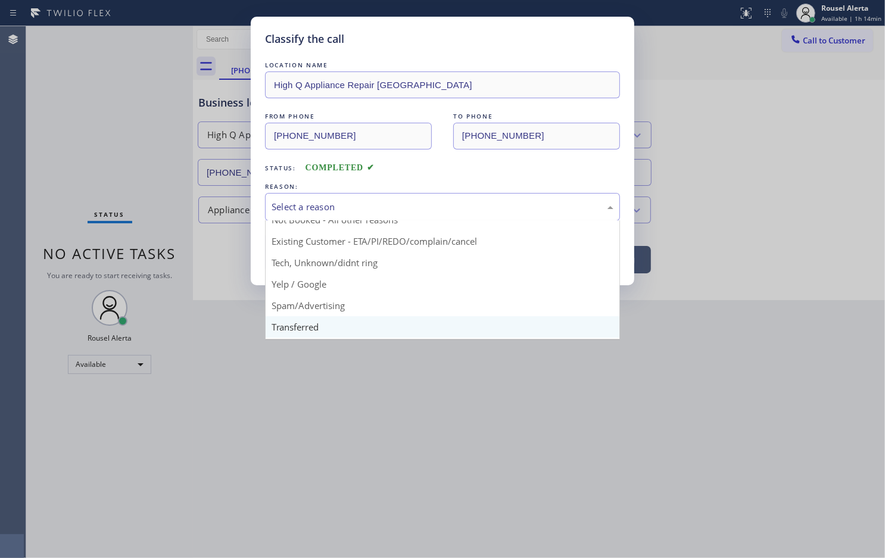
scroll to position [82, 0]
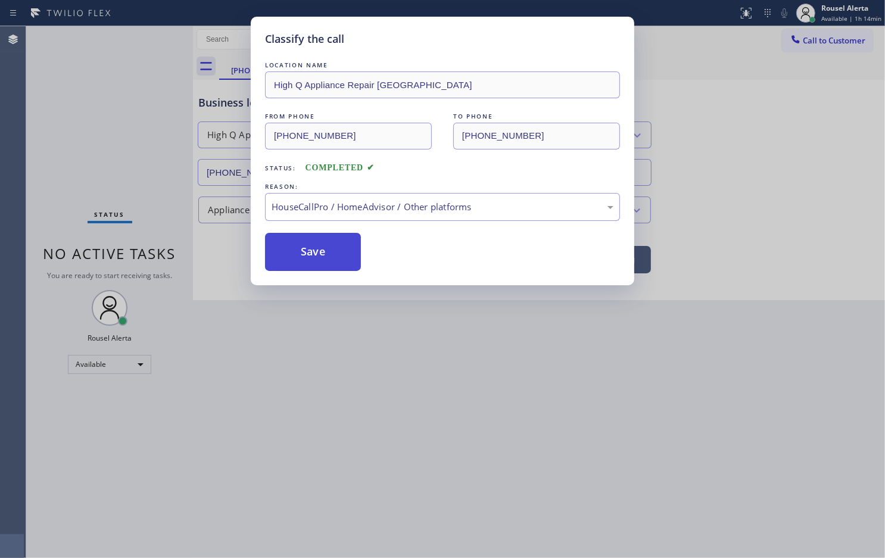
click at [308, 253] on button "Save" at bounding box center [313, 252] width 96 height 38
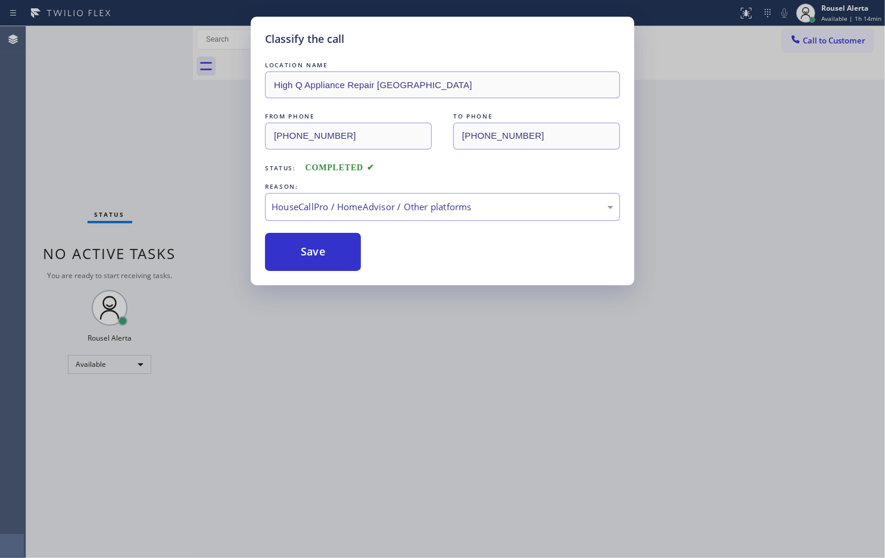
click at [397, 345] on div "Classify the call LOCATION NAME High Q Appliance Repair [GEOGRAPHIC_DATA] FROM …" at bounding box center [442, 279] width 885 height 558
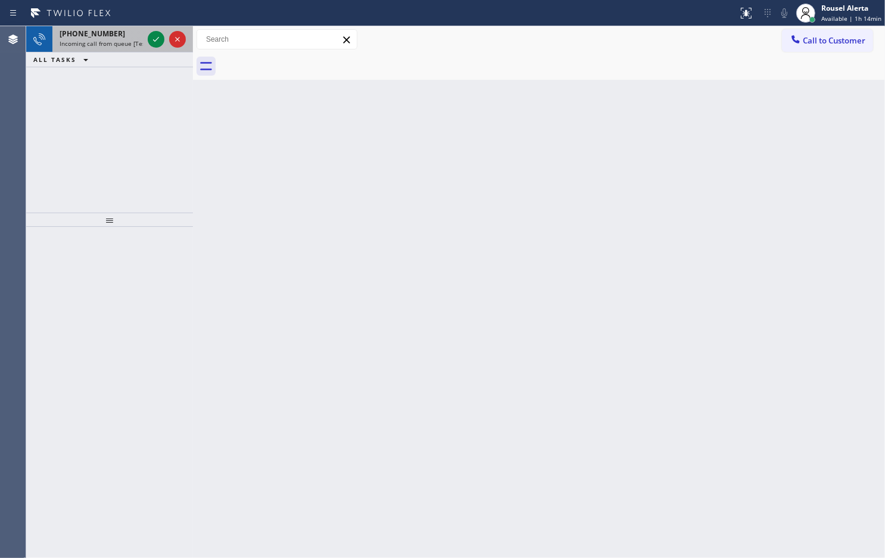
drag, startPoint x: 127, startPoint y: 45, endPoint x: 141, endPoint y: 36, distance: 16.9
click at [127, 45] on span "Incoming call from queue [Test] All" at bounding box center [109, 43] width 99 height 8
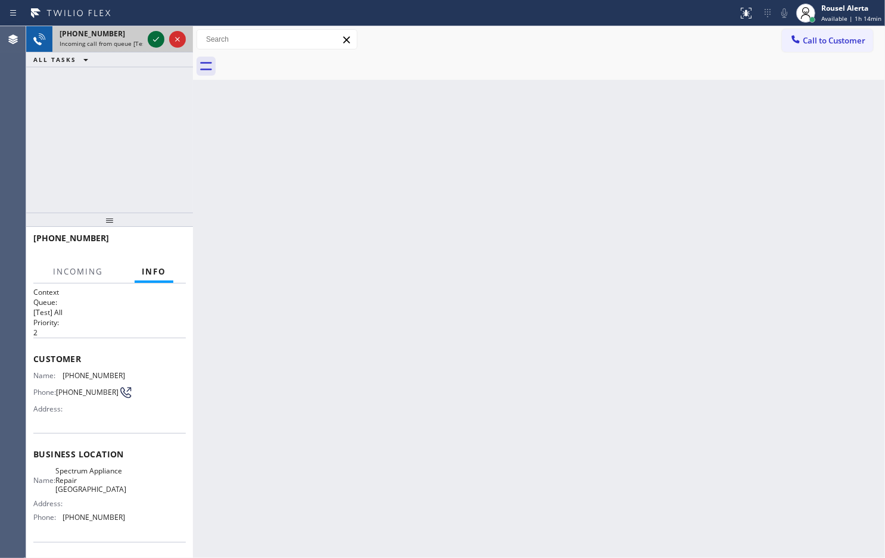
click at [149, 36] on icon at bounding box center [156, 39] width 14 height 14
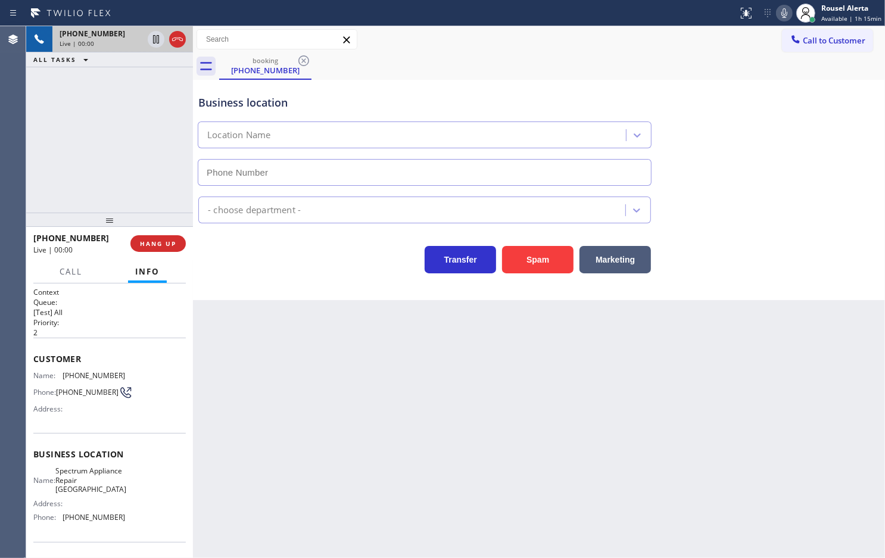
type input "[PHONE_NUMBER]"
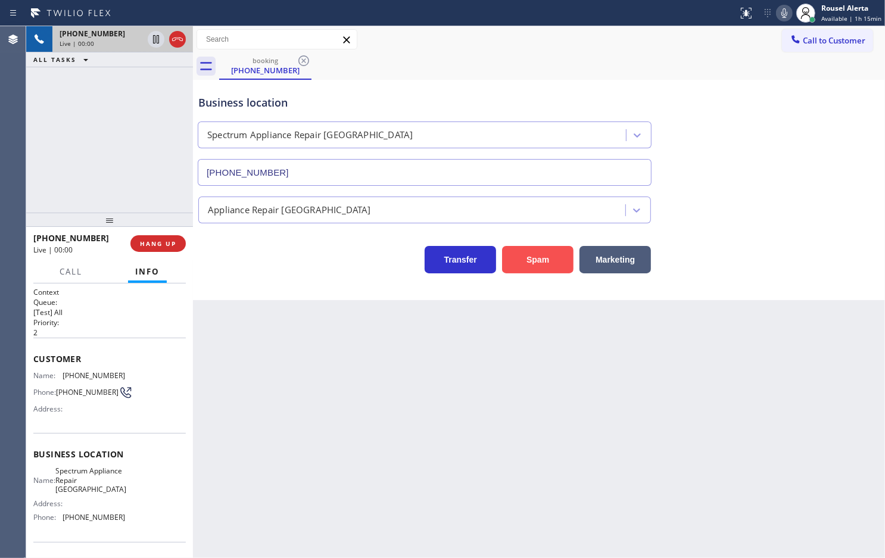
click at [525, 258] on button "Spam" at bounding box center [537, 259] width 71 height 27
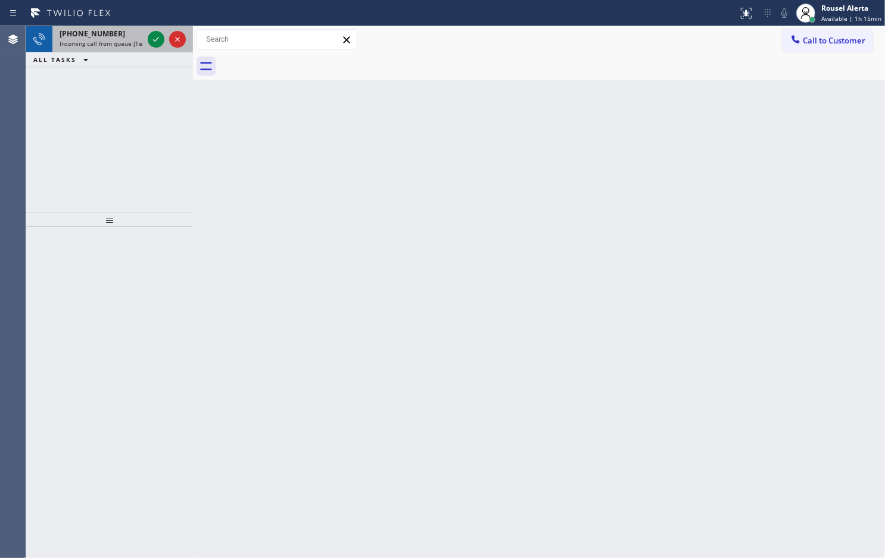
drag, startPoint x: 127, startPoint y: 31, endPoint x: 137, endPoint y: 32, distance: 10.1
click at [127, 30] on div "[PHONE_NUMBER]" at bounding box center [101, 34] width 83 height 10
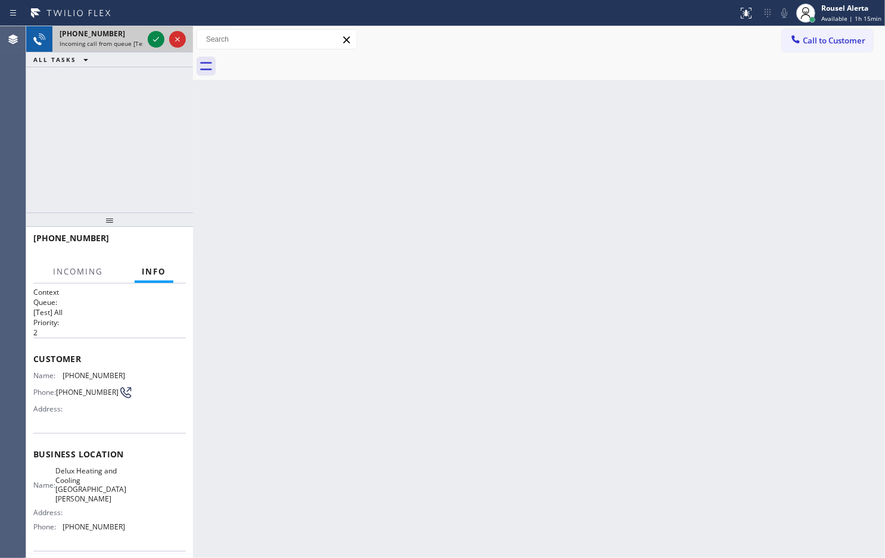
click at [146, 37] on div at bounding box center [166, 39] width 43 height 26
click at [146, 38] on div at bounding box center [166, 39] width 43 height 26
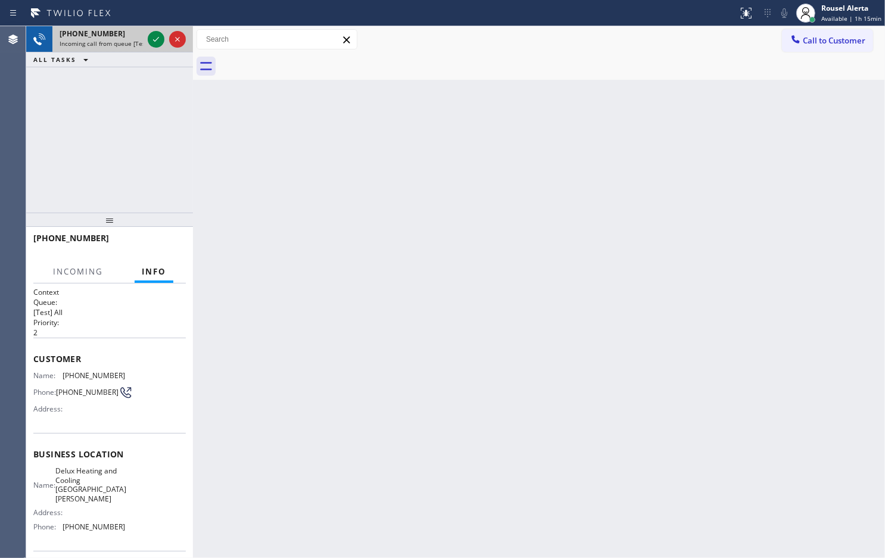
click at [146, 39] on div at bounding box center [166, 39] width 43 height 26
click at [148, 39] on div at bounding box center [156, 39] width 17 height 14
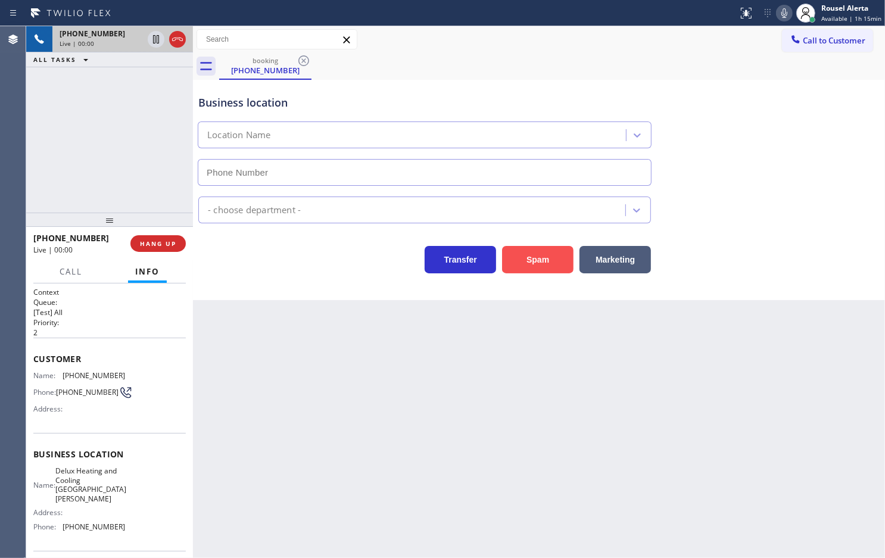
type input "[PHONE_NUMBER]"
click at [549, 265] on button "Spam" at bounding box center [537, 259] width 71 height 27
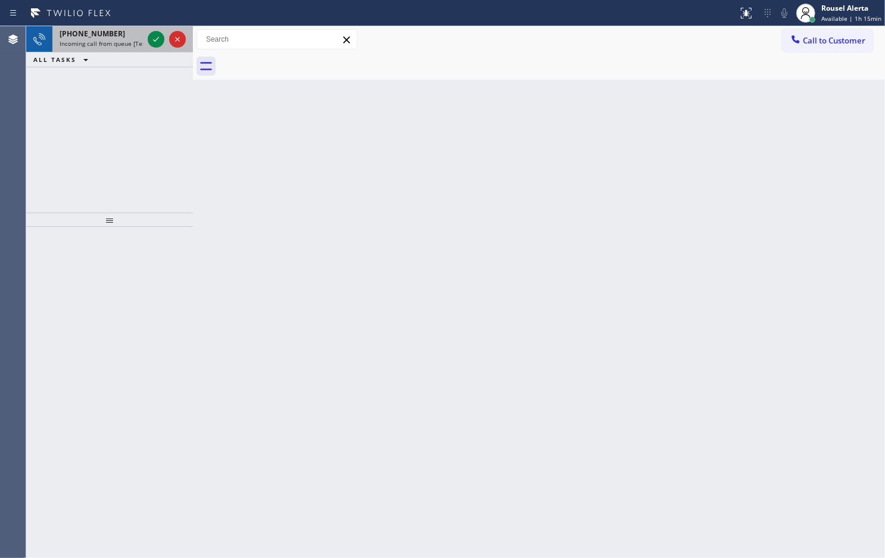
click at [132, 32] on div "[PHONE_NUMBER]" at bounding box center [101, 34] width 83 height 10
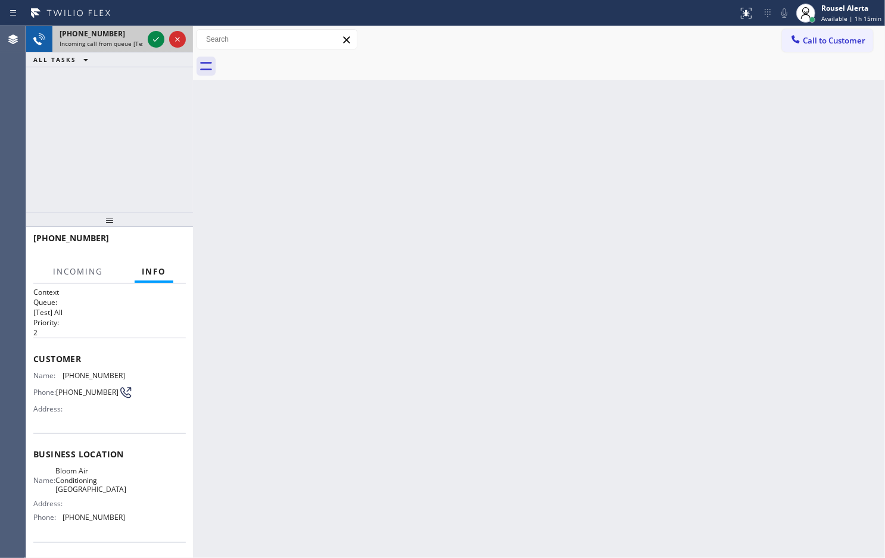
click at [147, 39] on div at bounding box center [166, 39] width 43 height 26
click at [148, 40] on div at bounding box center [156, 39] width 17 height 14
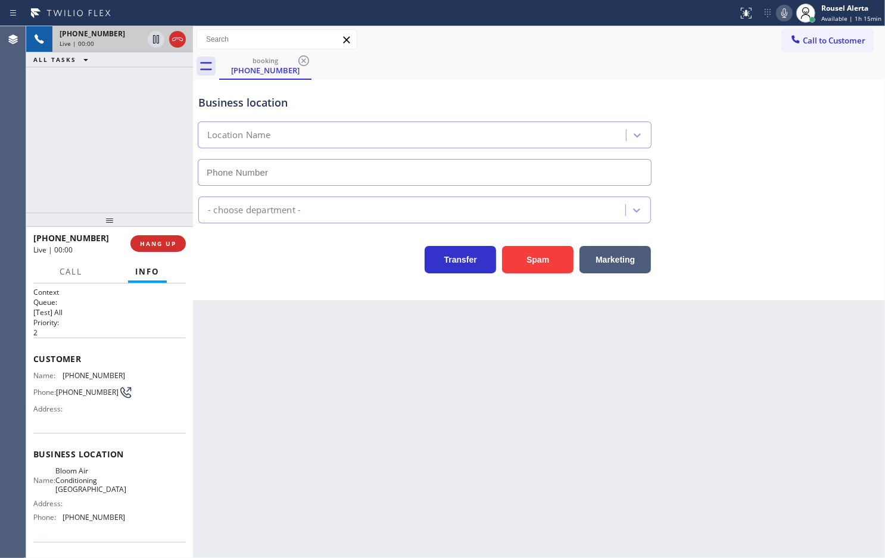
type input "[PHONE_NUMBER]"
drag, startPoint x: 176, startPoint y: 90, endPoint x: 219, endPoint y: 135, distance: 61.5
click at [176, 90] on div "[PHONE_NUMBER] Live | 00:13 ALL TASKS ALL TASKS ACTIVE TASKS TASKS IN WRAP UP" at bounding box center [109, 119] width 167 height 186
click at [530, 263] on button "Spam" at bounding box center [537, 259] width 71 height 27
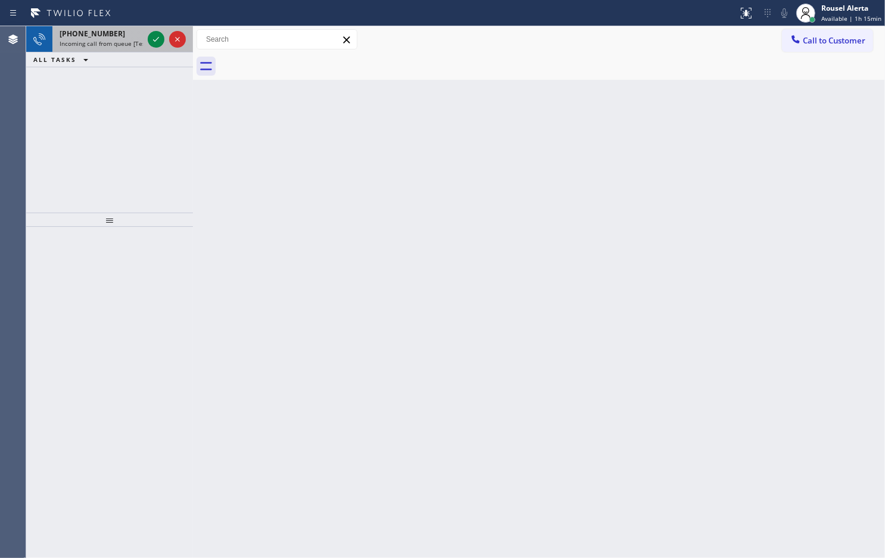
click at [132, 36] on div "[PHONE_NUMBER]" at bounding box center [101, 34] width 83 height 10
click at [132, 32] on div "[PHONE_NUMBER]" at bounding box center [101, 34] width 83 height 10
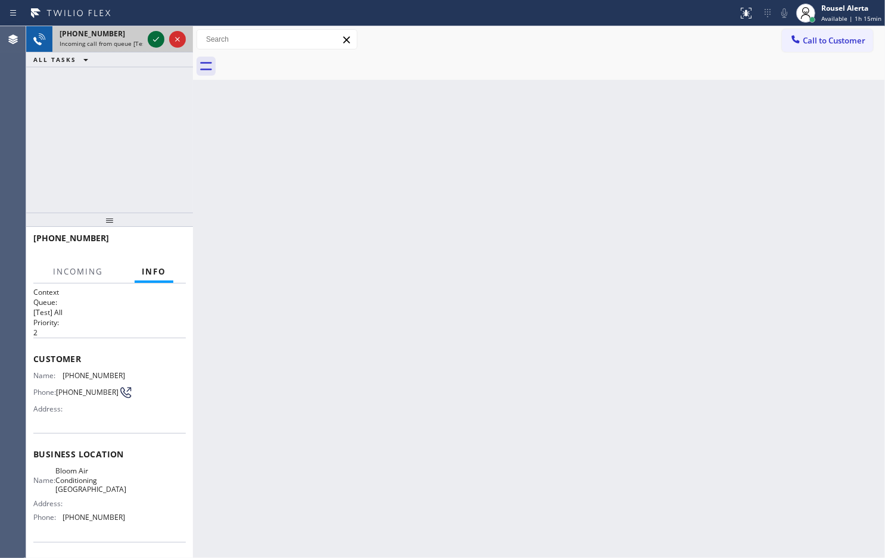
click at [149, 39] on icon at bounding box center [156, 39] width 14 height 14
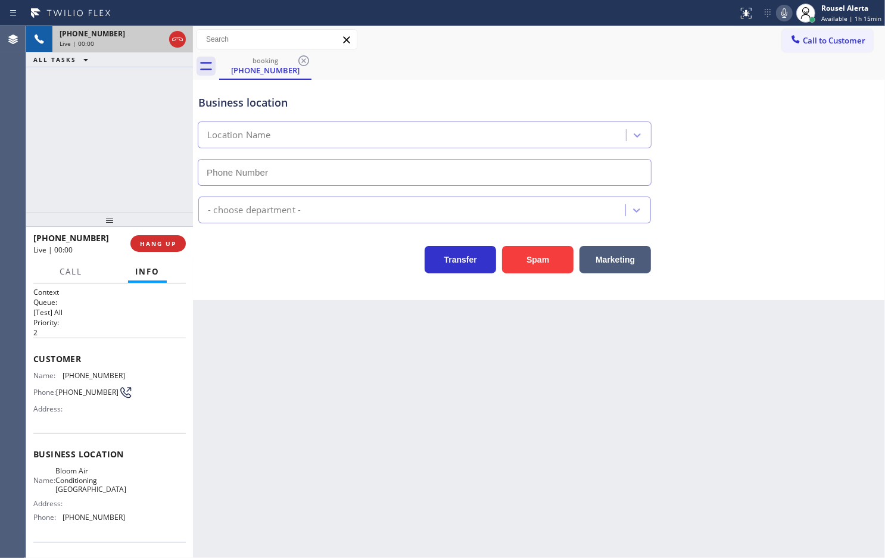
type input "[PHONE_NUMBER]"
click at [534, 261] on button "Spam" at bounding box center [537, 259] width 71 height 27
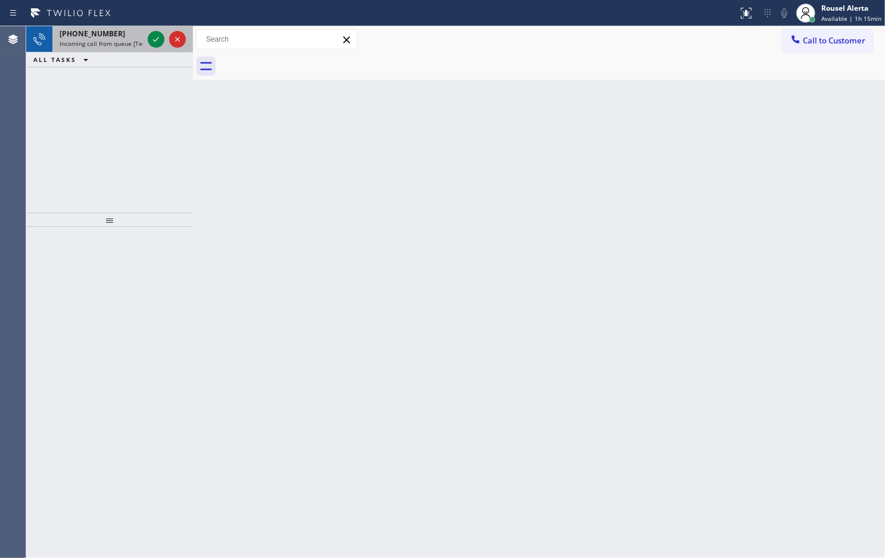
click at [102, 39] on span "Incoming call from queue [Test] All" at bounding box center [109, 43] width 99 height 8
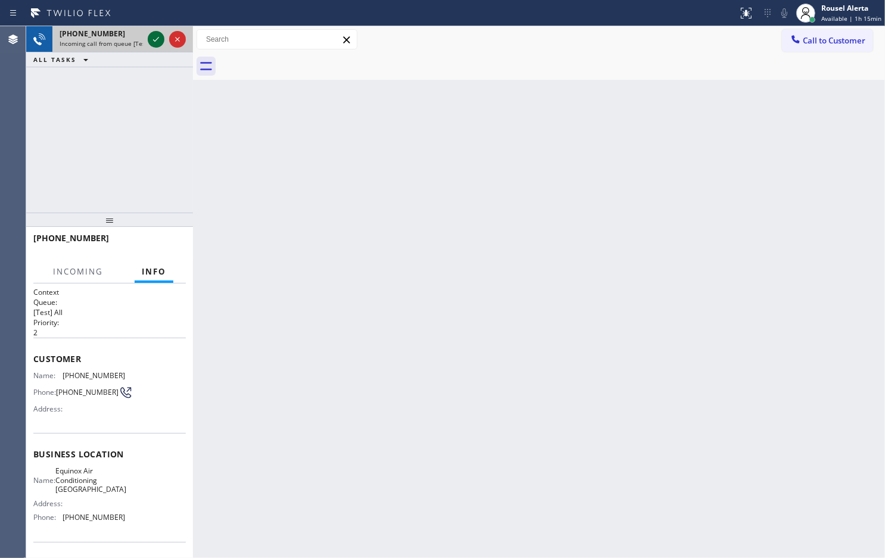
click at [150, 45] on icon at bounding box center [156, 39] width 14 height 14
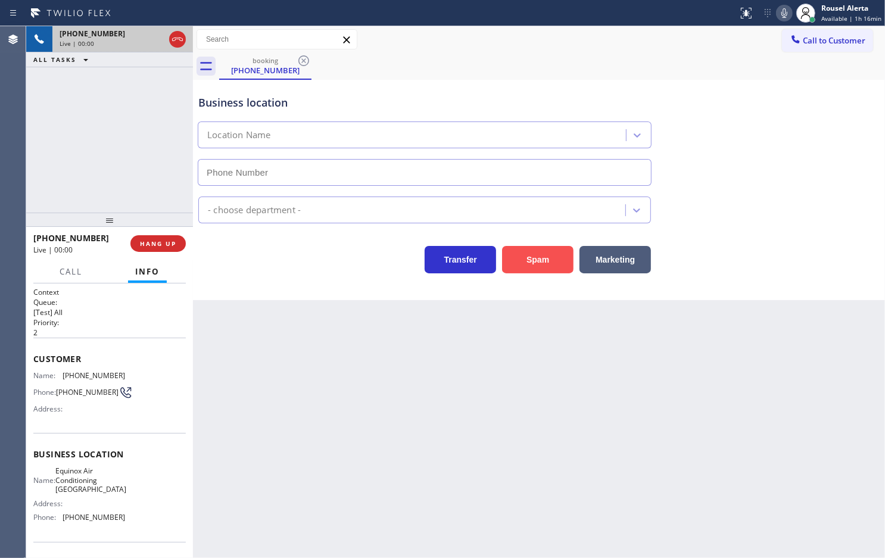
type input "[PHONE_NUMBER]"
click at [517, 273] on button "Spam" at bounding box center [537, 259] width 71 height 27
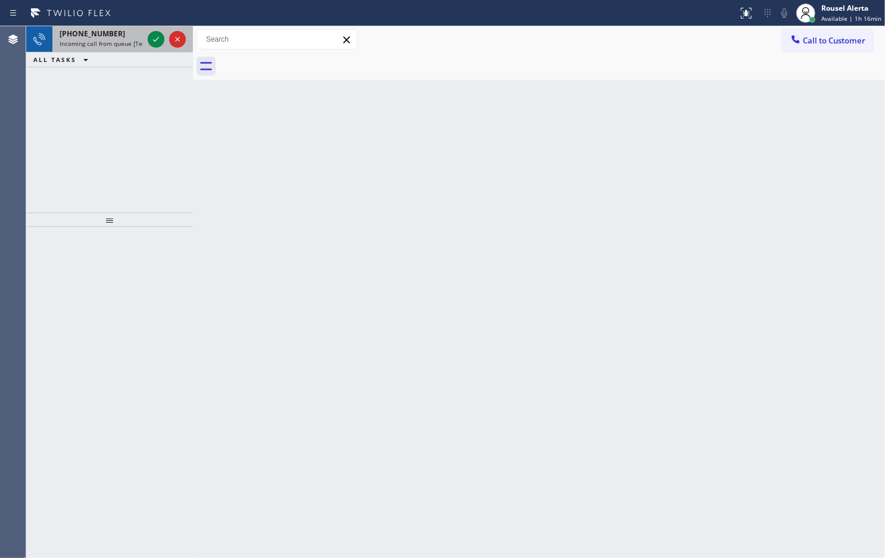
click at [126, 45] on span "Incoming call from queue [Test] All" at bounding box center [109, 43] width 99 height 8
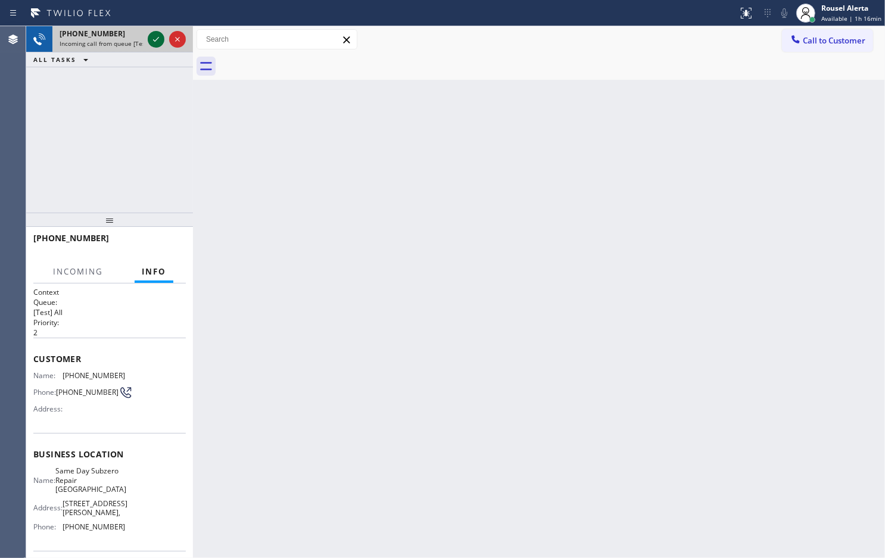
click at [154, 42] on icon at bounding box center [156, 39] width 14 height 14
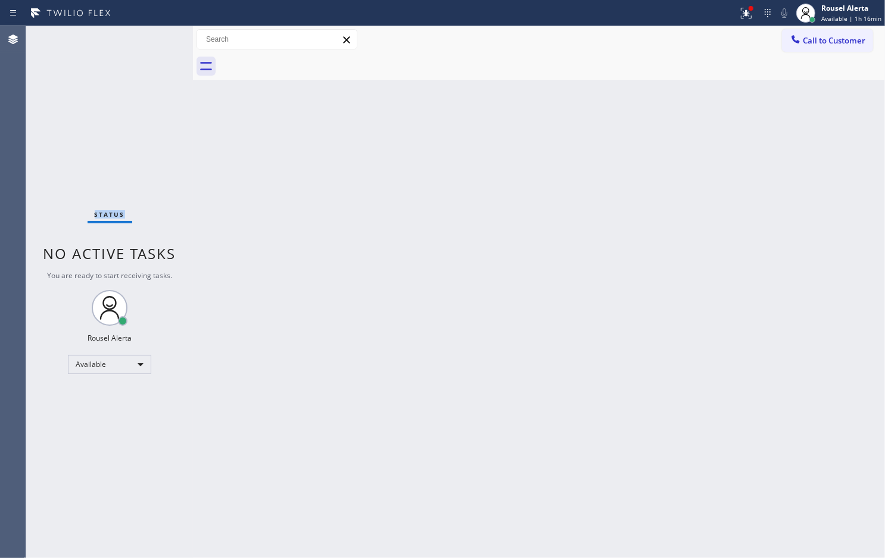
click at [154, 42] on div "Status No active tasks You are ready to start receiving tasks. Rousel Alerta Av…" at bounding box center [109, 292] width 167 height 532
click at [739, 9] on div at bounding box center [746, 13] width 26 height 14
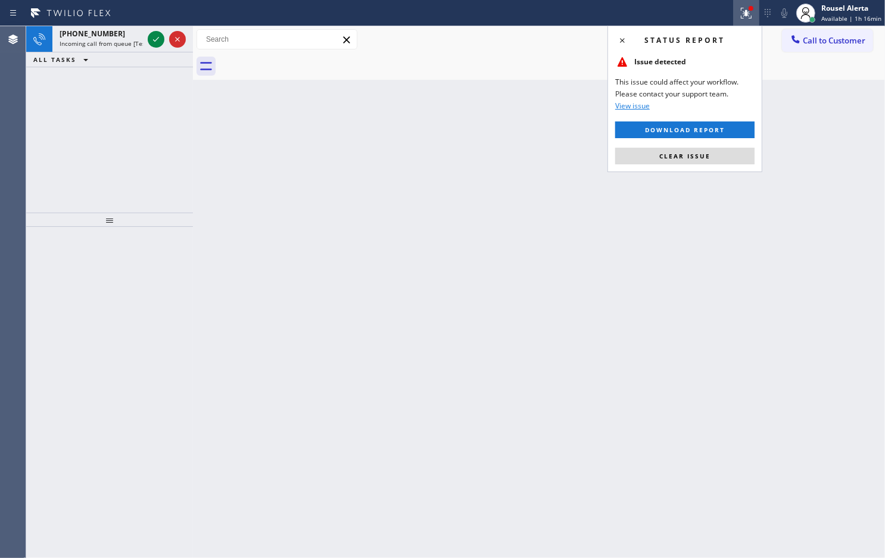
click at [713, 150] on button "Clear issue" at bounding box center [684, 156] width 139 height 17
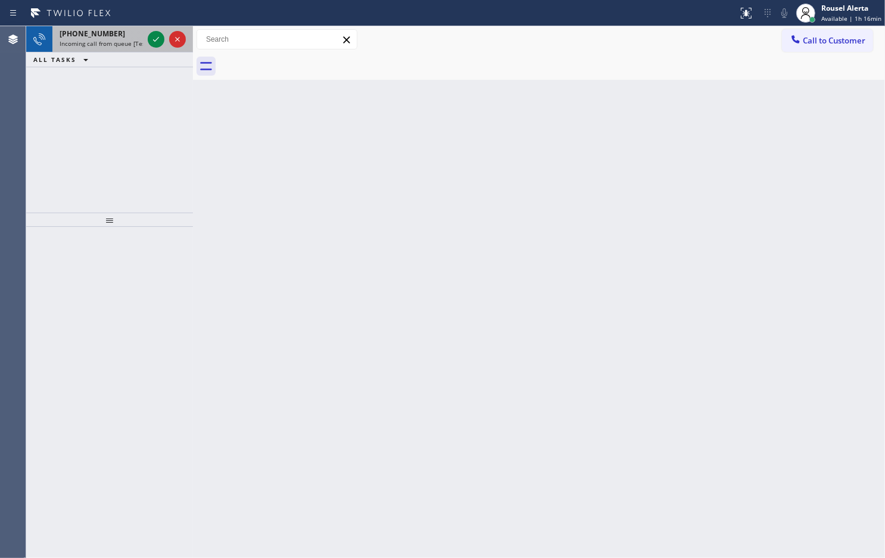
click at [130, 33] on div "[PHONE_NUMBER]" at bounding box center [101, 34] width 83 height 10
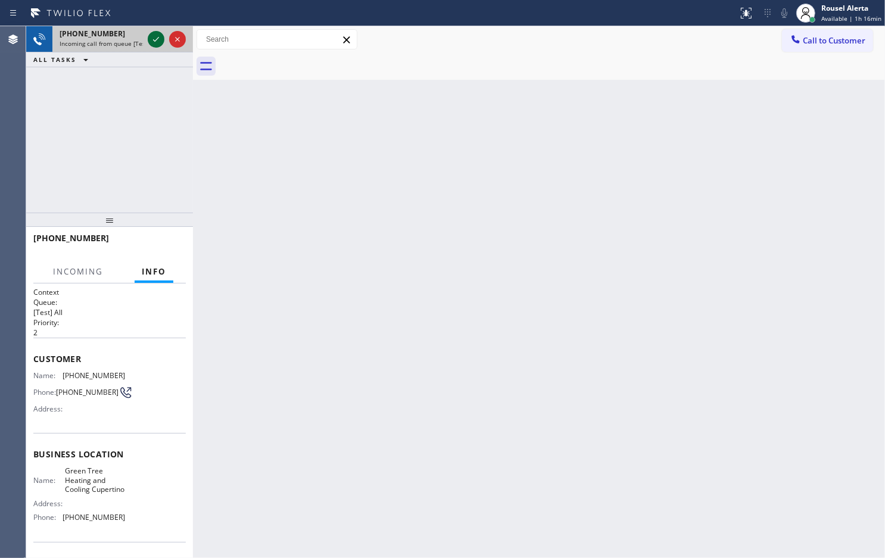
click at [148, 42] on div at bounding box center [156, 39] width 17 height 14
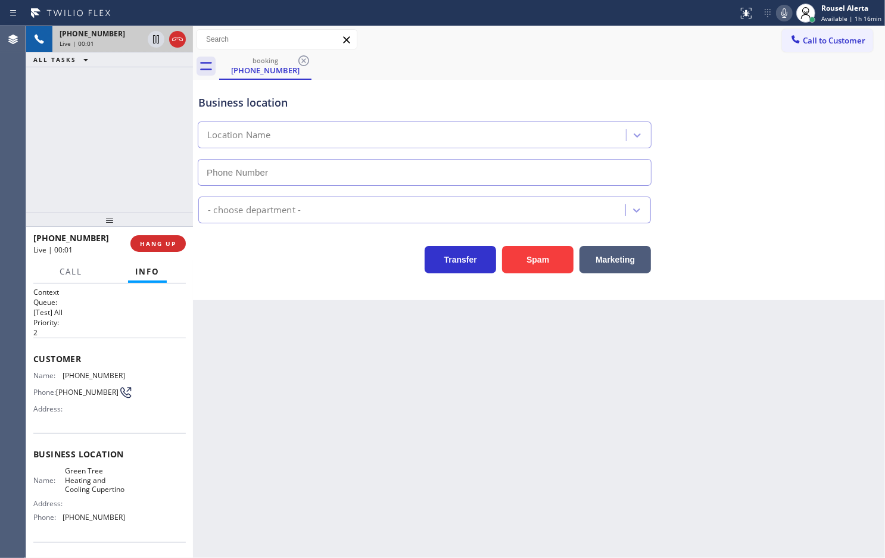
type input "[PHONE_NUMBER]"
click at [525, 256] on button "Spam" at bounding box center [537, 259] width 71 height 27
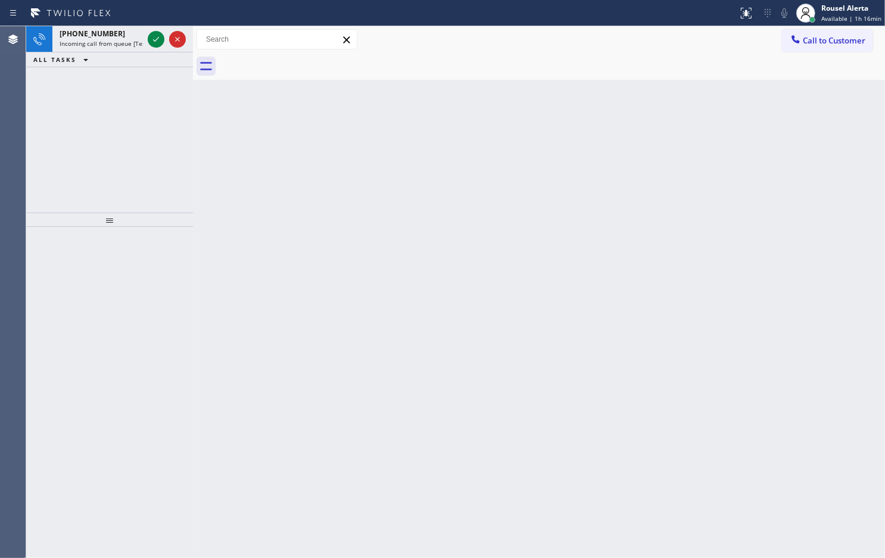
click at [127, 92] on div "[PHONE_NUMBER] Incoming call from queue [Test] All ALL TASKS ALL TASKS ACTIVE T…" at bounding box center [109, 119] width 167 height 186
drag, startPoint x: 106, startPoint y: 38, endPoint x: 132, endPoint y: 42, distance: 26.1
click at [111, 39] on div "[PHONE_NUMBER] Incoming call from queue [Test] All" at bounding box center [98, 39] width 93 height 26
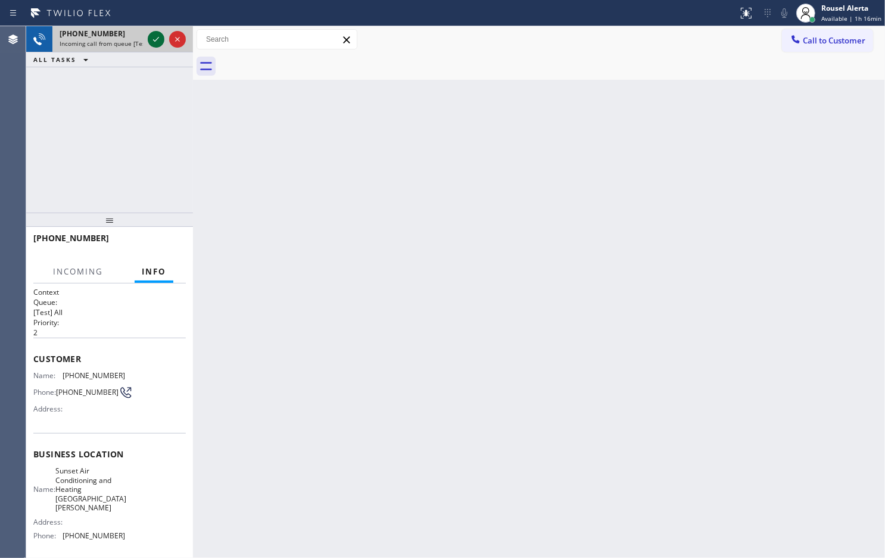
click at [151, 36] on icon at bounding box center [156, 39] width 14 height 14
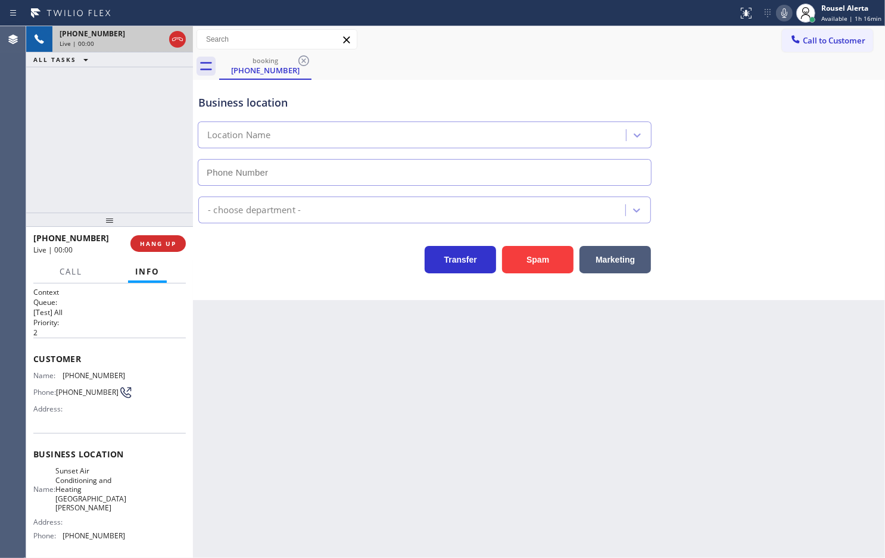
type input "[PHONE_NUMBER]"
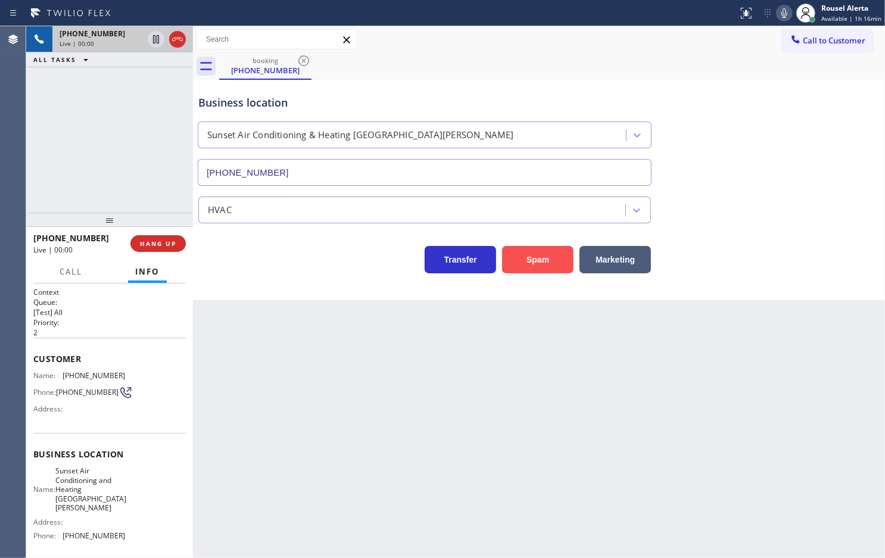
click at [529, 266] on button "Spam" at bounding box center [537, 259] width 71 height 27
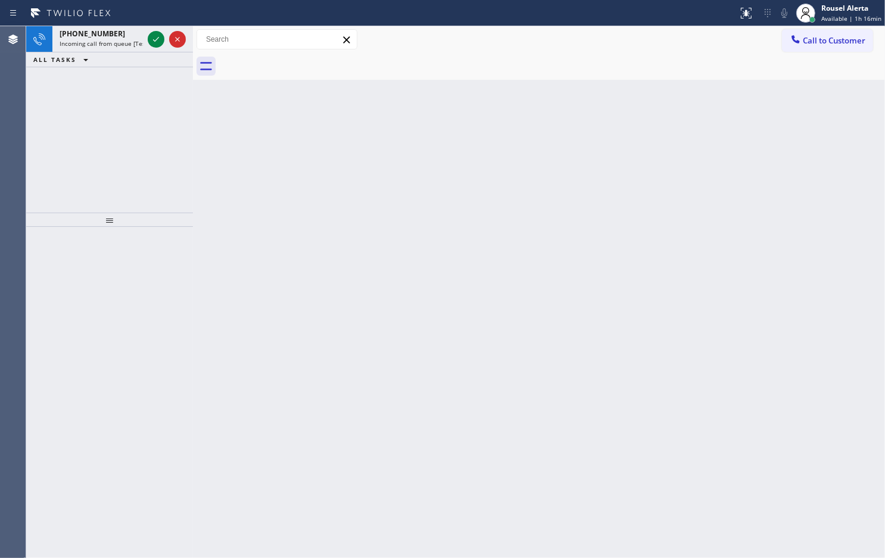
click at [127, 31] on div "[PHONE_NUMBER]" at bounding box center [101, 34] width 83 height 10
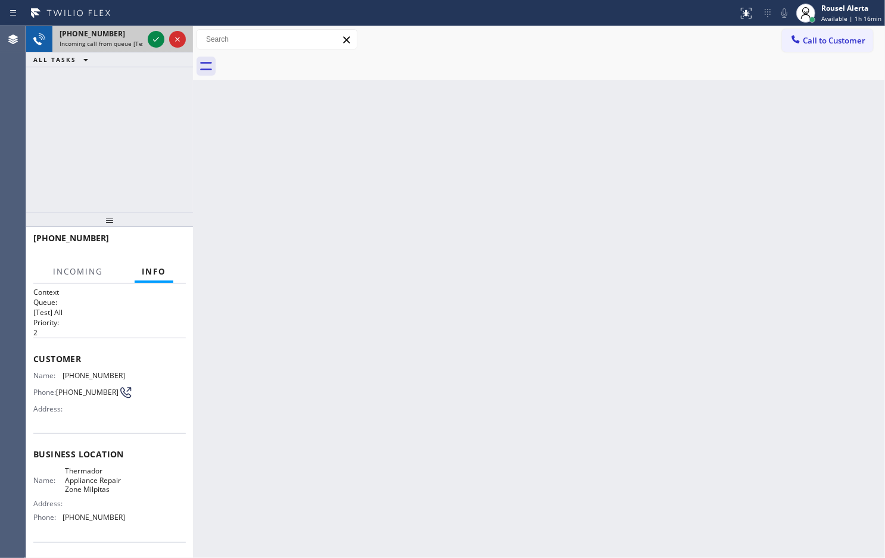
click at [149, 46] on div at bounding box center [166, 39] width 43 height 26
click at [150, 48] on div at bounding box center [166, 39] width 43 height 26
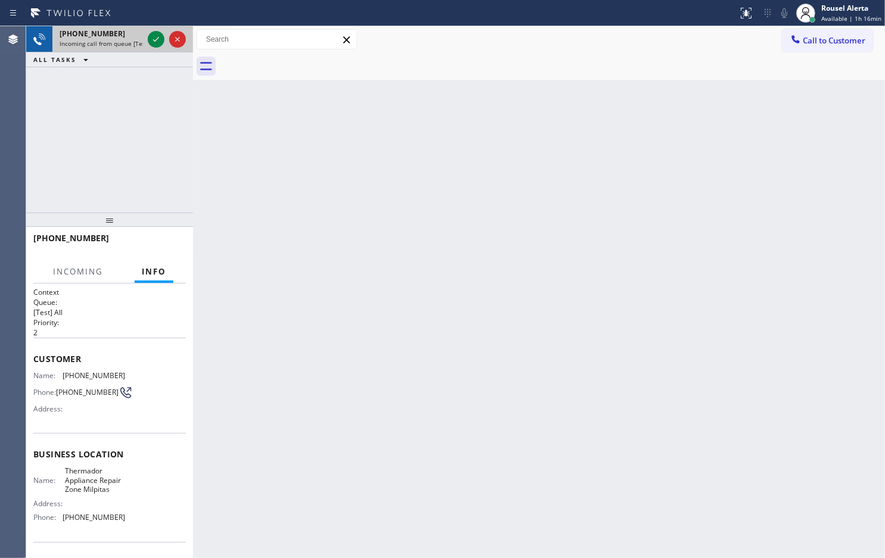
click at [150, 48] on div at bounding box center [166, 39] width 43 height 26
click at [152, 43] on icon at bounding box center [156, 39] width 14 height 14
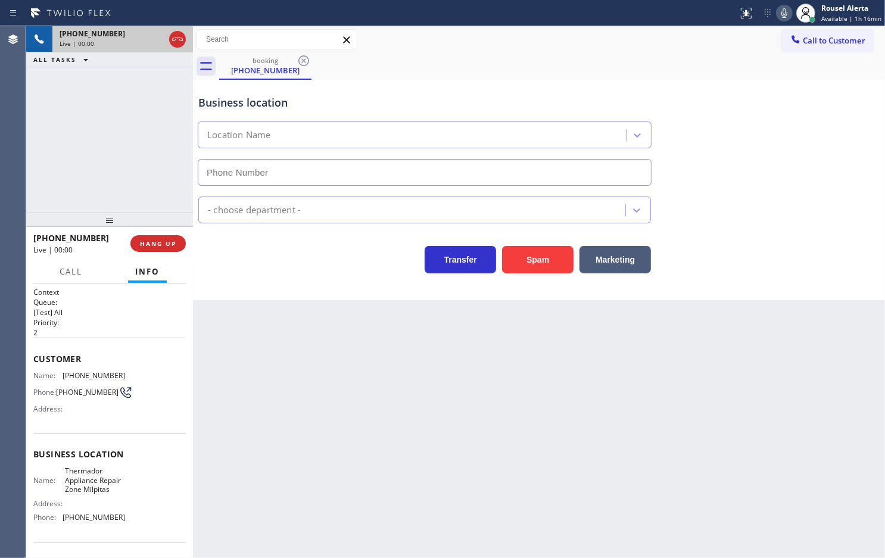
type input "[PHONE_NUMBER]"
click at [514, 257] on button "Spam" at bounding box center [537, 259] width 71 height 27
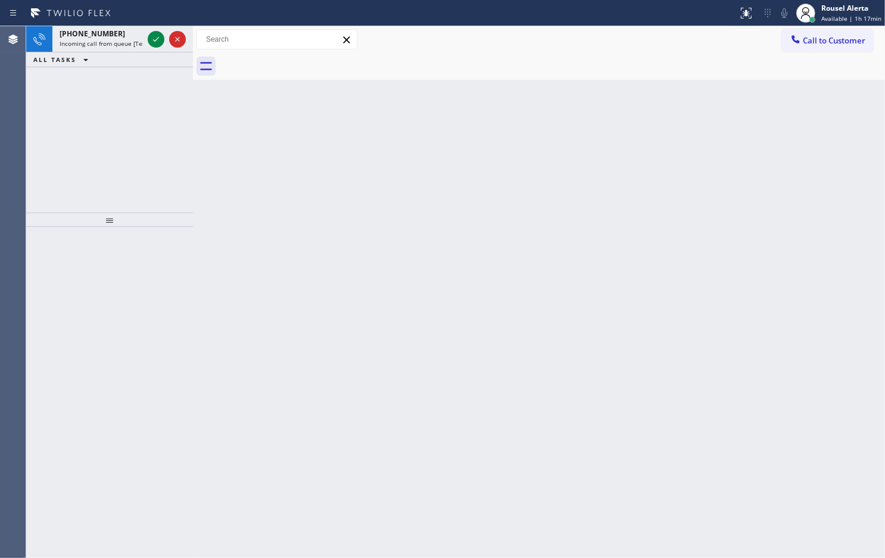
click at [132, 37] on div "[PHONE_NUMBER]" at bounding box center [101, 34] width 83 height 10
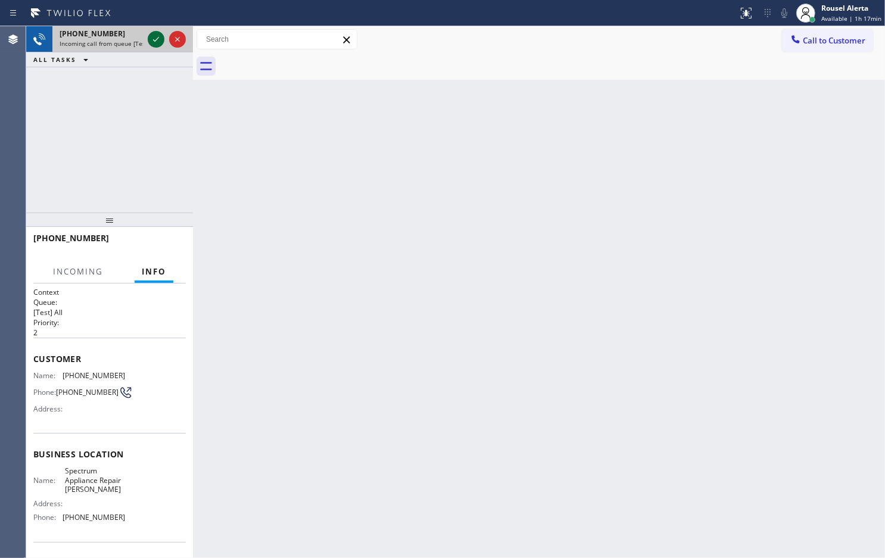
click at [152, 39] on icon at bounding box center [156, 39] width 14 height 14
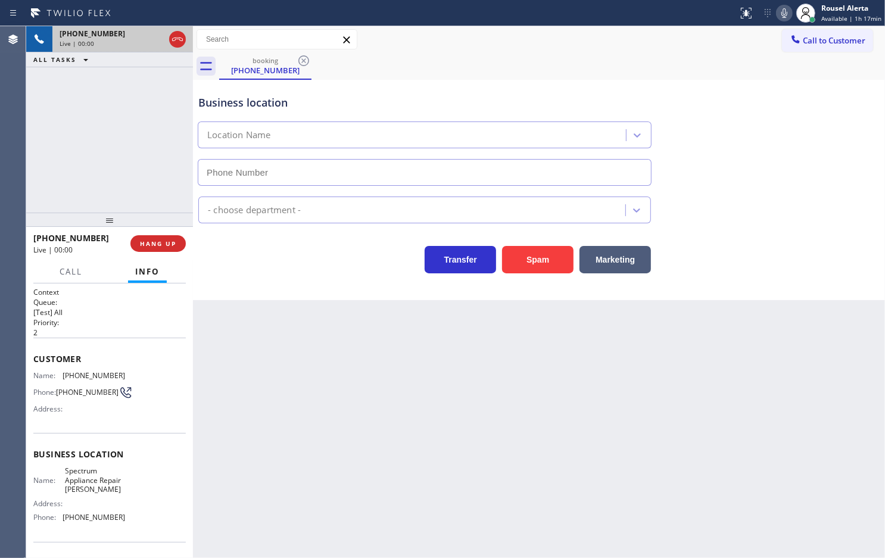
type input "[PHONE_NUMBER]"
click at [536, 244] on div "Spam" at bounding box center [534, 256] width 77 height 33
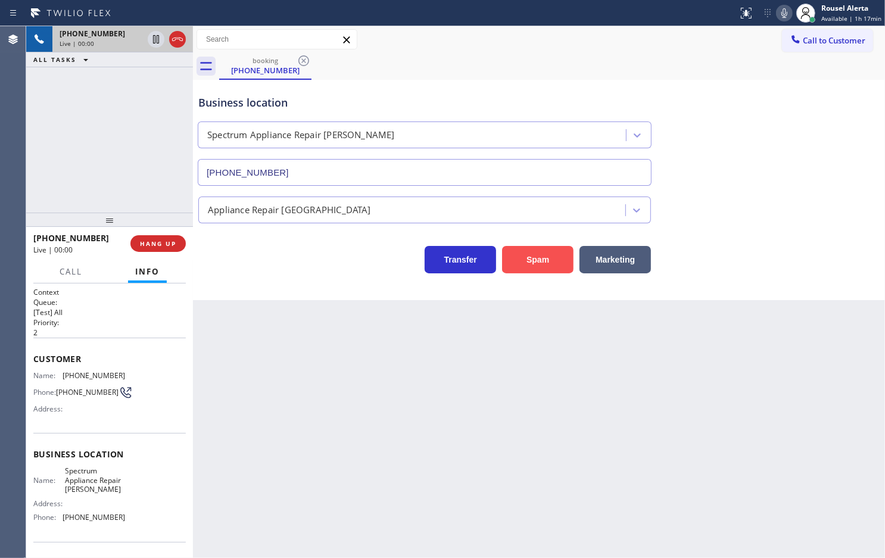
click at [533, 267] on button "Spam" at bounding box center [537, 259] width 71 height 27
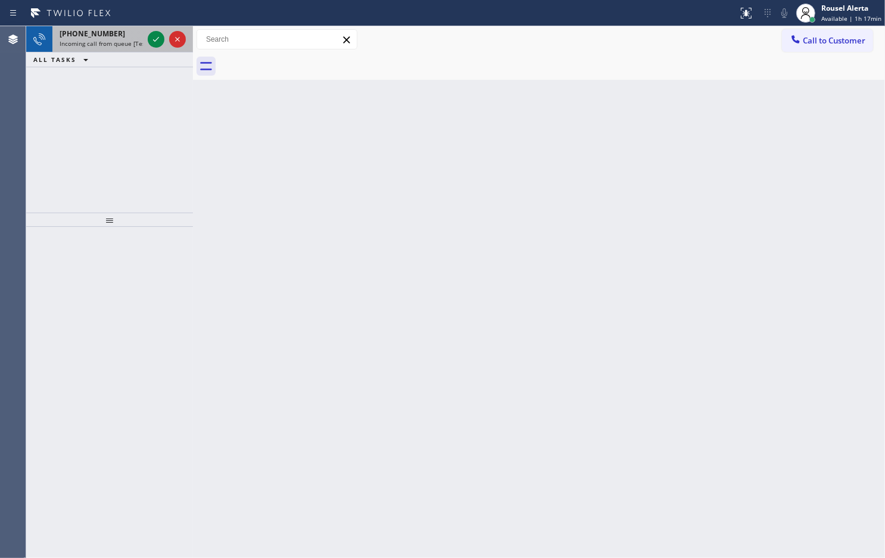
click at [123, 42] on span "Incoming call from queue [Test] All" at bounding box center [109, 43] width 99 height 8
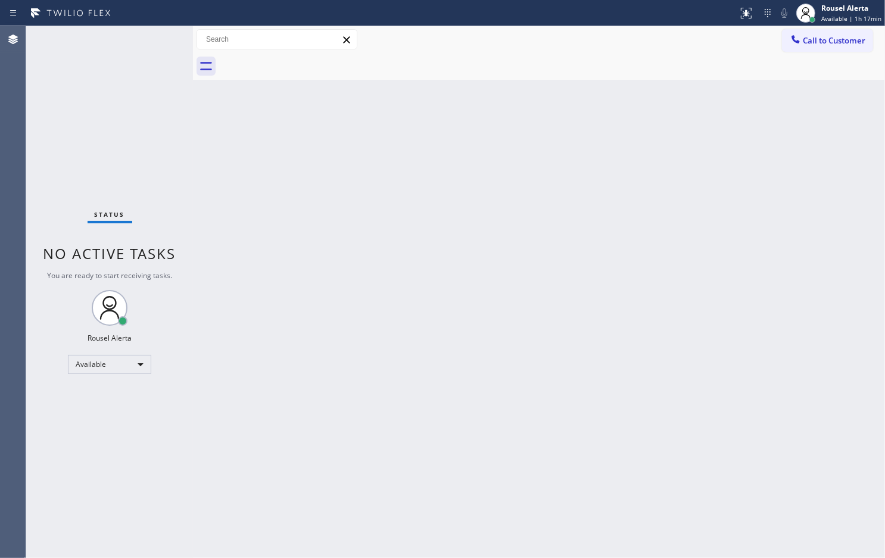
click at [154, 42] on div "Status No active tasks You are ready to start receiving tasks. Rousel Alerta Av…" at bounding box center [109, 292] width 167 height 532
click at [586, 368] on div "Back to Dashboard Change Sender ID Customers Technicians Select a contact Outbo…" at bounding box center [539, 292] width 692 height 532
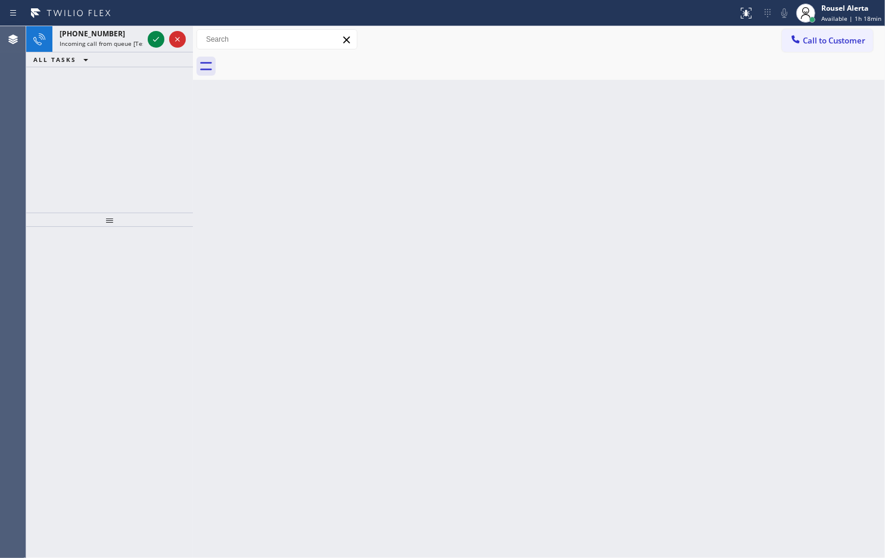
click at [132, 34] on div "[PHONE_NUMBER]" at bounding box center [101, 34] width 83 height 10
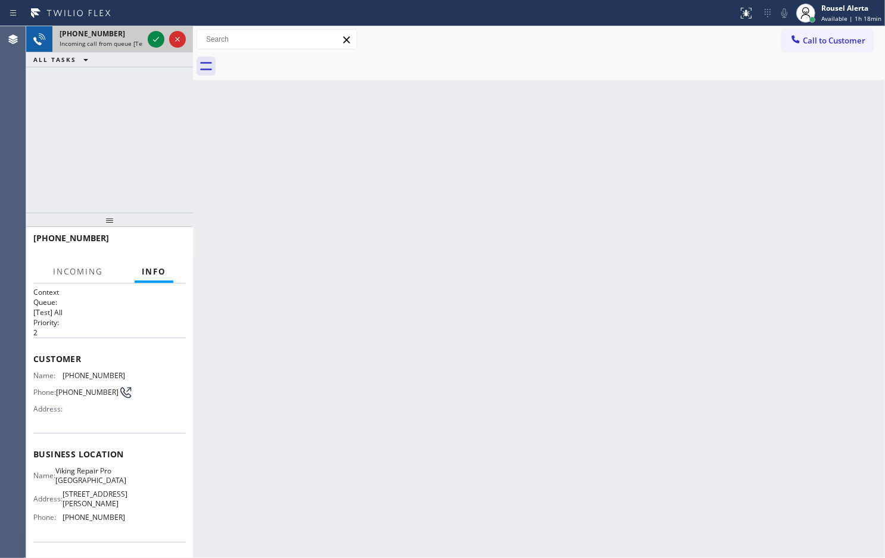
click at [138, 35] on div "[PHONE_NUMBER]" at bounding box center [101, 34] width 83 height 10
click at [150, 39] on div at bounding box center [156, 39] width 17 height 14
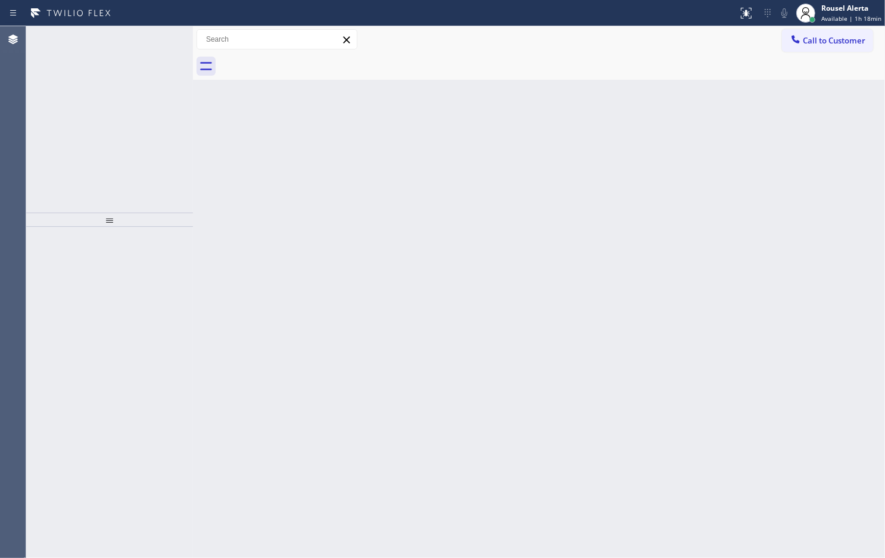
click at [150, 39] on icon at bounding box center [156, 39] width 14 height 14
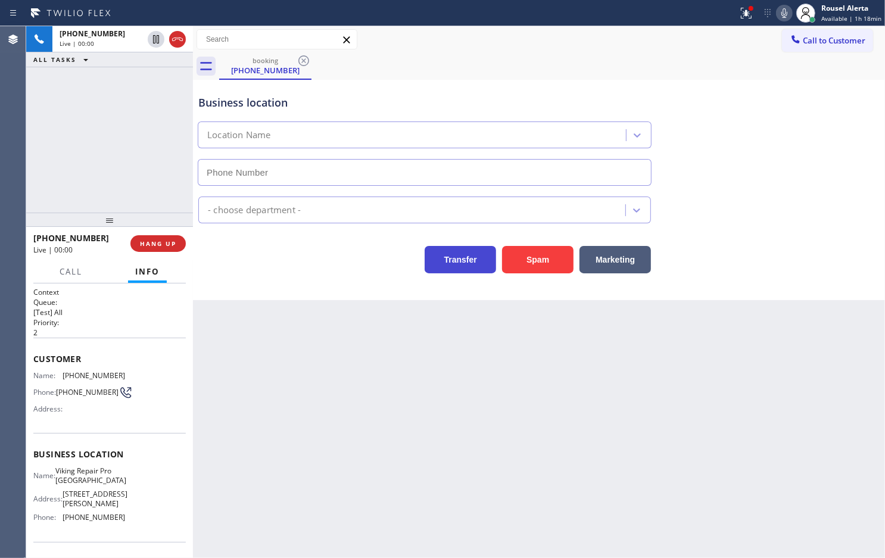
type input "[PHONE_NUMBER]"
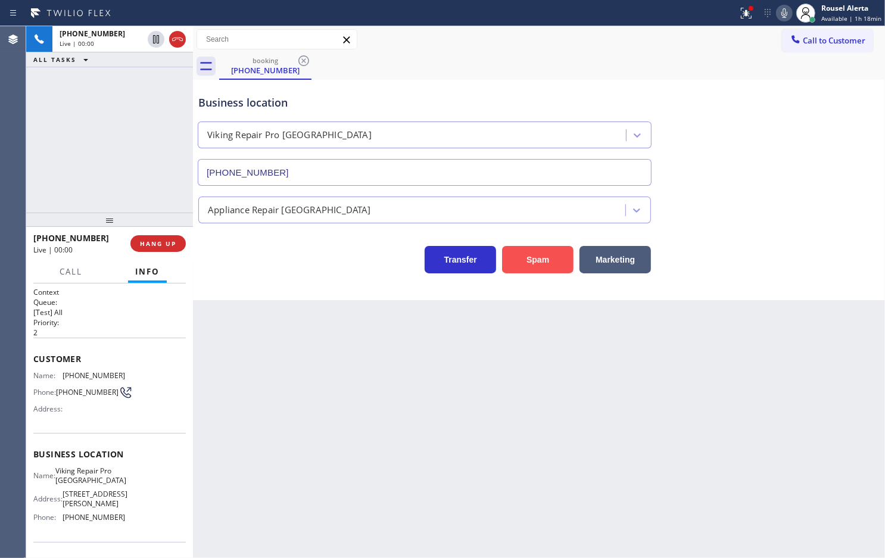
click at [518, 270] on button "Spam" at bounding box center [537, 259] width 71 height 27
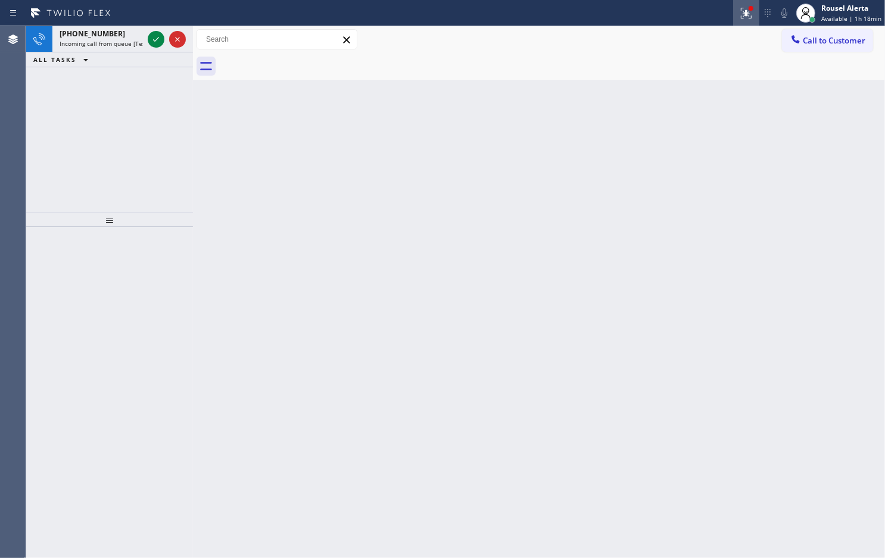
click at [750, 13] on icon at bounding box center [746, 12] width 7 height 4
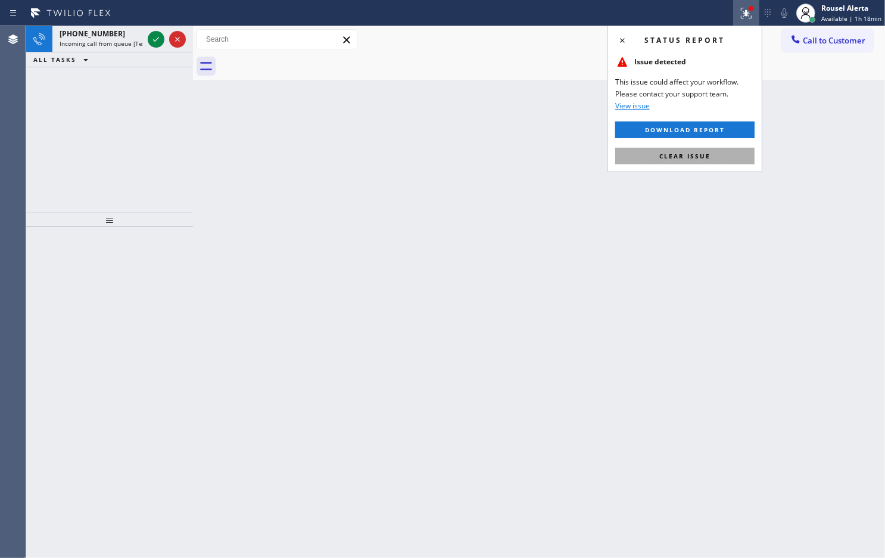
click at [704, 149] on button "Clear issue" at bounding box center [684, 156] width 139 height 17
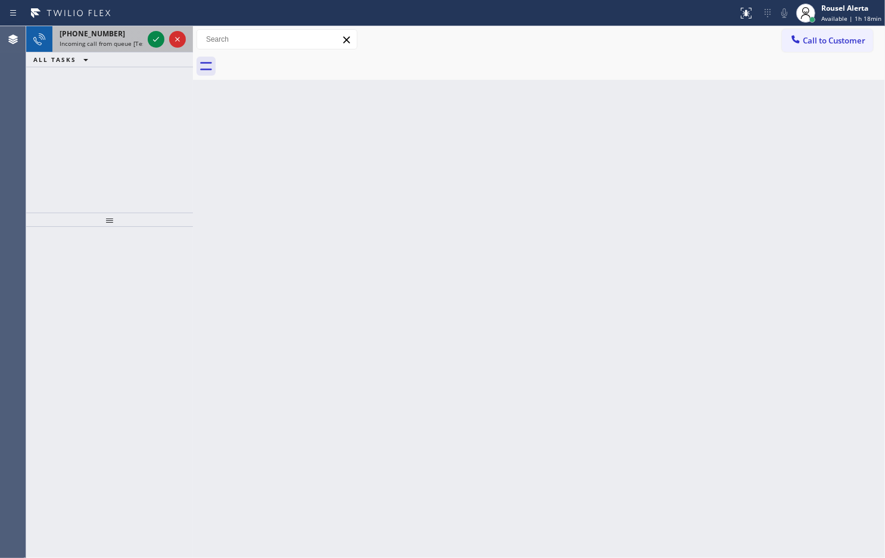
click at [130, 42] on span "Incoming call from queue [Test] All" at bounding box center [109, 43] width 99 height 8
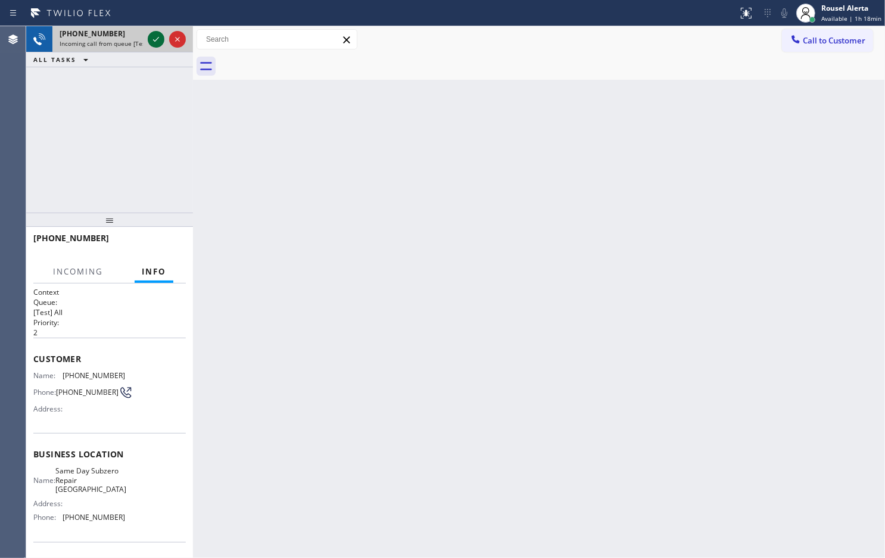
click at [152, 42] on icon at bounding box center [156, 39] width 14 height 14
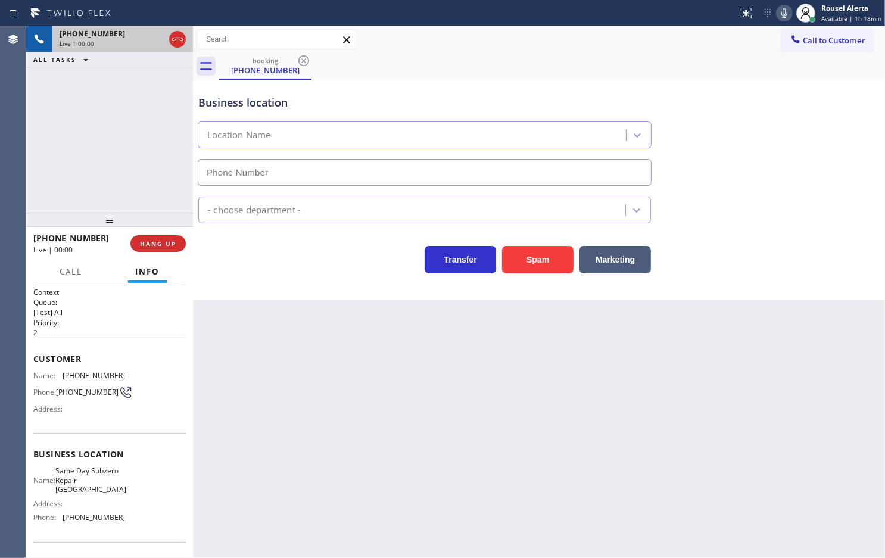
type input "[PHONE_NUMBER]"
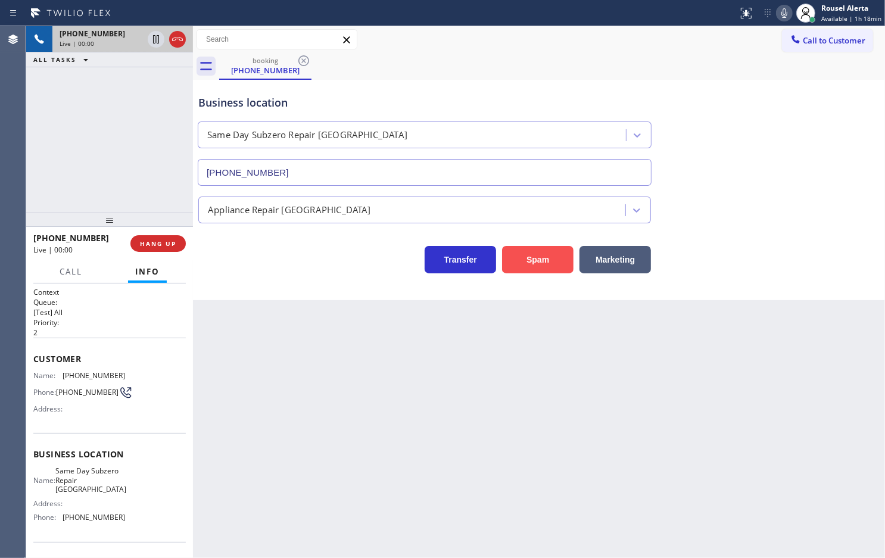
click at [544, 269] on button "Spam" at bounding box center [537, 259] width 71 height 27
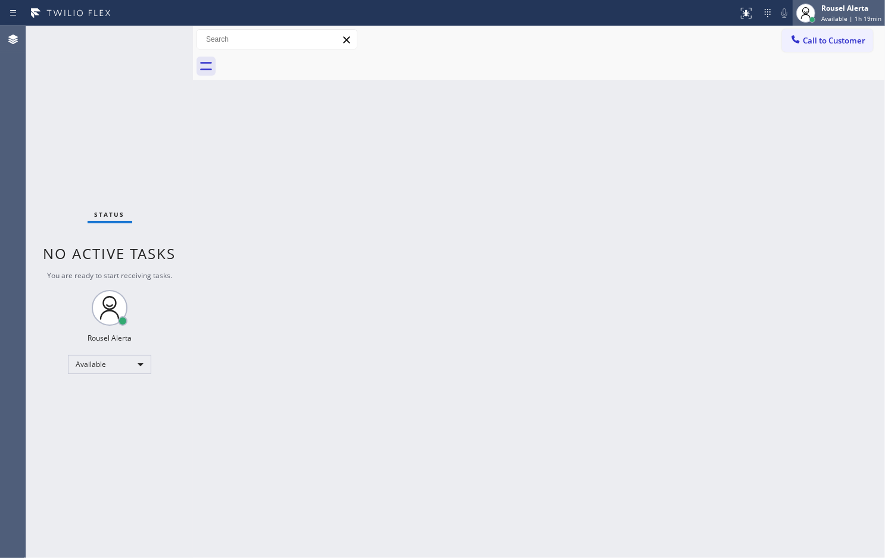
click at [858, 21] on span "Available | 1h 19min" at bounding box center [851, 18] width 60 height 8
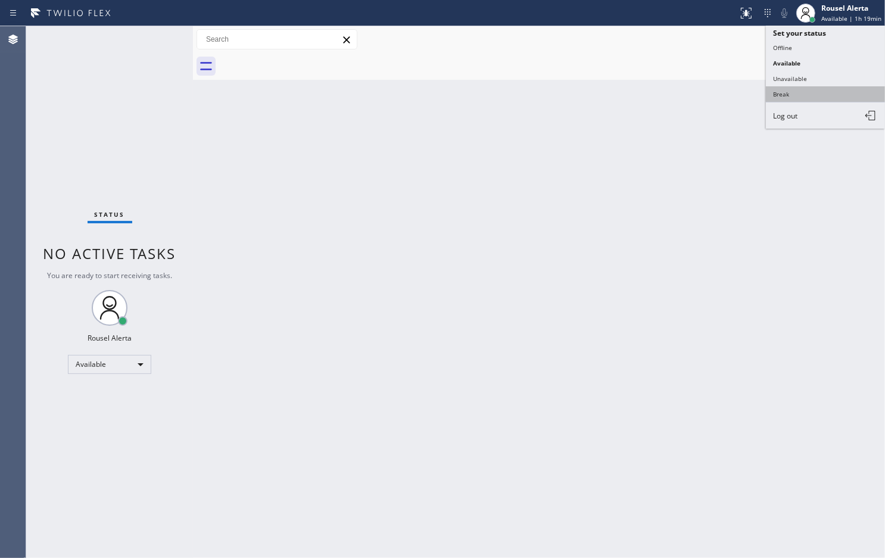
click at [843, 88] on button "Break" at bounding box center [825, 93] width 119 height 15
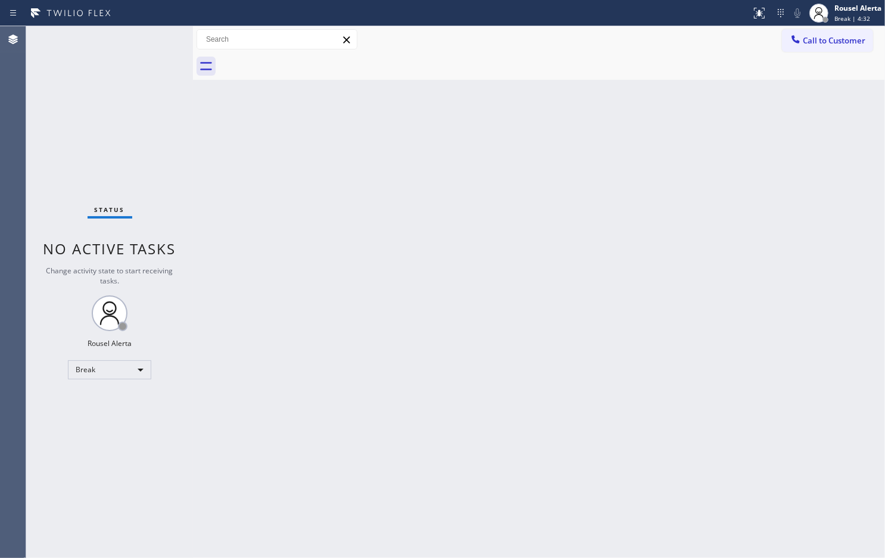
click at [147, 63] on div "Status No active tasks Change activity state to start receiving tasks. Rousel A…" at bounding box center [109, 292] width 167 height 532
click at [154, 373] on div "Status No active tasks Change activity state to start receiving tasks. Rousel A…" at bounding box center [109, 292] width 167 height 532
click at [123, 361] on div "Break" at bounding box center [109, 369] width 83 height 19
click at [124, 399] on li "Available" at bounding box center [109, 401] width 81 height 14
click at [351, 483] on div "Back to Dashboard Change Sender ID Customers Technicians Select a contact Outbo…" at bounding box center [539, 292] width 692 height 532
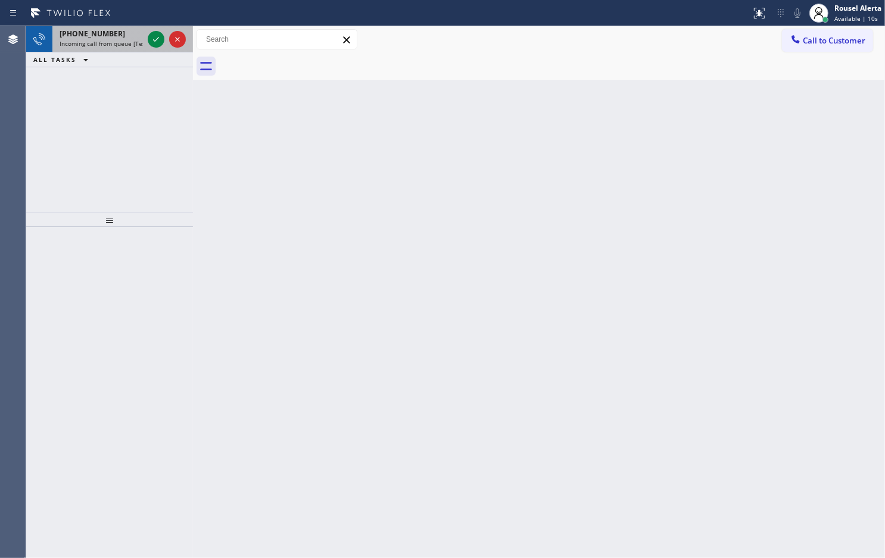
drag, startPoint x: 110, startPoint y: 42, endPoint x: 130, endPoint y: 49, distance: 20.9
click at [110, 42] on span "Incoming call from queue [Test] All" at bounding box center [109, 43] width 99 height 8
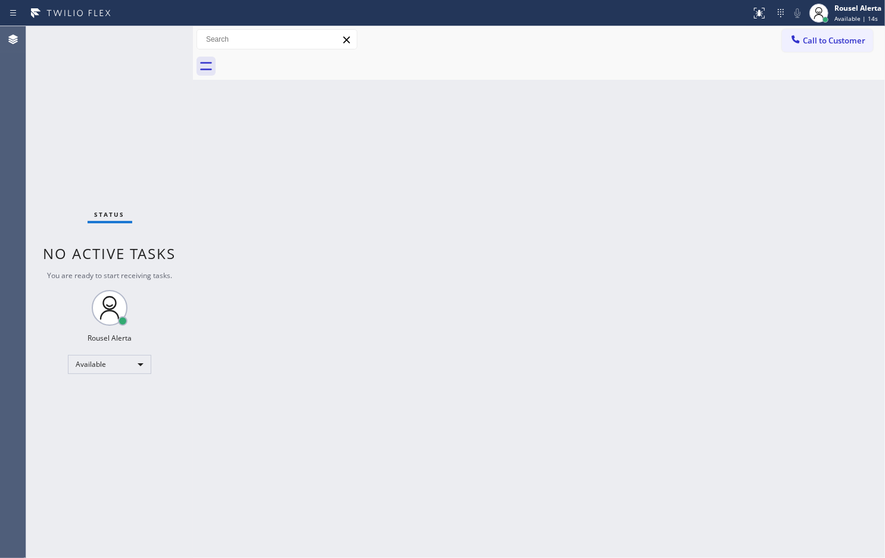
drag, startPoint x: 129, startPoint y: 33, endPoint x: 135, endPoint y: 46, distance: 14.7
click at [135, 46] on div "Status No active tasks You are ready to start receiving tasks. Rousel Alerta Av…" at bounding box center [109, 292] width 167 height 532
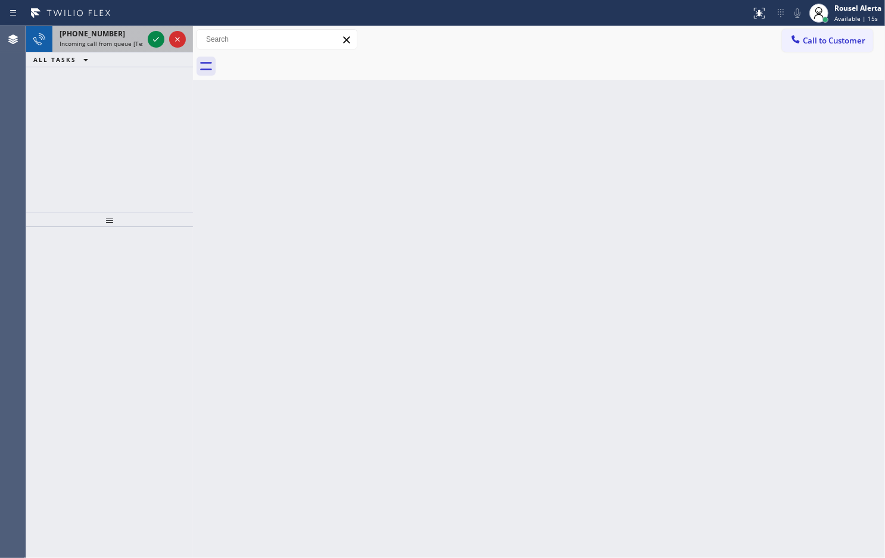
click at [135, 43] on span "Incoming call from queue [Test] All" at bounding box center [109, 43] width 99 height 8
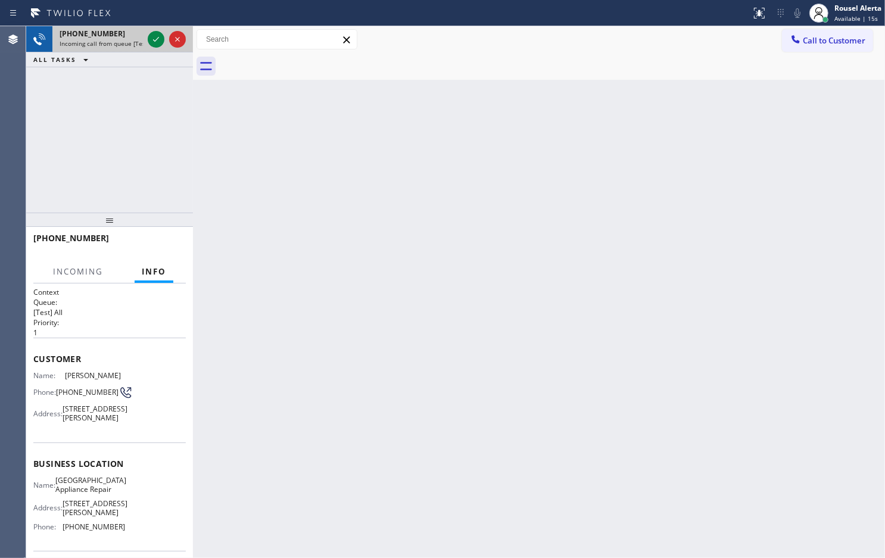
click at [135, 43] on span "Incoming call from queue [Test] All" at bounding box center [109, 43] width 99 height 8
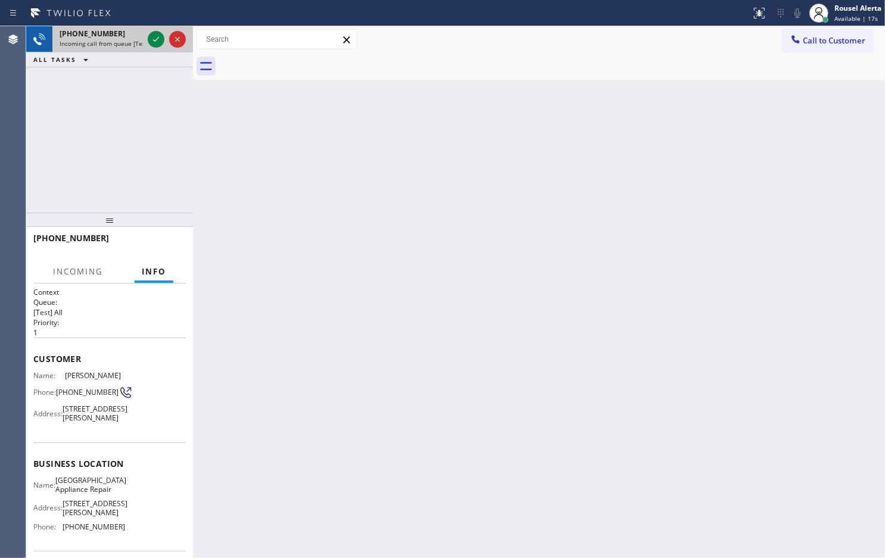
click at [135, 43] on span "Incoming call from queue [Test] All" at bounding box center [109, 43] width 99 height 8
click at [139, 41] on span "Incoming call from queue [Test] All" at bounding box center [109, 43] width 99 height 8
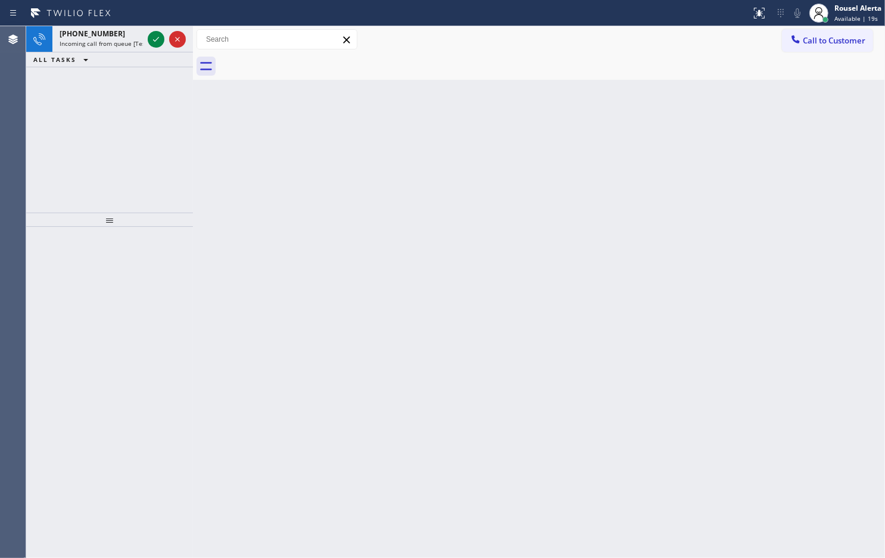
click at [142, 39] on span "Incoming call from queue [Test] All" at bounding box center [109, 43] width 99 height 8
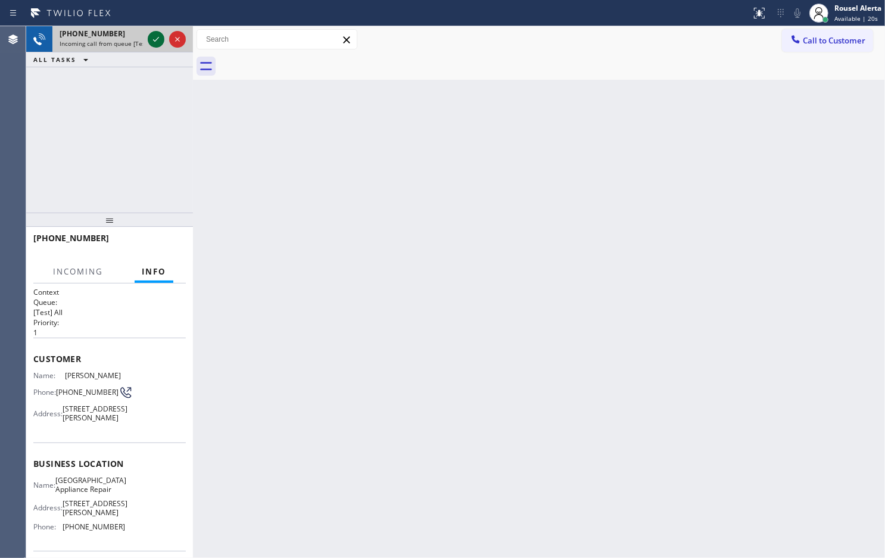
click at [148, 39] on div at bounding box center [156, 39] width 17 height 14
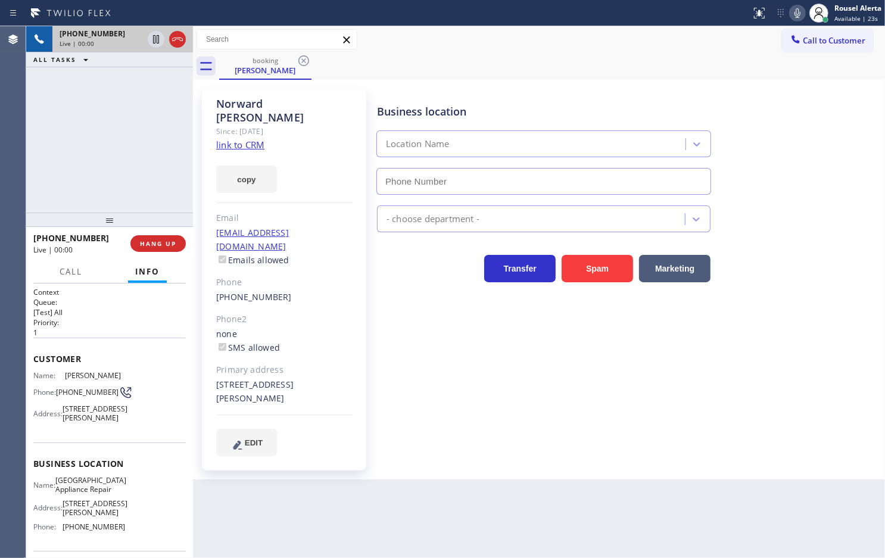
type input "[PHONE_NUMBER]"
click at [255, 139] on link "link to CRM" at bounding box center [240, 145] width 48 height 12
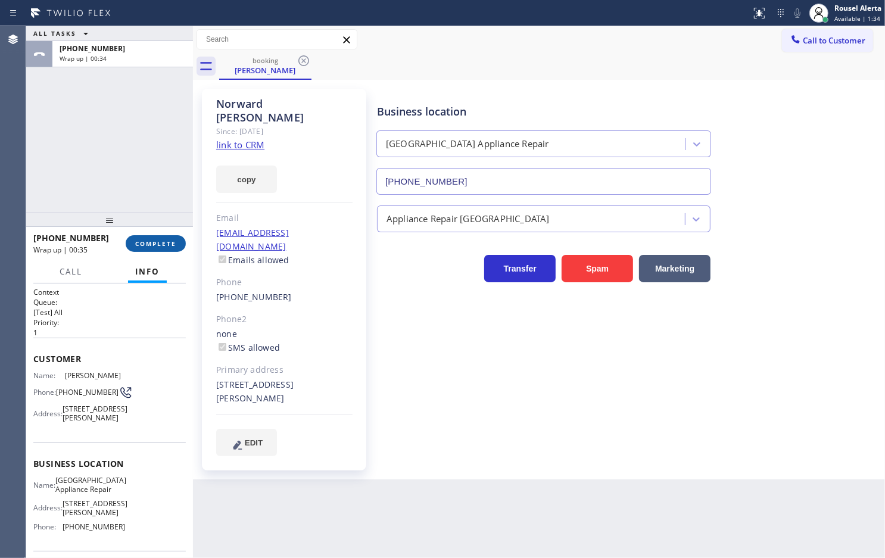
click at [158, 251] on button "COMPLETE" at bounding box center [156, 243] width 60 height 17
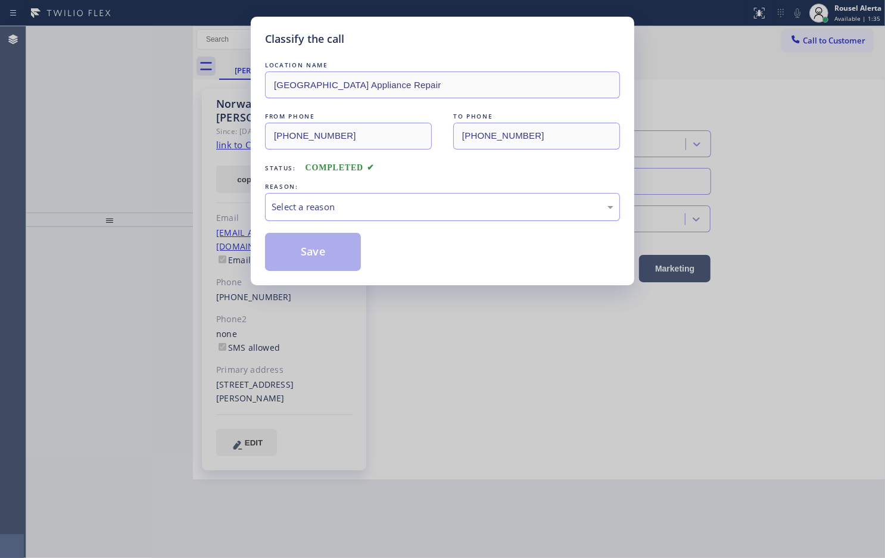
click at [368, 221] on div "Select a reason" at bounding box center [442, 207] width 355 height 28
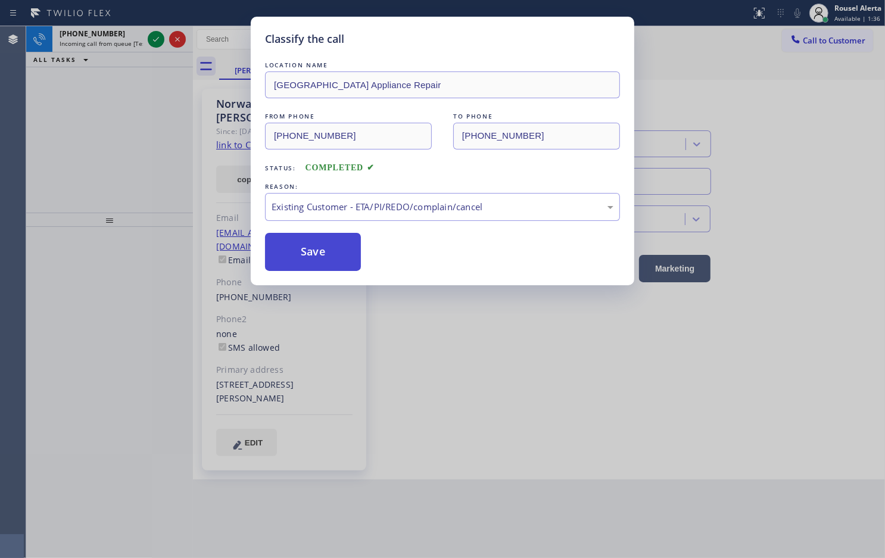
click at [335, 263] on button "Save" at bounding box center [313, 252] width 96 height 38
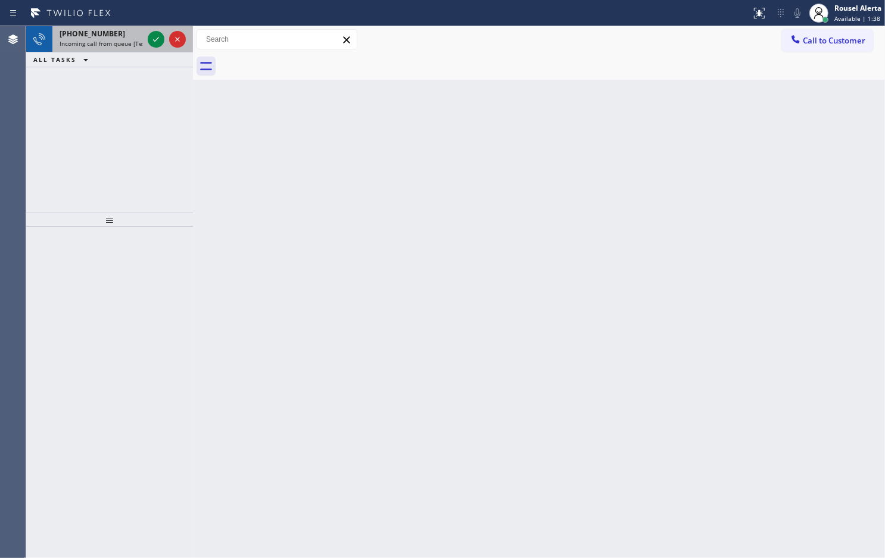
click at [129, 43] on span "Incoming call from queue [Test] All" at bounding box center [109, 43] width 99 height 8
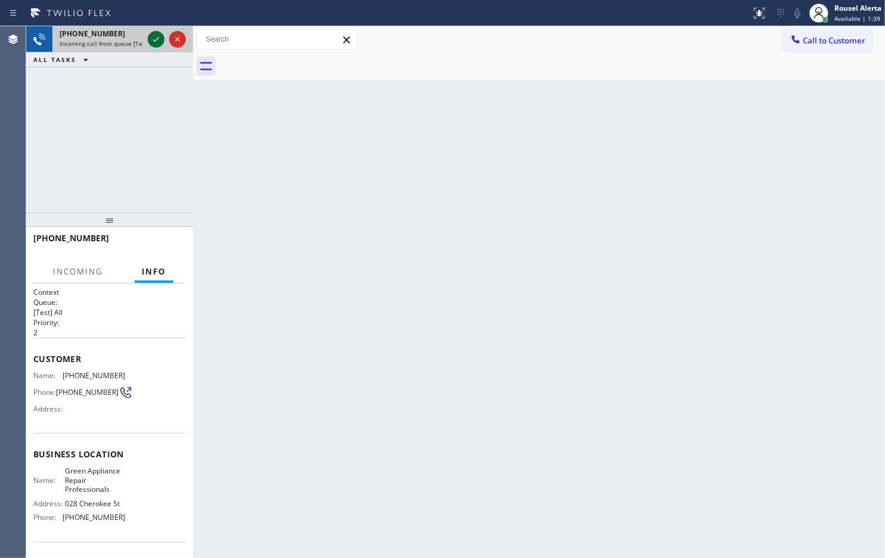
click at [149, 41] on div at bounding box center [156, 39] width 17 height 14
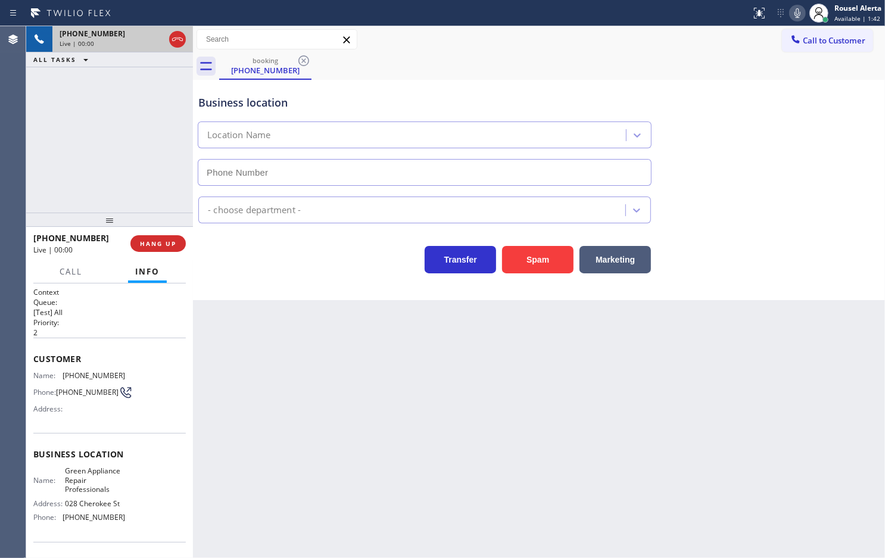
type input "[PHONE_NUMBER]"
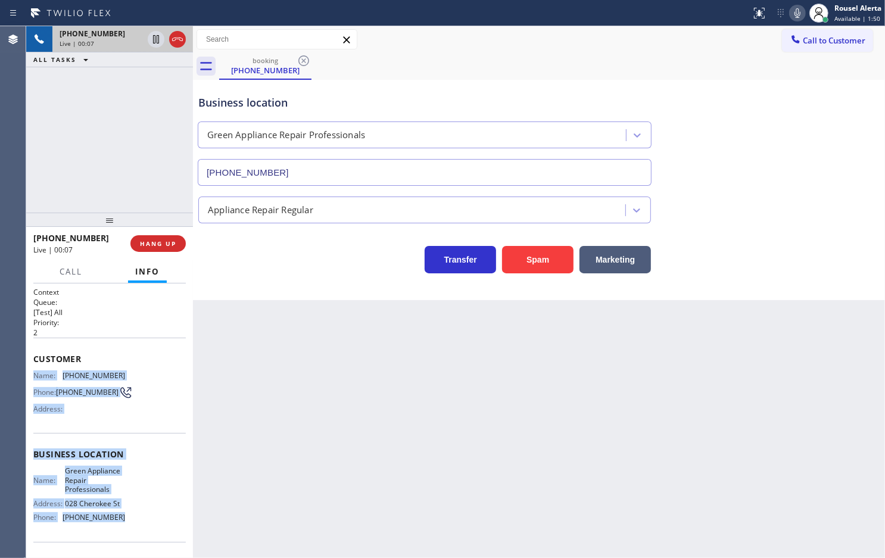
drag, startPoint x: 33, startPoint y: 376, endPoint x: 134, endPoint y: 525, distance: 179.6
click at [134, 525] on div "Context Queue: [Test] All Priority: 2 Customer Name: [PHONE_NUMBER] Phone: [PHO…" at bounding box center [109, 459] width 152 height 345
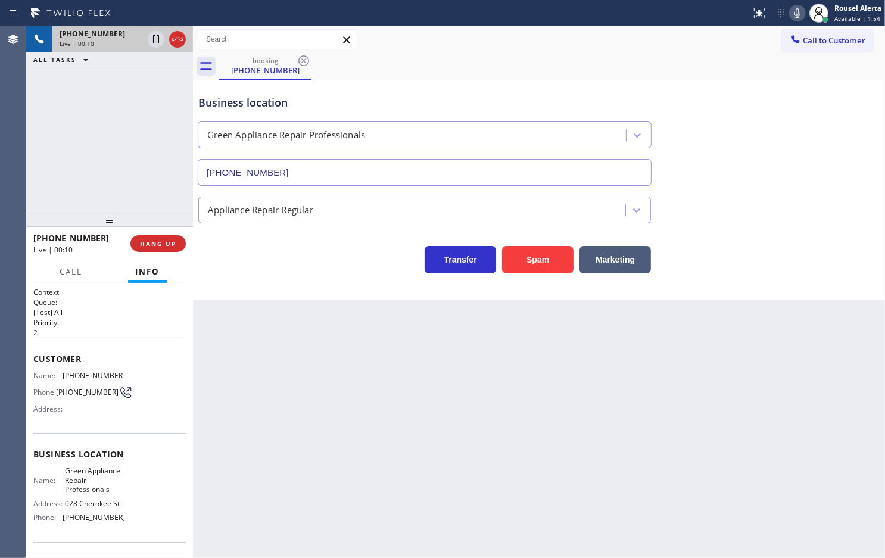
click at [493, 419] on div "Back to Dashboard Change Sender ID Customers Technicians Select a contact Outbo…" at bounding box center [539, 292] width 692 height 532
click at [166, 238] on button "HANG UP" at bounding box center [157, 243] width 55 height 17
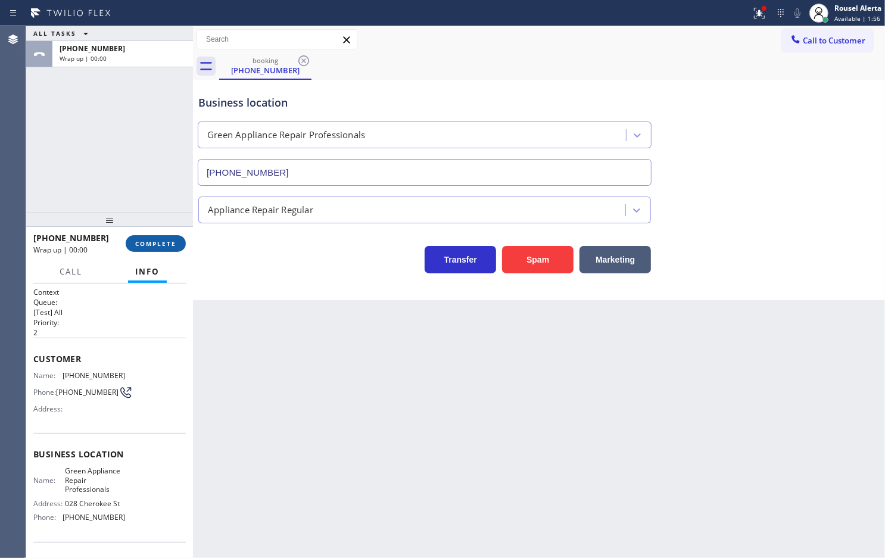
click at [166, 239] on span "COMPLETE" at bounding box center [155, 243] width 41 height 8
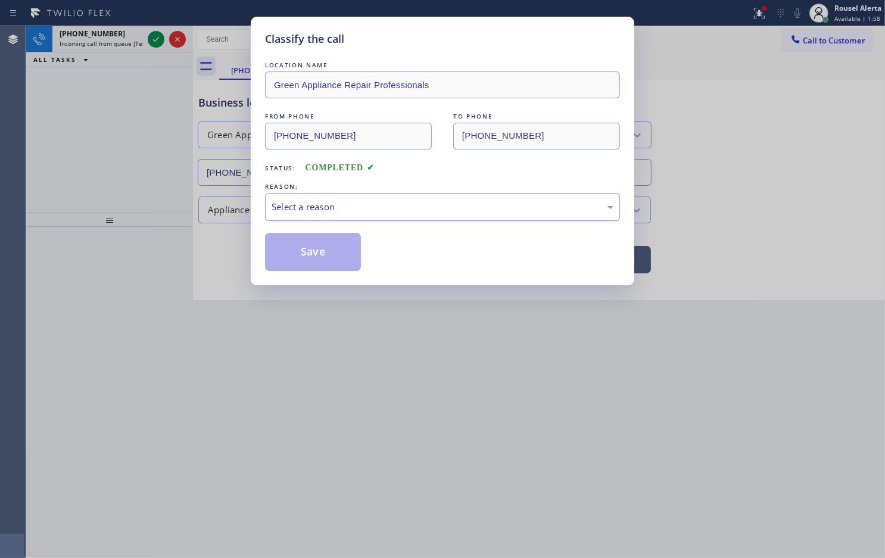
click at [292, 212] on div "Select a reason" at bounding box center [443, 207] width 342 height 14
click at [306, 263] on button "Save" at bounding box center [313, 252] width 96 height 38
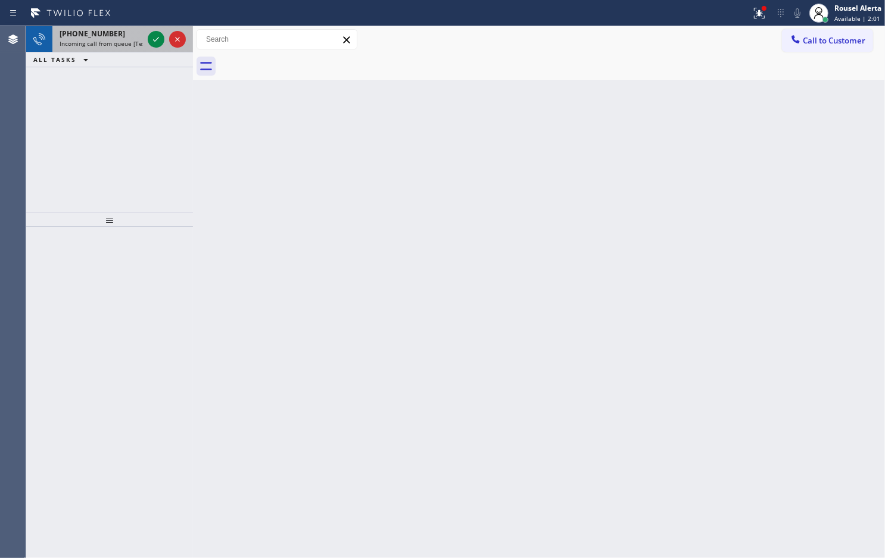
click at [136, 42] on span "Incoming call from queue [Test] All" at bounding box center [109, 43] width 99 height 8
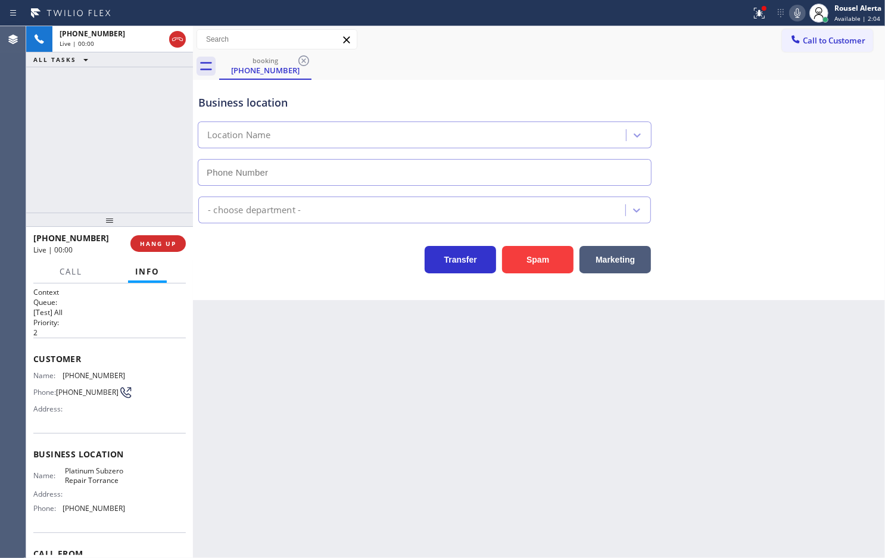
type input "[PHONE_NUMBER]"
click at [545, 267] on button "Spam" at bounding box center [537, 259] width 71 height 27
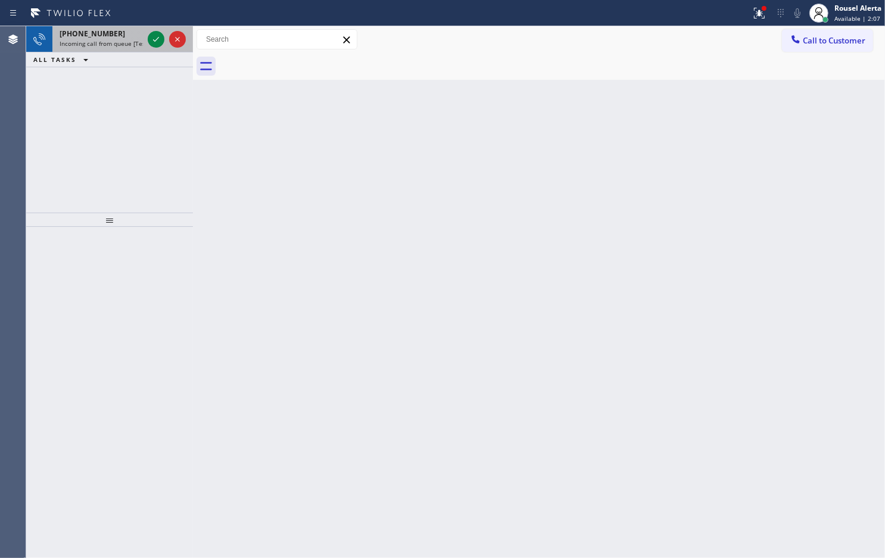
click at [129, 41] on span "Incoming call from queue [Test] All" at bounding box center [109, 43] width 99 height 8
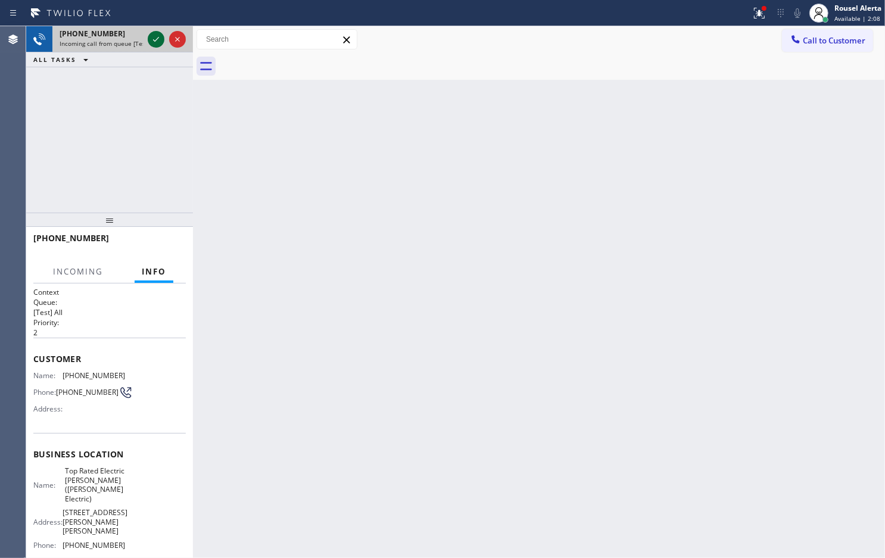
click at [150, 42] on icon at bounding box center [156, 39] width 14 height 14
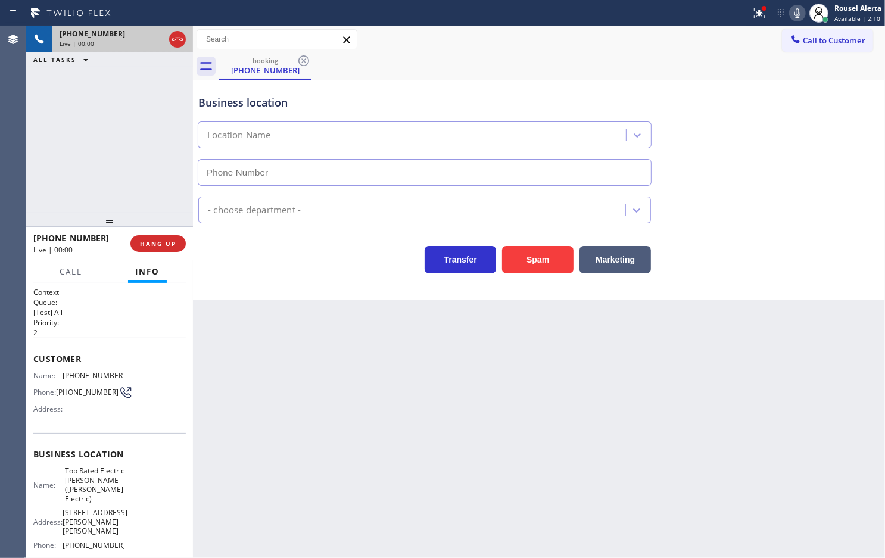
type input "[PHONE_NUMBER]"
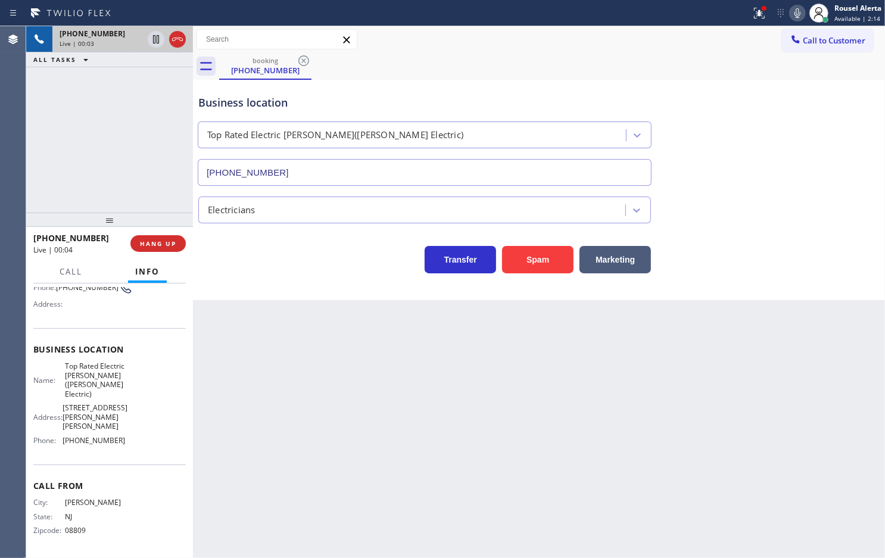
scroll to position [14, 0]
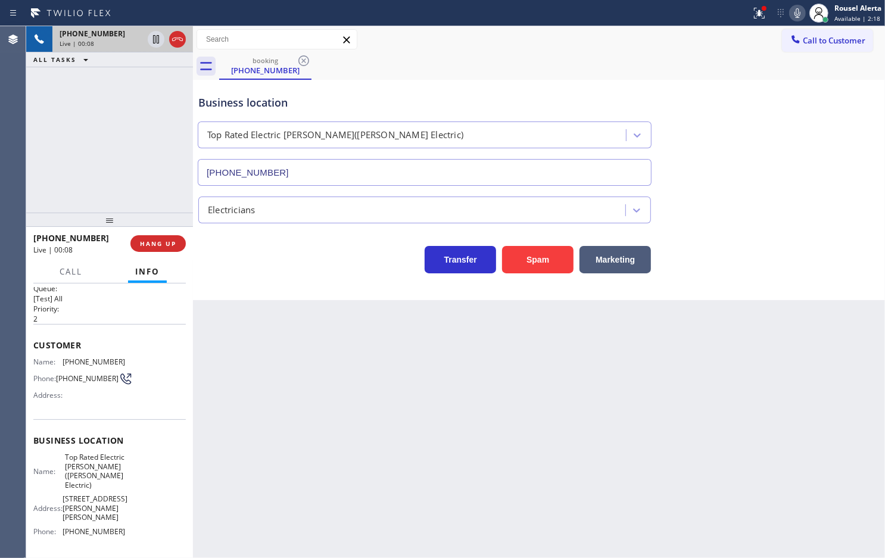
click at [483, 449] on div "Back to Dashboard Change Sender ID Customers Technicians Select a contact Outbo…" at bounding box center [539, 292] width 692 height 532
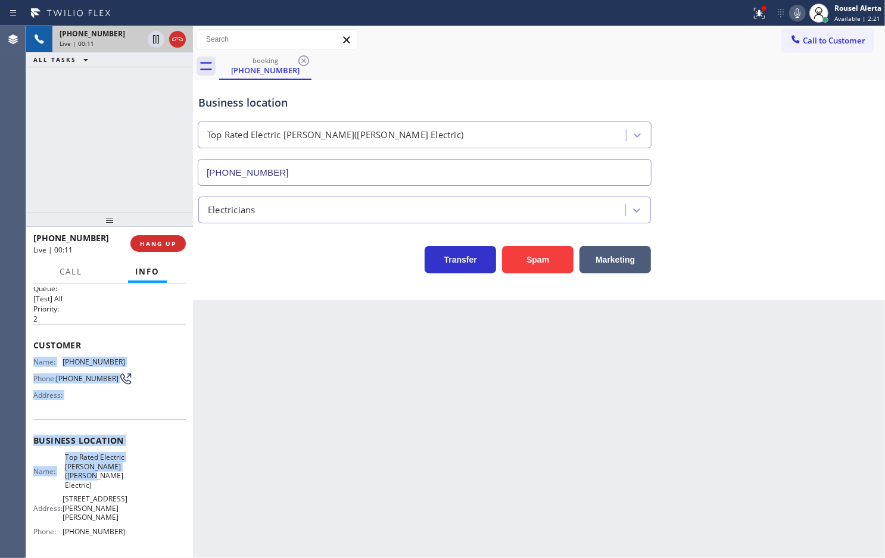
scroll to position [88, 0]
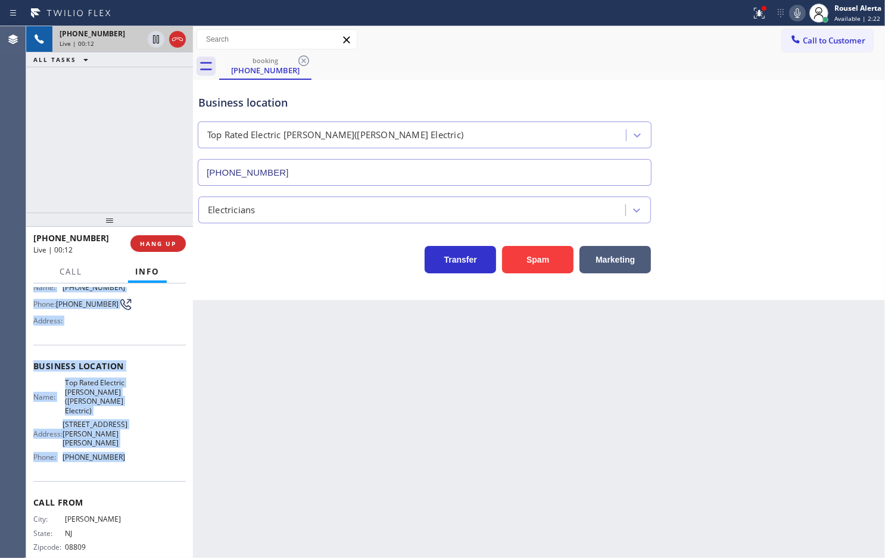
drag, startPoint x: 34, startPoint y: 357, endPoint x: 118, endPoint y: 485, distance: 153.2
click at [118, 485] on div "Context Queue: [Test] All Priority: 2 Customer Name: [PHONE_NUMBER] Phone: [PHO…" at bounding box center [109, 385] width 152 height 372
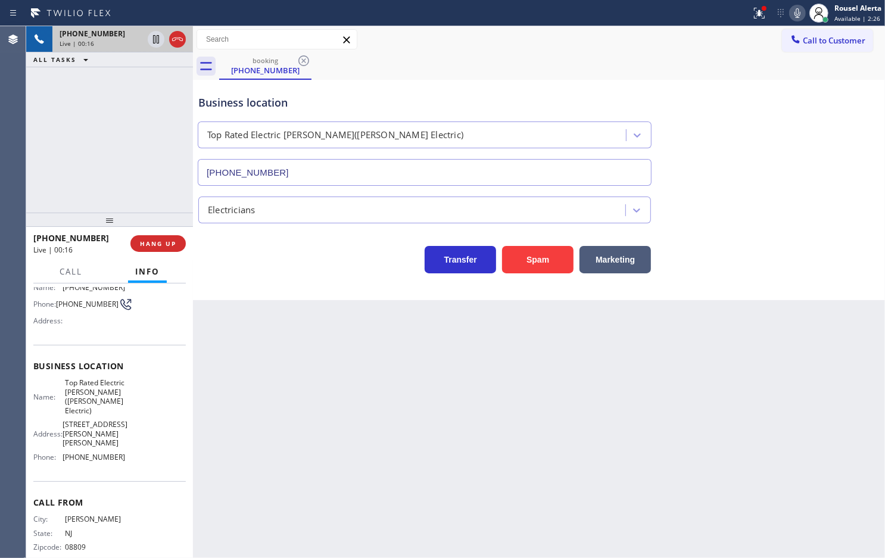
click at [663, 46] on div "Call to Customer Outbound call Location Elite AC Heating Repair Your caller id …" at bounding box center [539, 39] width 692 height 21
click at [761, 15] on icon at bounding box center [759, 13] width 14 height 14
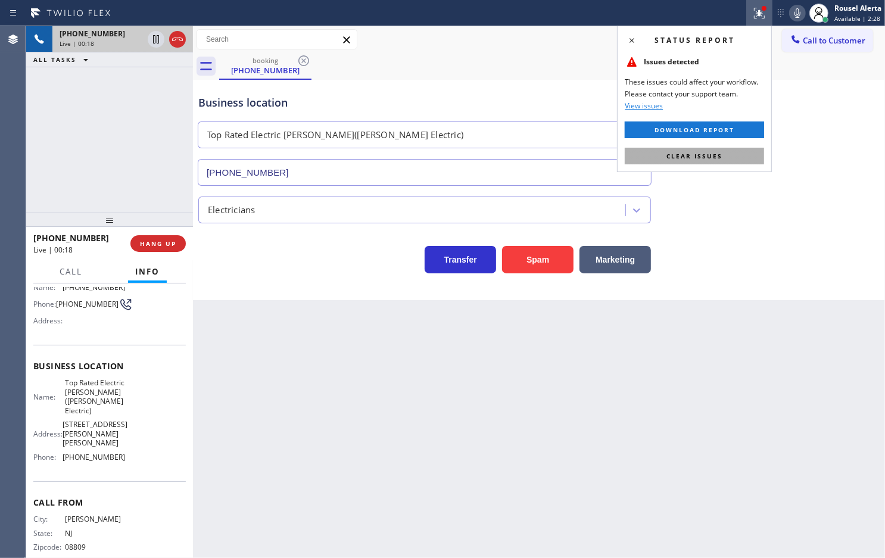
click at [737, 151] on button "Clear issues" at bounding box center [694, 156] width 139 height 17
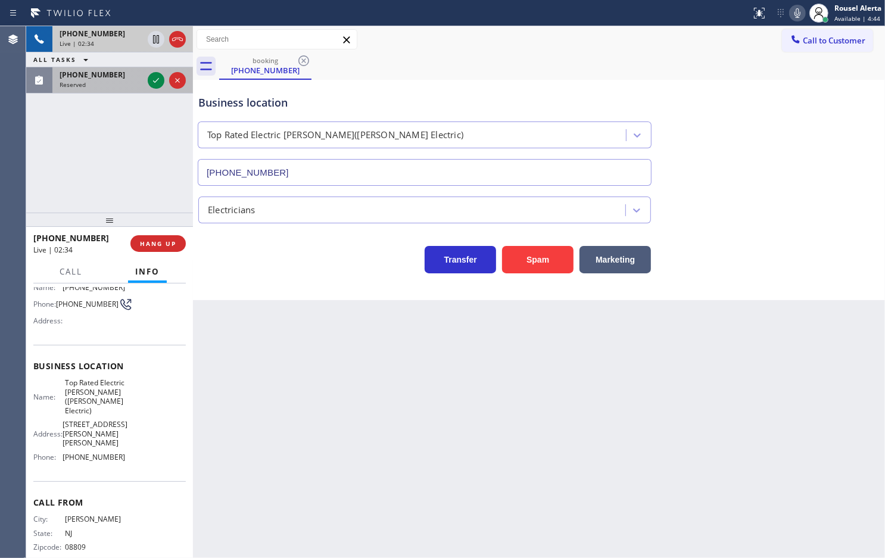
click at [104, 83] on div "Reserved" at bounding box center [101, 84] width 83 height 8
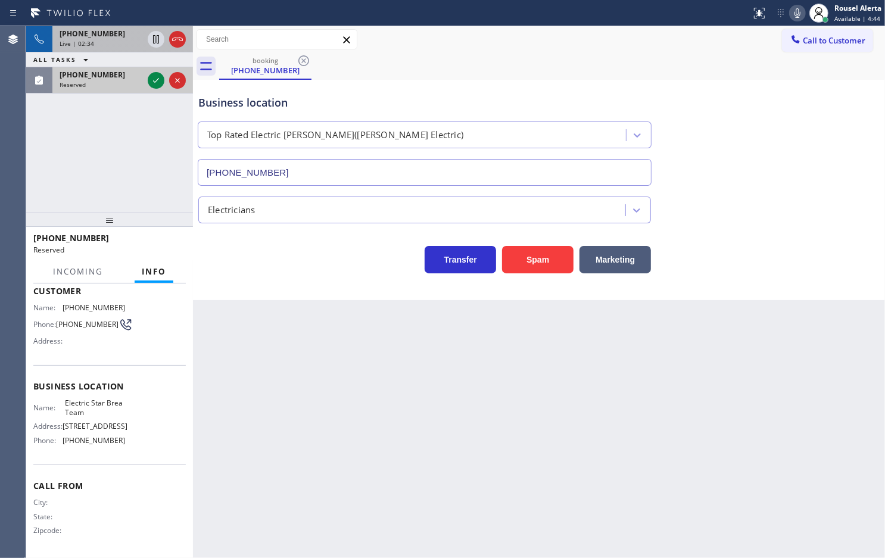
scroll to position [79, 0]
click at [151, 80] on icon at bounding box center [156, 80] width 14 height 14
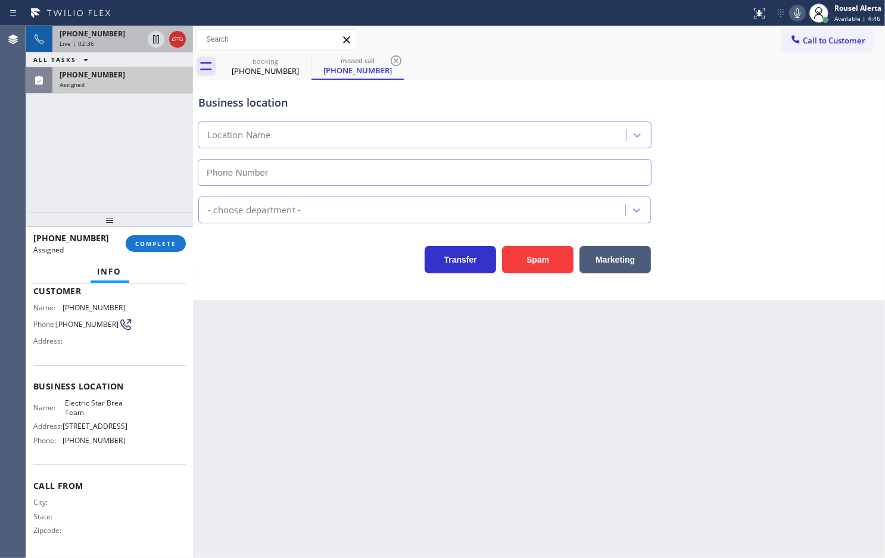
type input "[PHONE_NUMBER]"
click at [121, 39] on div "Live | 02:39" at bounding box center [101, 43] width 83 height 8
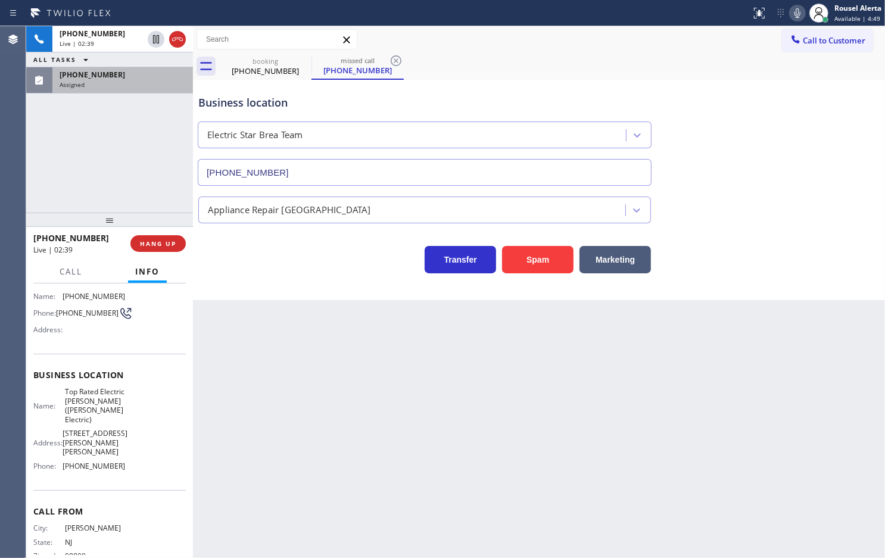
scroll to position [88, 0]
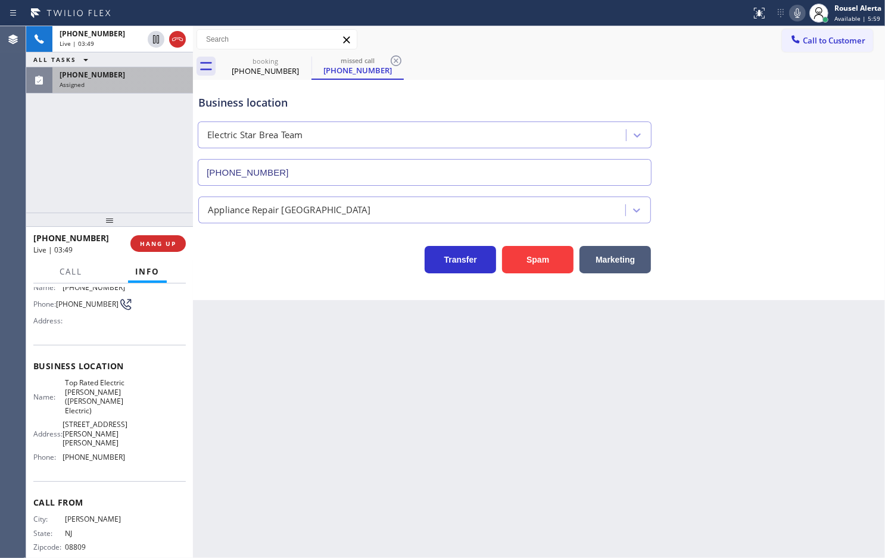
click at [117, 144] on div "[PHONE_NUMBER] Live | 03:49 ALL TASKS ALL TASKS ACTIVE TASKS TASKS IN WRAP UP […" at bounding box center [109, 119] width 167 height 186
click at [114, 81] on div "Assigned" at bounding box center [123, 84] width 126 height 8
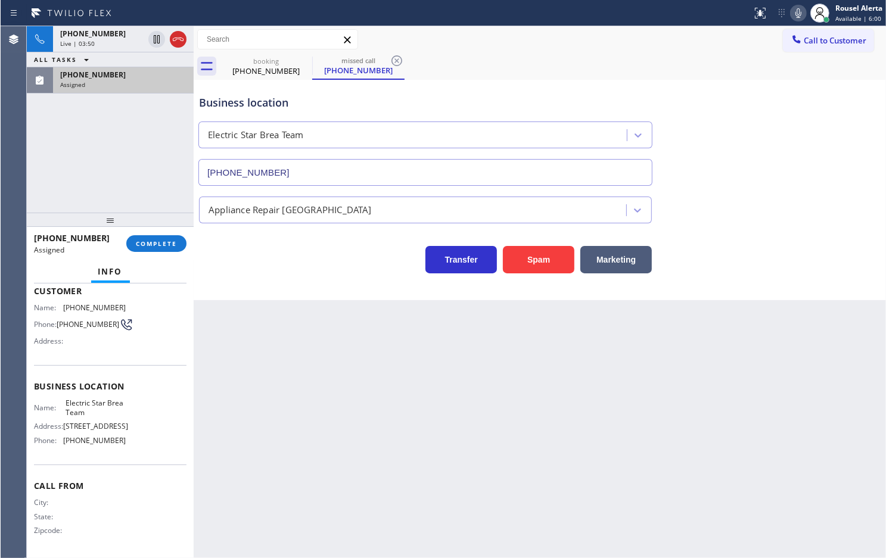
scroll to position [89, 0]
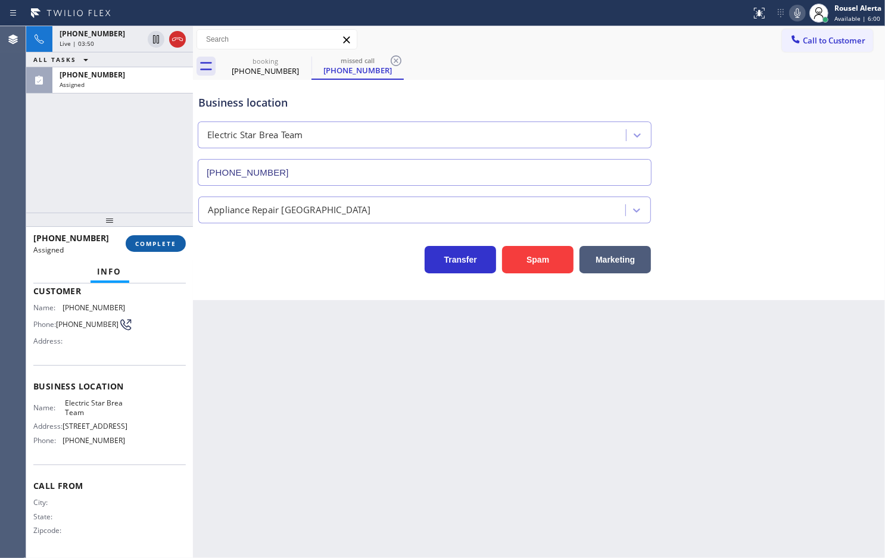
click at [149, 242] on span "COMPLETE" at bounding box center [155, 243] width 41 height 8
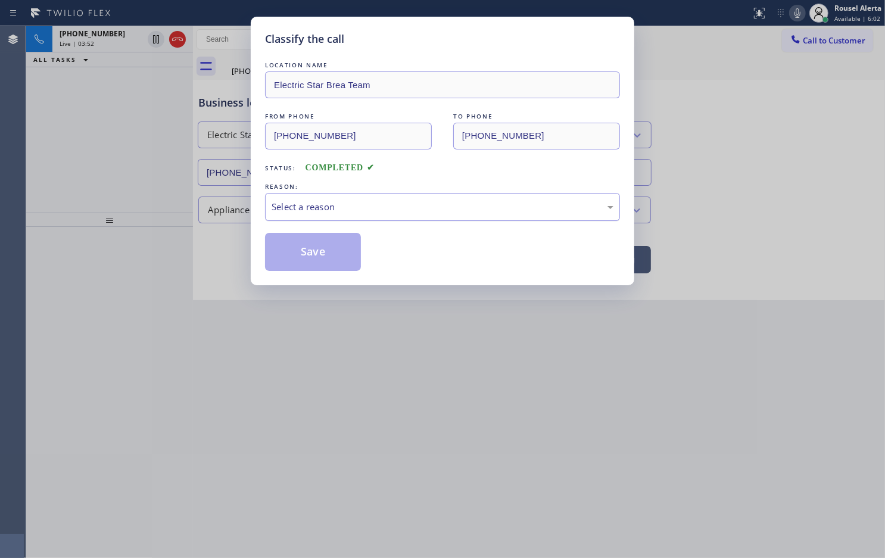
click at [325, 208] on div "Select a reason" at bounding box center [443, 207] width 342 height 14
click at [323, 244] on button "Save" at bounding box center [313, 252] width 96 height 38
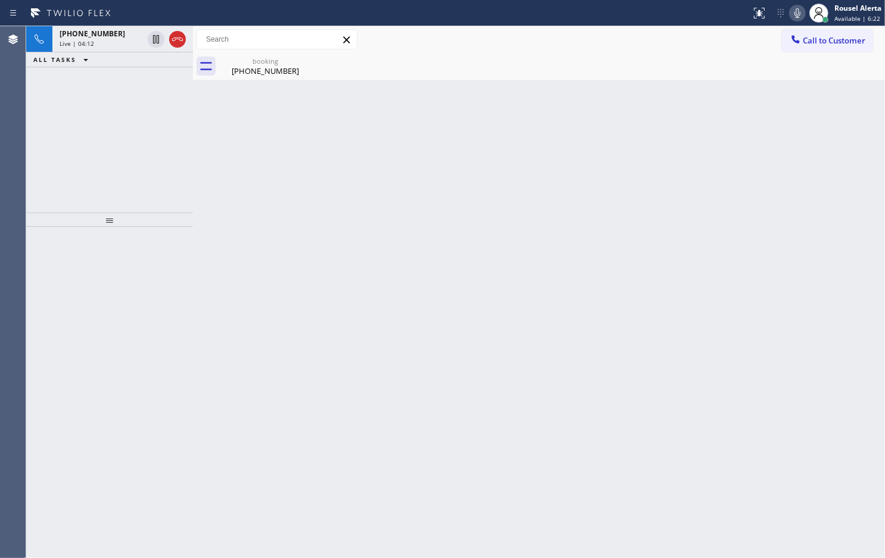
click at [188, 144] on div "[PHONE_NUMBER] Live | 04:12 ALL TASKS ALL TASKS ACTIVE TASKS TASKS IN WRAP UP" at bounding box center [109, 119] width 167 height 186
click at [108, 45] on div "Live | 04:12" at bounding box center [101, 43] width 83 height 8
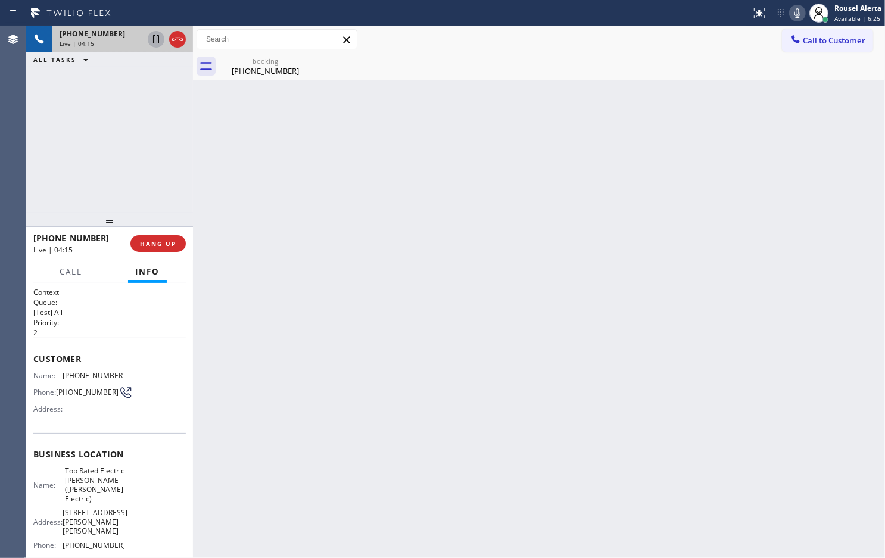
click at [151, 43] on icon at bounding box center [156, 39] width 14 height 14
click at [789, 11] on div at bounding box center [797, 13] width 17 height 14
click at [543, 124] on div "Back to Dashboard Change Sender ID Customers Technicians Select a contact Outbo…" at bounding box center [539, 292] width 692 height 532
drag, startPoint x: 152, startPoint y: 38, endPoint x: 207, endPoint y: 25, distance: 56.8
click at [152, 38] on icon at bounding box center [156, 39] width 14 height 14
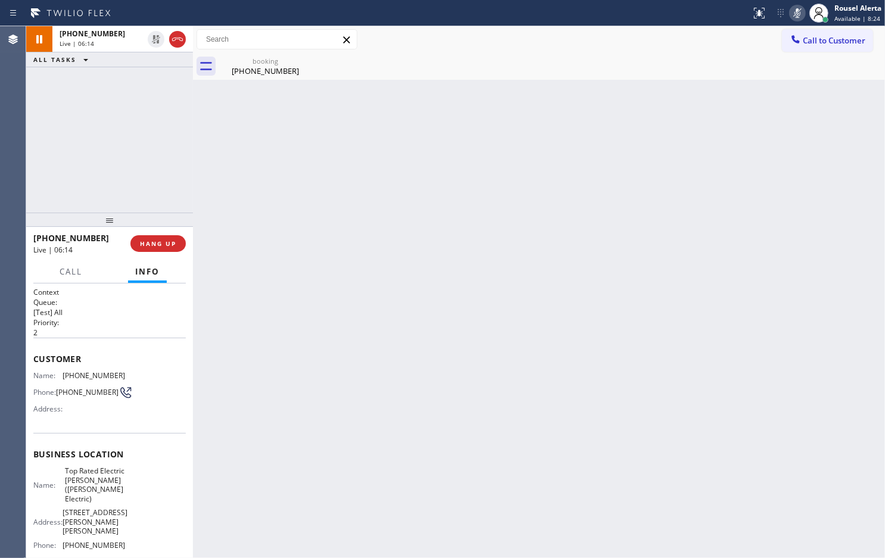
click at [794, 7] on icon at bounding box center [797, 13] width 14 height 14
click at [125, 52] on div "ALL TASKS ALL TASKS ACTIVE TASKS TASKS IN WRAP UP" at bounding box center [109, 59] width 167 height 15
click at [120, 48] on div "[PHONE_NUMBER] Live | 06:17" at bounding box center [98, 39] width 93 height 26
click at [122, 129] on div "[PHONE_NUMBER] Live | 09:24 ALL TASKS ALL TASKS ACTIVE TASKS TASKS IN WRAP UP" at bounding box center [109, 119] width 167 height 186
click at [152, 250] on button "HANG UP" at bounding box center [157, 243] width 55 height 17
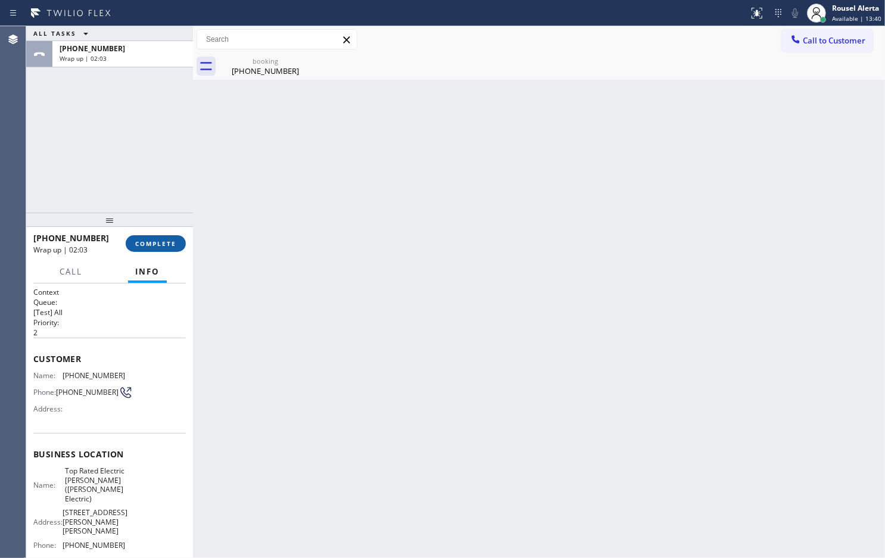
click at [149, 248] on button "COMPLETE" at bounding box center [156, 243] width 60 height 17
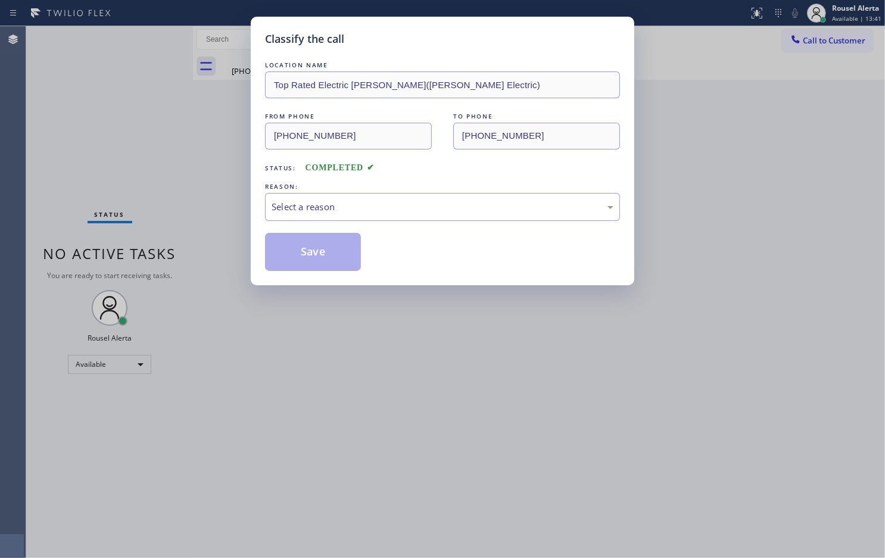
click at [332, 208] on div "Select a reason" at bounding box center [443, 207] width 342 height 14
click at [306, 245] on button "Save" at bounding box center [313, 252] width 96 height 38
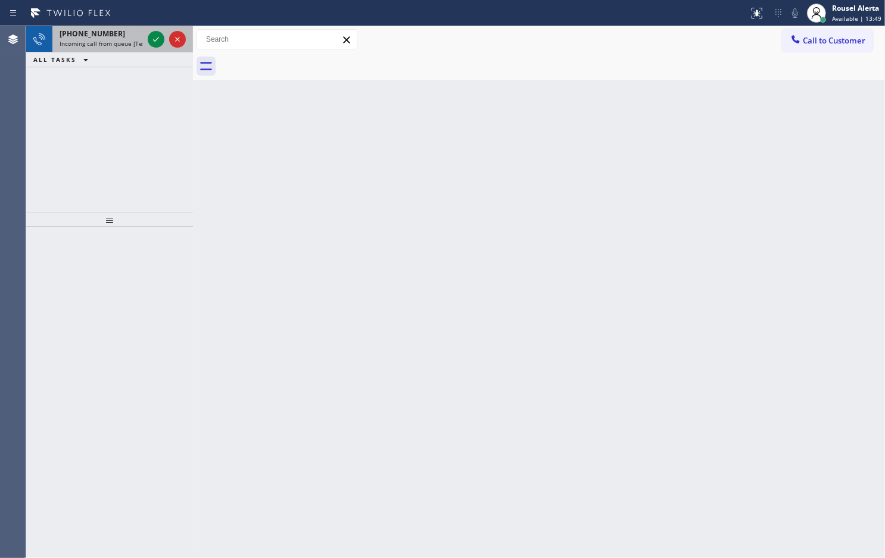
click at [121, 38] on div "[PHONE_NUMBER]" at bounding box center [101, 34] width 83 height 10
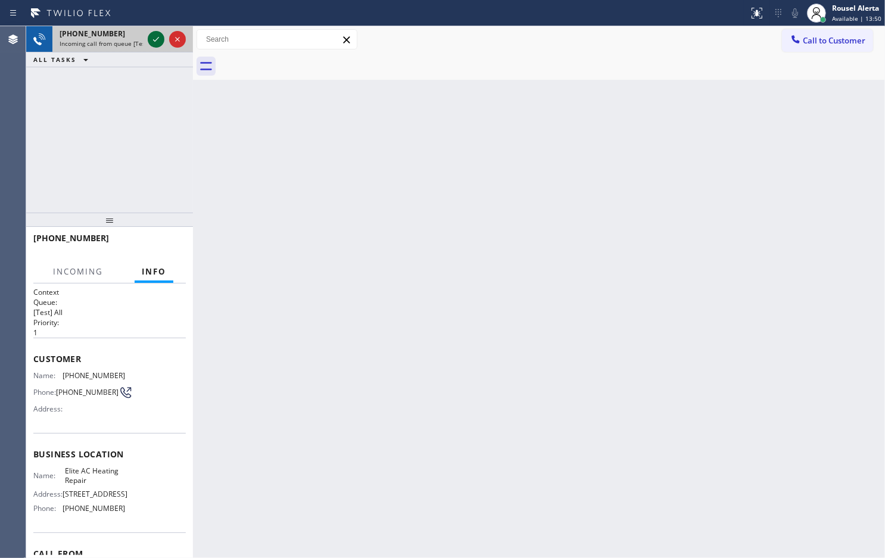
click at [153, 42] on icon at bounding box center [156, 39] width 14 height 14
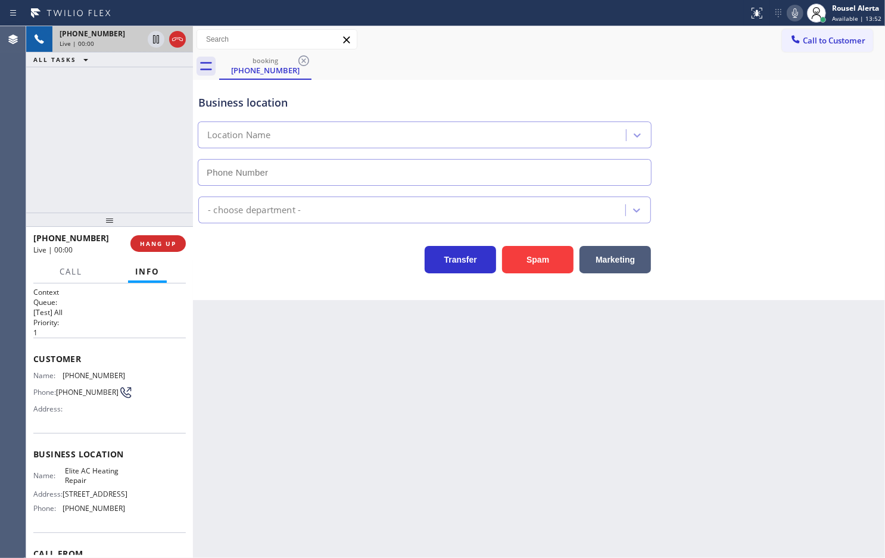
type input "[PHONE_NUMBER]"
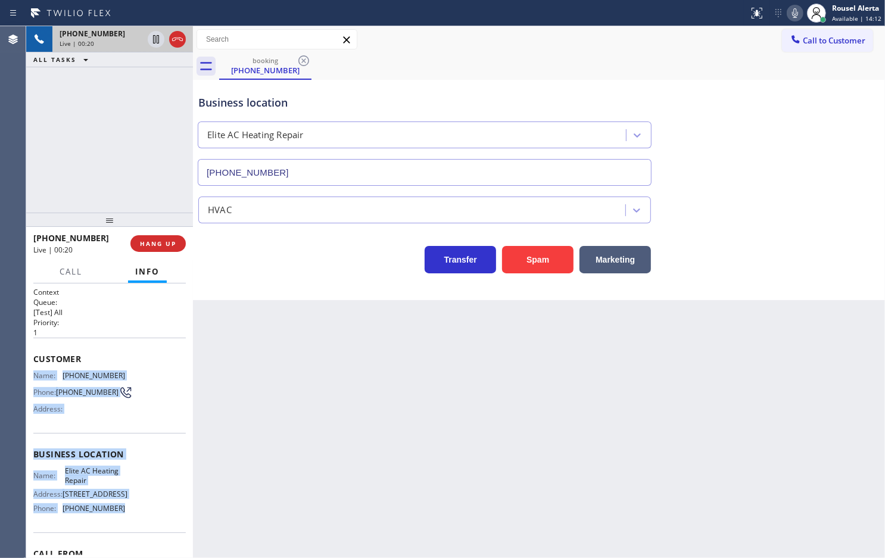
drag, startPoint x: 35, startPoint y: 369, endPoint x: 138, endPoint y: 512, distance: 176.6
click at [138, 512] on div "Context Queue: [Test] All Priority: 1 Customer Name: [PHONE_NUMBER] Phone: [PHO…" at bounding box center [109, 454] width 152 height 335
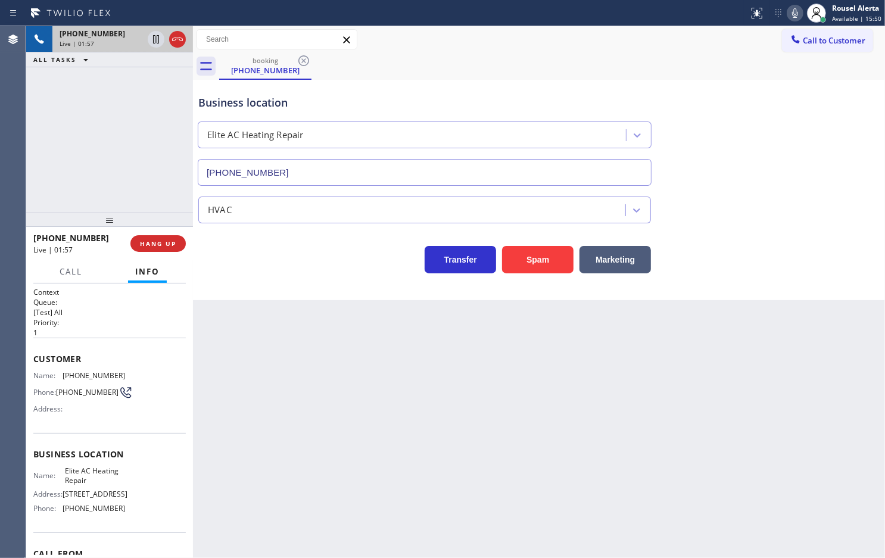
click at [287, 272] on div "Transfer Spam Marketing" at bounding box center [424, 256] width 457 height 33
click at [145, 167] on div "[PHONE_NUMBER] Live | 01:58 ALL TASKS ALL TASKS ACTIVE TASKS TASKS IN WRAP UP" at bounding box center [109, 119] width 167 height 186
click at [152, 46] on icon at bounding box center [156, 39] width 14 height 14
click at [795, 17] on icon at bounding box center [795, 13] width 6 height 10
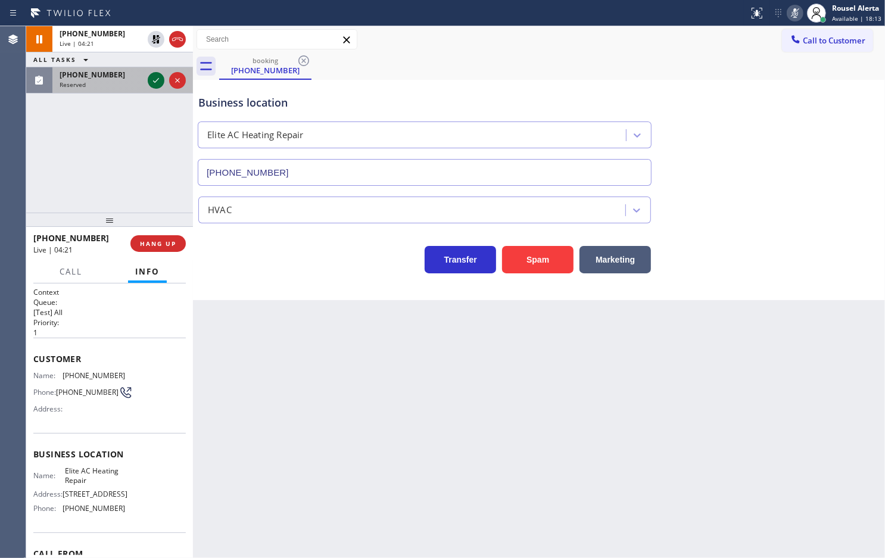
click at [159, 74] on icon at bounding box center [156, 80] width 14 height 14
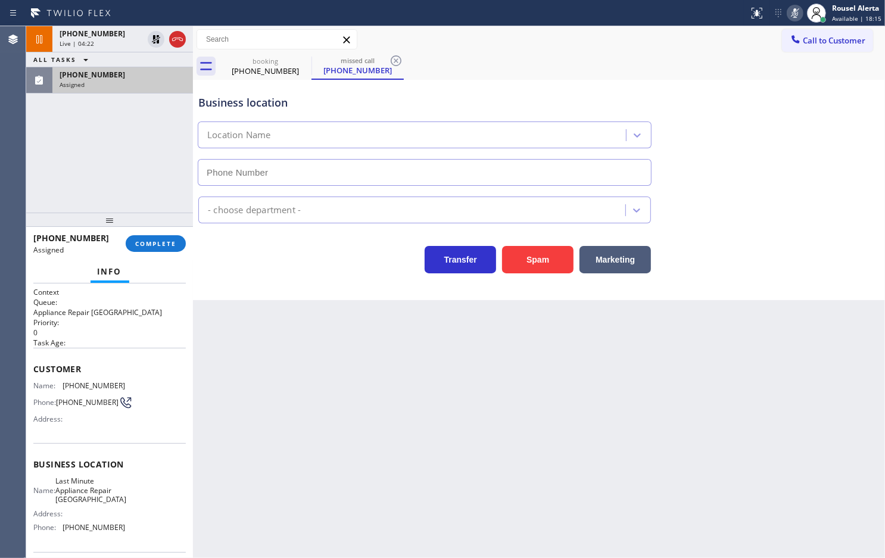
type input "[PHONE_NUMBER]"
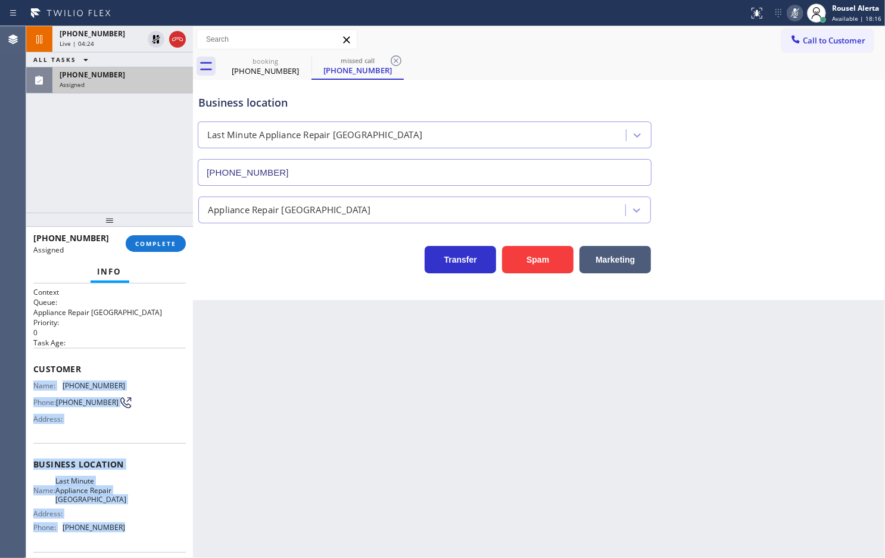
drag, startPoint x: 36, startPoint y: 385, endPoint x: 146, endPoint y: 540, distance: 190.1
click at [146, 540] on div "Context Queue: Appliance Repair High End Priority: 0 Task Age: Customer Name: […" at bounding box center [109, 464] width 152 height 355
click at [123, 89] on div "[PHONE_NUMBER] Assigned" at bounding box center [120, 80] width 136 height 26
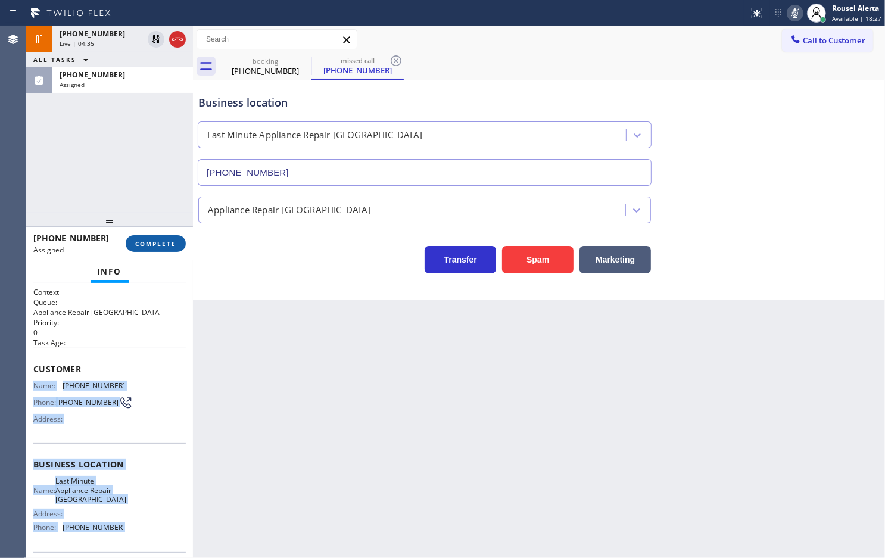
click at [147, 247] on span "COMPLETE" at bounding box center [155, 243] width 41 height 8
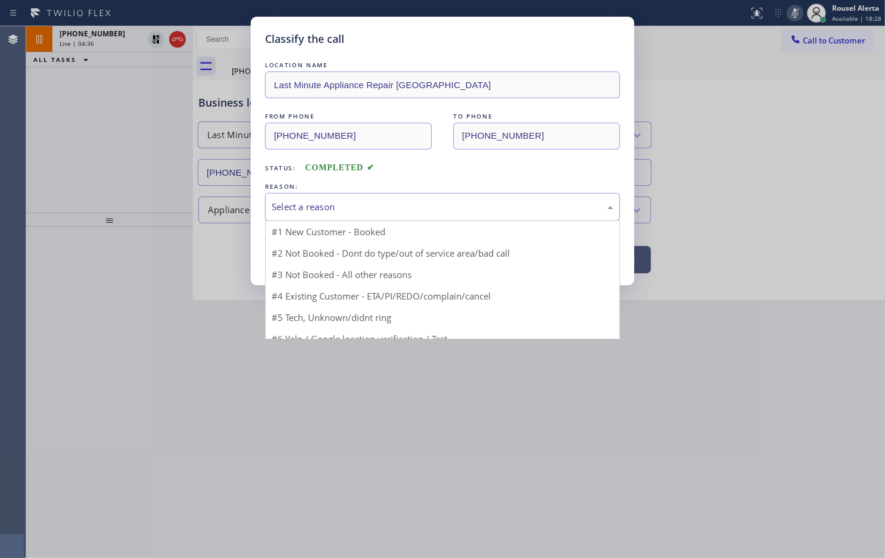
click at [359, 213] on div "Select a reason" at bounding box center [443, 207] width 342 height 14
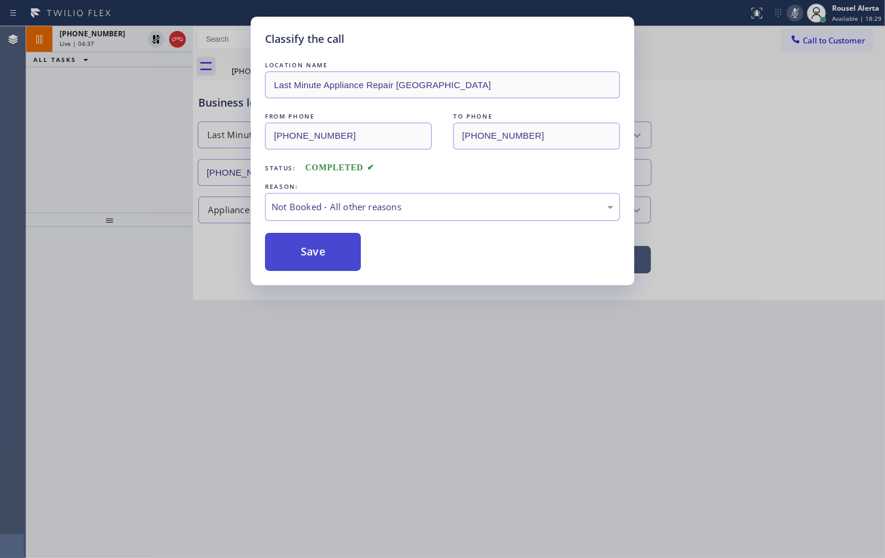
click at [305, 259] on button "Save" at bounding box center [313, 252] width 96 height 38
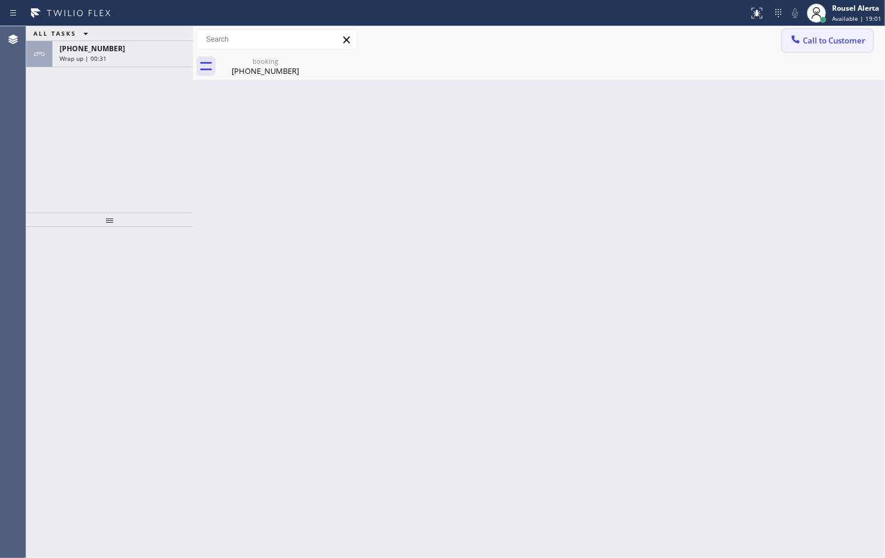
click at [811, 32] on button "Call to Customer" at bounding box center [827, 40] width 91 height 23
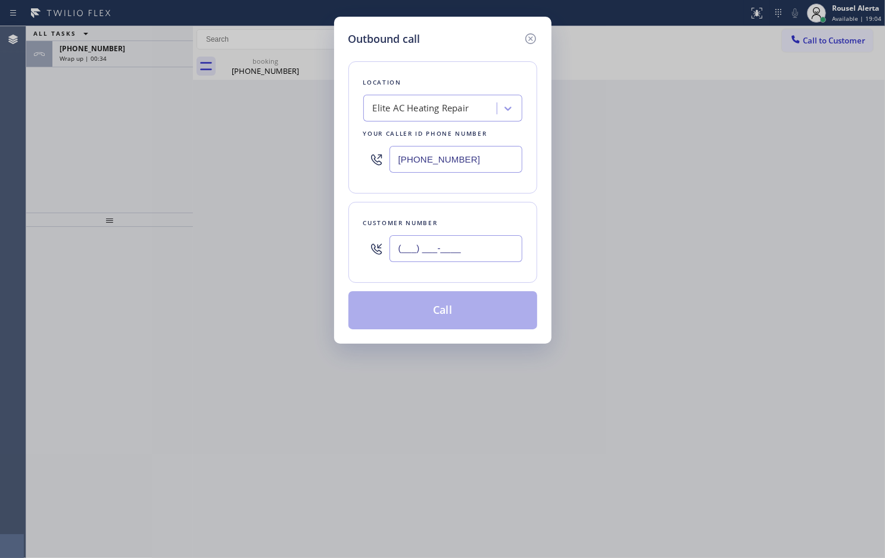
click at [487, 248] on input "(___) ___-____" at bounding box center [456, 248] width 133 height 27
paste input "786) 832-5317"
type input "[PHONE_NUMBER]"
click at [864, 204] on div "Outbound call Location Elite AC Heating Repair Your caller id phone number [PHO…" at bounding box center [442, 279] width 885 height 558
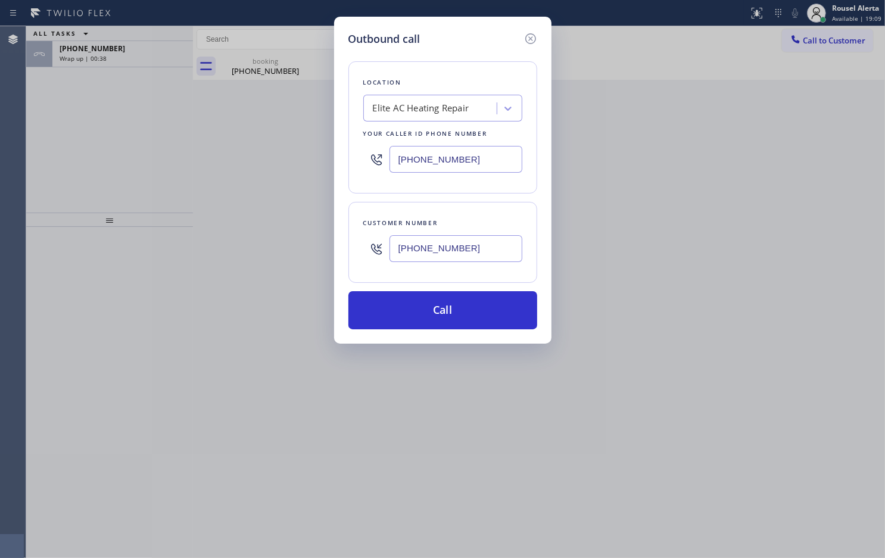
drag, startPoint x: 501, startPoint y: 160, endPoint x: 307, endPoint y: 163, distance: 194.2
click at [307, 163] on div "Outbound call Location Elite AC Heating Repair Your caller id phone number [PHO…" at bounding box center [442, 279] width 885 height 558
paste input "text"
type input "[PHONE_NUMBER]"
click at [443, 309] on button "Call" at bounding box center [442, 310] width 189 height 38
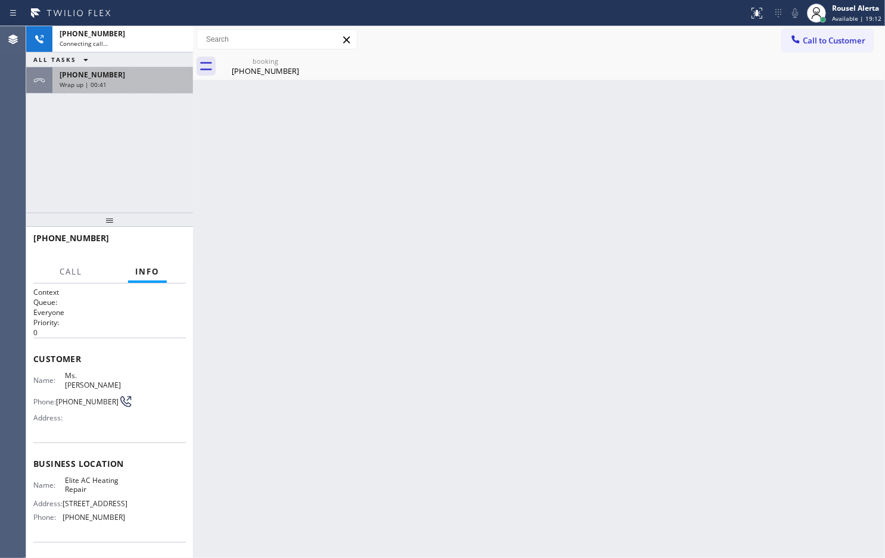
click at [138, 80] on div "Wrap up | 00:41" at bounding box center [123, 84] width 126 height 8
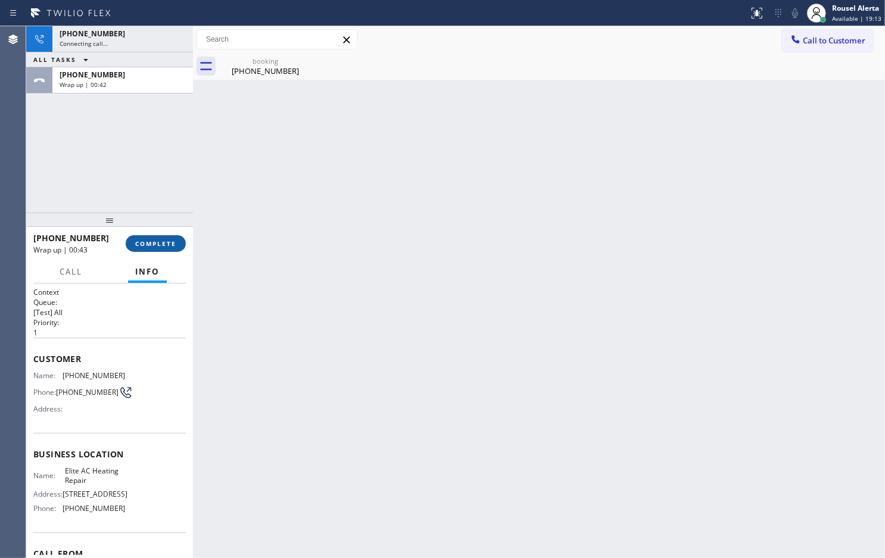
click at [141, 241] on span "COMPLETE" at bounding box center [155, 243] width 41 height 8
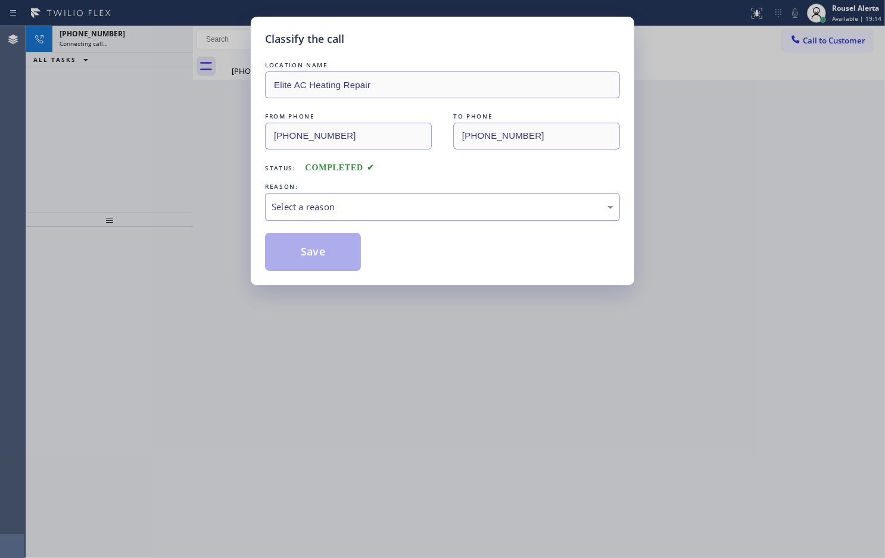
click at [337, 213] on div "Select a reason" at bounding box center [443, 207] width 342 height 14
click at [316, 261] on button "Save" at bounding box center [313, 252] width 96 height 38
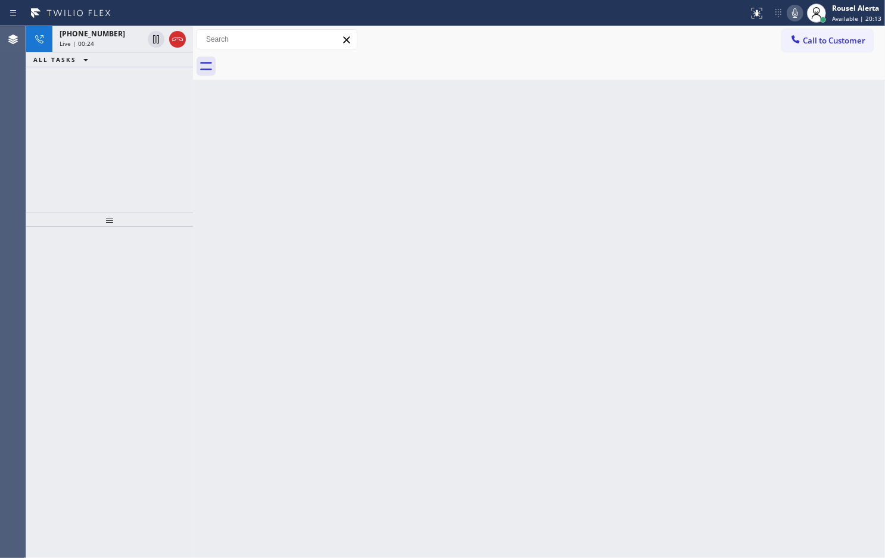
click at [278, 337] on div "Back to Dashboard Change Sender ID Customers Technicians Select a contact Outbo…" at bounding box center [539, 292] width 692 height 532
click at [90, 45] on span "Live | 00:25" at bounding box center [77, 43] width 35 height 8
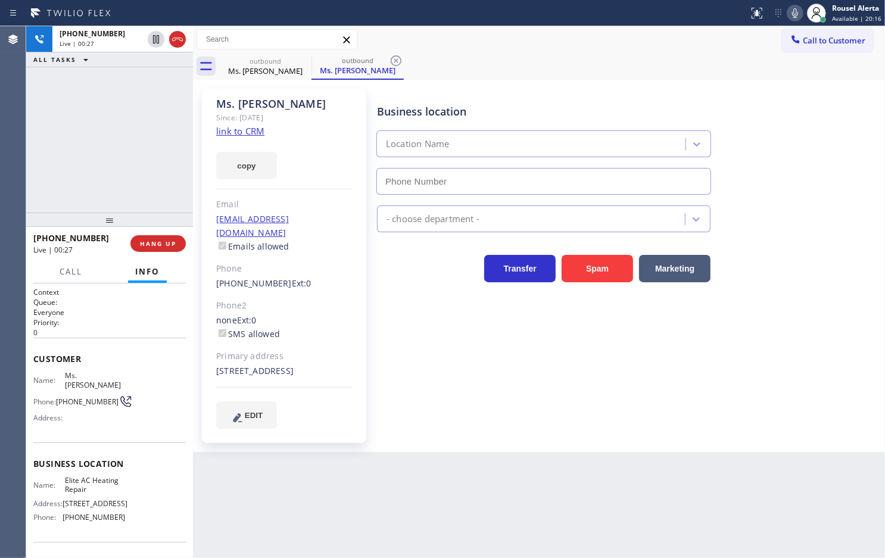
click at [383, 477] on div "Back to Dashboard Change Sender ID Customers Technicians Select a contact Outbo…" at bounding box center [539, 292] width 692 height 532
type input "[PHONE_NUMBER]"
click at [154, 240] on span "HANG UP" at bounding box center [158, 243] width 36 height 8
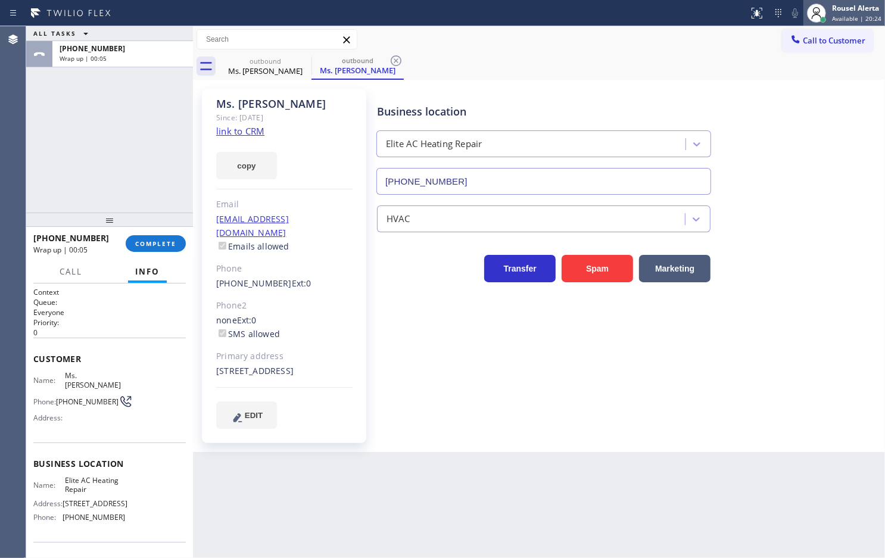
click at [832, 7] on div "Rousel Alerta Available | 20:24" at bounding box center [857, 12] width 55 height 21
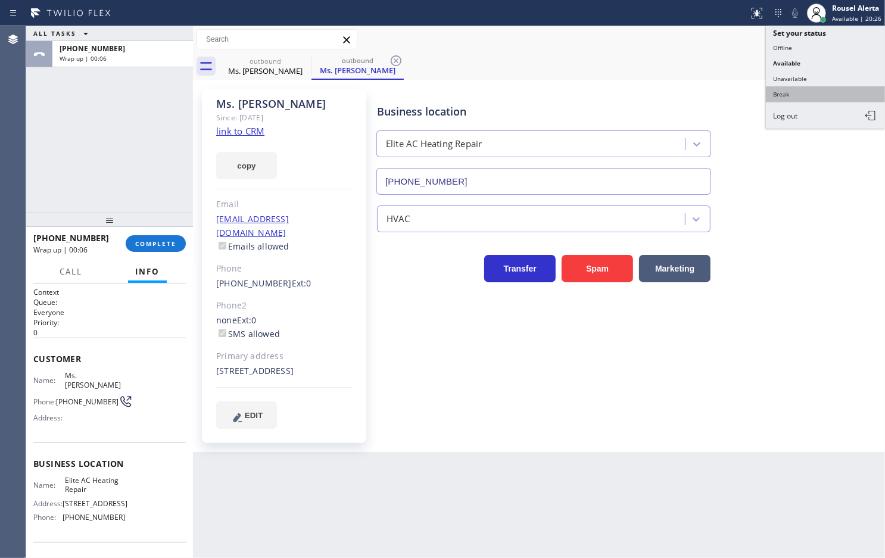
click at [813, 92] on button "Break" at bounding box center [825, 93] width 119 height 15
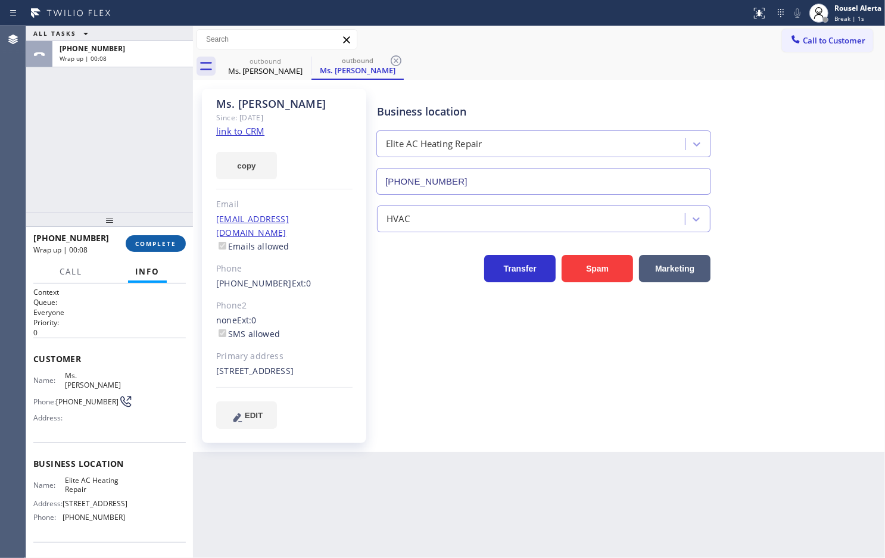
click at [176, 246] on button "COMPLETE" at bounding box center [156, 243] width 60 height 17
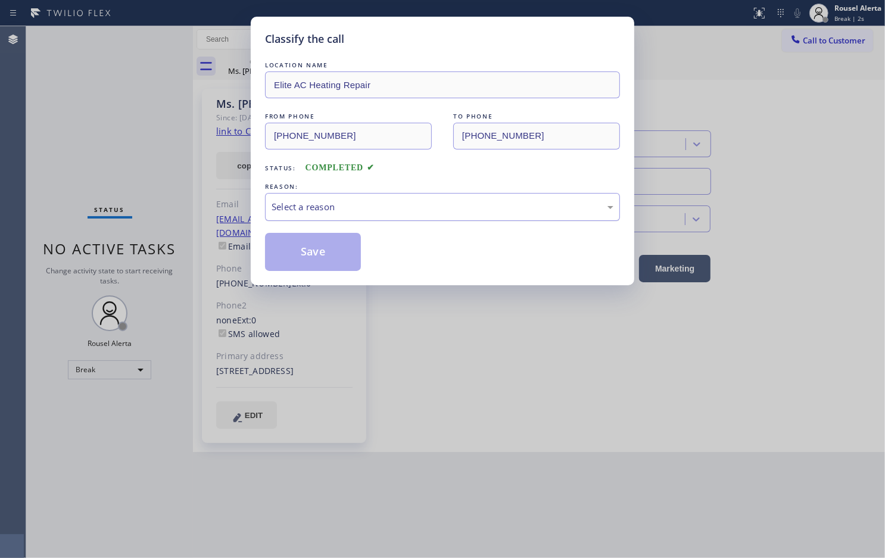
click at [301, 216] on div "Select a reason" at bounding box center [442, 207] width 355 height 28
click at [308, 259] on button "Save" at bounding box center [313, 252] width 96 height 38
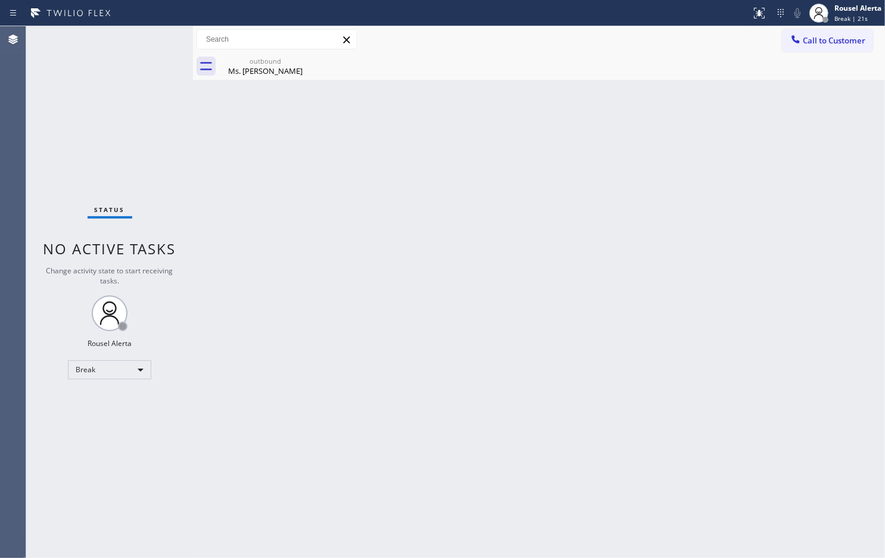
click at [463, 122] on div "Back to Dashboard Change Sender ID Customers Technicians Select a contact Outbo…" at bounding box center [539, 292] width 692 height 532
click at [300, 58] on icon at bounding box center [304, 61] width 14 height 14
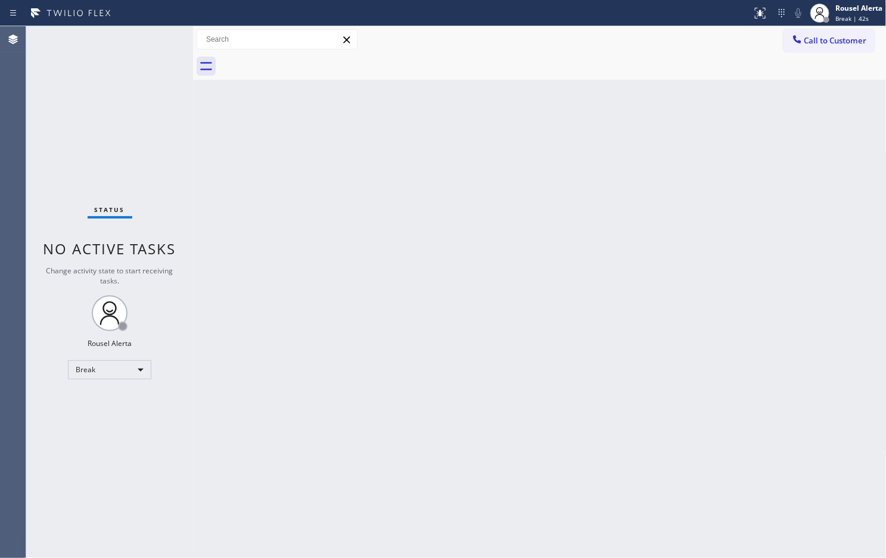
click at [593, 239] on div "Back to Dashboard Change Sender ID Customers Technicians Select a contact Outbo…" at bounding box center [539, 292] width 693 height 532
